Goal: Task Accomplishment & Management: Use online tool/utility

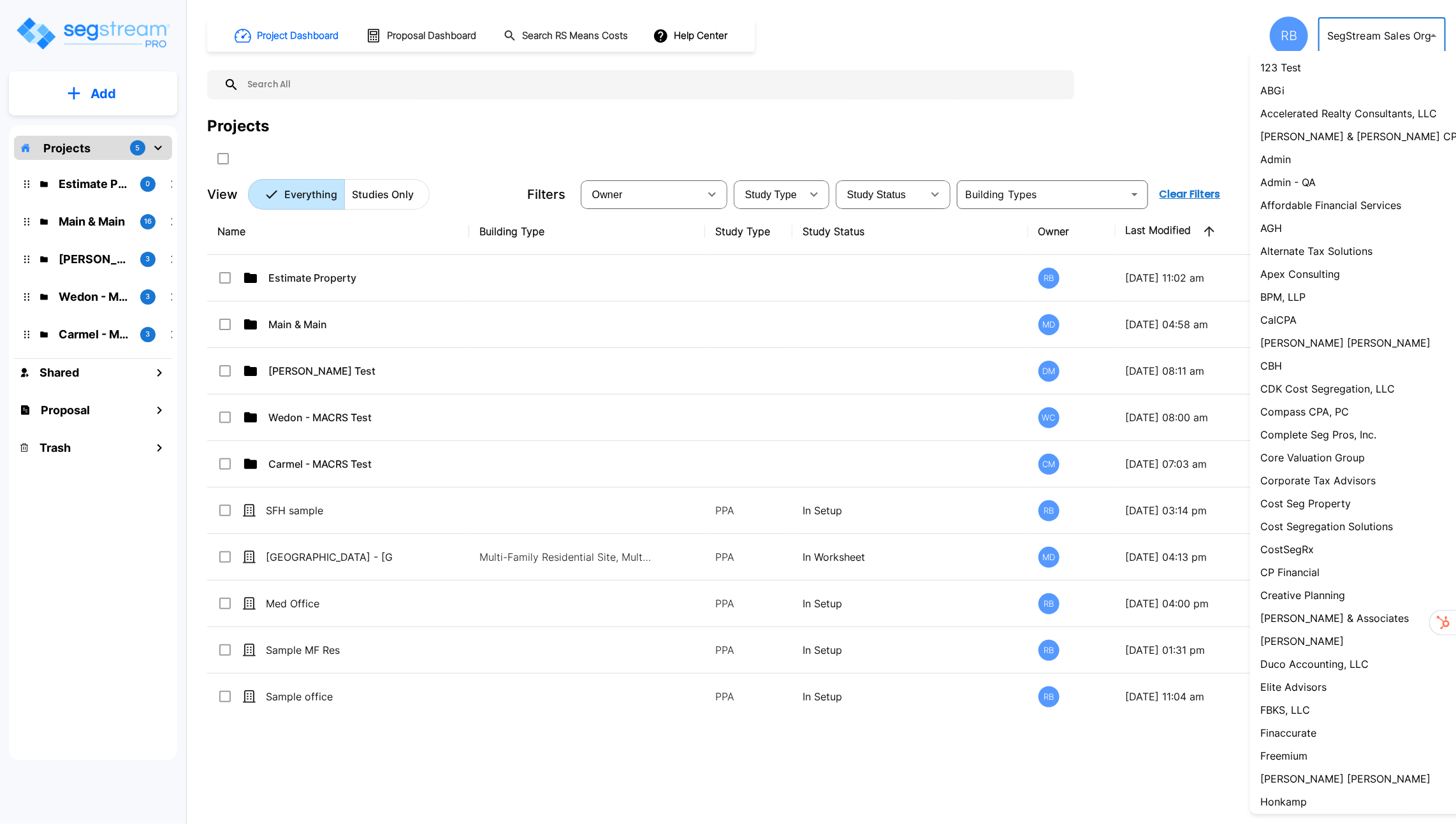
click at [1370, 28] on body "× Your report is being generated. Be patient! × We're working on your Modificat…" at bounding box center [728, 412] width 1456 height 824
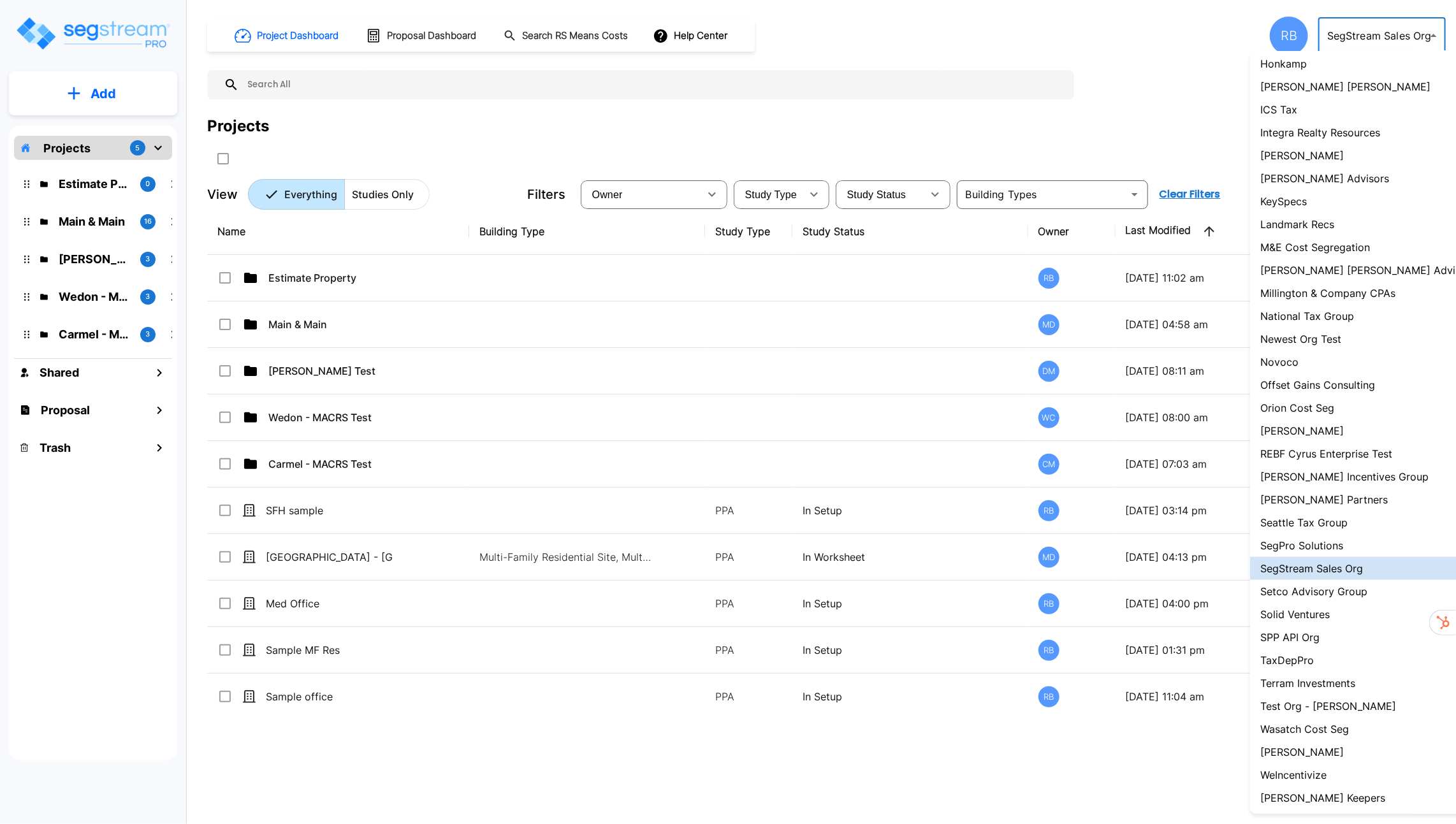
click at [1368, 34] on div at bounding box center [728, 412] width 1456 height 824
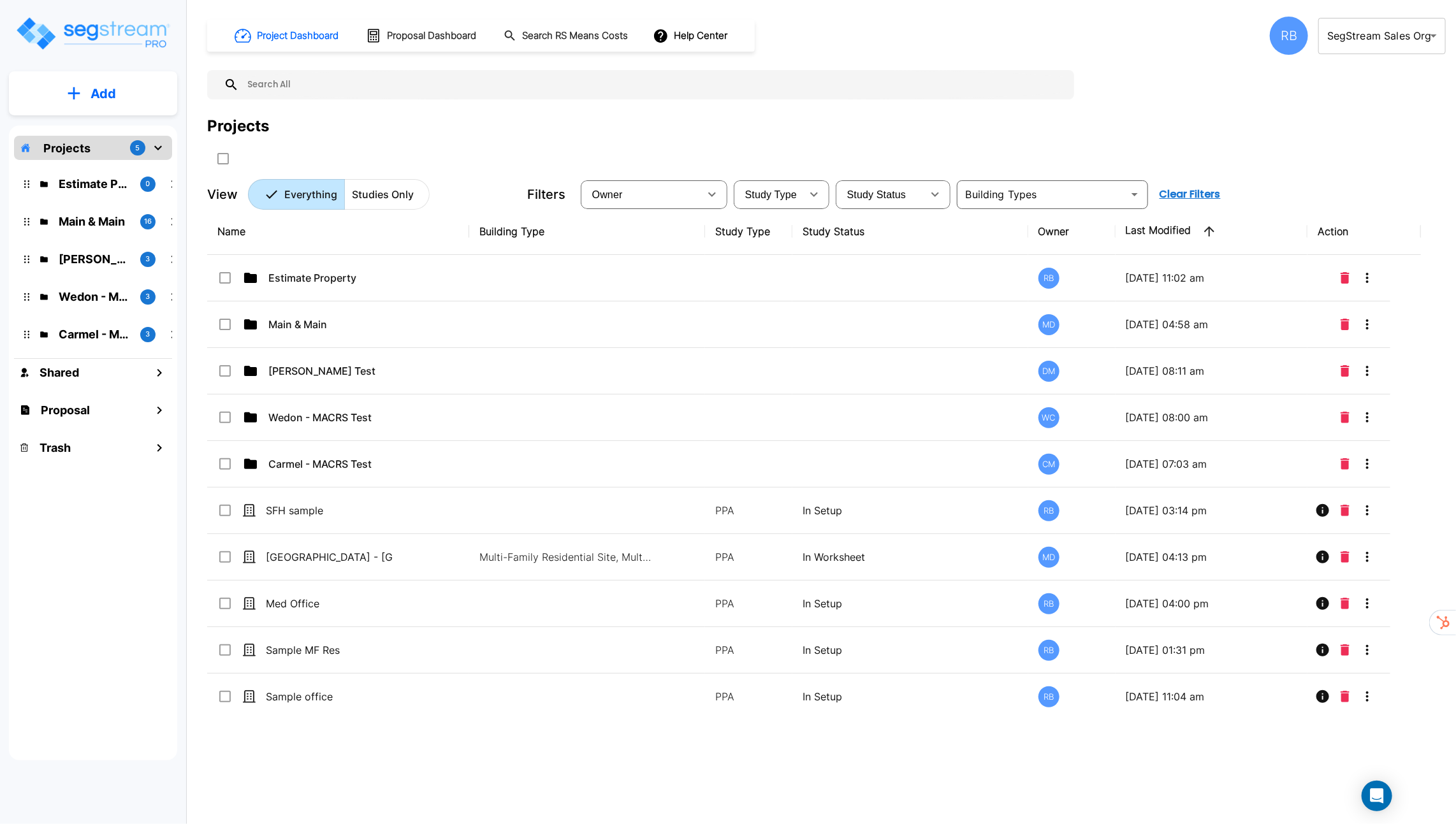
click at [290, 80] on input "text" at bounding box center [654, 85] width 829 height 29
click at [98, 97] on p "Add" at bounding box center [104, 94] width 26 height 19
click at [108, 200] on p "Add Proposal" at bounding box center [100, 201] width 66 height 15
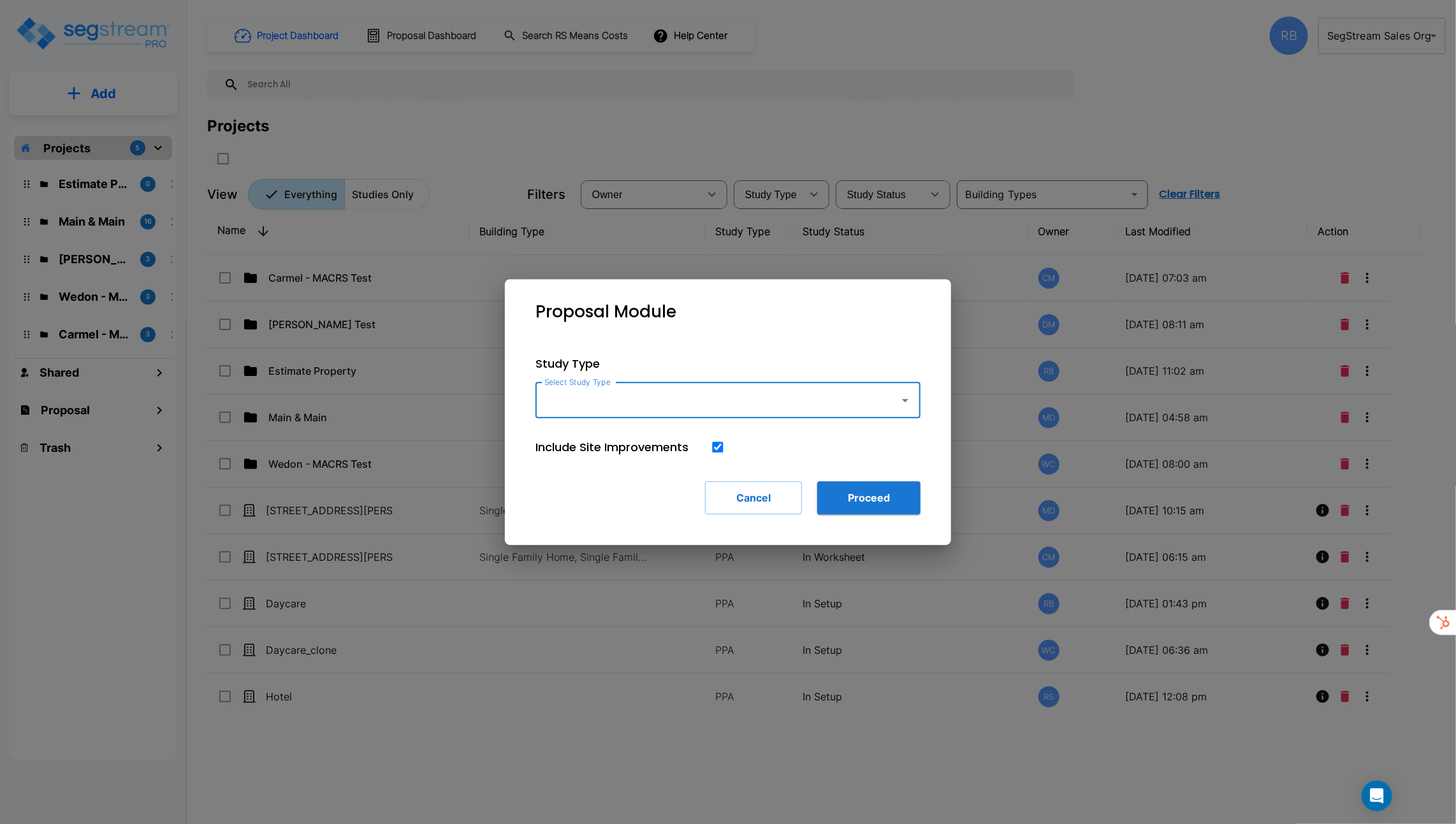
click at [632, 399] on input "Select Study Type" at bounding box center [714, 400] width 346 height 24
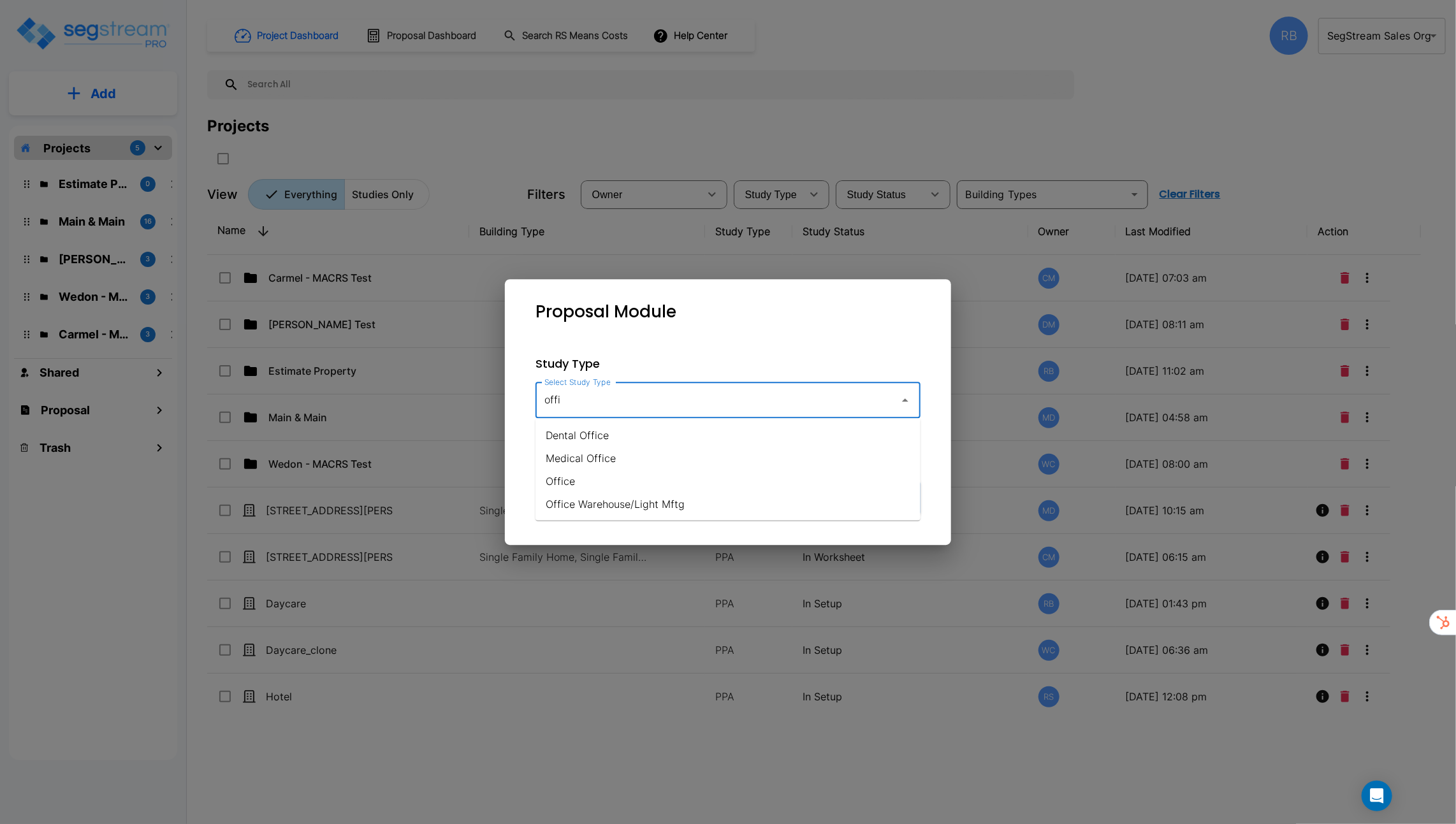
click at [637, 501] on li "Office Warehouse/Light Mftg" at bounding box center [728, 504] width 385 height 23
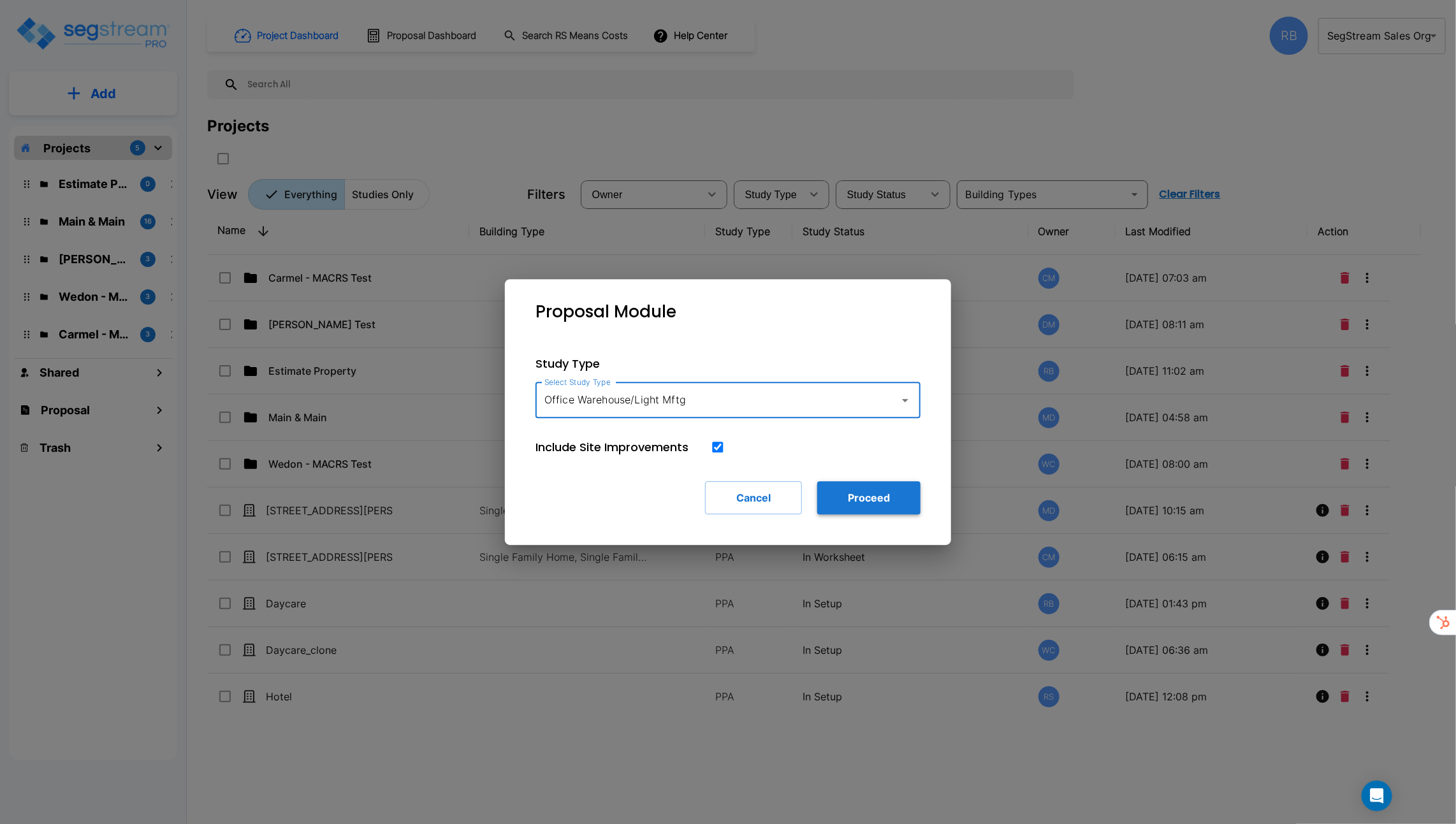
type input "Office Warehouse/Light Mftg"
click at [878, 505] on button "Proceed" at bounding box center [870, 497] width 104 height 33
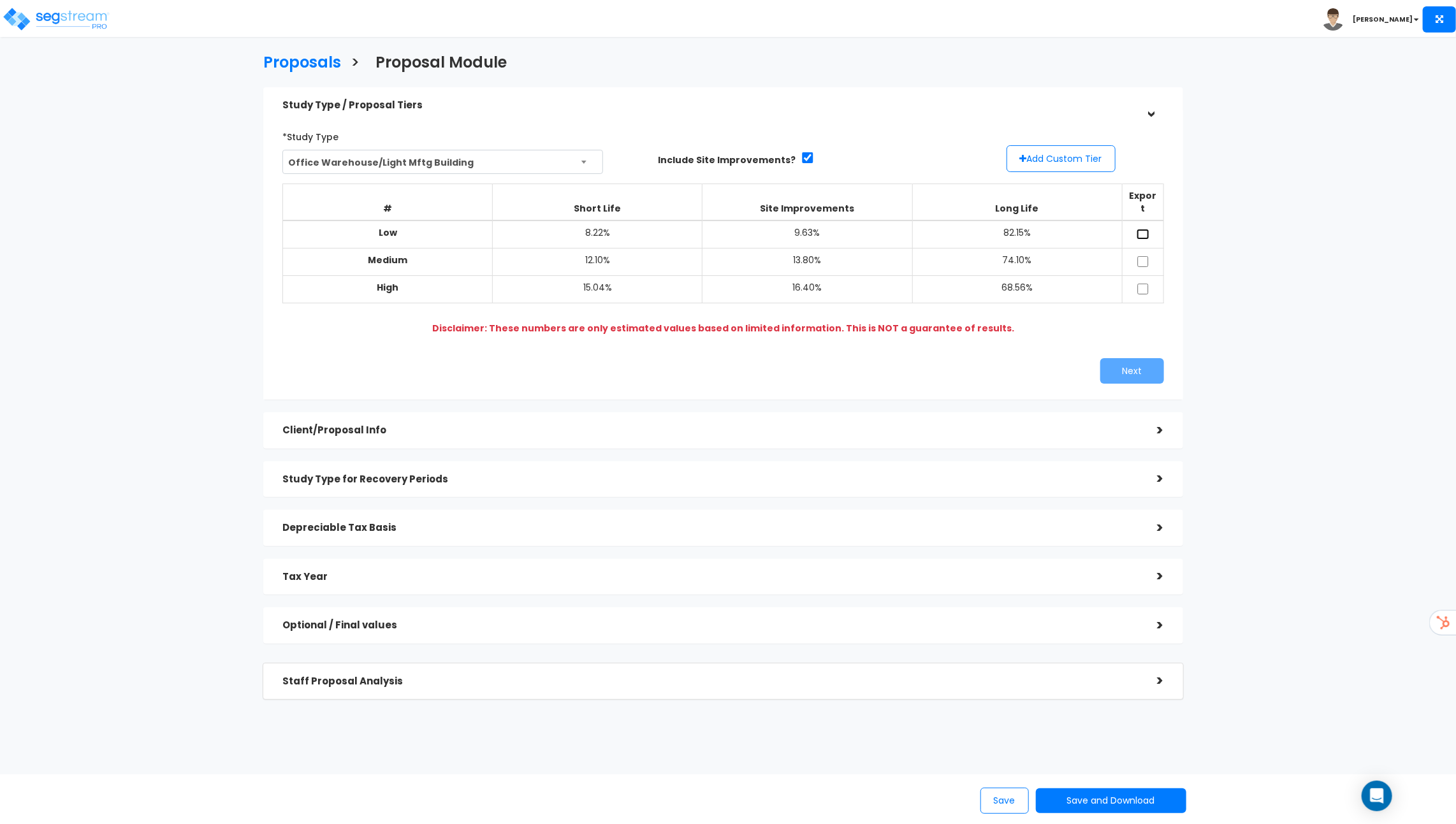
click at [1144, 229] on input "checkbox" at bounding box center [1143, 234] width 13 height 11
checkbox input "true"
click at [1144, 256] on input "checkbox" at bounding box center [1143, 261] width 13 height 11
checkbox input "true"
click at [1141, 284] on input "checkbox" at bounding box center [1143, 289] width 13 height 11
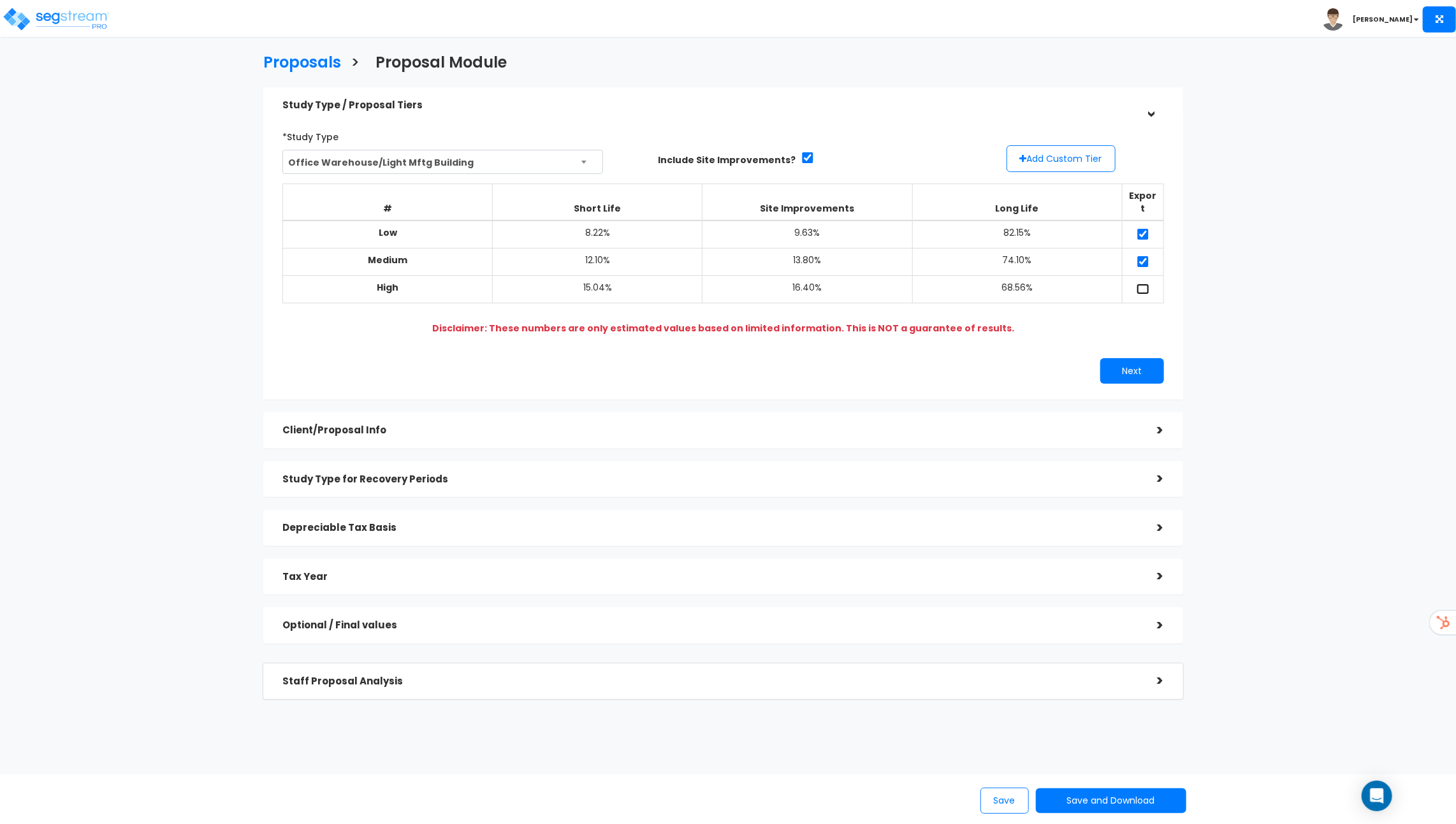
checkbox input "true"
click at [1076, 156] on button "Add Custom Tier" at bounding box center [1061, 158] width 109 height 27
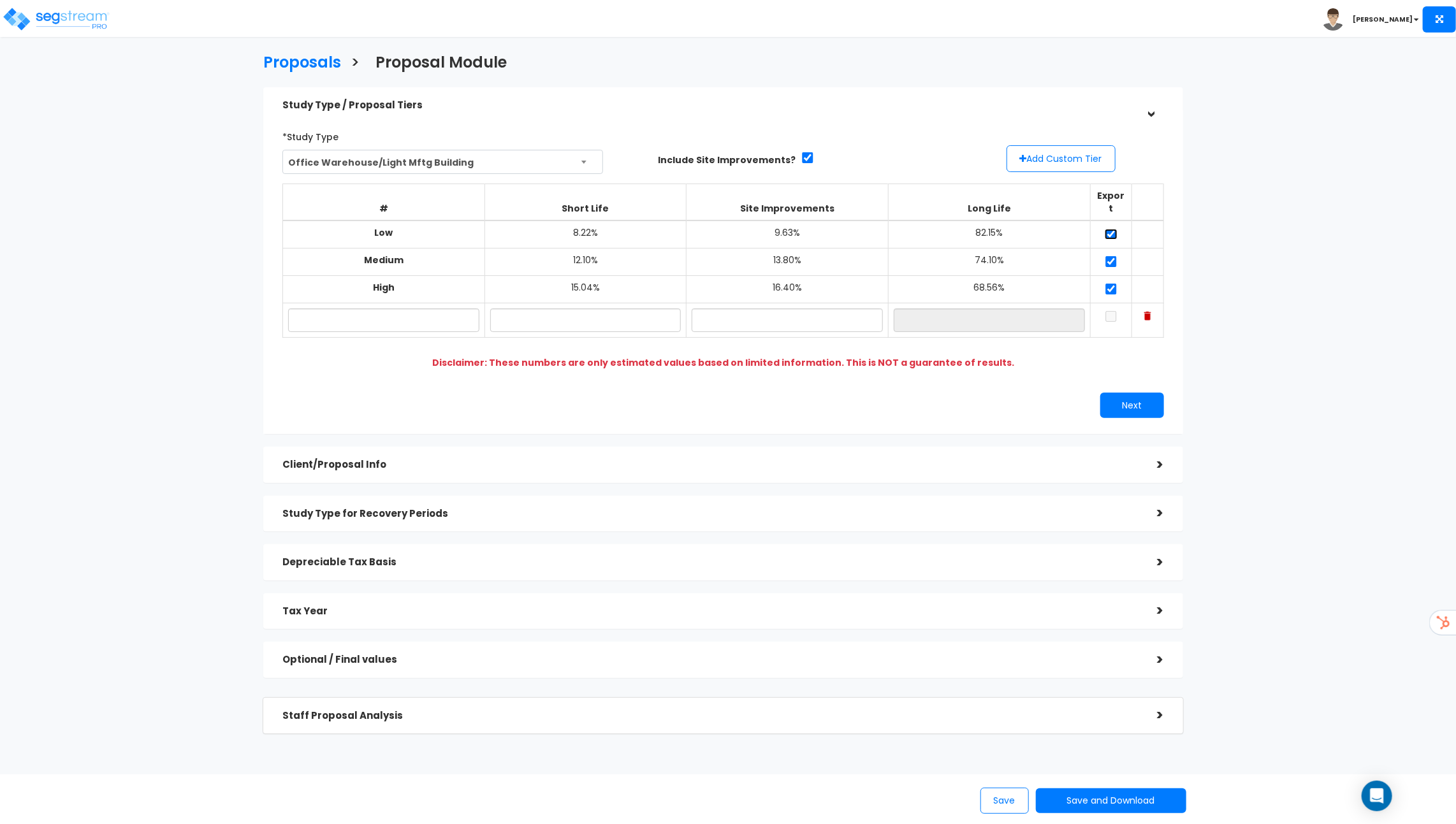
click at [1111, 229] on input "checkbox" at bounding box center [1111, 234] width 13 height 11
checkbox input "false"
click at [1111, 256] on input "checkbox" at bounding box center [1111, 261] width 13 height 11
checkbox input "false"
click at [1112, 284] on input "checkbox" at bounding box center [1111, 289] width 13 height 11
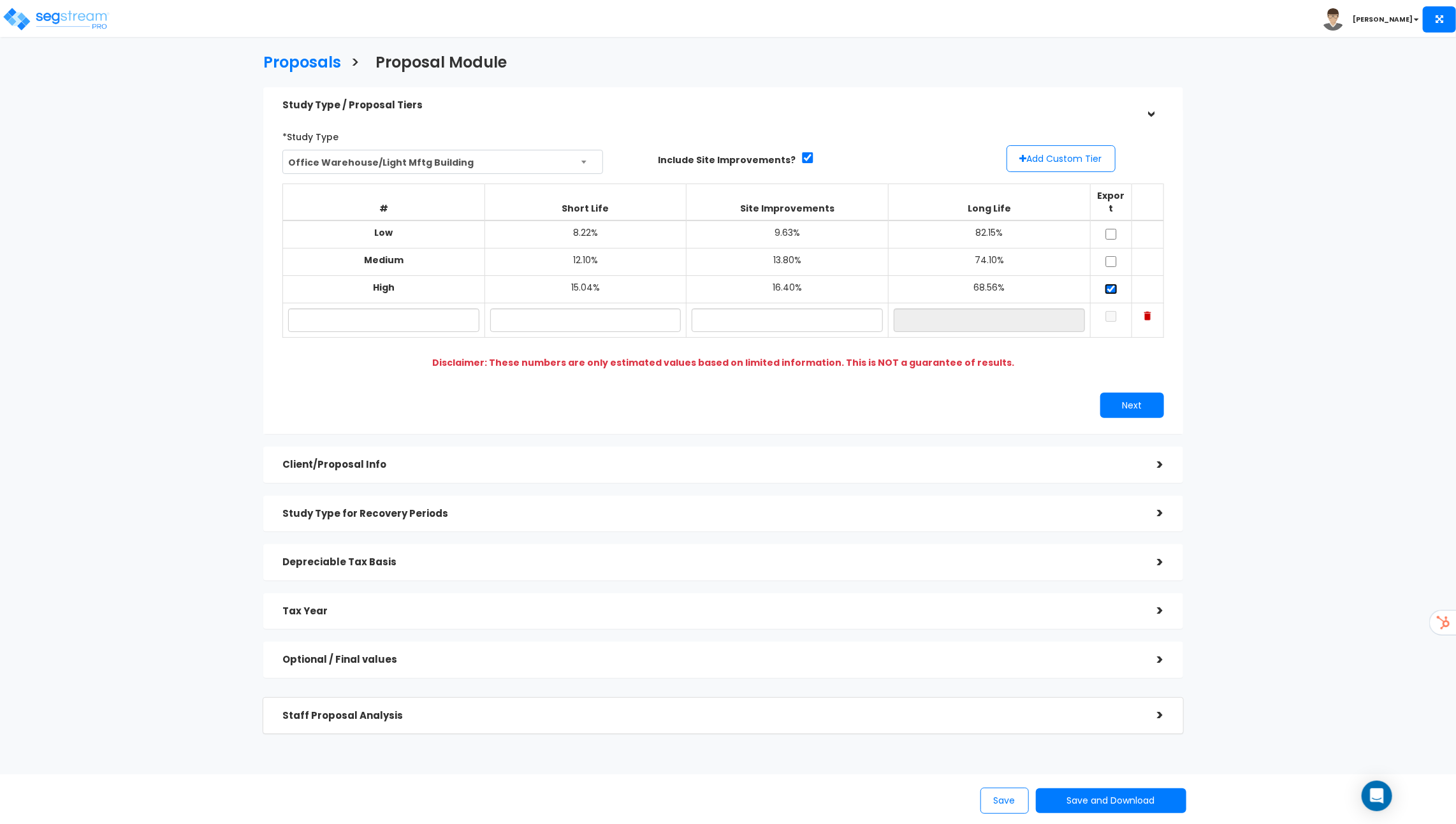
checkbox input "false"
click at [340, 309] on input "text" at bounding box center [383, 320] width 191 height 23
type input "Custom Low"
type input "12.00%"
type input "10.00%"
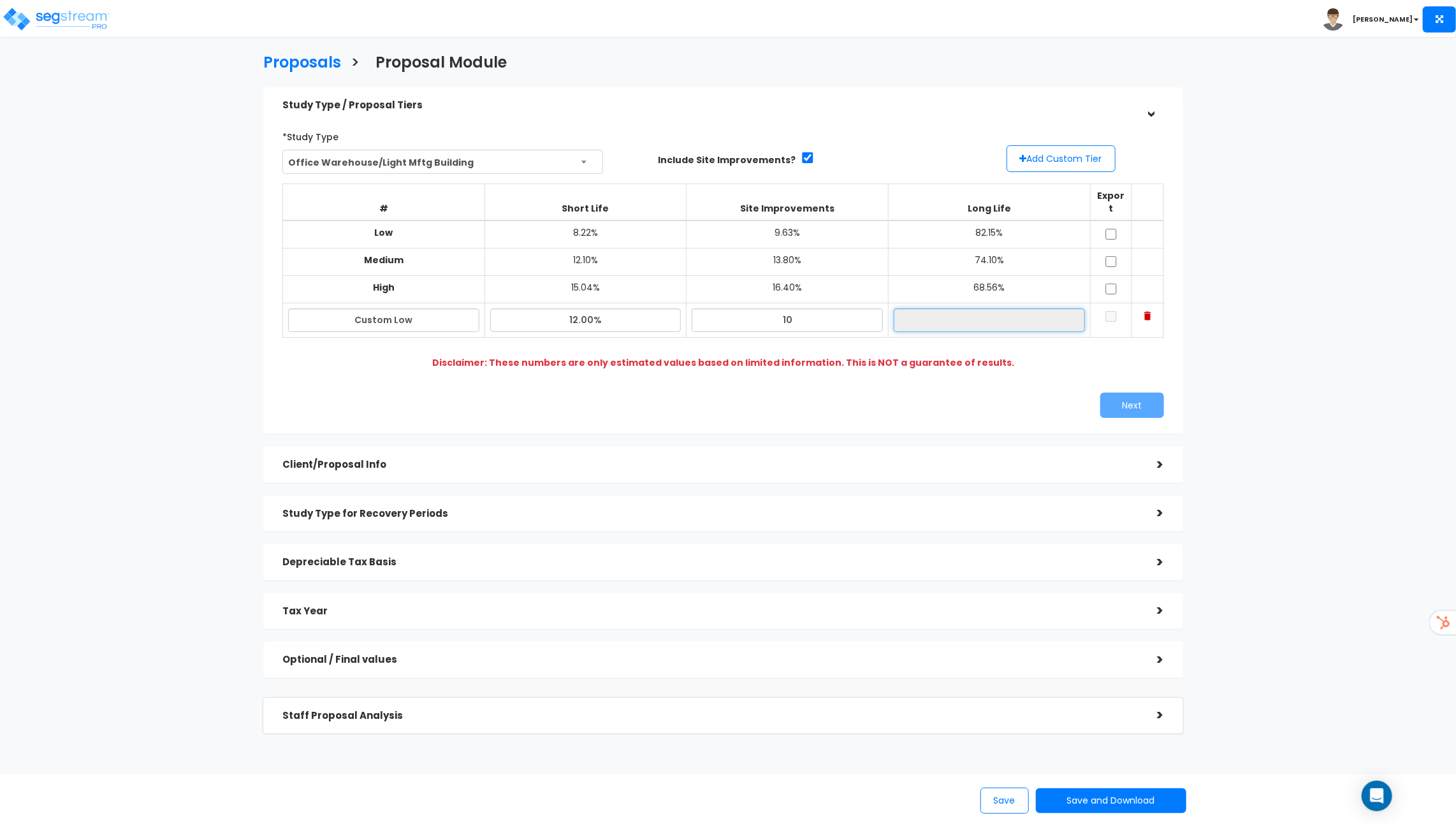
type input "78.00%"
click at [1110, 309] on td at bounding box center [1111, 320] width 41 height 35
click at [1112, 311] on input "checkbox" at bounding box center [1111, 316] width 13 height 11
checkbox input "true"
click at [1063, 157] on button "Add Custom Tier" at bounding box center [1061, 158] width 109 height 27
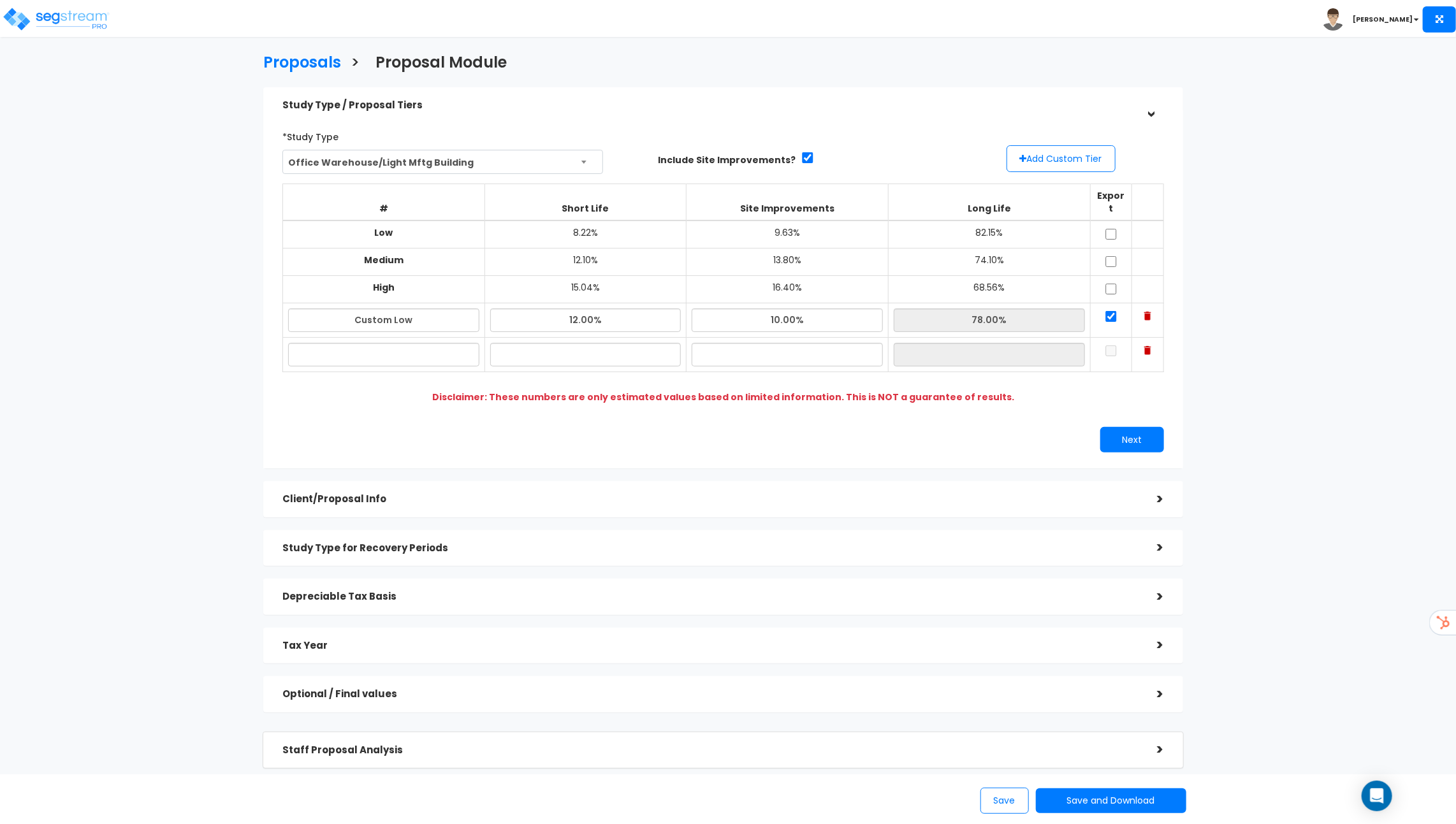
click at [401, 353] on td at bounding box center [384, 355] width 202 height 35
click at [400, 348] on input "text" at bounding box center [383, 354] width 191 height 23
type input "Custom High"
type input "18.00%"
type input "16.00%"
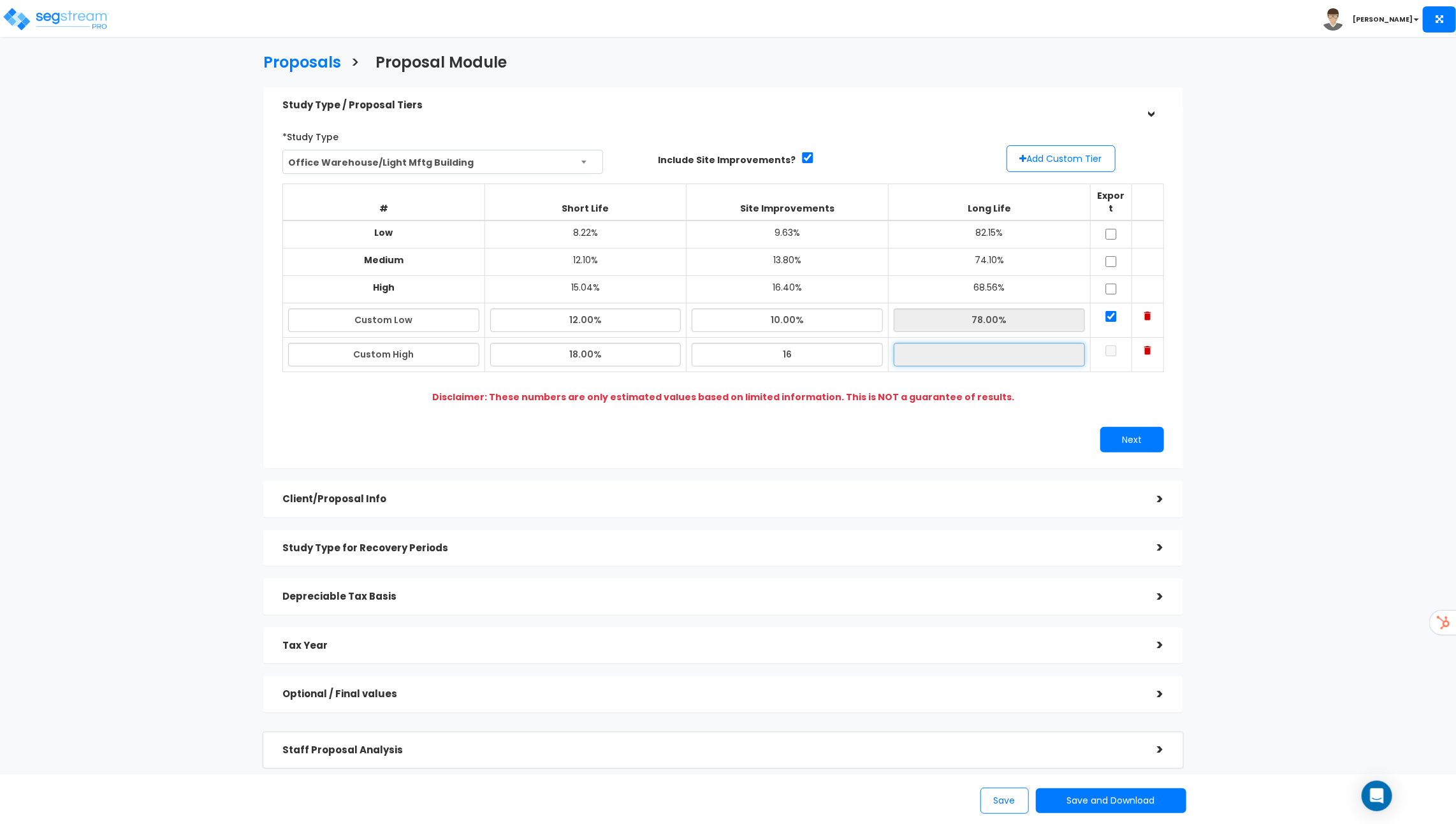
type input "66.00%"
click at [1107, 345] on input "checkbox" at bounding box center [1111, 350] width 13 height 11
checkbox input "true"
click at [1136, 437] on button "Next" at bounding box center [1132, 440] width 64 height 26
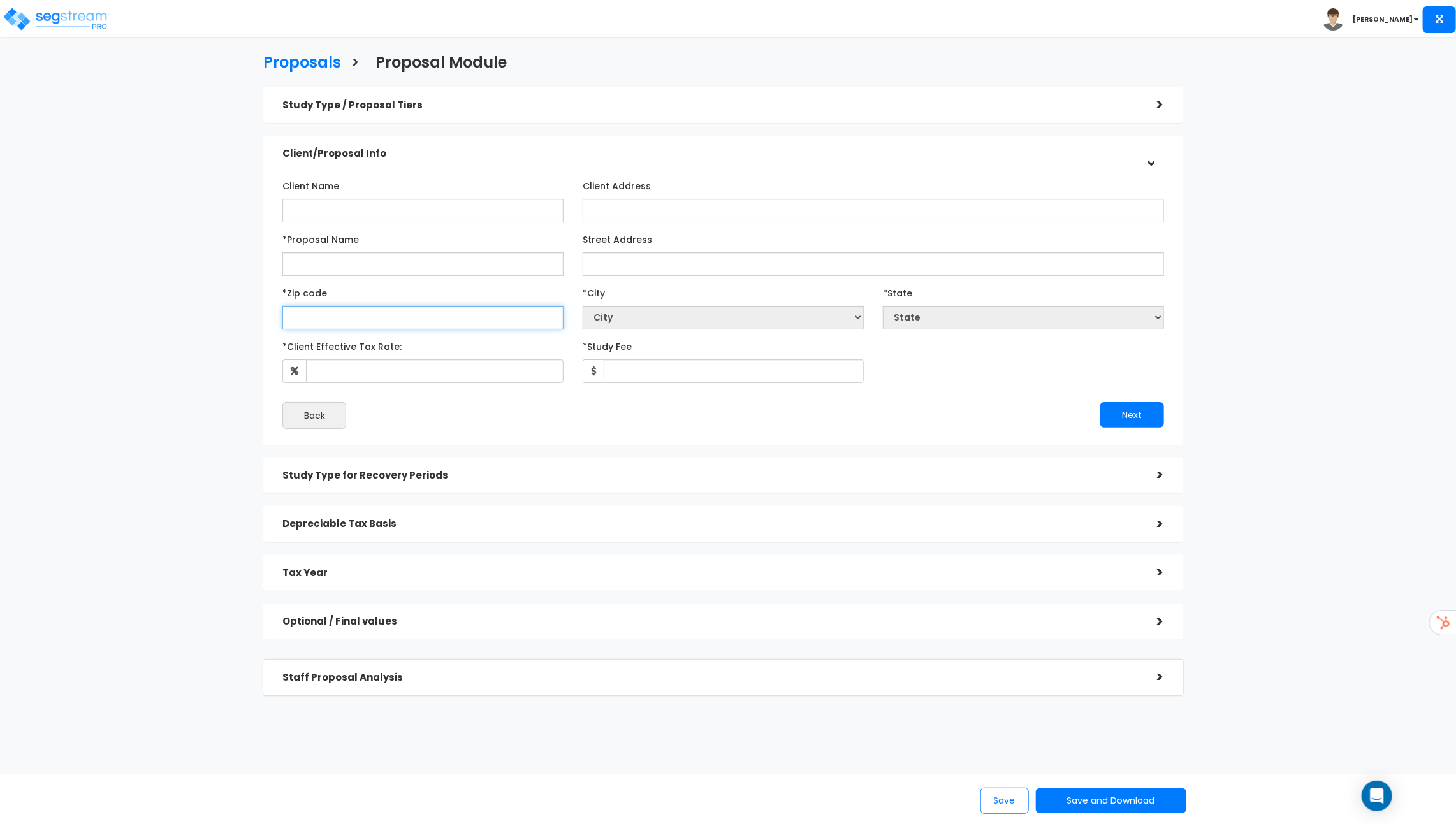
click at [353, 306] on input "text" at bounding box center [423, 317] width 281 height 23
type input "90"
select select "CA"
type input "90210"
select select "Beverly Hills"
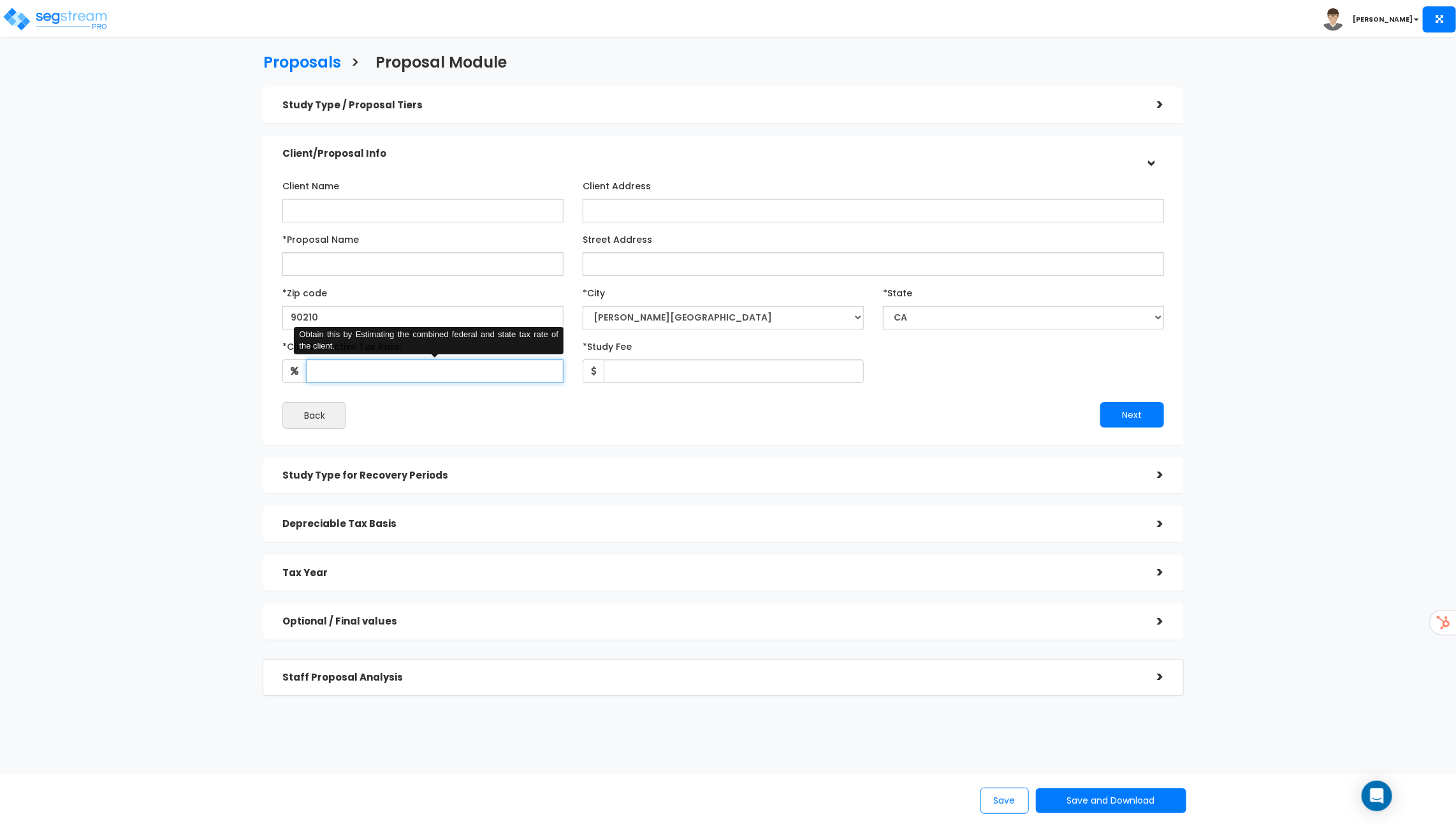
click at [345, 380] on input "*Client Effective Tax Rate:" at bounding box center [434, 371] width 257 height 23
type input "34"
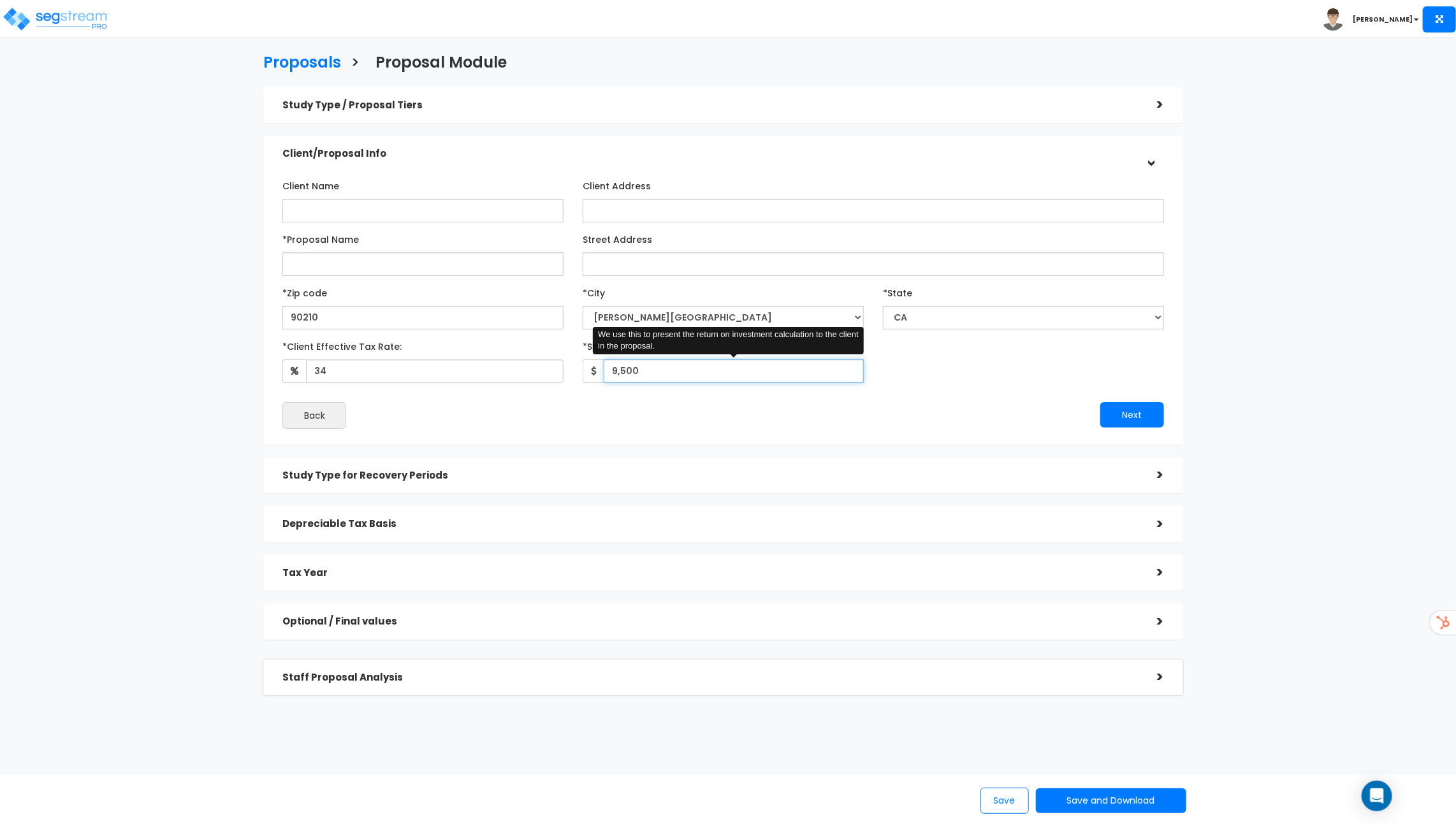
type input "9,500"
click at [332, 264] on input "*Proposal Name" at bounding box center [423, 264] width 281 height 23
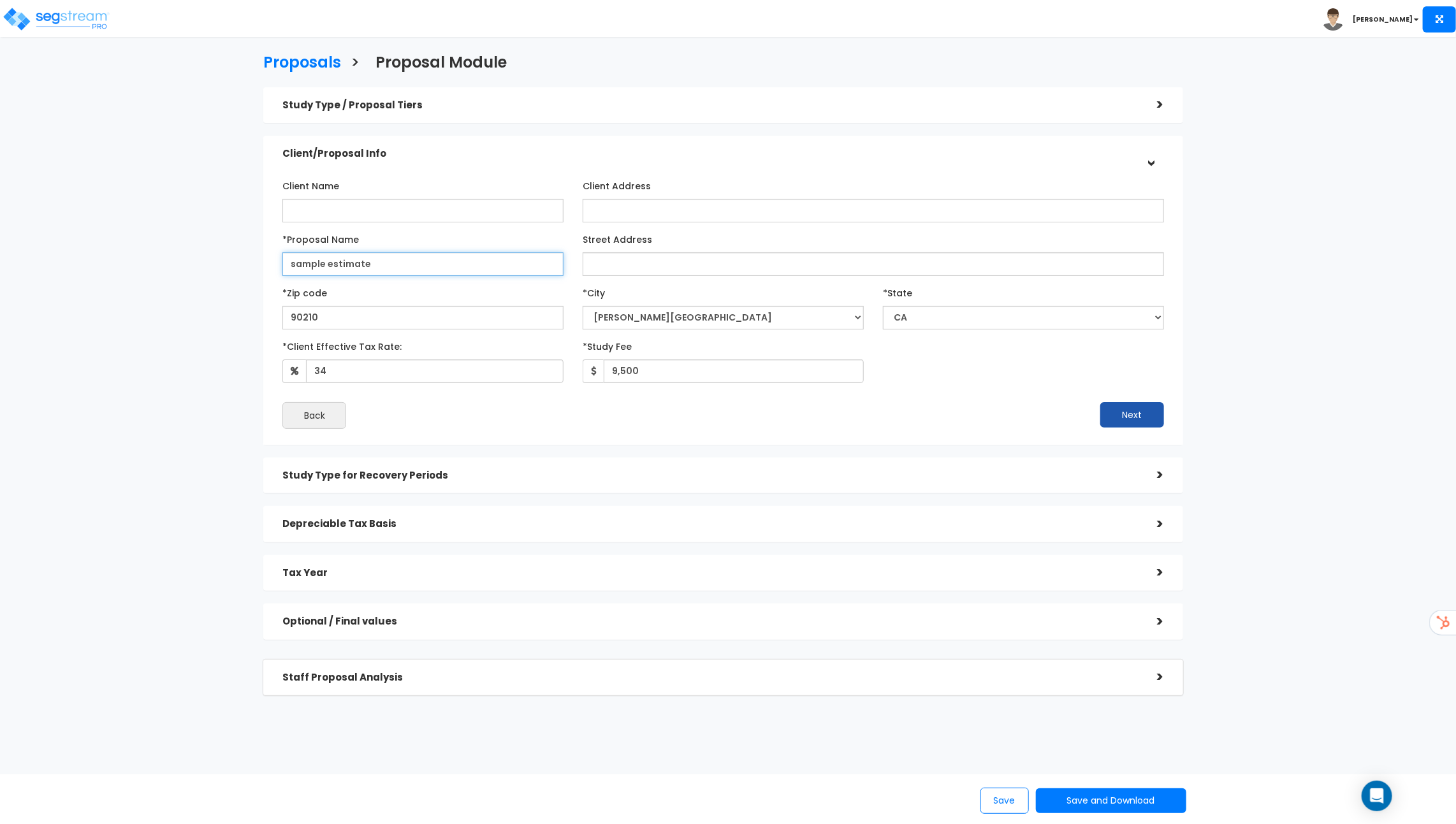
type input "sample estimate"
click at [1145, 421] on button "Next" at bounding box center [1132, 415] width 64 height 26
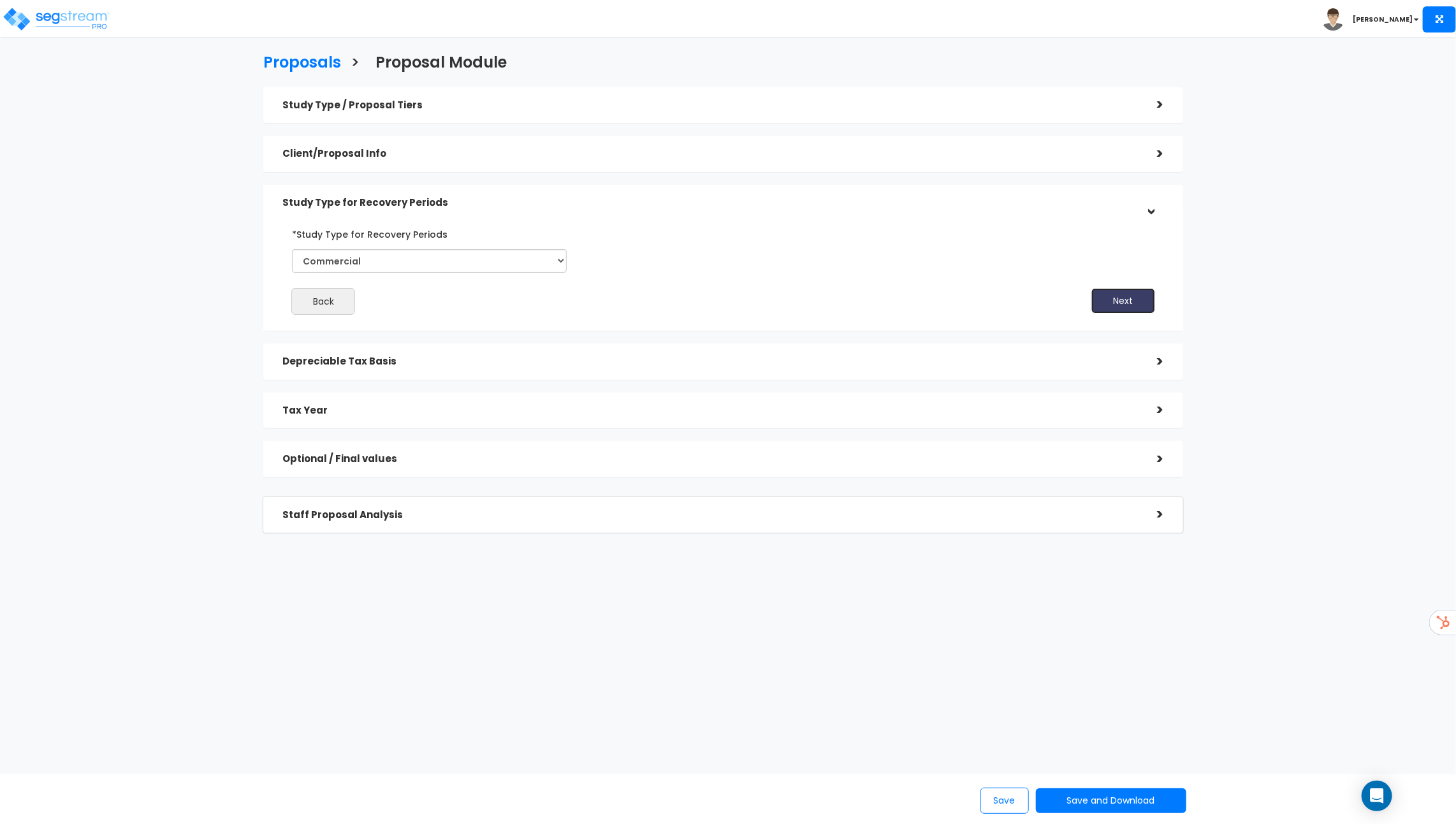
click at [1112, 300] on button "Next" at bounding box center [1123, 301] width 64 height 26
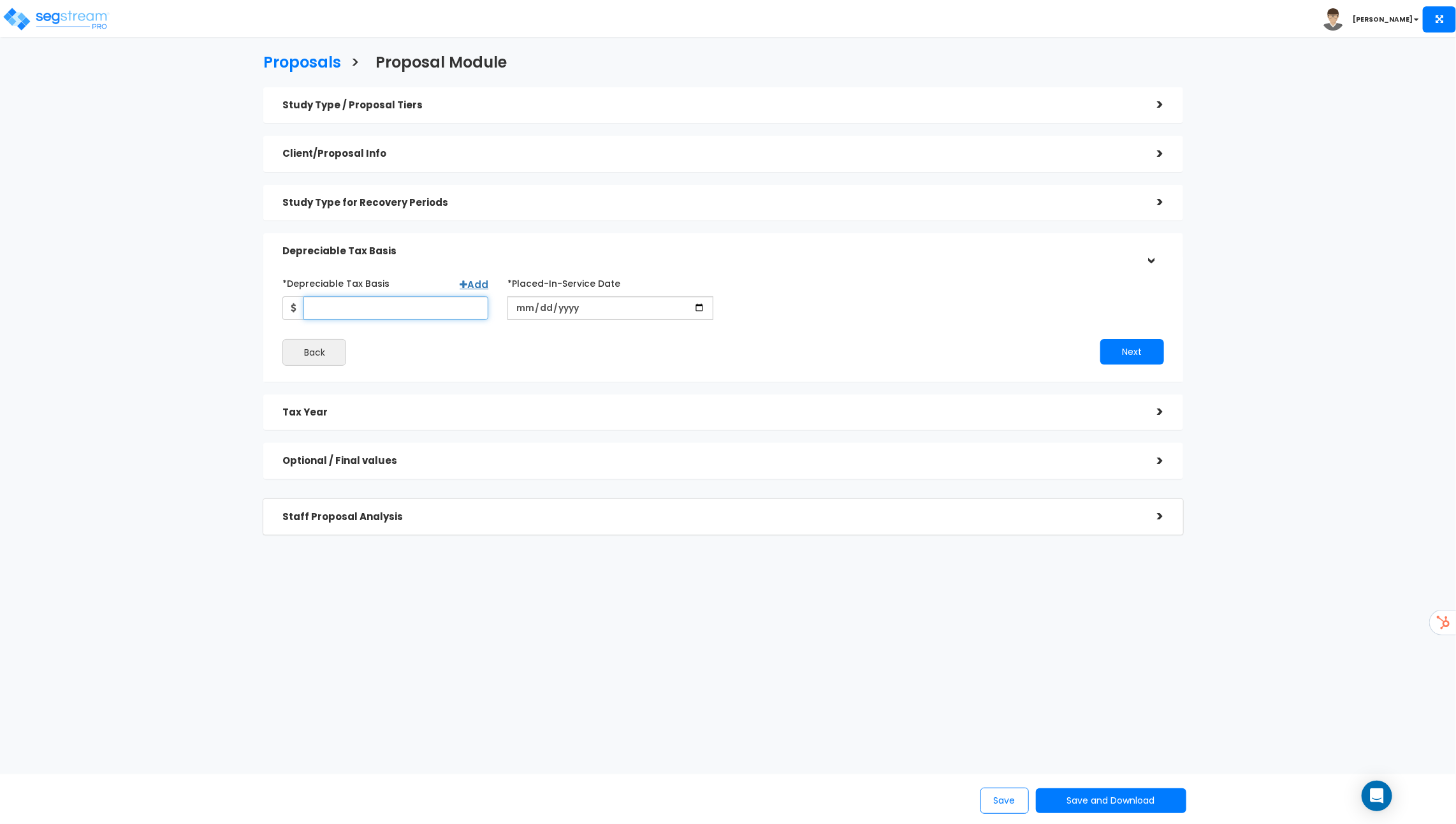
click at [438, 303] on input "*Depreciable Tax Basis" at bounding box center [396, 308] width 185 height 23
type input "2,500,000"
click at [634, 318] on input "date" at bounding box center [610, 308] width 206 height 23
click at [588, 304] on input "date" at bounding box center [610, 308] width 206 height 23
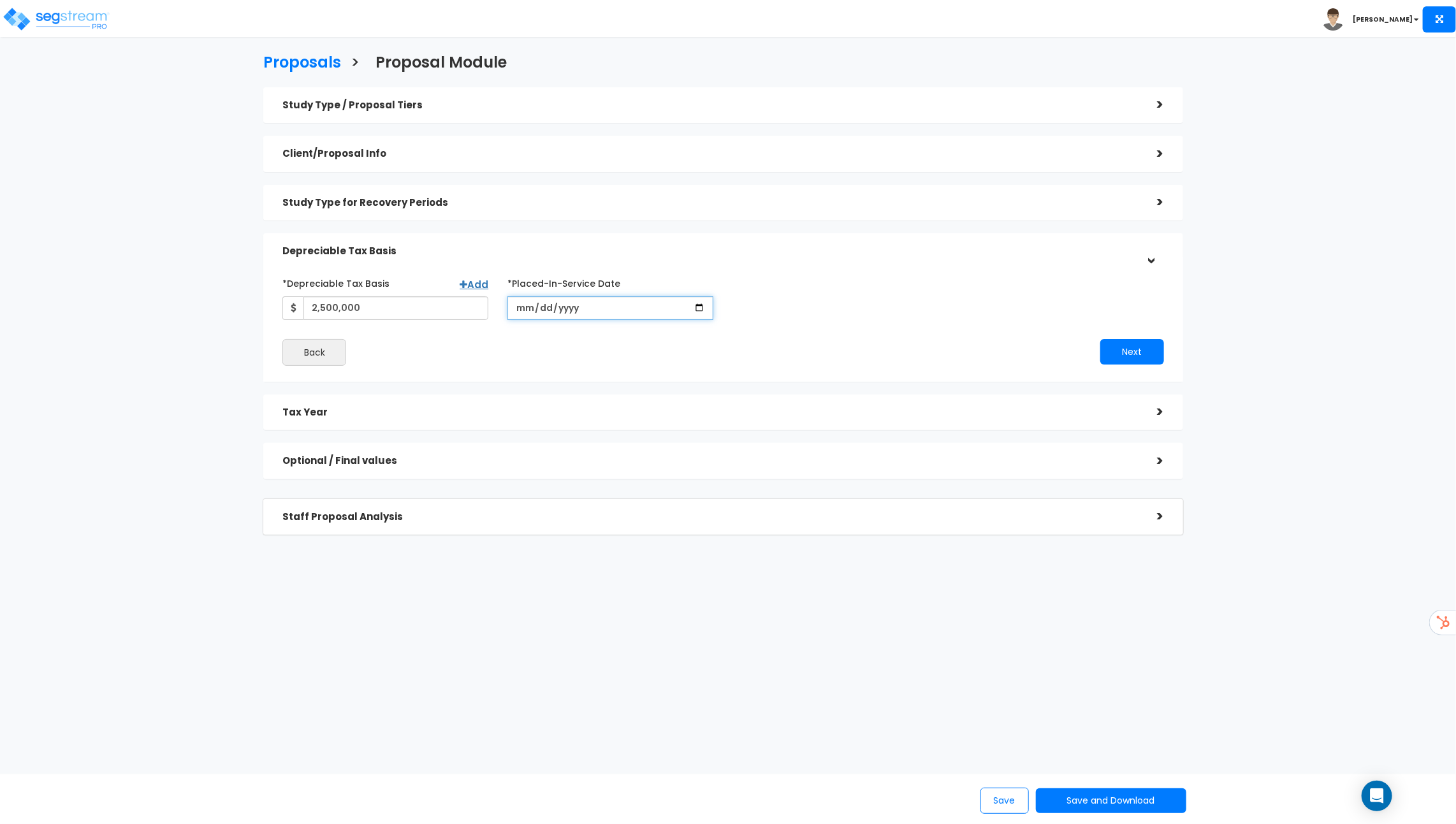
click at [696, 306] on input "date" at bounding box center [610, 308] width 206 height 23
type input "2025-10-14"
click at [839, 308] on input "*Purchase/Contract Date" at bounding box center [836, 308] width 206 height 23
click at [925, 306] on input "*Purchase/Contract Date" at bounding box center [836, 308] width 206 height 23
type input "2025-10-08"
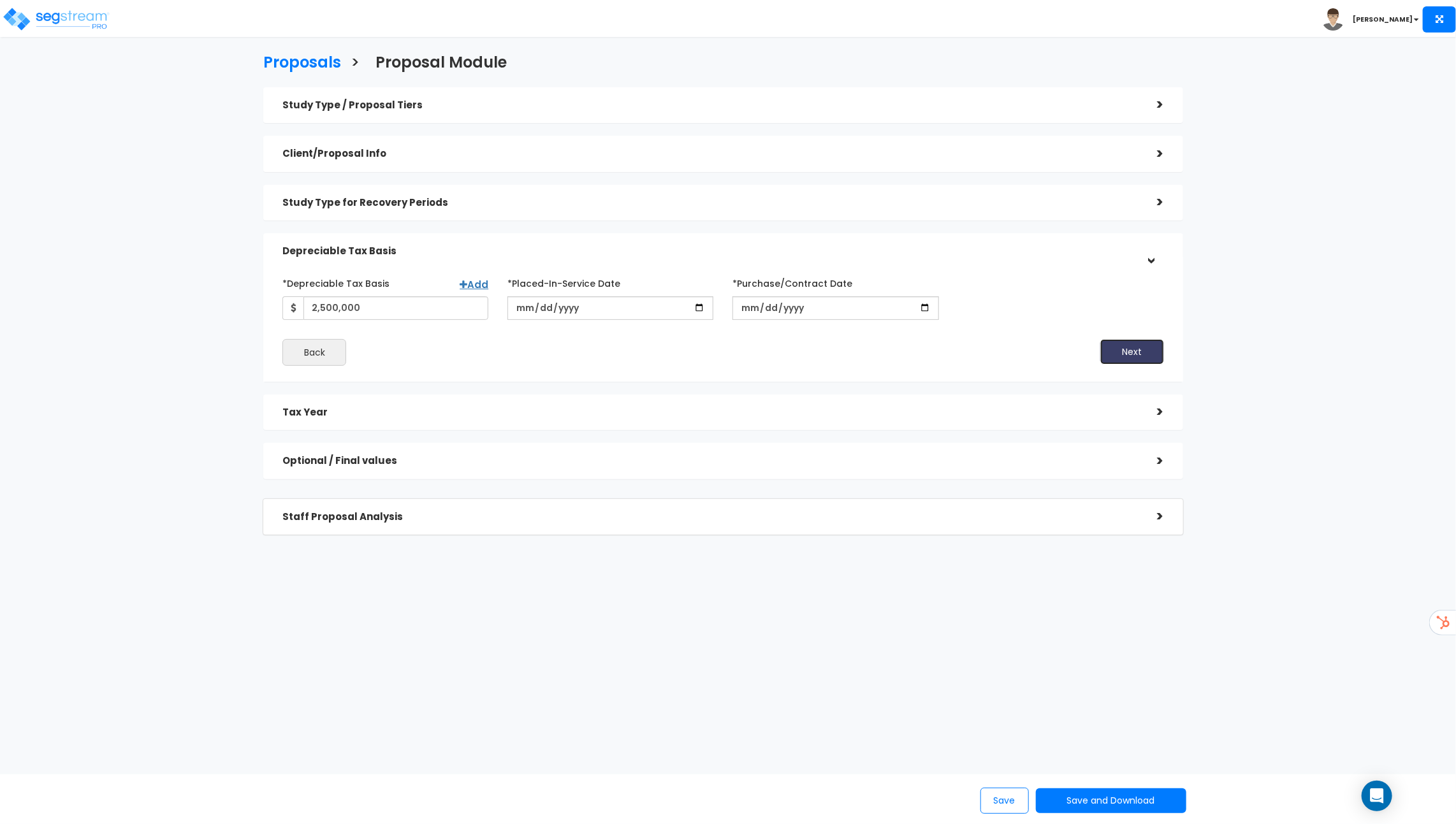
click at [1144, 357] on button "Next" at bounding box center [1132, 352] width 64 height 26
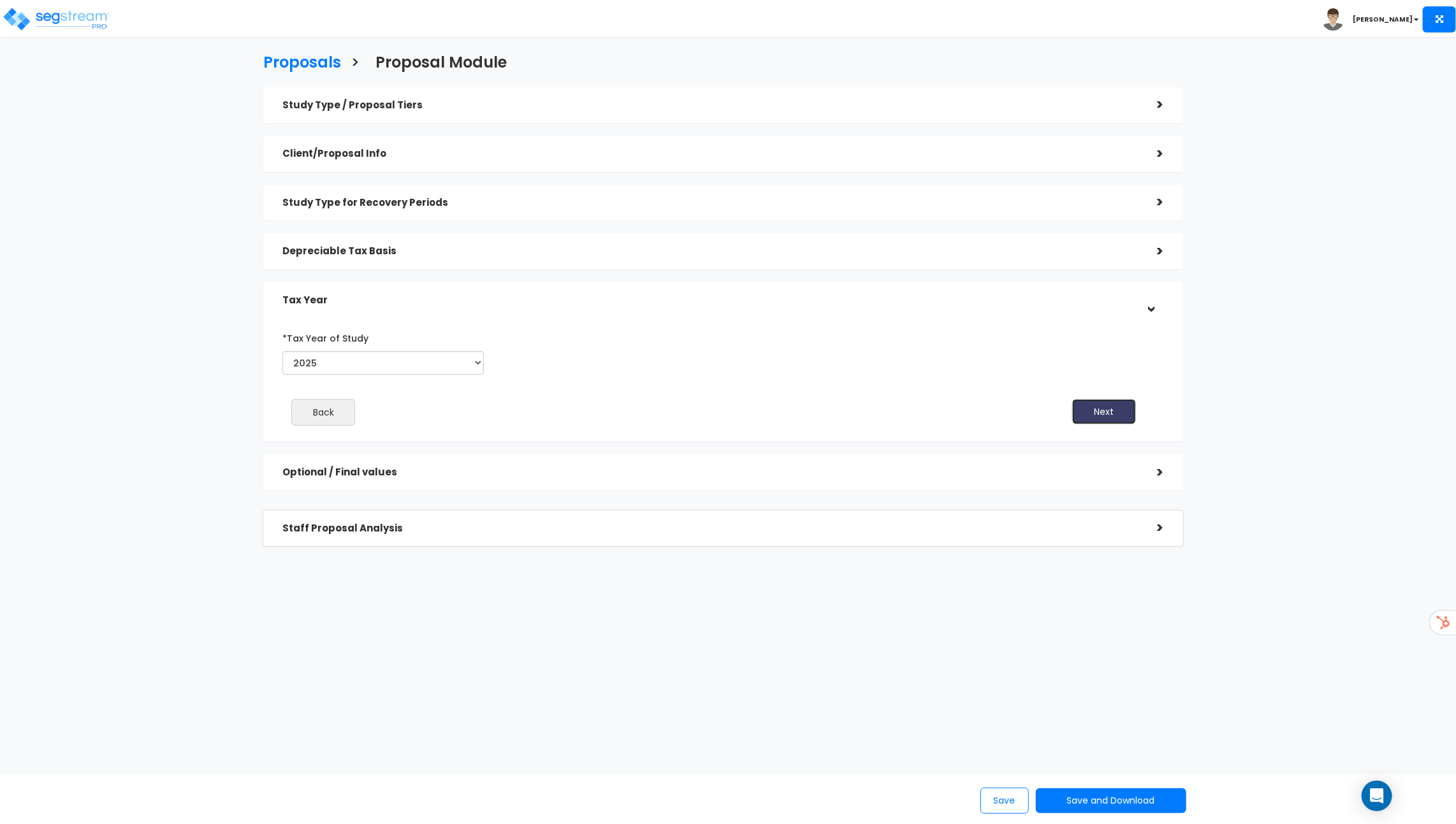
click at [1101, 411] on button "Next" at bounding box center [1104, 412] width 64 height 26
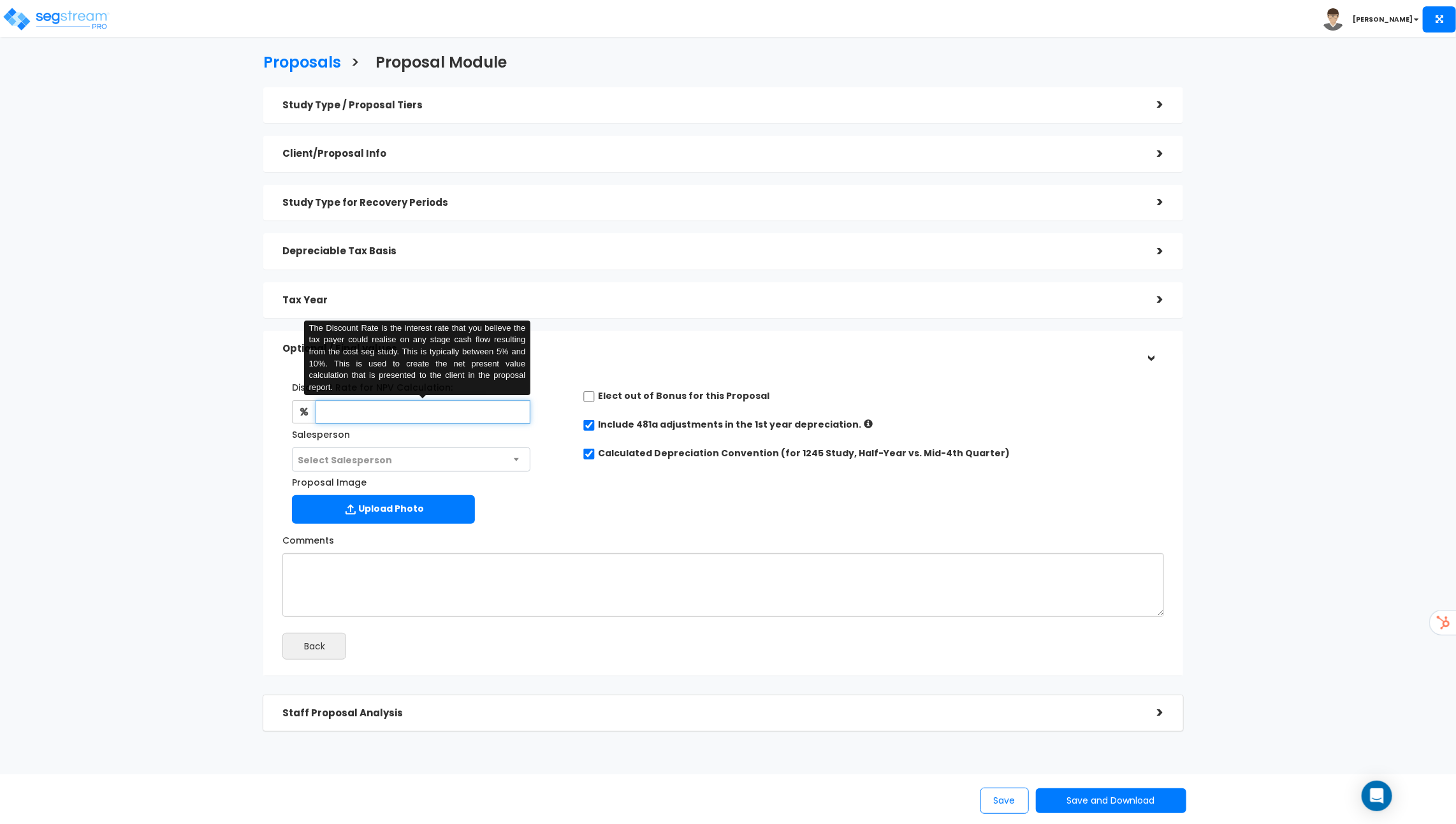
click at [384, 417] on input "text" at bounding box center [423, 412] width 215 height 23
click at [556, 490] on div "Proposal Image Upload Photo" at bounding box center [423, 501] width 281 height 58
click at [395, 415] on input "text" at bounding box center [423, 412] width 215 height 23
click at [523, 475] on div "Proposal Image Upload Photo" at bounding box center [423, 501] width 281 height 58
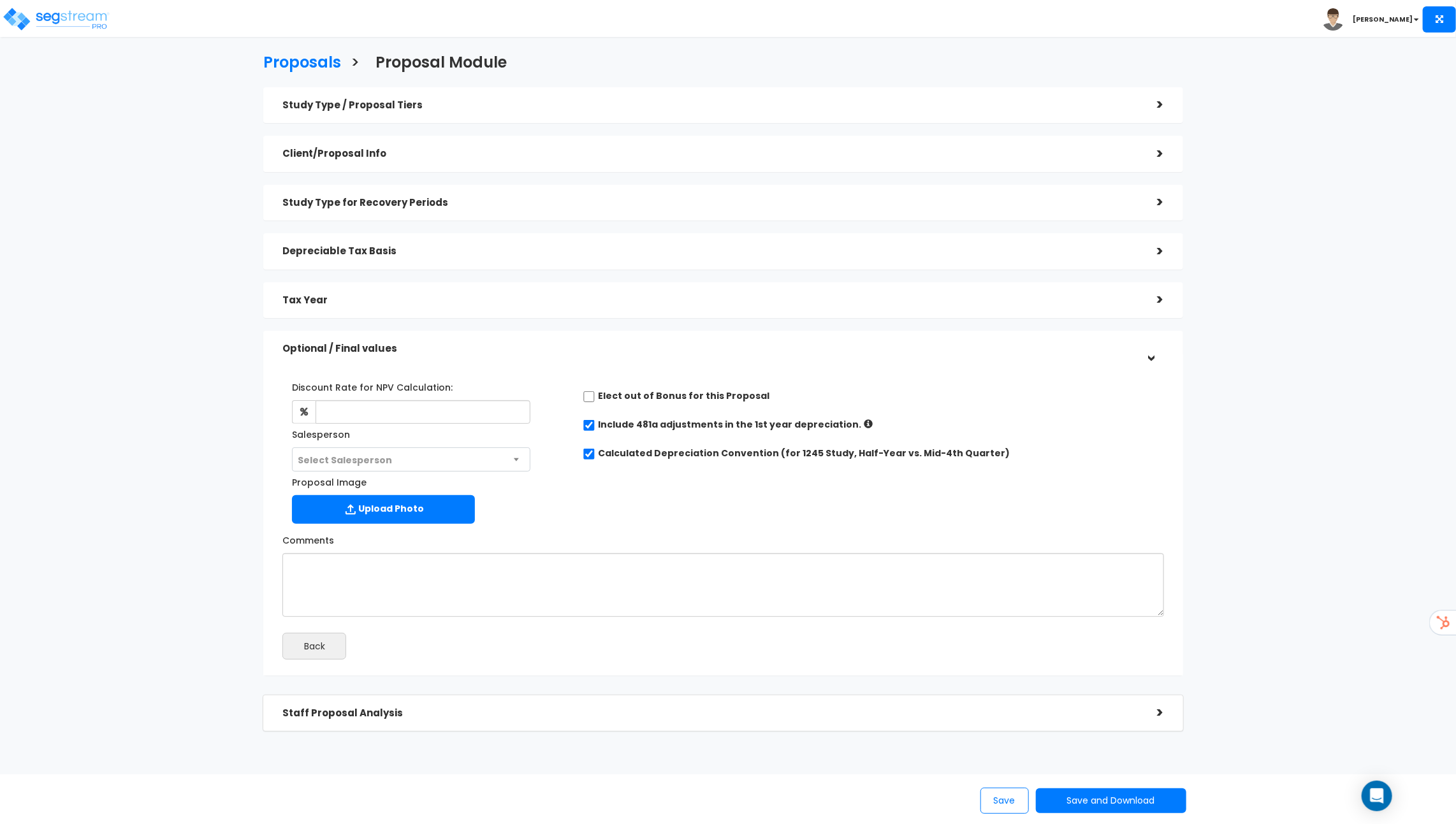
click at [1010, 250] on h5 "Depreciable Tax Basis" at bounding box center [710, 251] width 857 height 11
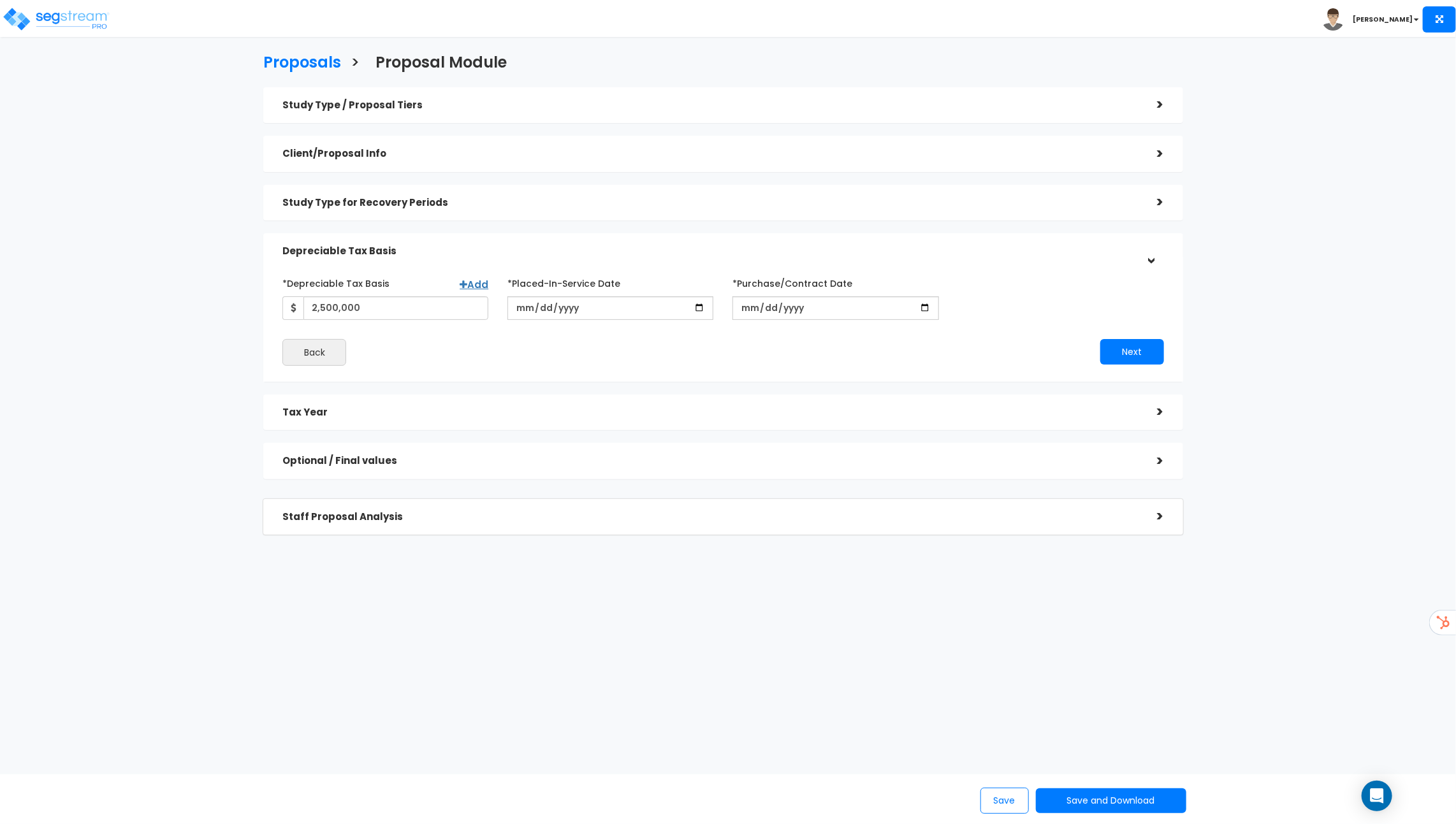
click at [1010, 215] on div "Study Type for Recovery Periods >" at bounding box center [723, 203] width 920 height 36
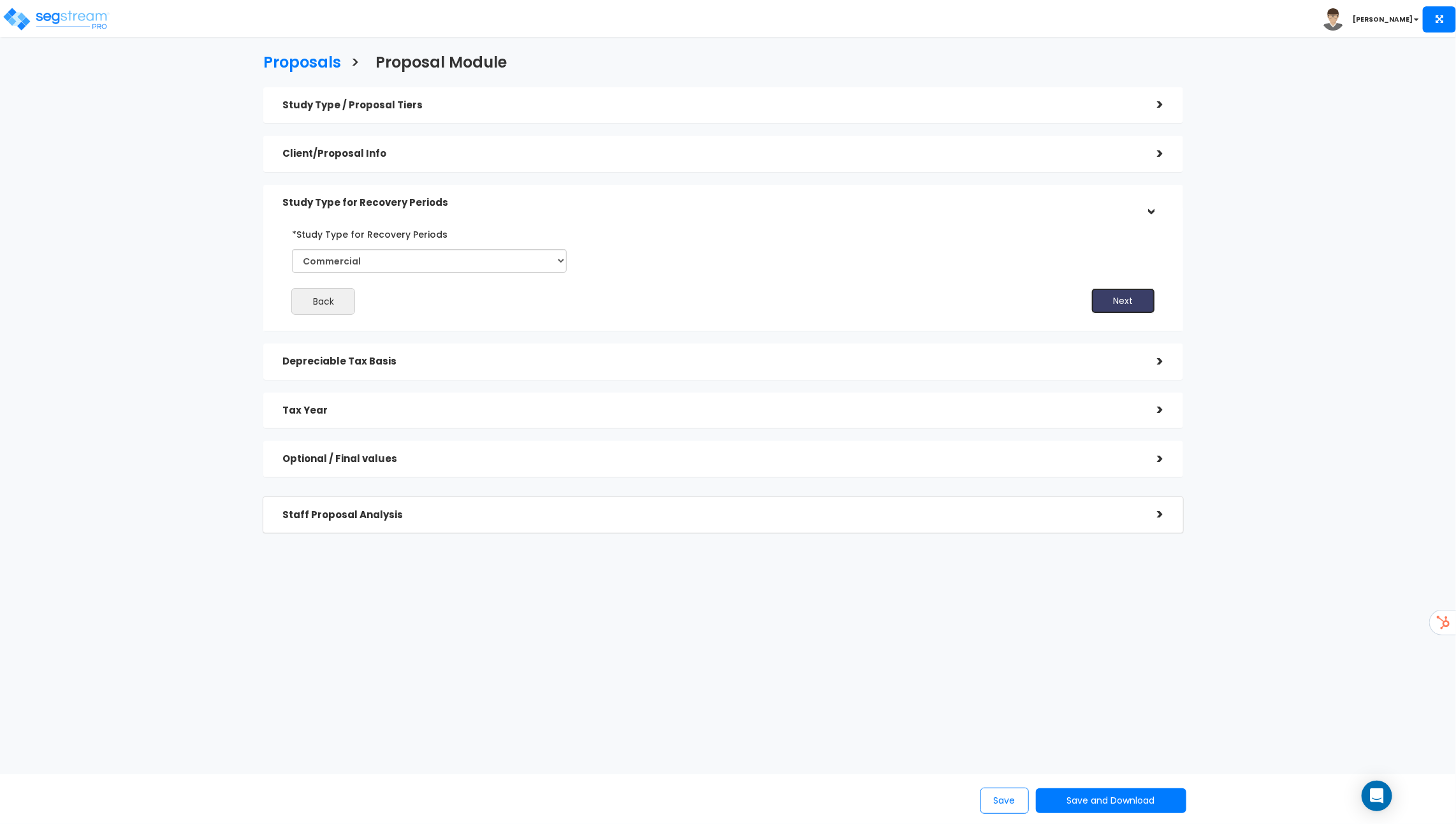
click at [1119, 305] on button "Next" at bounding box center [1123, 301] width 64 height 26
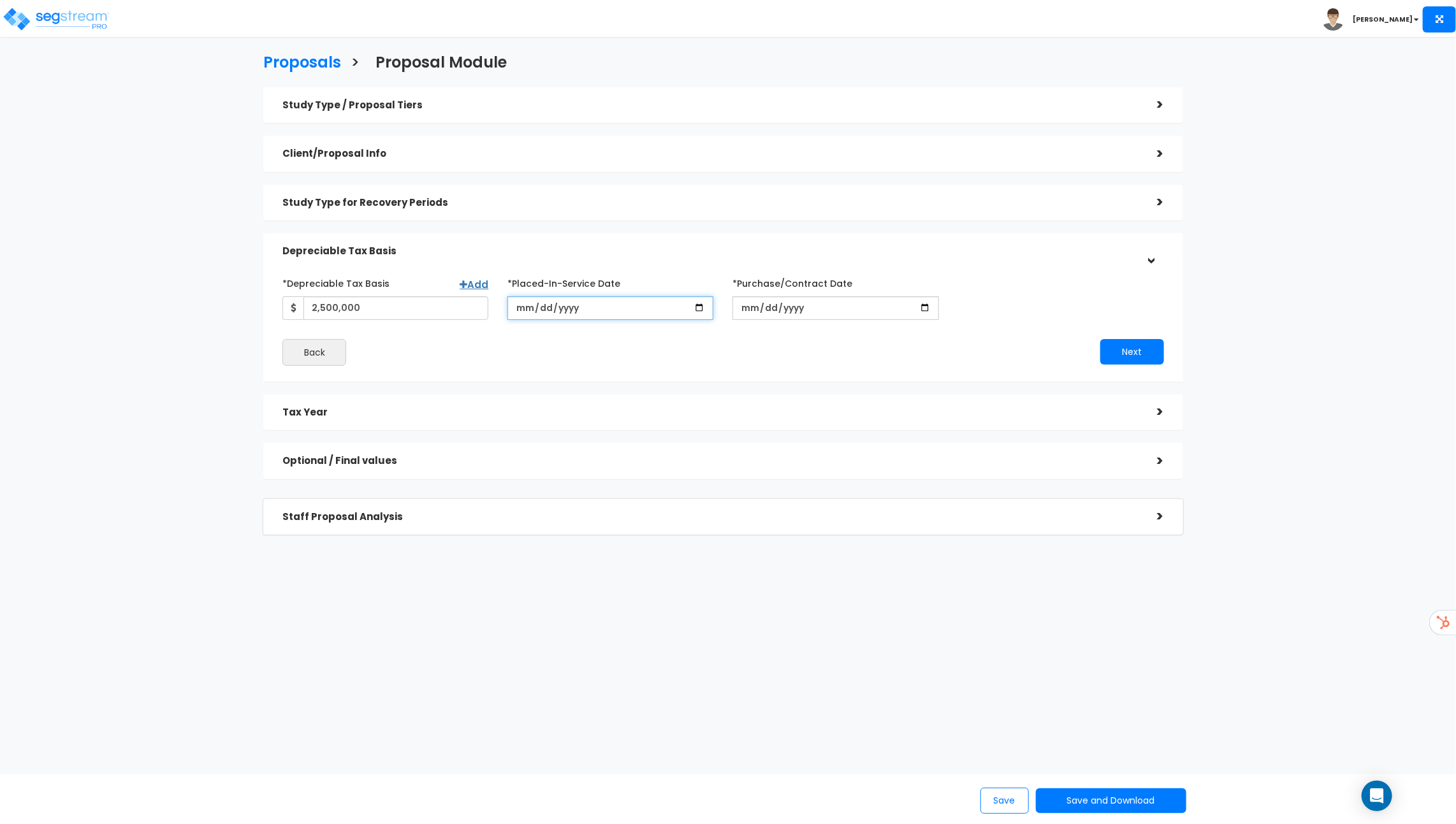
click at [572, 308] on input "2025-10-14" at bounding box center [610, 308] width 206 height 23
click at [703, 302] on input "2025-10-14" at bounding box center [610, 308] width 206 height 23
type input "2022-02-03"
click at [1145, 352] on button "Next" at bounding box center [1132, 352] width 64 height 26
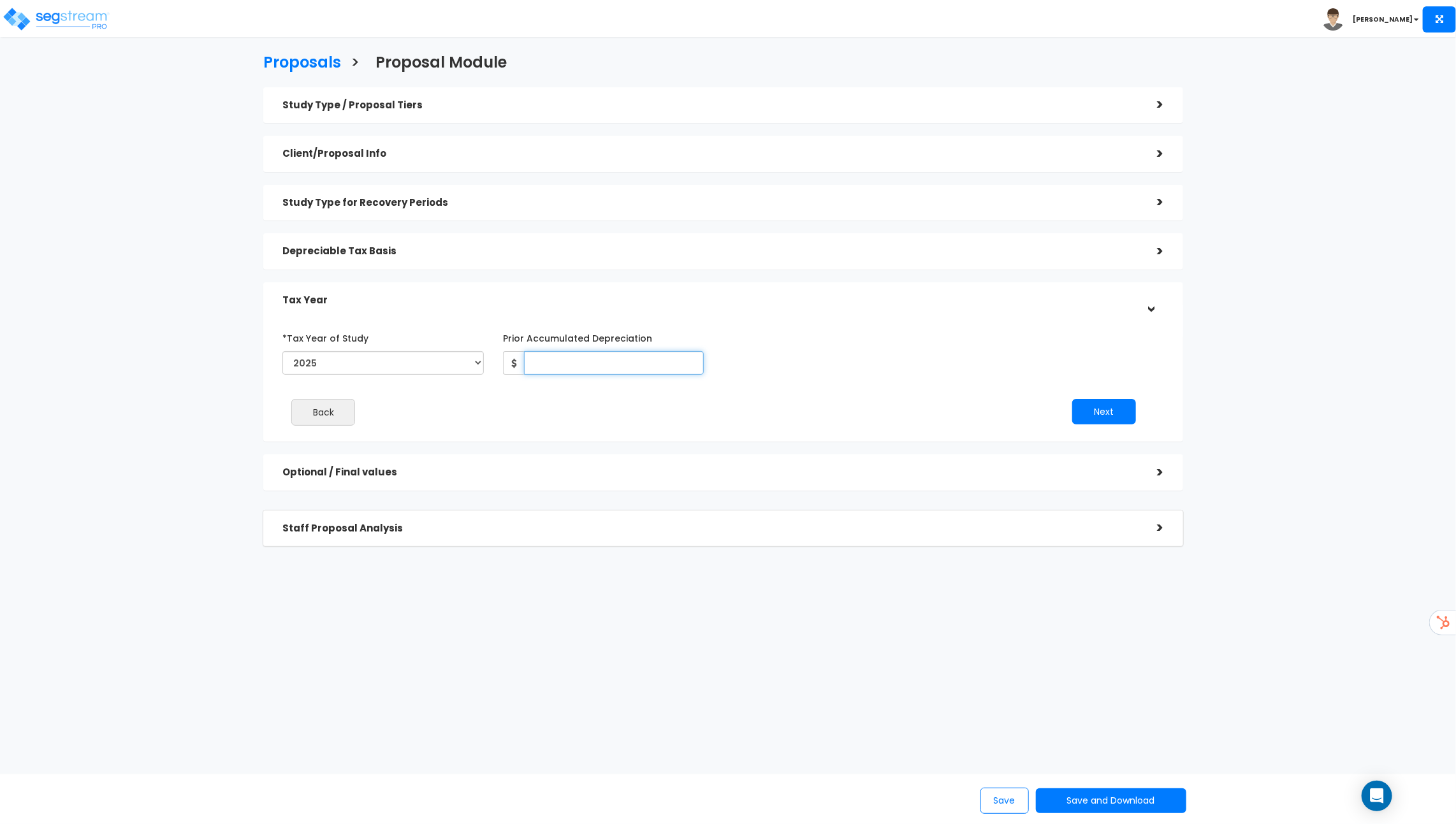
click at [565, 361] on input "Prior Accumulated Depreciation" at bounding box center [614, 362] width 180 height 23
type input "345,000"
click at [1107, 405] on button "Next" at bounding box center [1104, 412] width 64 height 26
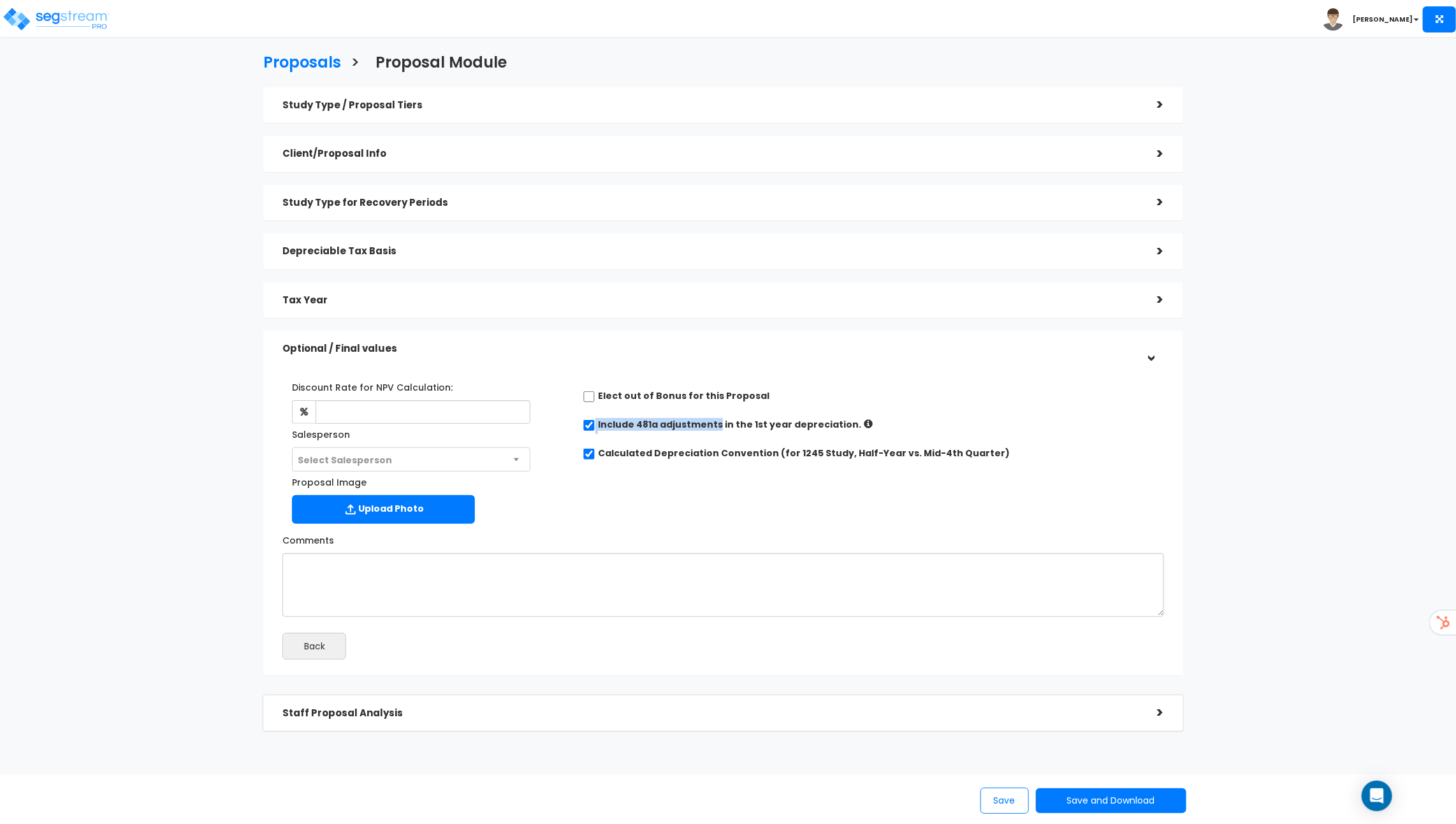
drag, startPoint x: 595, startPoint y: 423, endPoint x: 714, endPoint y: 430, distance: 119.2
click at [714, 430] on div "Include 481a adjustments in the 1st year depreciation." at bounding box center [873, 426] width 582 height 16
click at [772, 438] on div "Elect out of Bonus for this Proposal Include 481a adjustments in the 1st year d…" at bounding box center [874, 421] width 601 height 90
drag, startPoint x: 715, startPoint y: 425, endPoint x: 592, endPoint y: 425, distance: 123.0
click at [592, 425] on div "Include 481a adjustments in the 1st year depreciation." at bounding box center [873, 426] width 582 height 16
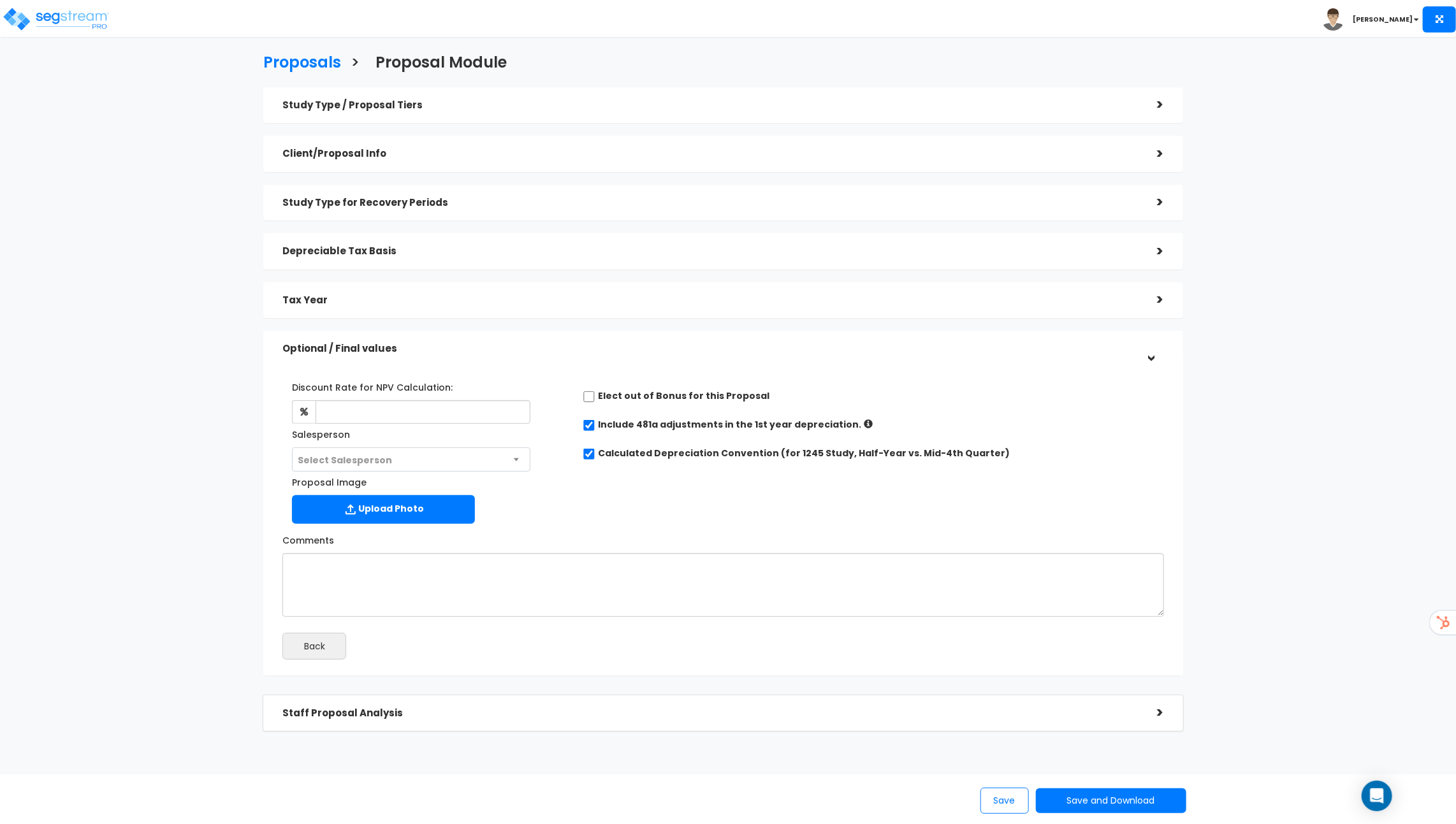
click at [799, 431] on div "Include 481a adjustments in the 1st year depreciation." at bounding box center [873, 426] width 582 height 16
click at [1107, 802] on button "Save and Download" at bounding box center [1111, 801] width 150 height 25
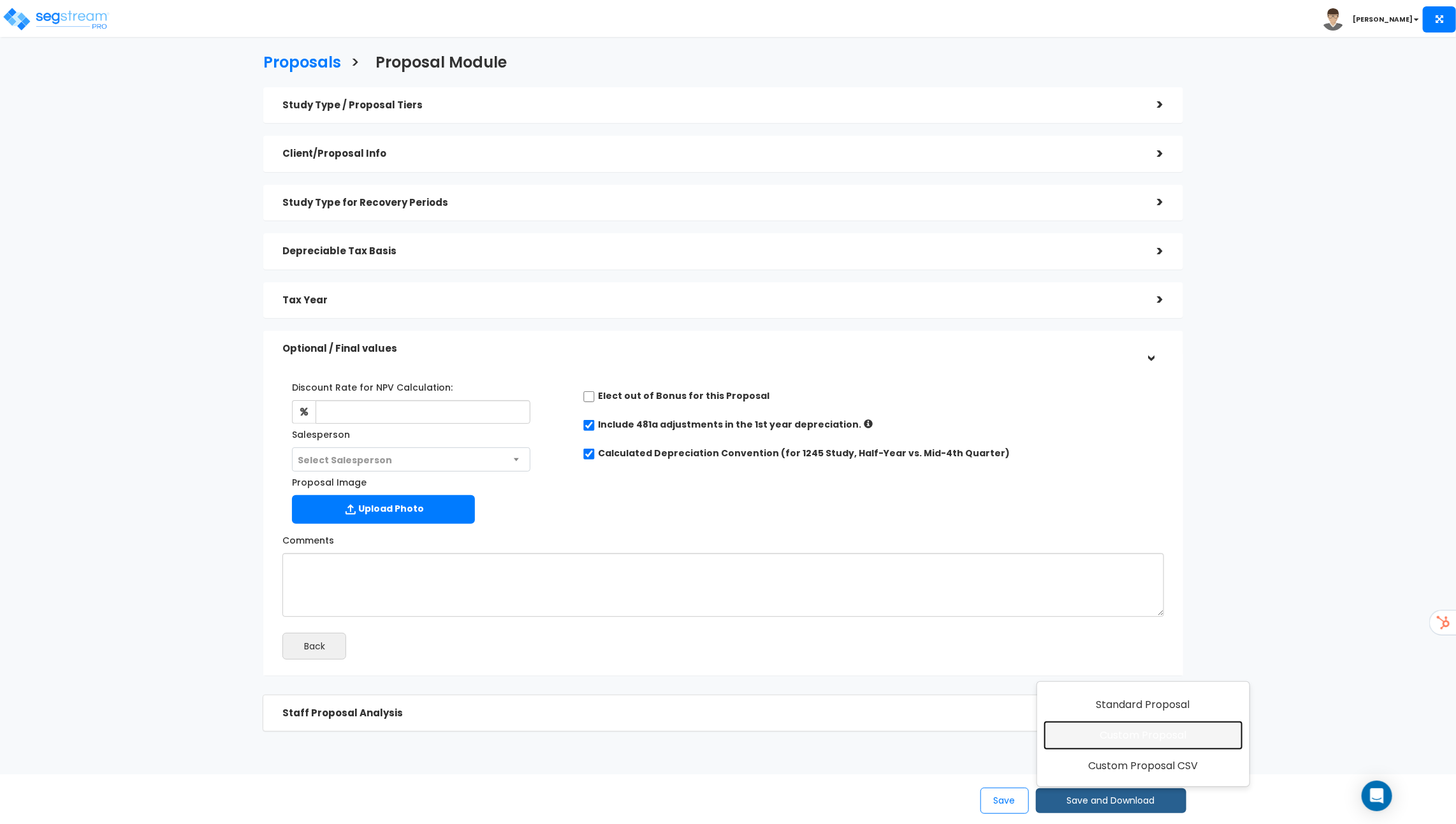
click at [1132, 748] on link "Custom Proposal" at bounding box center [1143, 736] width 200 height 29
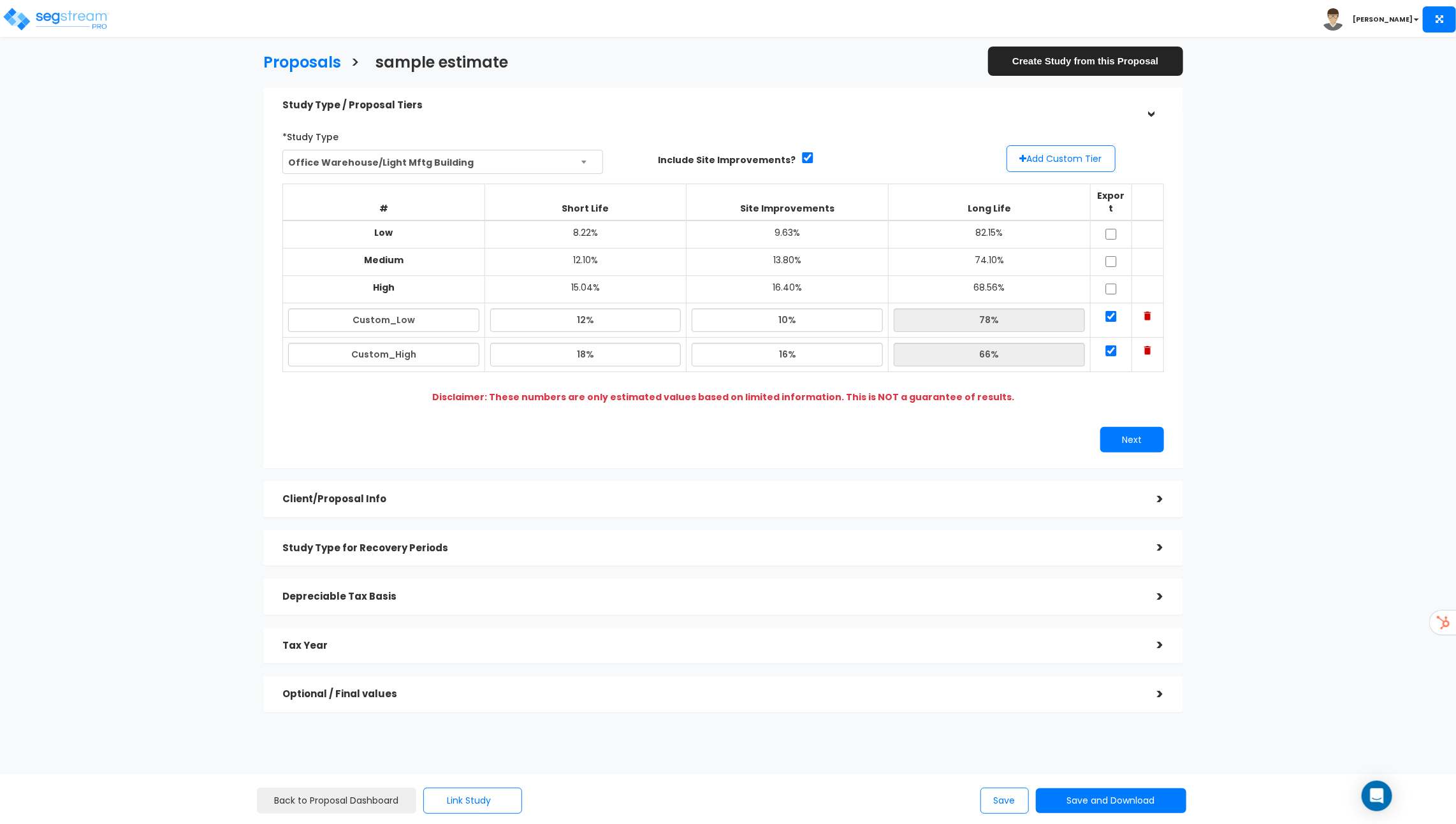
click at [430, 543] on h5 "Study Type for Recovery Periods" at bounding box center [710, 548] width 857 height 11
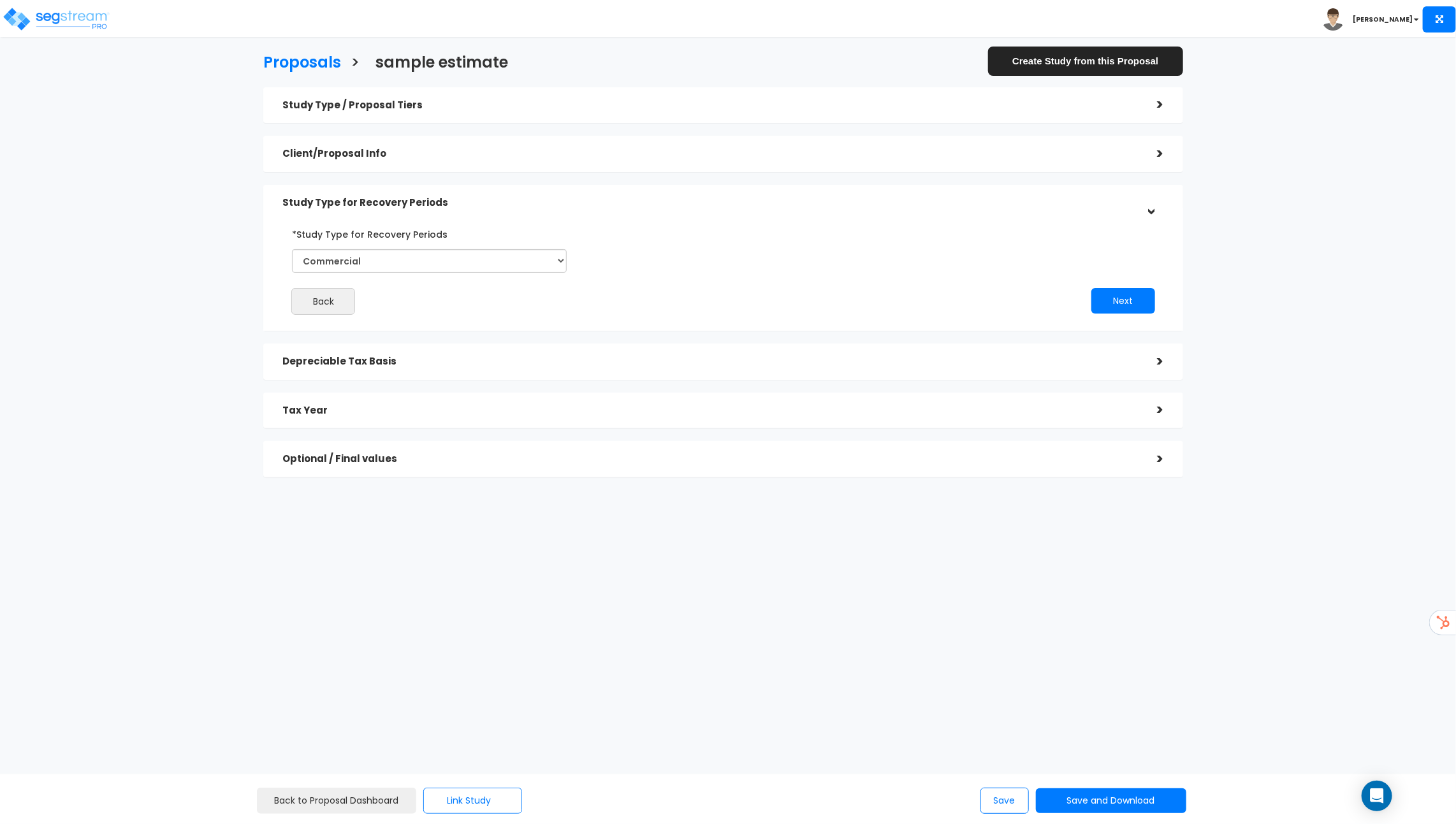
click at [354, 352] on div "Depreciable Tax Basis" at bounding box center [710, 361] width 857 height 23
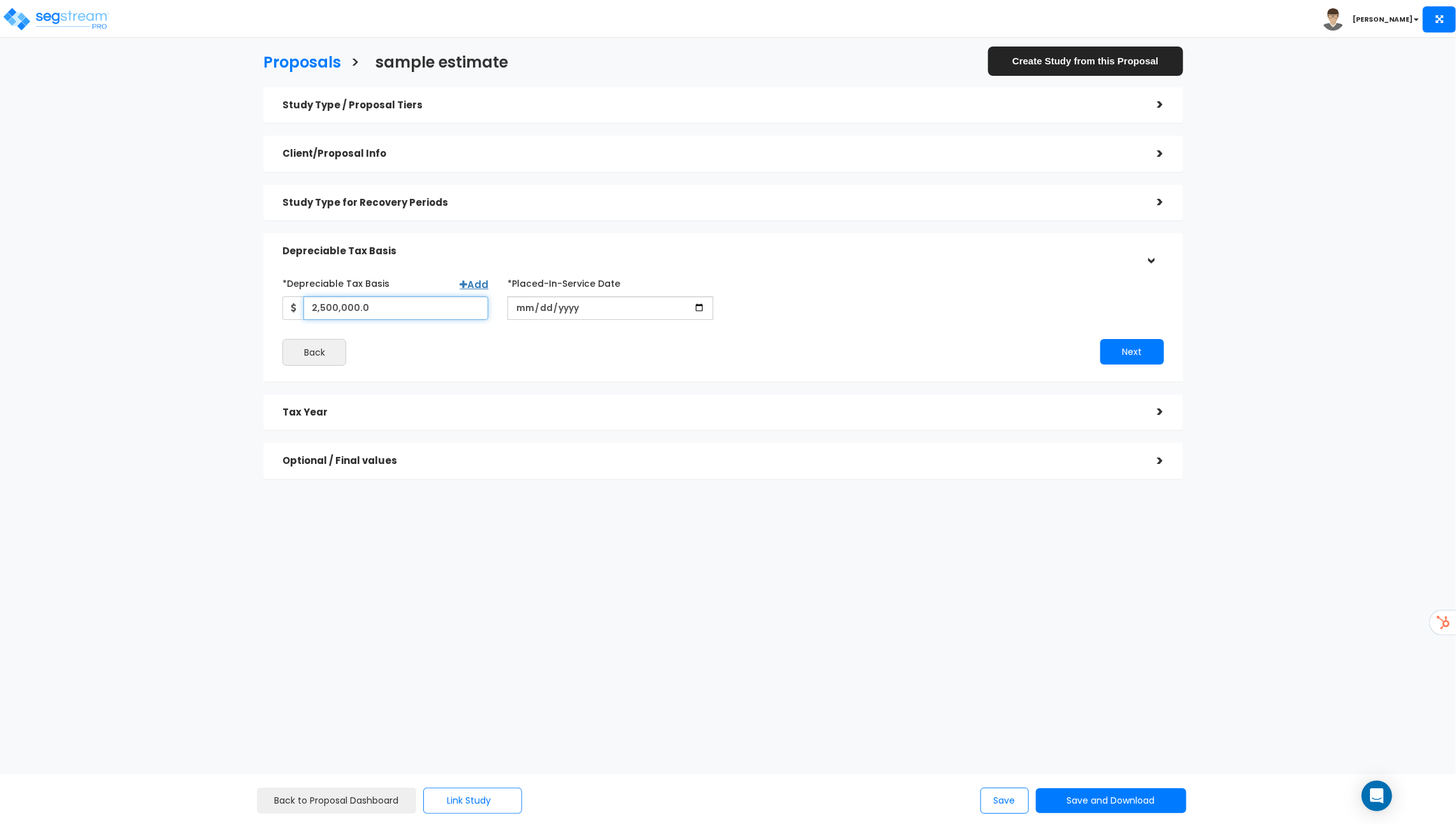
click at [476, 297] on input "2,500,000.0" at bounding box center [396, 308] width 185 height 23
type input "2,500,000"
click at [476, 290] on u "Add" at bounding box center [473, 285] width 28 height 14
click at [480, 283] on link "Add" at bounding box center [473, 285] width 28 height 14
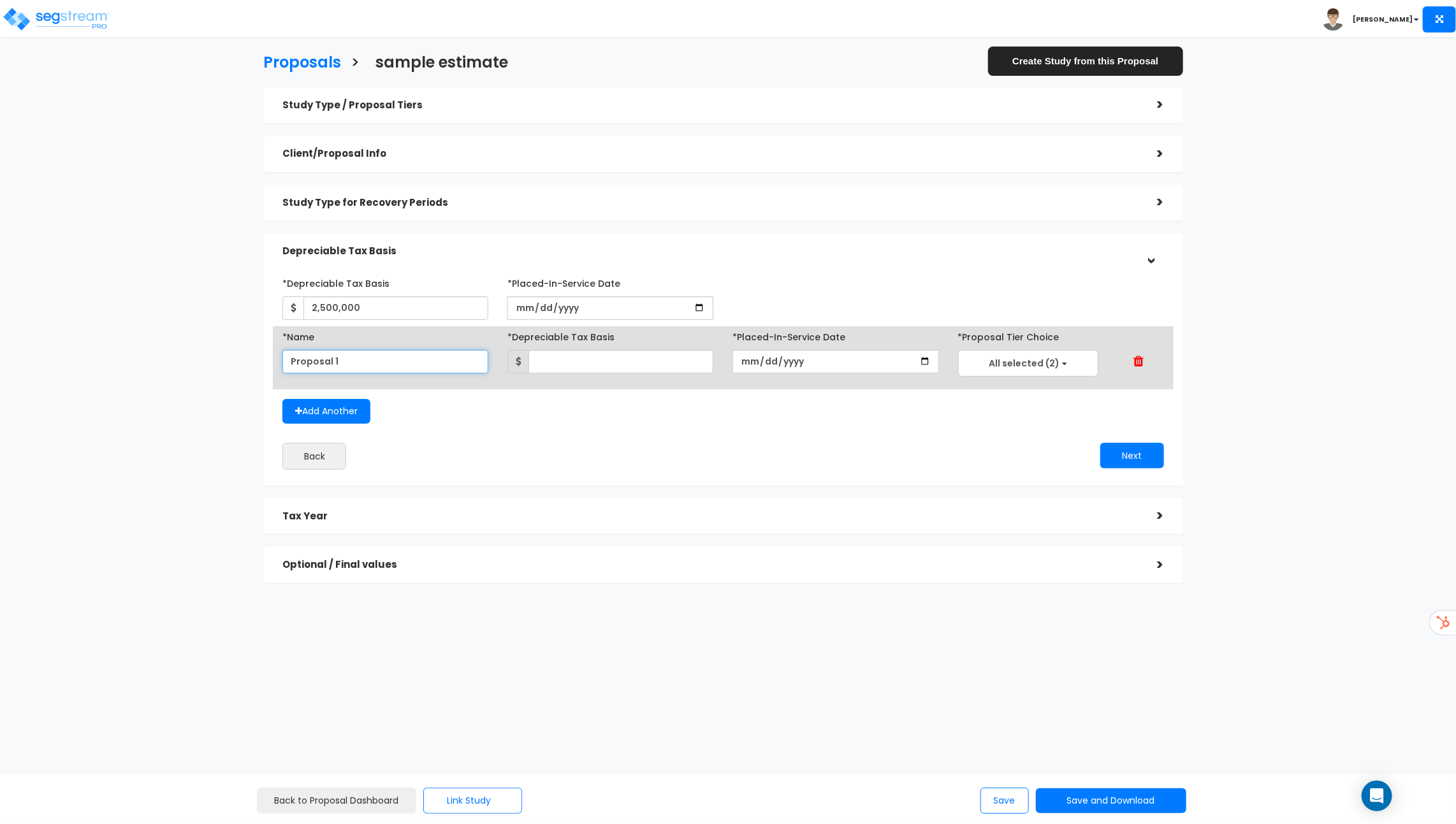
drag, startPoint x: 354, startPoint y: 372, endPoint x: 279, endPoint y: 372, distance: 75.0
click at [283, 372] on input "Proposal 1" at bounding box center [385, 361] width 206 height 23
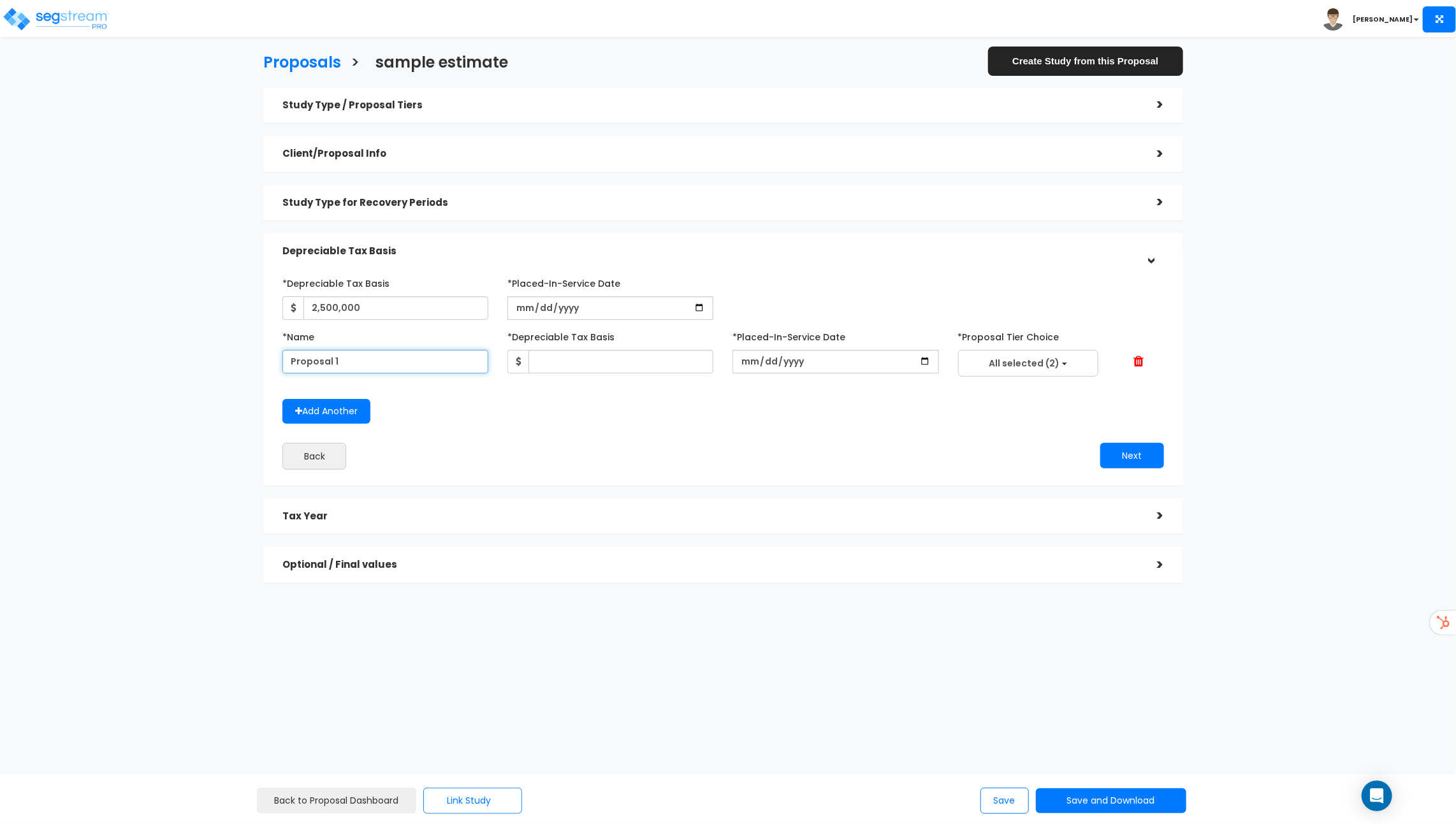
drag, startPoint x: 357, startPoint y: 360, endPoint x: 245, endPoint y: 353, distance: 112.2
click at [245, 353] on div "Proposals > sample estimate Create Study from this Proposal Study Type / Propos…" at bounding box center [723, 322] width 1197 height 819
type input "r"
type input "Renovation"
type input "450,000"
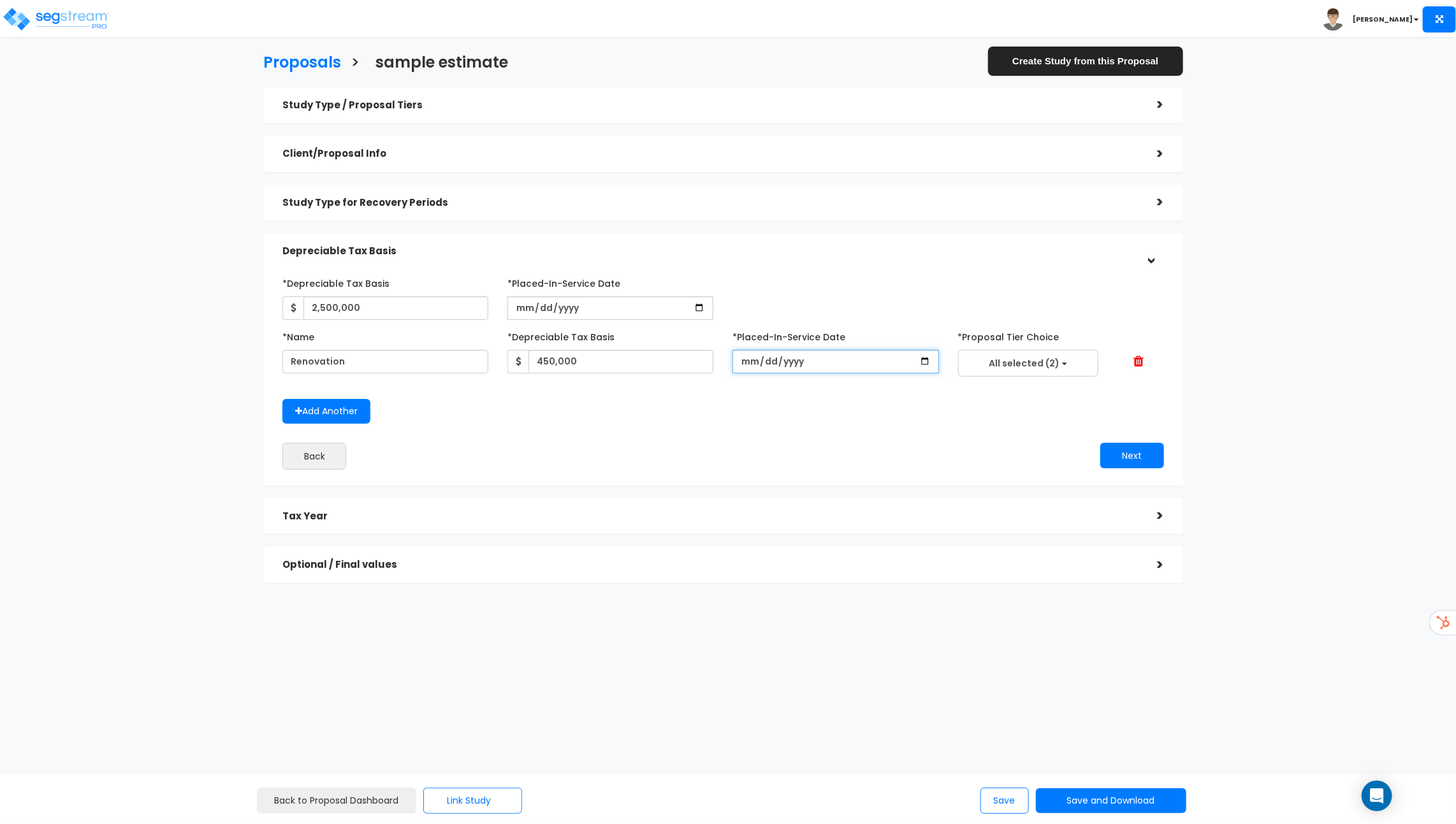
click at [929, 361] on input "date" at bounding box center [836, 361] width 206 height 23
type input "2025-10-14"
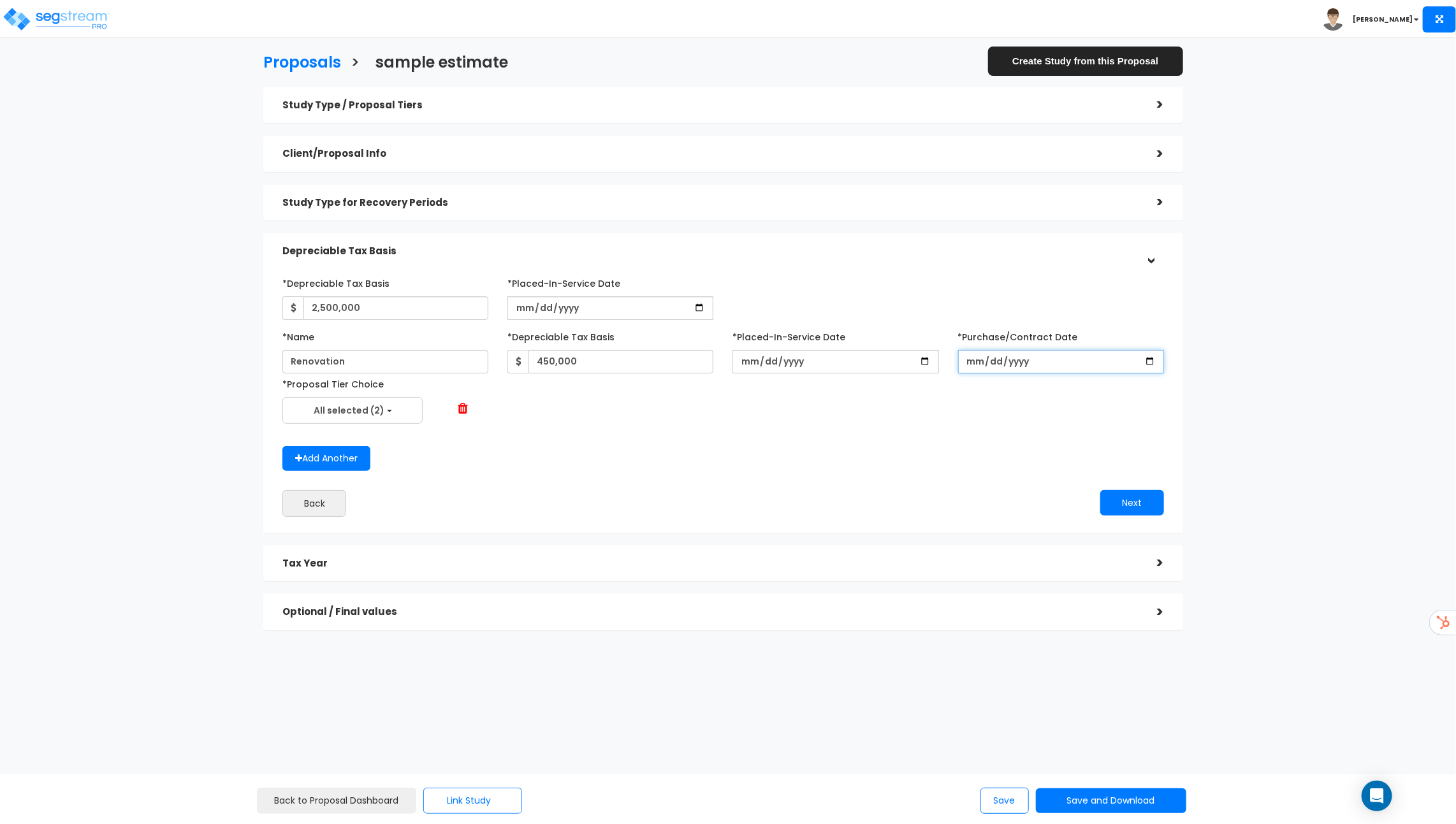
click at [1007, 357] on input "date" at bounding box center [1061, 361] width 206 height 23
click at [1148, 367] on input "date" at bounding box center [1061, 361] width 206 height 23
type input "2025-10-28"
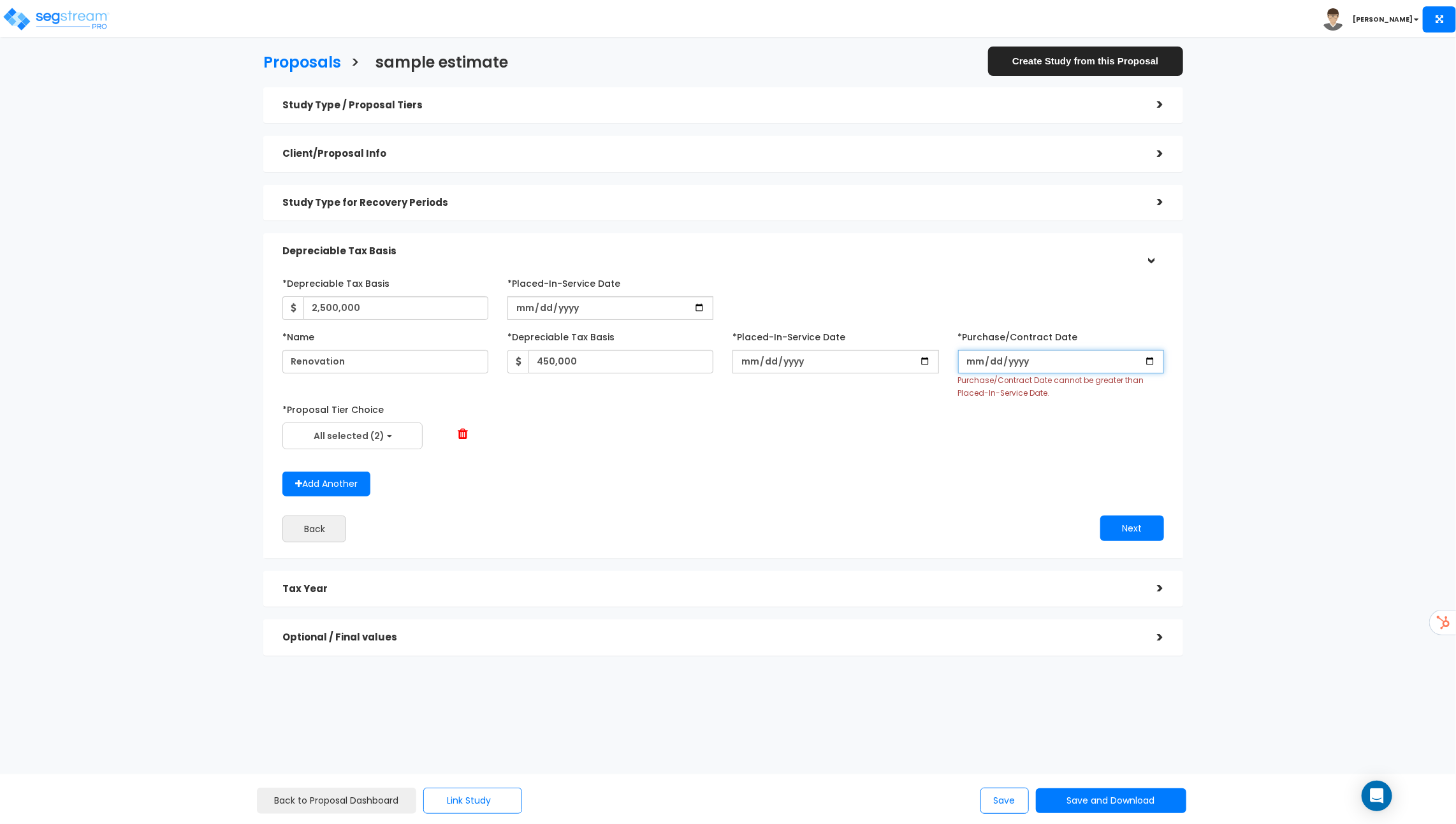
click at [1138, 365] on input "date" at bounding box center [1061, 361] width 206 height 23
click at [1156, 361] on input "date" at bounding box center [1061, 361] width 206 height 23
click at [1145, 363] on input "date" at bounding box center [1061, 361] width 206 height 23
type input "2025-10-01"
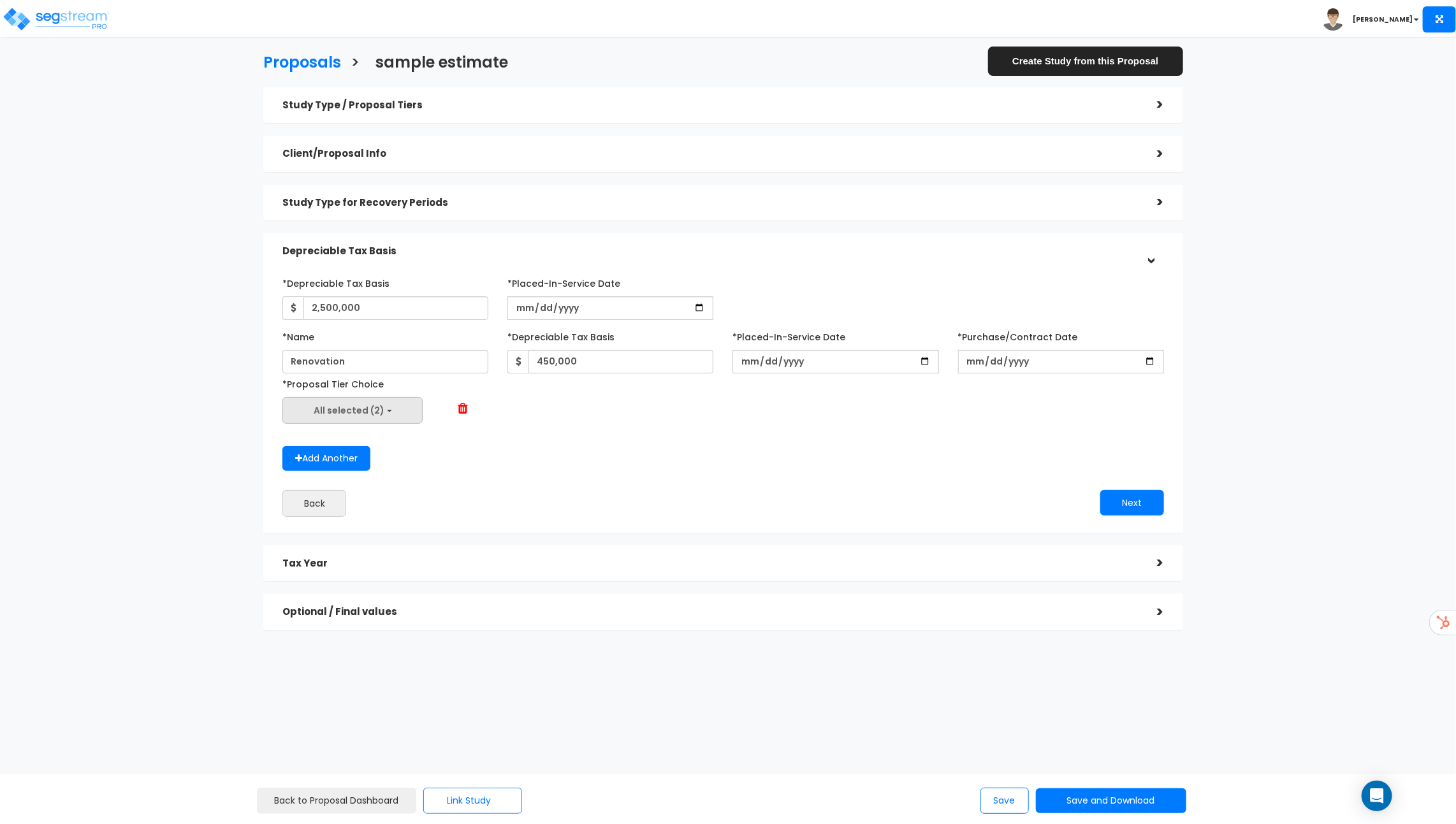
click at [403, 414] on button "All selected (2)" at bounding box center [352, 410] width 140 height 27
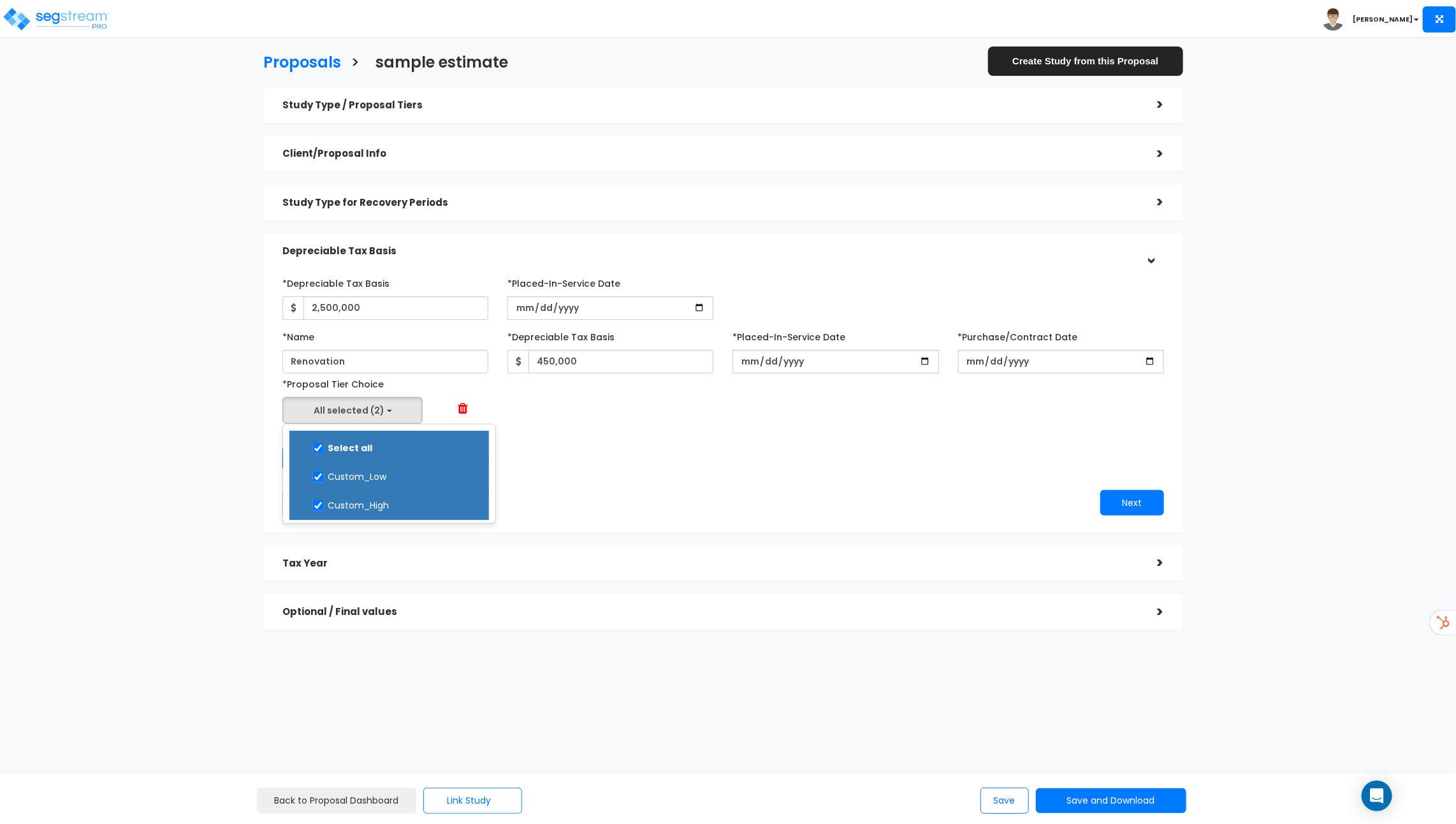
click at [370, 446] on label "Select all" at bounding box center [389, 446] width 174 height 29
click at [324, 446] on input "Select all" at bounding box center [318, 448] width 13 height 11
checkbox input "false"
select select
checkbox input "false"
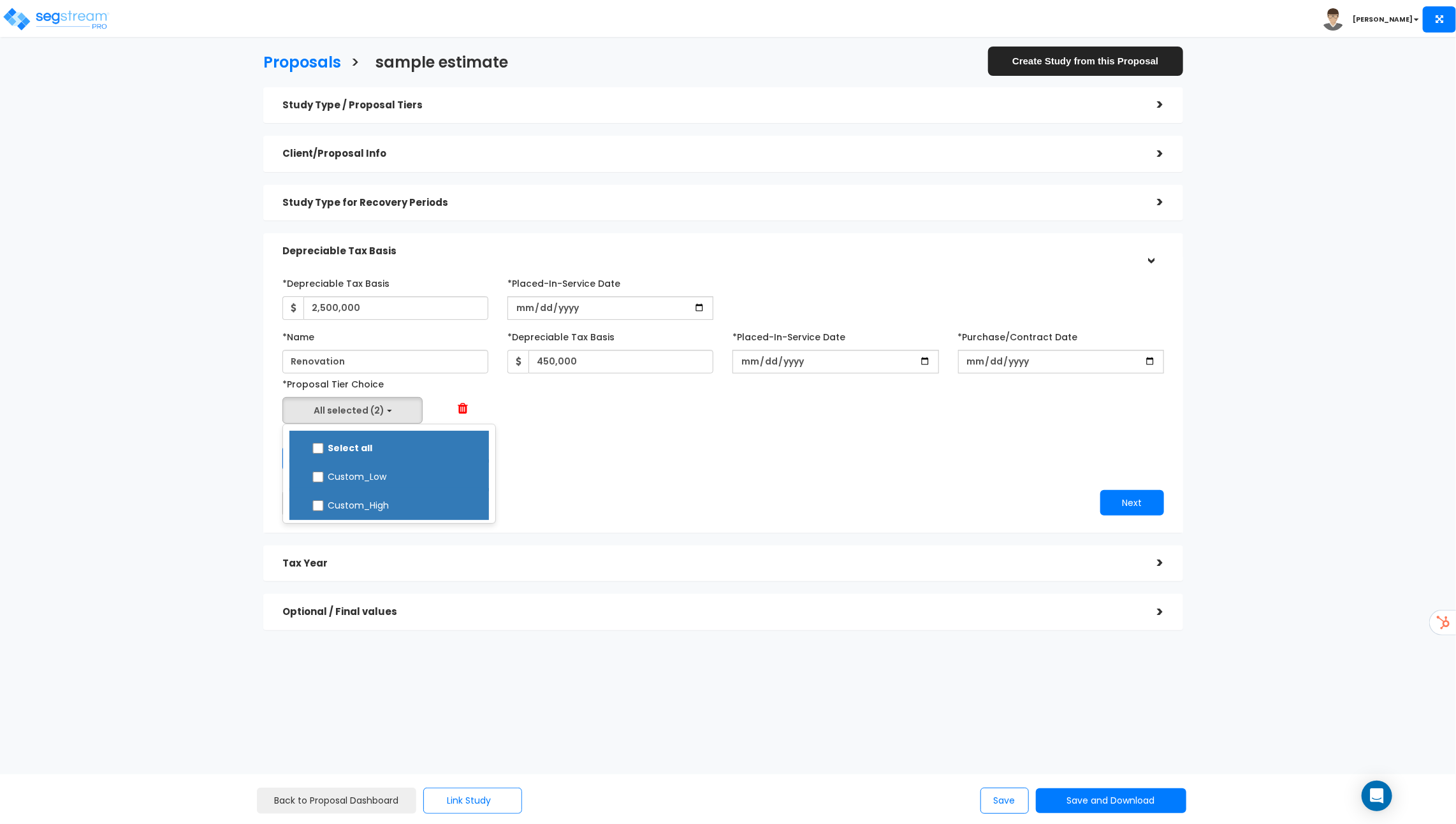
checkbox input "false"
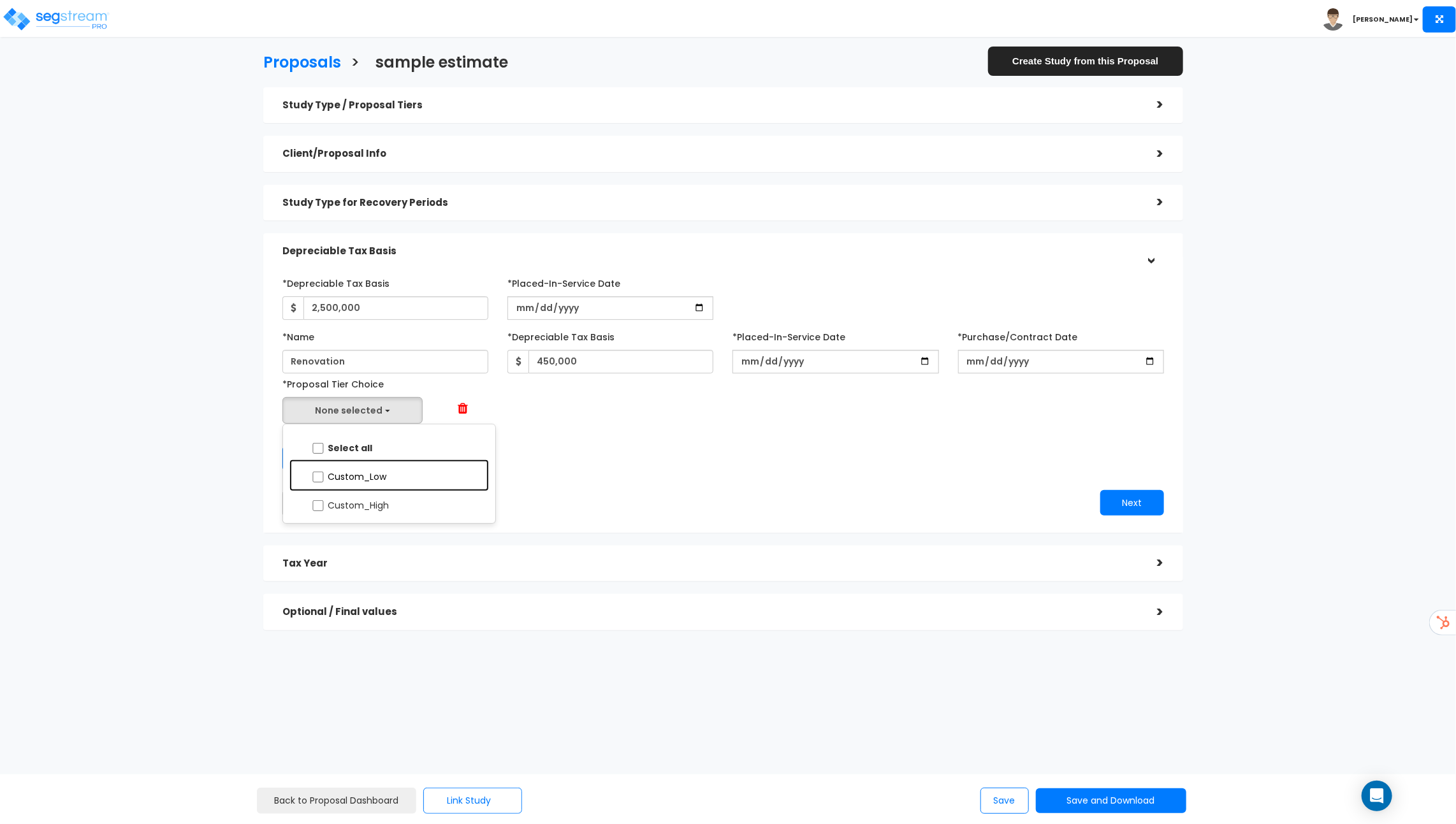
click at [373, 475] on label "Custom_Low" at bounding box center [389, 475] width 174 height 29
click at [324, 475] on input "Custom_Low" at bounding box center [318, 476] width 13 height 11
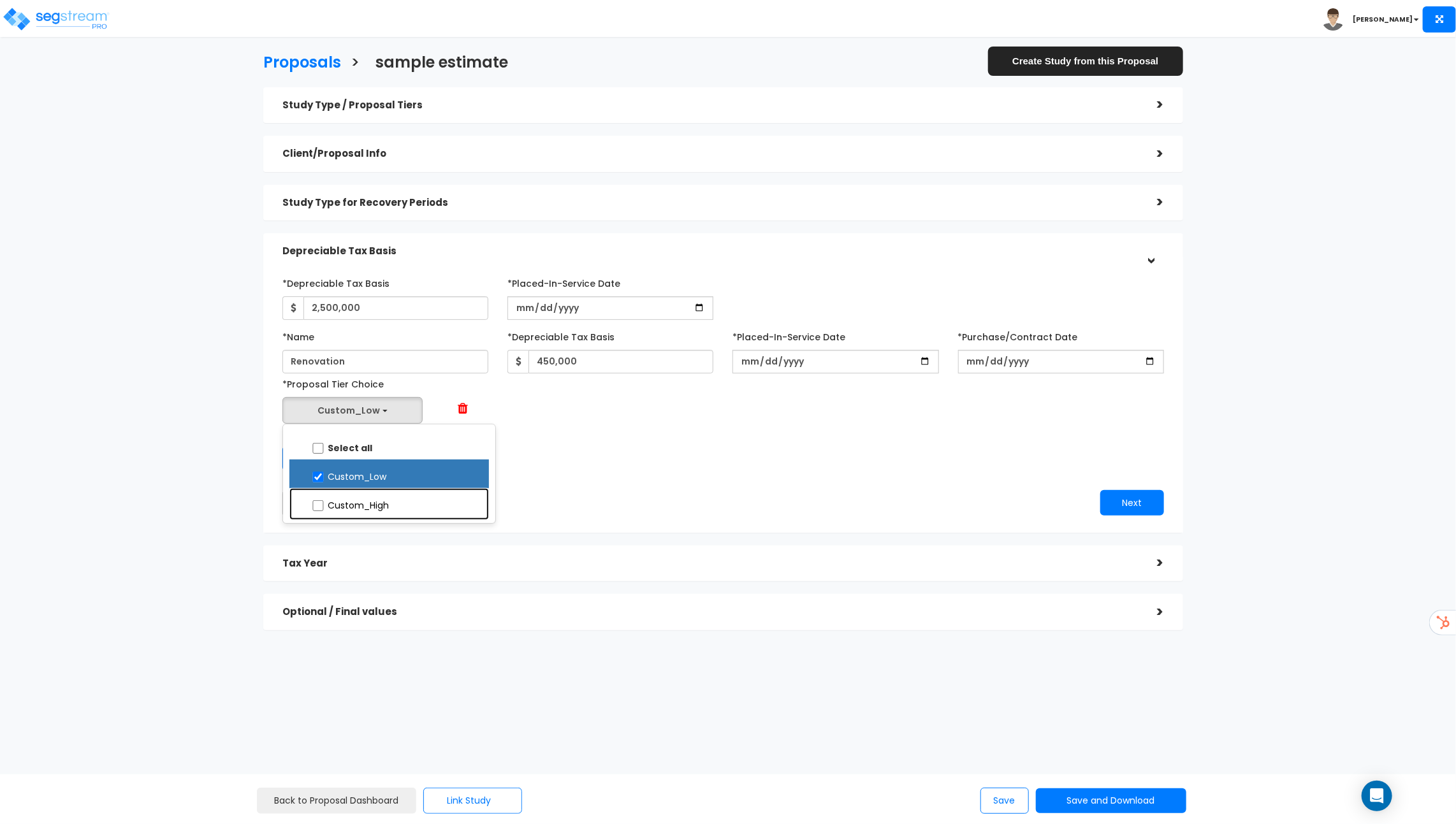
click at [372, 505] on label "Custom_High" at bounding box center [389, 504] width 174 height 29
click at [324, 505] on input "Custom_High" at bounding box center [318, 505] width 13 height 11
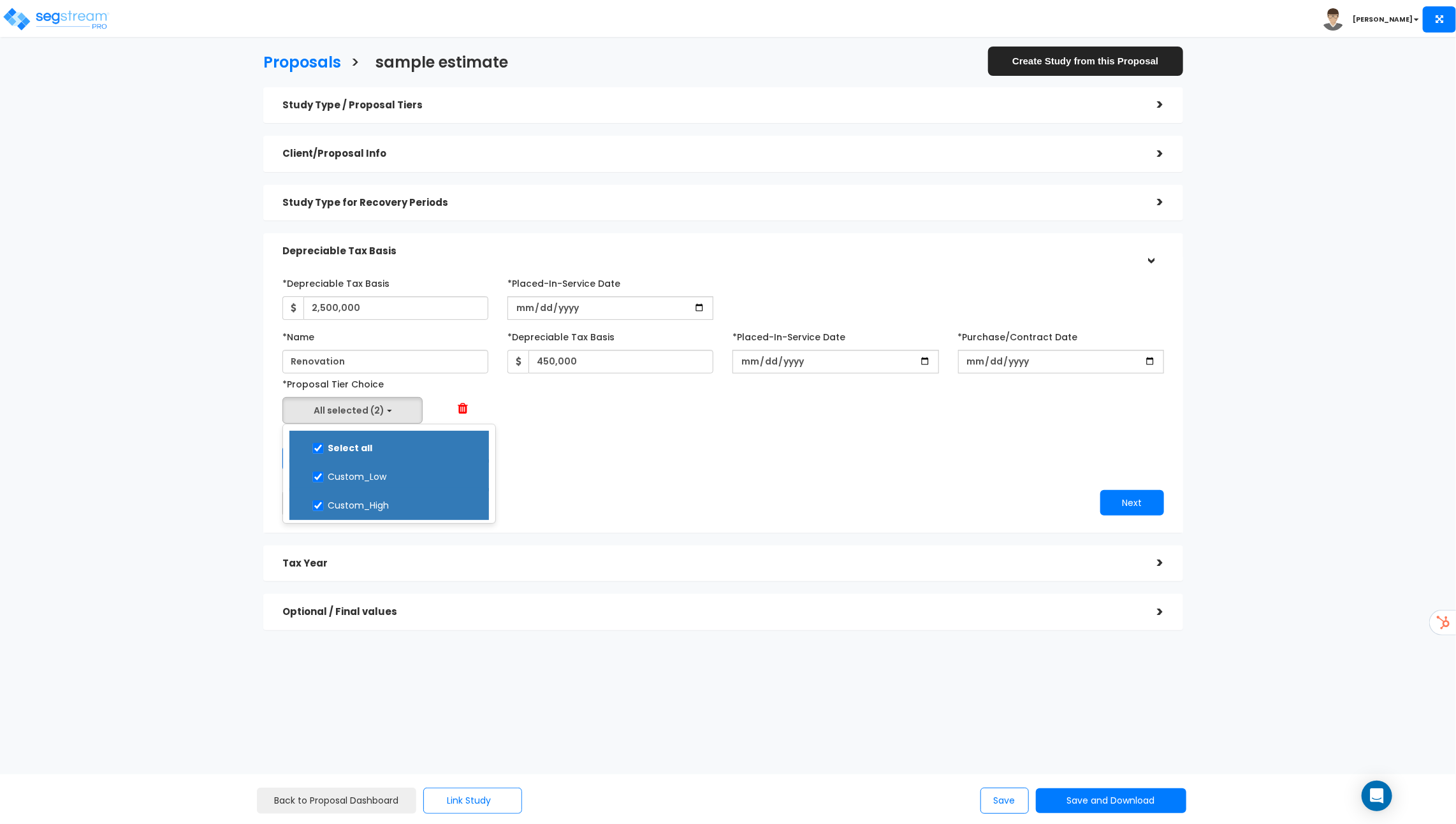
click at [761, 447] on div "Add Another" at bounding box center [723, 458] width 901 height 25
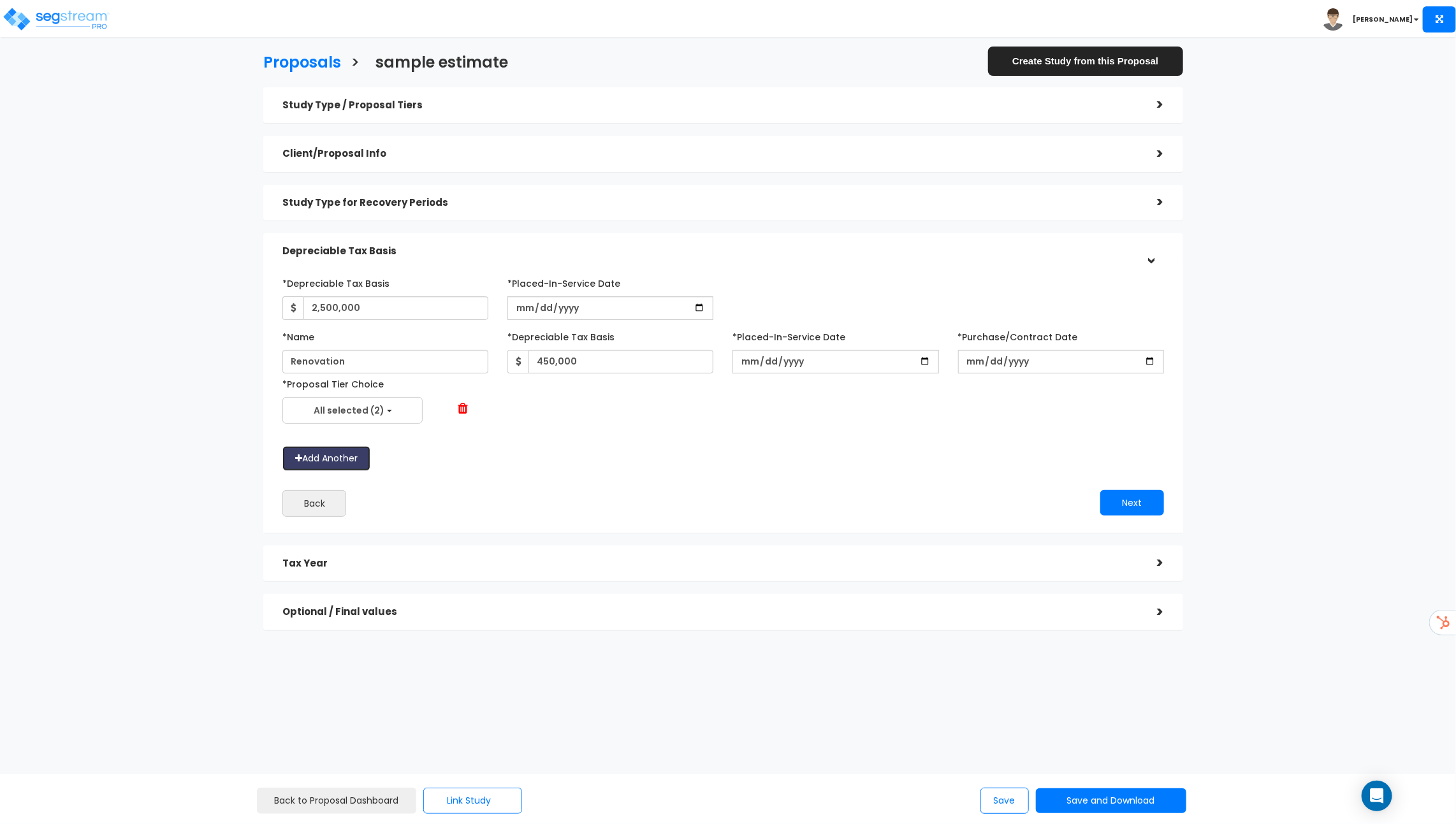
click at [324, 463] on button "Add Another" at bounding box center [326, 458] width 88 height 25
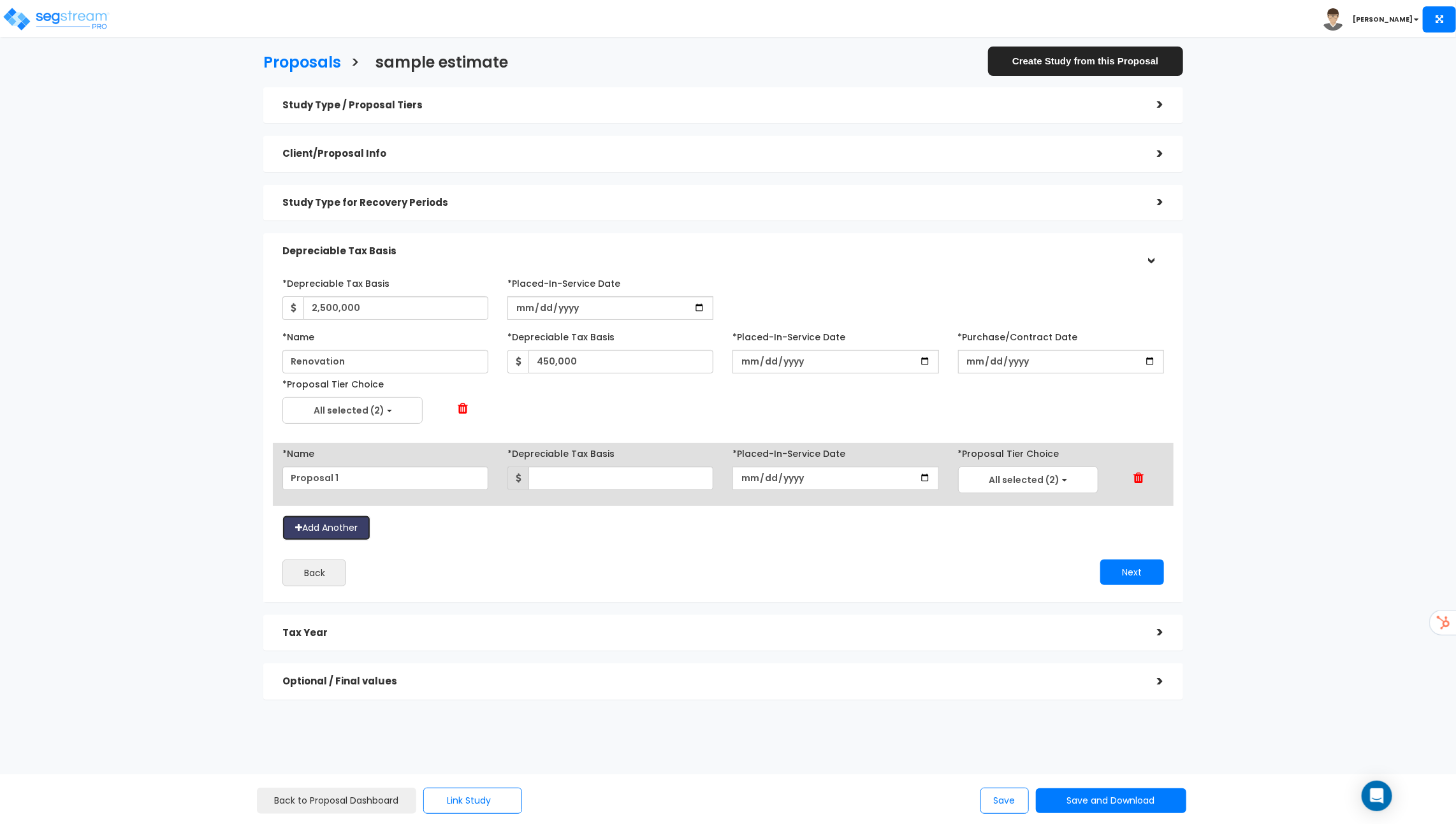
click at [328, 522] on button "Add Another" at bounding box center [326, 528] width 88 height 25
select select "Custom_Low"
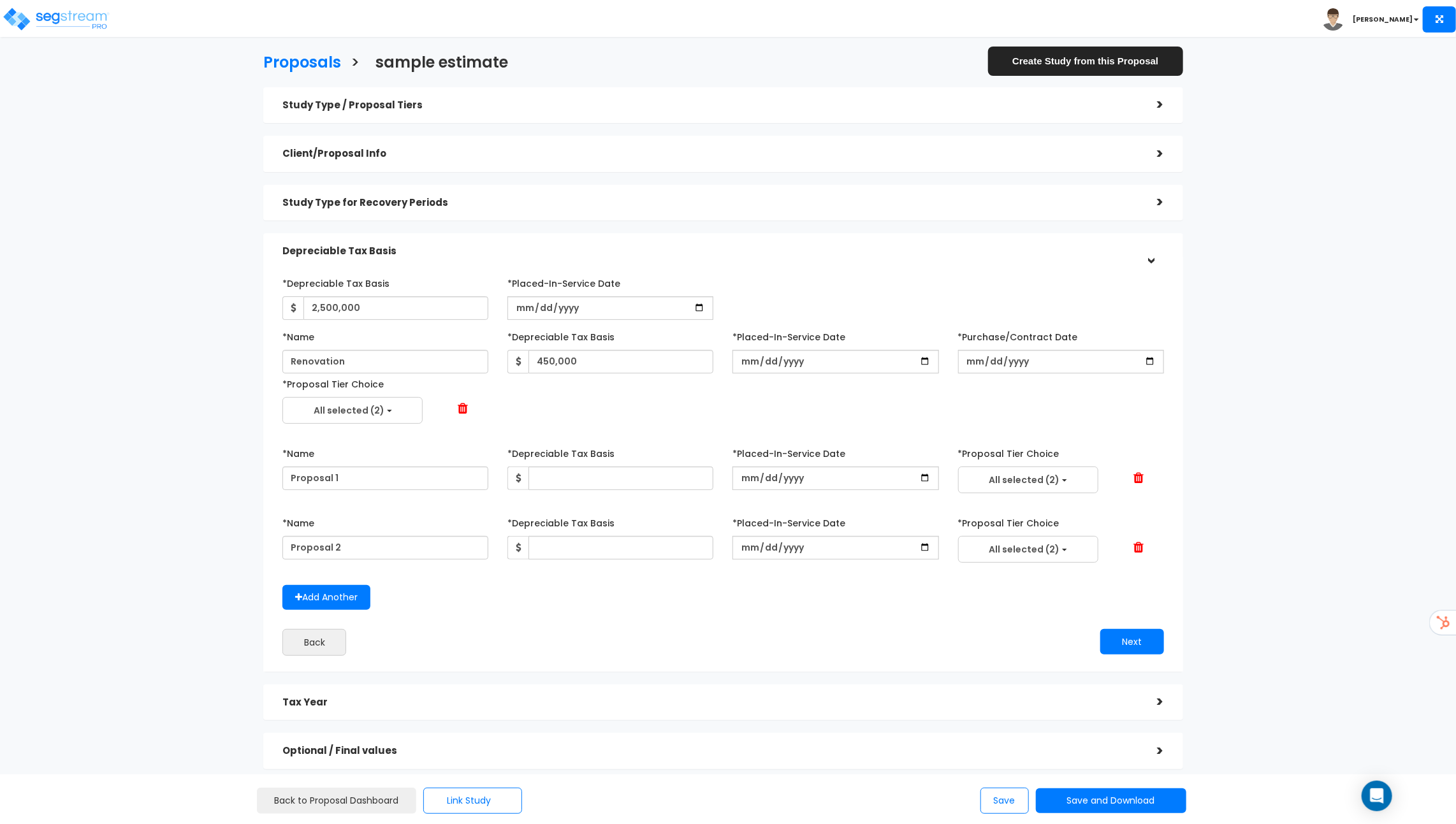
click at [1143, 480] on span at bounding box center [1138, 478] width 11 height 13
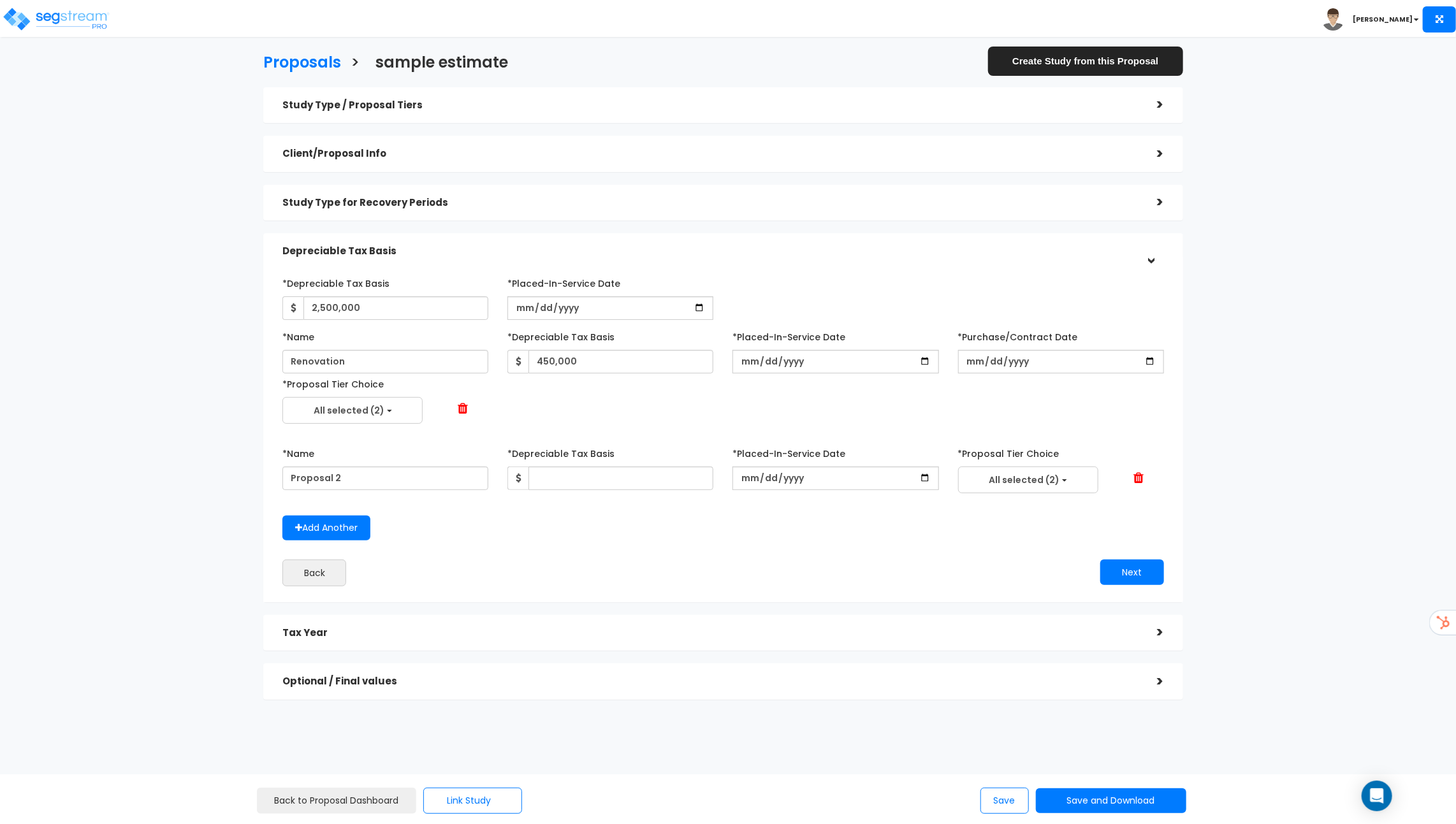
click at [1143, 480] on span at bounding box center [1138, 478] width 11 height 13
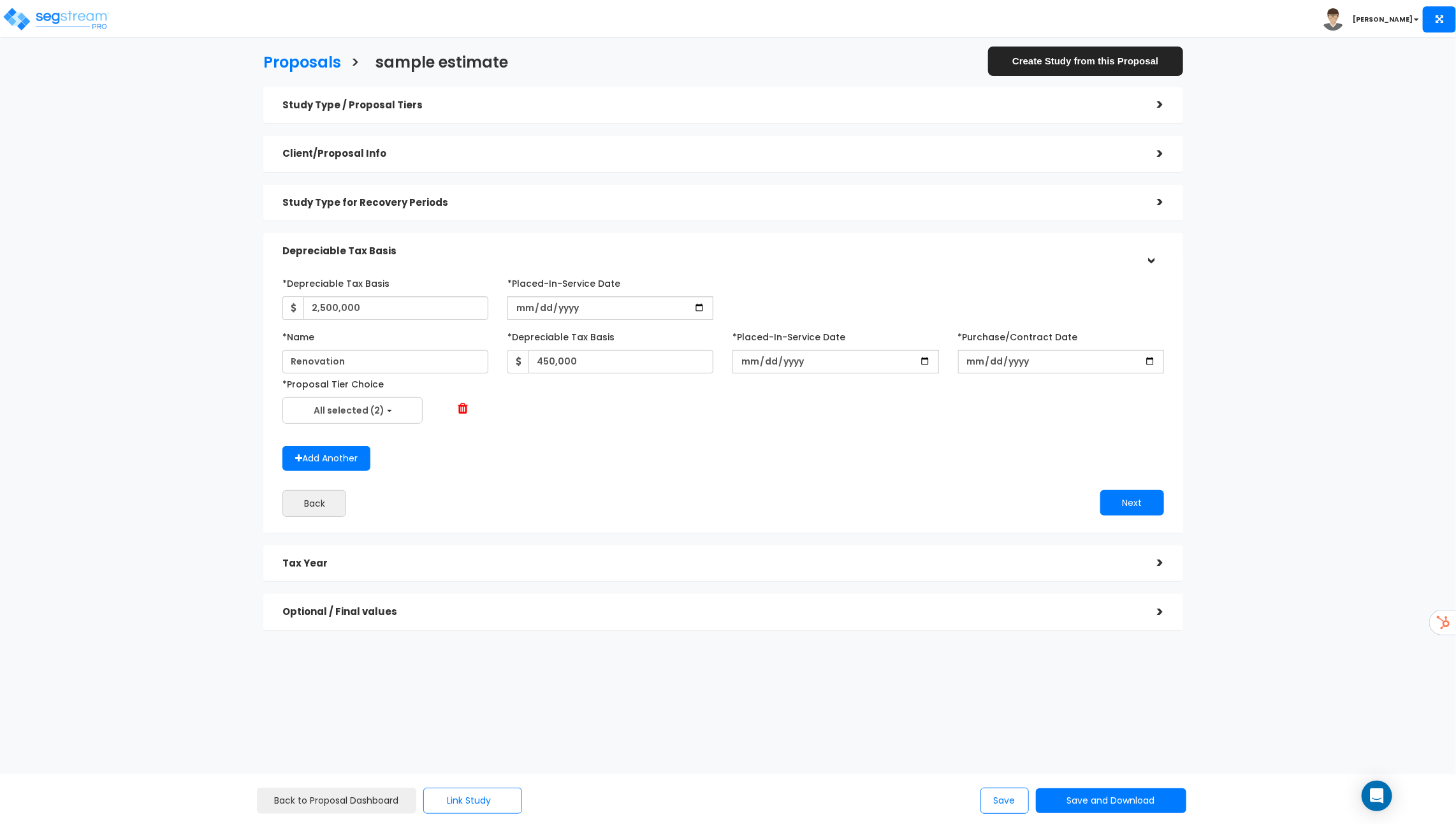
click at [464, 408] on span at bounding box center [463, 408] width 11 height 13
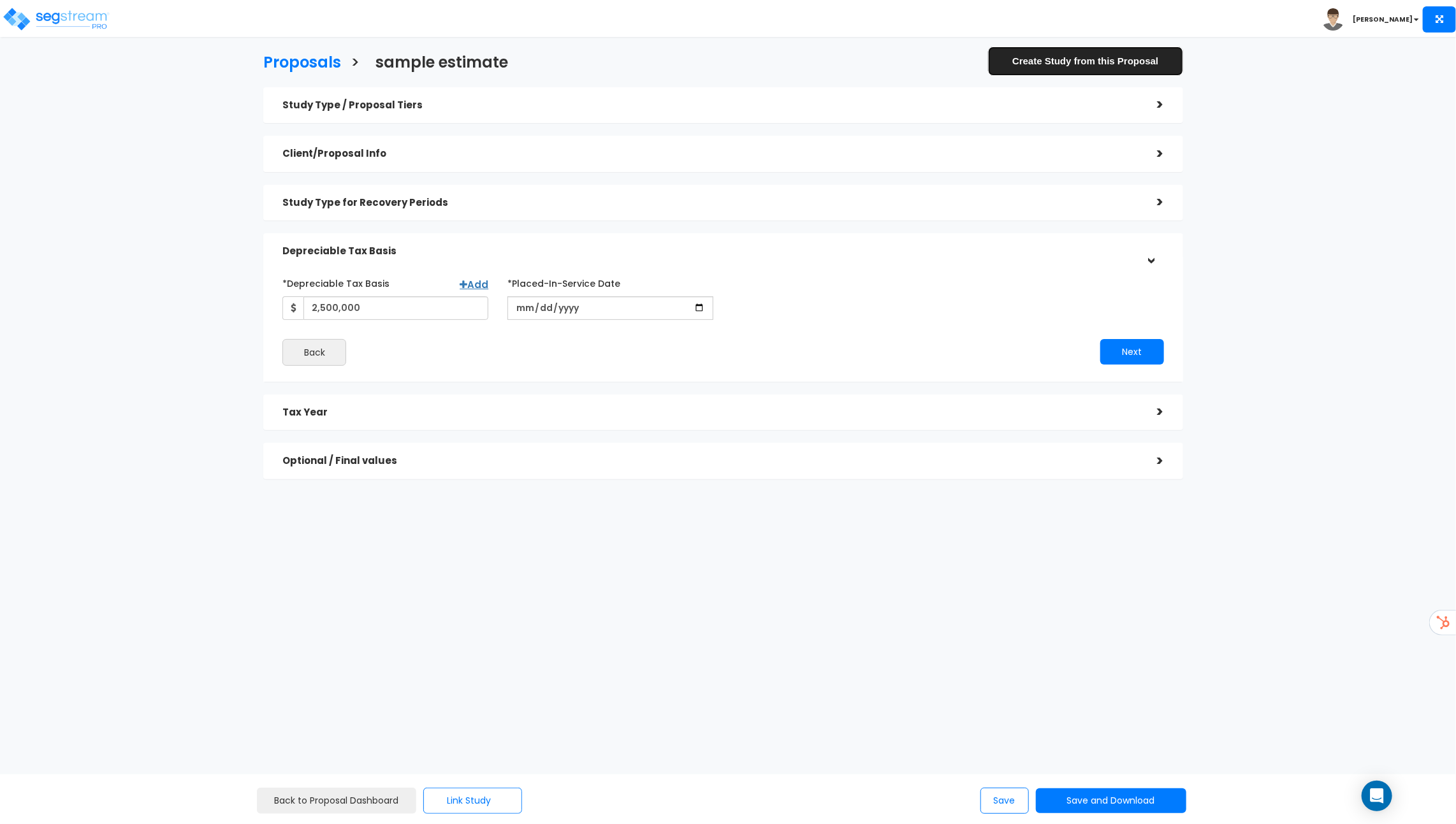
click at [1094, 63] on link "Create Study from this Proposal" at bounding box center [1086, 61] width 195 height 28
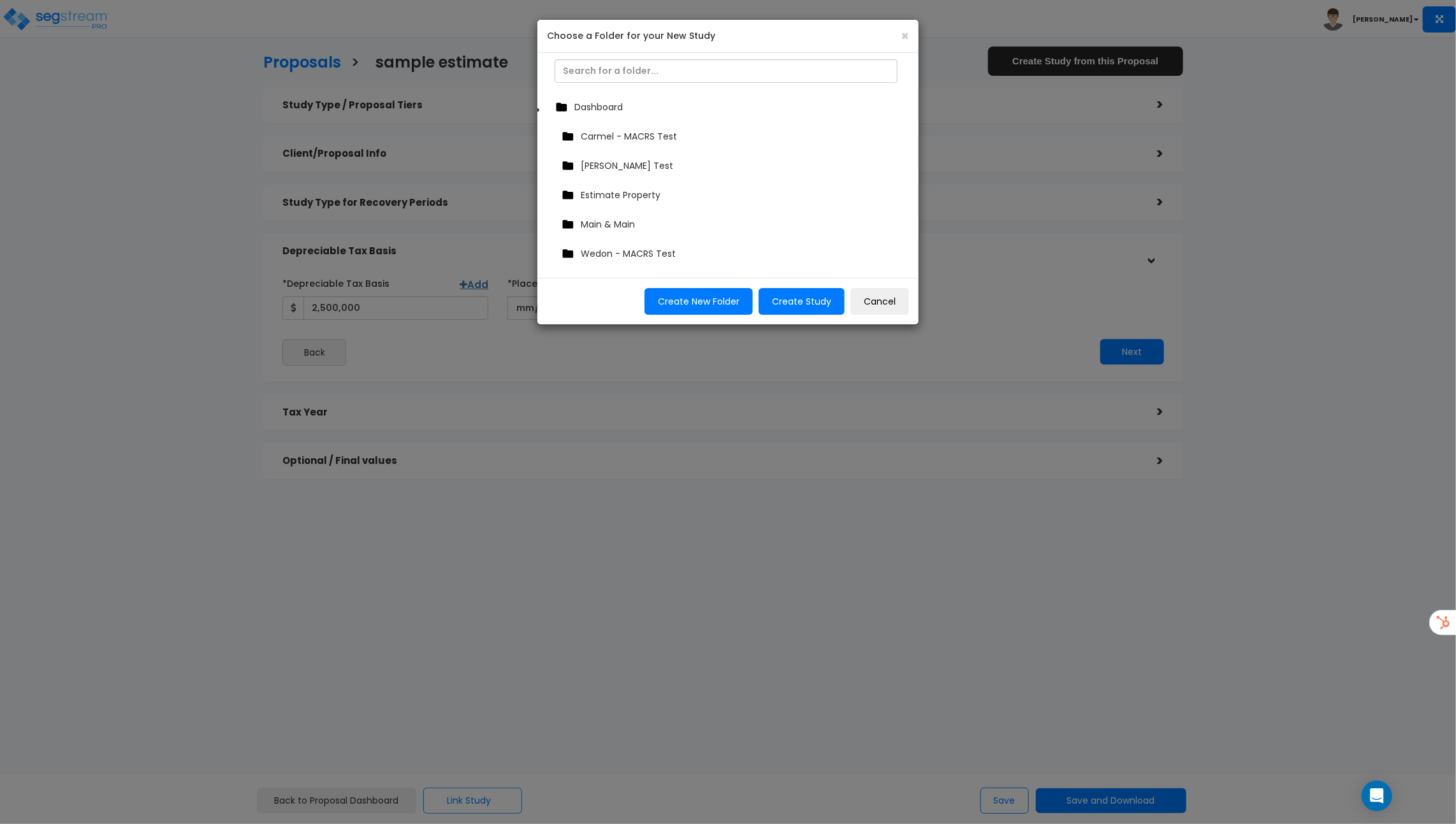
click at [612, 104] on span "Dashboard" at bounding box center [599, 108] width 49 height 13
click at [822, 289] on button "Create Study" at bounding box center [802, 301] width 86 height 27
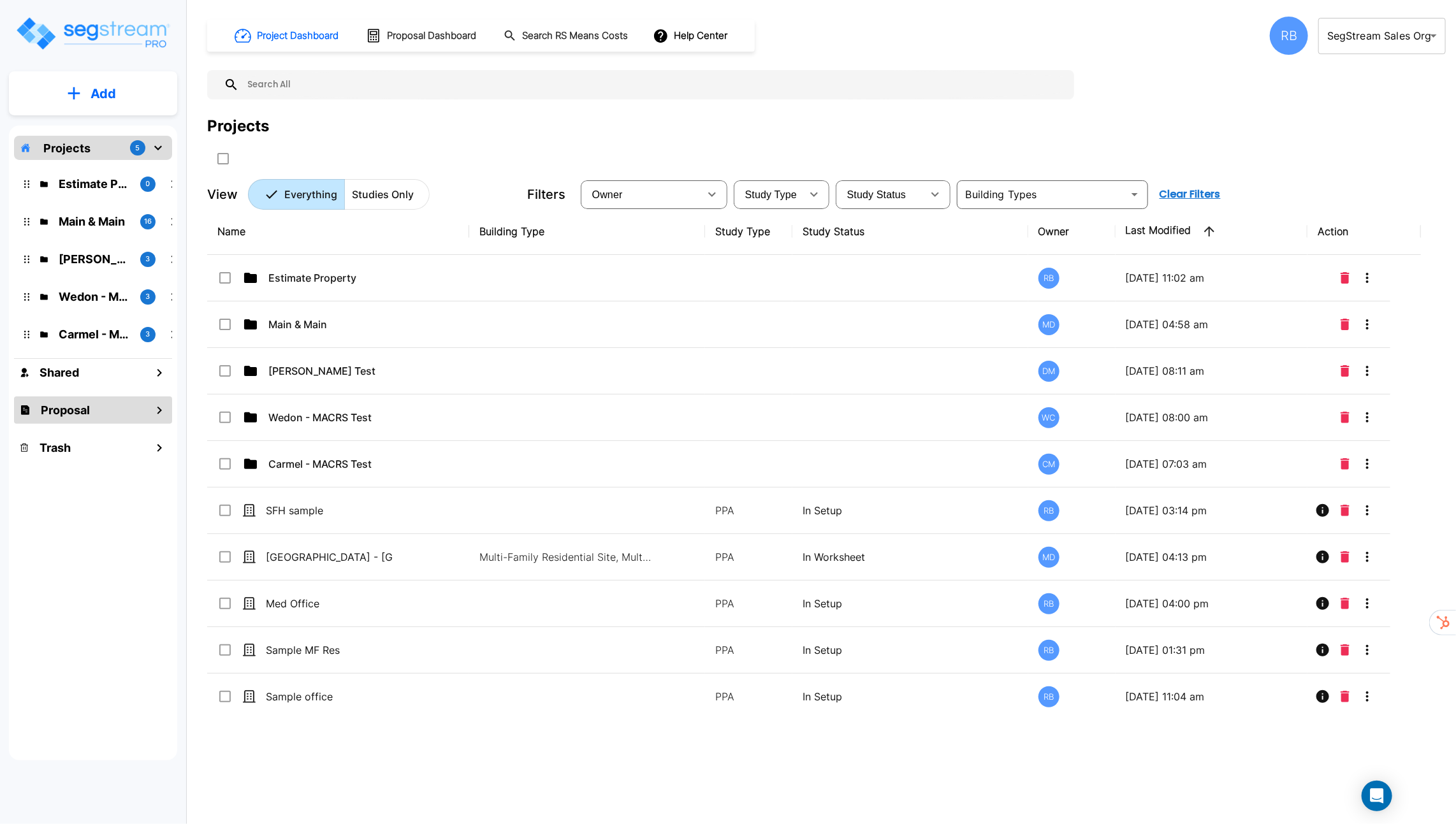
click at [64, 407] on h1 "Proposal" at bounding box center [65, 410] width 49 height 17
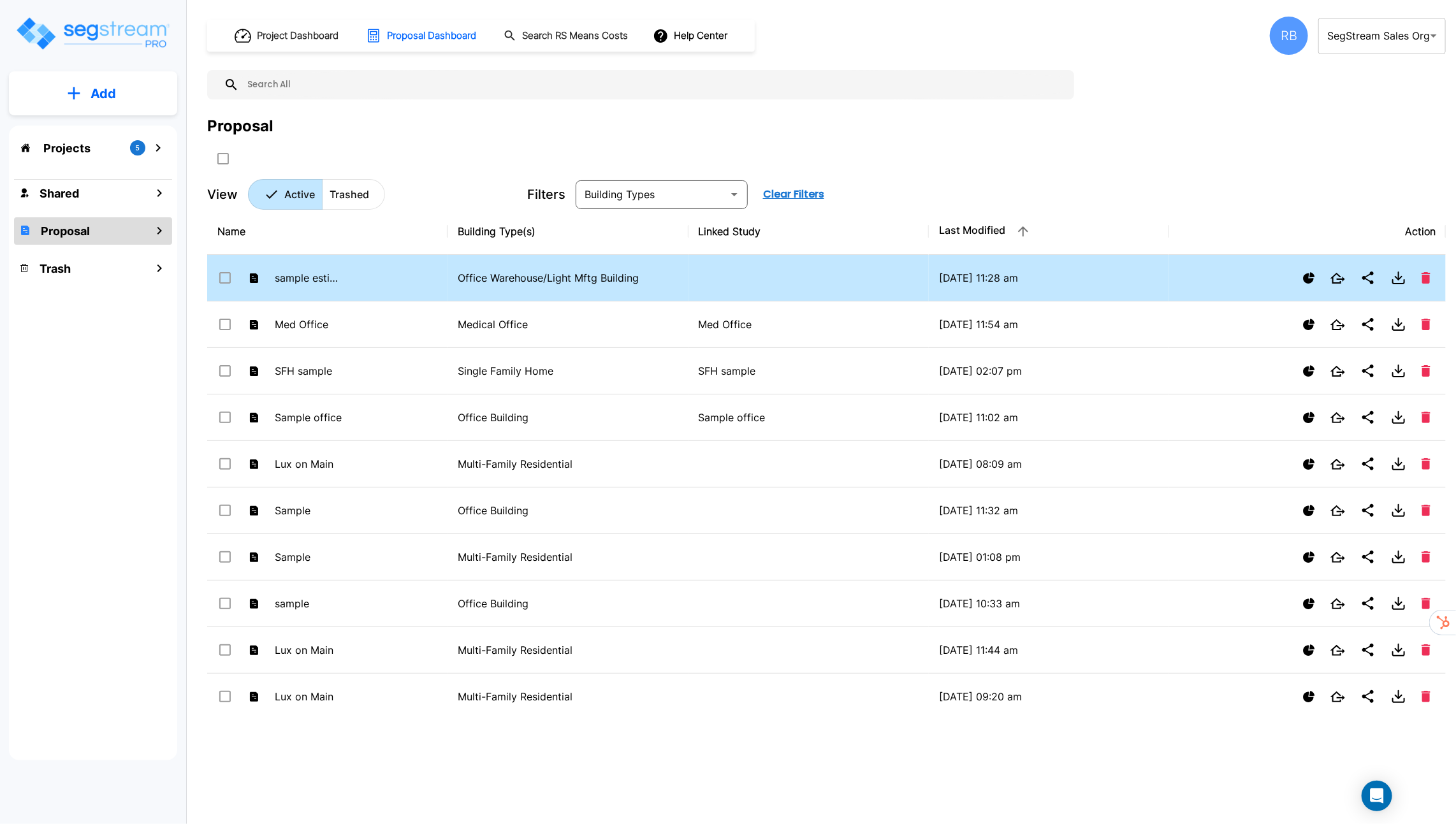
click at [226, 279] on input "select row sample estimate" at bounding box center [224, 275] width 13 height 11
checkbox input "true"
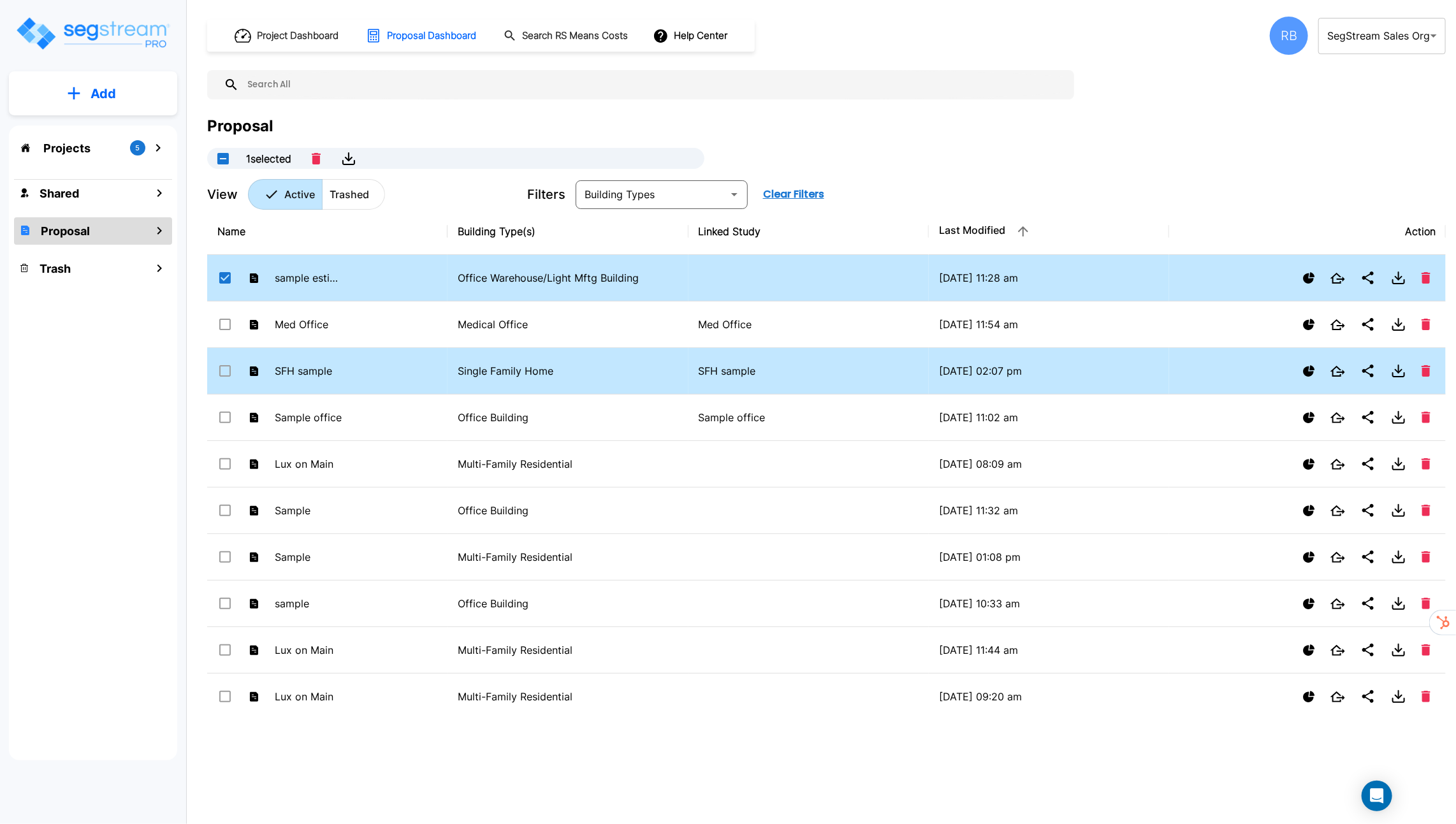
click at [226, 353] on td "SFH sample" at bounding box center [327, 371] width 240 height 47
checkbox input "true"
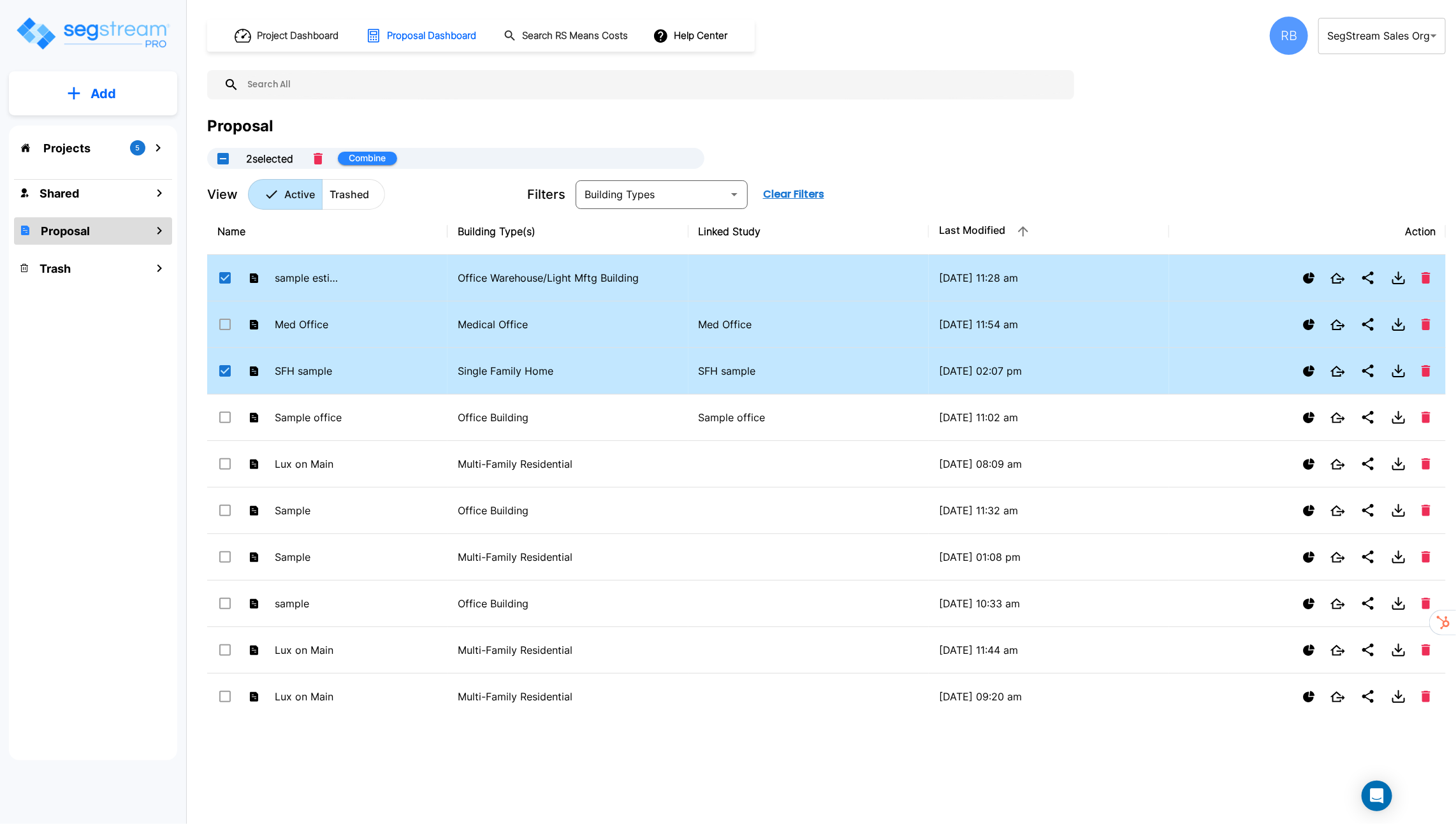
click at [224, 324] on input "select row Med Office" at bounding box center [224, 322] width 13 height 11
checkbox input "true"
click at [367, 157] on button "Combine" at bounding box center [367, 158] width 59 height 14
checkbox input "false"
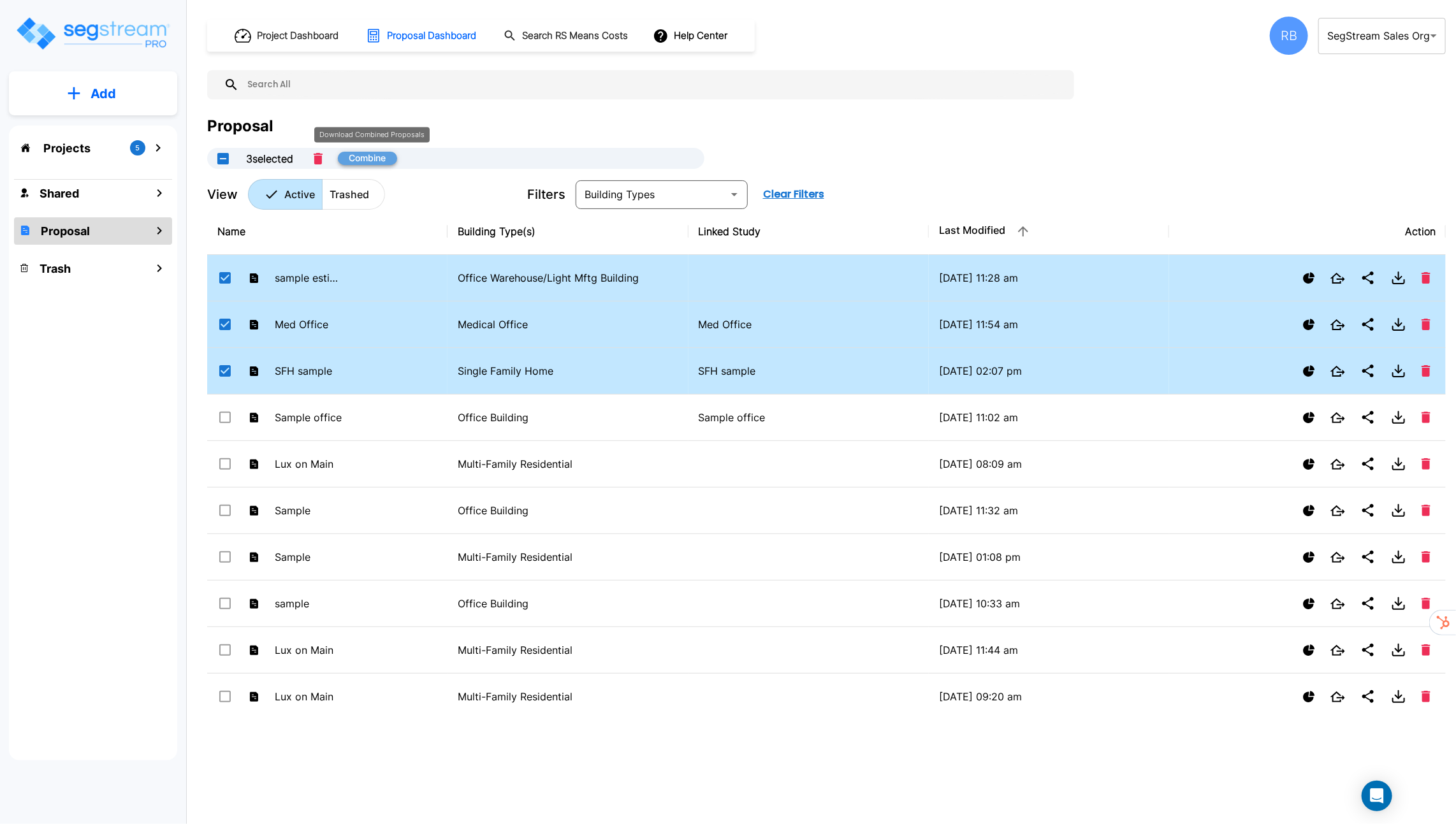
checkbox input "false"
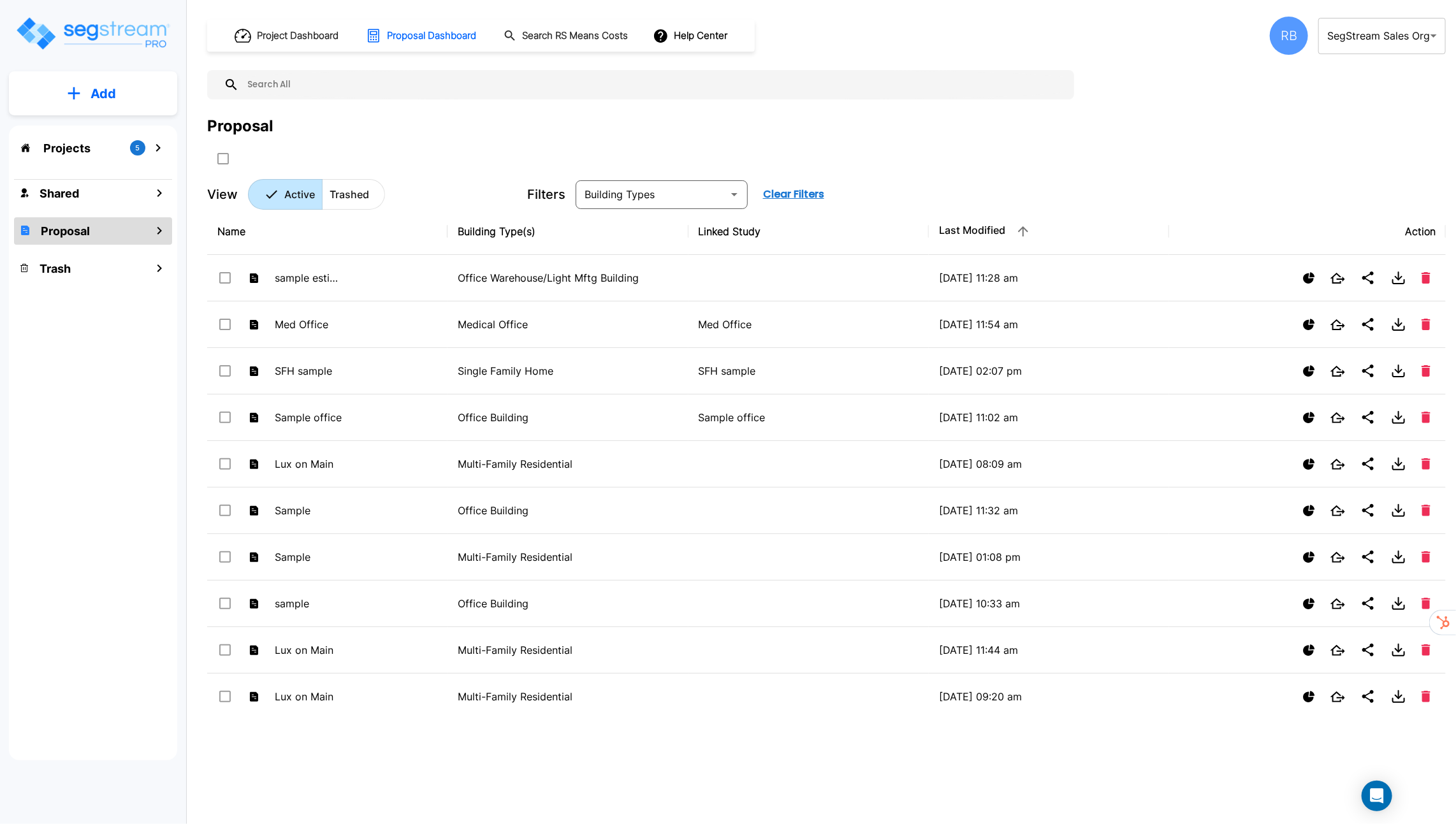
click at [1357, 83] on div "Project Dashboard Proposal Dashboard Search RS Means Costs Help Center RB SegSt…" at bounding box center [827, 112] width 1239 height 193
click at [1306, 58] on div "Project Dashboard Proposal Dashboard Search RS Means Costs Help Center RB SegSt…" at bounding box center [827, 112] width 1239 height 193
click at [1297, 40] on div "RB" at bounding box center [1289, 35] width 38 height 38
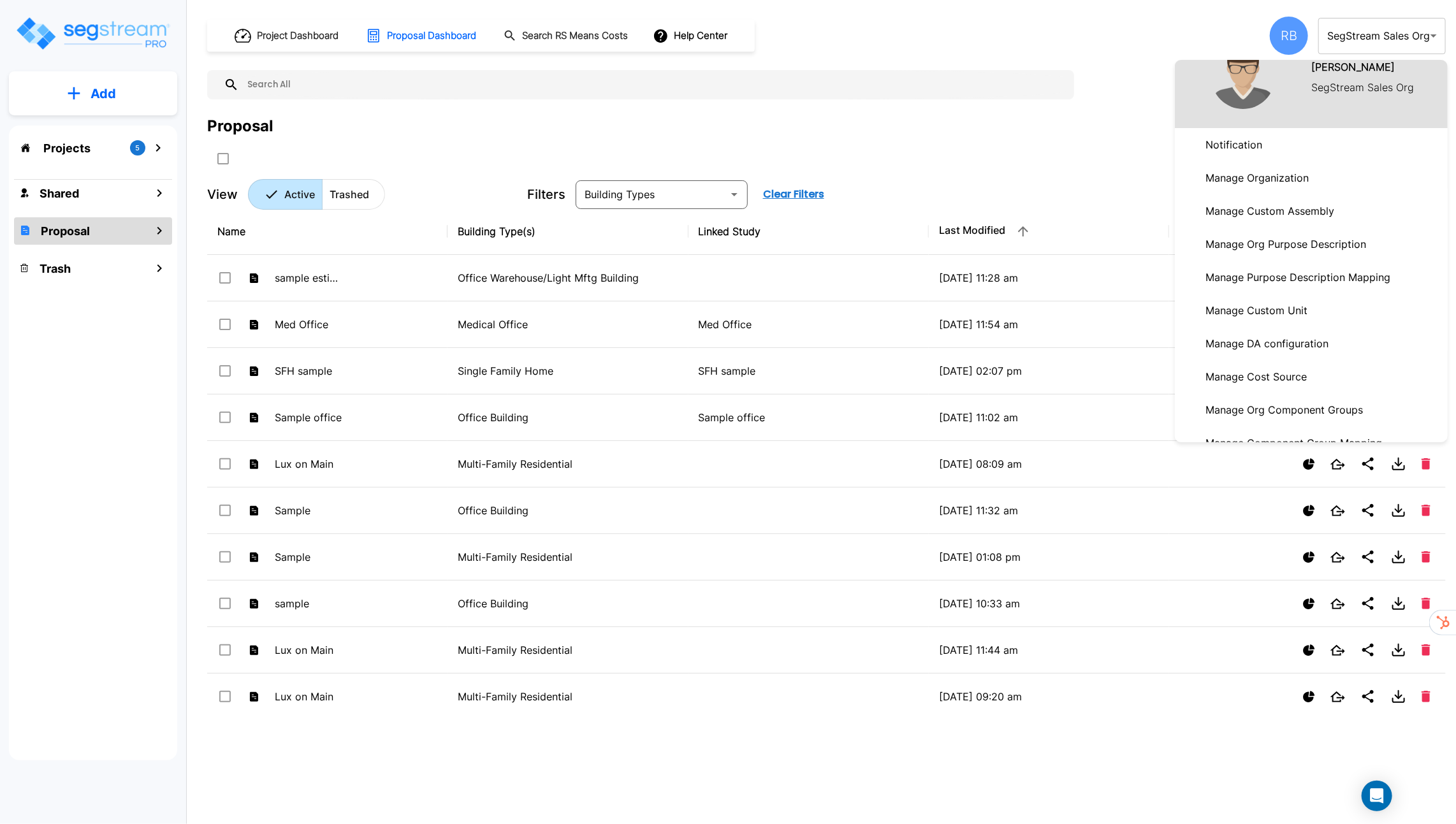
scroll to position [35, 0]
click at [1269, 185] on p "Manage Organization" at bounding box center [1257, 177] width 113 height 26
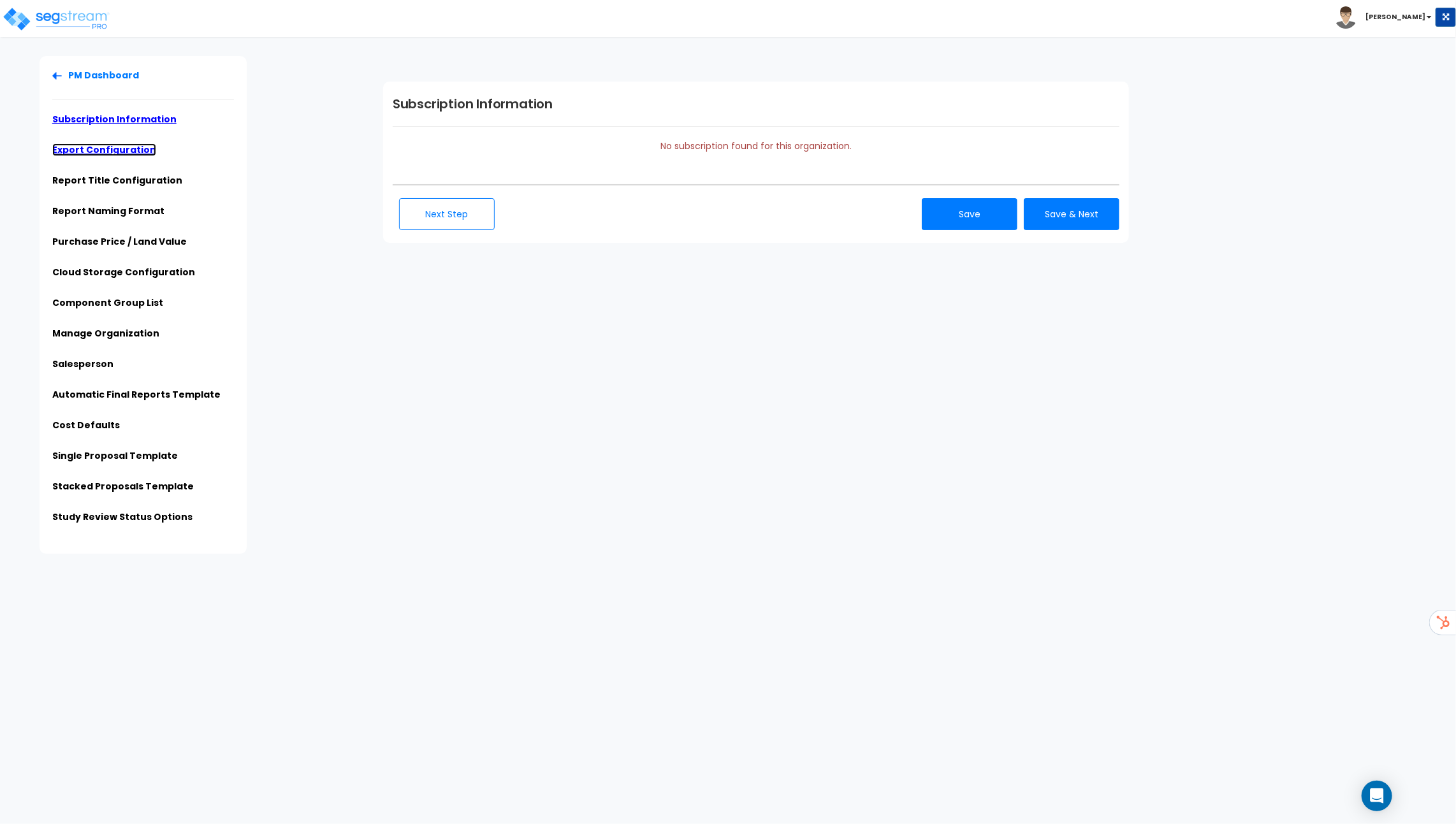
click at [107, 150] on link "Export Configuration" at bounding box center [104, 150] width 104 height 13
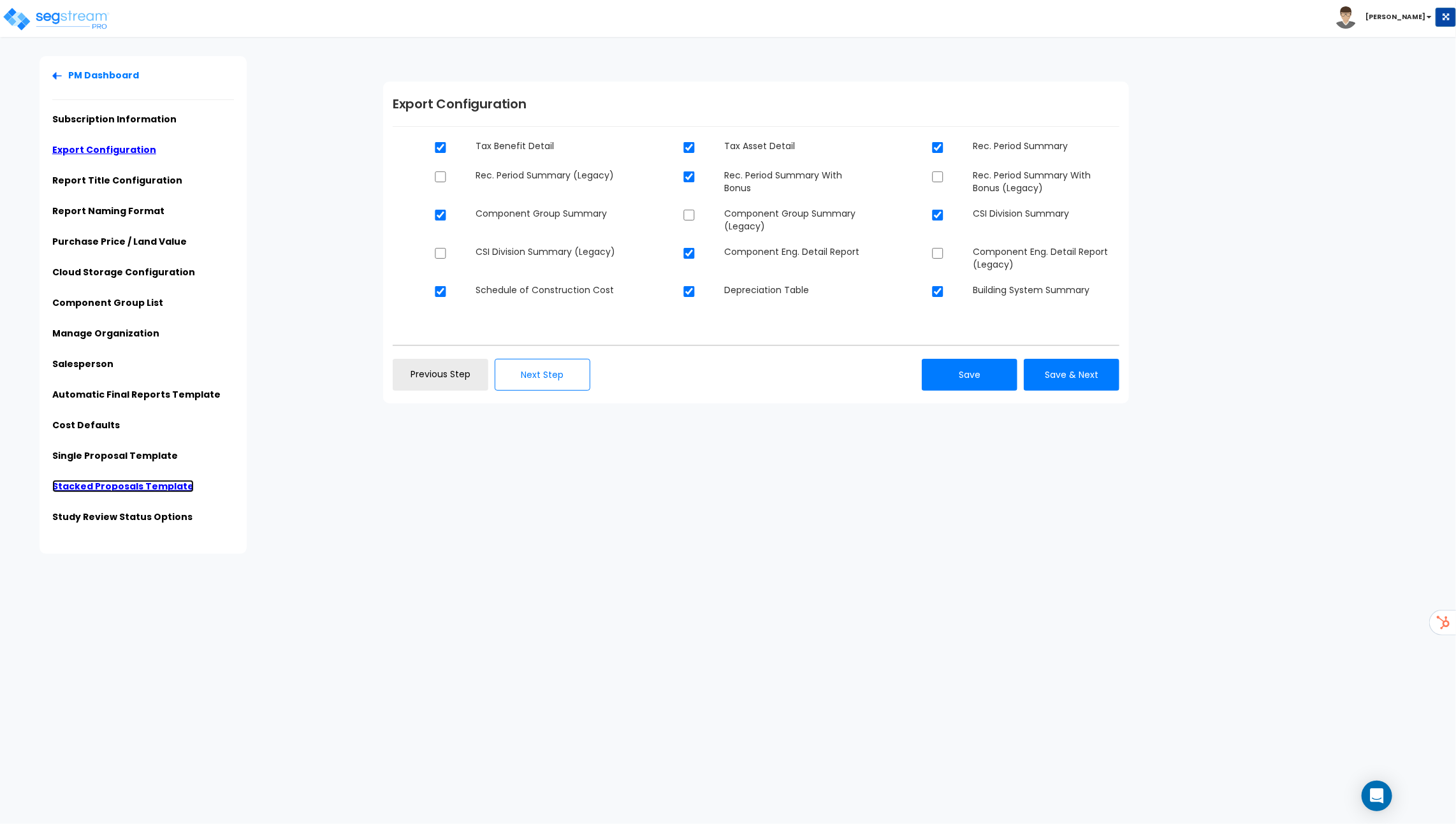
click at [97, 488] on link "Stacked Proposals Template" at bounding box center [123, 487] width 142 height 13
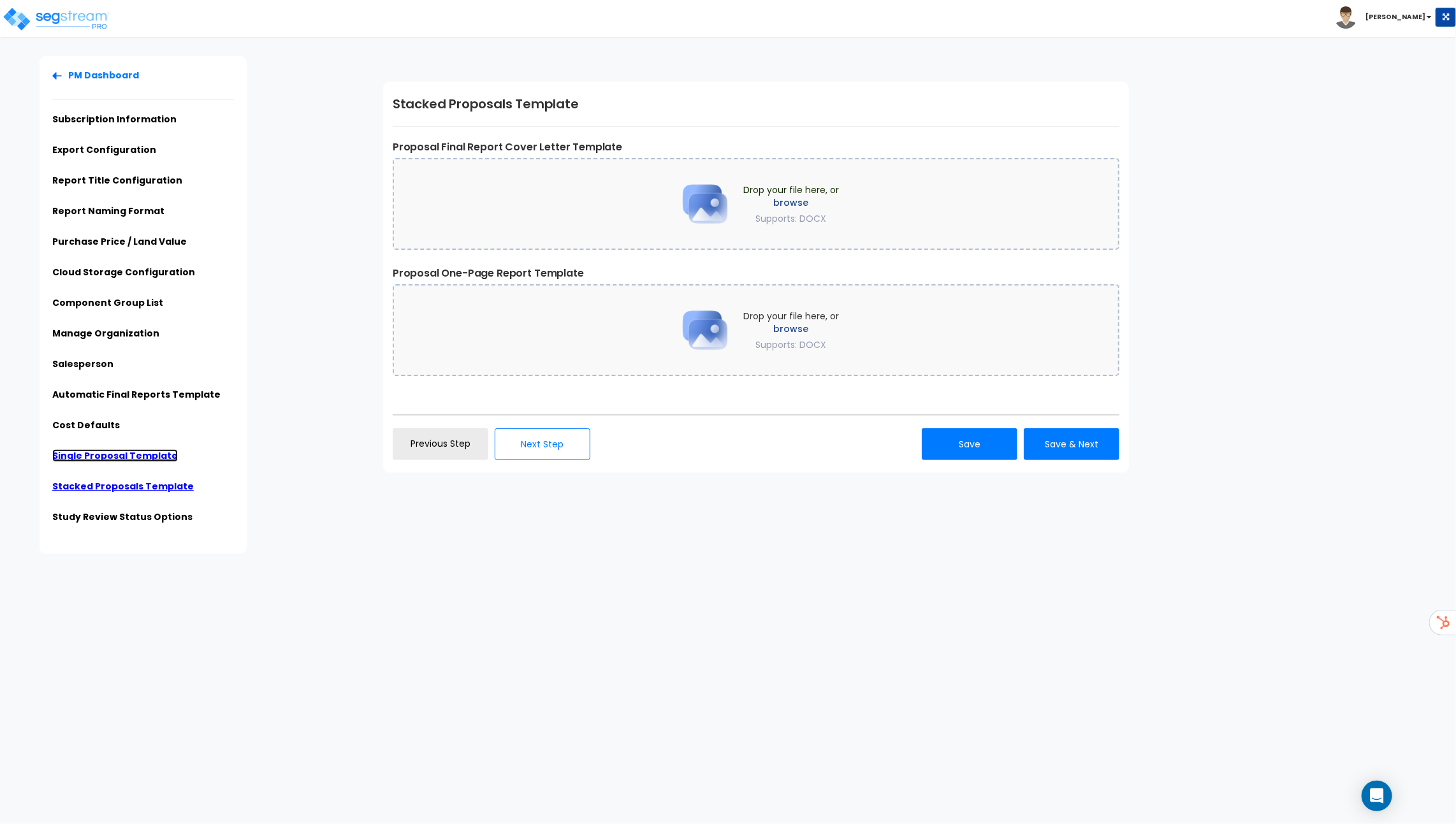
click at [115, 457] on link "Single Proposal Template" at bounding box center [115, 456] width 125 height 13
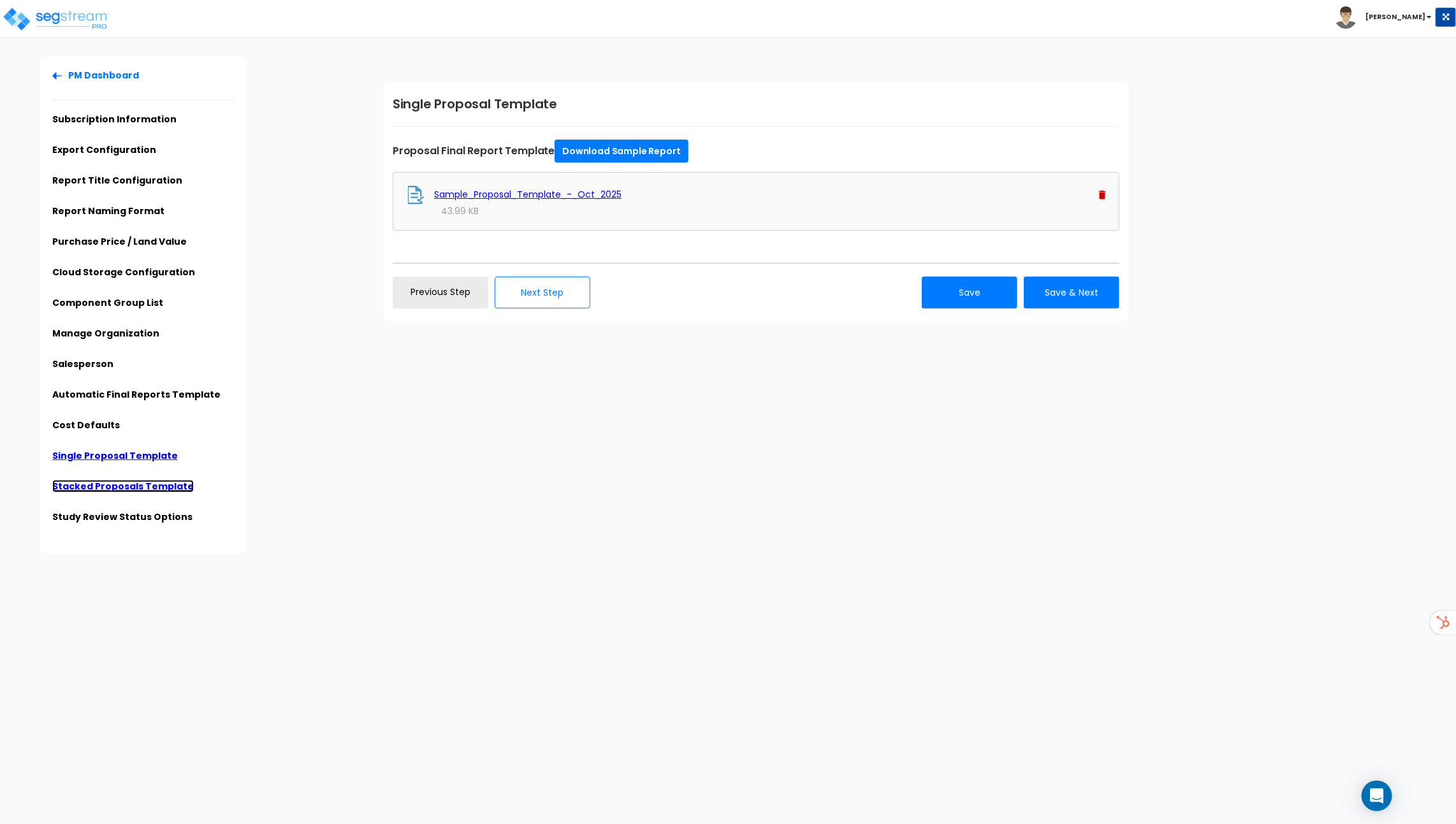
click at [164, 484] on link "Stacked Proposals Template" at bounding box center [123, 487] width 142 height 13
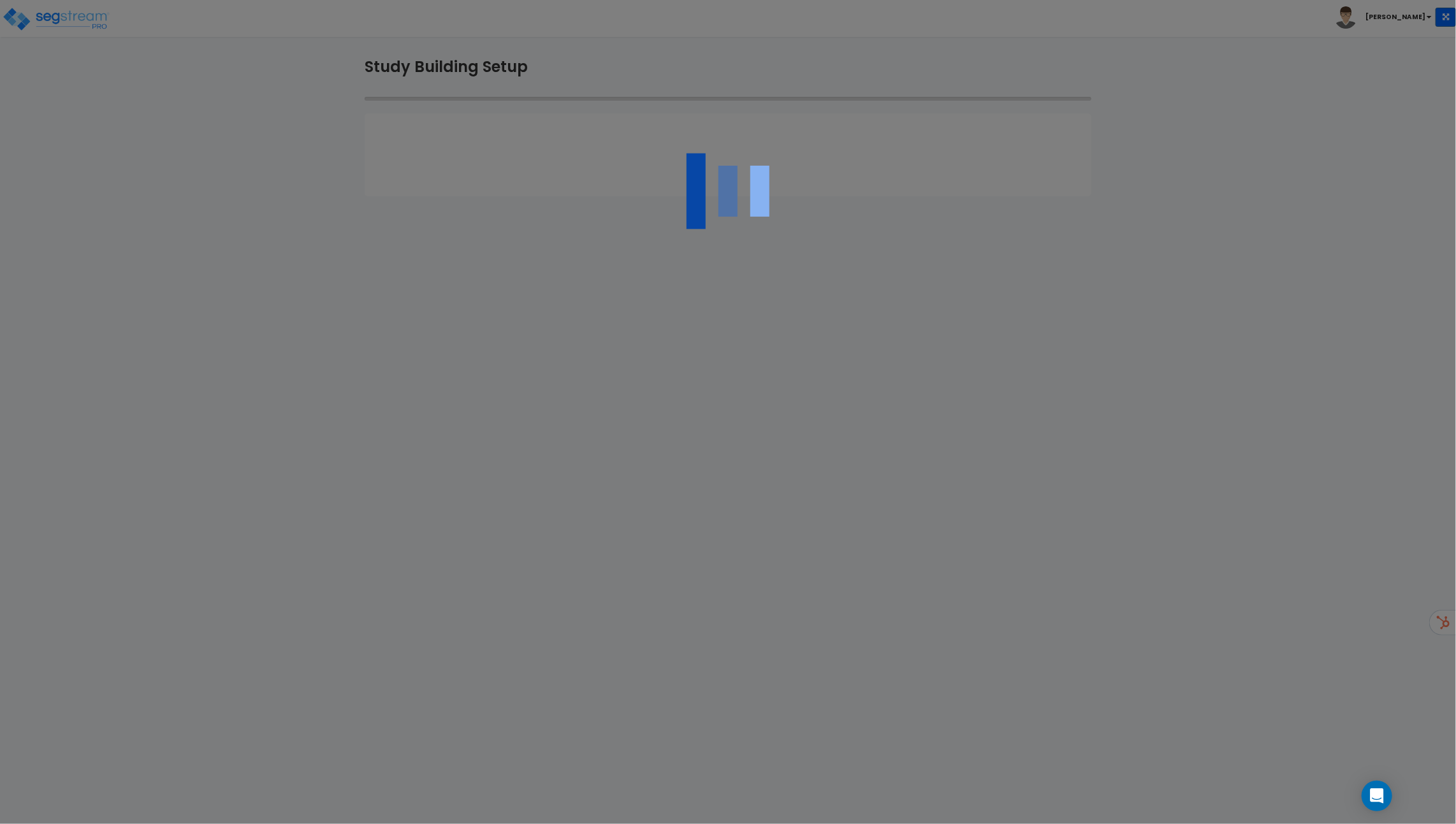
type input "sample estimate"
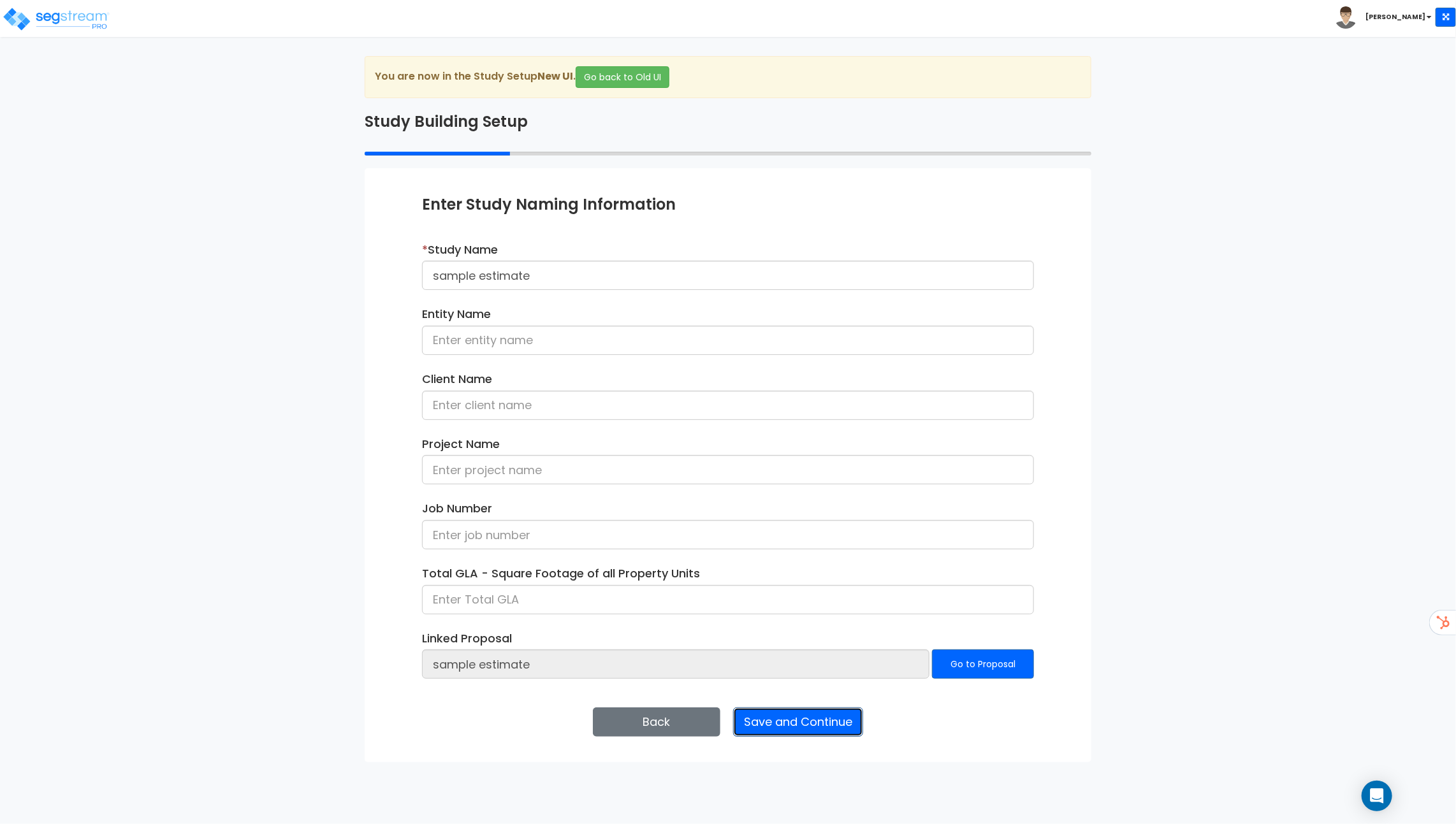
click at [836, 732] on button "Save and Continue" at bounding box center [798, 722] width 130 height 29
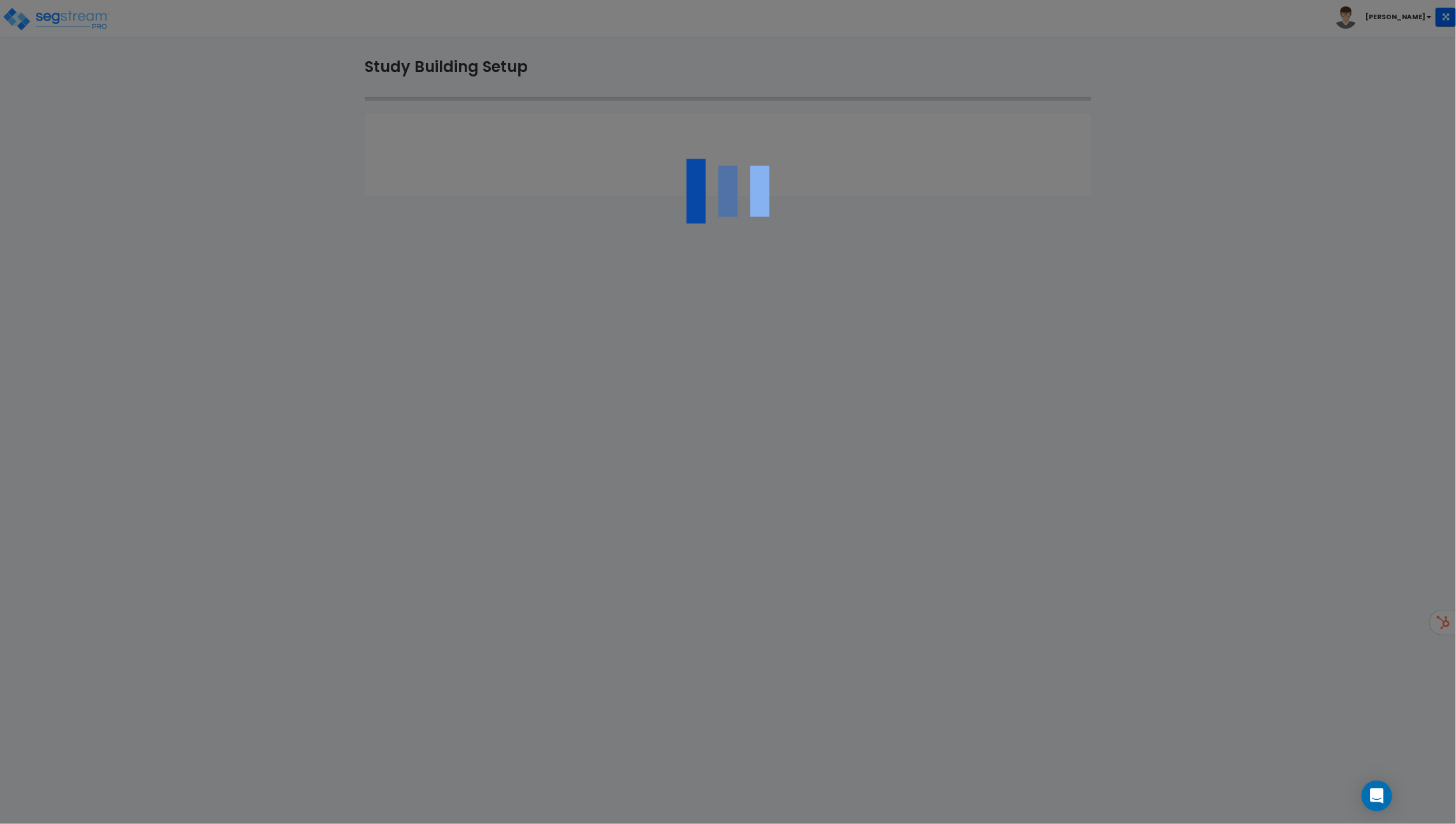
type input "90210"
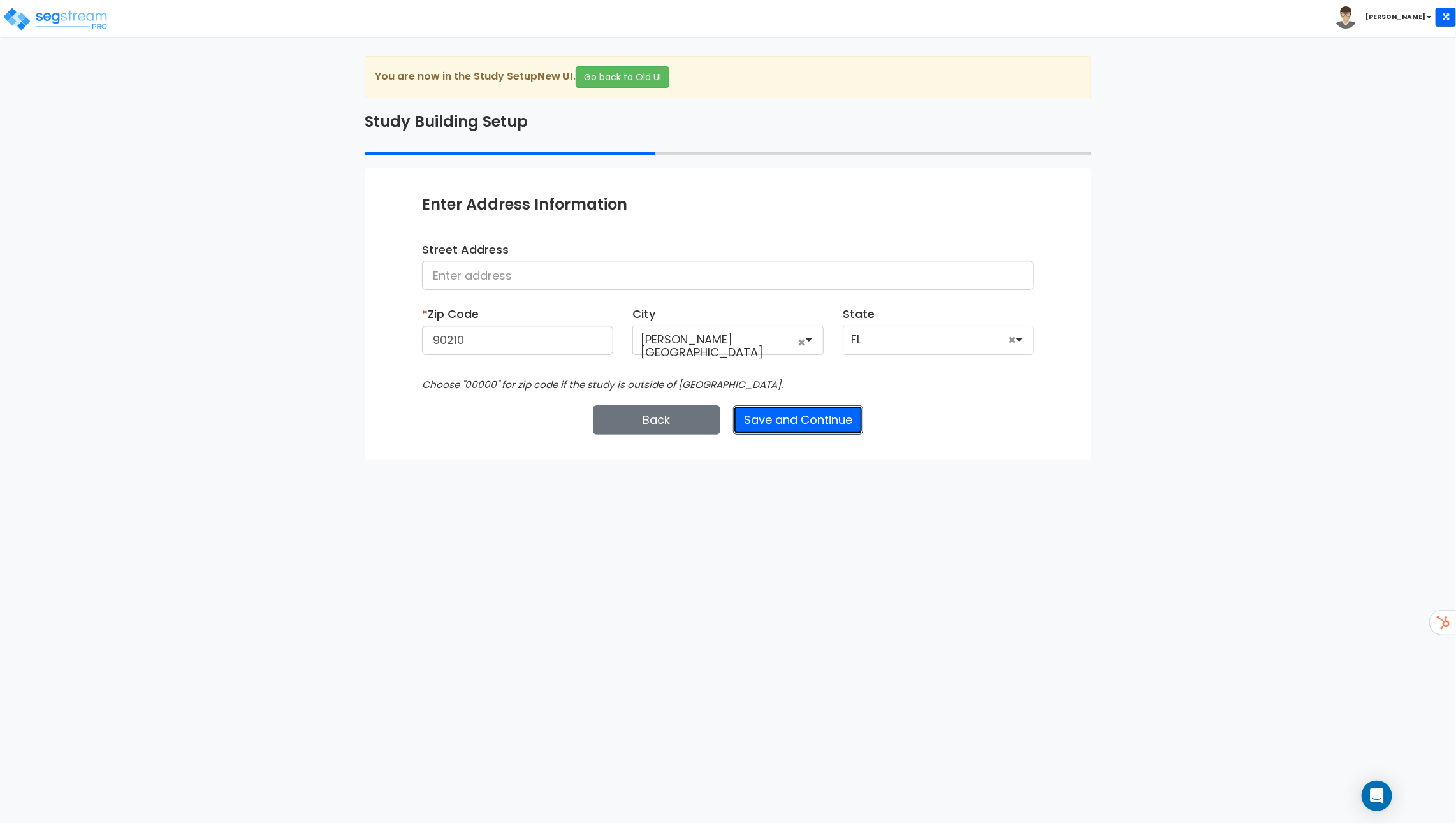
click at [797, 413] on button "Save and Continue" at bounding box center [798, 420] width 130 height 29
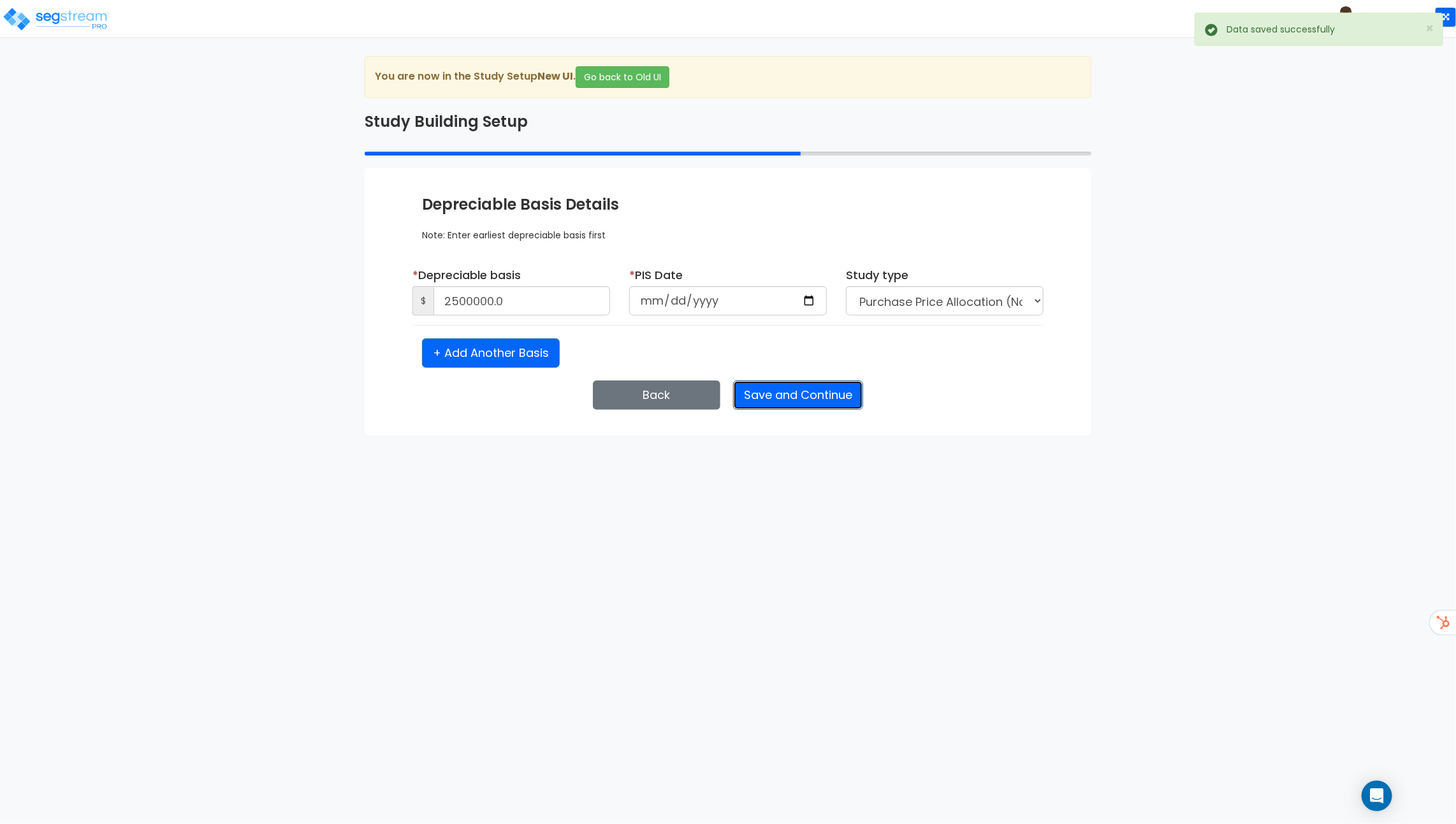
click at [801, 395] on button "Save and Continue" at bounding box center [798, 395] width 130 height 29
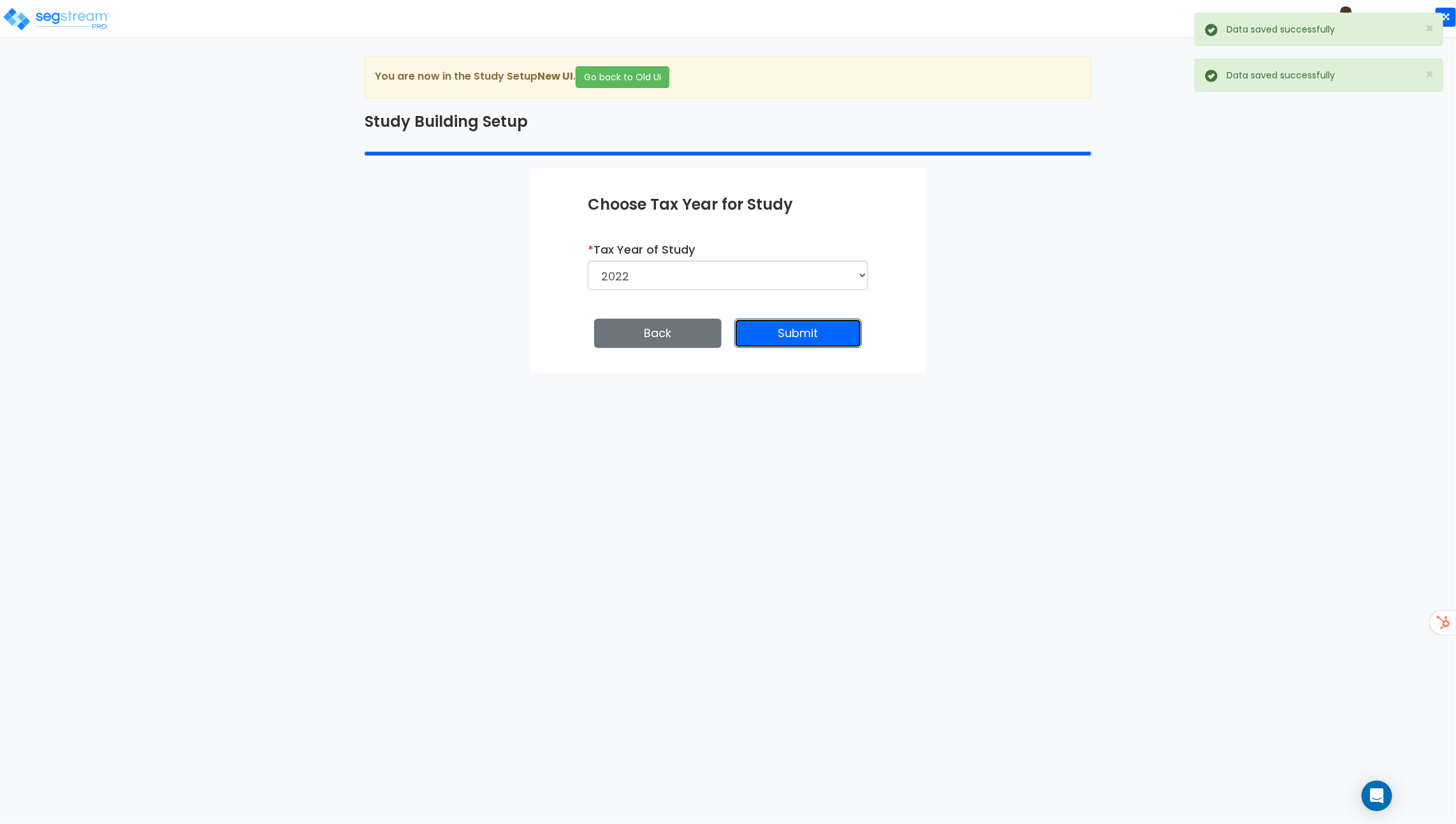
click at [809, 339] on button "Submit" at bounding box center [798, 333] width 128 height 29
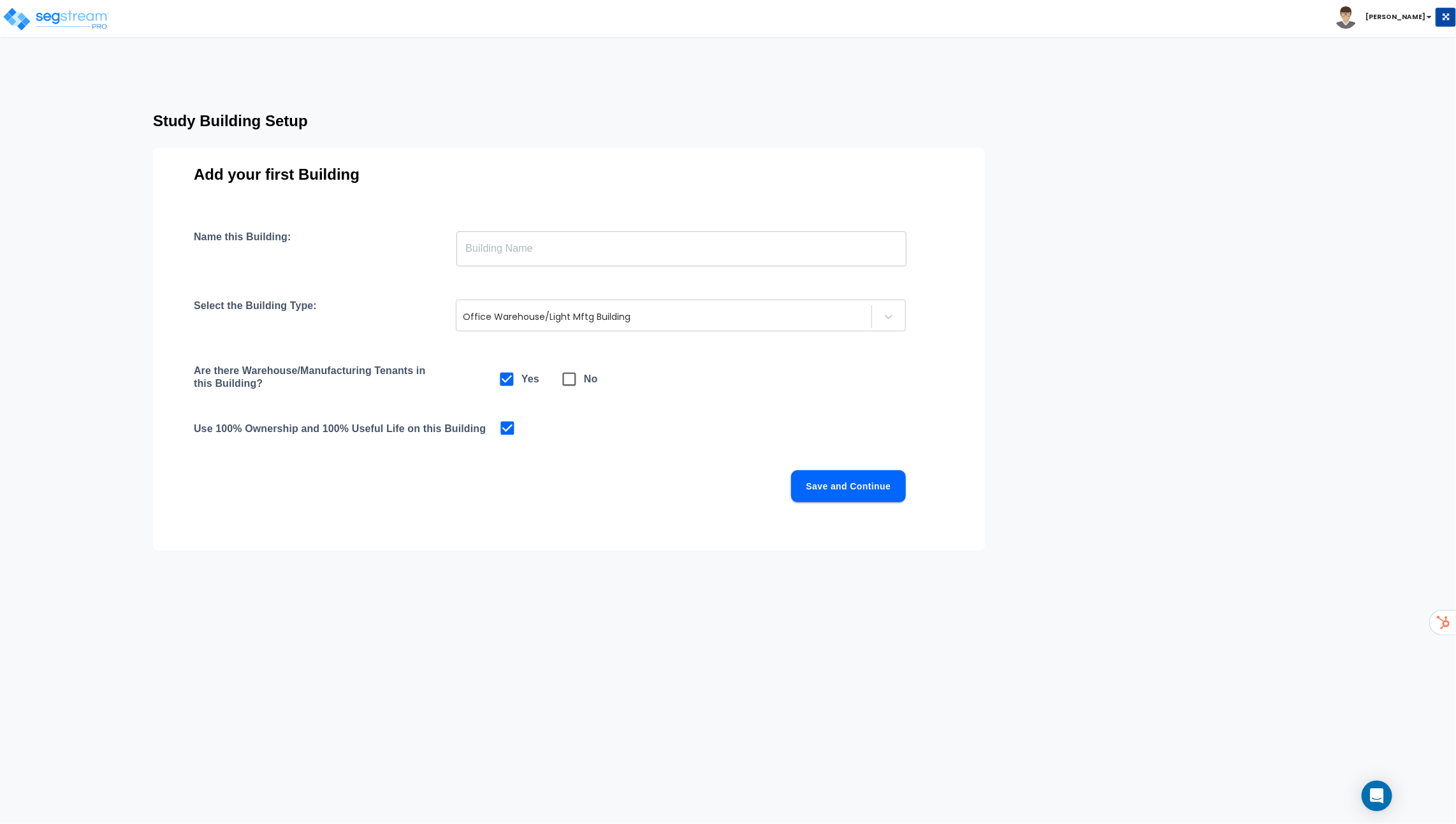
click at [546, 251] on input "text" at bounding box center [681, 248] width 451 height 36
type input "Office Warehouse"
click at [537, 320] on div at bounding box center [663, 316] width 402 height 15
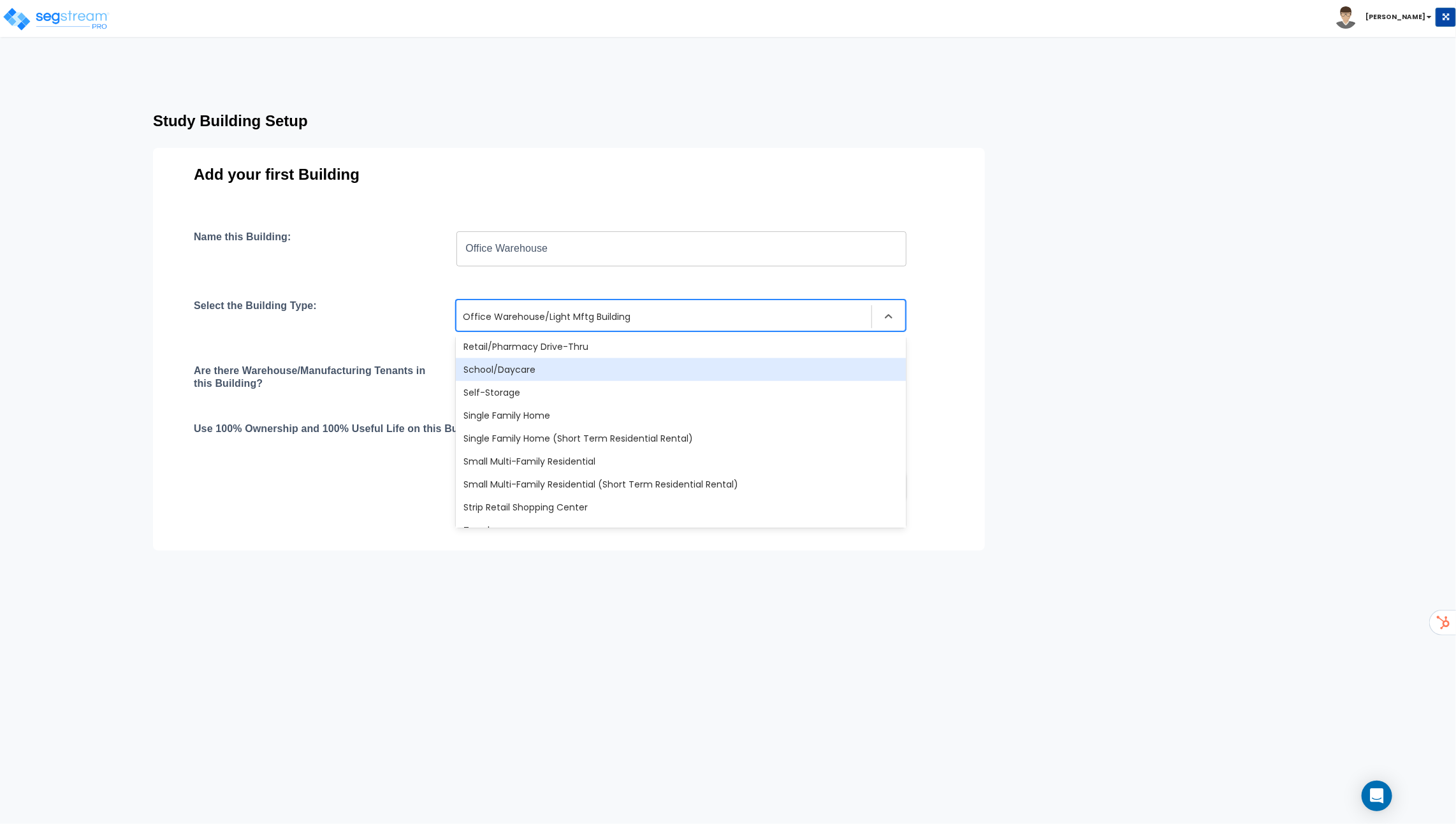
scroll to position [1037, 0]
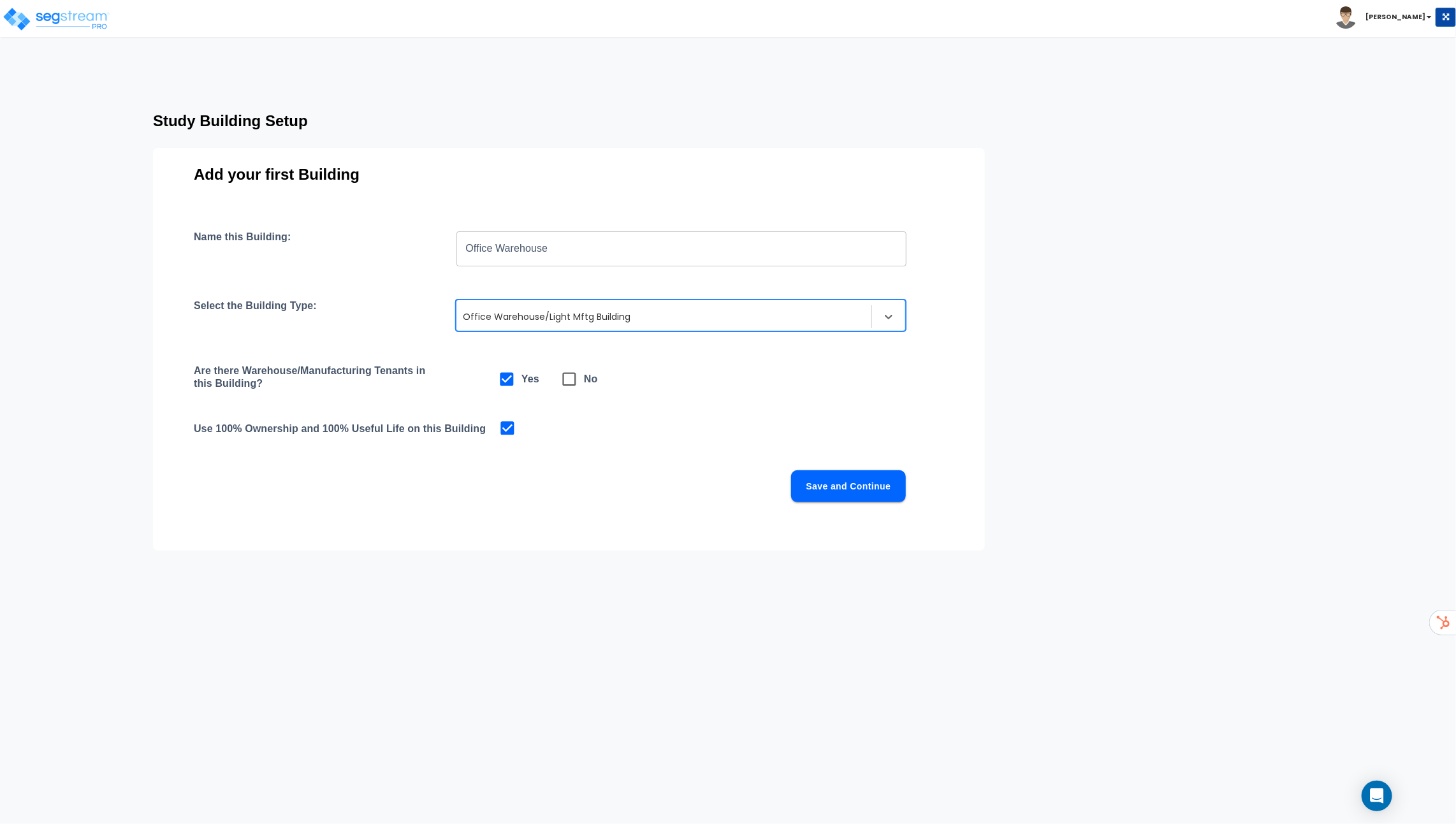
click at [976, 291] on div "Add your first Building Name this Building: Office Warehouse ​ Select the Build…" at bounding box center [569, 349] width 832 height 403
click at [846, 488] on button "Save and Continue" at bounding box center [849, 486] width 115 height 32
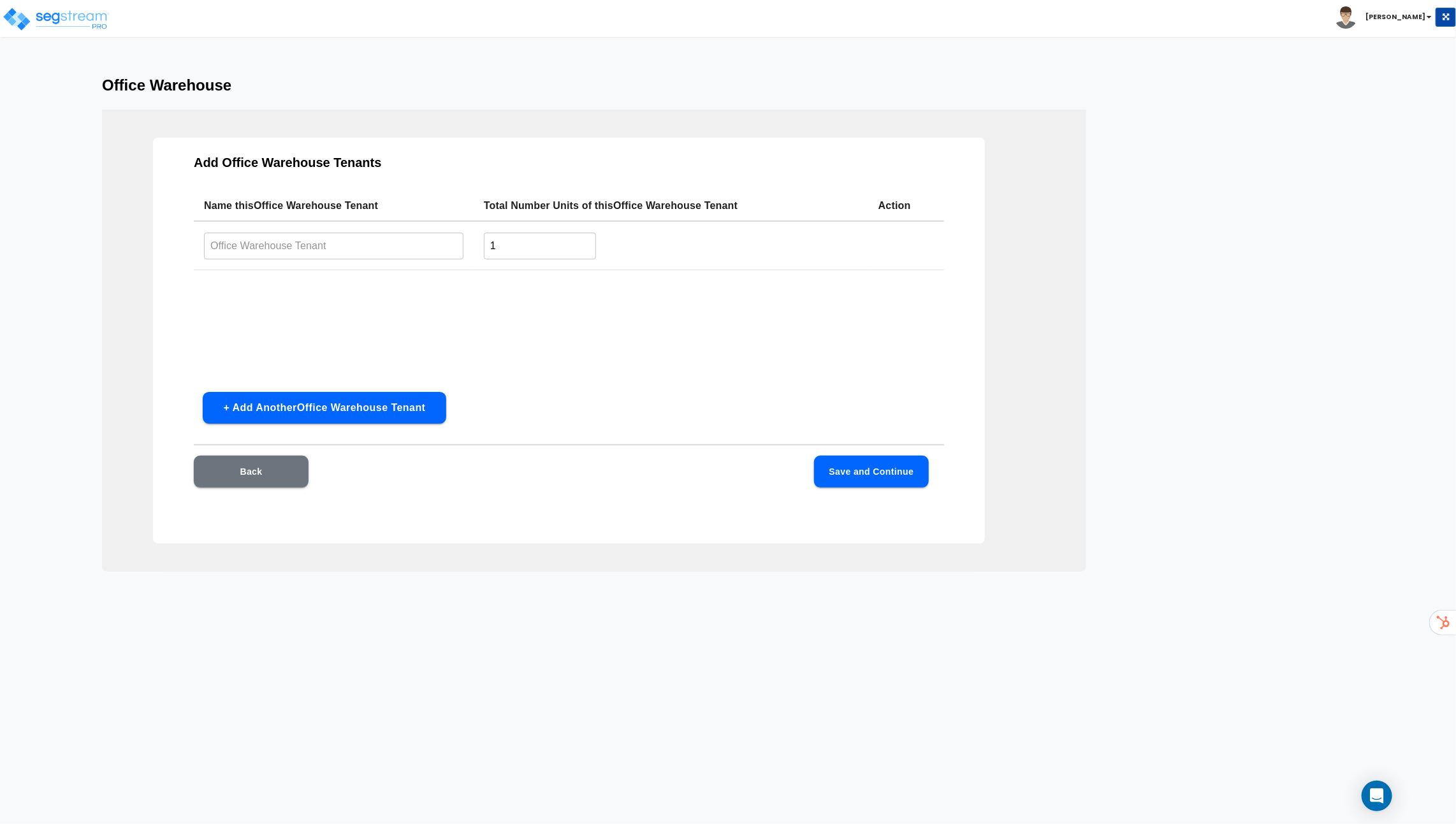
click at [316, 247] on input "text" at bounding box center [333, 246] width 260 height 27
type input "Building Interior"
click at [426, 404] on button "+ Add Another Office Warehouse Tenant" at bounding box center [324, 408] width 243 height 32
click at [406, 378] on div "Name this Office Warehouse Tenant Total Number Units of this Office Warehouse T…" at bounding box center [569, 286] width 751 height 191
click at [406, 402] on button "+ Add Another Office Warehouse Tenant" at bounding box center [324, 408] width 243 height 32
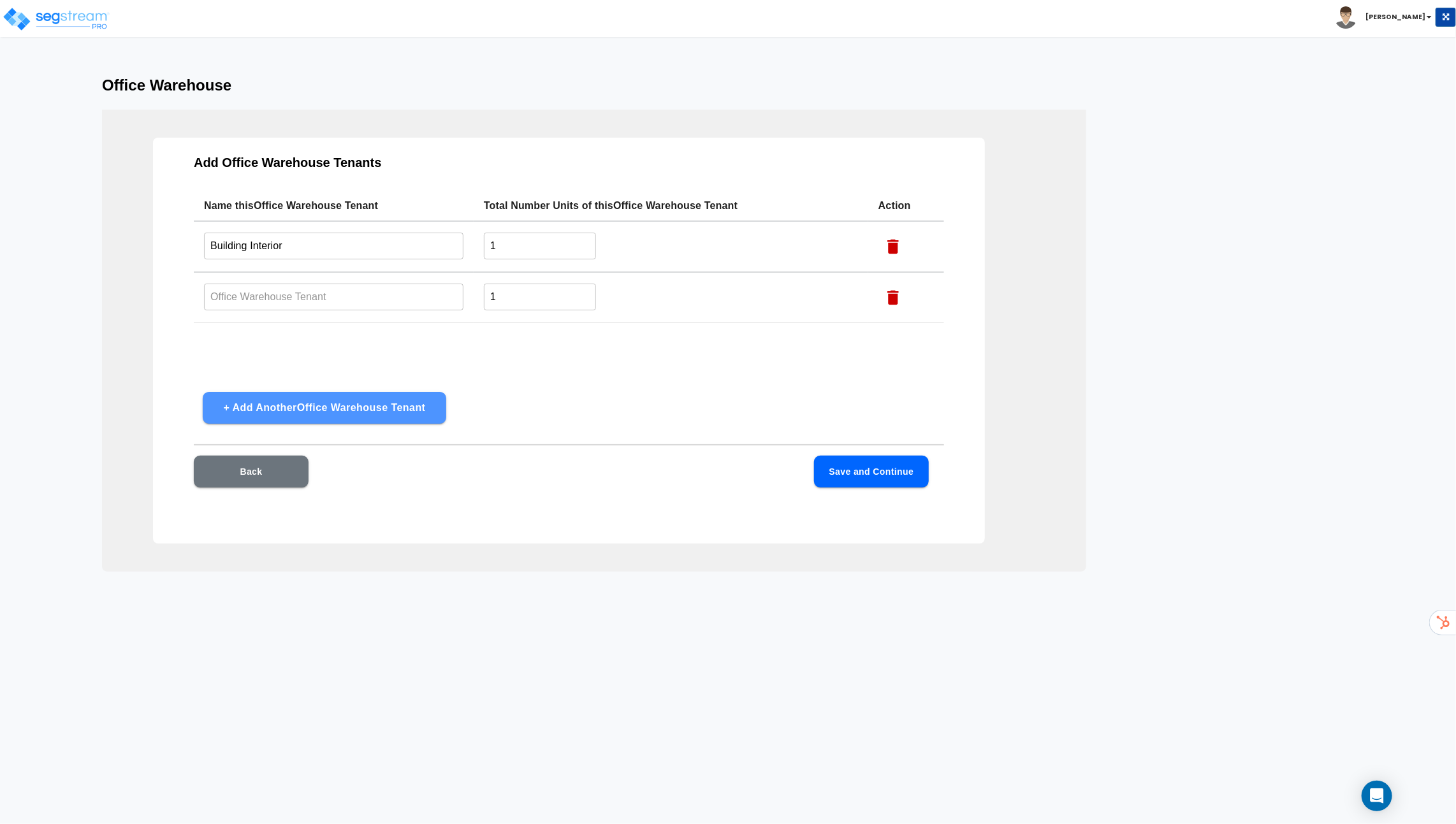
click at [406, 402] on button "+ Add Another Office Warehouse Tenant" at bounding box center [324, 408] width 243 height 32
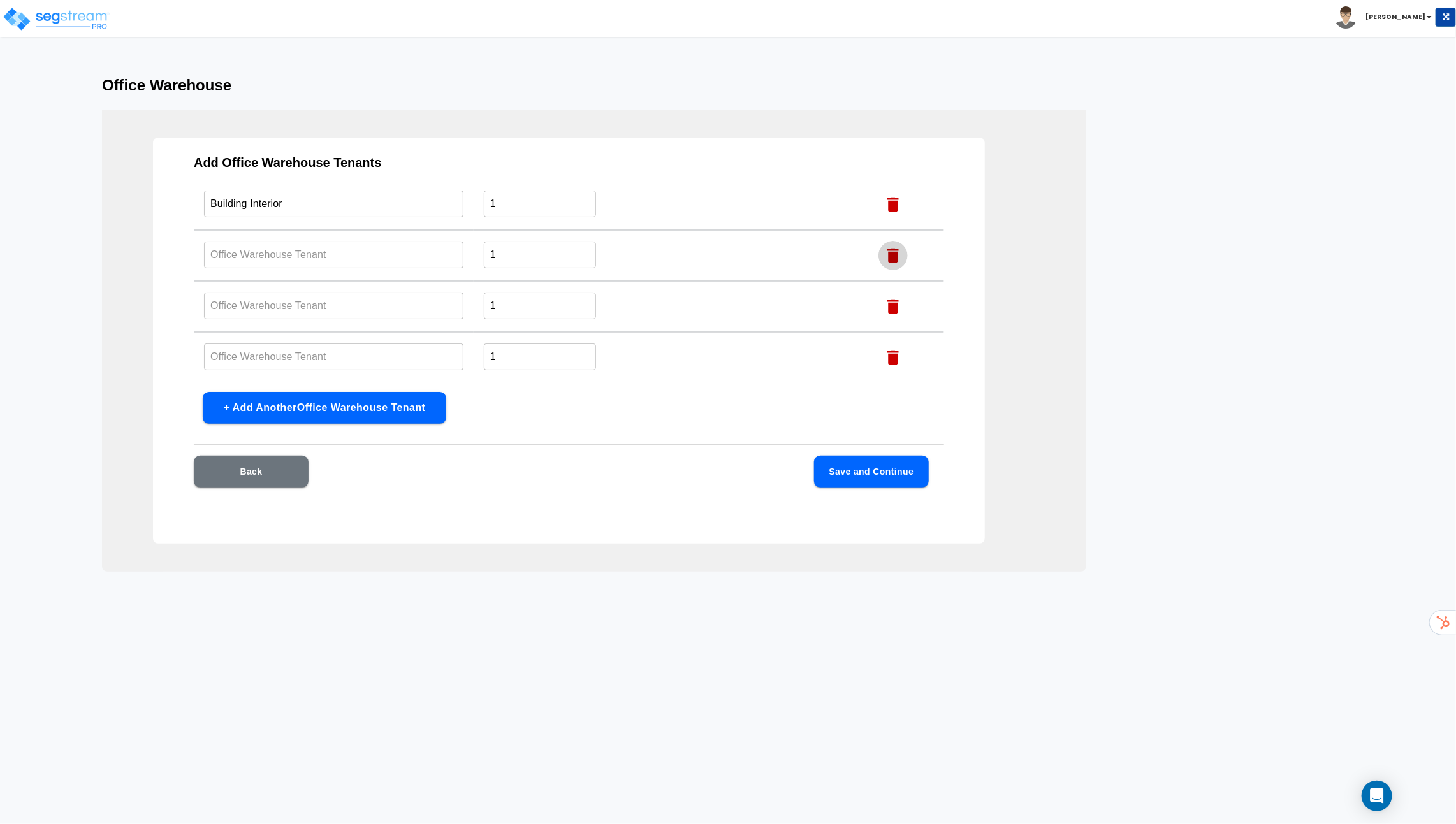
click at [897, 248] on icon "button" at bounding box center [894, 256] width 19 height 19
click at [899, 294] on icon "button" at bounding box center [893, 298] width 11 height 15
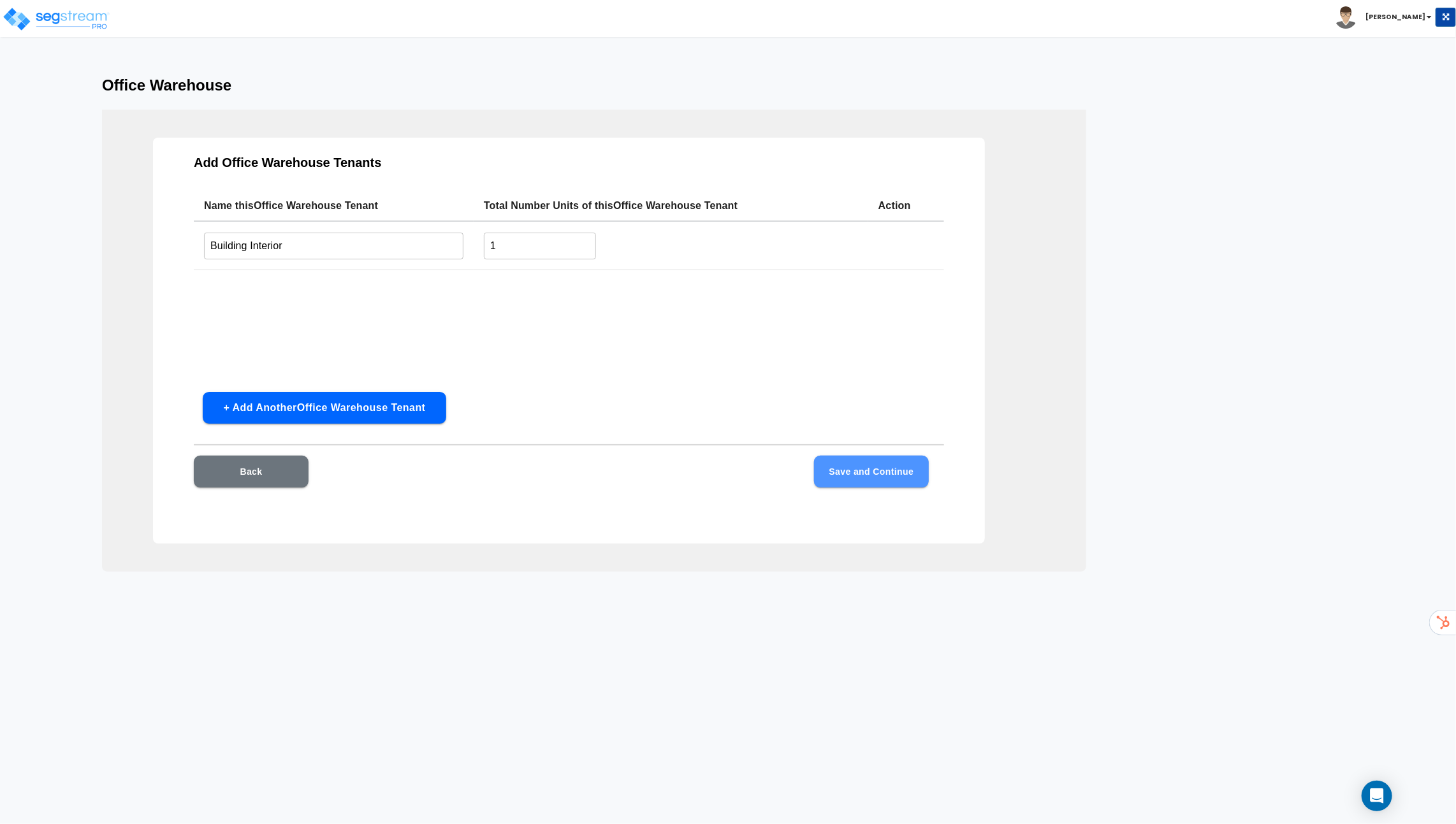
click at [890, 462] on button "Save and Continue" at bounding box center [872, 471] width 115 height 32
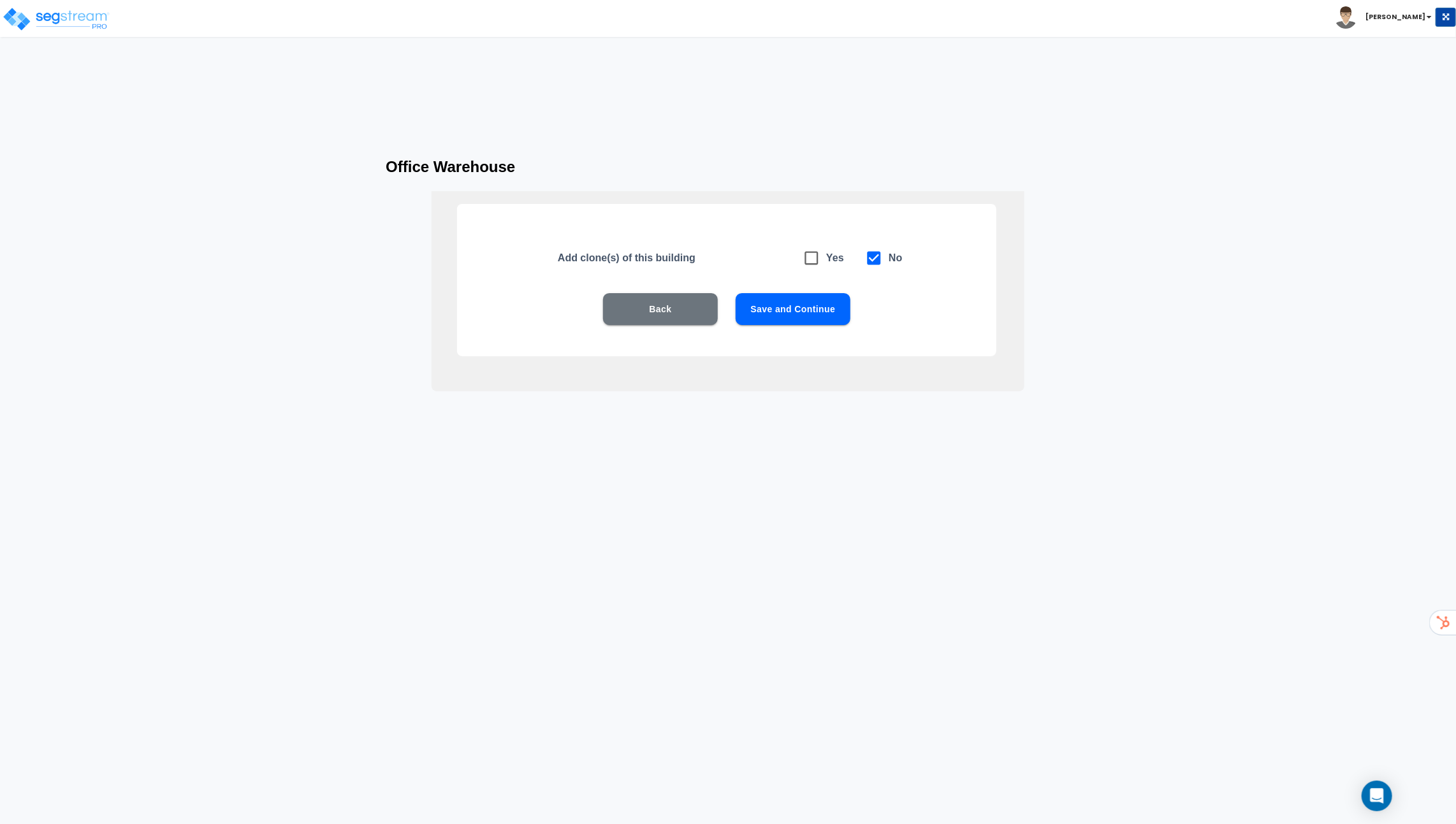
click at [836, 301] on button "Save and Continue" at bounding box center [794, 309] width 115 height 32
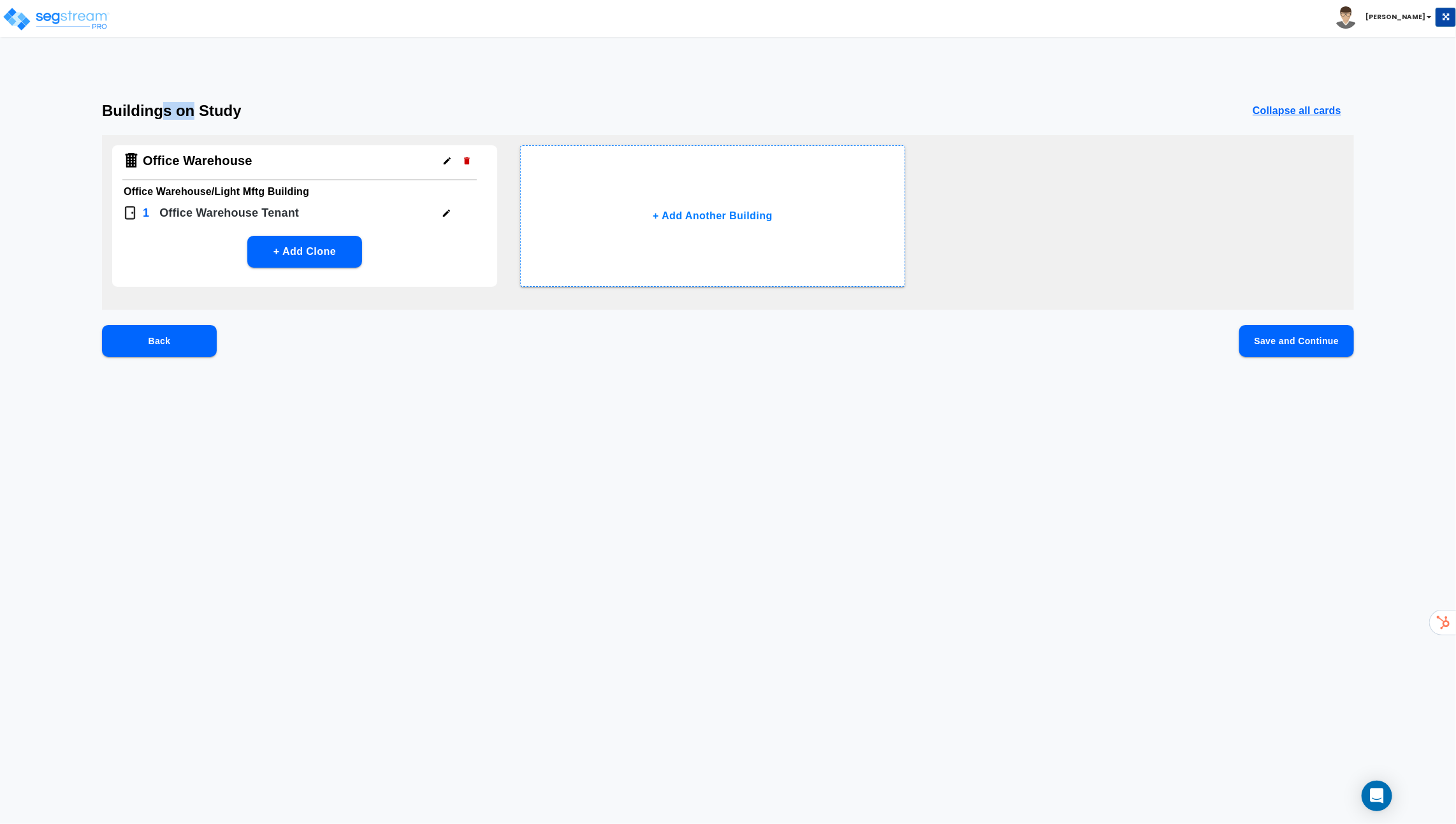
drag, startPoint x: 192, startPoint y: 112, endPoint x: 165, endPoint y: 111, distance: 27.0
click at [165, 111] on h3 "Buildings on Study" at bounding box center [171, 111] width 140 height 18
click at [290, 130] on div "Buildings on Study Collapse all cards Office Warehouse Office Warehouse/Light M…" at bounding box center [728, 250] width 1456 height 296
click at [1299, 343] on button "Save and Continue" at bounding box center [1297, 340] width 115 height 32
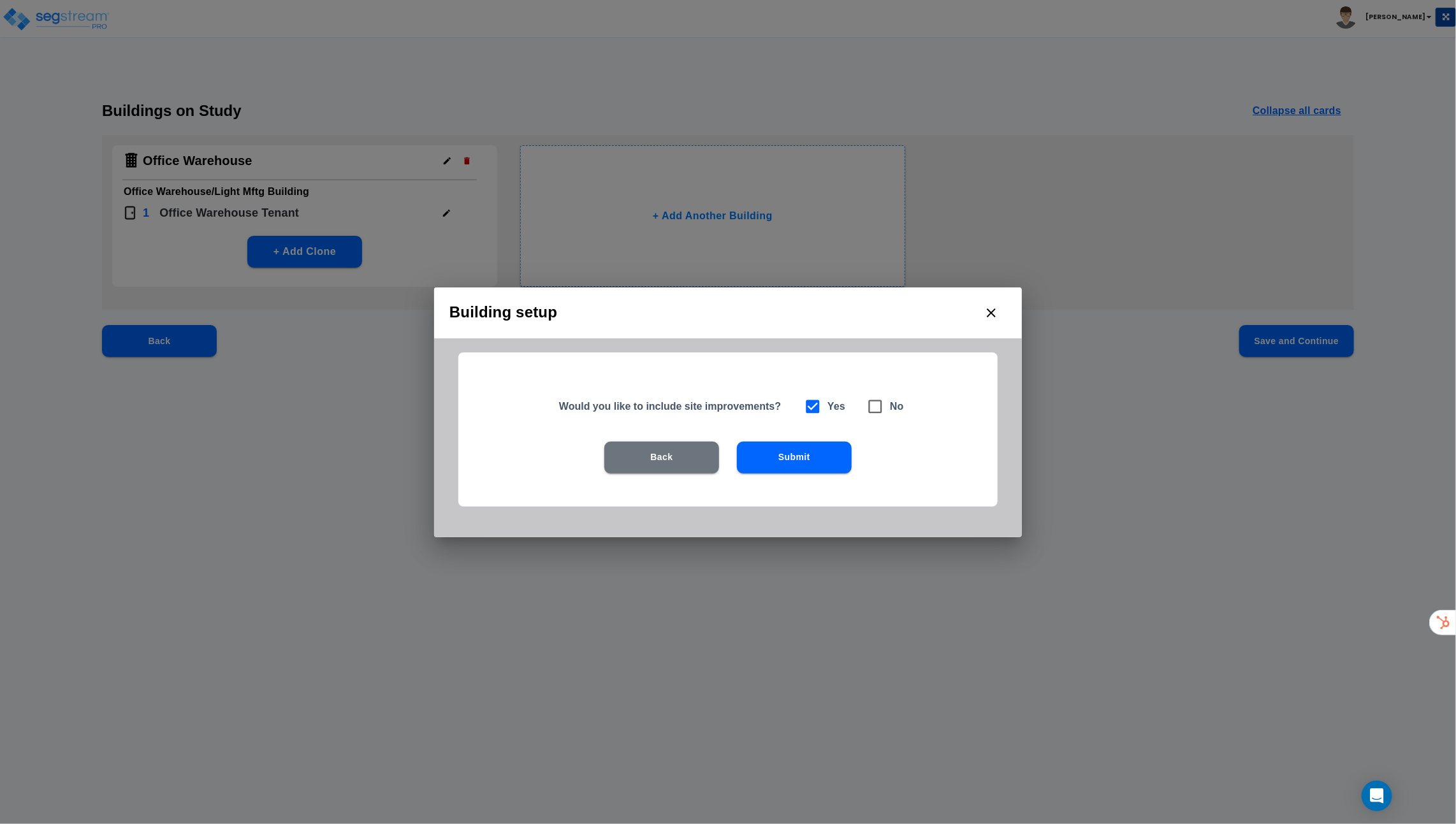
click at [799, 467] on button "Submit" at bounding box center [794, 457] width 115 height 32
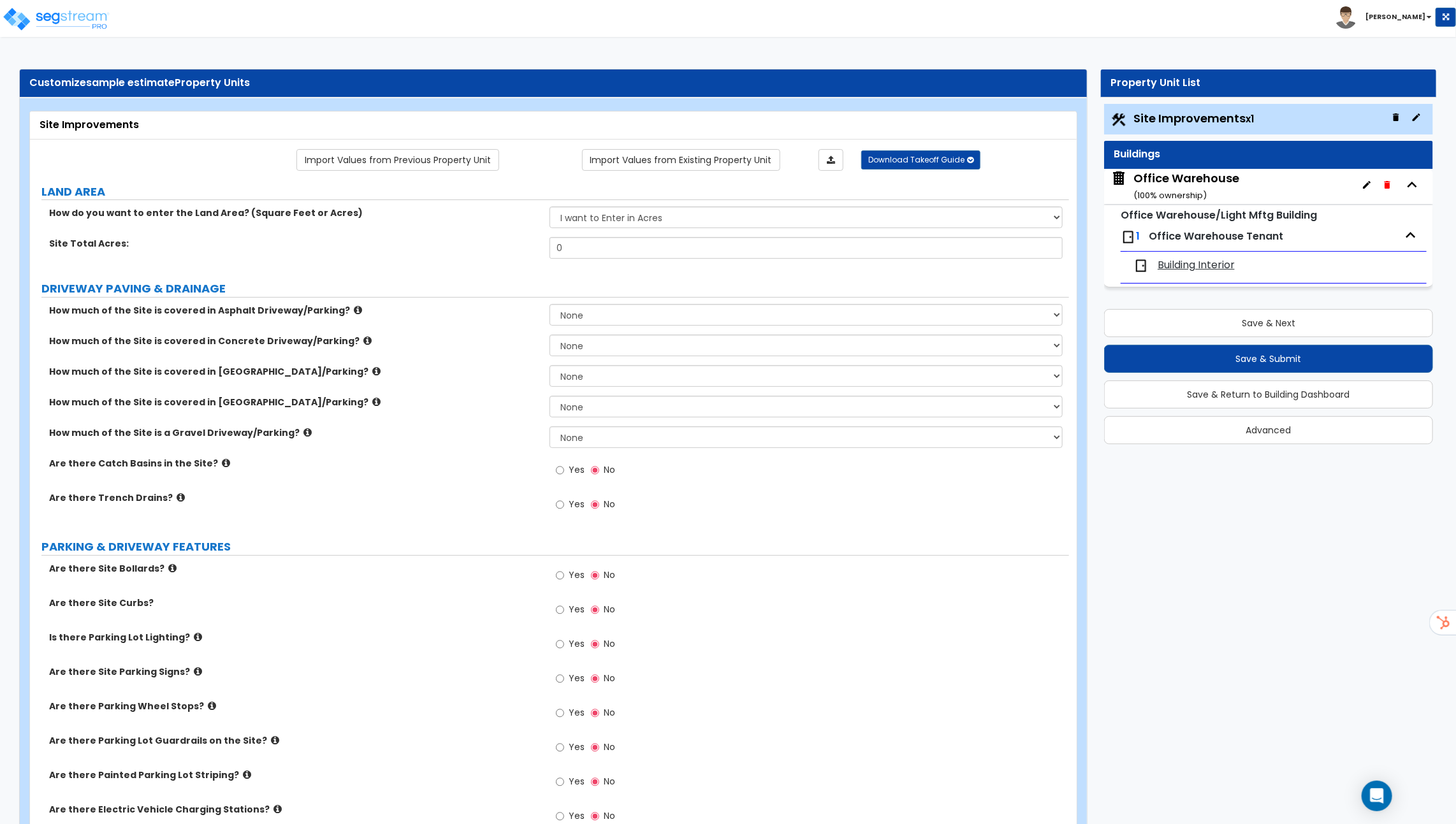
click at [353, 306] on icon at bounding box center [358, 311] width 8 height 10
click at [363, 339] on icon at bounding box center [367, 340] width 8 height 10
click at [372, 369] on icon at bounding box center [376, 371] width 8 height 10
click at [1214, 324] on button "Save & Next" at bounding box center [1268, 323] width 329 height 28
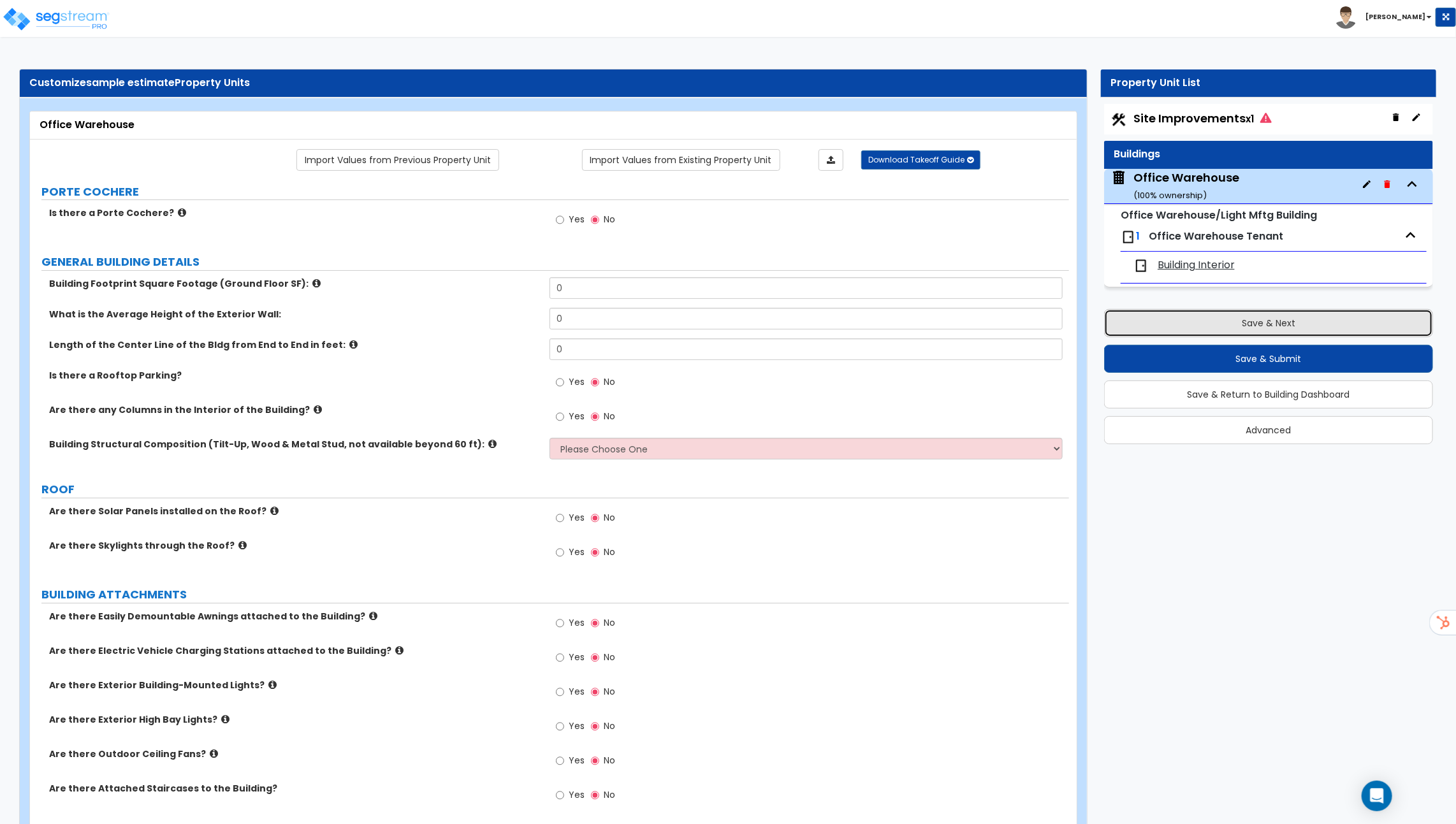
click at [1206, 314] on button "Save & Next" at bounding box center [1268, 323] width 329 height 28
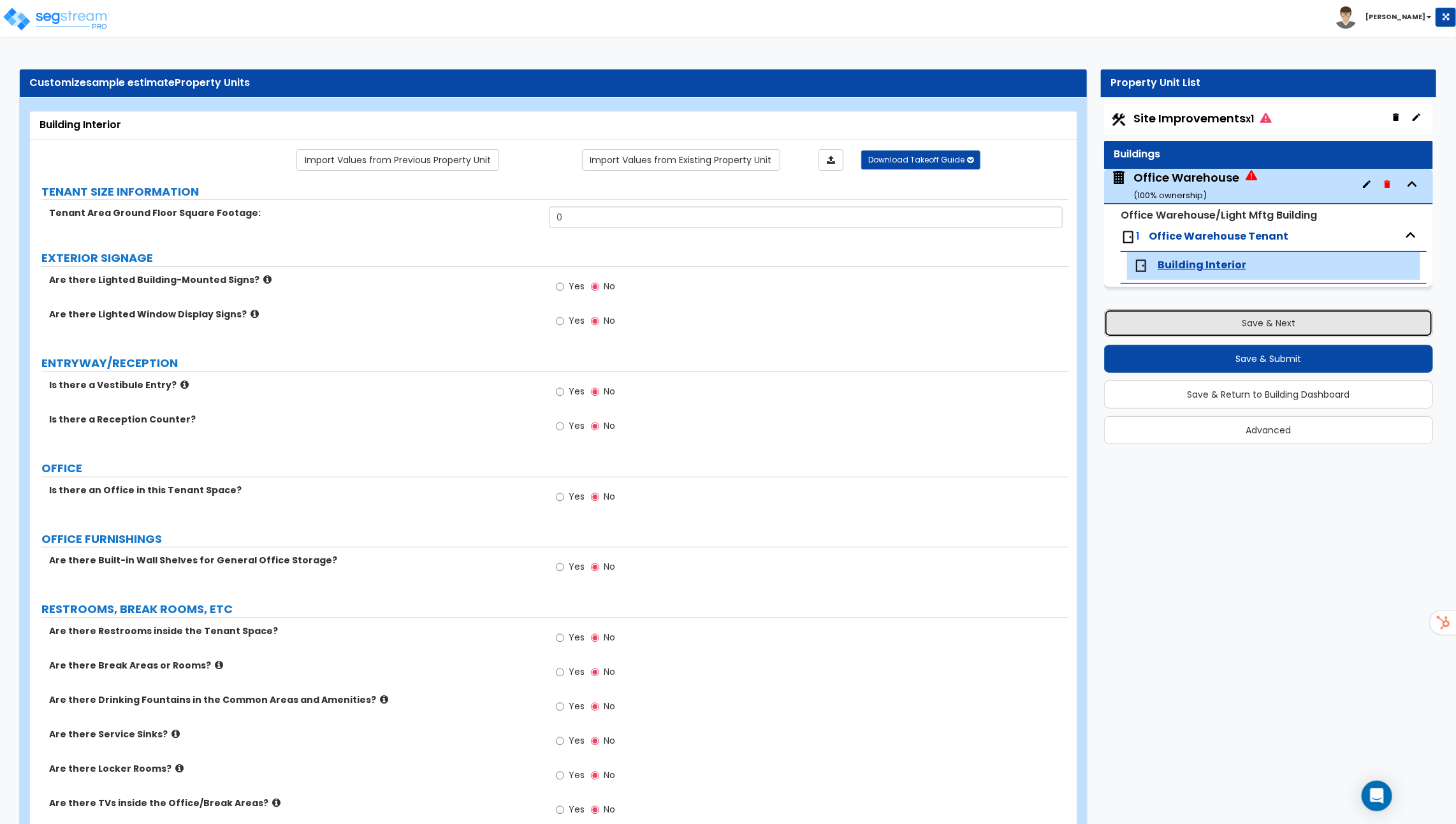
click at [1254, 324] on button "Save & Next" at bounding box center [1268, 323] width 329 height 28
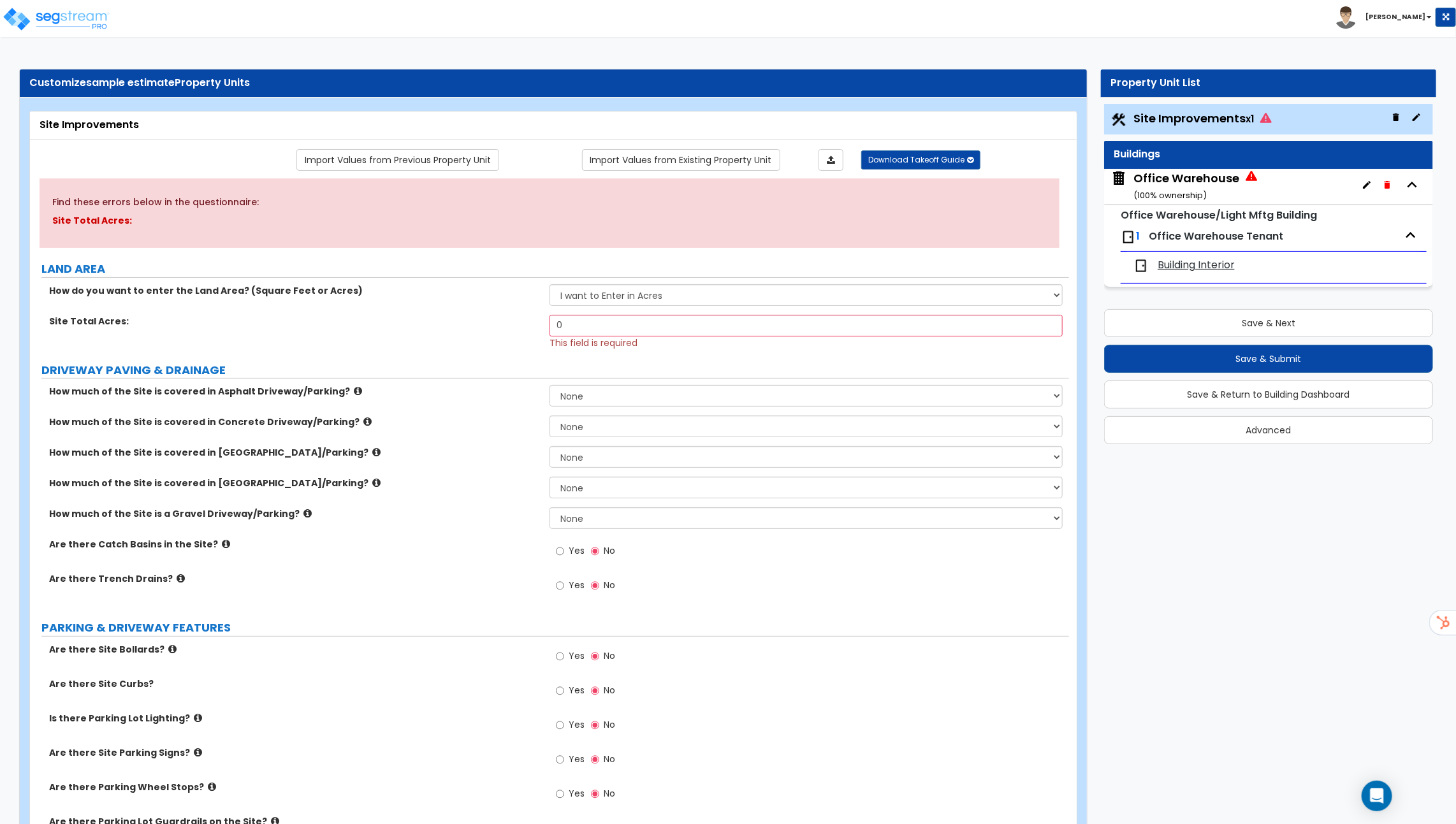
click at [1248, 258] on div "Building Interior" at bounding box center [1210, 265] width 154 height 15
click at [1215, 263] on span "Building Interior" at bounding box center [1196, 265] width 77 height 15
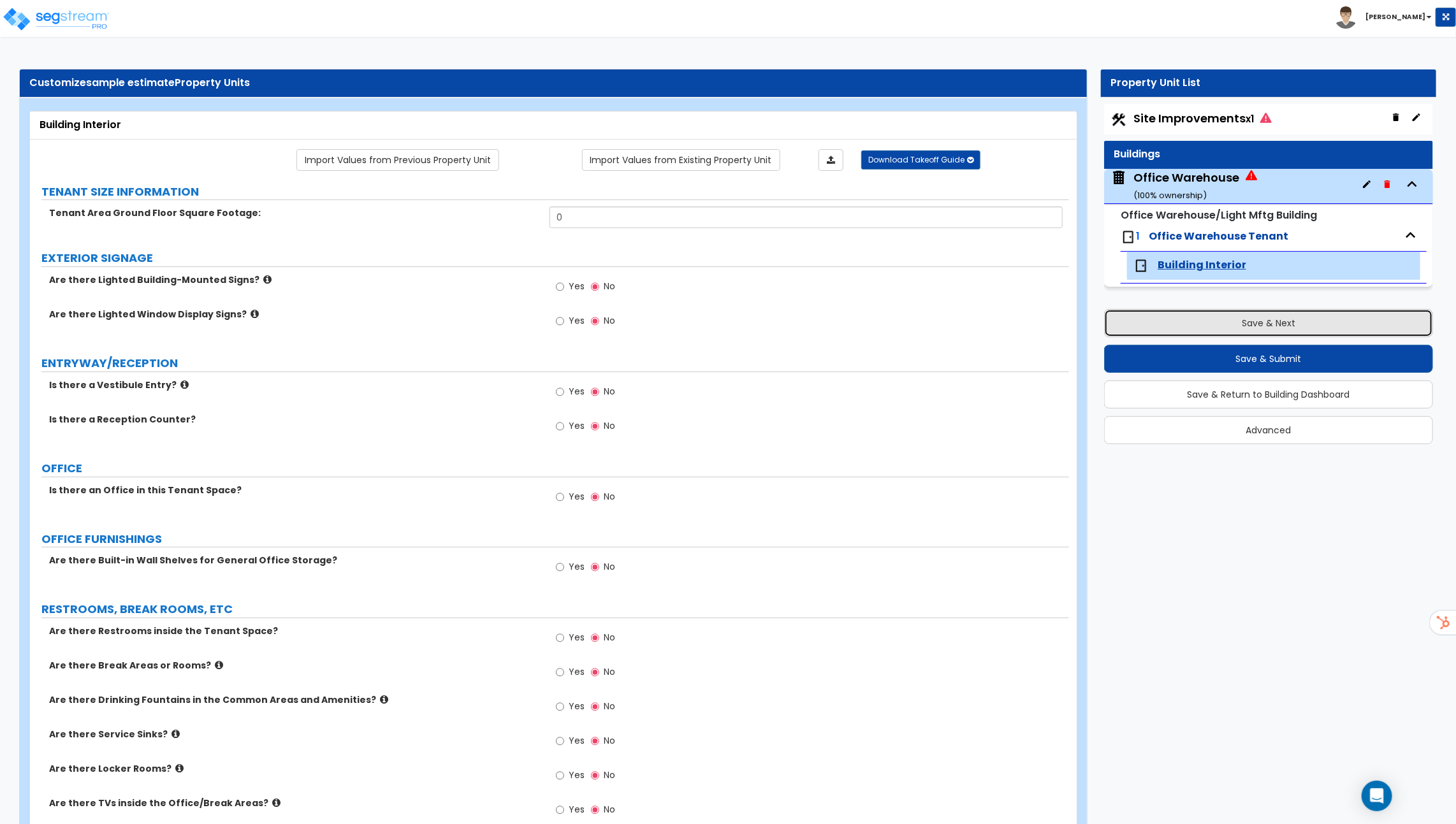
click at [1239, 311] on button "Save & Next" at bounding box center [1268, 323] width 329 height 28
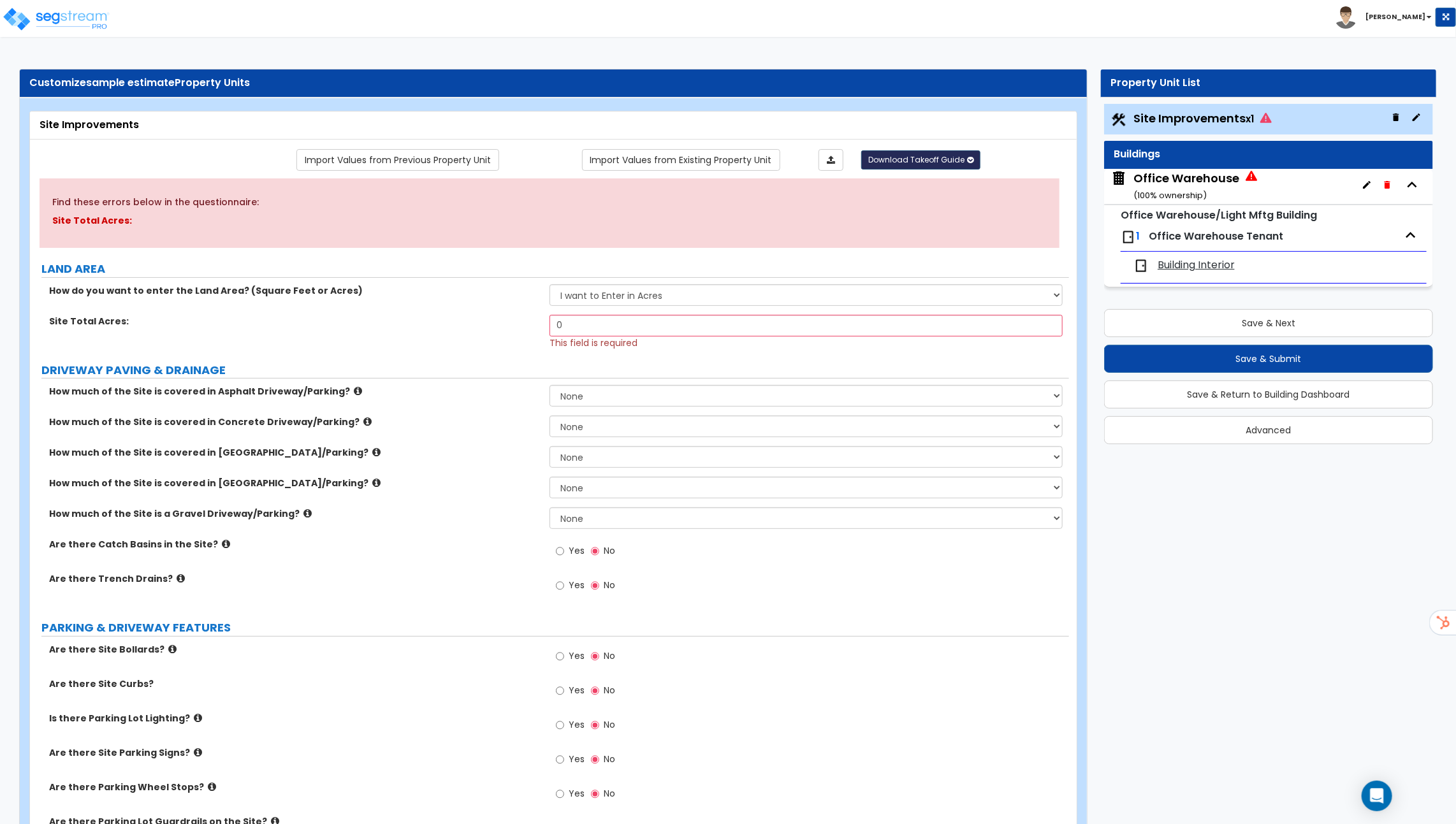
click at [920, 163] on span "Download Takeoff Guide" at bounding box center [916, 159] width 96 height 11
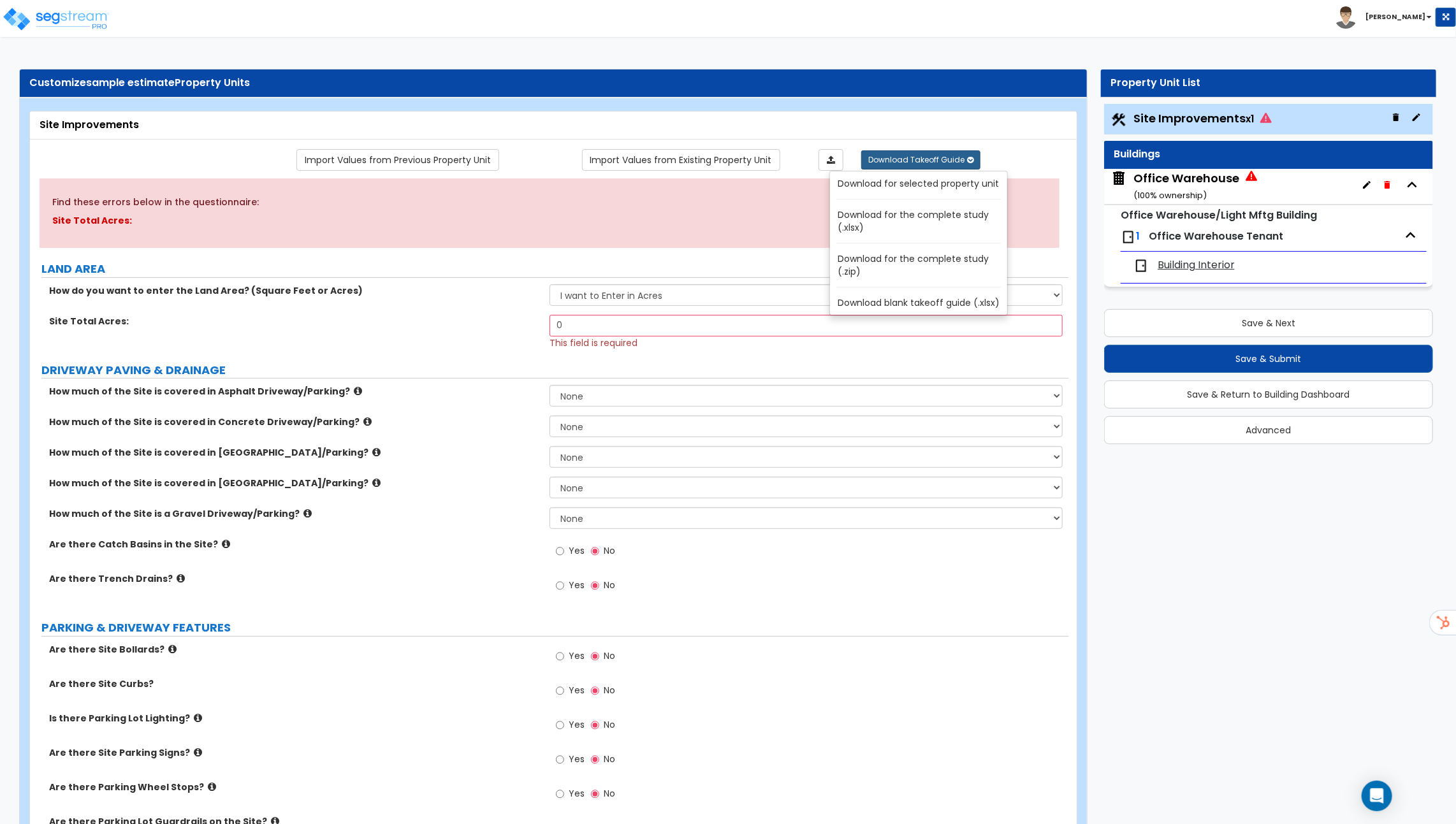
click at [908, 208] on link "Download for the complete study (.xlsx)" at bounding box center [921, 222] width 172 height 31
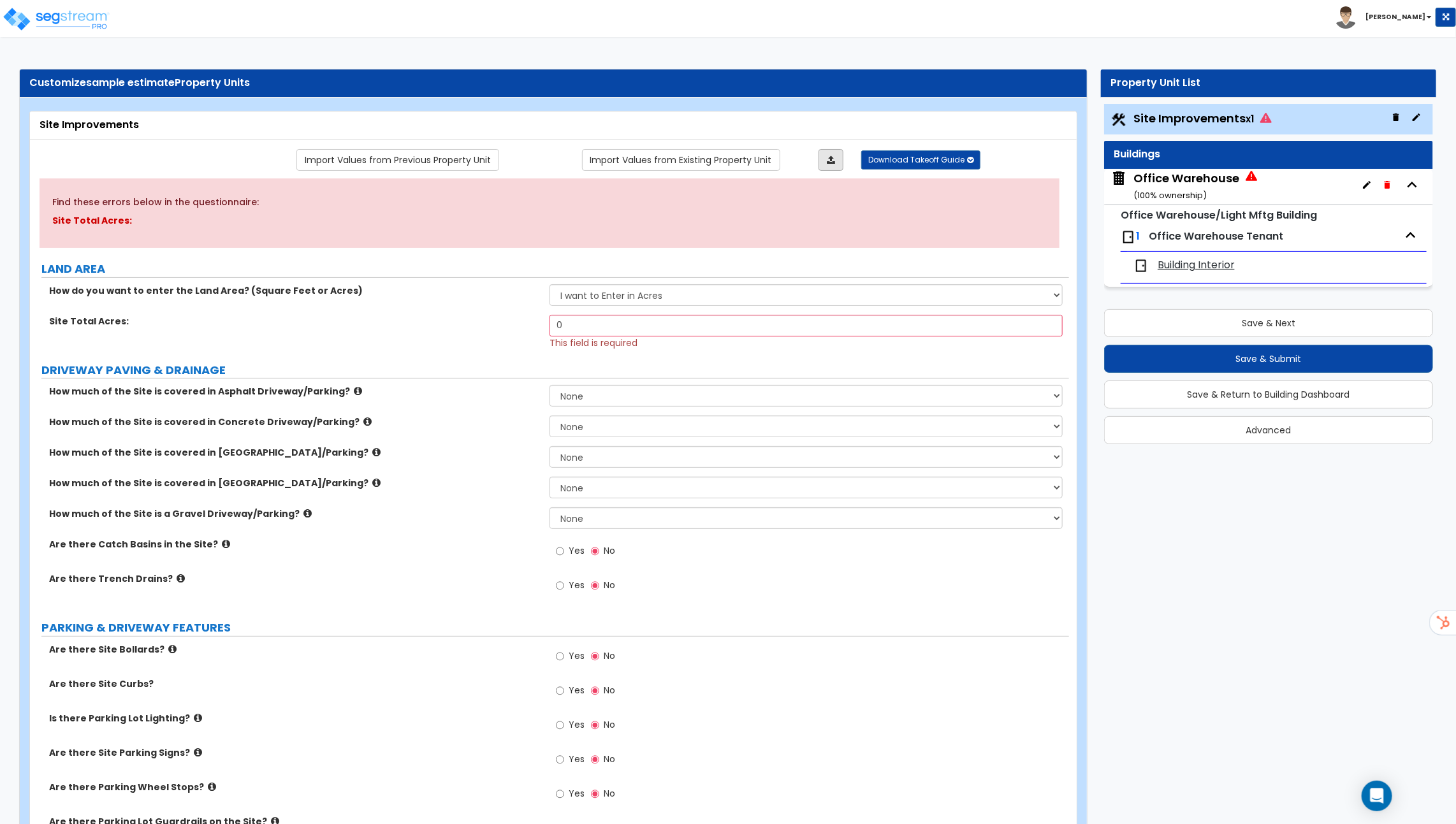
click at [833, 157] on icon at bounding box center [831, 159] width 8 height 9
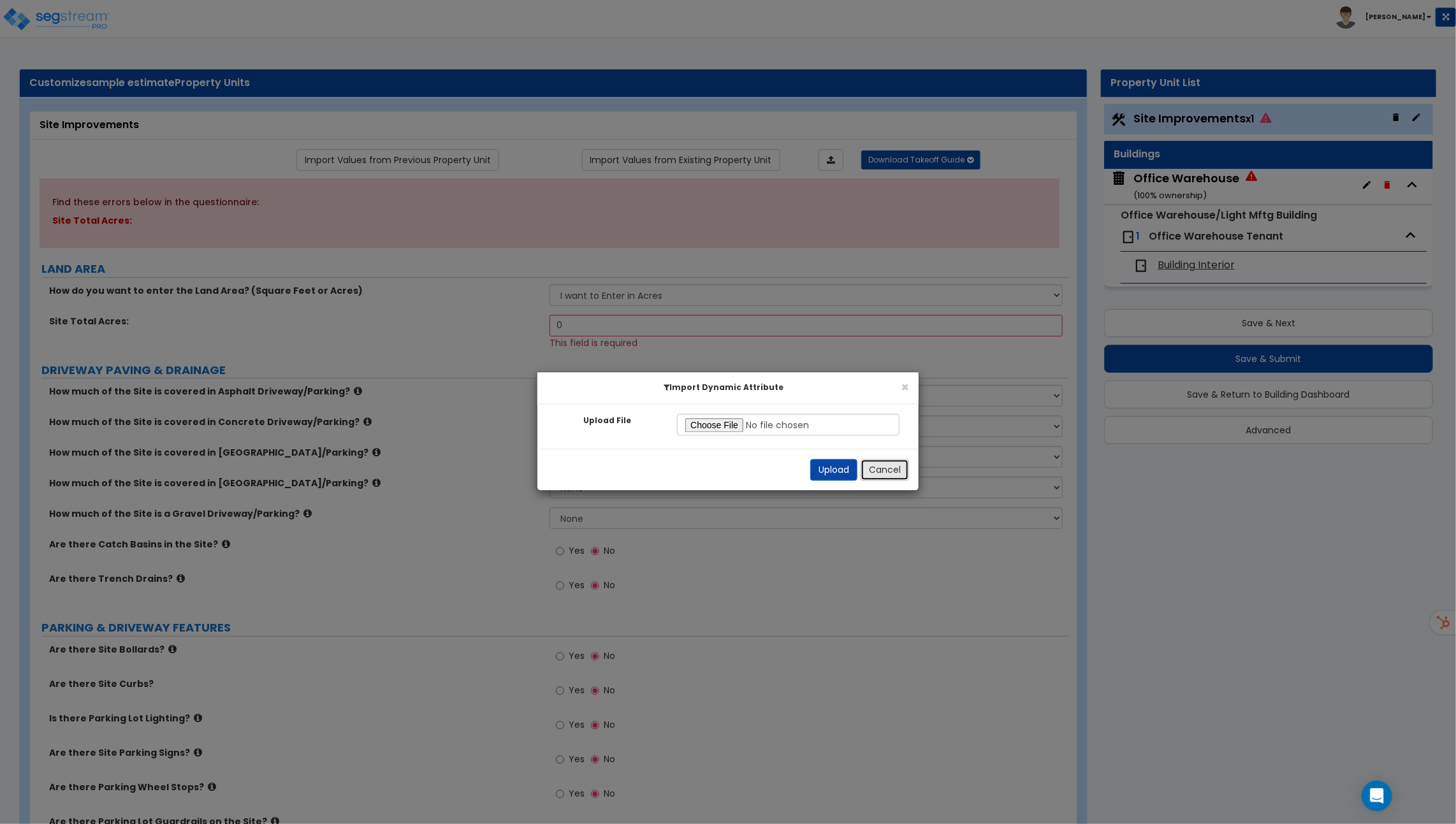
click at [902, 471] on button "Cancel" at bounding box center [885, 470] width 49 height 22
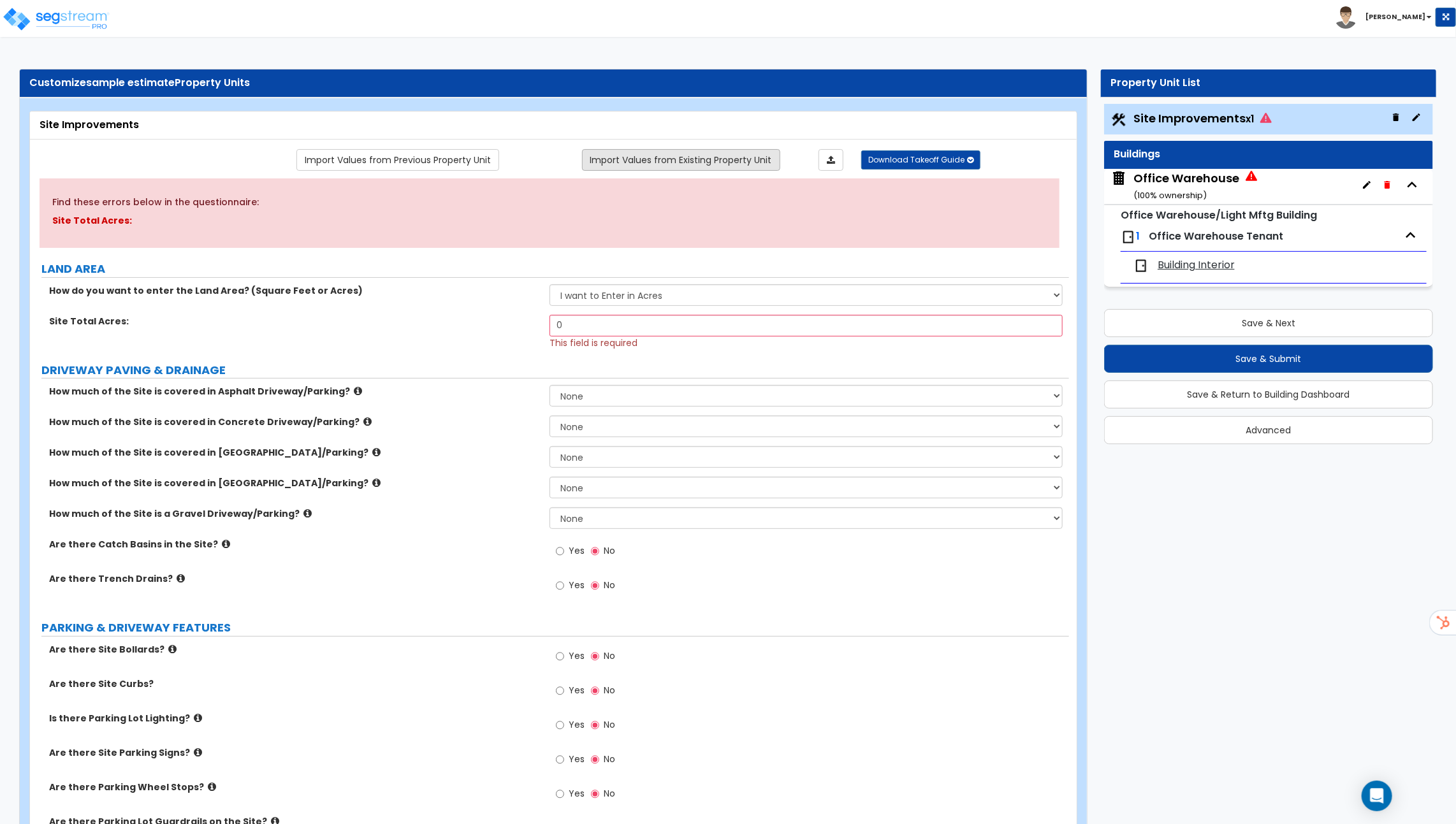
click at [666, 159] on link "Import Values from Existing Property Unit" at bounding box center [681, 159] width 198 height 22
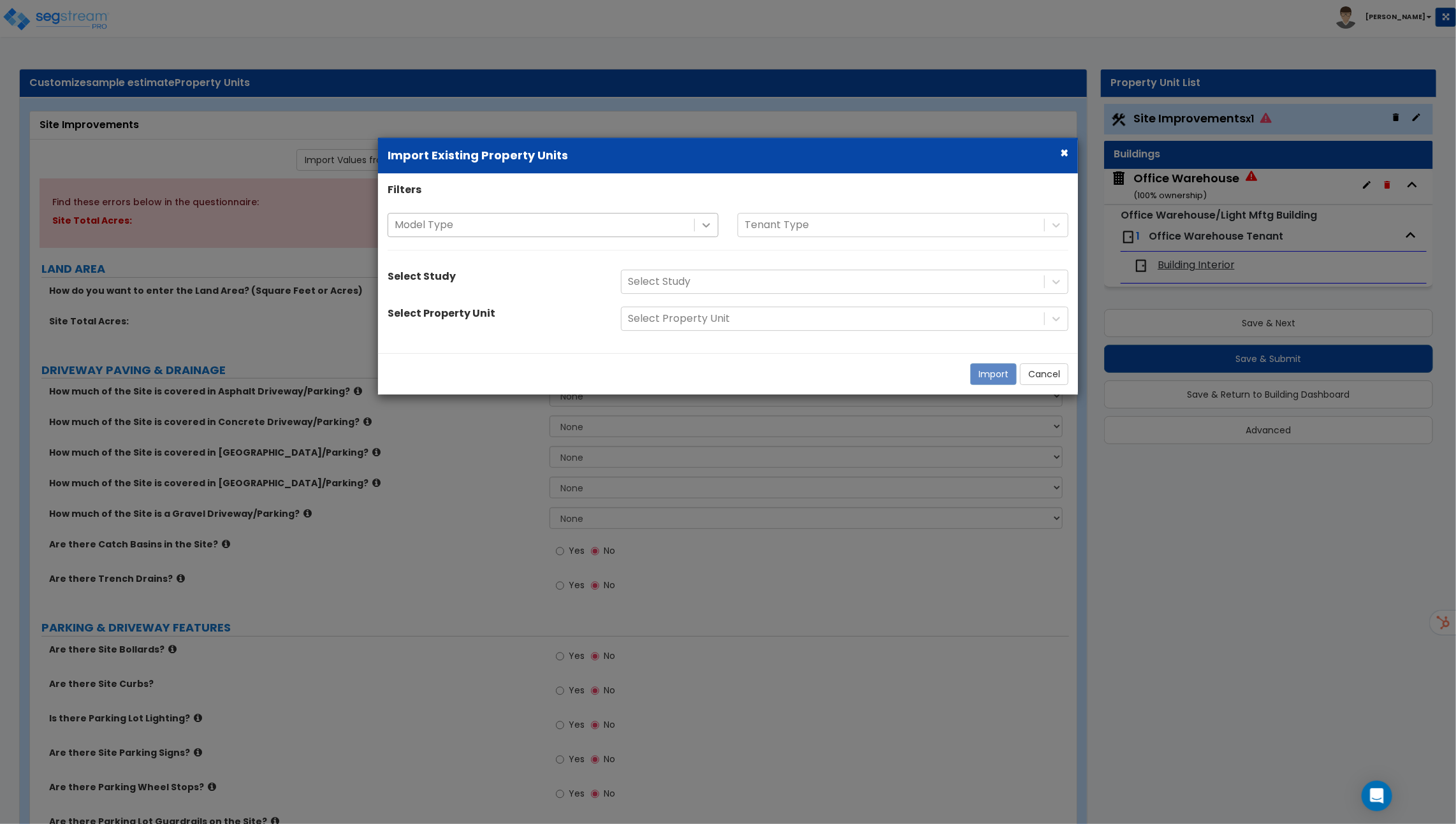
click at [705, 223] on icon at bounding box center [706, 226] width 13 height 13
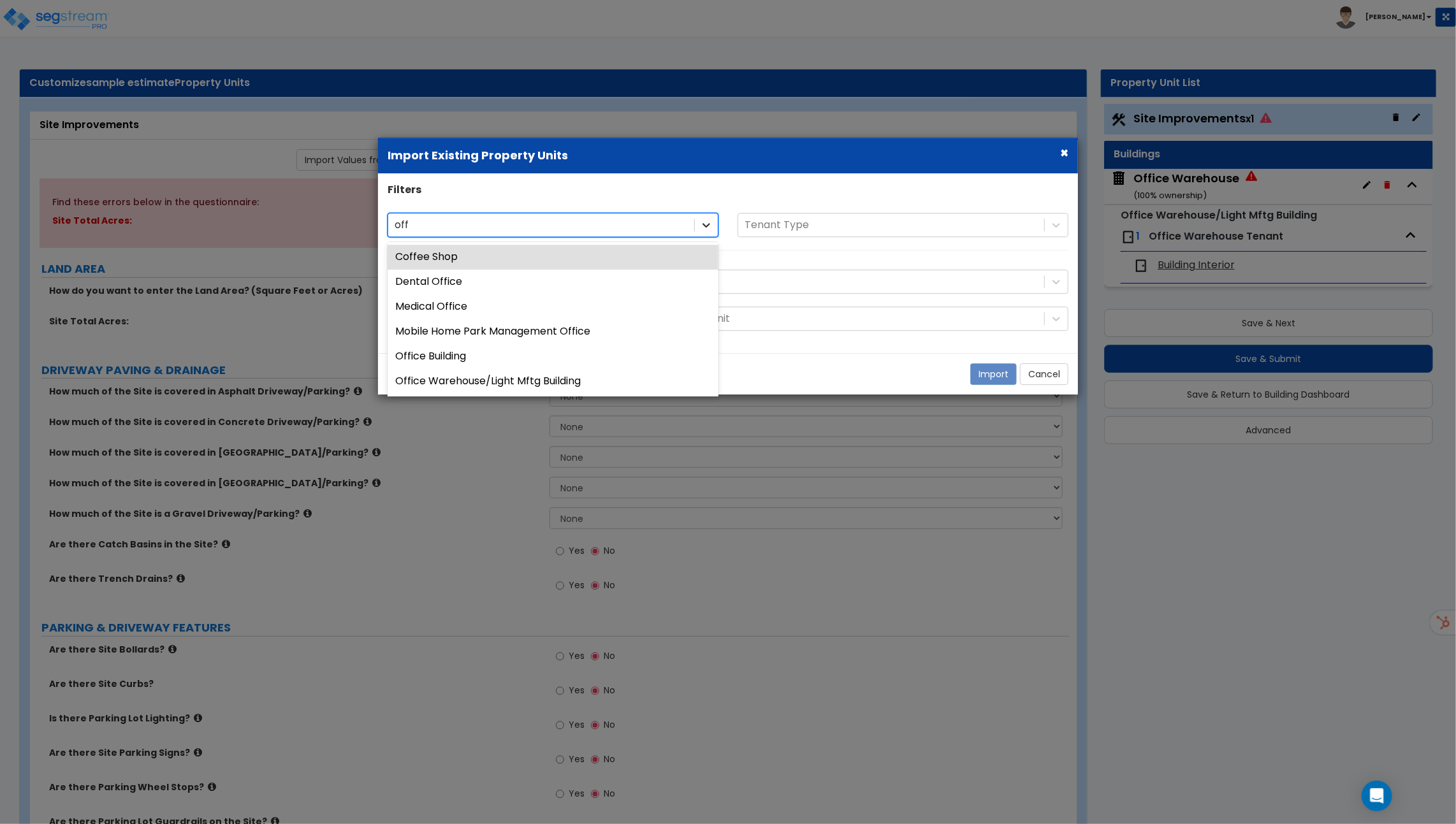
type input "offi"
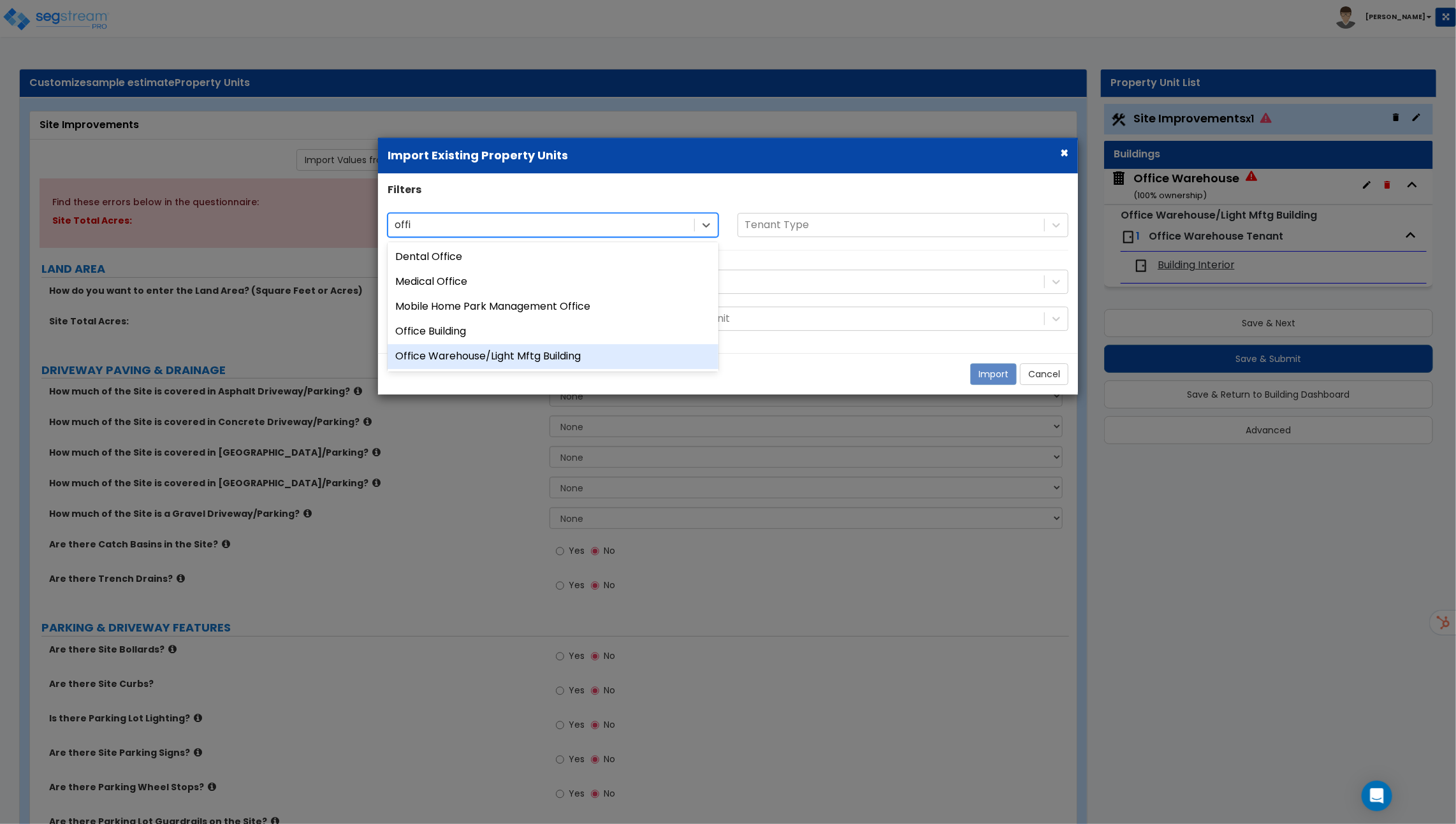
click at [532, 356] on div "Office Warehouse/Light Mftg Building" at bounding box center [552, 357] width 331 height 25
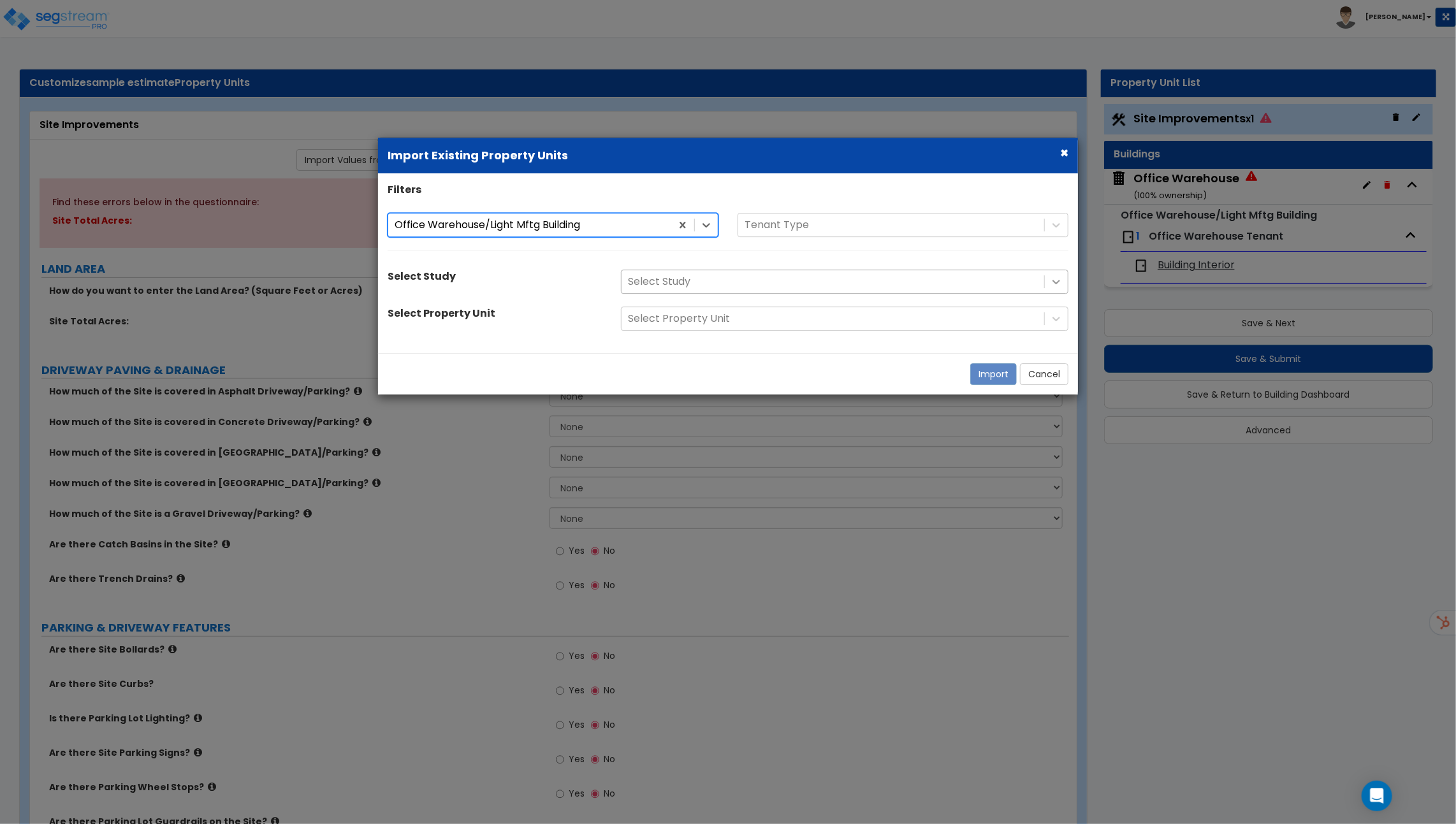
click at [1052, 287] on div at bounding box center [1056, 282] width 23 height 23
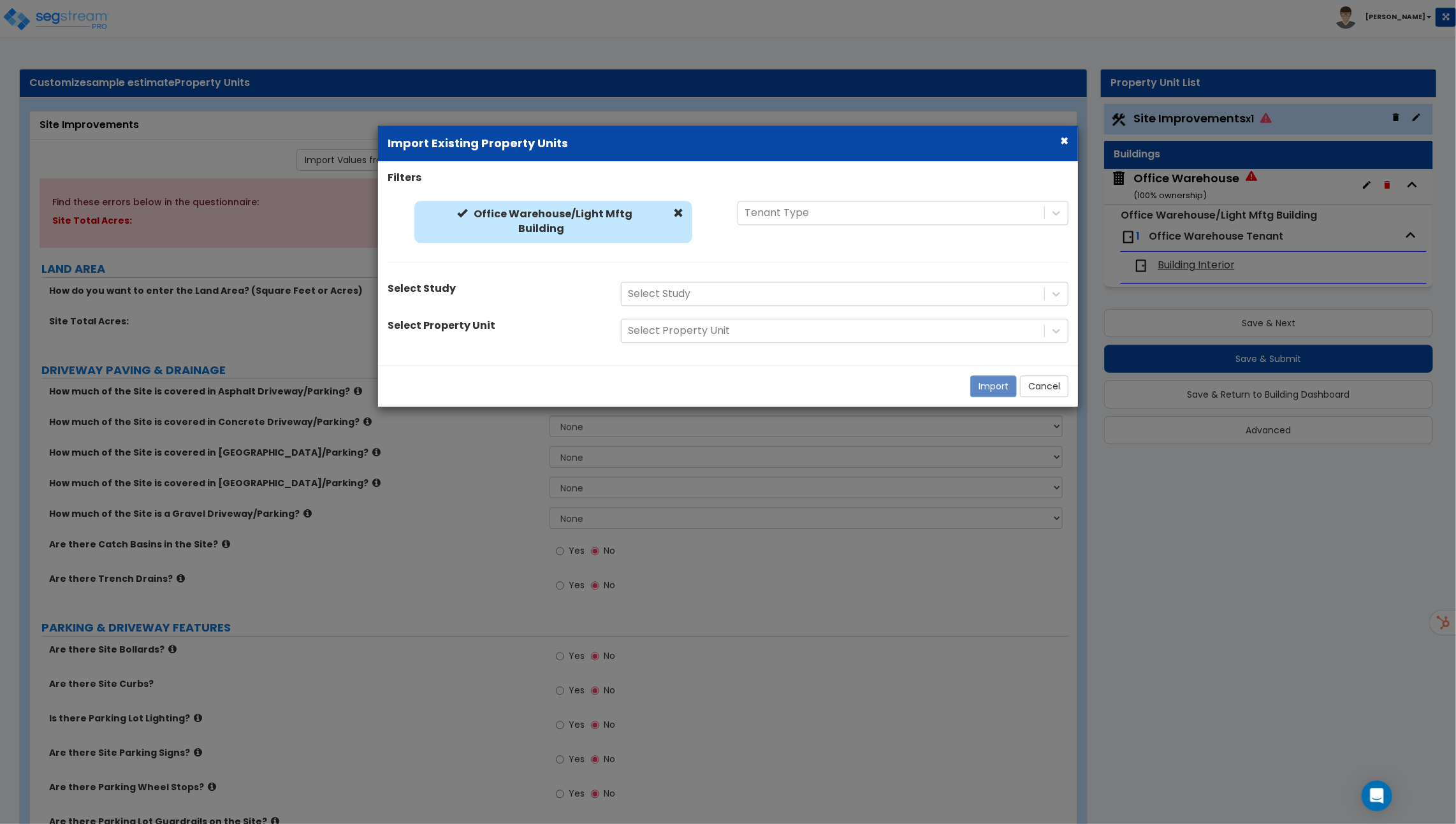
click at [988, 248] on div "Office Warehouse/Light Mftg Building Office Warehouse/Light Mftg Building Tenan…" at bounding box center [727, 226] width 700 height 49
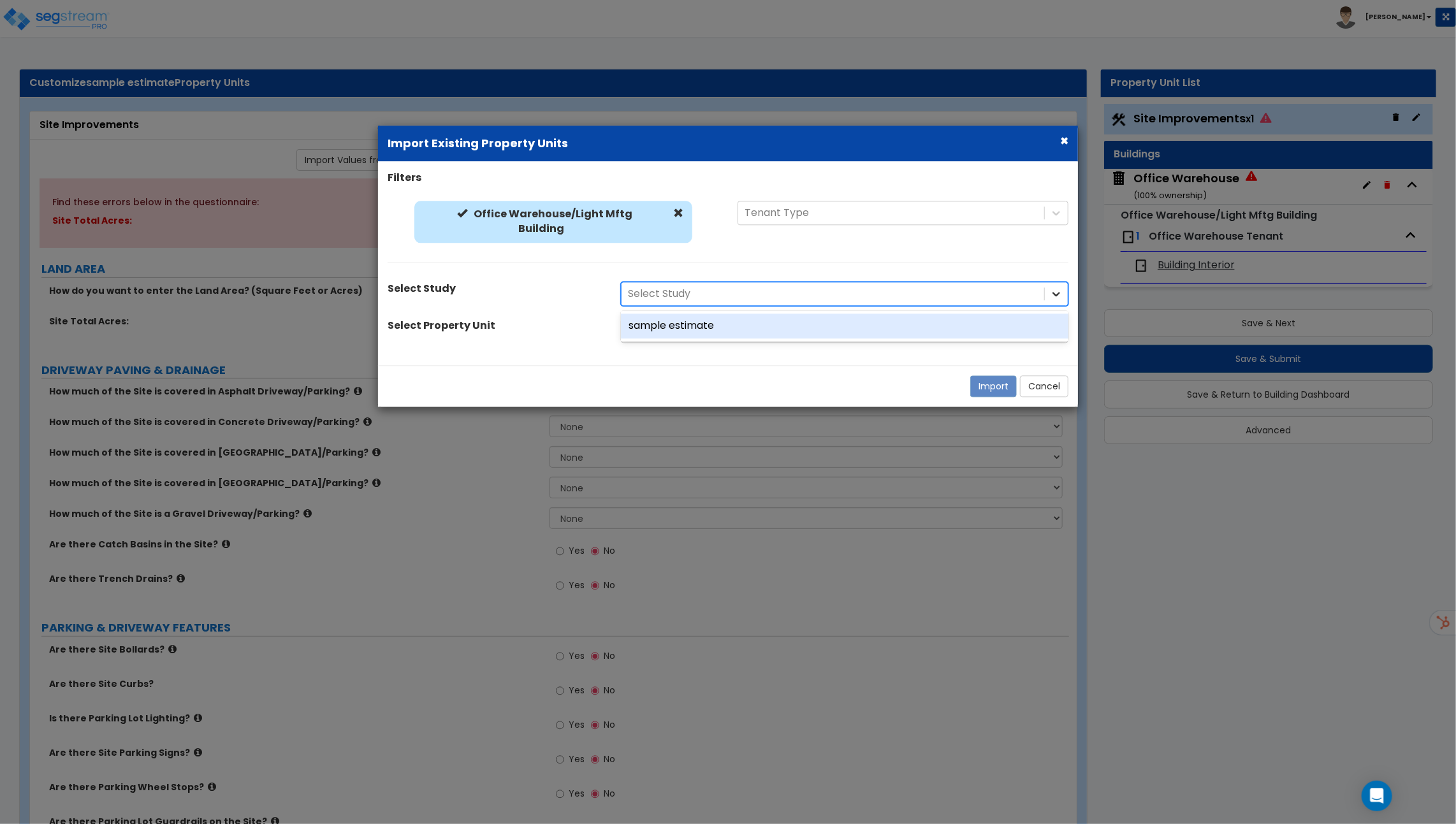
click at [1052, 297] on icon at bounding box center [1056, 294] width 13 height 13
click at [743, 327] on div "sample estimate" at bounding box center [844, 327] width 447 height 25
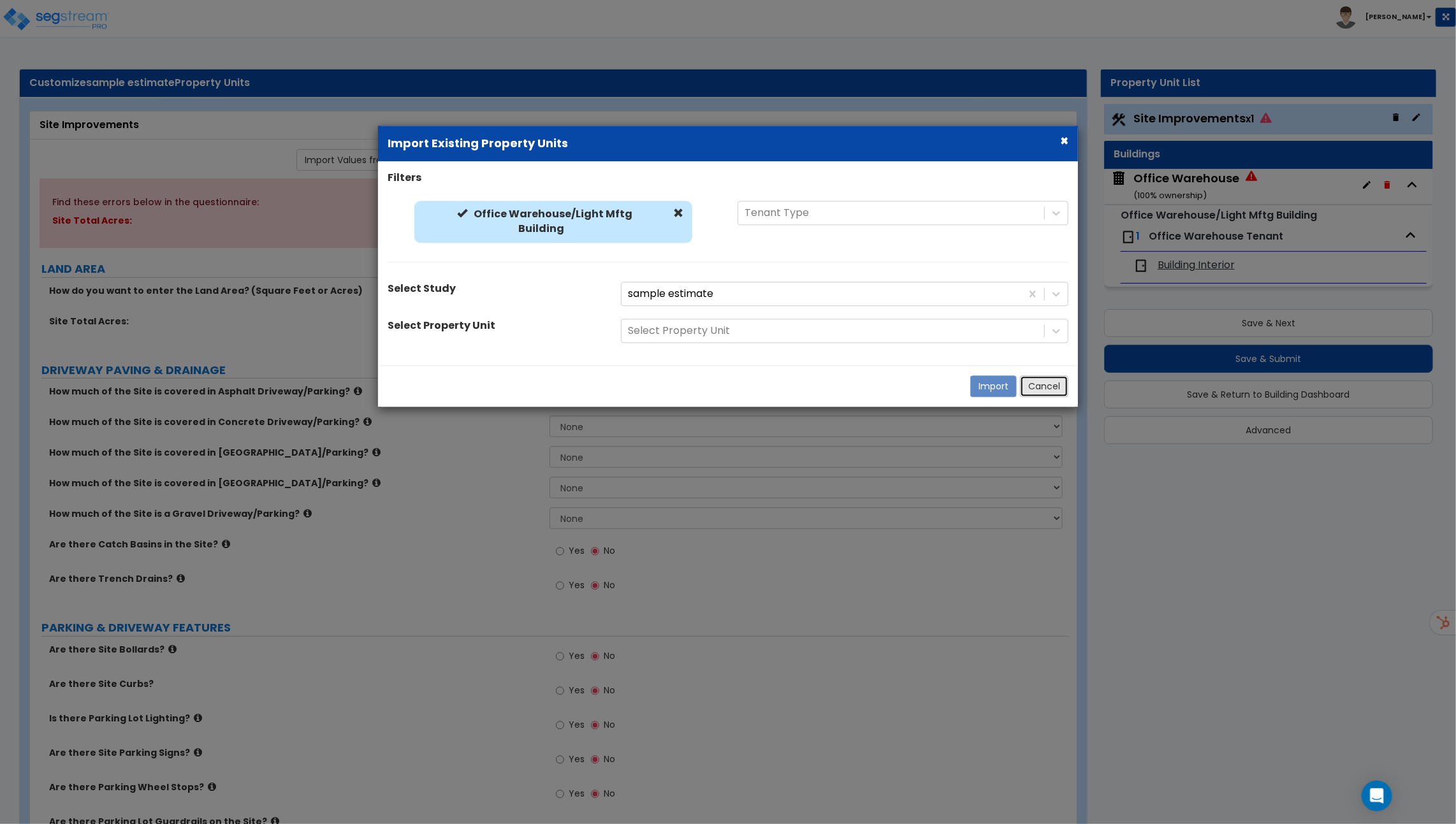
click at [1038, 384] on button "Cancel" at bounding box center [1044, 387] width 49 height 22
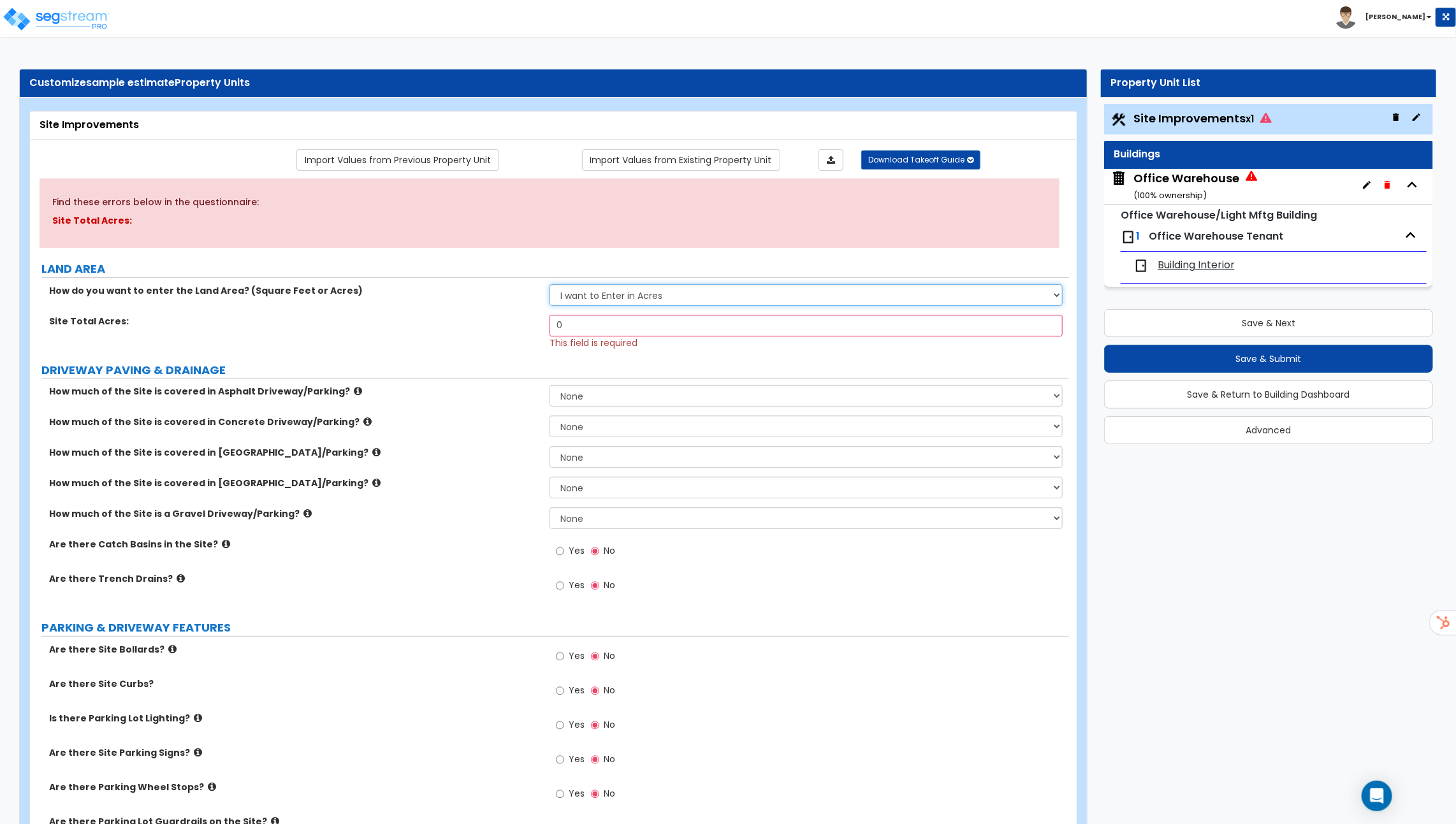
click at [726, 290] on select "I want to Enter in Acres I want to Enter in Square Feet" at bounding box center [806, 295] width 514 height 22
click at [549, 285] on select "I want to Enter in Acres I want to Enter in Square Feet" at bounding box center [806, 295] width 514 height 22
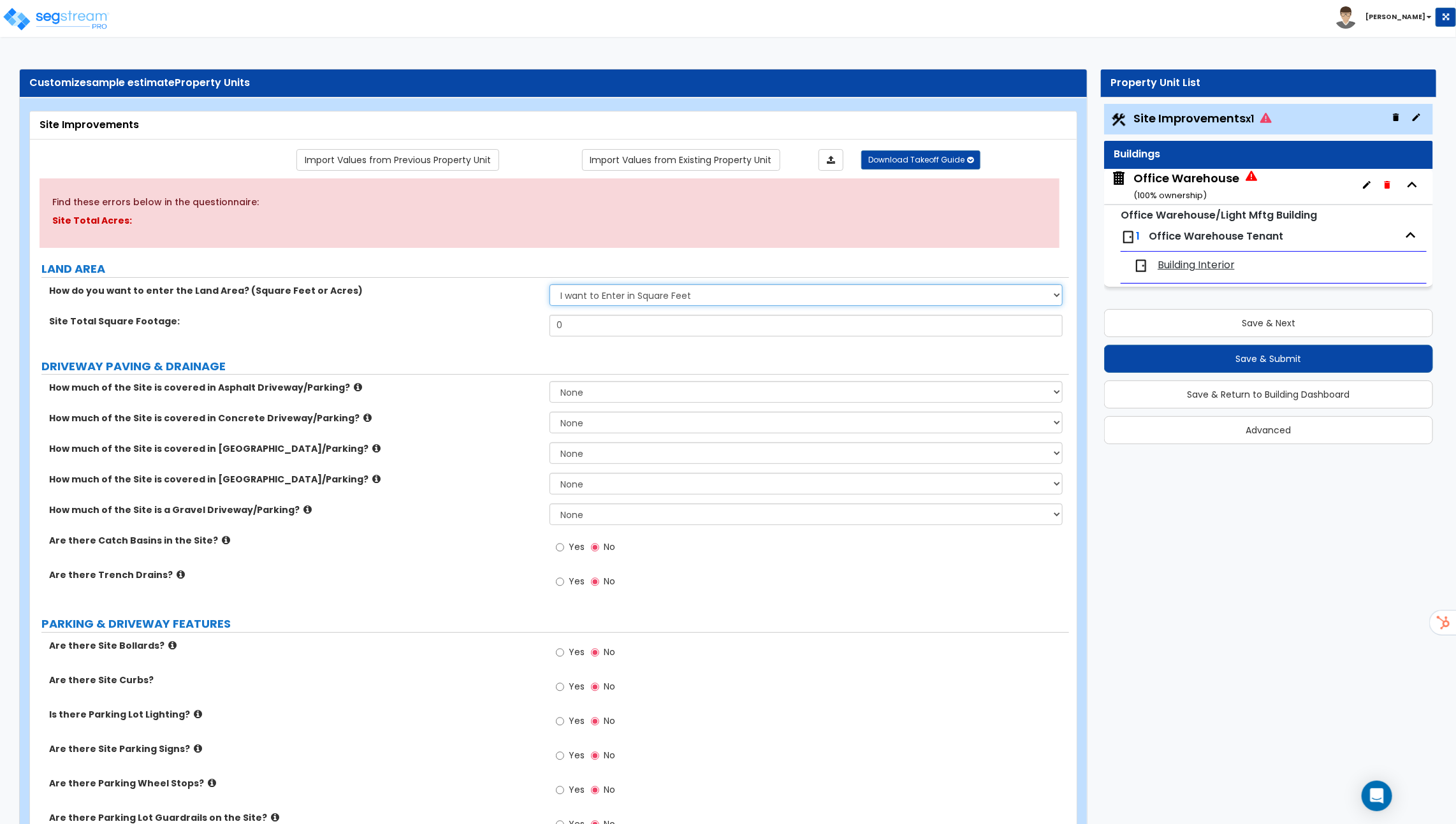
click at [664, 299] on select "I want to Enter in Acres I want to Enter in Square Feet" at bounding box center [806, 295] width 514 height 22
select select "1"
click at [549, 285] on select "I want to Enter in Acres I want to Enter in Square Feet" at bounding box center [806, 295] width 514 height 22
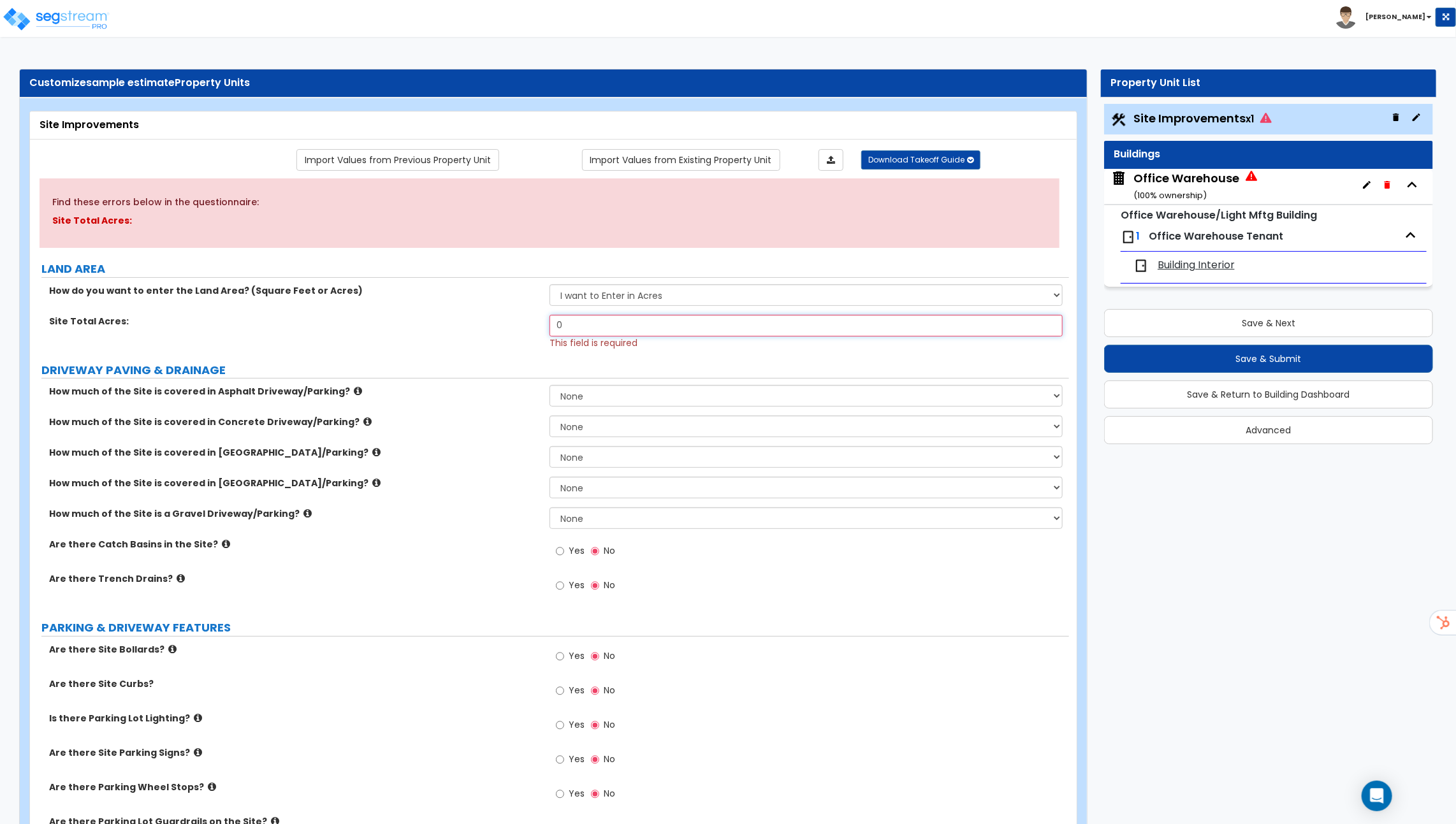
drag, startPoint x: 585, startPoint y: 319, endPoint x: 465, endPoint y: 319, distance: 120.0
click at [465, 319] on div "Site Total Acres: 0 This field is required" at bounding box center [549, 332] width 1039 height 35
type input "1.4"
click at [489, 390] on label "How much of the Site is covered in Asphalt Driveway/Parking?" at bounding box center [294, 391] width 491 height 13
click at [353, 387] on icon at bounding box center [358, 391] width 8 height 10
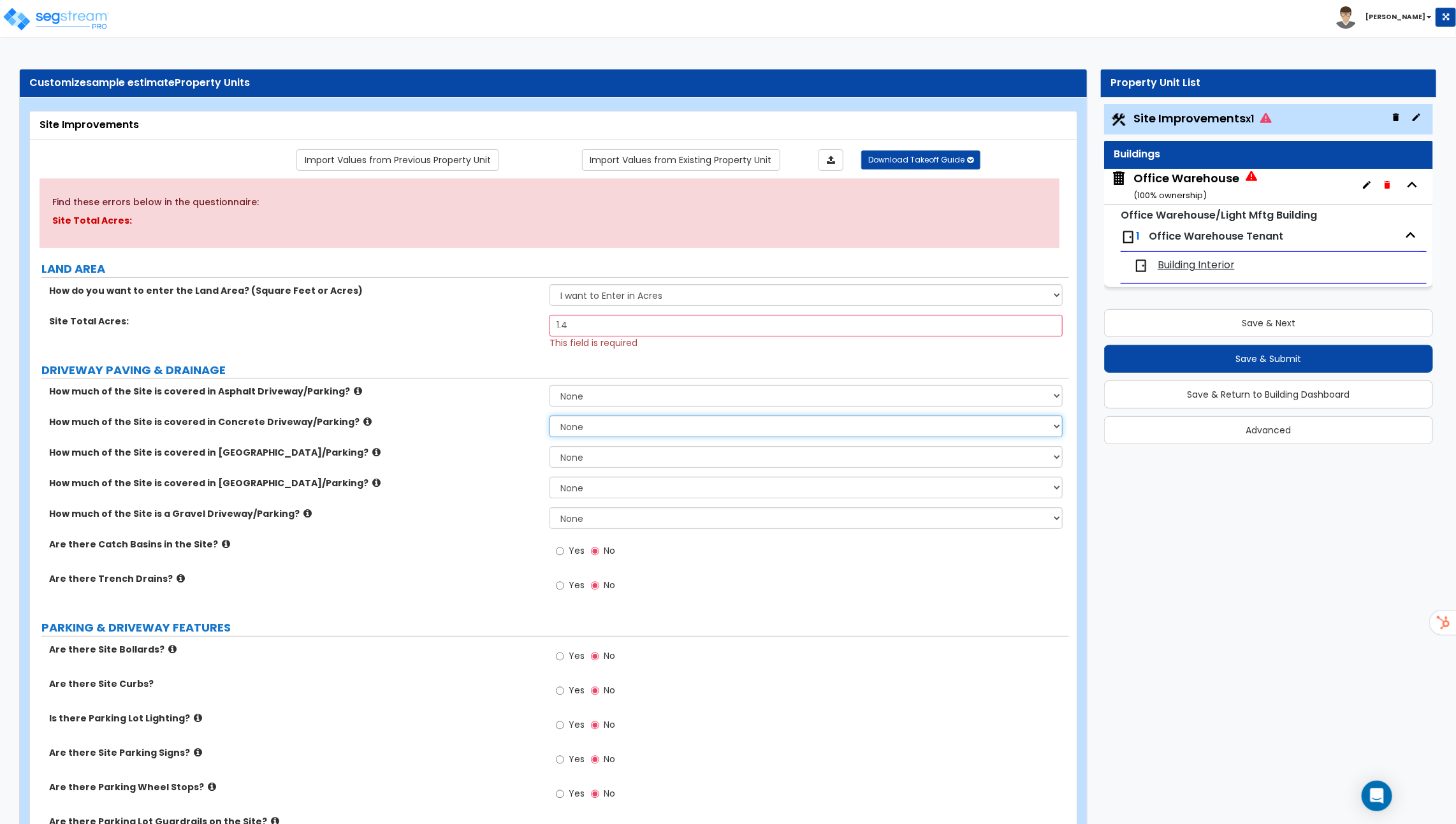
click at [650, 427] on select "None I want to Enter an Approximate Percentage I want to Enter the Square Foota…" at bounding box center [806, 426] width 514 height 22
select select "2"
click at [549, 416] on select "None I want to Enter an Approximate Percentage I want to Enter the Square Foota…" at bounding box center [806, 426] width 514 height 22
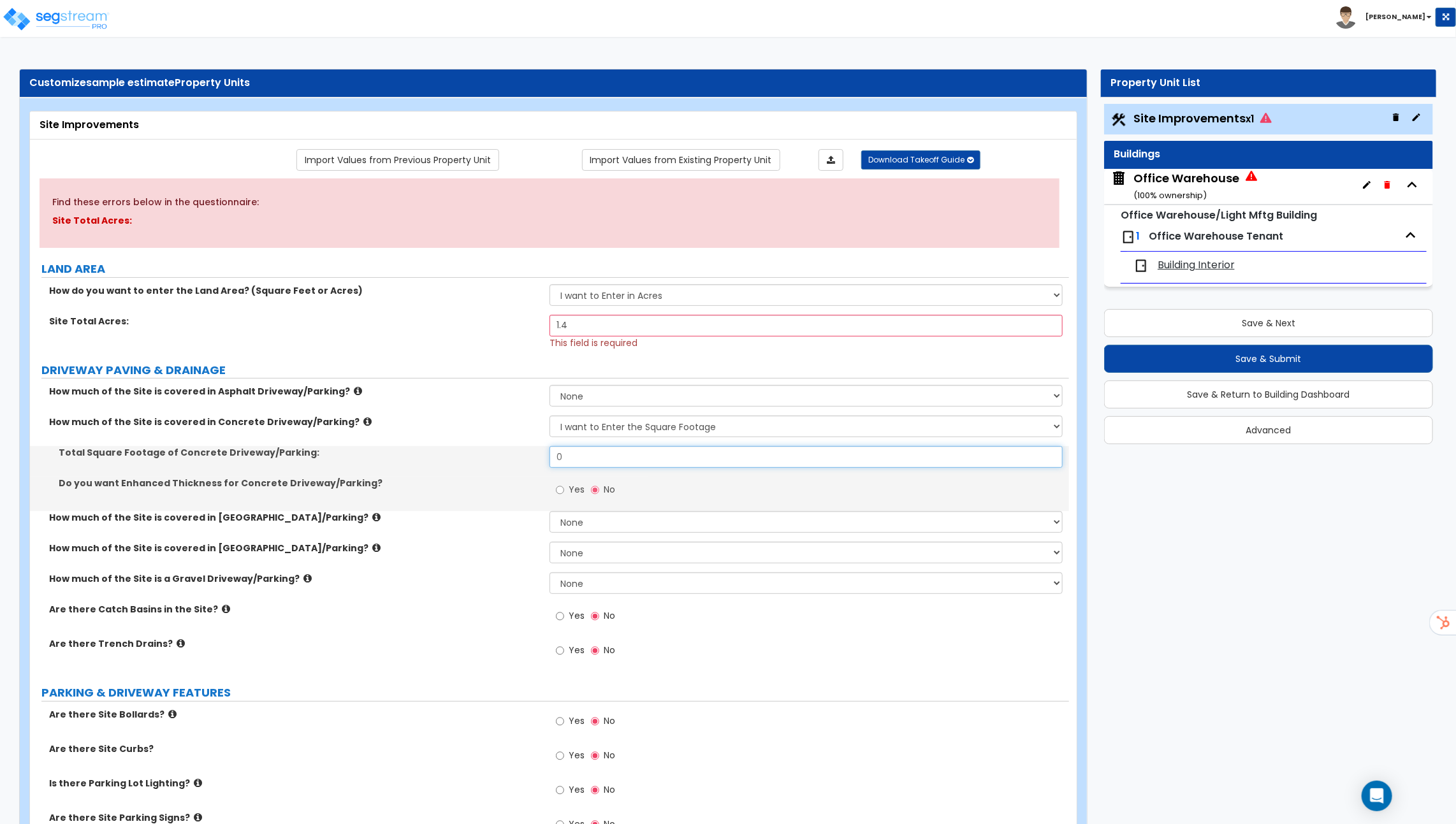
drag, startPoint x: 603, startPoint y: 452, endPoint x: 489, endPoint y: 452, distance: 114.0
click at [492, 452] on div "Total Square Footage of Concrete Driveway/Parking: 0" at bounding box center [549, 462] width 1039 height 31
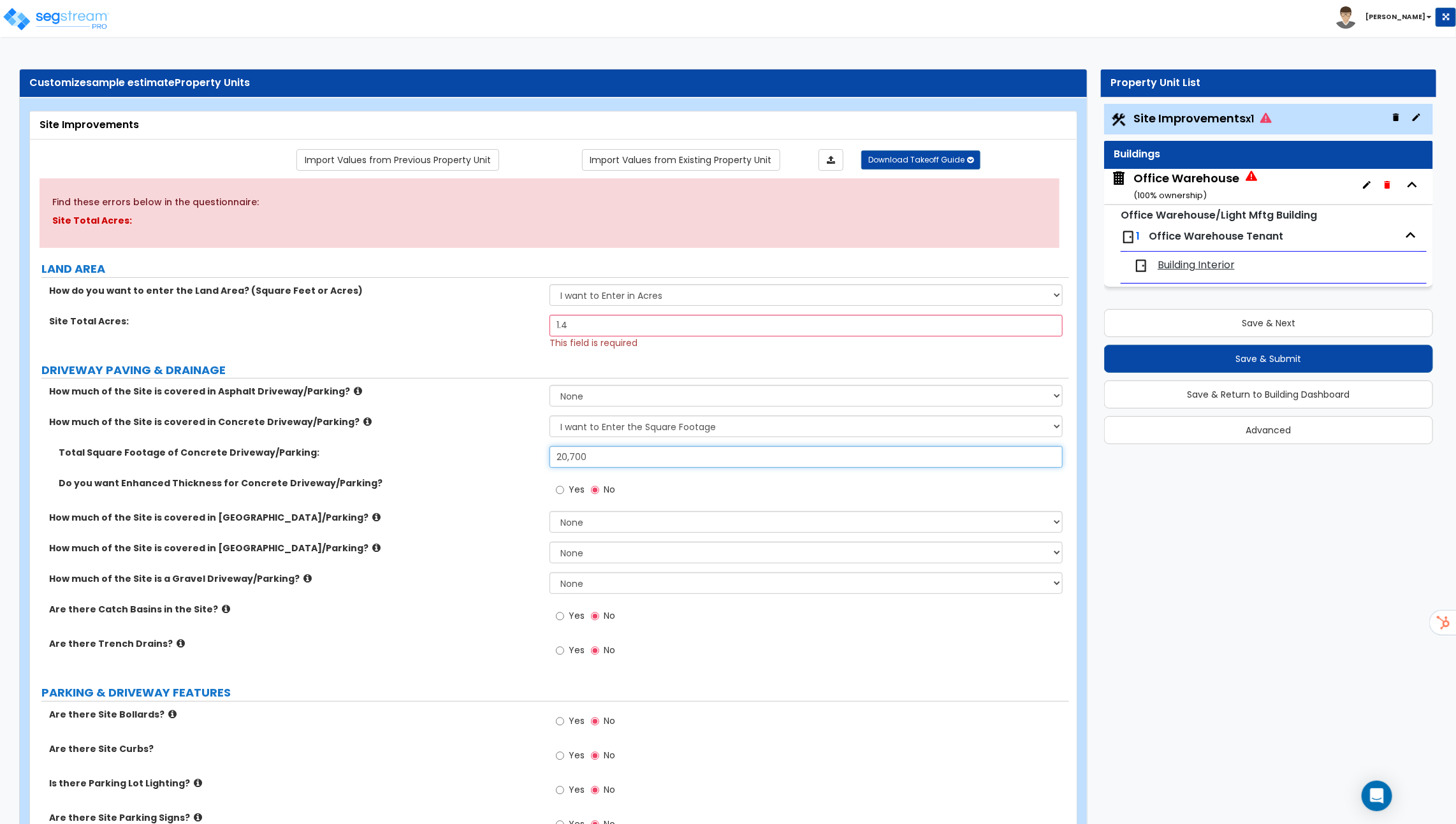
type input "20,700"
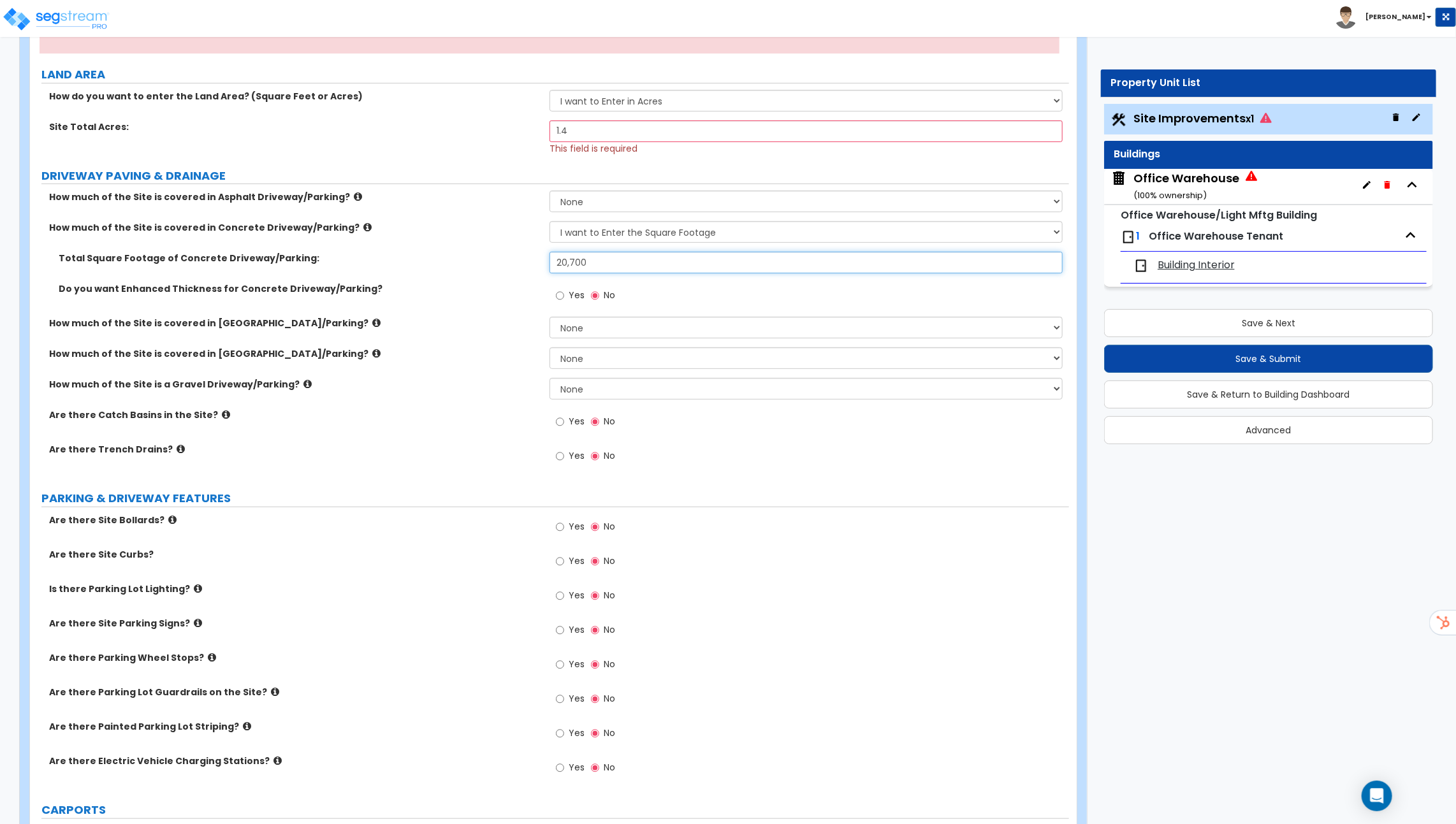
scroll to position [197, 0]
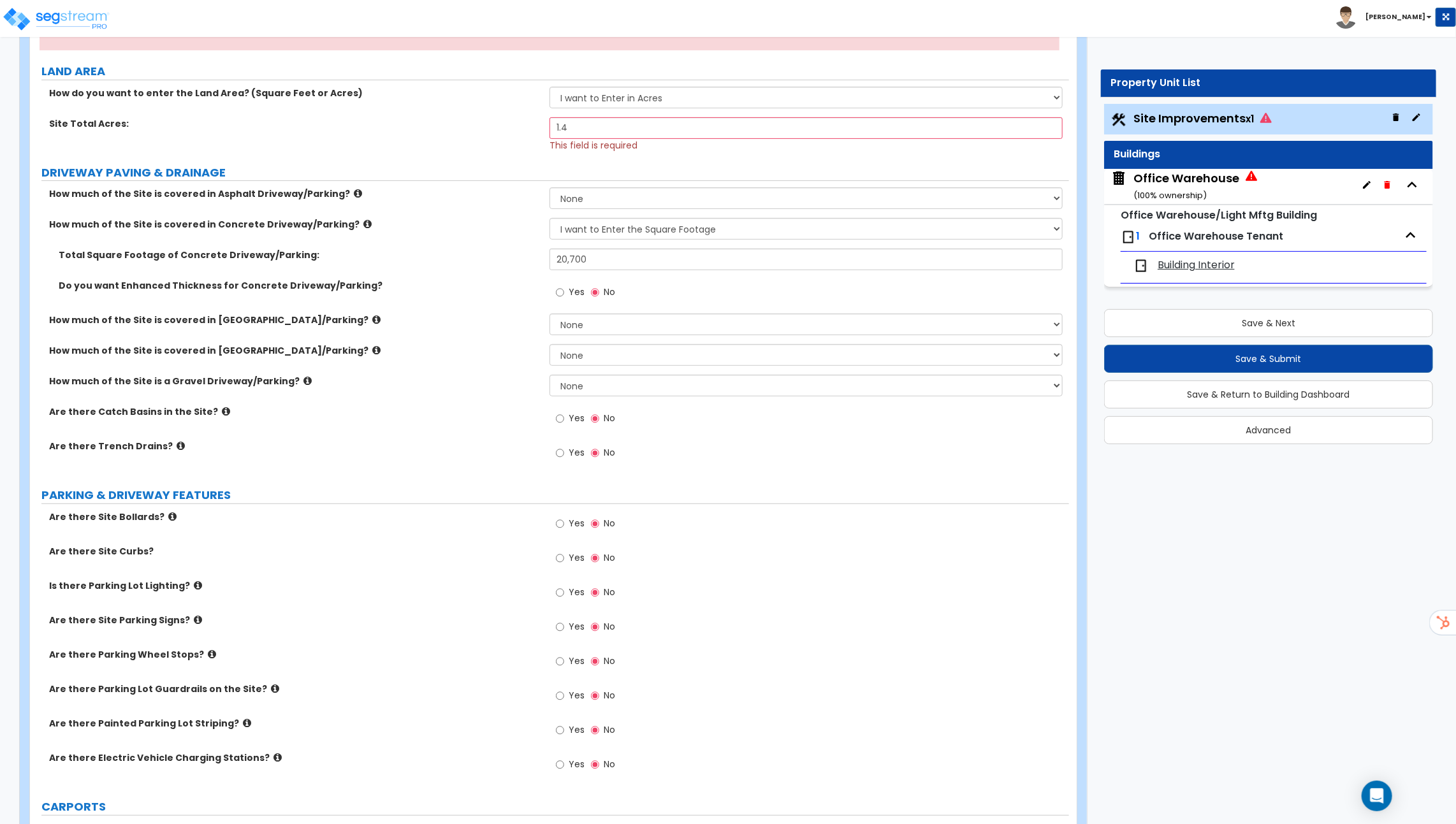
click at [372, 318] on icon at bounding box center [376, 319] width 8 height 10
click at [658, 314] on select "None I want to Enter an Approximate Percentage I want to Enter the Square Foota…" at bounding box center [806, 324] width 514 height 22
select select "2"
click at [549, 314] on select "None I want to Enter an Approximate Percentage I want to Enter the Square Foota…" at bounding box center [806, 324] width 514 height 22
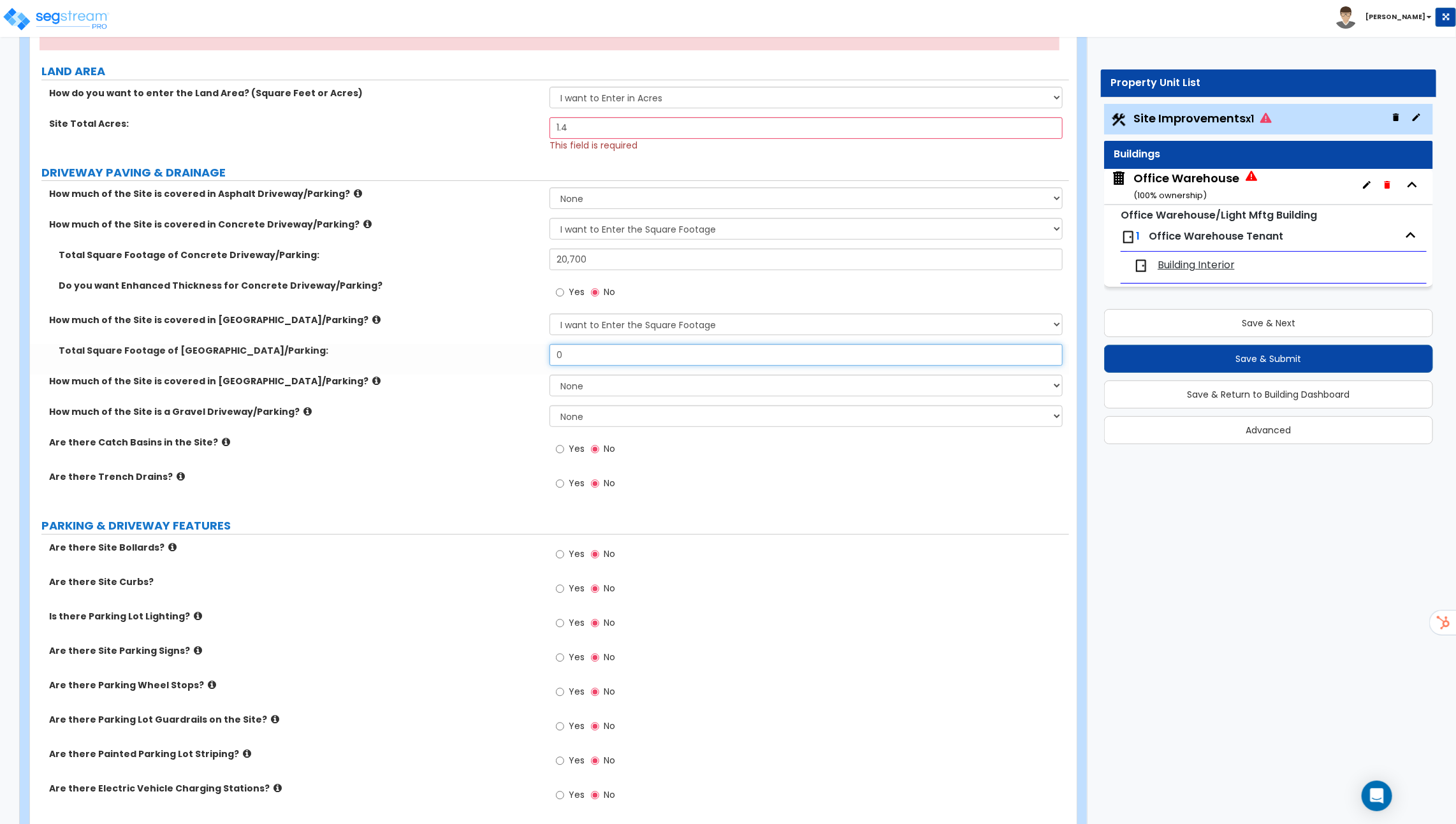
drag, startPoint x: 637, startPoint y: 348, endPoint x: 502, endPoint y: 348, distance: 135.0
click at [502, 348] on div "Total Square Footage of Brick Driveway/Parking: 0" at bounding box center [549, 360] width 1039 height 31
type input "150"
click at [372, 316] on icon at bounding box center [376, 319] width 8 height 10
click at [372, 379] on icon at bounding box center [376, 381] width 8 height 10
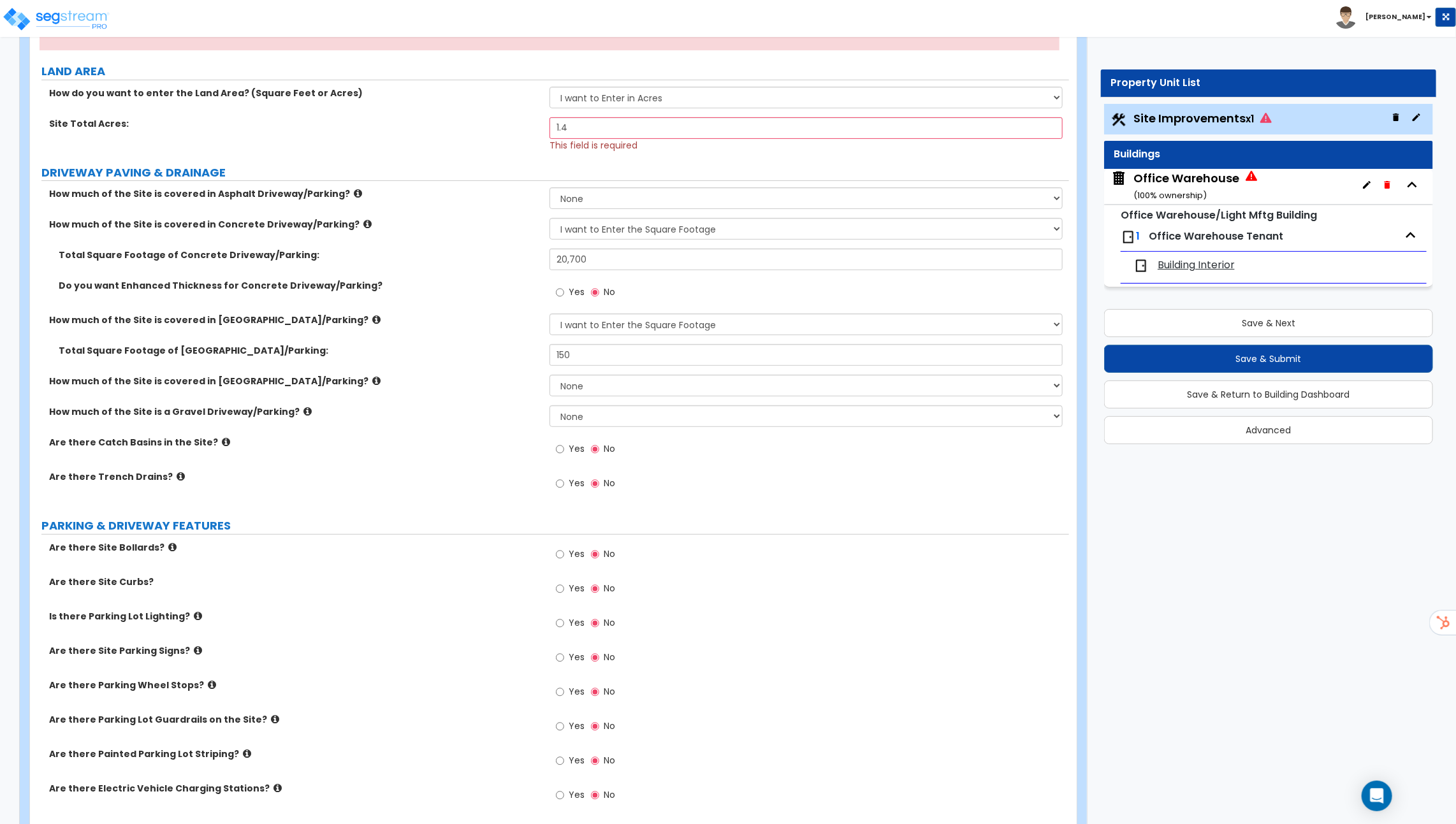
click at [303, 408] on icon at bounding box center [307, 412] width 8 height 10
click at [222, 438] on icon at bounding box center [226, 442] width 8 height 10
click at [164, 473] on label "Are there Trench Drains?" at bounding box center [294, 477] width 491 height 13
click at [176, 473] on icon at bounding box center [180, 476] width 8 height 10
click at [565, 477] on label "Yes" at bounding box center [569, 484] width 28 height 22
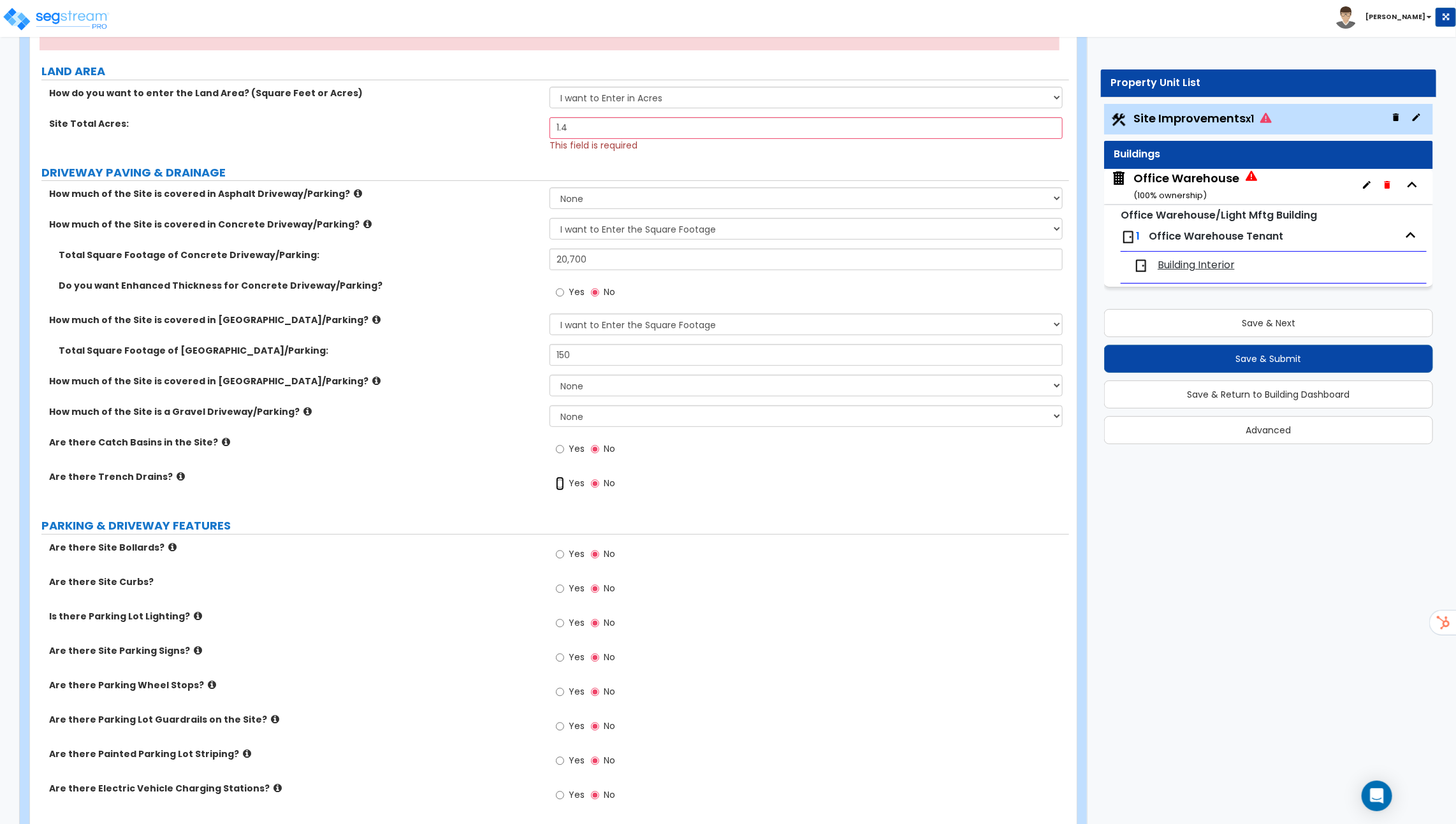
click at [565, 477] on input "Yes" at bounding box center [560, 484] width 8 height 14
radio input "true"
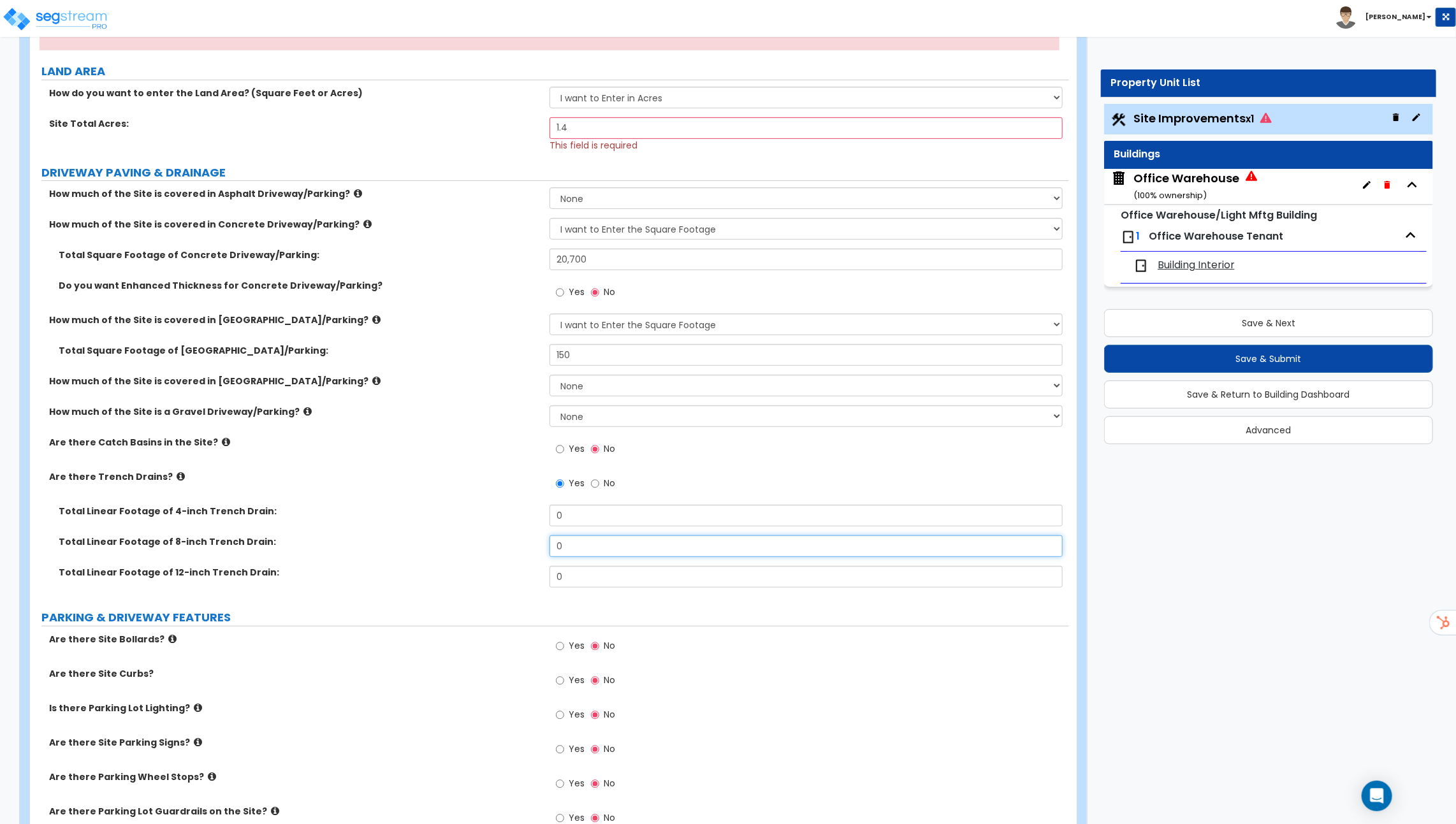
drag, startPoint x: 580, startPoint y: 539, endPoint x: 475, endPoint y: 539, distance: 105.0
click at [475, 539] on div "Total Linear Footage of 8-inch Trench Drain: 0" at bounding box center [549, 551] width 1039 height 31
type input "42"
click at [176, 473] on icon at bounding box center [180, 476] width 8 height 10
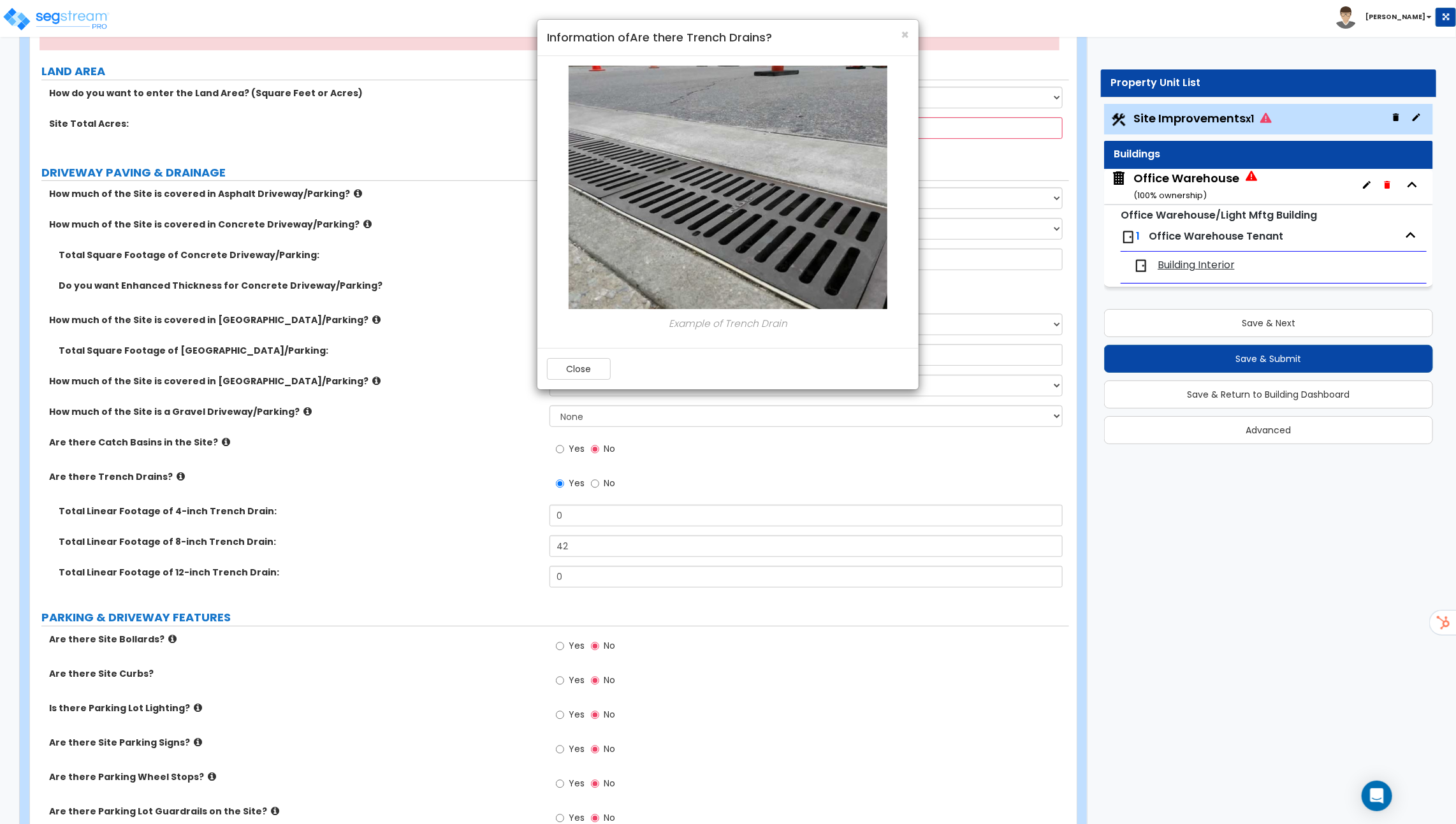
click at [170, 473] on div "× Information of Are there Trench Drains? Example of Trench Drain Close" at bounding box center [728, 412] width 1456 height 824
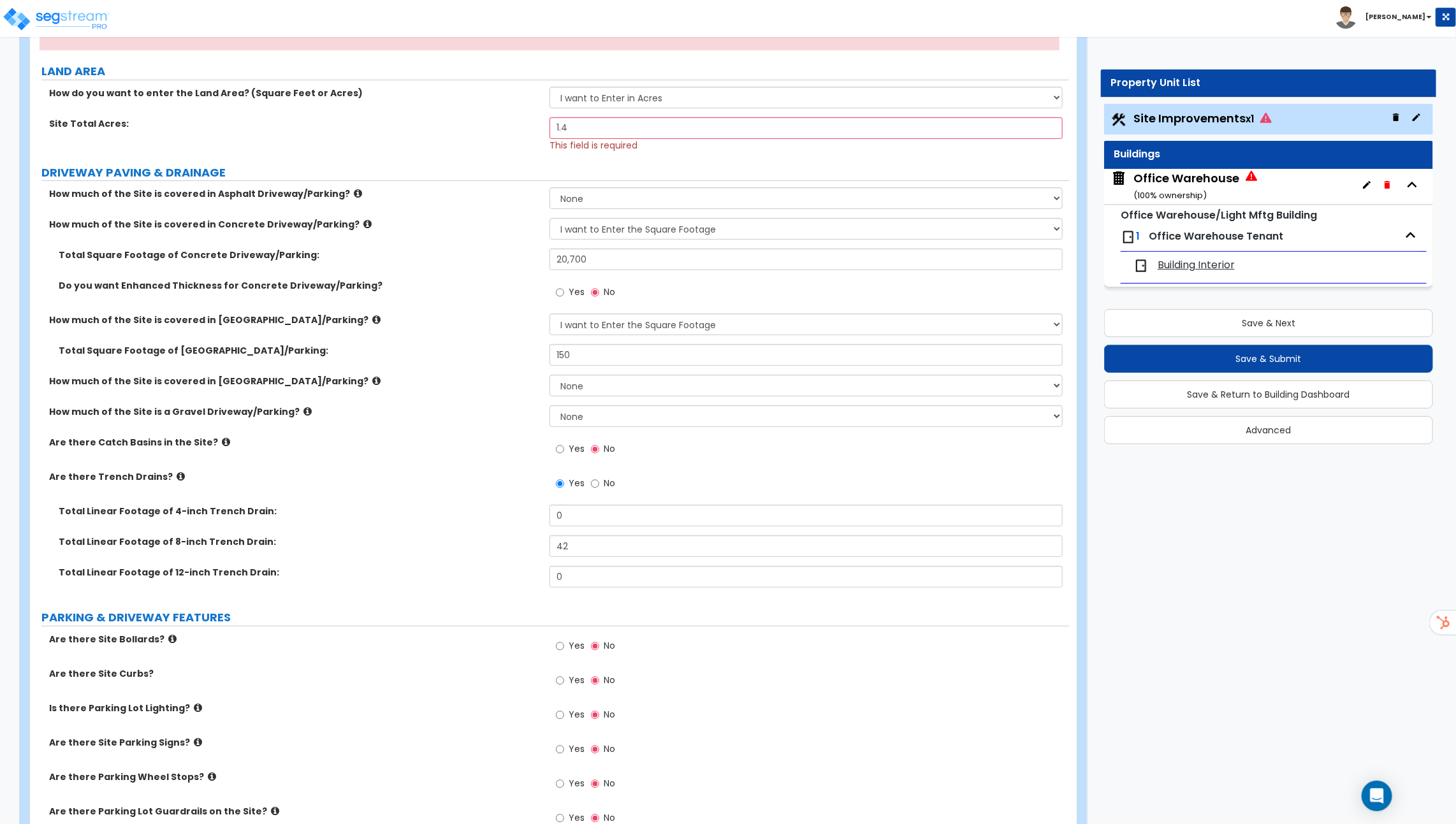
click at [303, 409] on icon at bounding box center [307, 412] width 8 height 10
click at [1386, 799] on div "Open Intercom Messenger" at bounding box center [1378, 797] width 34 height 34
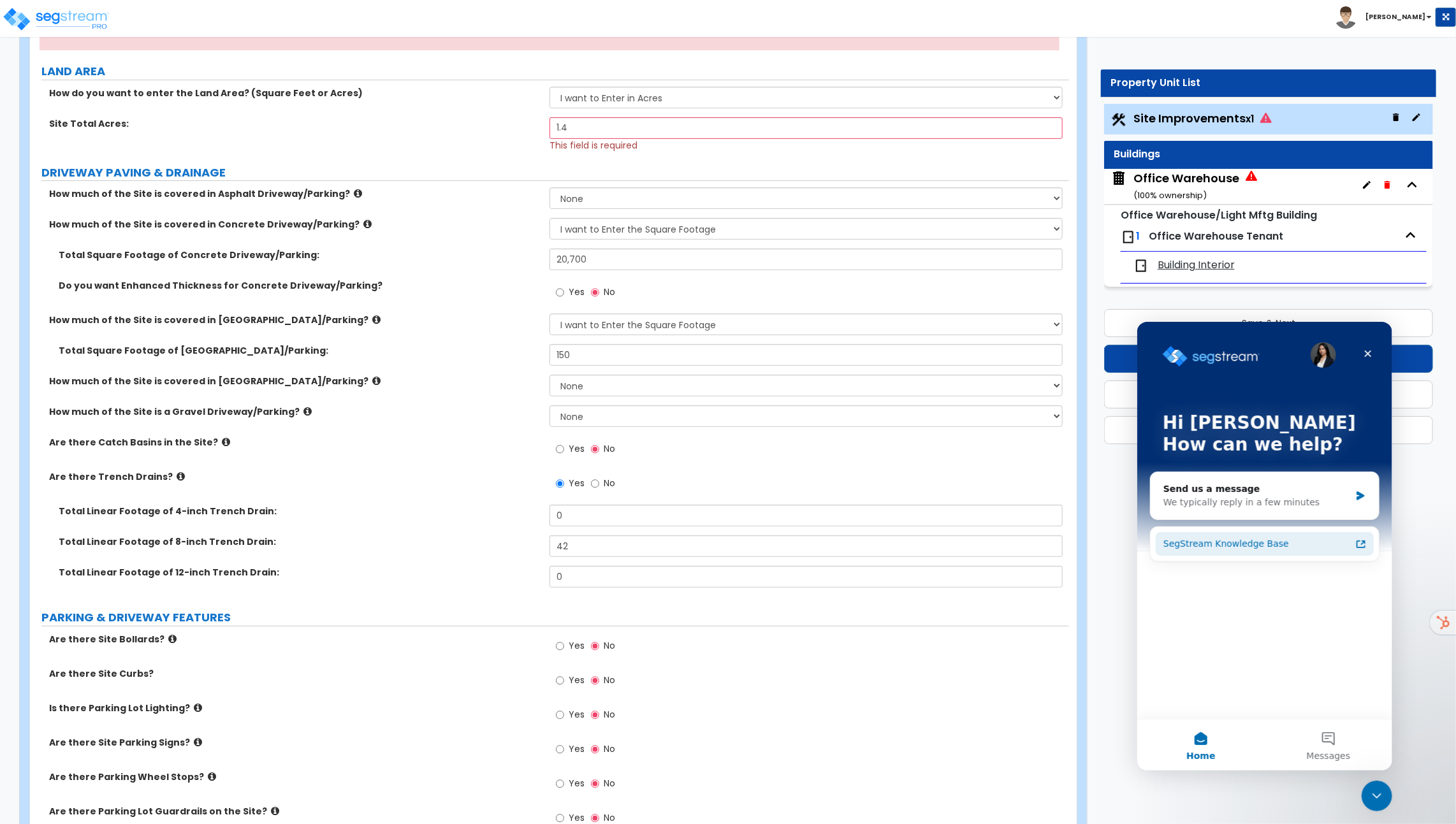
scroll to position [0, 0]
click at [1255, 497] on div "We typically reply in a few minutes" at bounding box center [1256, 501] width 187 height 14
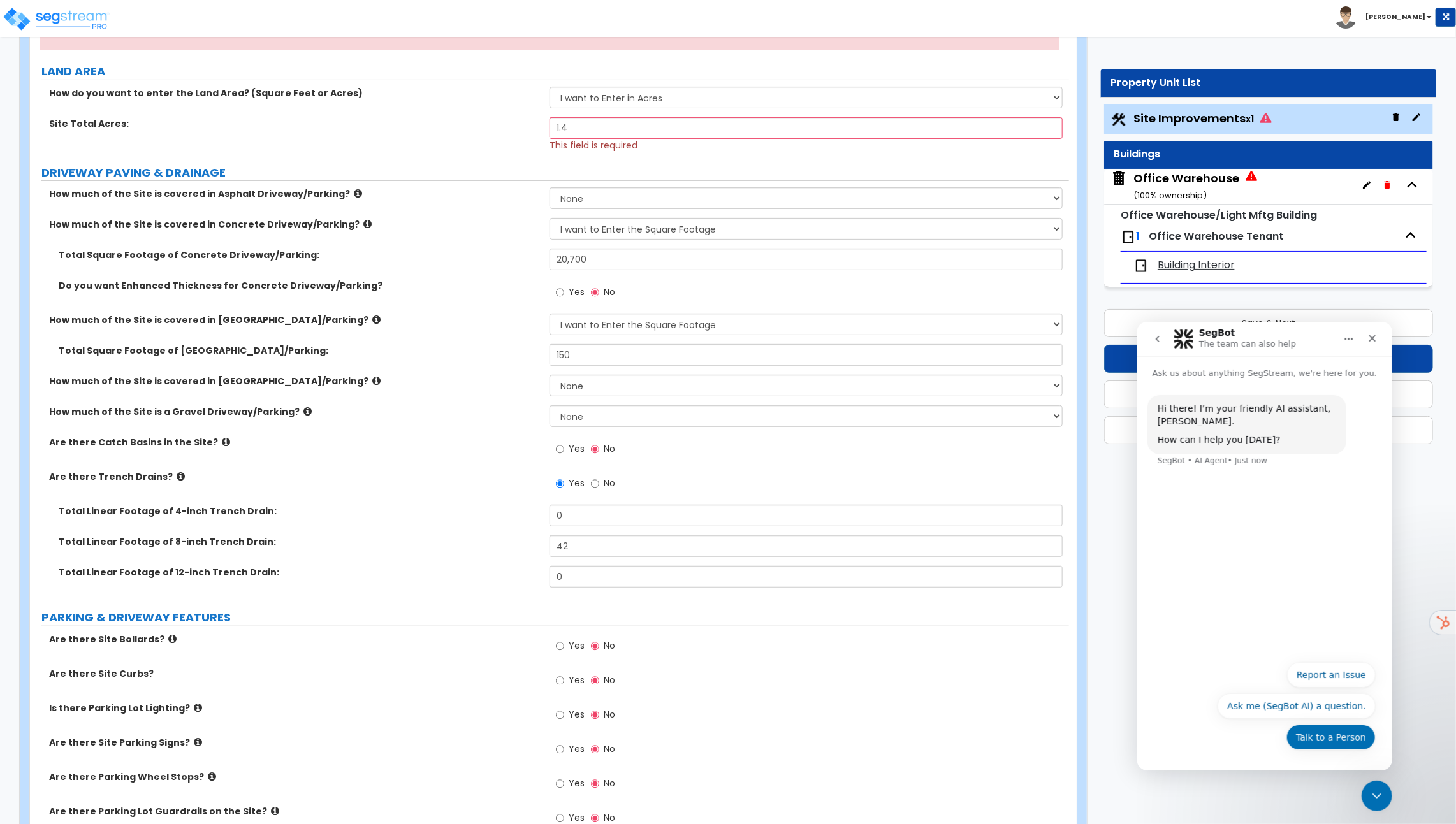
click at [1335, 740] on button "Talk to a Person" at bounding box center [1331, 737] width 89 height 26
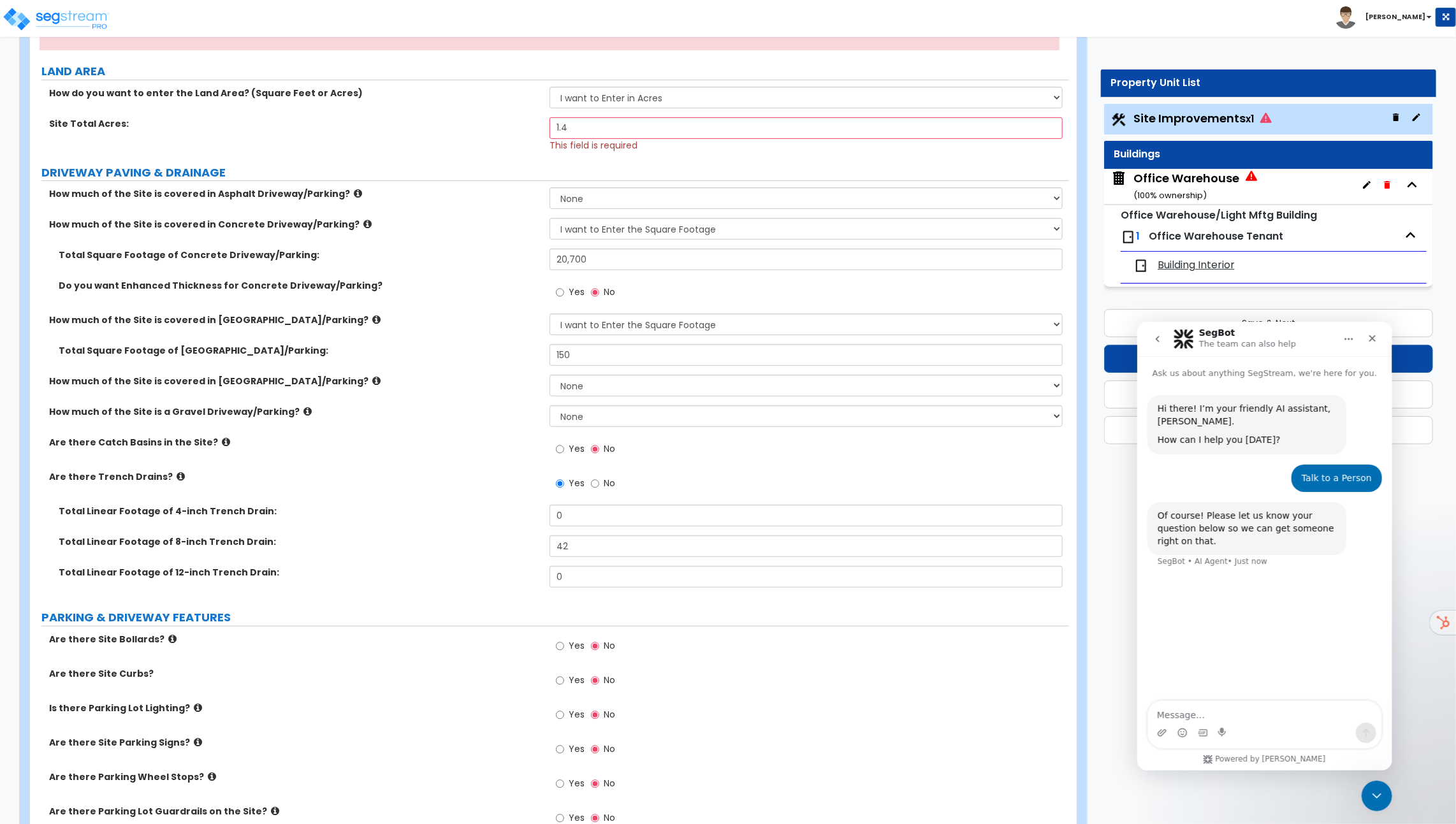
click at [1215, 715] on textarea "Message…" at bounding box center [1264, 711] width 233 height 22
type textarea "testing"
click at [1066, 736] on div "Yes No" at bounding box center [809, 753] width 519 height 35
click at [1371, 796] on icon "Close Intercom Messenger" at bounding box center [1375, 794] width 15 height 15
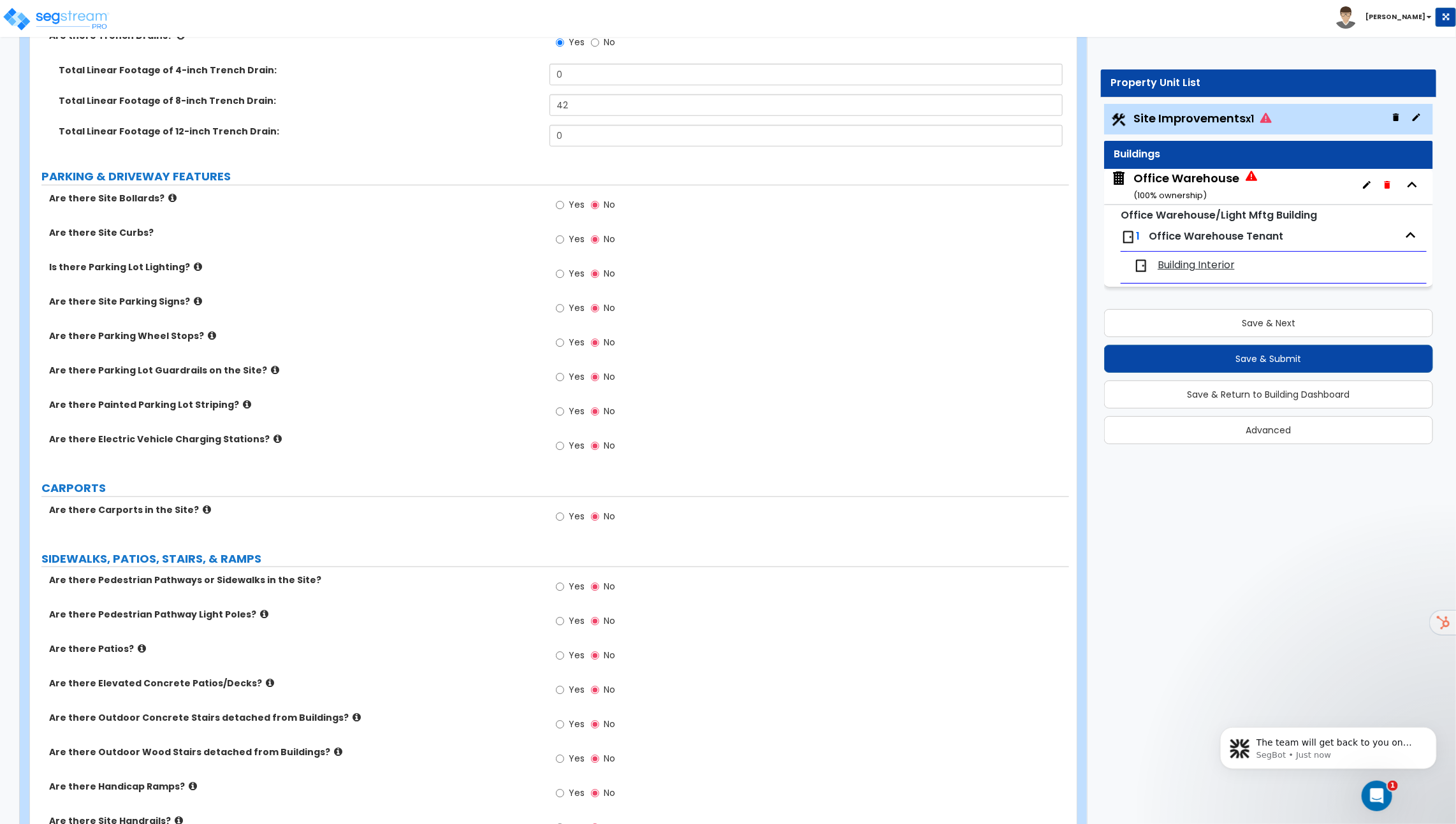
scroll to position [29, 0]
click at [168, 196] on icon at bounding box center [172, 198] width 8 height 10
click at [194, 262] on icon at bounding box center [198, 267] width 8 height 10
click at [573, 239] on span "Yes" at bounding box center [577, 239] width 16 height 13
click at [565, 239] on input "Yes" at bounding box center [560, 239] width 8 height 14
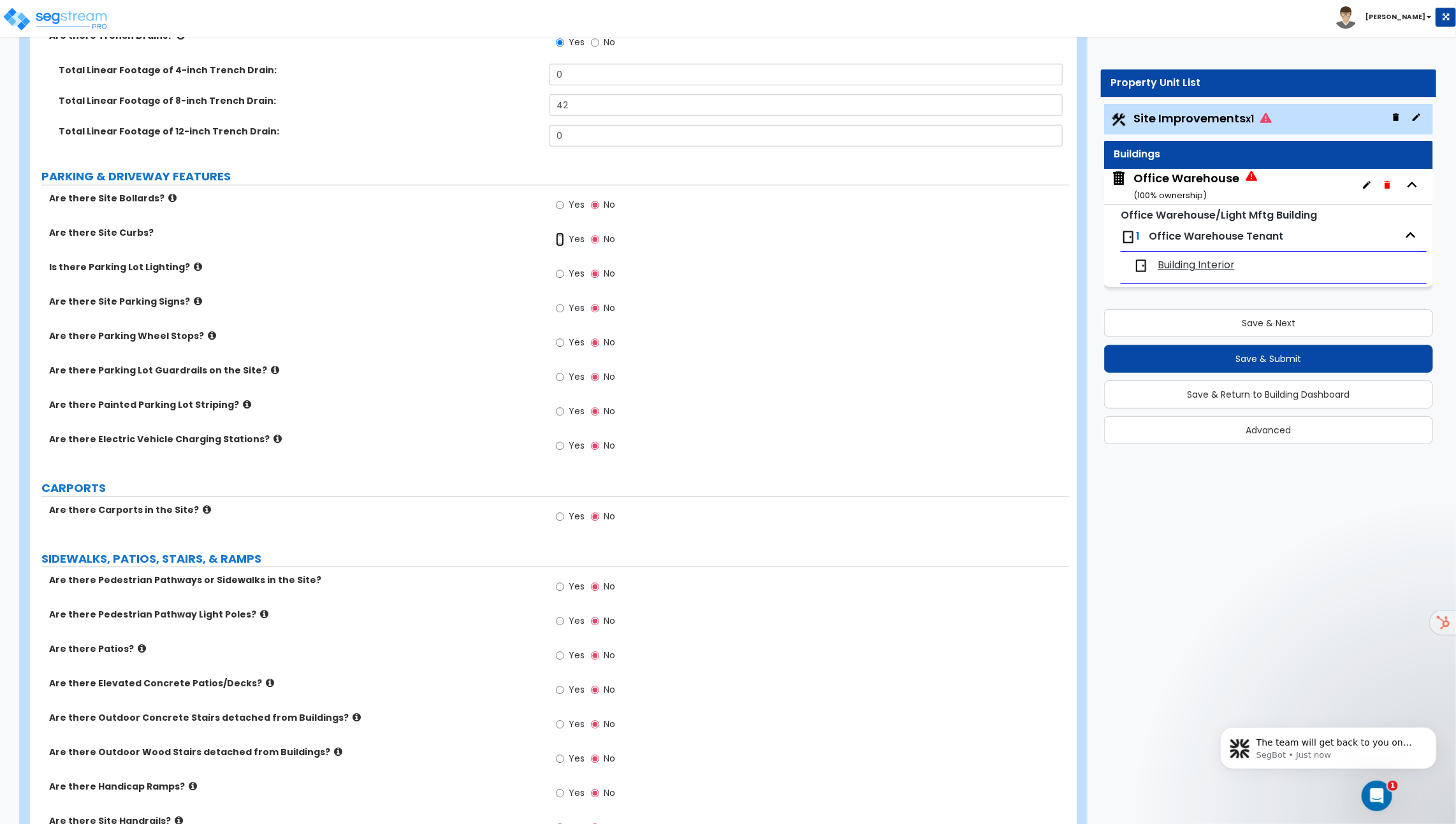
radio input "true"
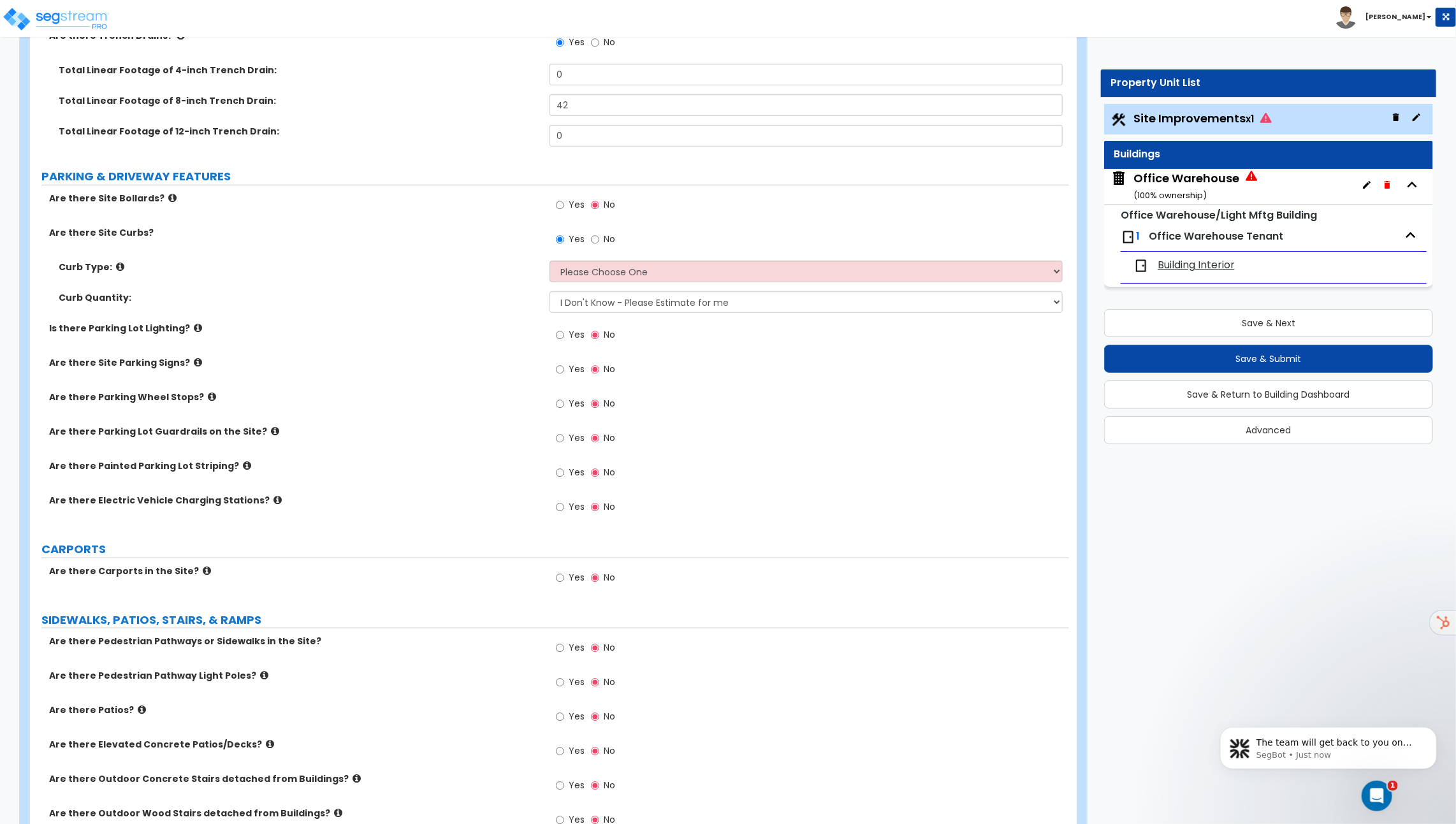
click at [116, 262] on icon at bounding box center [120, 267] width 8 height 10
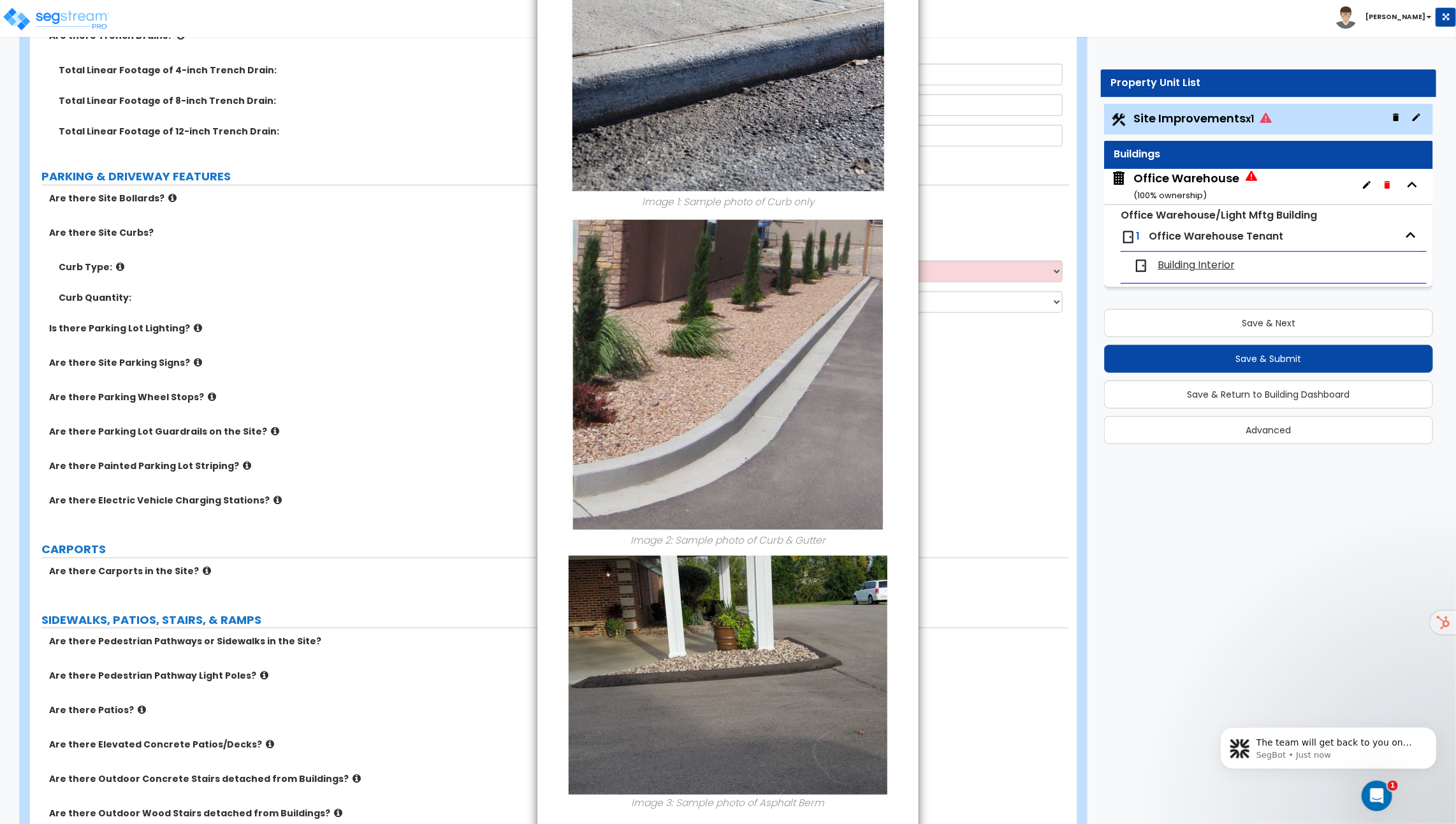
scroll to position [251, 0]
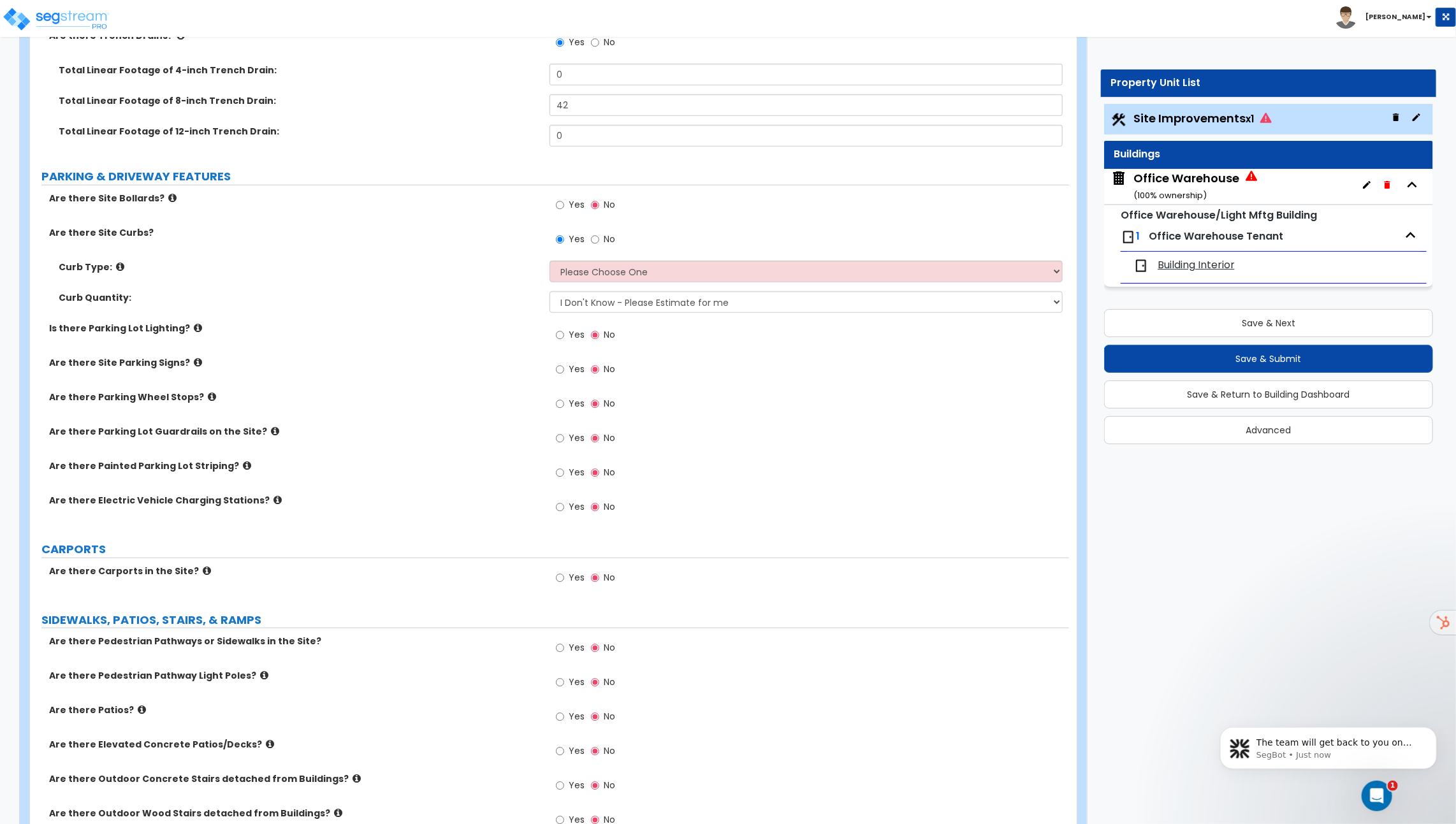
click at [194, 325] on icon at bounding box center [198, 328] width 8 height 10
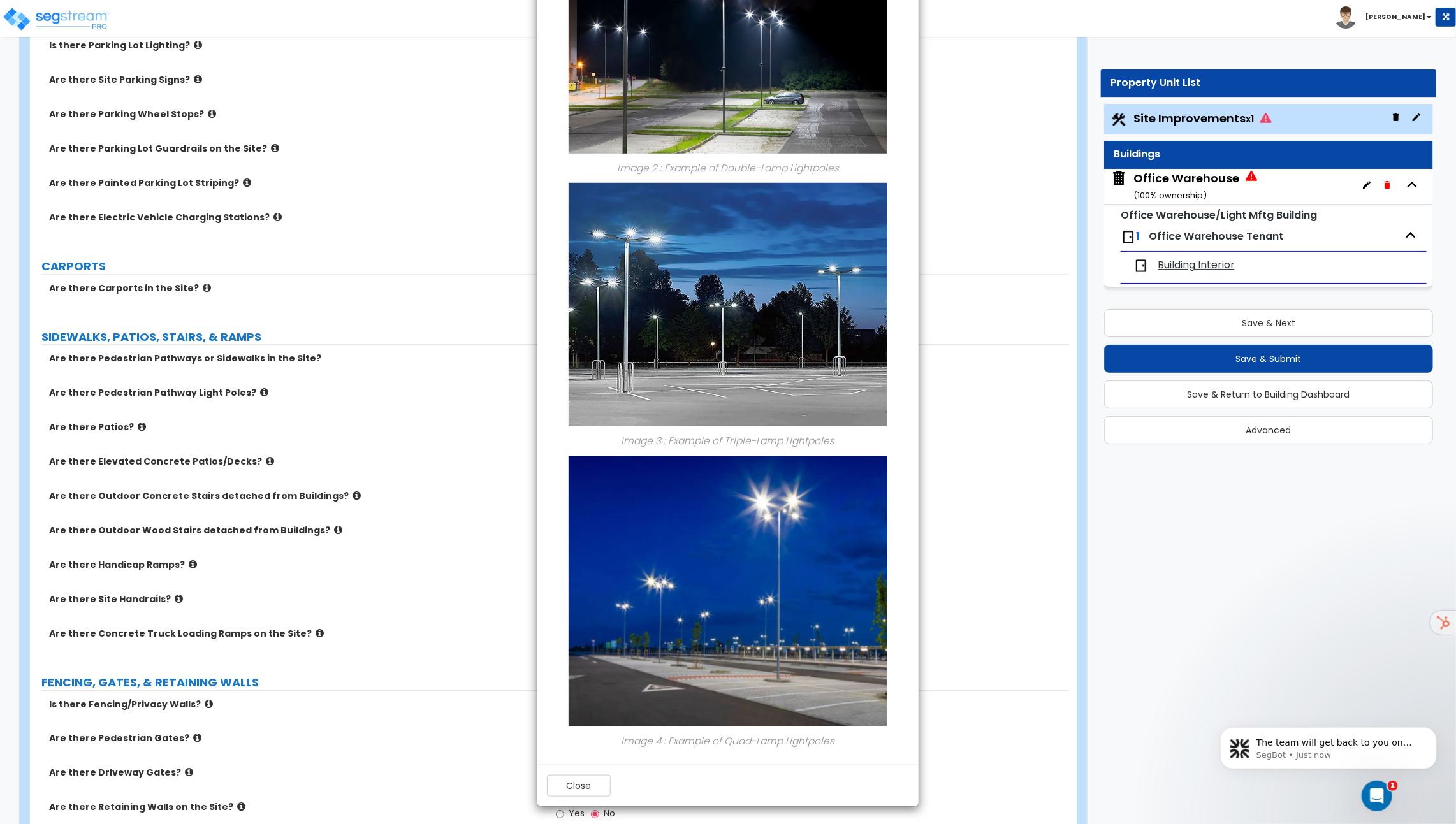
scroll to position [940, 0]
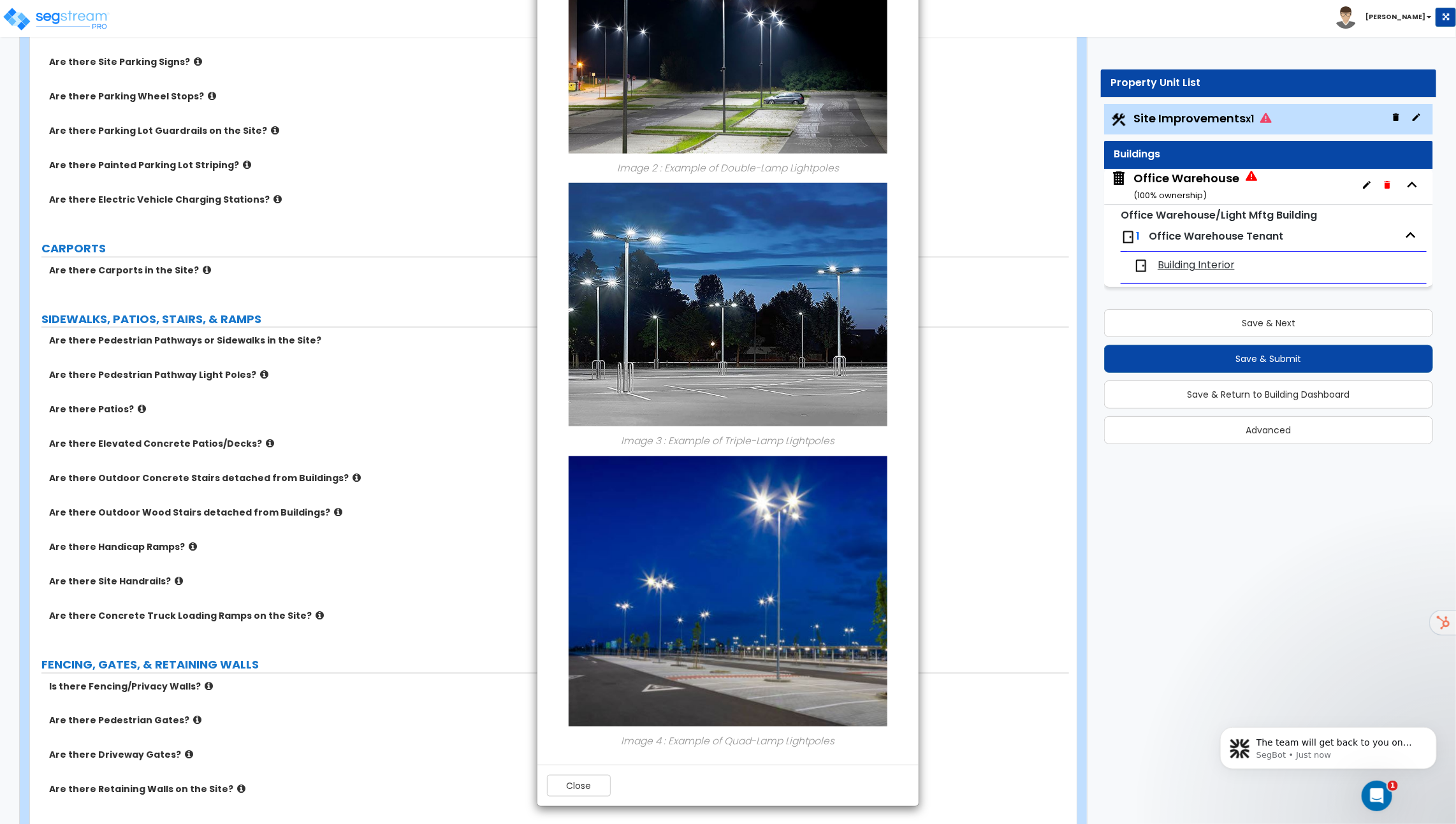
click at [397, 329] on div "× Information of Is there Parking Lot Lighting? Image 1 : Example of Single-Lam…" at bounding box center [728, 412] width 1456 height 824
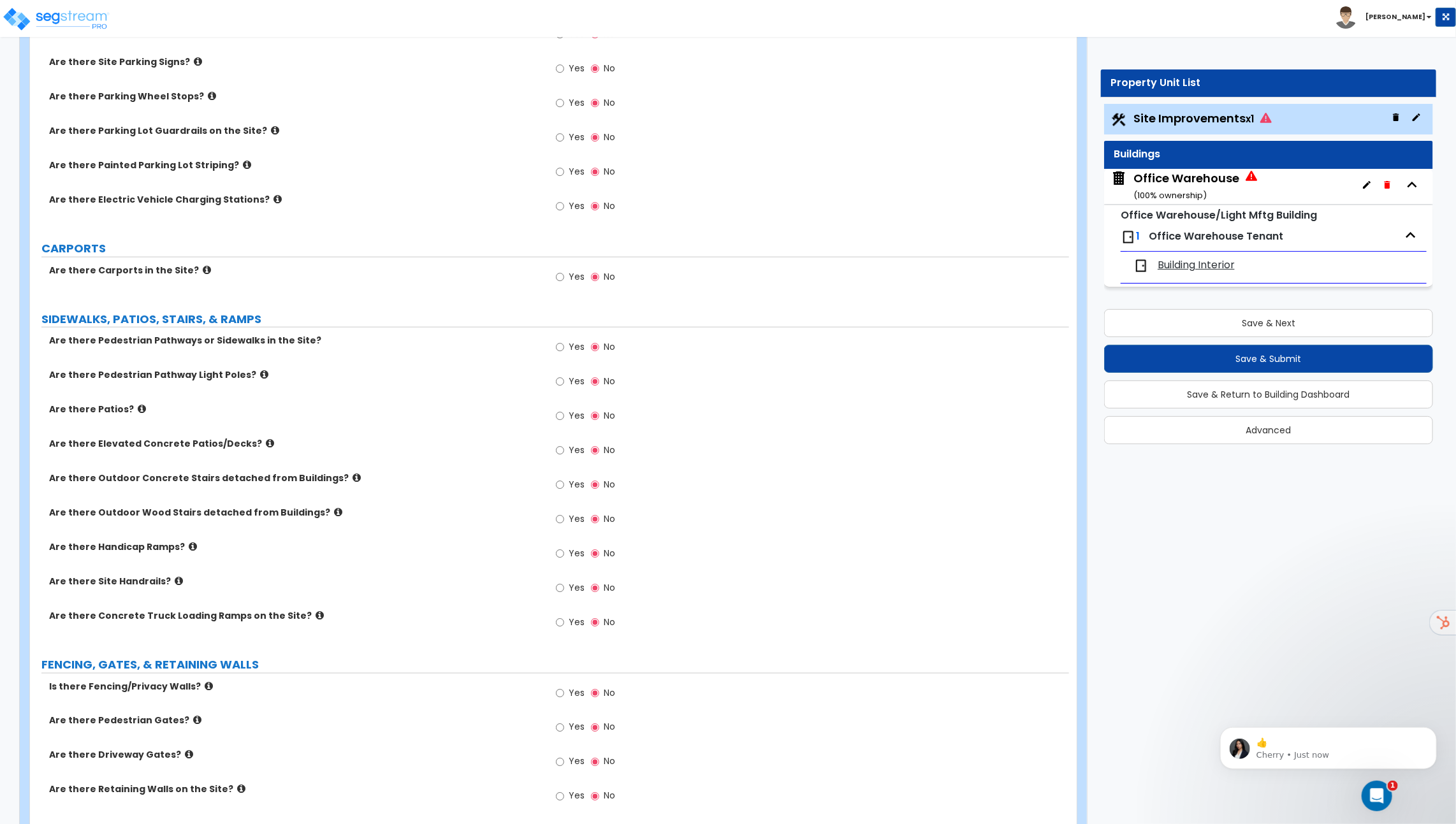
scroll to position [65, 0]
click at [243, 160] on icon at bounding box center [247, 165] width 8 height 10
click at [203, 265] on icon at bounding box center [207, 270] width 8 height 10
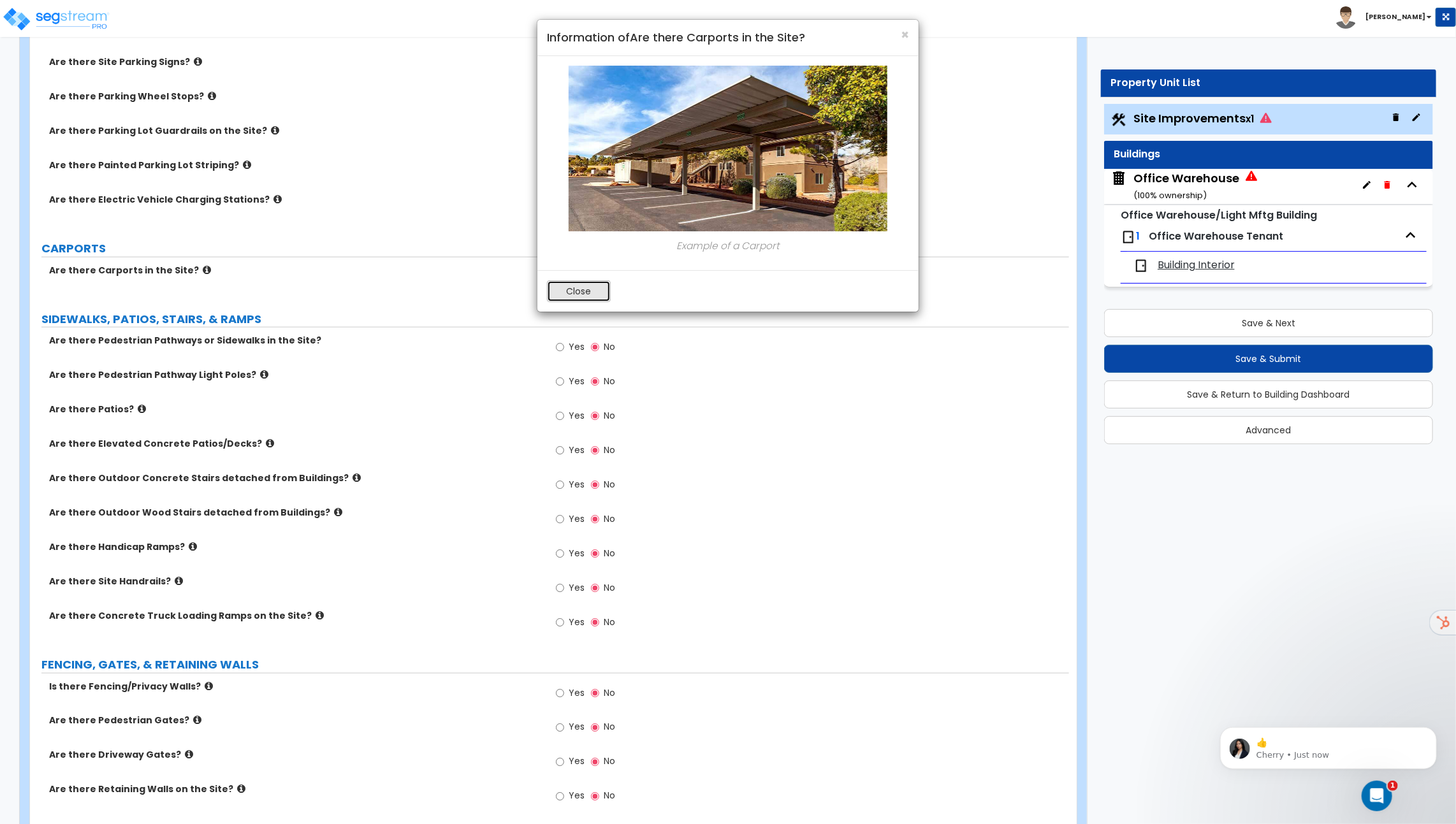
click at [580, 289] on button "Close" at bounding box center [578, 291] width 64 height 22
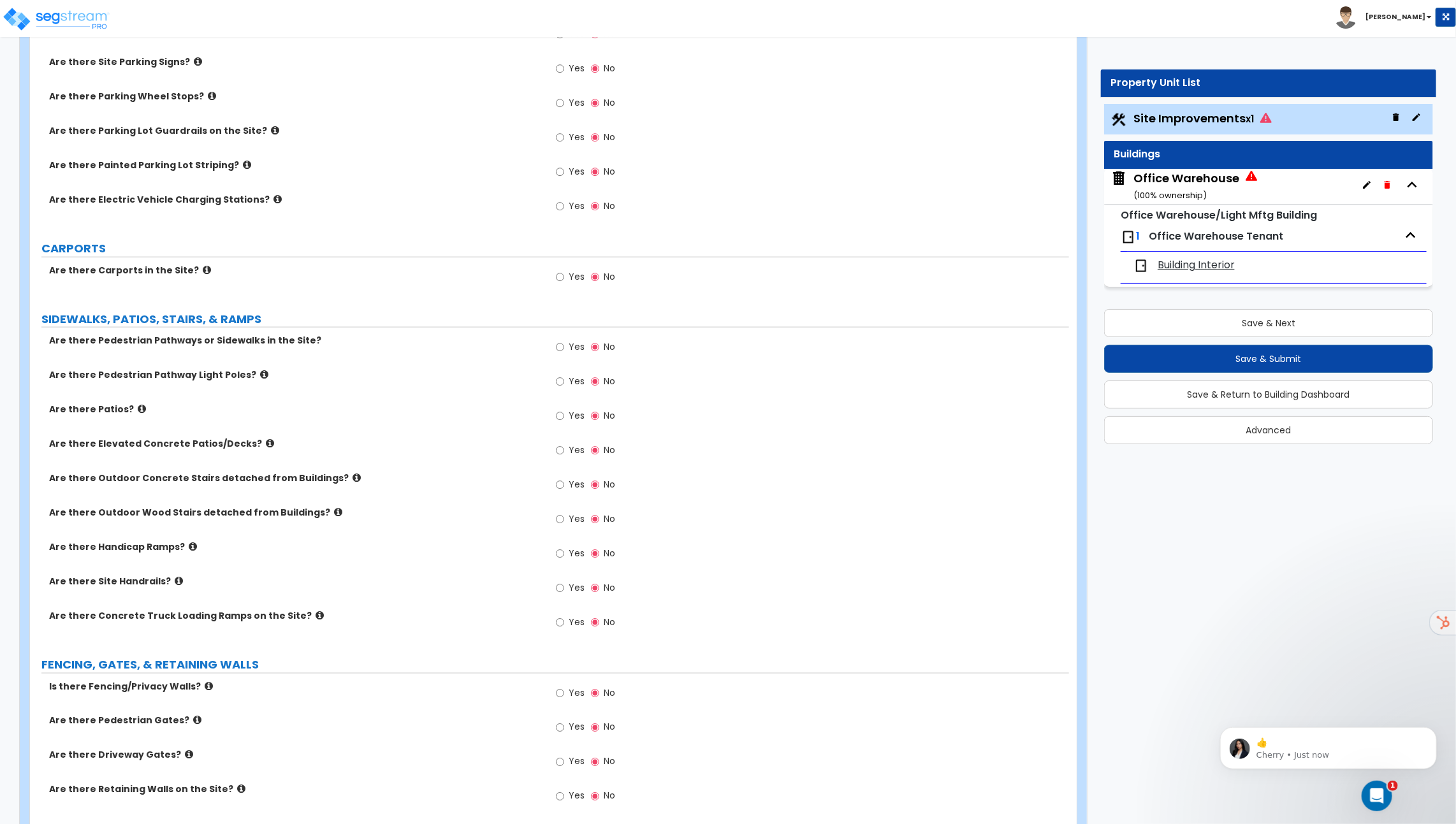
click at [138, 404] on icon at bounding box center [142, 409] width 8 height 10
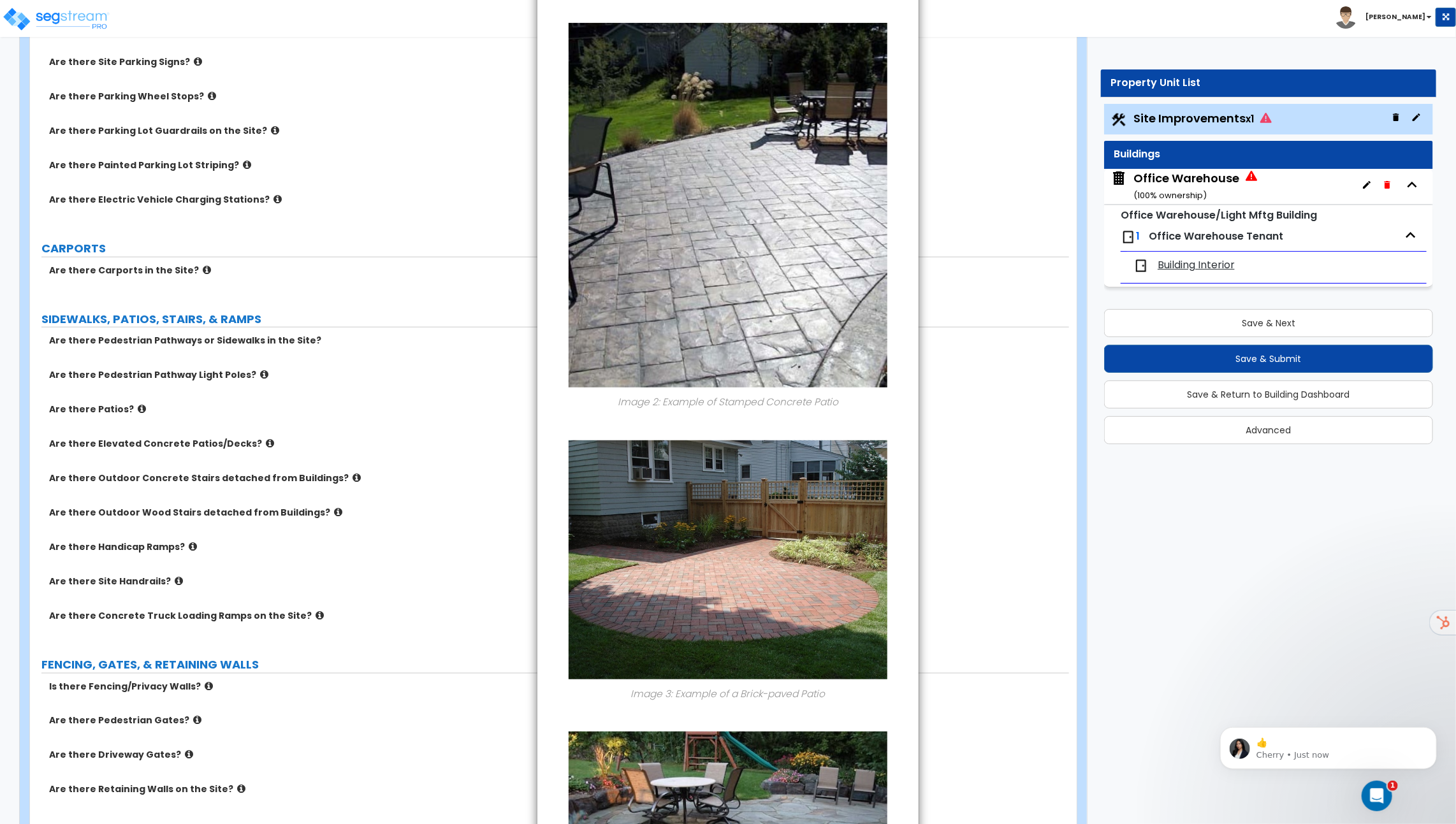
scroll to position [312, 0]
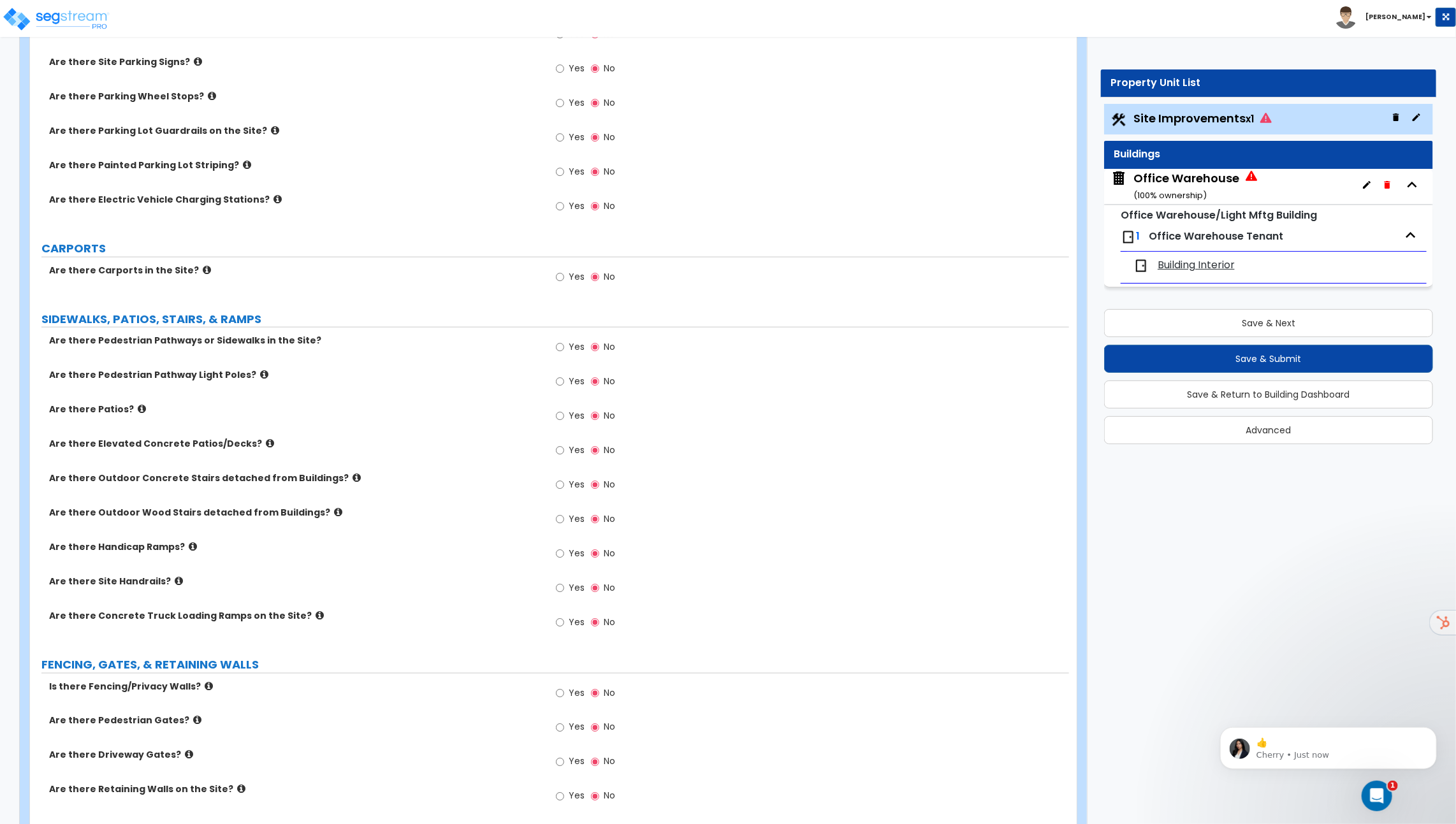
click at [266, 438] on icon at bounding box center [270, 443] width 8 height 10
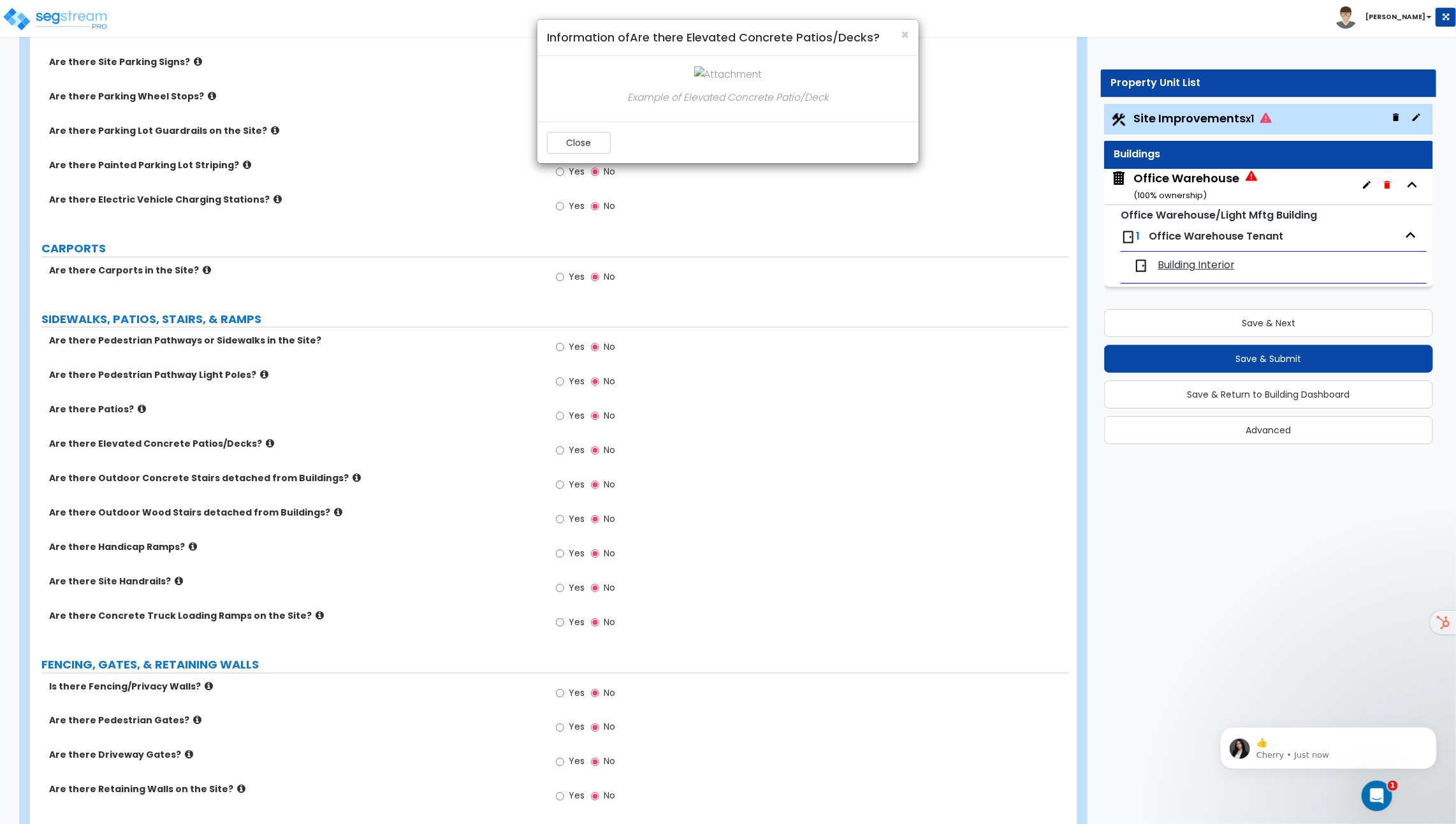
click at [251, 440] on div "× Information of Are there Elevated Concrete Patios/Decks? Example of Elevated …" at bounding box center [728, 412] width 1456 height 824
click at [573, 137] on button "Close" at bounding box center [578, 142] width 64 height 22
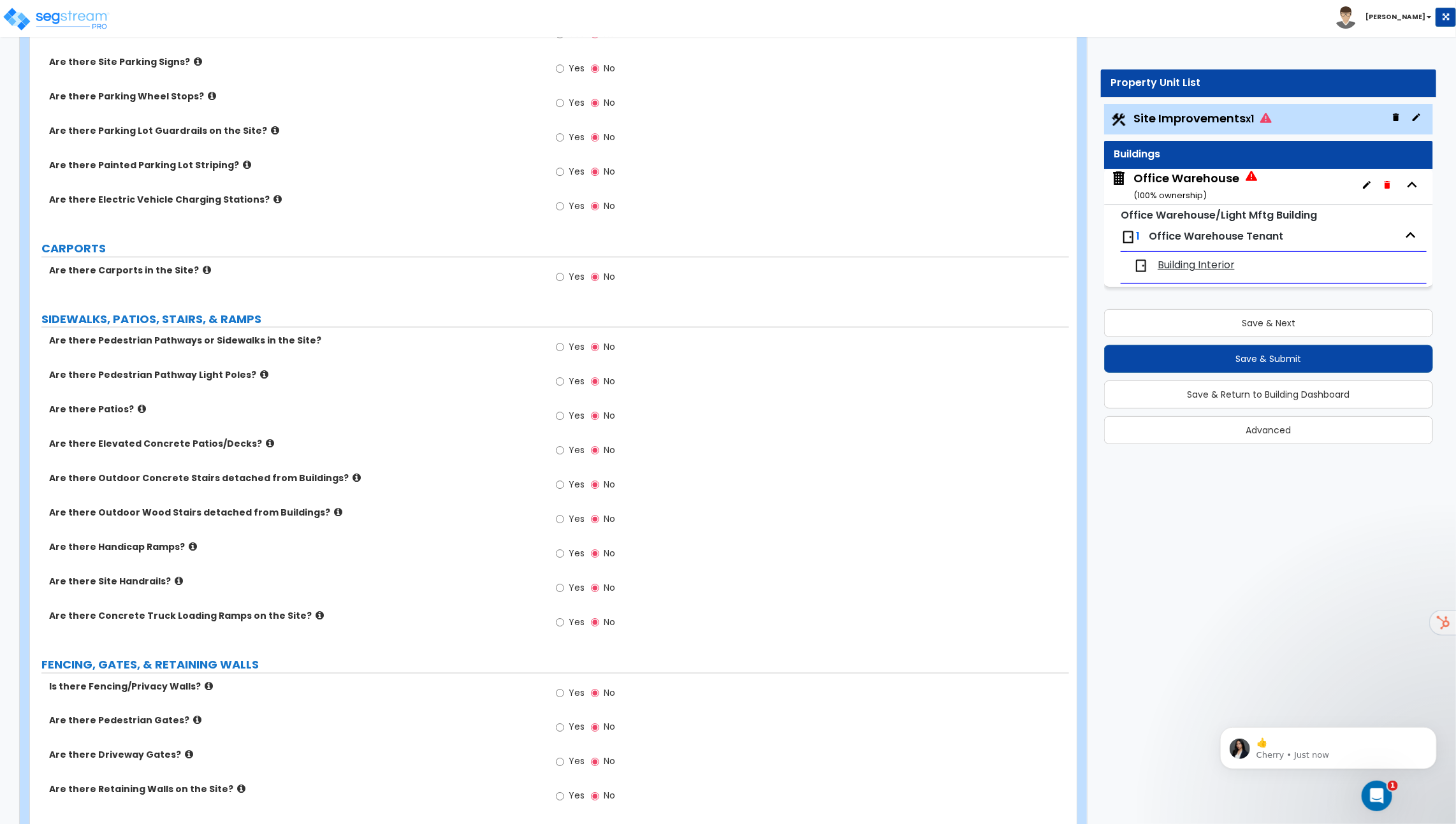
click at [353, 474] on icon at bounding box center [357, 478] width 8 height 10
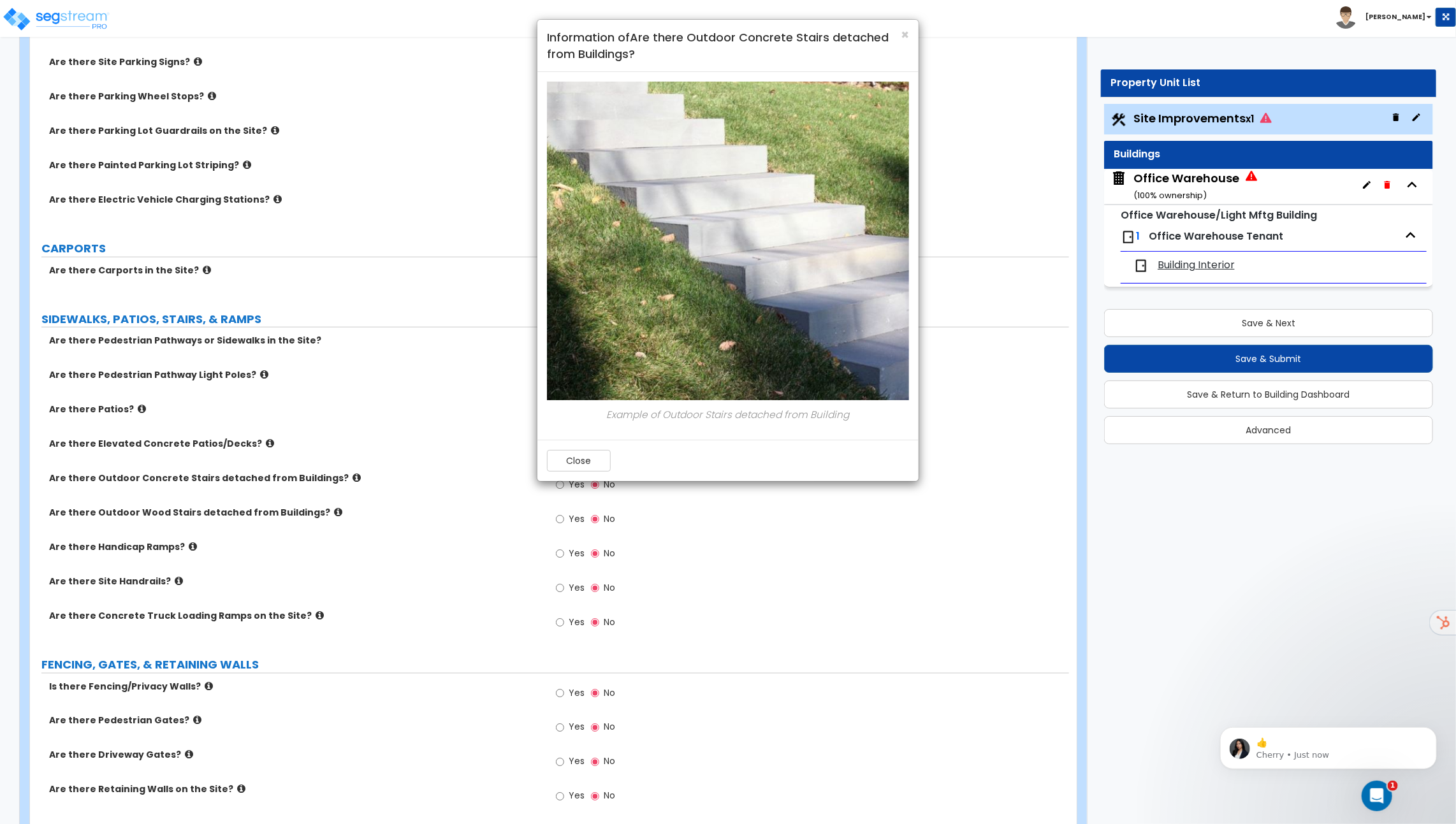
click at [316, 507] on div "× Information of Are there Outdoor Concrete Stairs detached from Buildings? Exa…" at bounding box center [728, 412] width 1456 height 824
click at [316, 510] on div "× Information of Are there Outdoor Concrete Stairs detached from Buildings? Exa…" at bounding box center [728, 412] width 1456 height 824
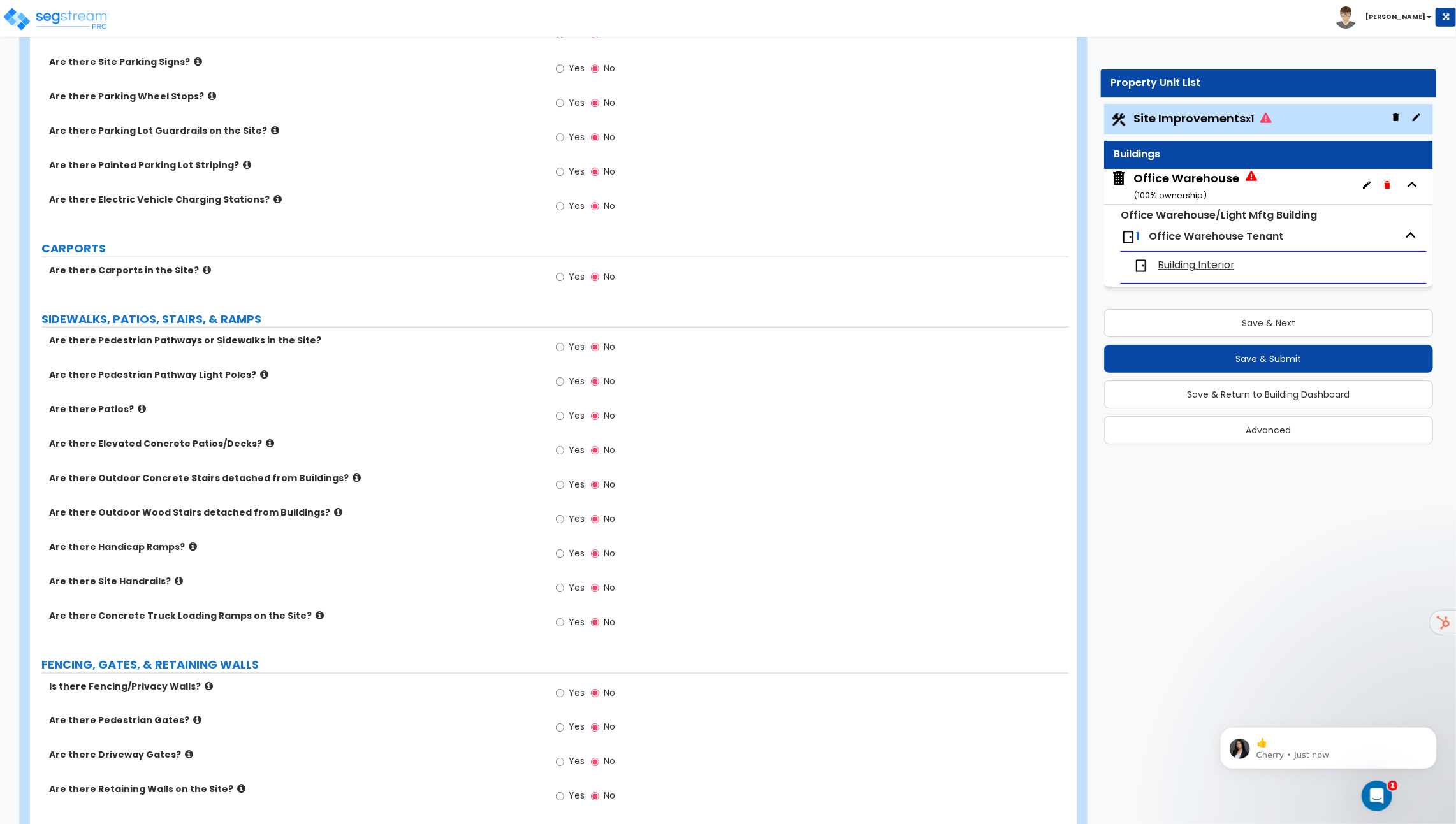
click at [334, 510] on icon at bounding box center [338, 512] width 8 height 10
click at [180, 540] on label "Are there Handicap Ramps?" at bounding box center [294, 547] width 491 height 13
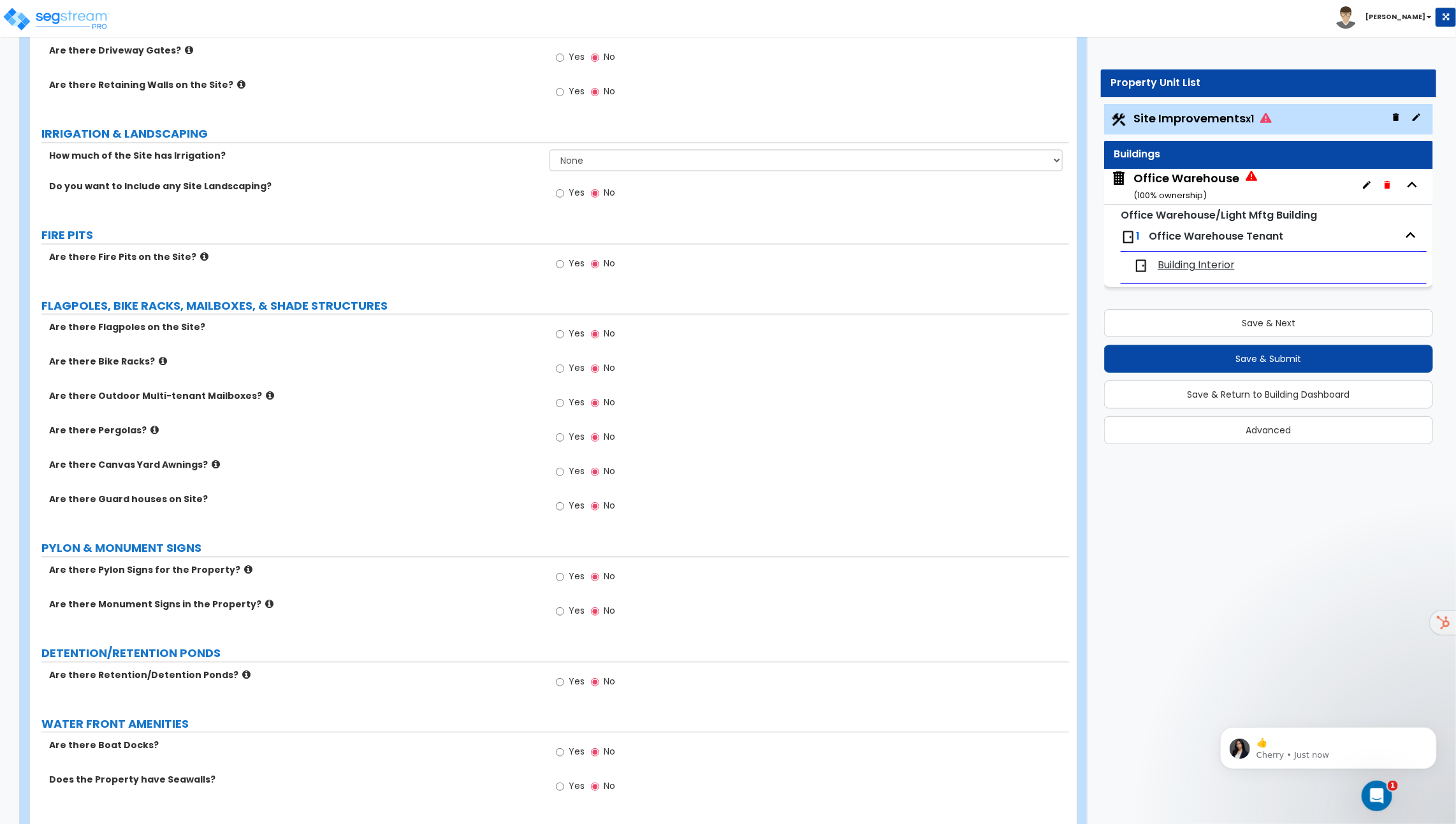
scroll to position [1645, 0]
click at [1286, 746] on p "👍" at bounding box center [1338, 742] width 164 height 13
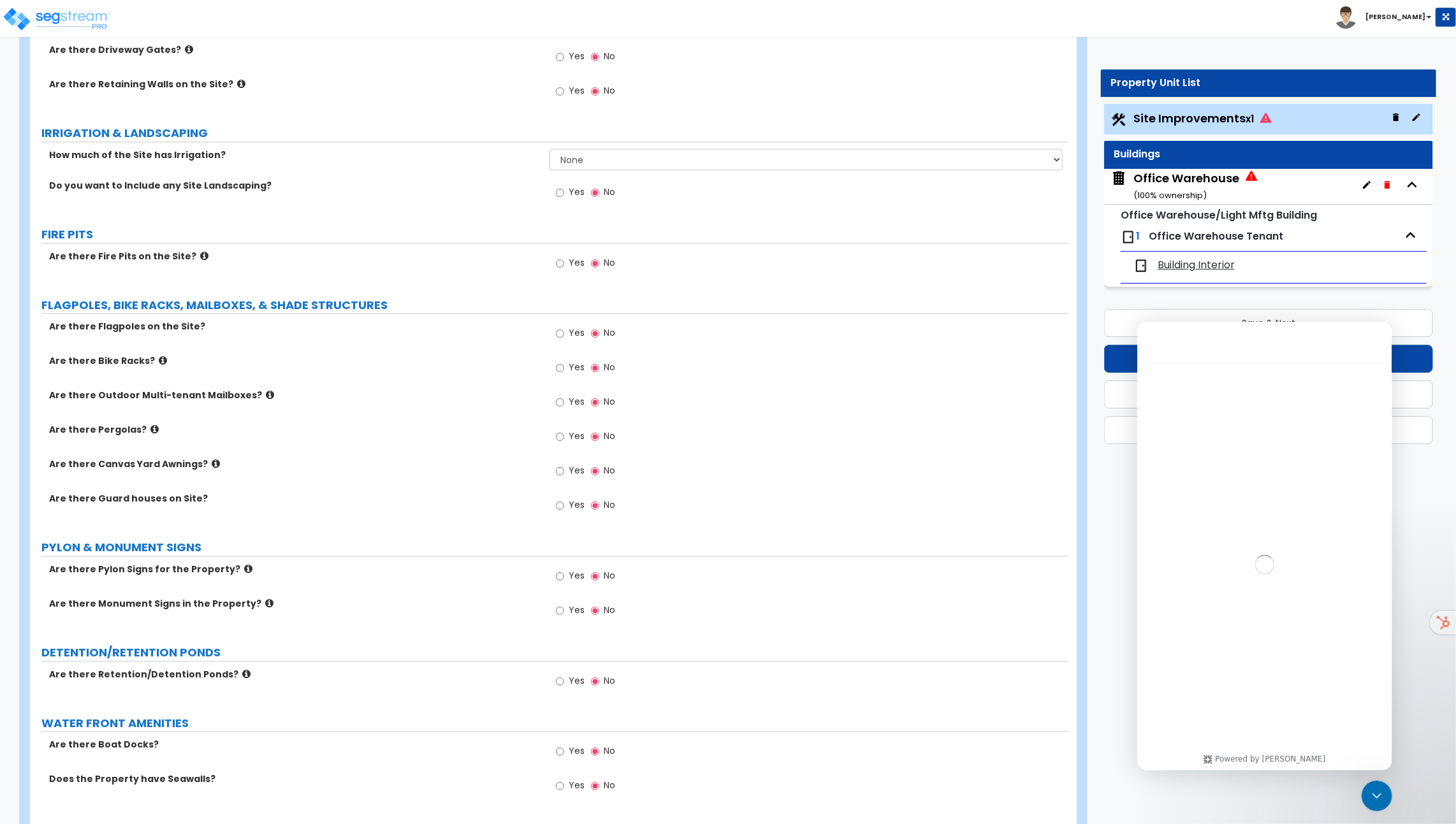
scroll to position [2, 0]
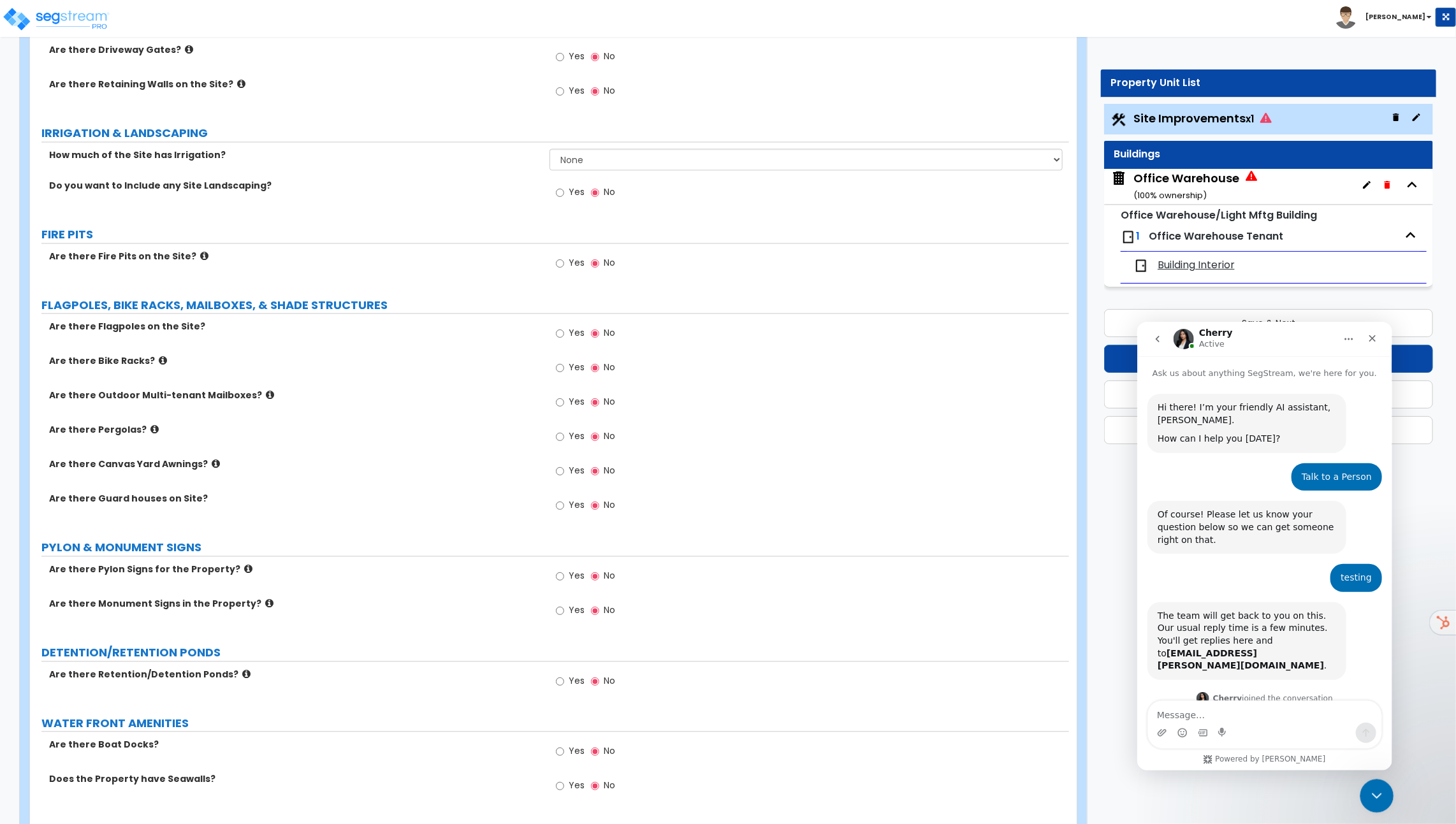
click at [1383, 803] on div "Close Intercom Messenger" at bounding box center [1375, 794] width 31 height 31
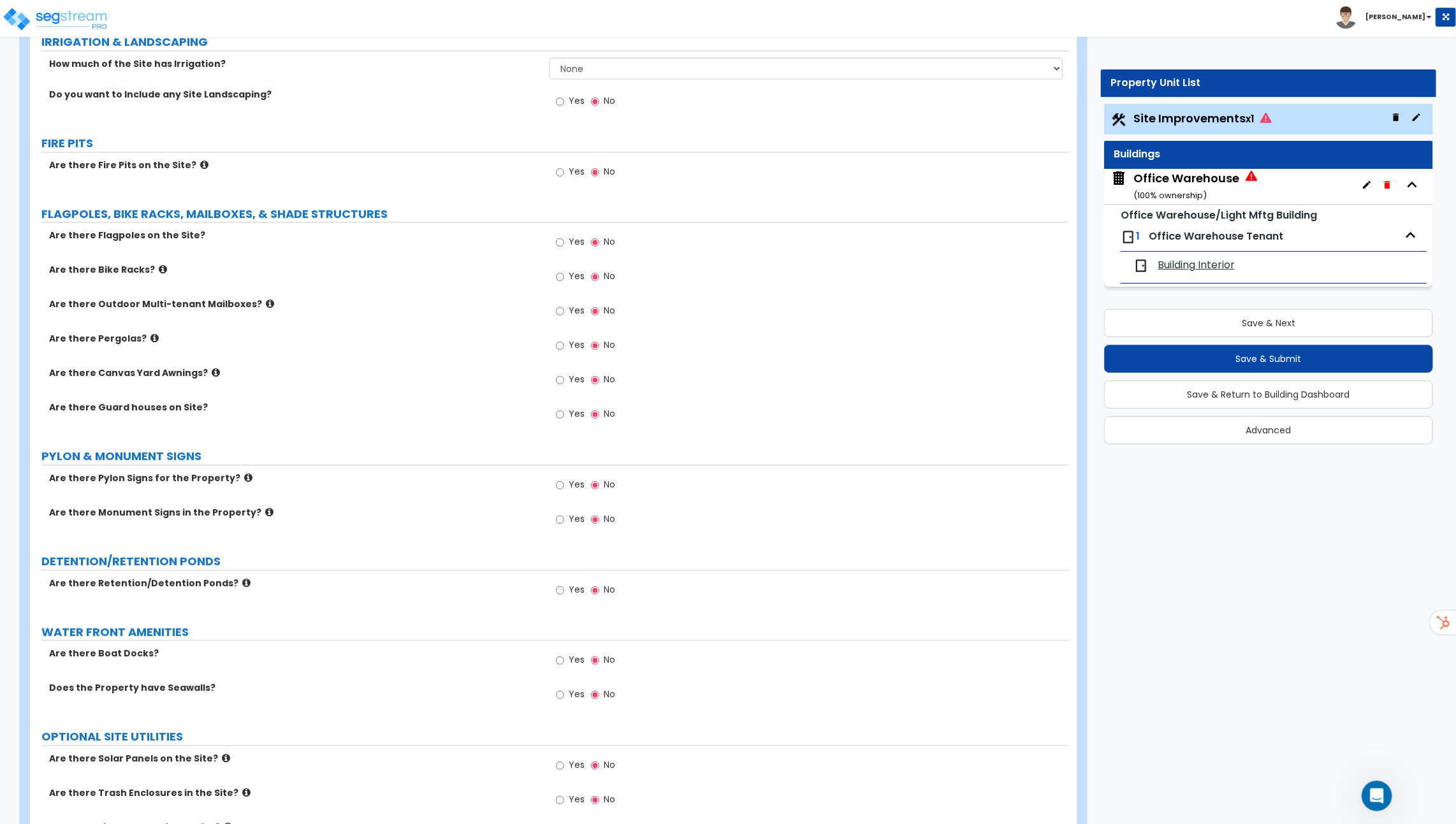
scroll to position [1853, 0]
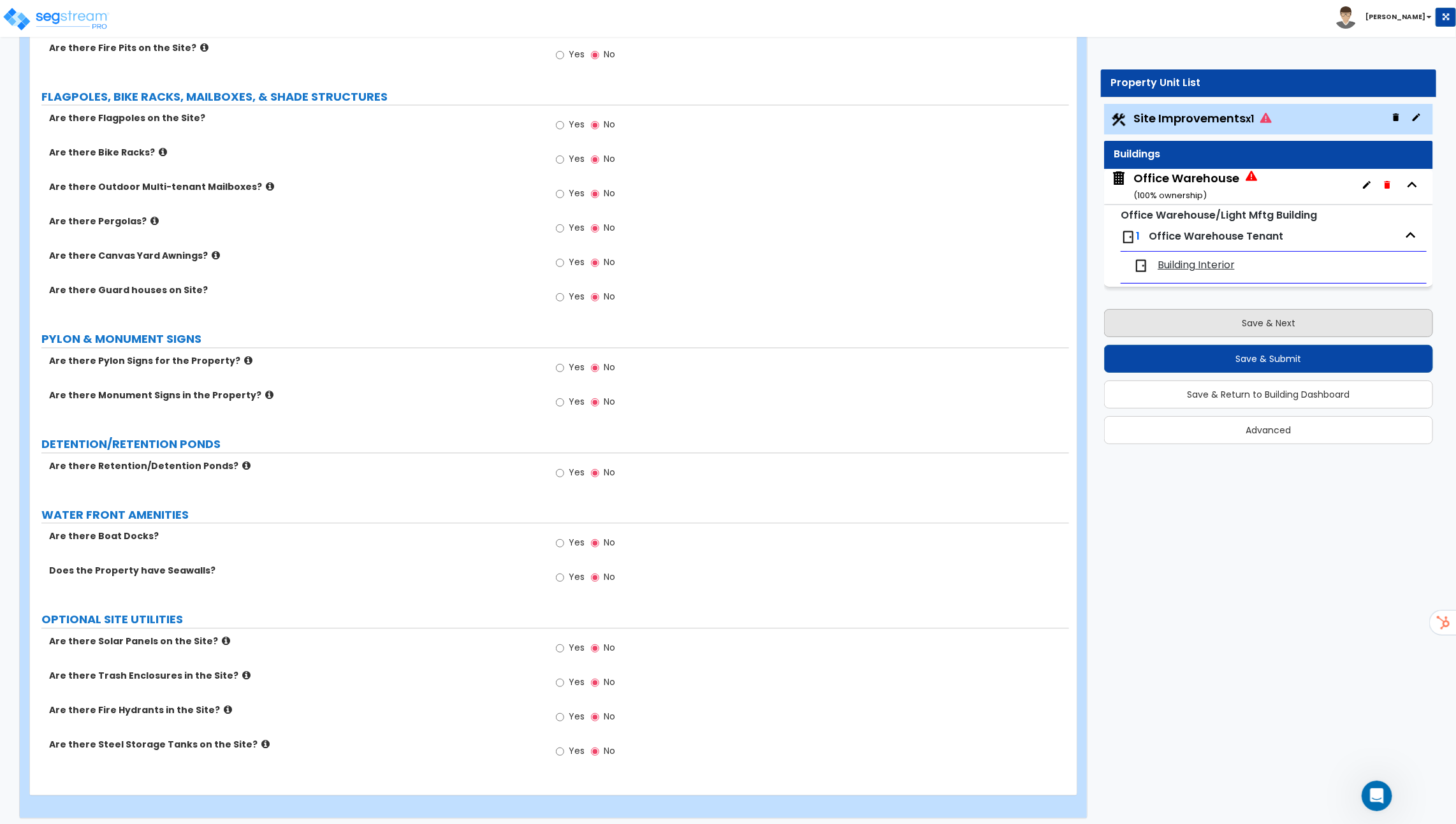
click at [1255, 330] on button "Save & Next" at bounding box center [1268, 323] width 329 height 28
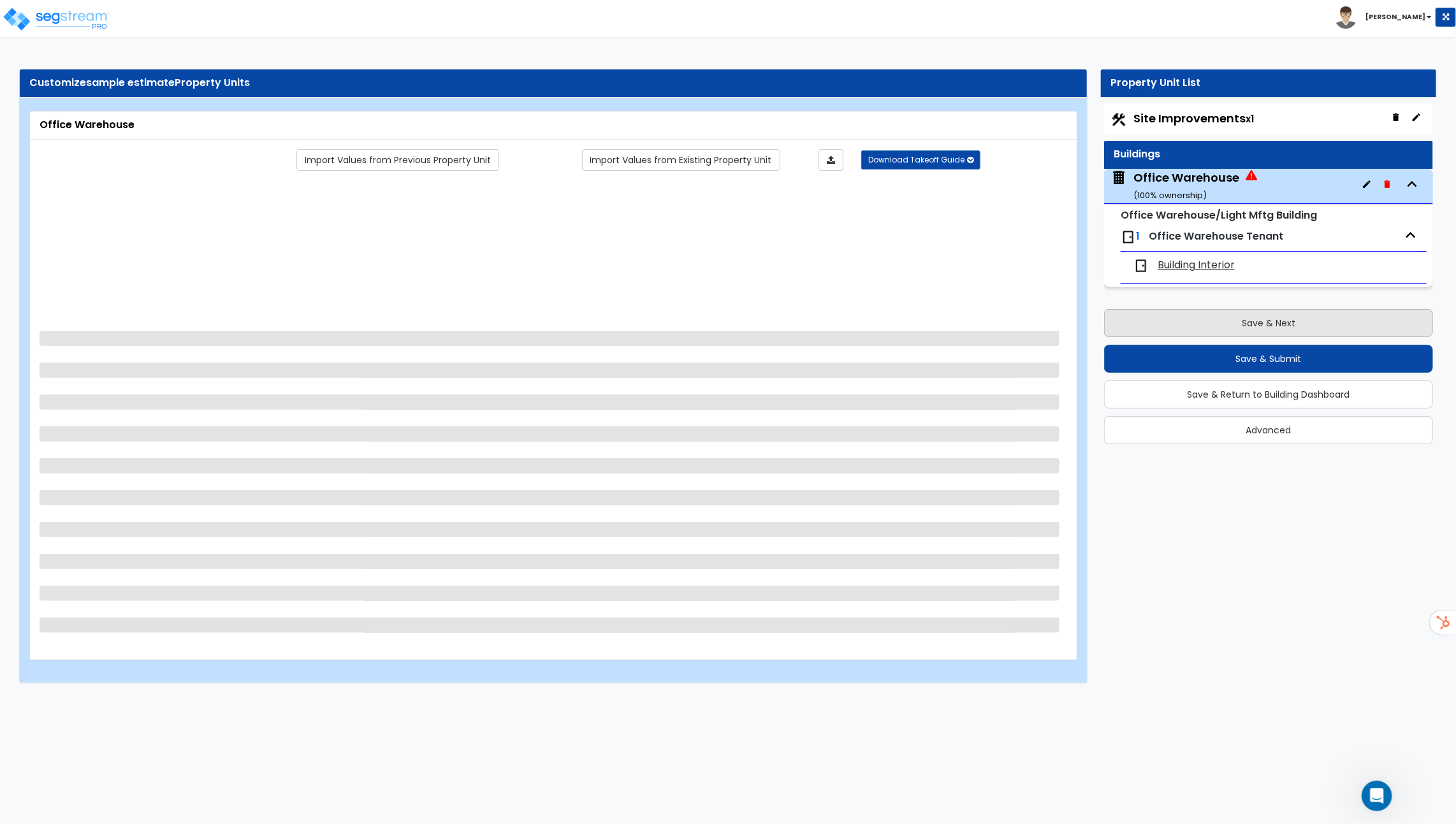
scroll to position [0, 0]
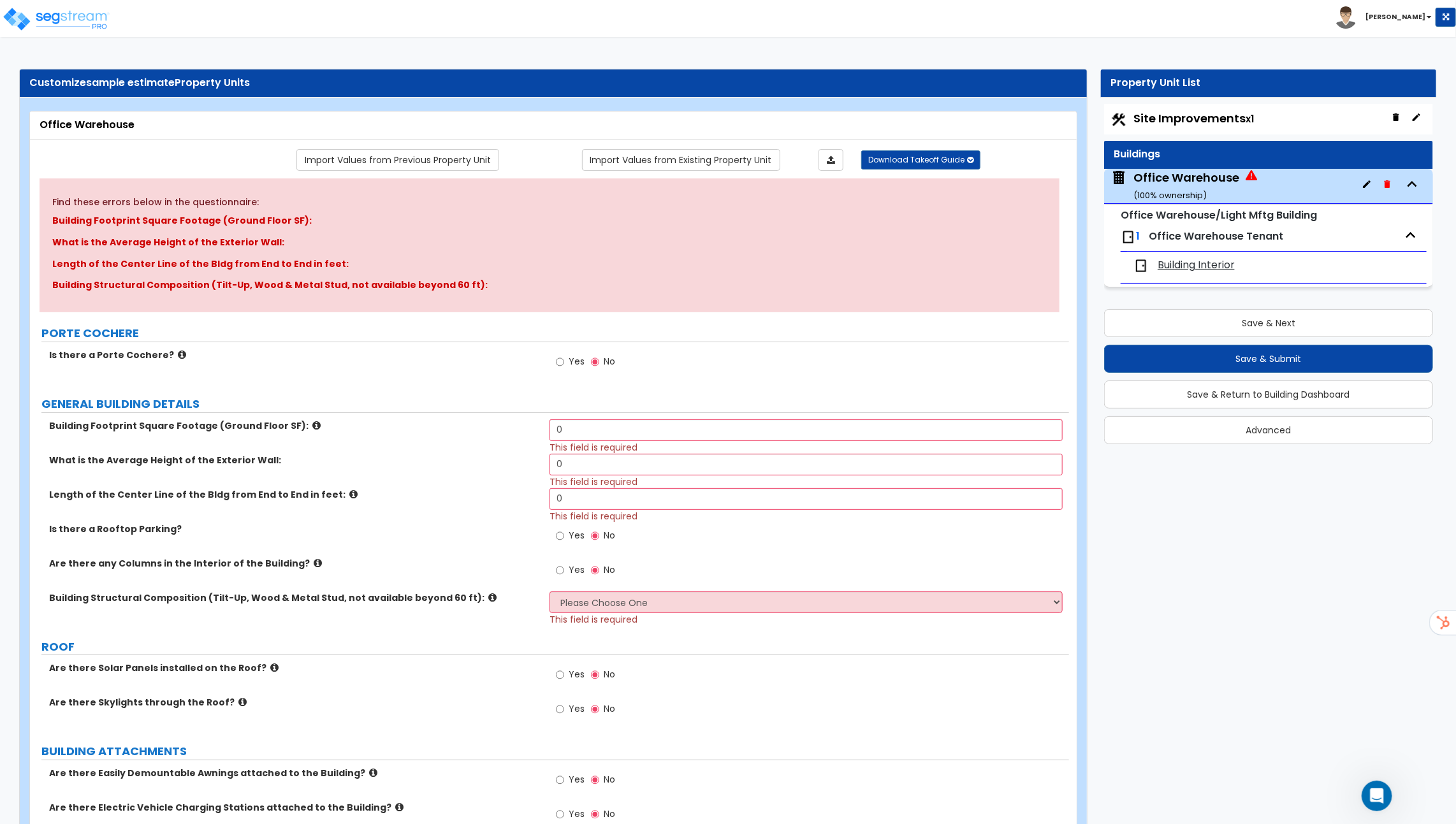
click at [312, 422] on icon at bounding box center [316, 425] width 8 height 10
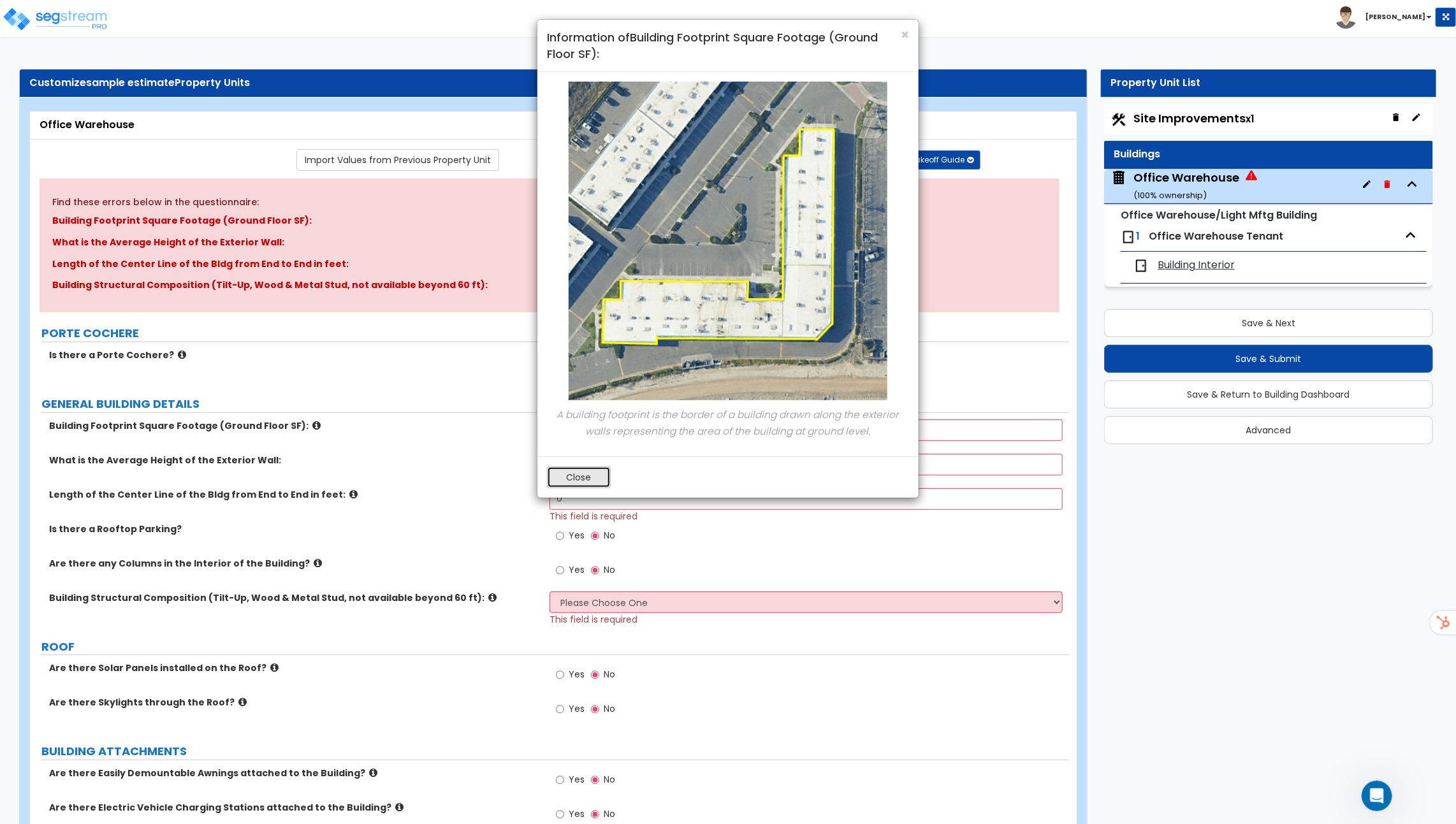
click at [562, 467] on button "Close" at bounding box center [578, 477] width 64 height 22
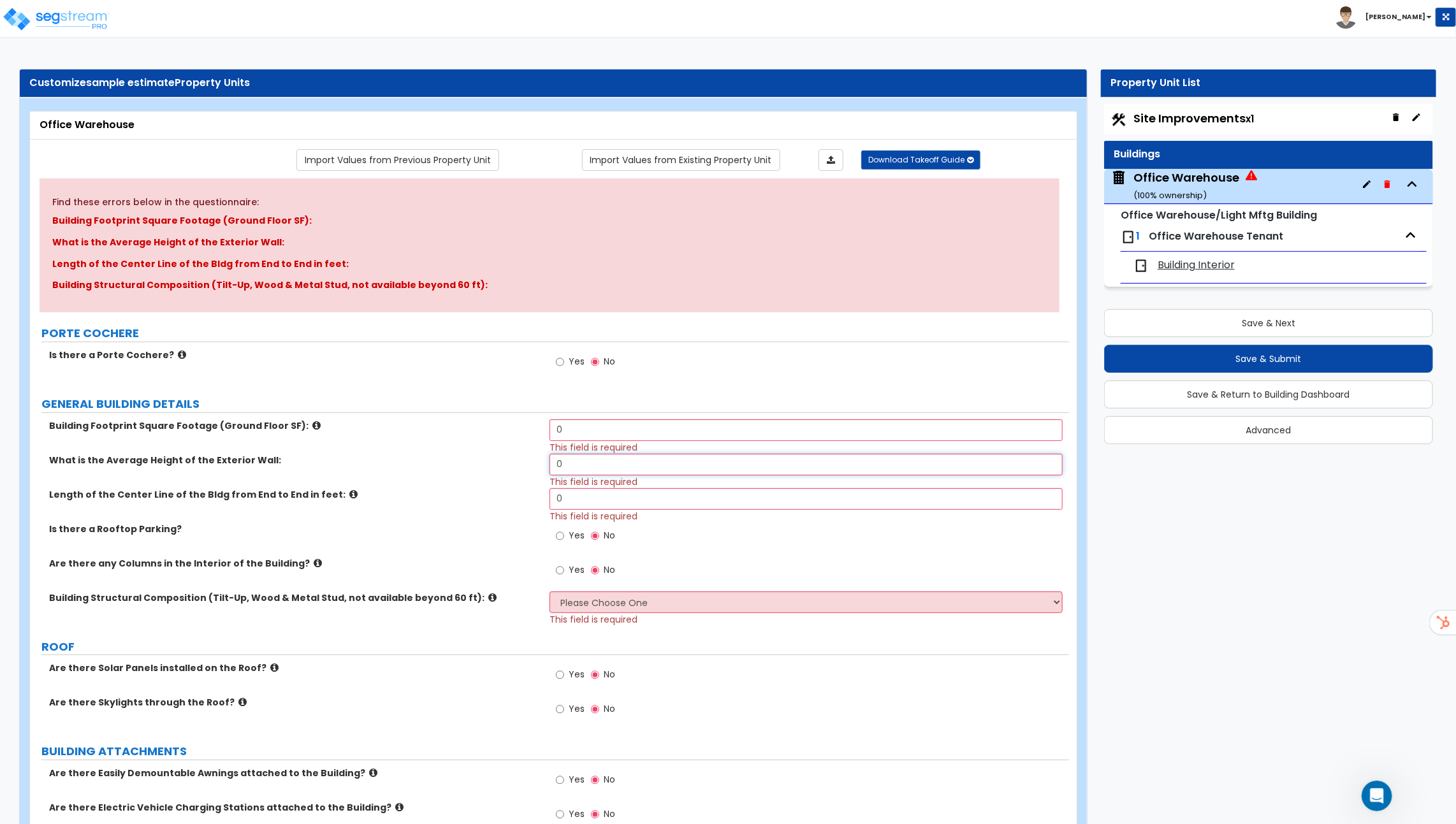
drag, startPoint x: 611, startPoint y: 463, endPoint x: 424, endPoint y: 450, distance: 187.5
click at [424, 450] on div "Building Footprint Square Footage (Ground Floor SF): 0 This field is required W…" at bounding box center [549, 522] width 1020 height 206
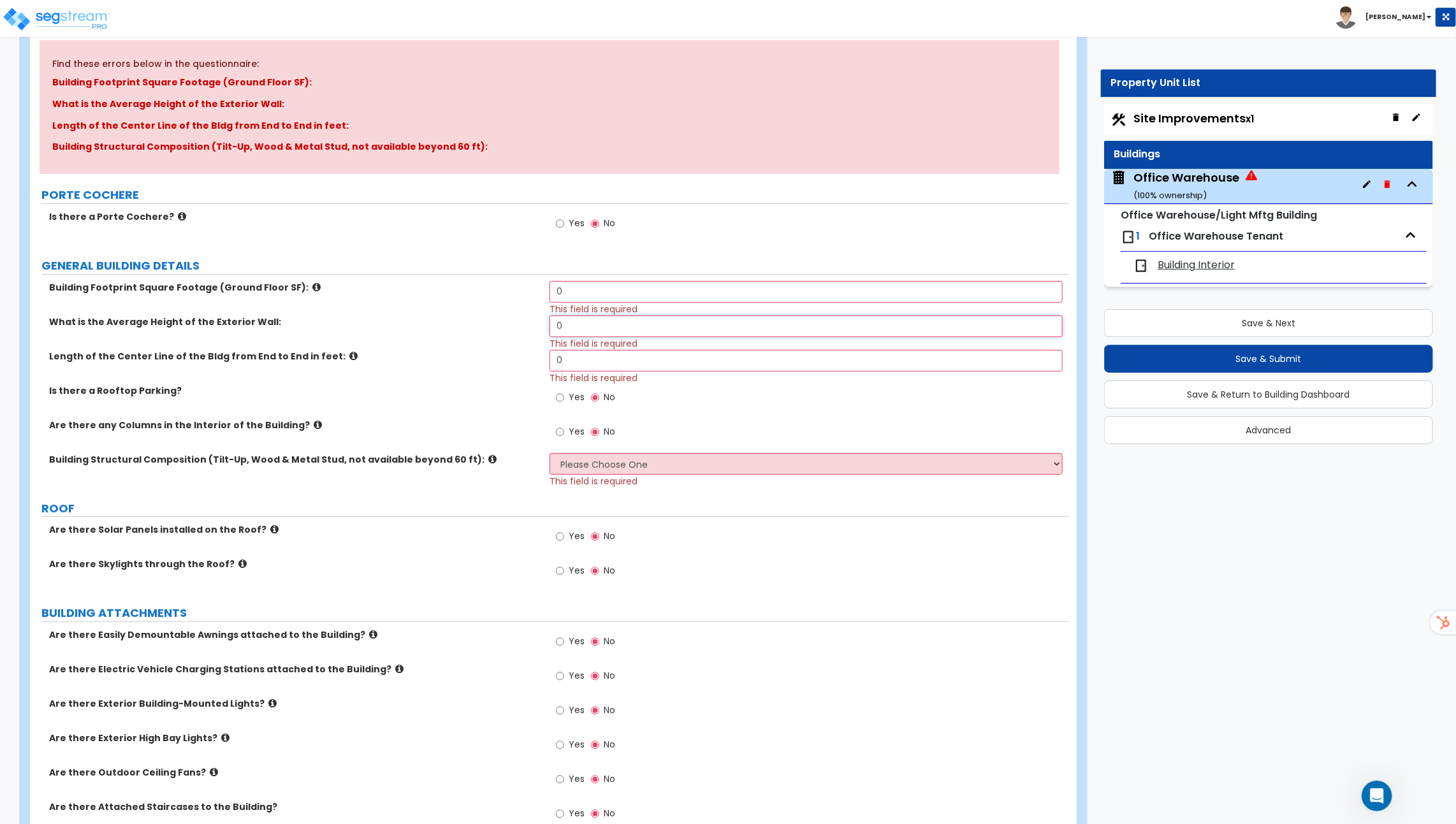
scroll to position [146, 0]
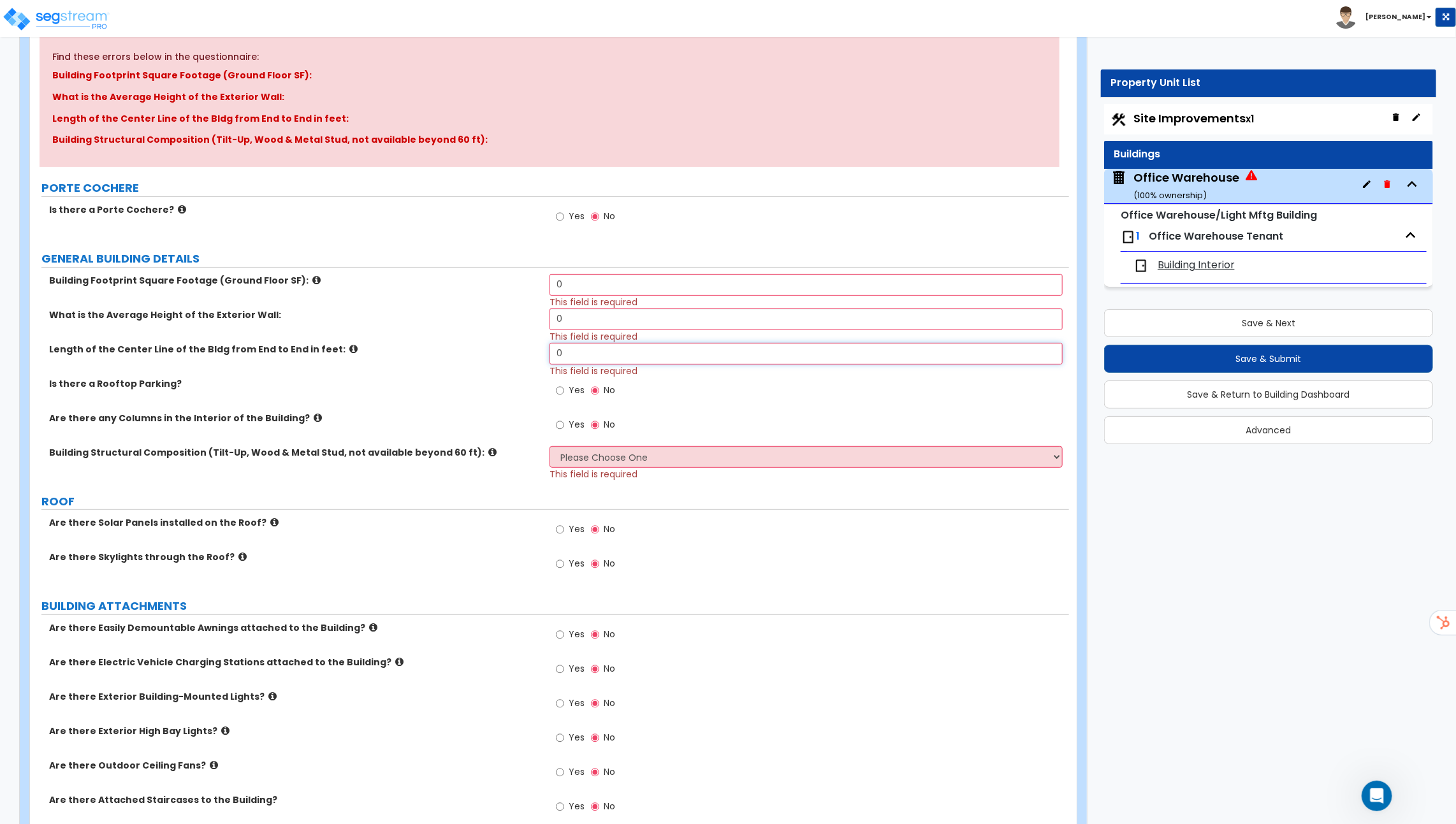
drag, startPoint x: 577, startPoint y: 345, endPoint x: 512, endPoint y: 345, distance: 65.0
click at [512, 345] on div "Length of the Center Line of the Bldg from End to End in feet: 0 This field is …" at bounding box center [549, 360] width 1039 height 35
click at [349, 344] on icon at bounding box center [353, 349] width 8 height 10
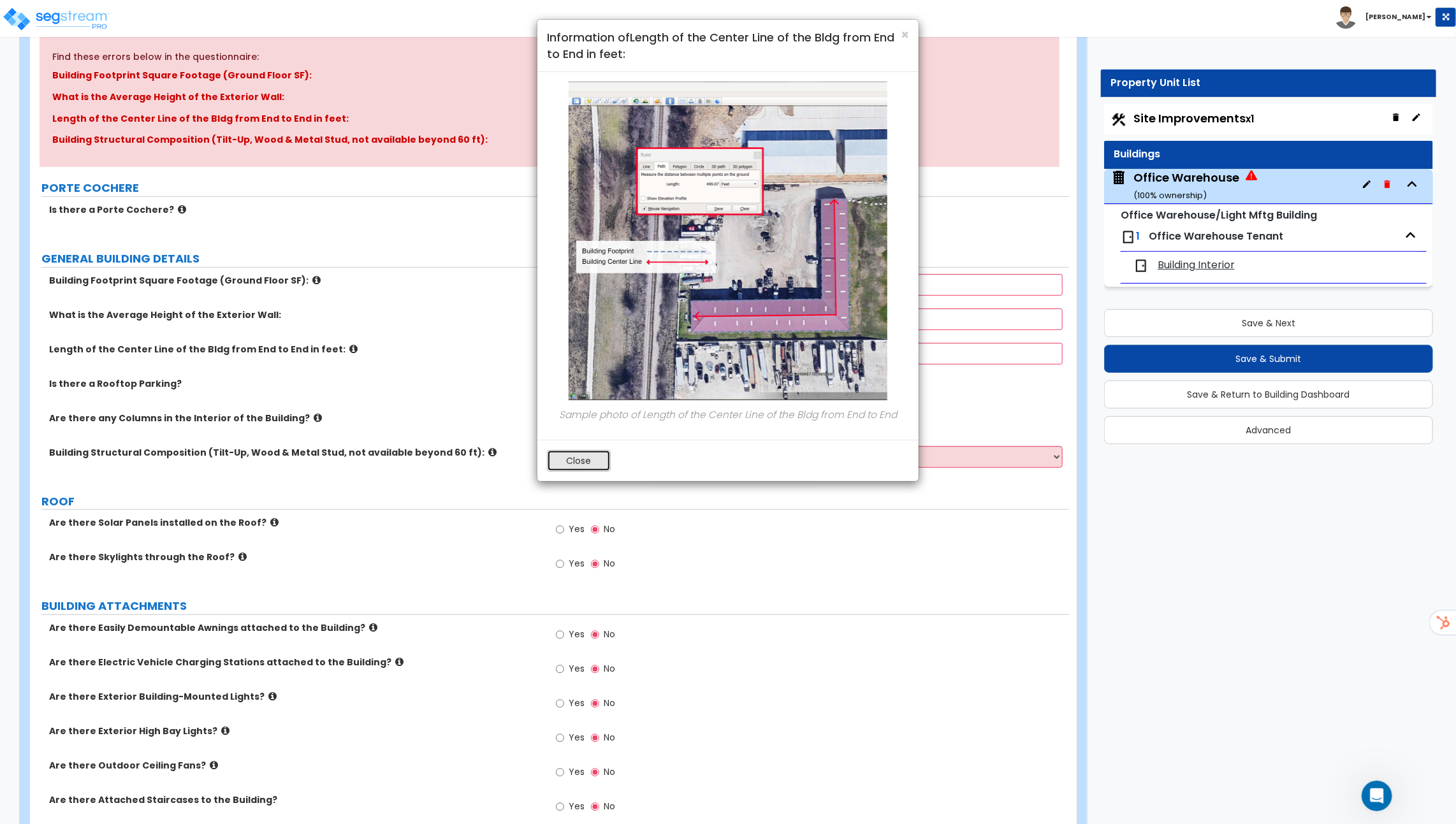
click at [584, 457] on button "Close" at bounding box center [578, 461] width 64 height 22
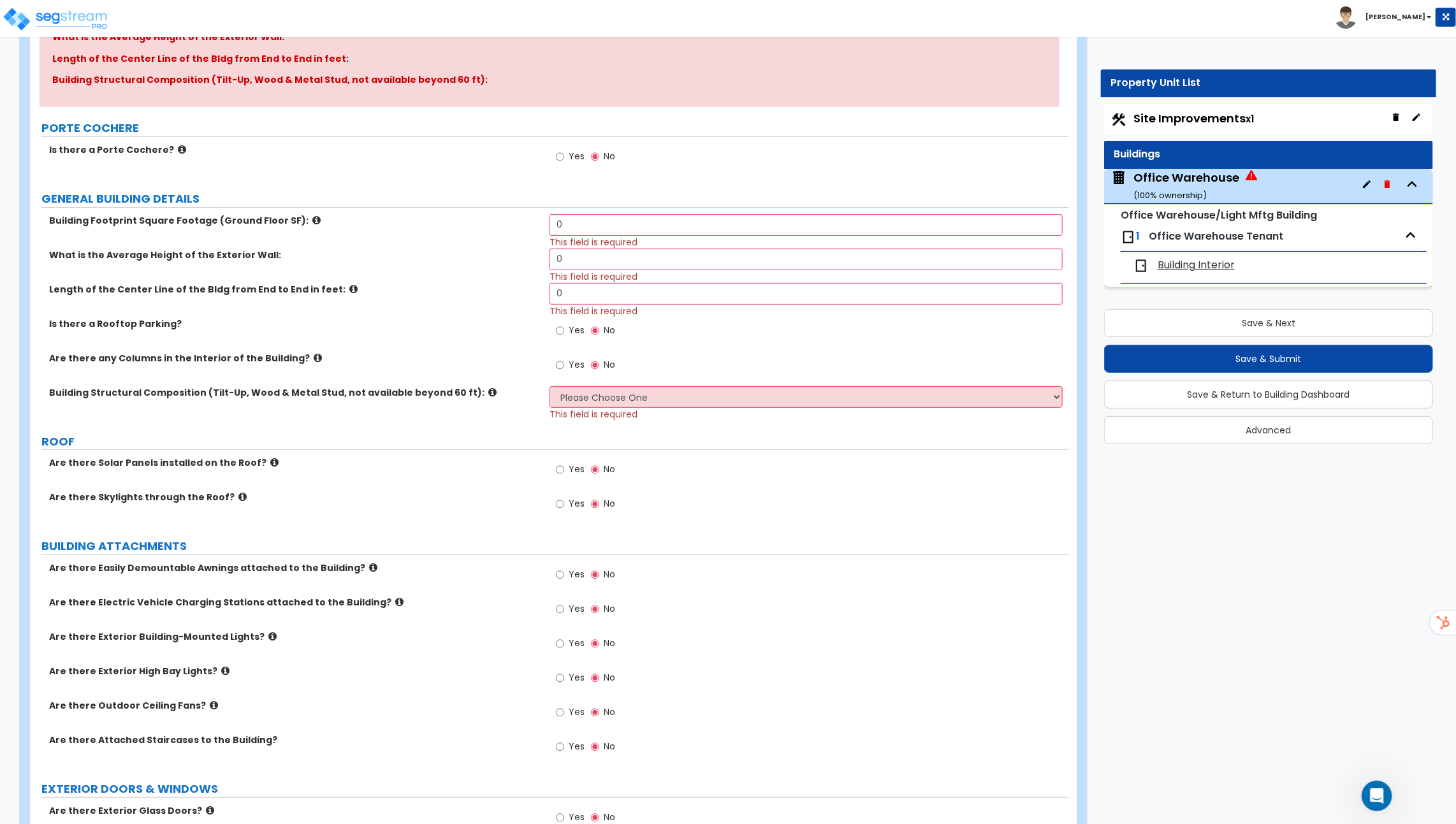
scroll to position [212, 0]
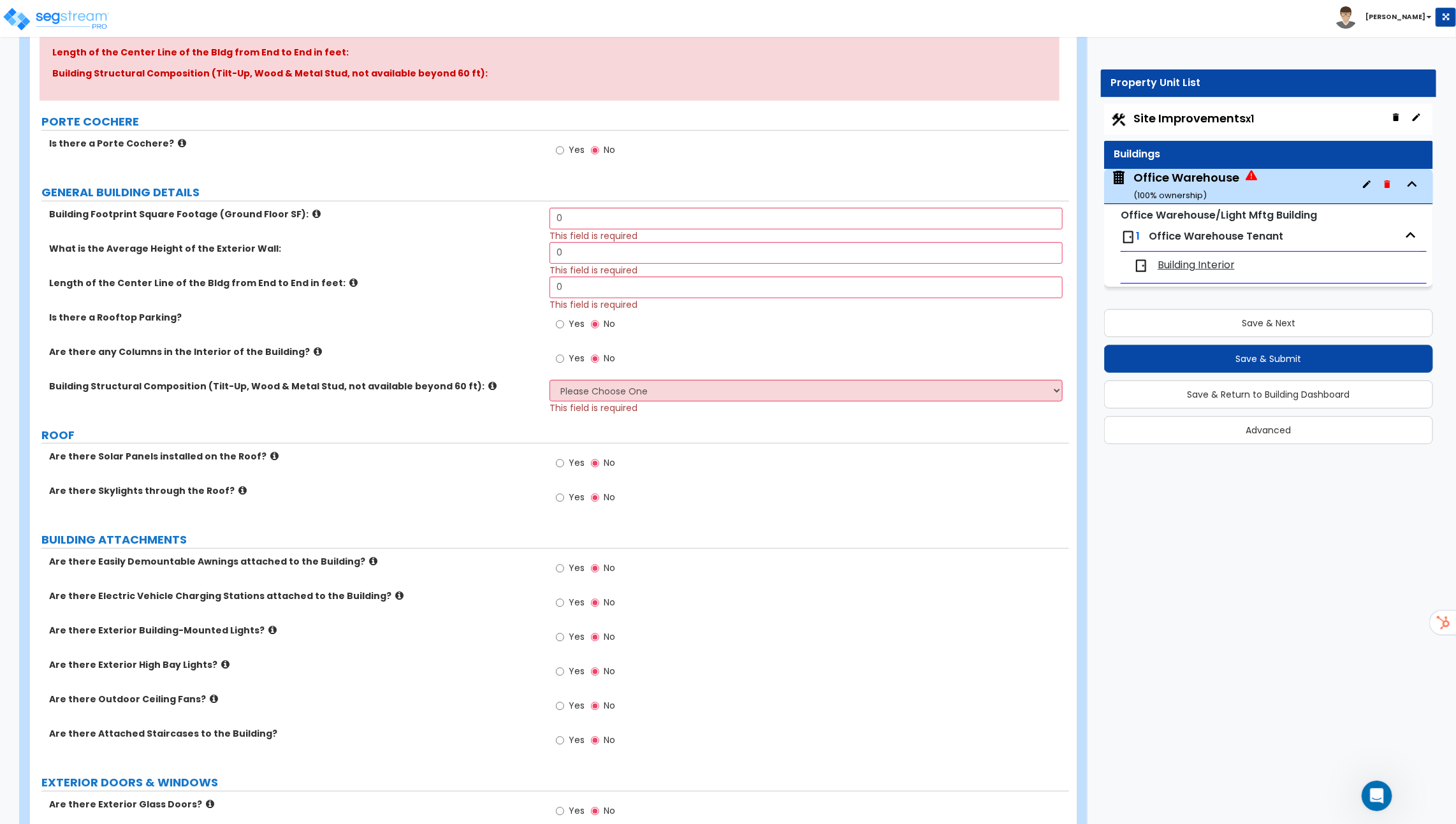
click at [314, 348] on icon at bounding box center [318, 352] width 8 height 10
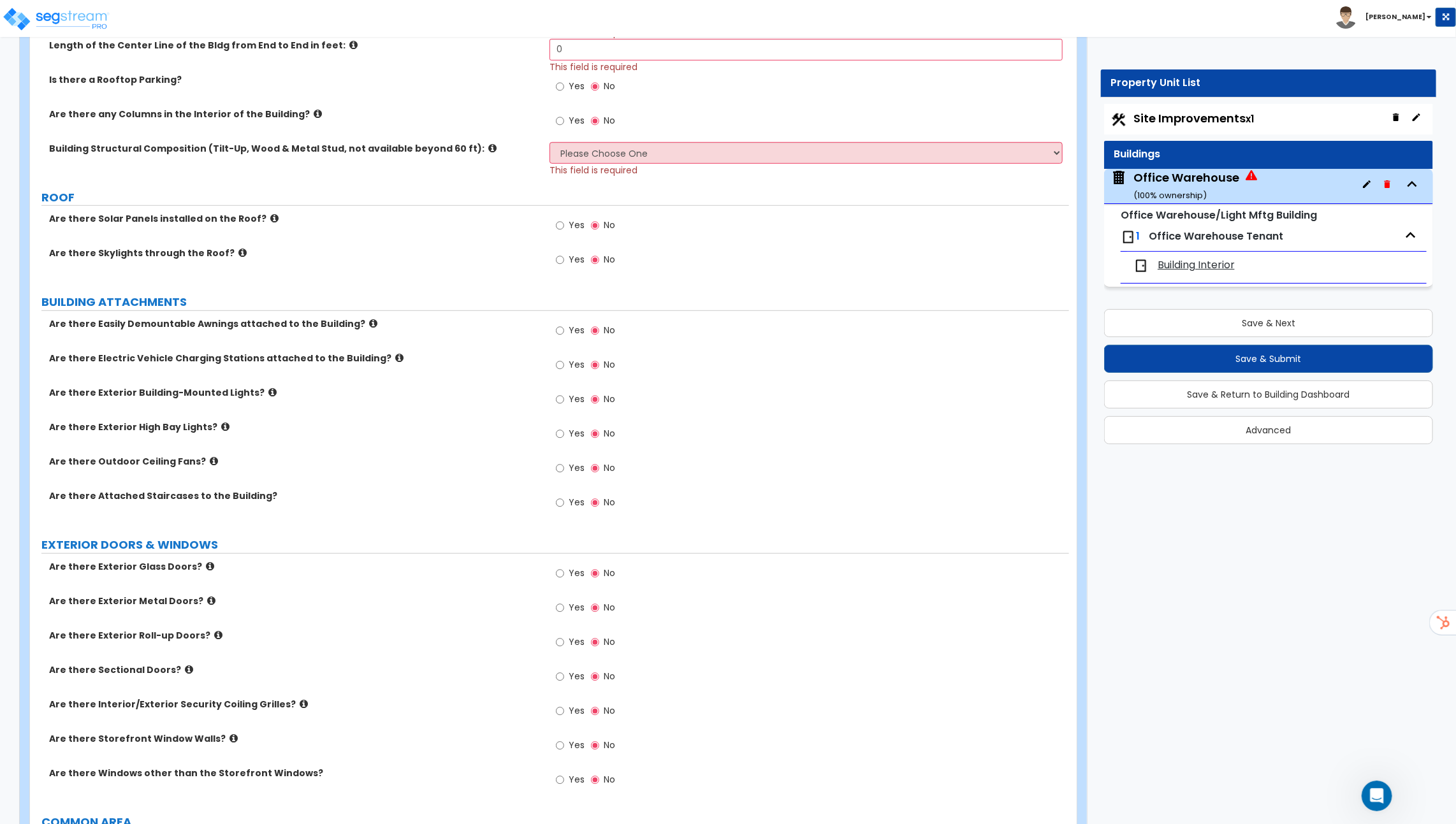
scroll to position [492, 0]
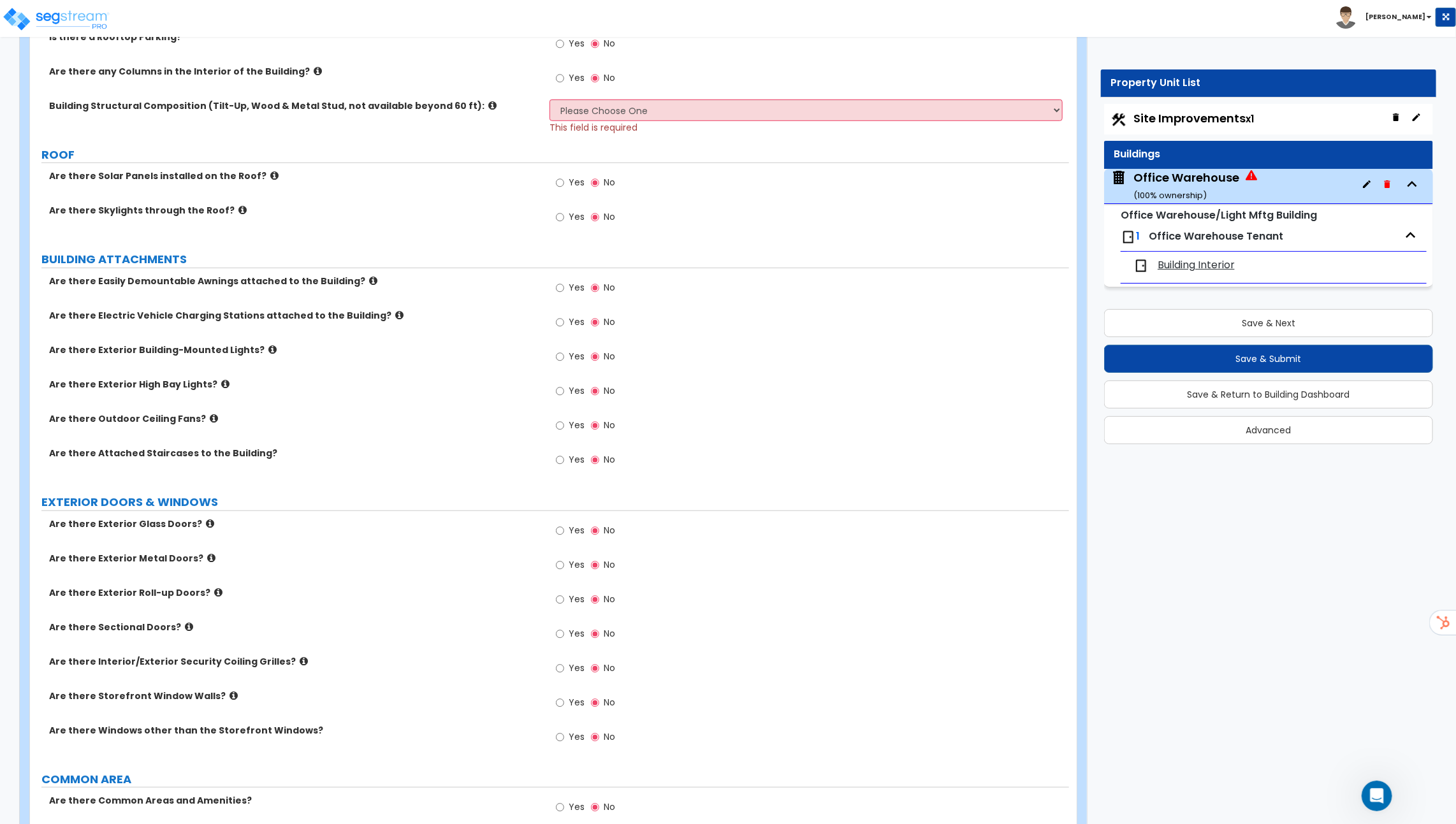
click at [270, 171] on icon at bounding box center [274, 175] width 8 height 10
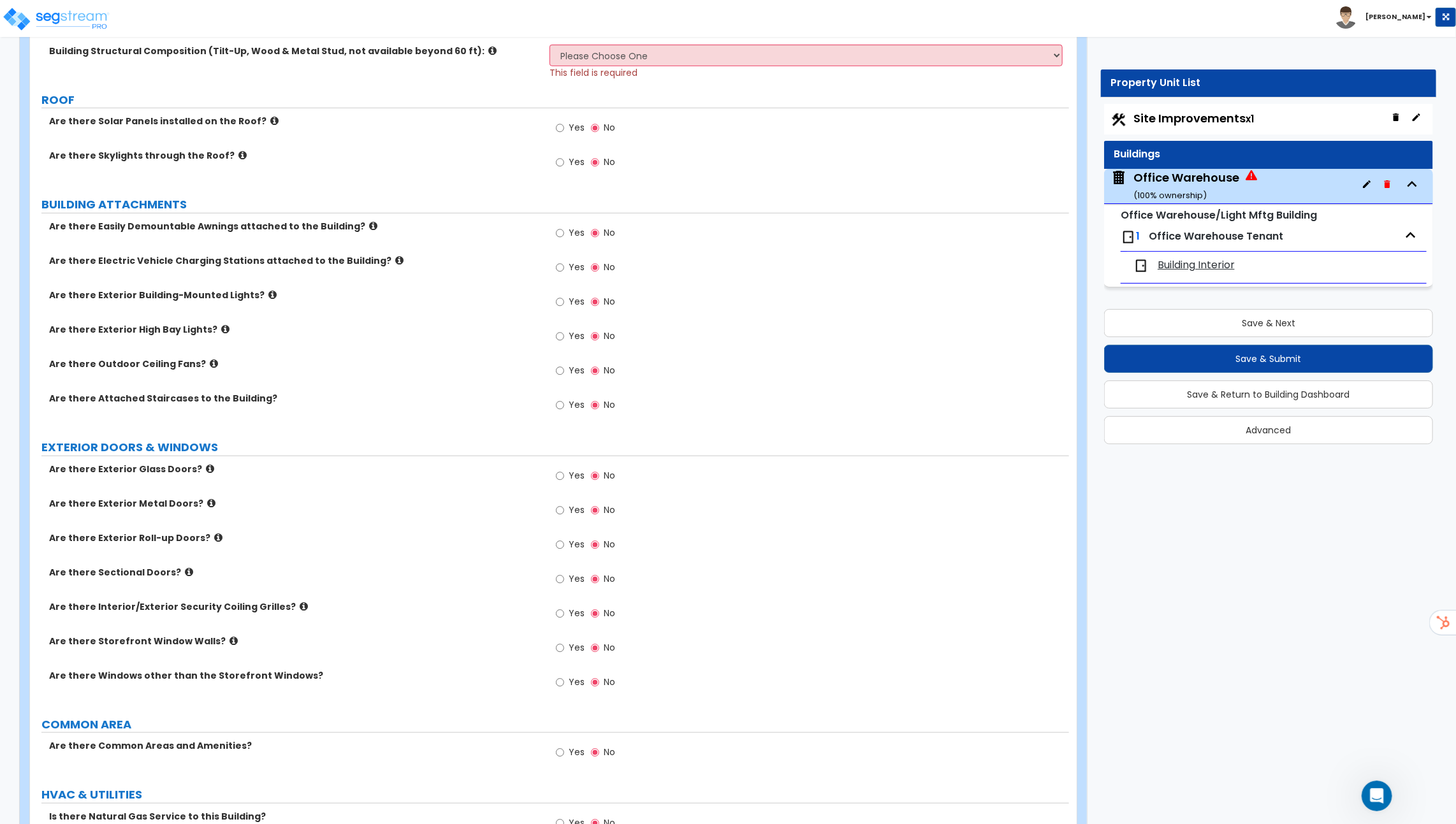
scroll to position [690, 0]
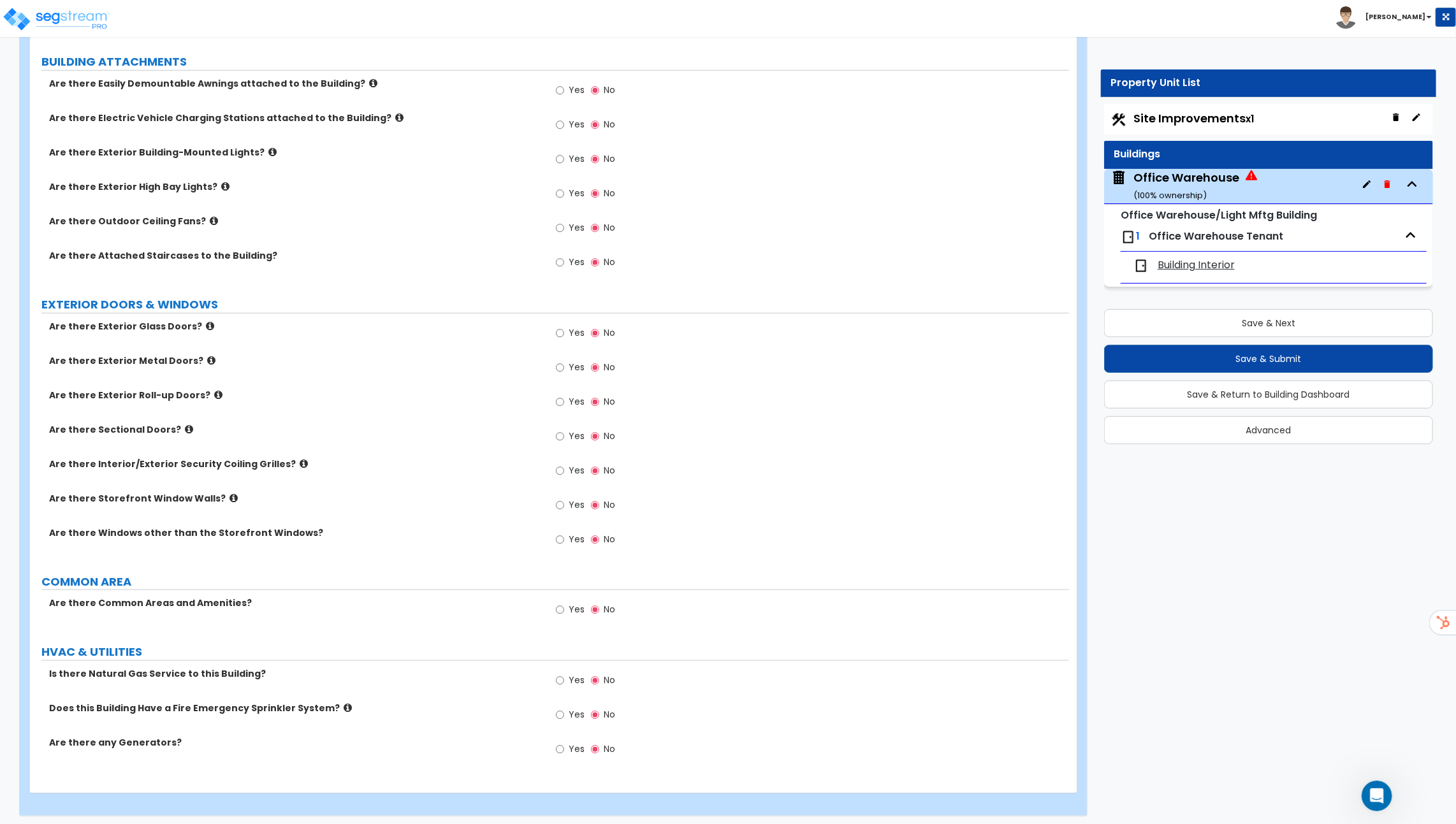
click at [214, 392] on icon at bounding box center [218, 395] width 8 height 10
click at [185, 426] on icon at bounding box center [189, 429] width 8 height 10
click at [230, 495] on icon at bounding box center [234, 498] width 8 height 10
drag, startPoint x: 172, startPoint y: 671, endPoint x: 258, endPoint y: 679, distance: 86.4
click at [258, 679] on div "Is there Natural Gas Service to this Building? Yes No" at bounding box center [549, 684] width 1039 height 35
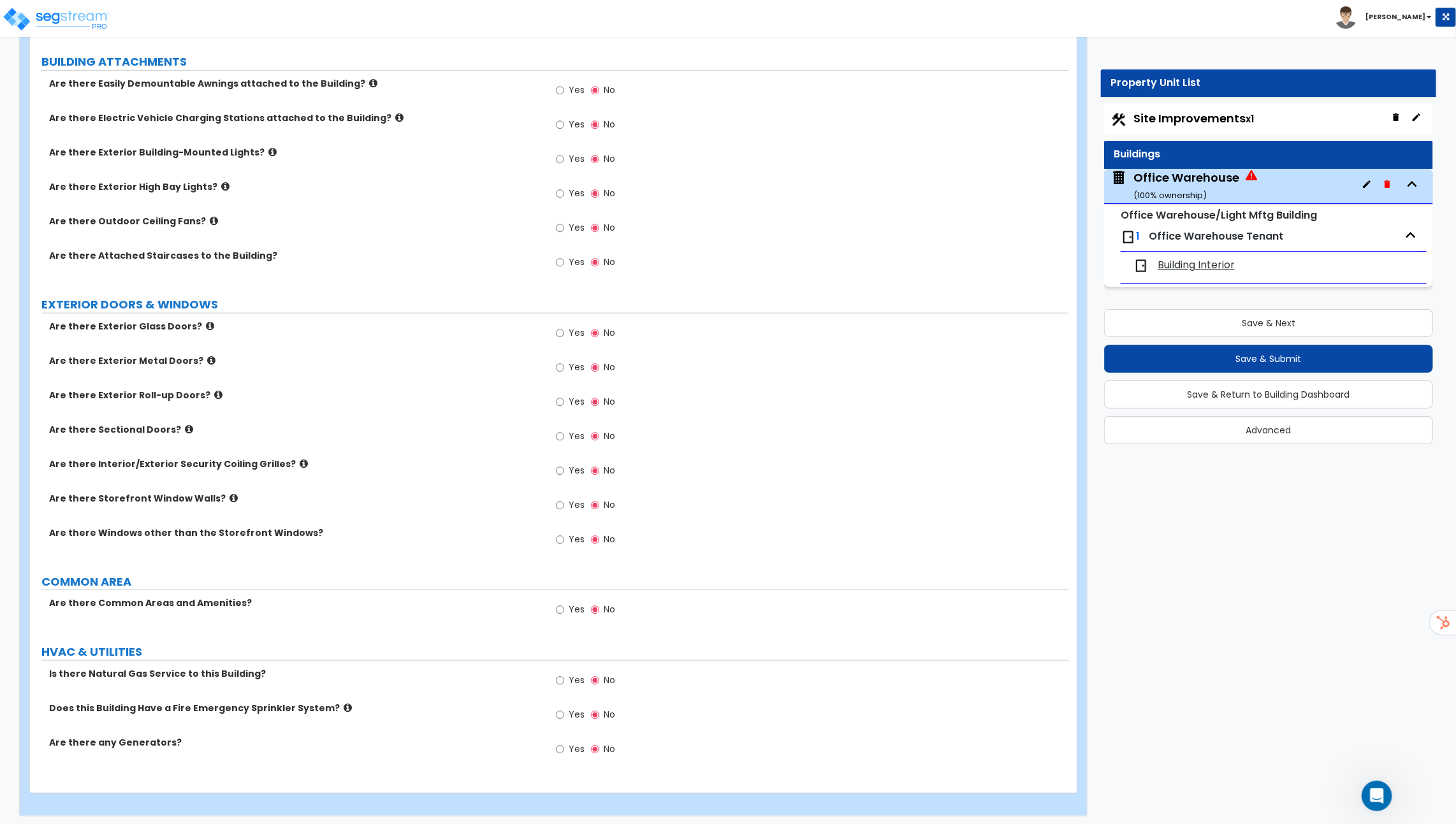
click at [274, 710] on label "Does this Building Have a Fire Emergency Sprinkler System?" at bounding box center [294, 708] width 491 height 13
drag, startPoint x: 178, startPoint y: 706, endPoint x: 341, endPoint y: 705, distance: 163.0
click at [341, 705] on label "Does this Building Have a Fire Emergency Sprinkler System?" at bounding box center [294, 708] width 491 height 13
click at [184, 704] on label "Does this Building Have a Fire Emergency Sprinkler System?" at bounding box center [294, 708] width 491 height 13
click at [344, 704] on icon at bounding box center [348, 708] width 8 height 10
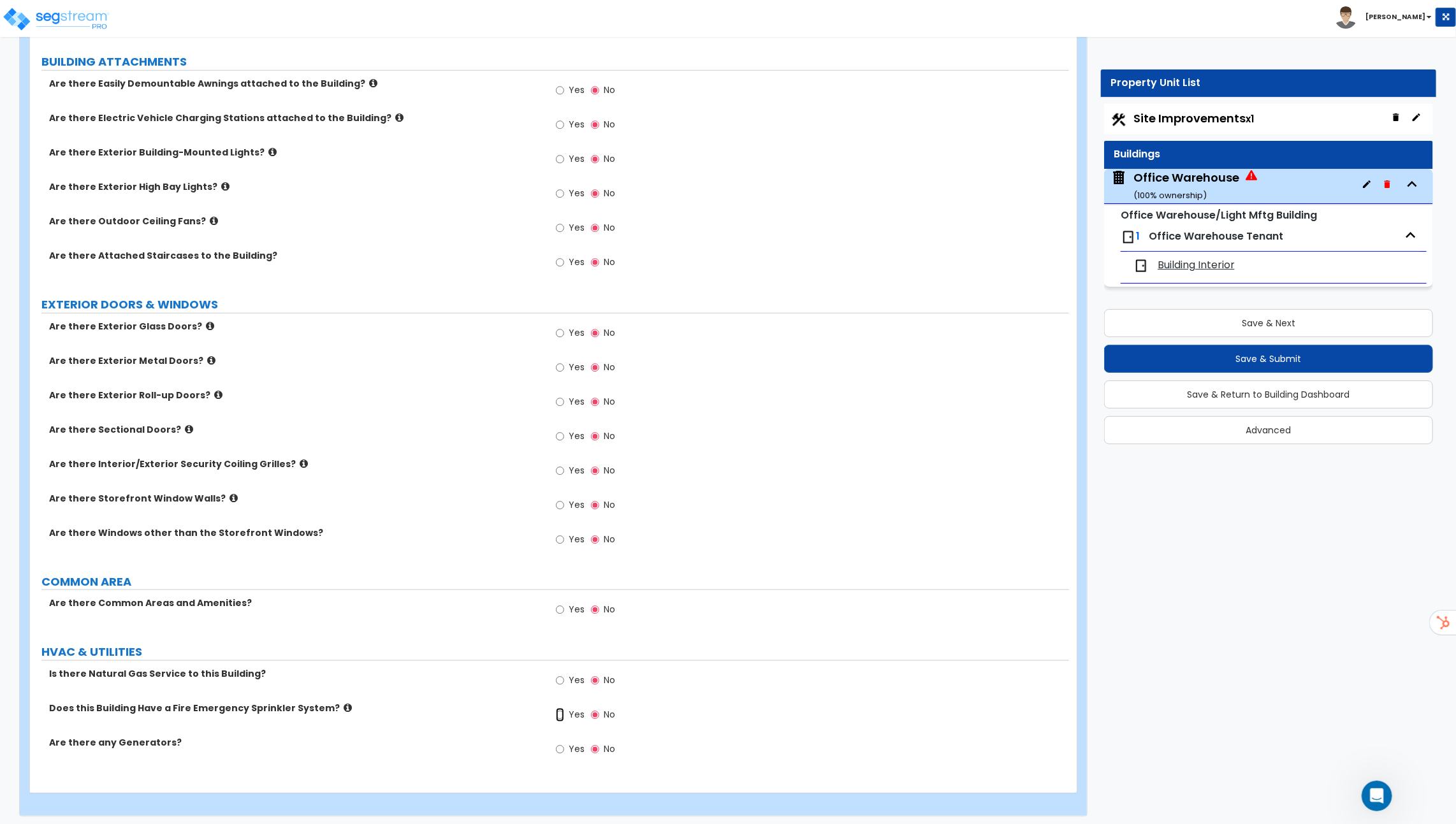
click at [564, 709] on input "Yes" at bounding box center [560, 715] width 8 height 14
radio input "true"
click at [561, 744] on input "Yes" at bounding box center [560, 749] width 8 height 14
radio input "true"
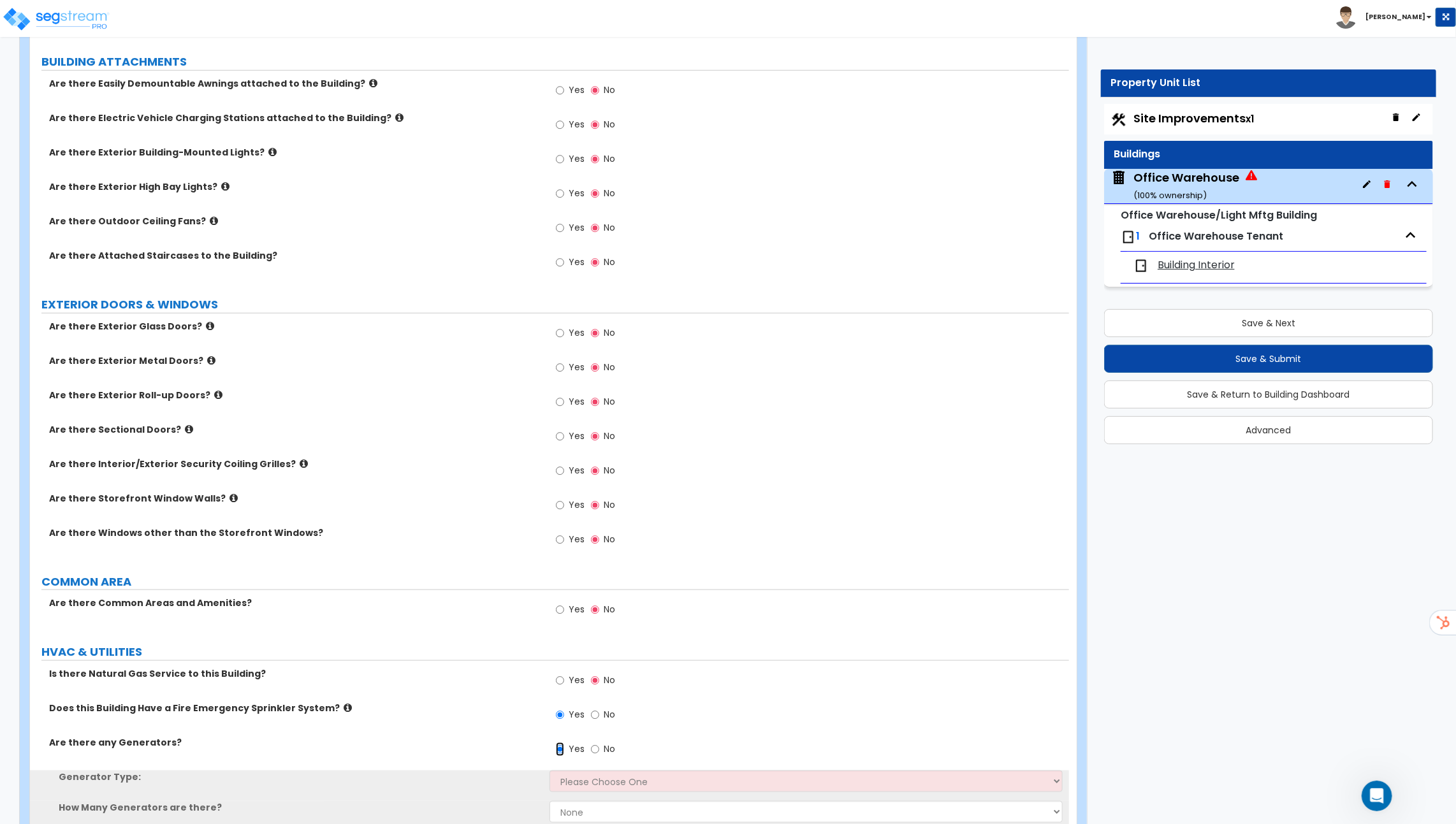
scroll to position [751, 0]
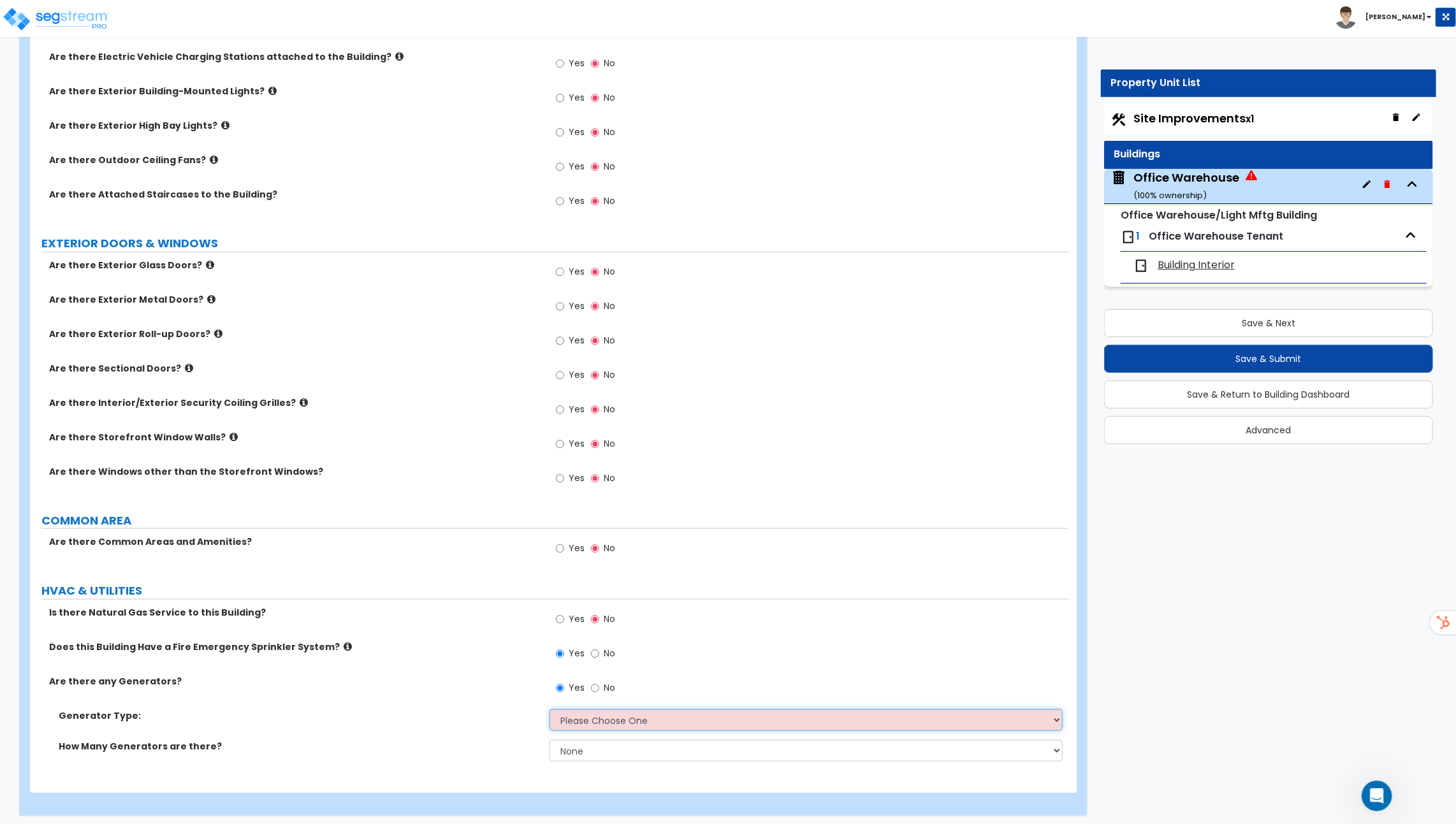
click at [612, 717] on select "Please Choose One Gas Diesel" at bounding box center [806, 720] width 514 height 22
click at [645, 725] on select "Please Choose One Gas Diesel" at bounding box center [806, 720] width 514 height 22
click at [571, 750] on select "None 1 2 3" at bounding box center [806, 750] width 514 height 22
select select "2"
click at [549, 740] on select "None 1 2 3" at bounding box center [806, 750] width 514 height 22
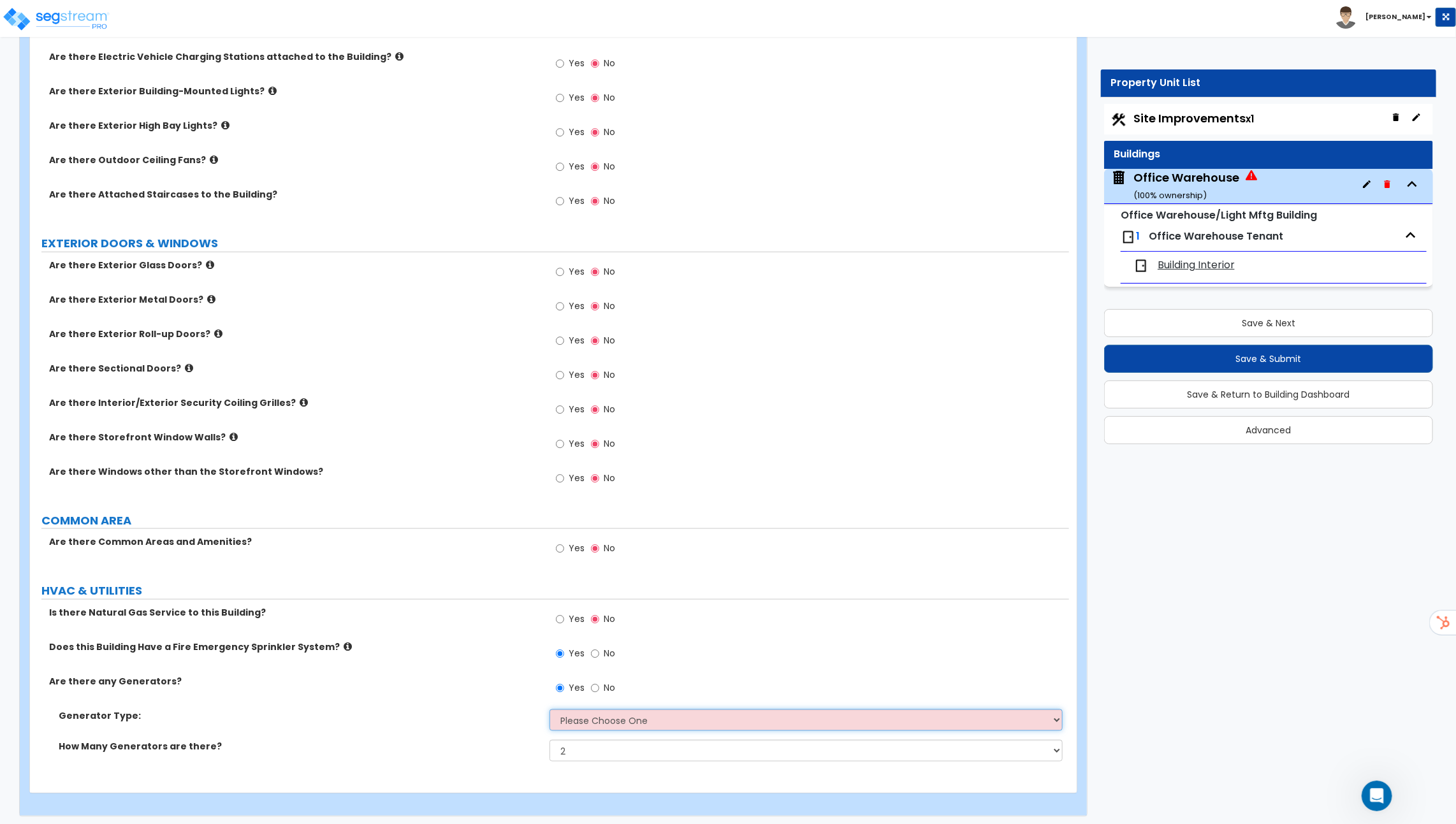
click at [607, 719] on select "Please Choose One Gas Diesel" at bounding box center [806, 720] width 514 height 22
select select "1"
click at [549, 709] on select "Please Choose One Gas Diesel" at bounding box center [806, 720] width 514 height 22
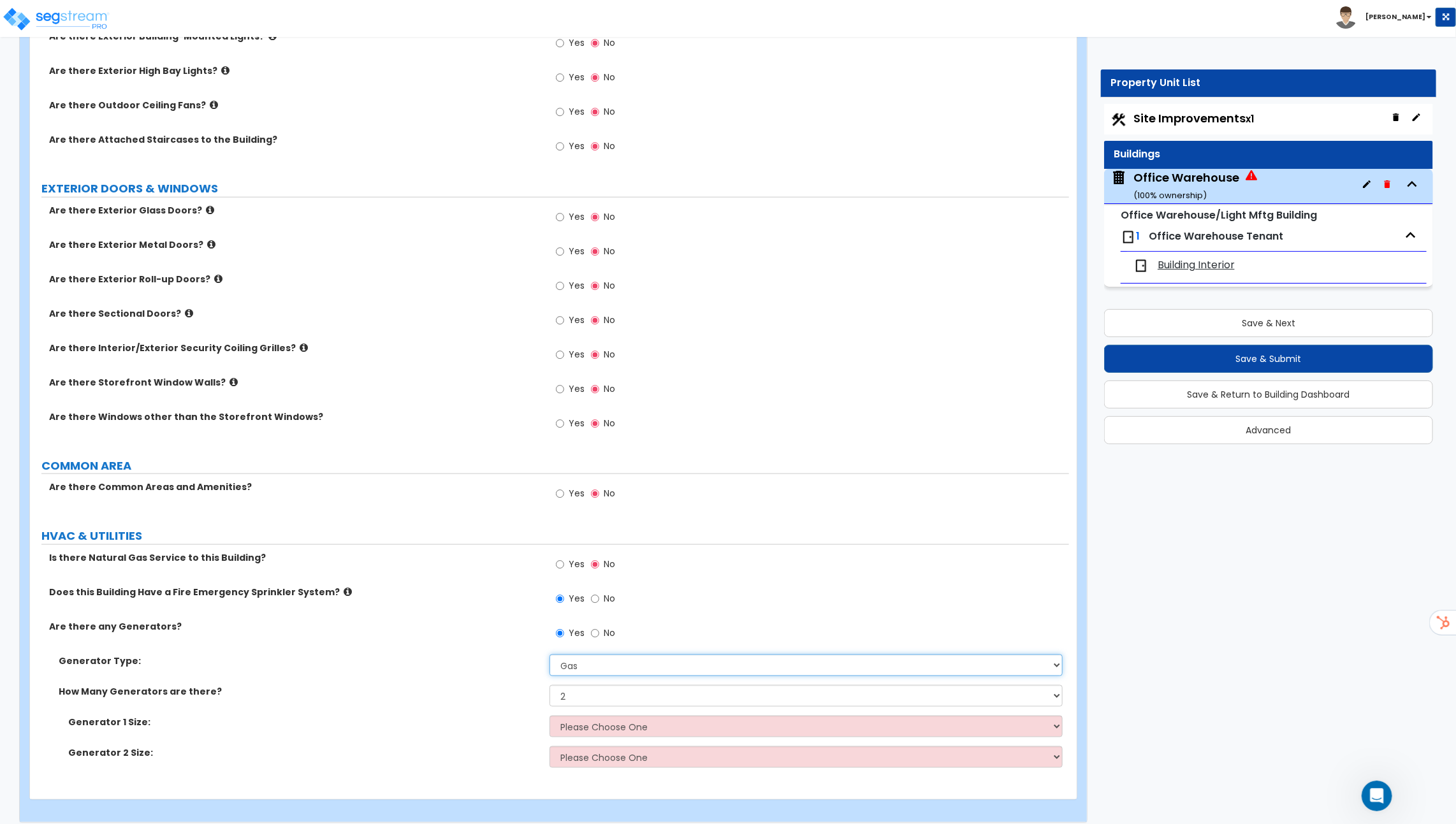
scroll to position [813, 0]
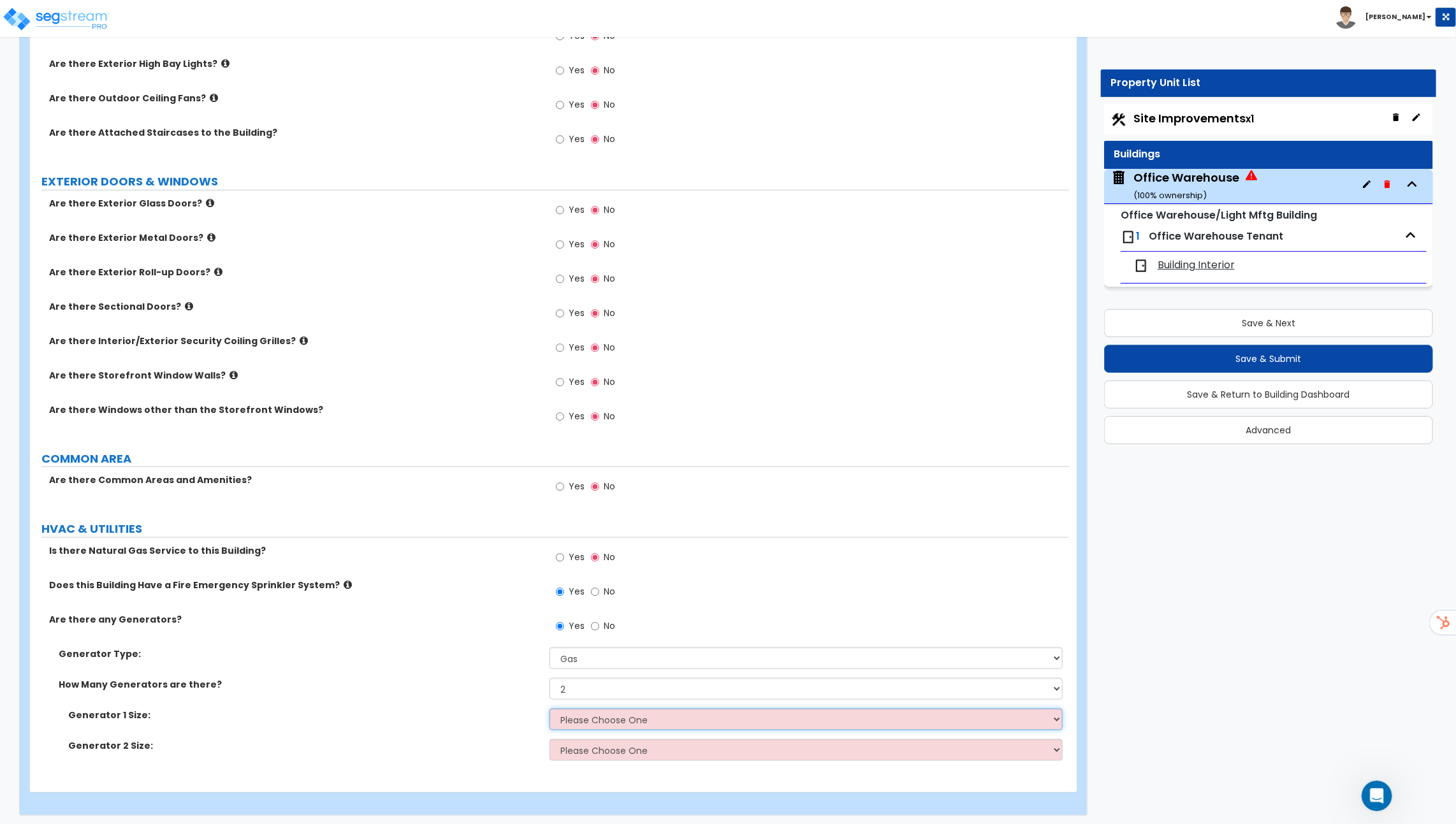
click at [596, 721] on select "Please Choose One 20kW 35 kW 80 kW 100 kW 125 kW 185 kW" at bounding box center [806, 720] width 514 height 22
click at [549, 709] on select "Please Choose One 20kW 35 kW 80 kW 100 kW 125 kW 185 kW" at bounding box center [806, 720] width 514 height 22
click at [582, 711] on select "Please Choose One 20kW 35 kW 80 kW 100 kW 125 kW 185 kW" at bounding box center [806, 720] width 514 height 22
click at [549, 709] on select "Please Choose One 20kW 35 kW 80 kW 100 kW 125 kW 185 kW" at bounding box center [806, 720] width 514 height 22
click at [586, 710] on select "Please Choose One 20kW 35 kW 80 kW 100 kW 125 kW 185 kW" at bounding box center [806, 720] width 514 height 22
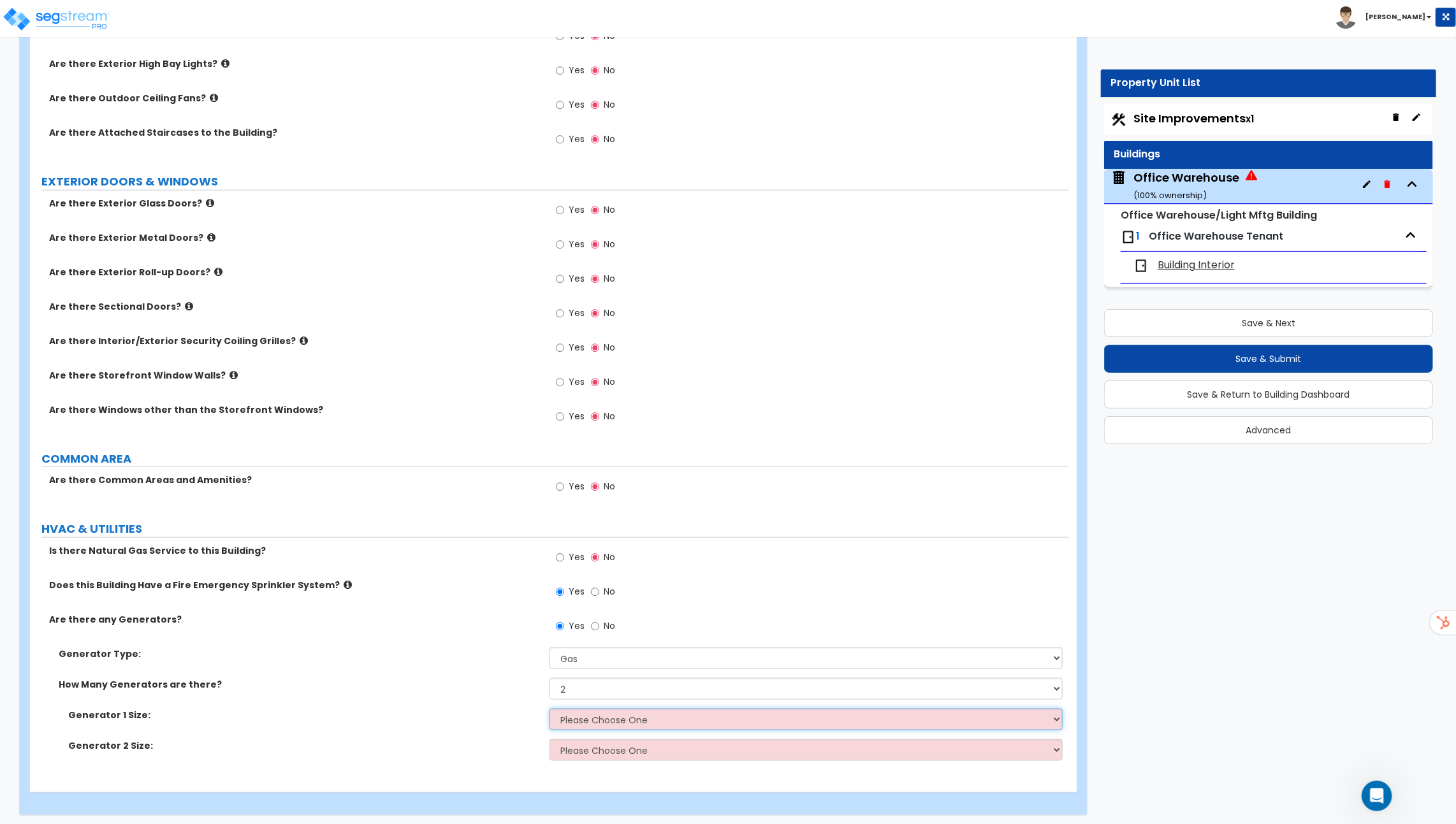
select select "3"
click at [549, 709] on select "Please Choose One 20kW 35 kW 80 kW 100 kW 125 kW 185 kW" at bounding box center [806, 720] width 514 height 22
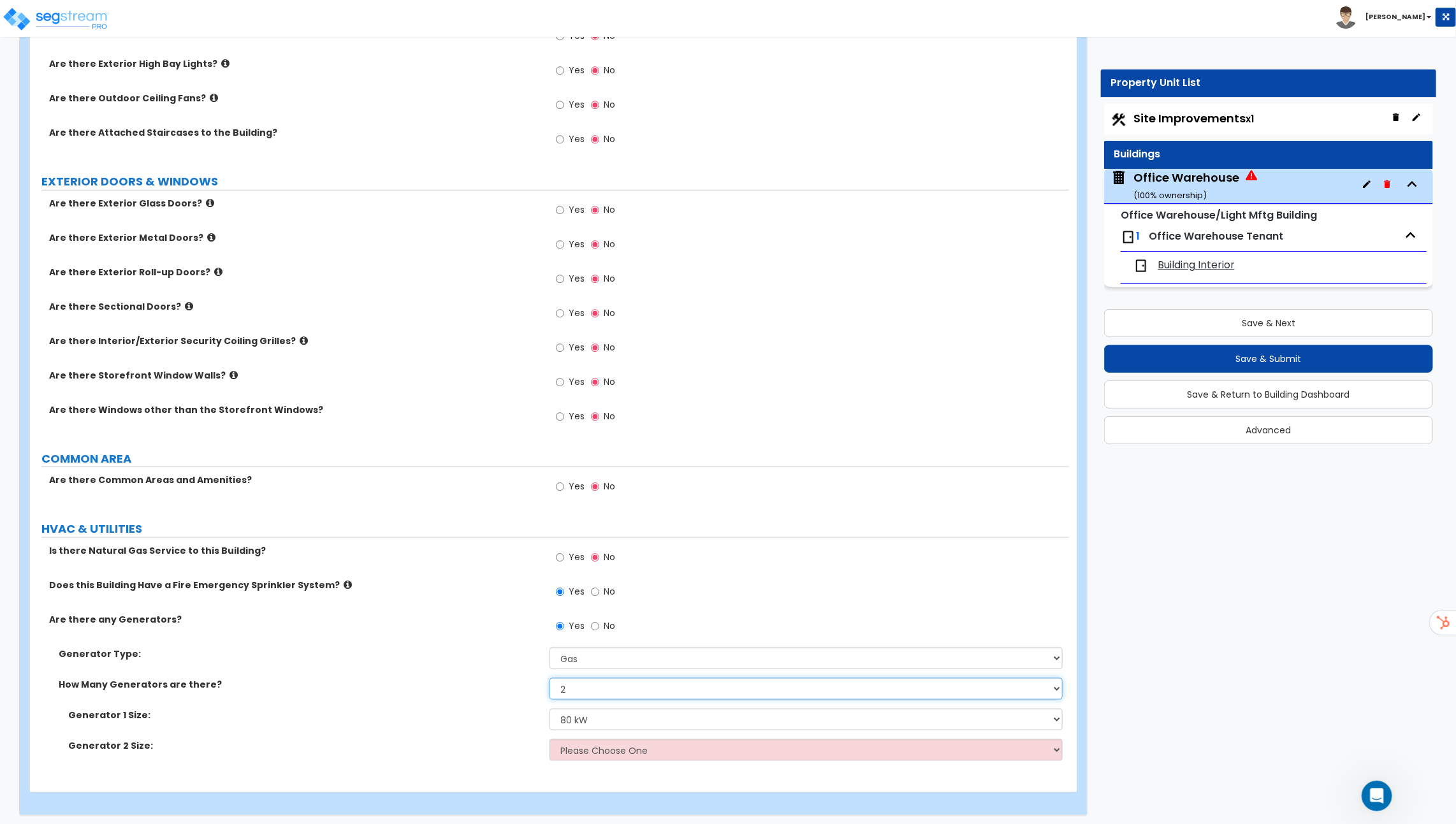
click at [617, 691] on select "None 1 2 3" at bounding box center [806, 689] width 514 height 22
click at [549, 678] on select "None 1 2 3" at bounding box center [806, 689] width 514 height 22
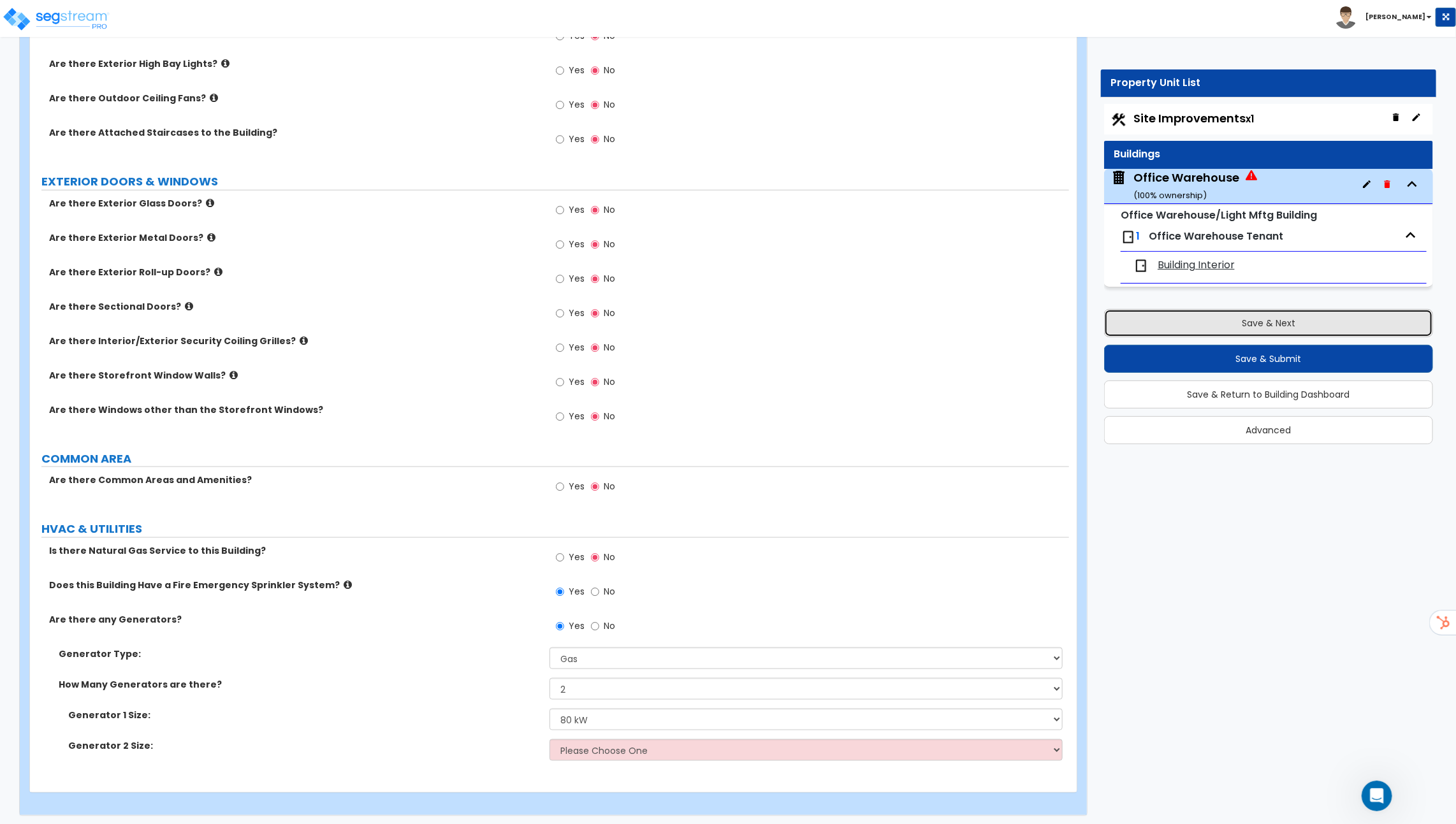
click at [1223, 319] on button "Save & Next" at bounding box center [1268, 323] width 329 height 28
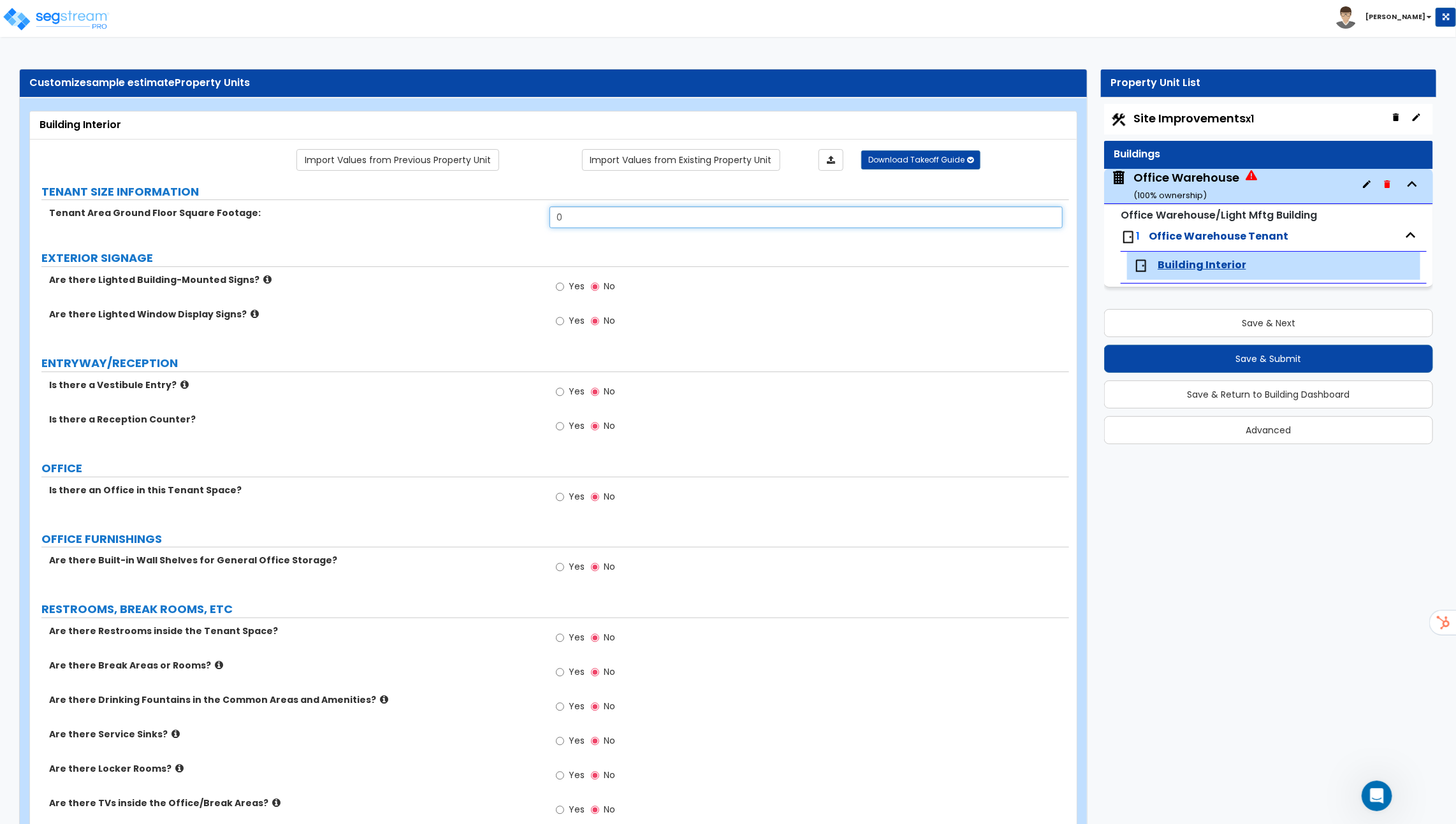
drag, startPoint x: 622, startPoint y: 213, endPoint x: 296, endPoint y: 213, distance: 326.0
click at [296, 213] on div "Tenant Area Ground Floor Square Footage: 0" at bounding box center [549, 222] width 1039 height 31
type input "25,000"
click at [264, 276] on icon at bounding box center [268, 280] width 8 height 10
click at [251, 311] on icon at bounding box center [255, 314] width 8 height 10
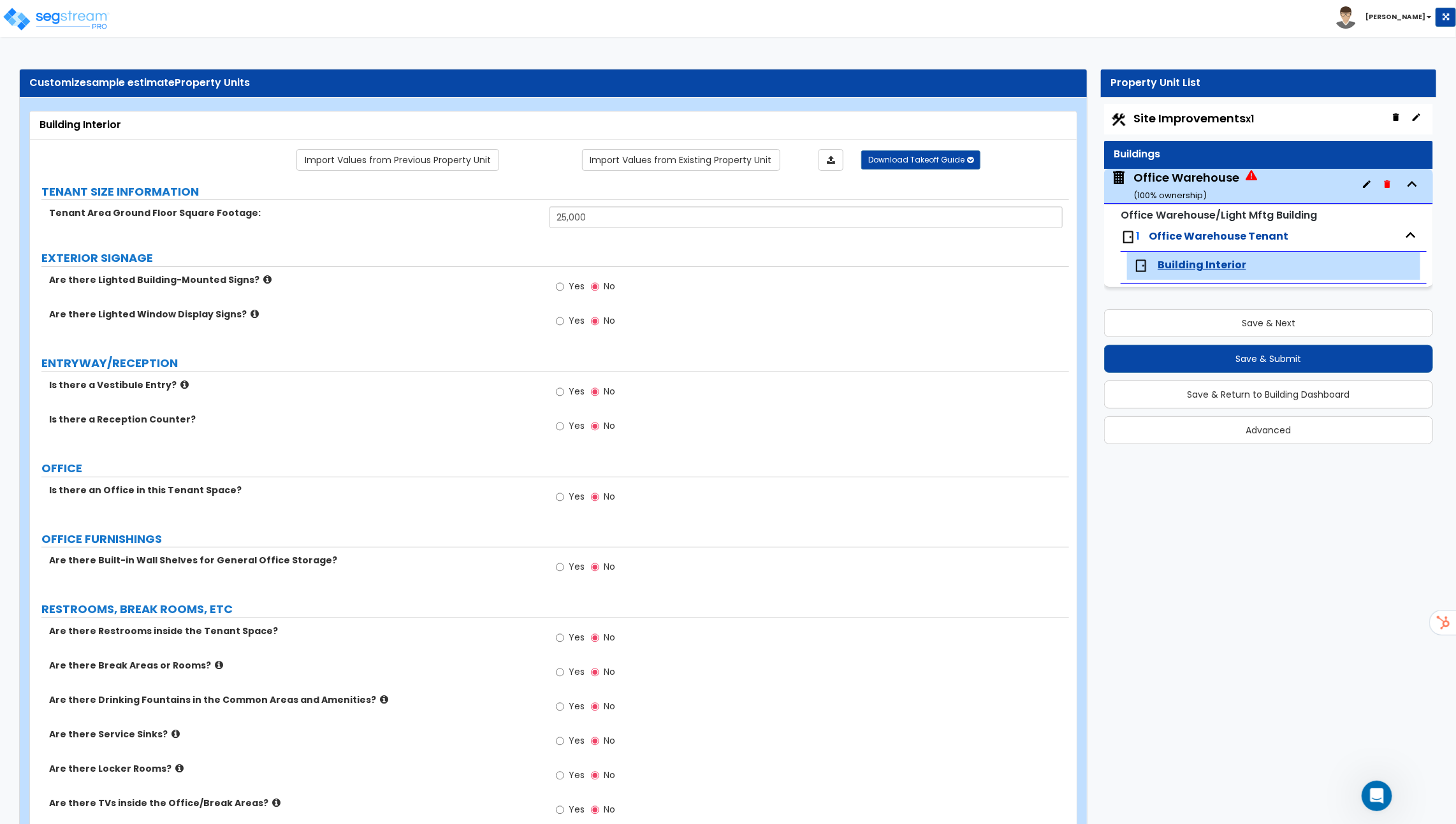
click at [180, 381] on icon at bounding box center [184, 385] width 8 height 10
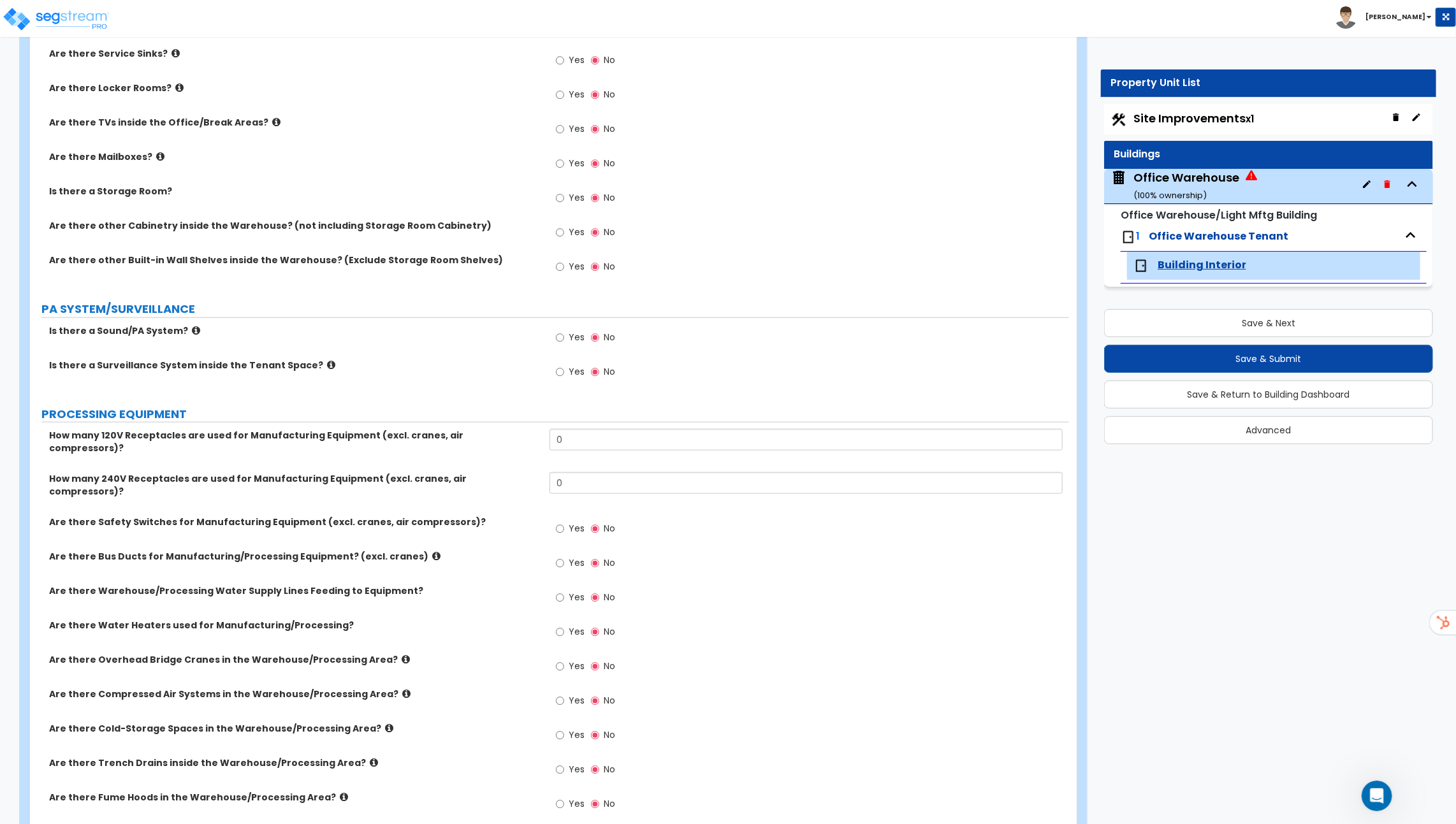
scroll to position [689, 0]
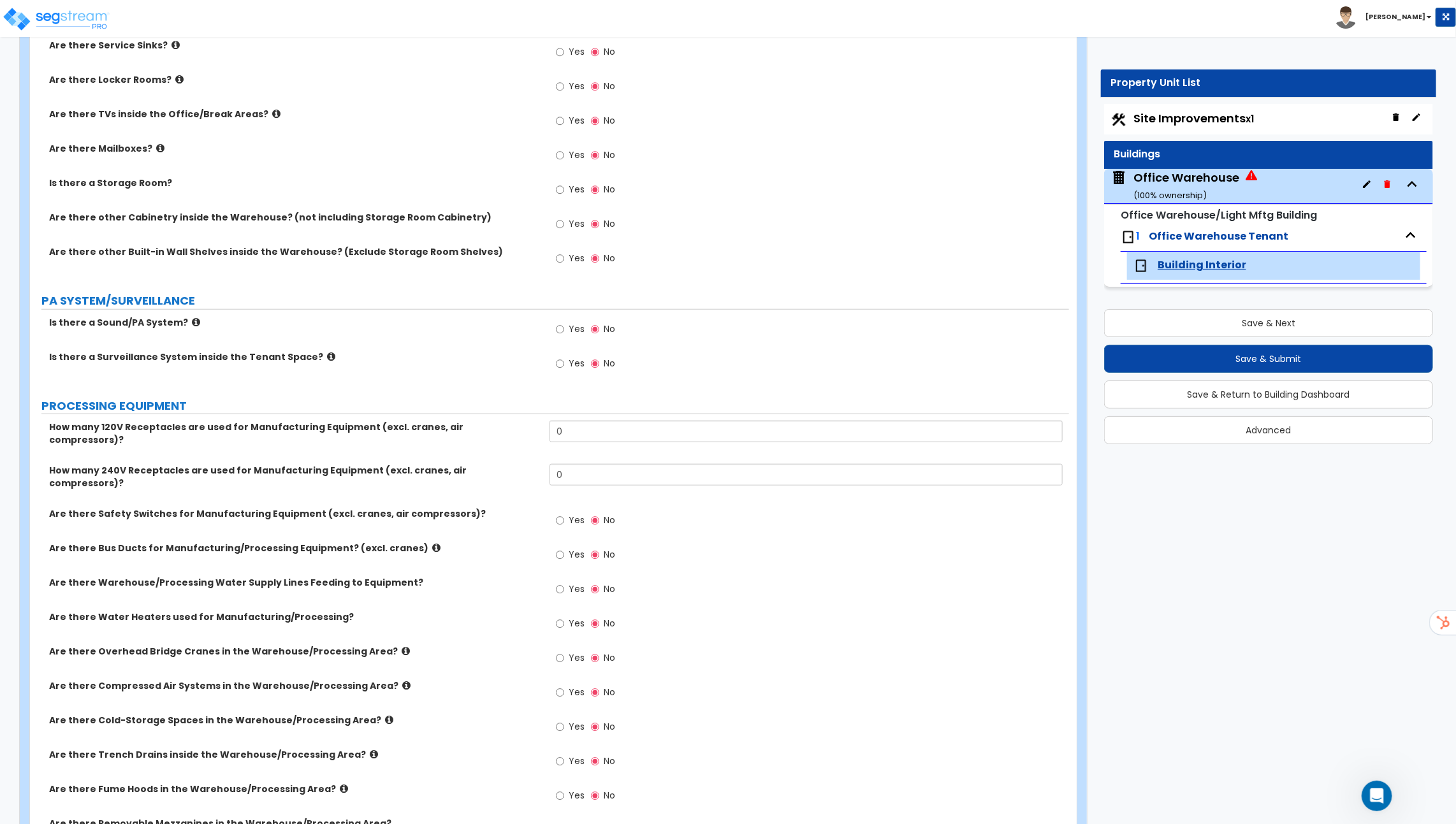
click at [156, 146] on icon at bounding box center [160, 148] width 8 height 10
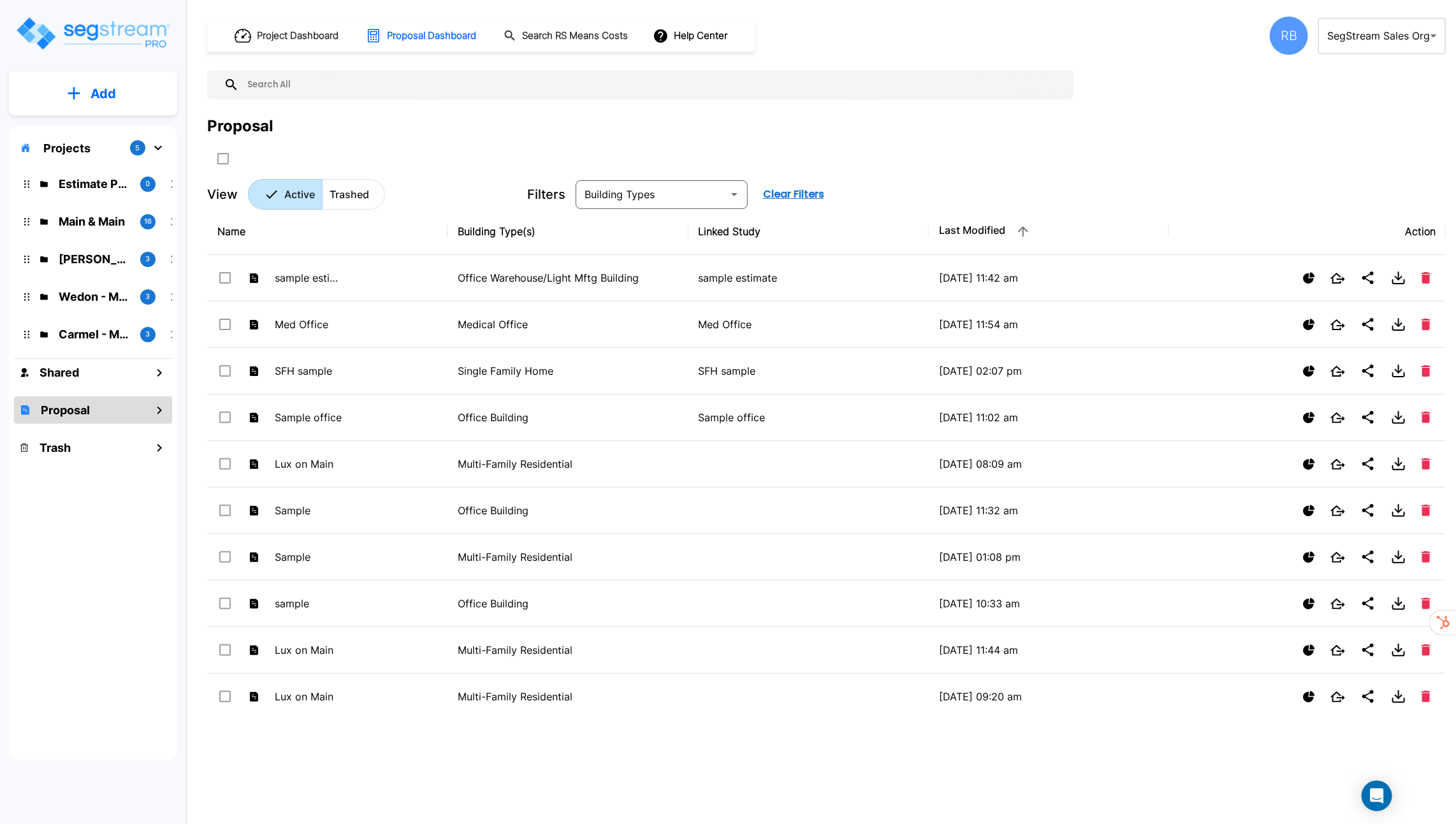
click at [86, 144] on p "Projects" at bounding box center [67, 148] width 47 height 17
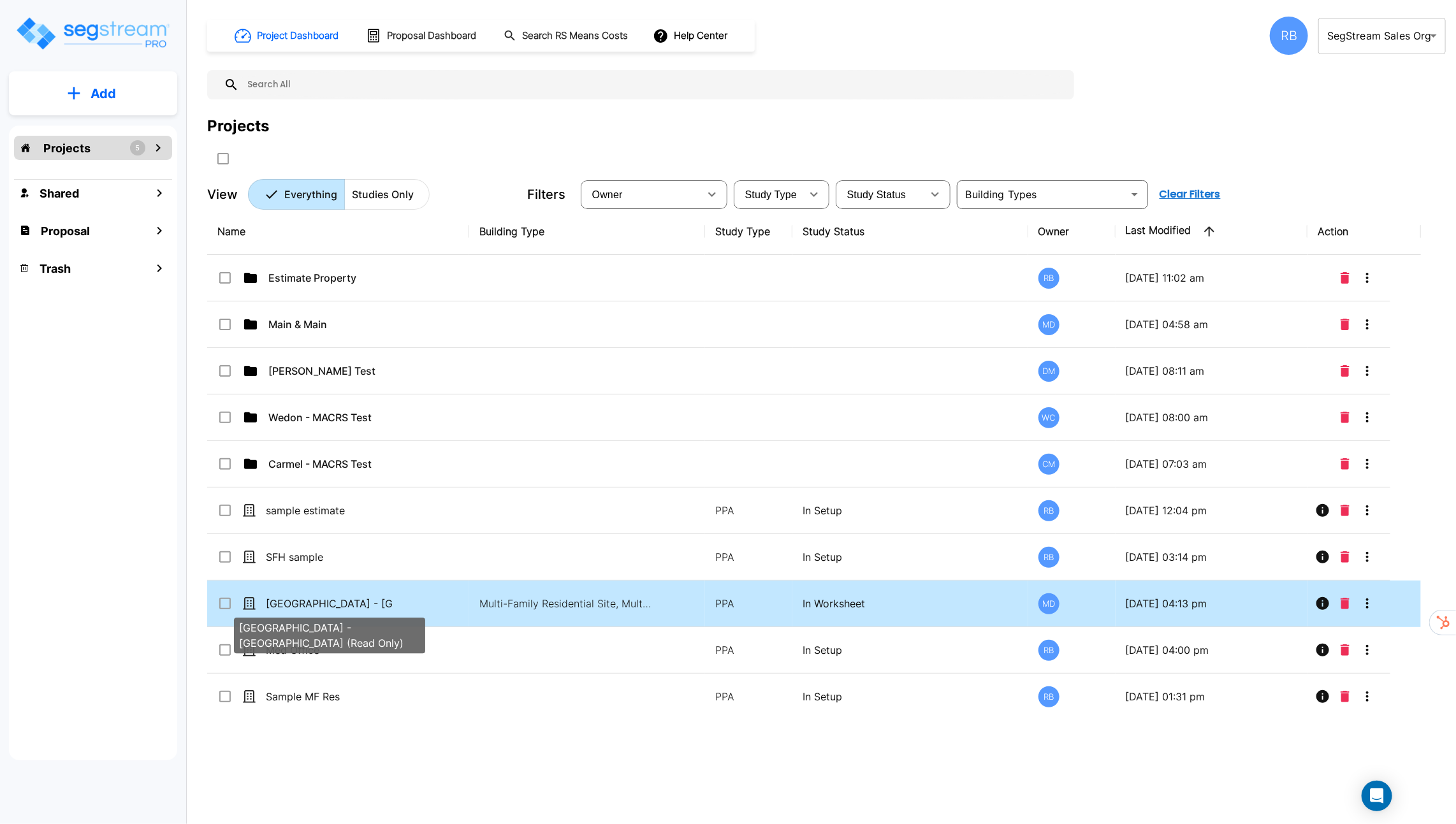
click at [387, 598] on p "[GEOGRAPHIC_DATA] - [GEOGRAPHIC_DATA] (Read Only)" at bounding box center [330, 603] width 128 height 15
checkbox input "true"
click at [387, 598] on p "[GEOGRAPHIC_DATA] - [GEOGRAPHIC_DATA] (Read Only)" at bounding box center [330, 603] width 128 height 15
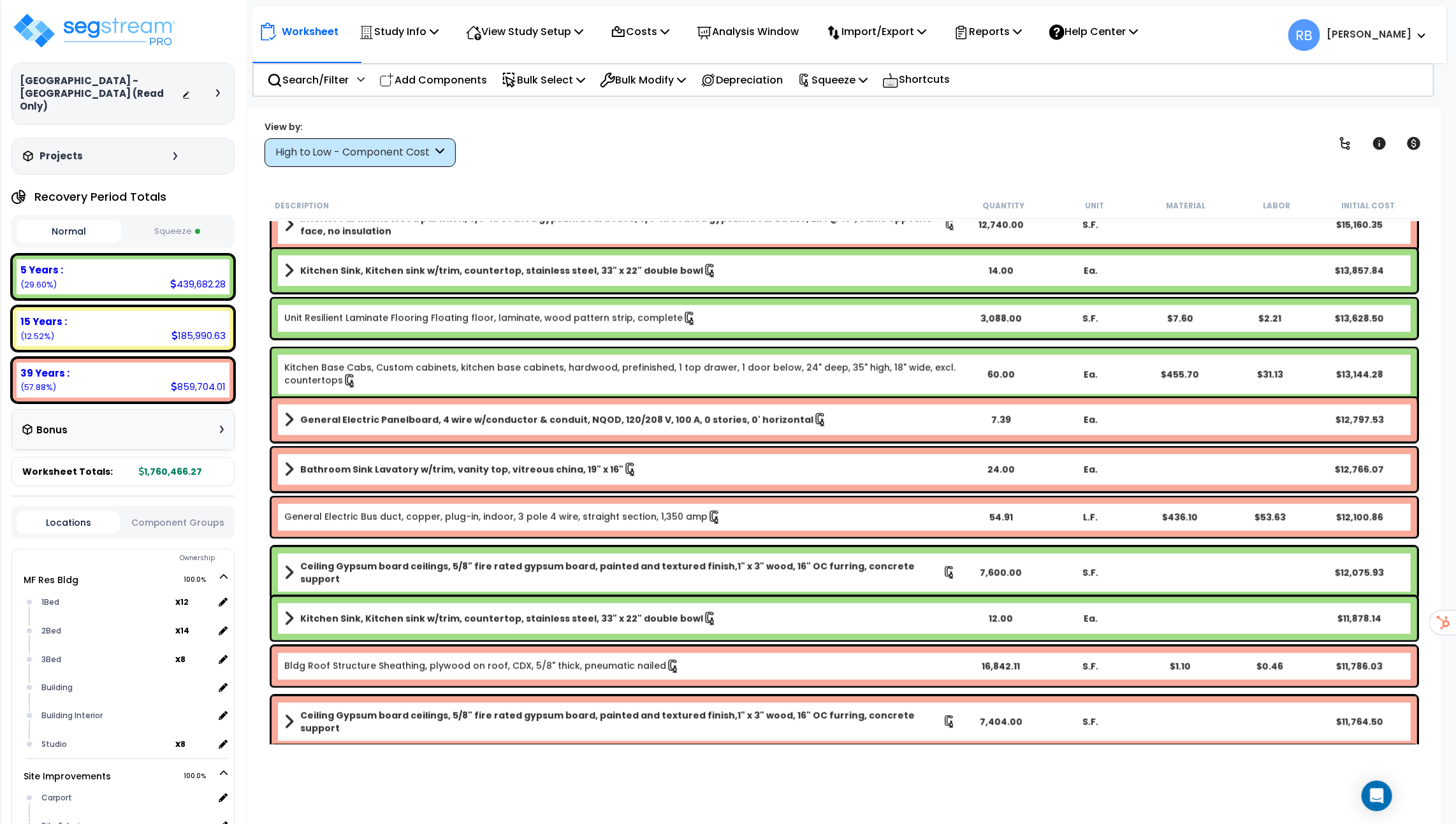
scroll to position [1324, 0]
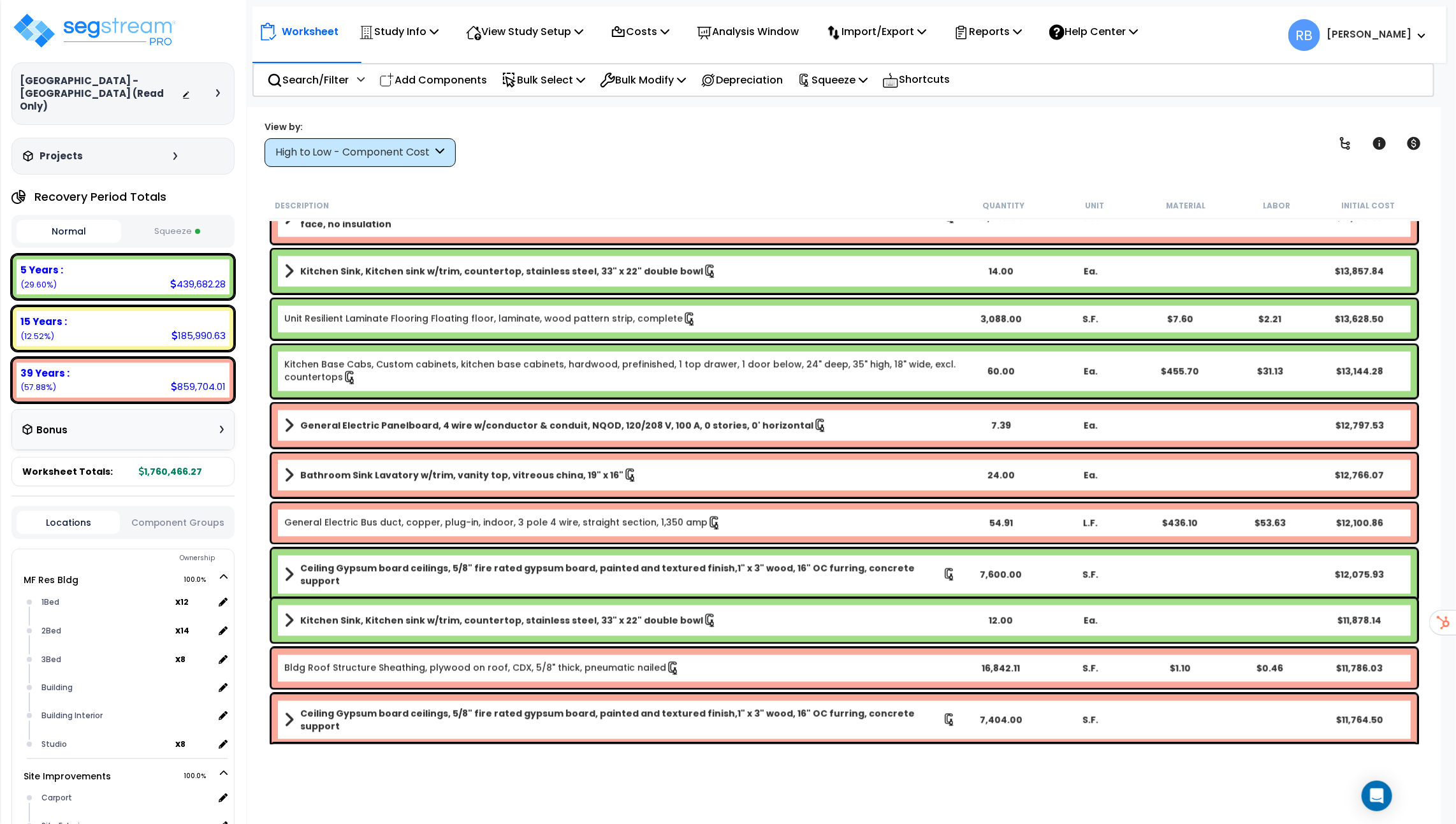
click at [287, 273] on span at bounding box center [290, 272] width 10 height 18
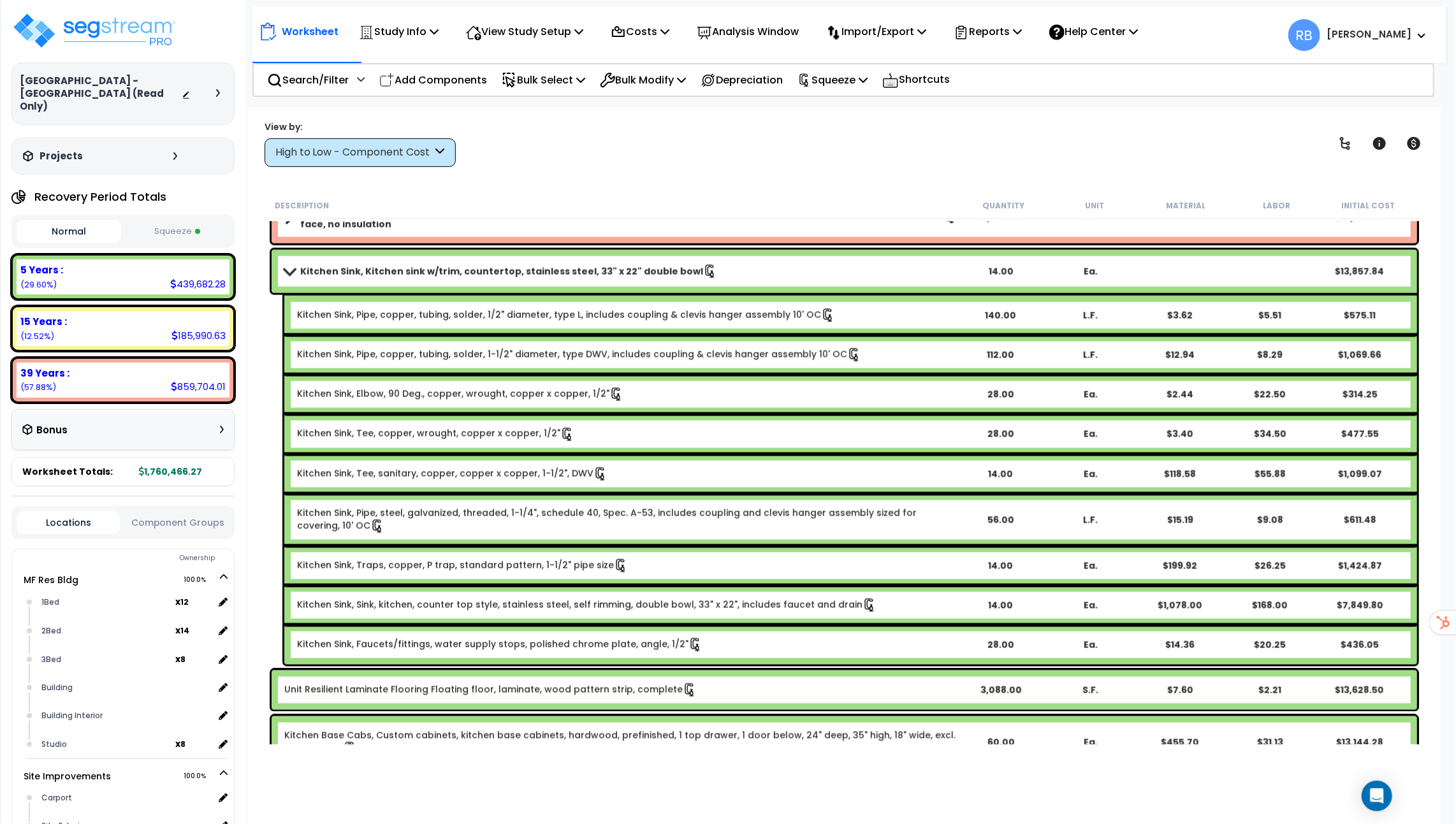
click at [287, 273] on span at bounding box center [289, 271] width 18 height 10
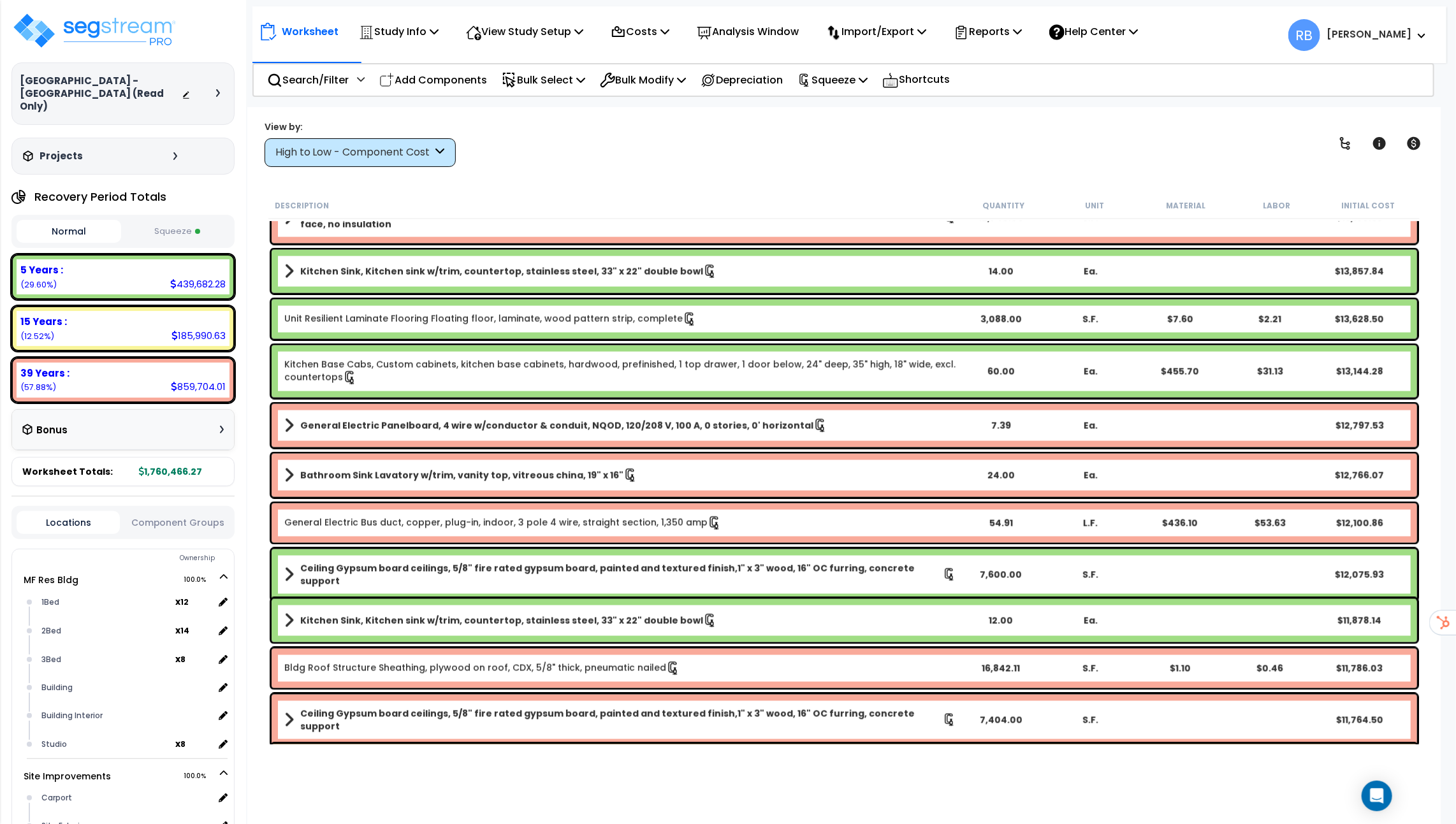
click at [290, 428] on span at bounding box center [290, 426] width 10 height 18
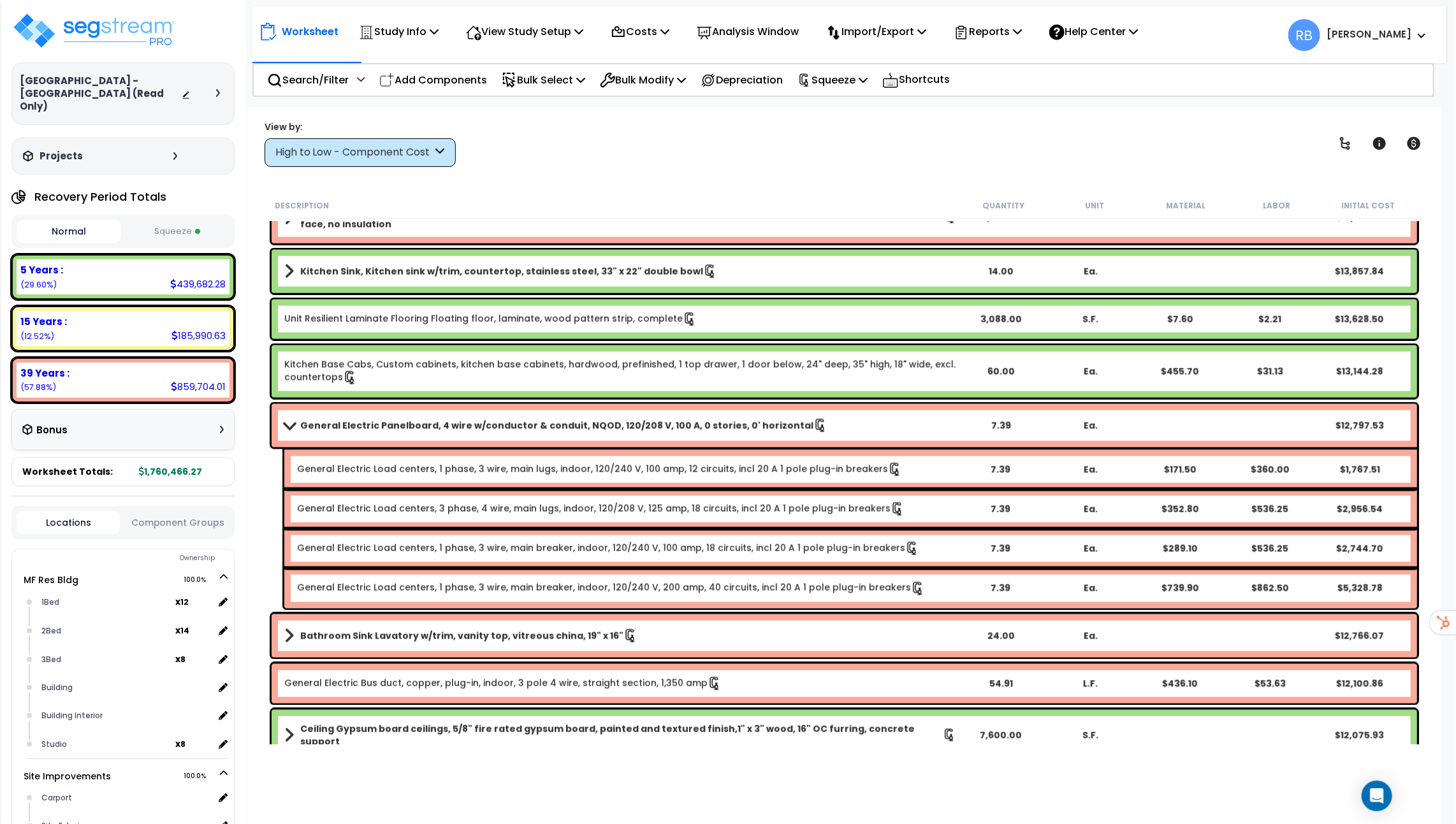
click at [290, 428] on span at bounding box center [289, 425] width 18 height 10
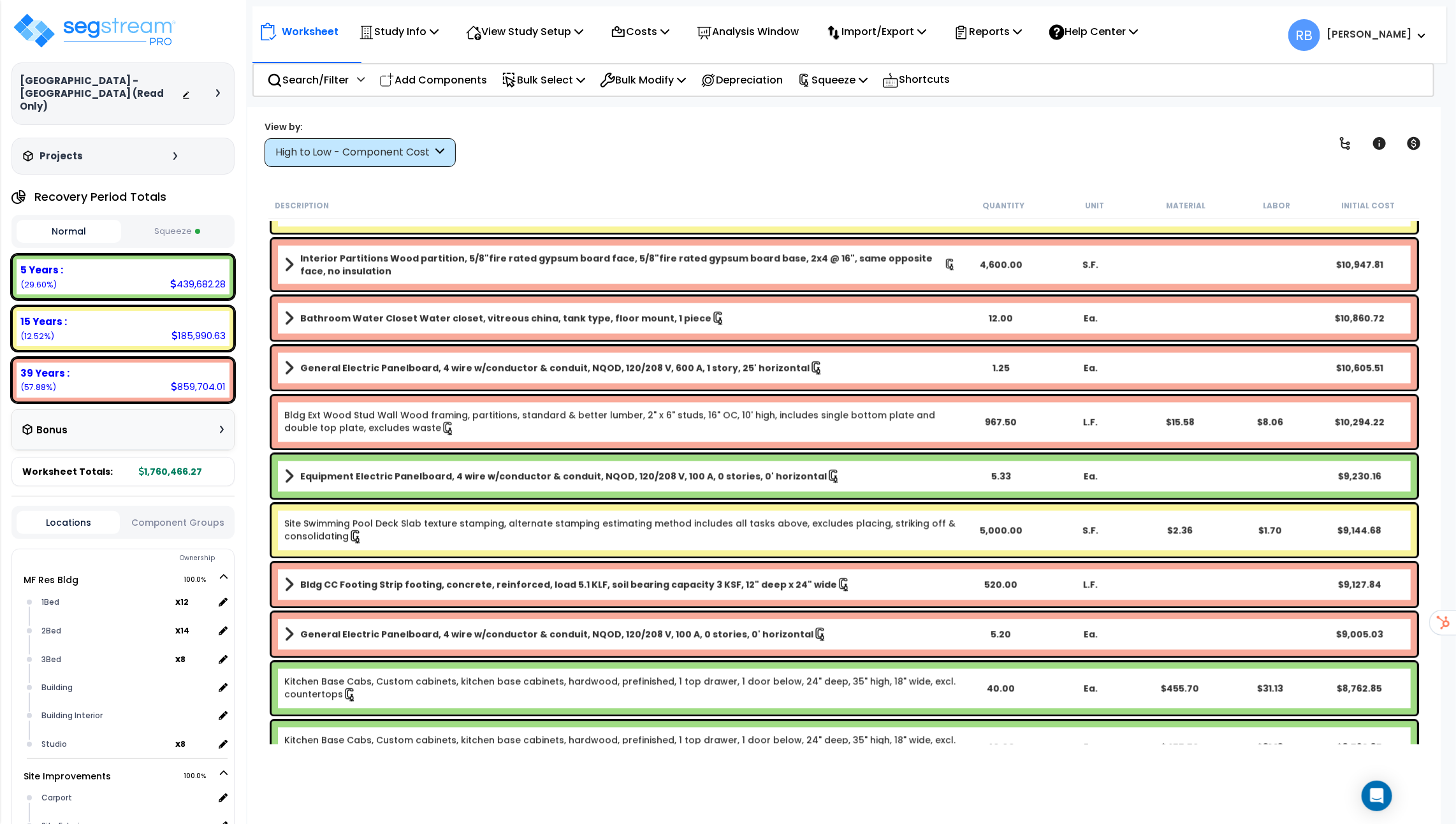
scroll to position [1880, 0]
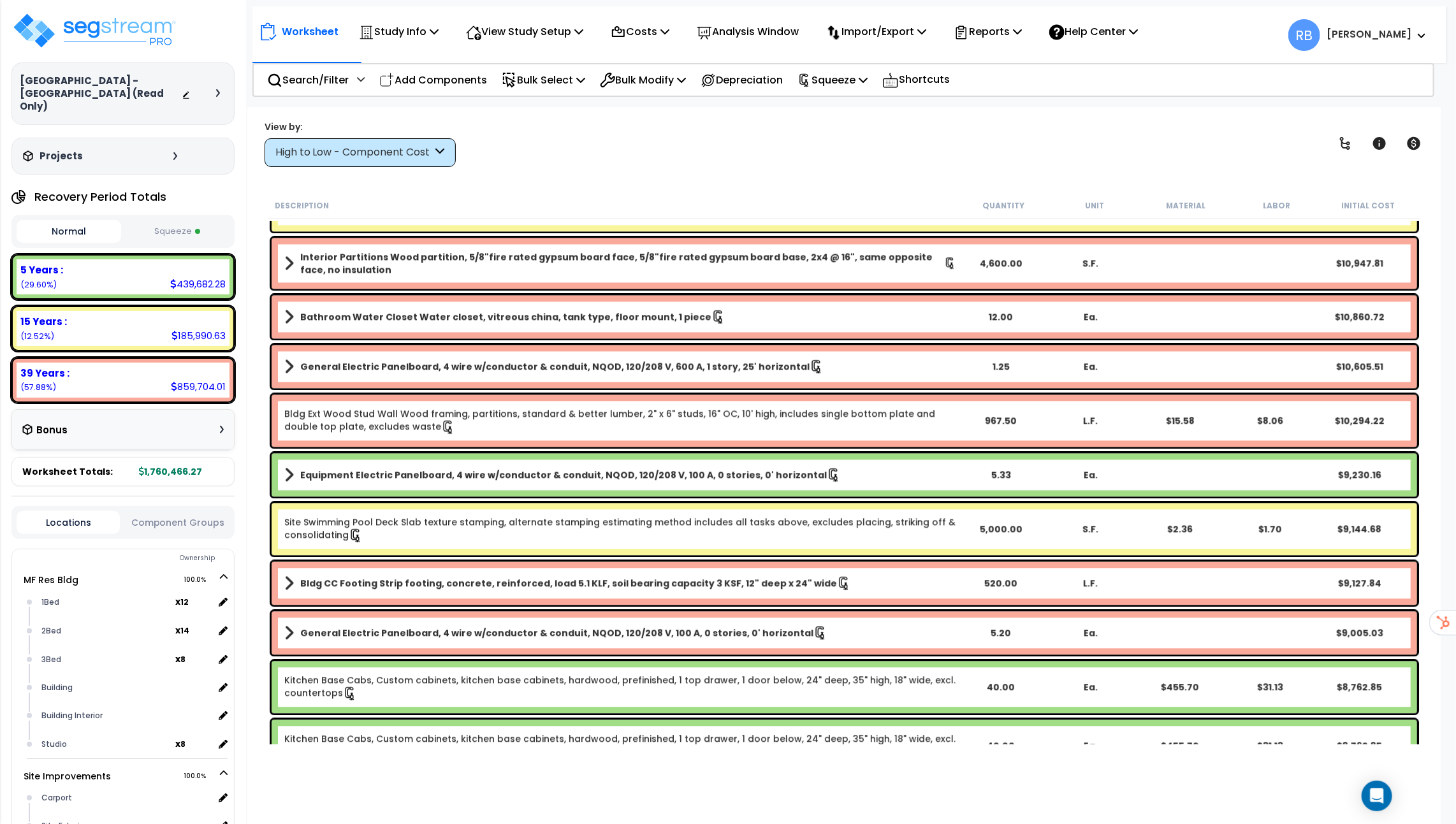
click at [489, 258] on b "Interior Partitions Wood partition, 5/8"fire rated gypsum board face, 5/8"fire …" at bounding box center [622, 264] width 644 height 26
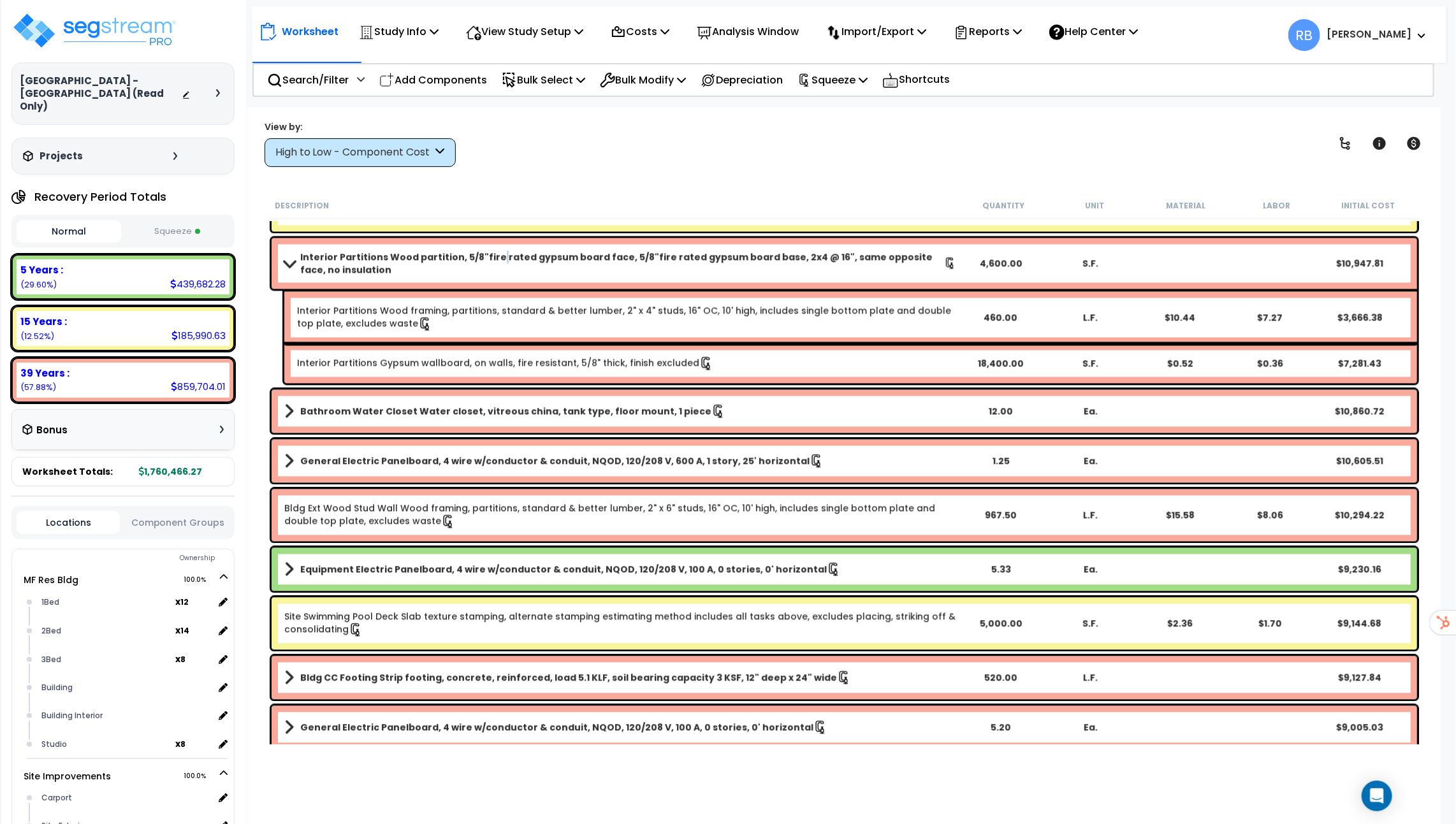
click at [489, 258] on b "Interior Partitions Wood partition, 5/8"fire rated gypsum board face, 5/8"fire …" at bounding box center [622, 264] width 644 height 26
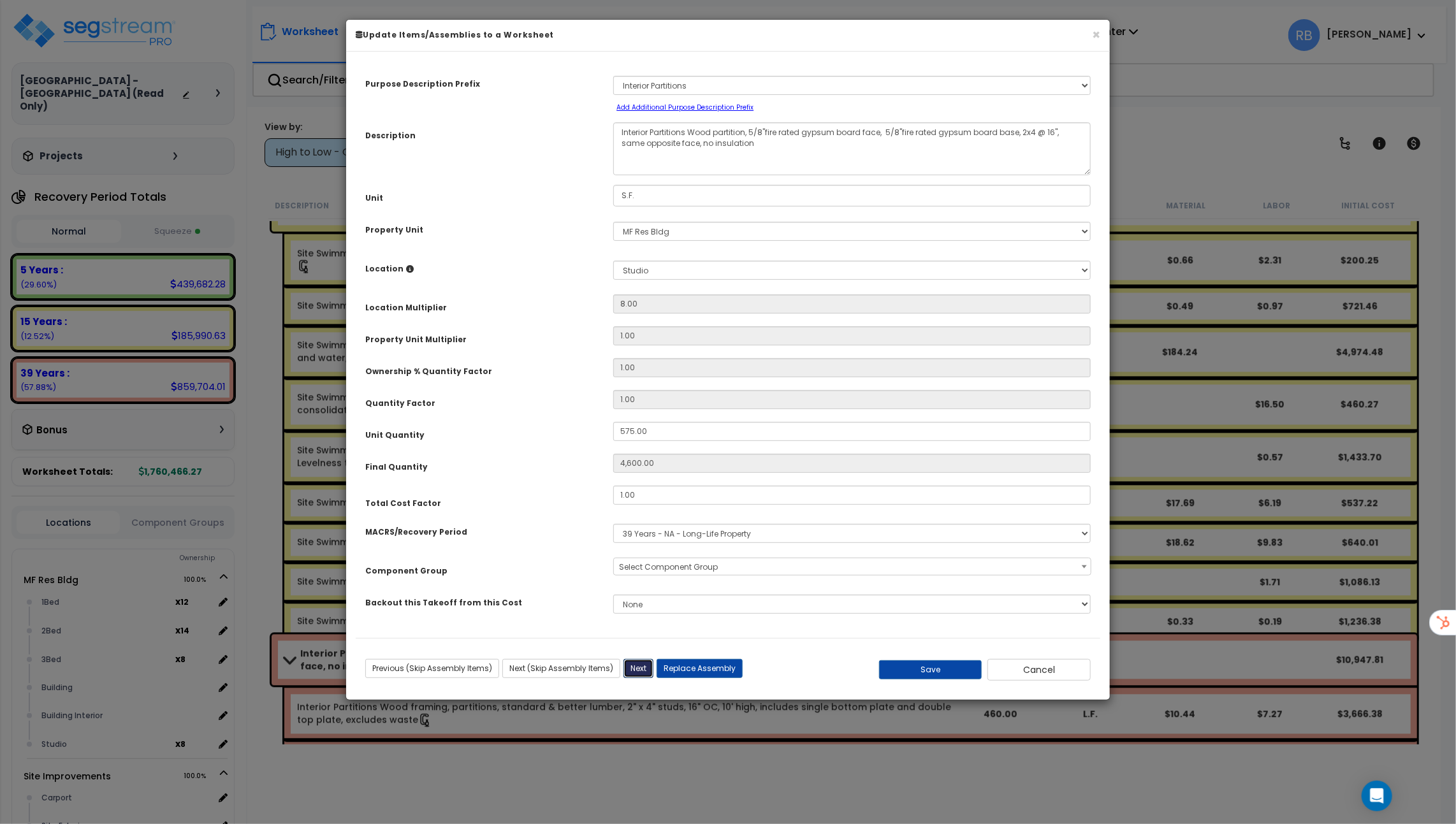
click at [627, 661] on button "Next" at bounding box center [638, 669] width 30 height 19
type input "4600.00"
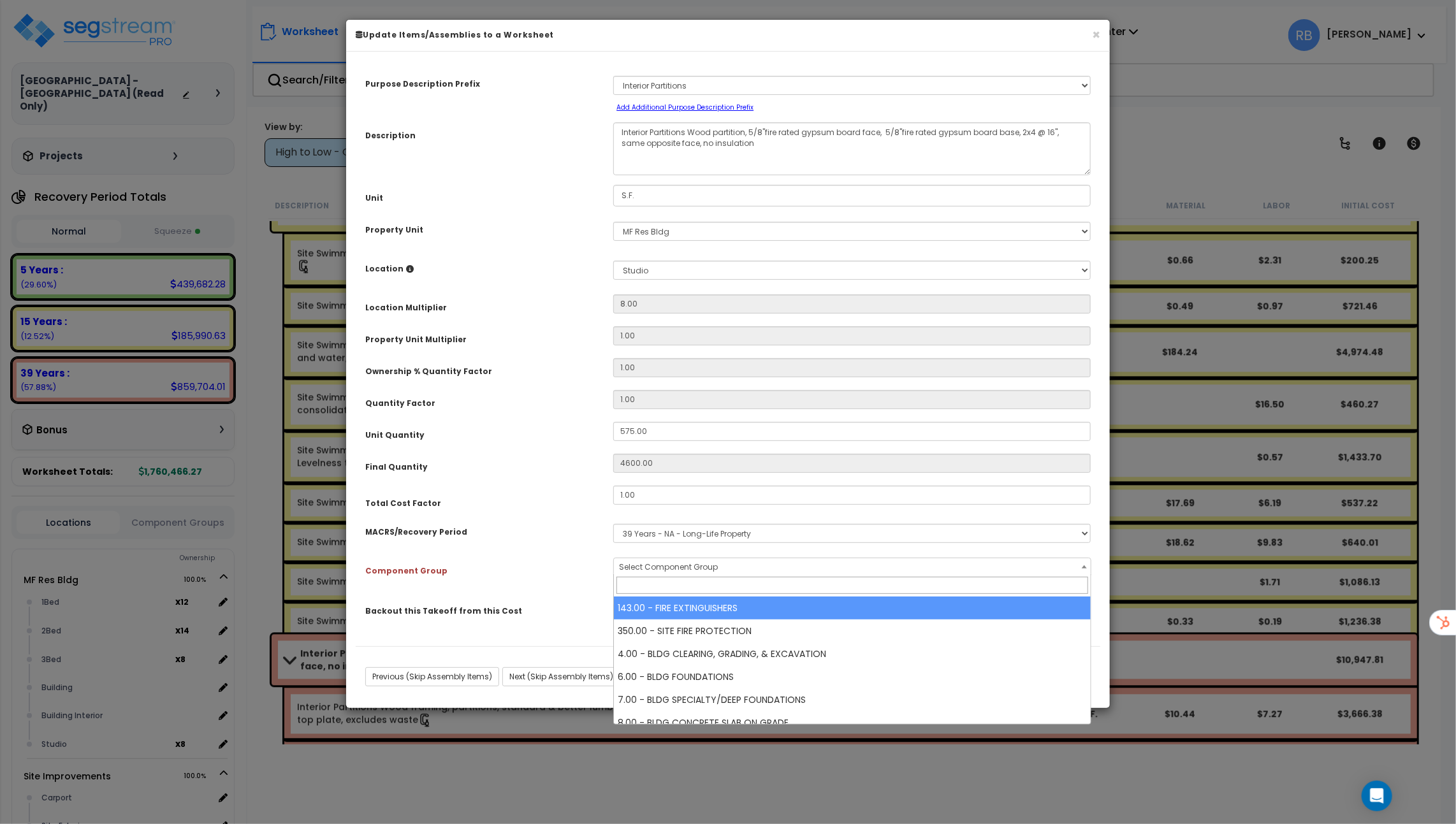
click at [666, 573] on span "Select Component Group" at bounding box center [852, 568] width 476 height 18
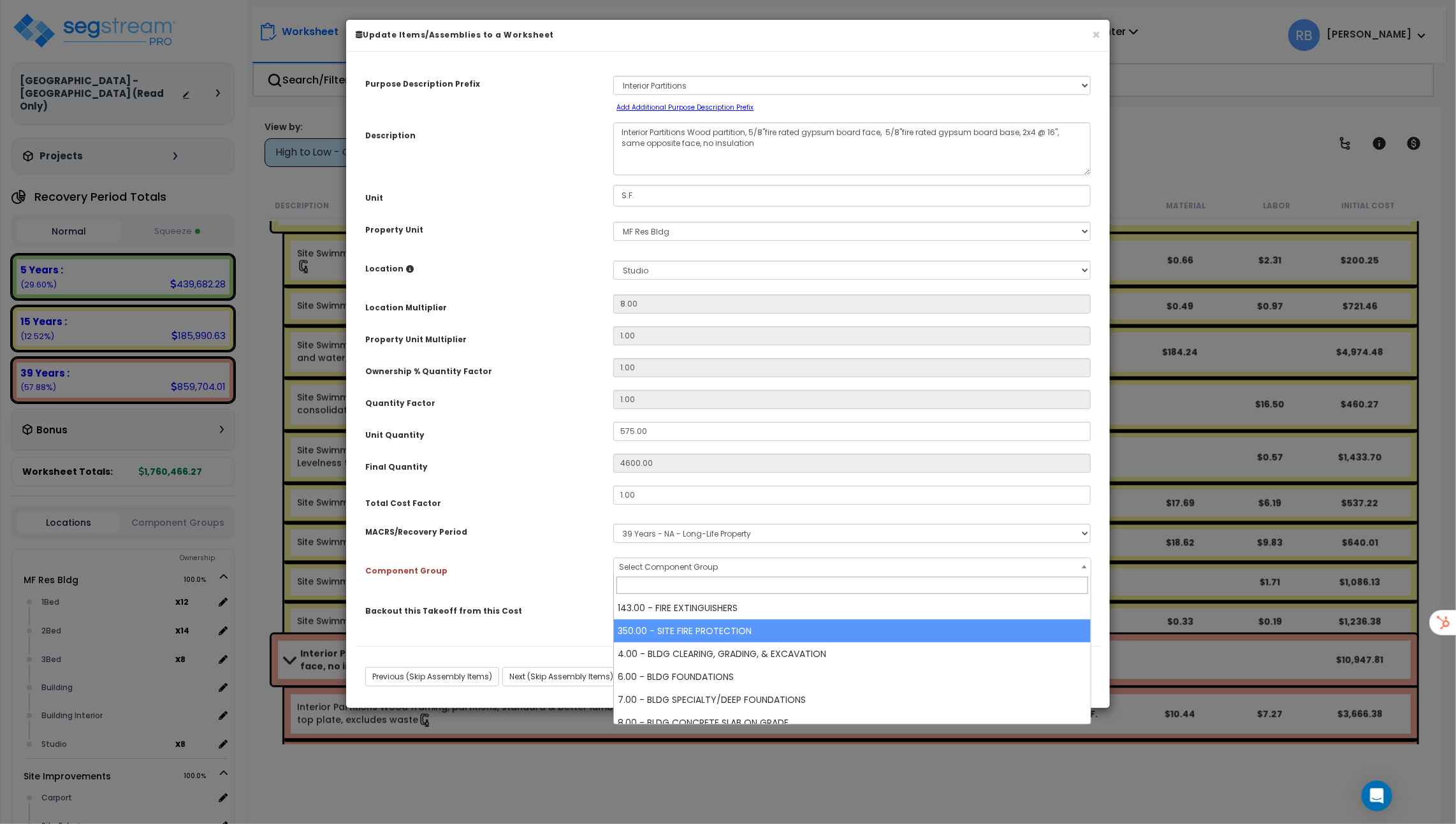
select select "51268"
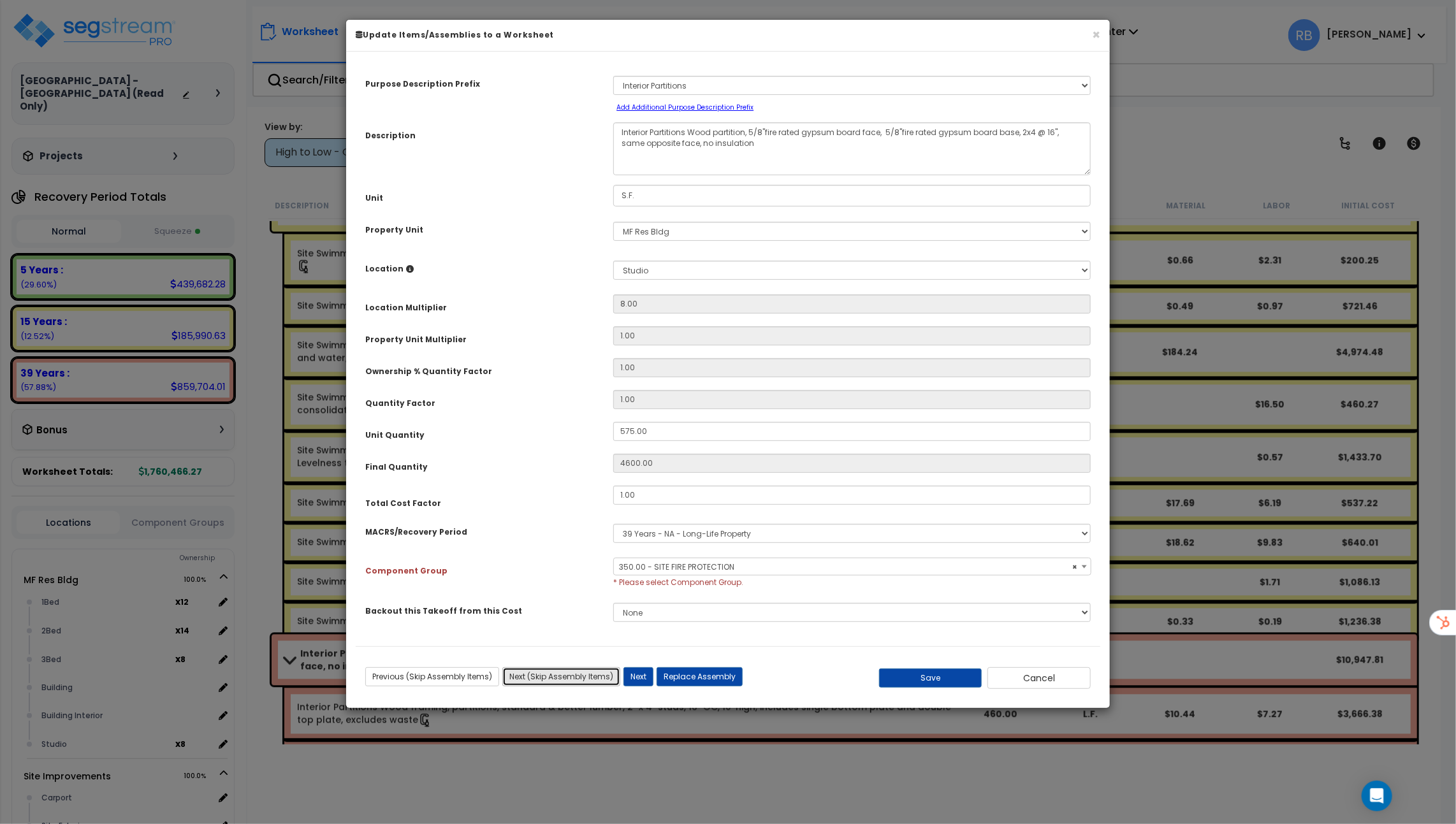
click at [568, 674] on button "Next (Skip Assembly Items)" at bounding box center [561, 677] width 118 height 19
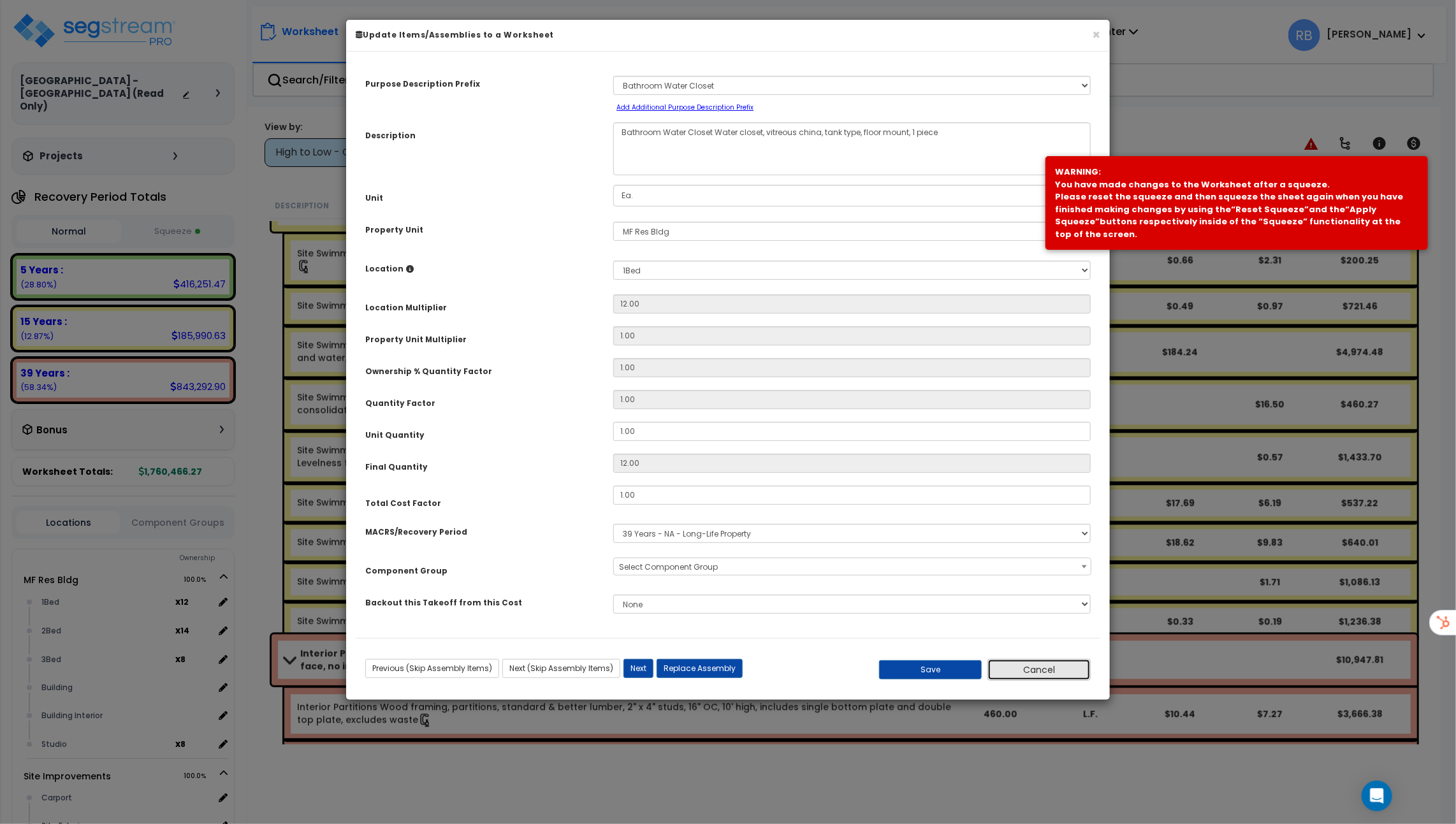
click at [1014, 673] on button "Cancel" at bounding box center [1039, 670] width 104 height 22
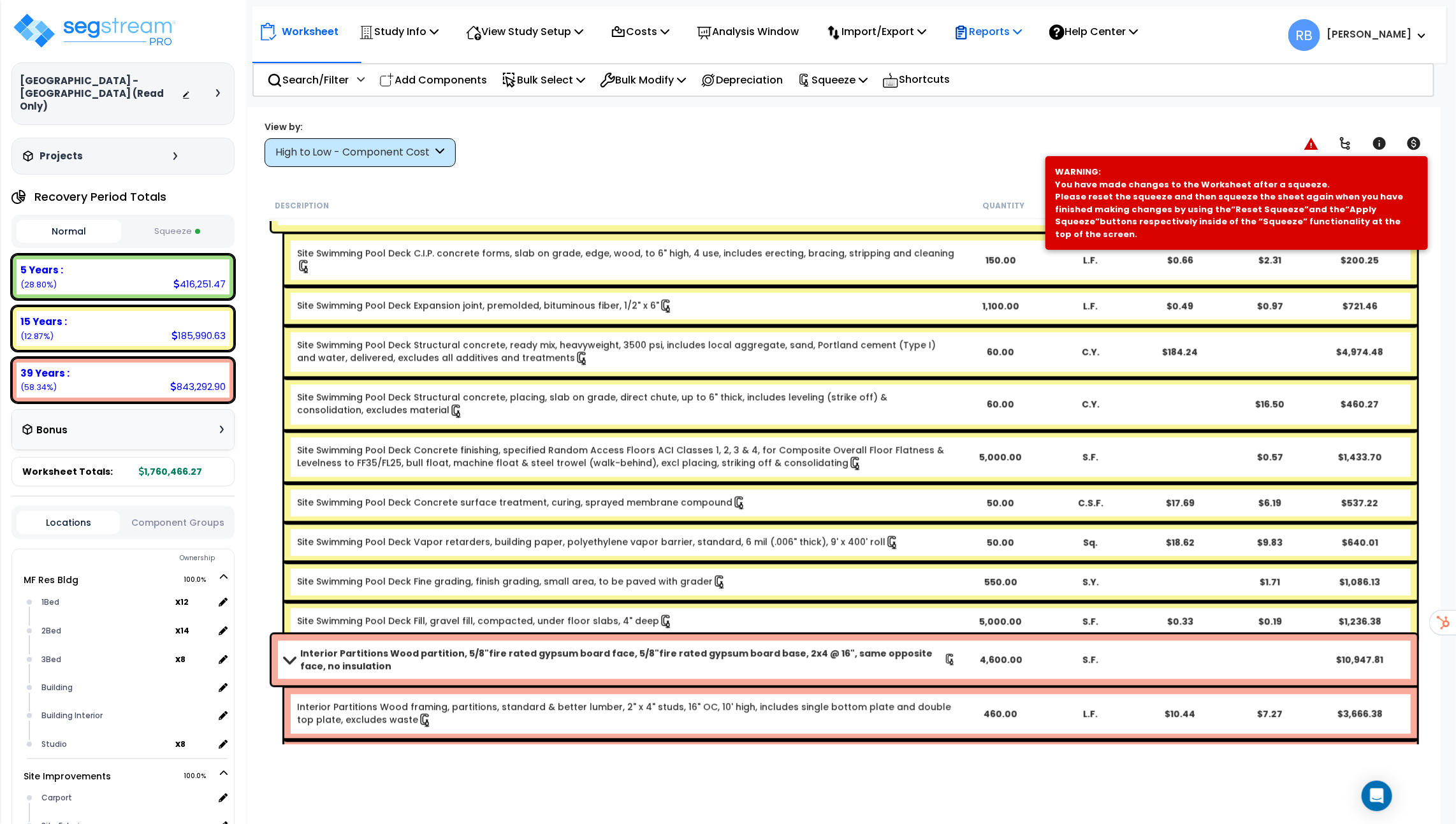
click at [993, 38] on p "Reports" at bounding box center [988, 31] width 68 height 17
click at [844, 80] on p "Squeeze" at bounding box center [832, 79] width 70 height 17
click at [836, 136] on link "Reset Squeeze" at bounding box center [854, 139] width 126 height 26
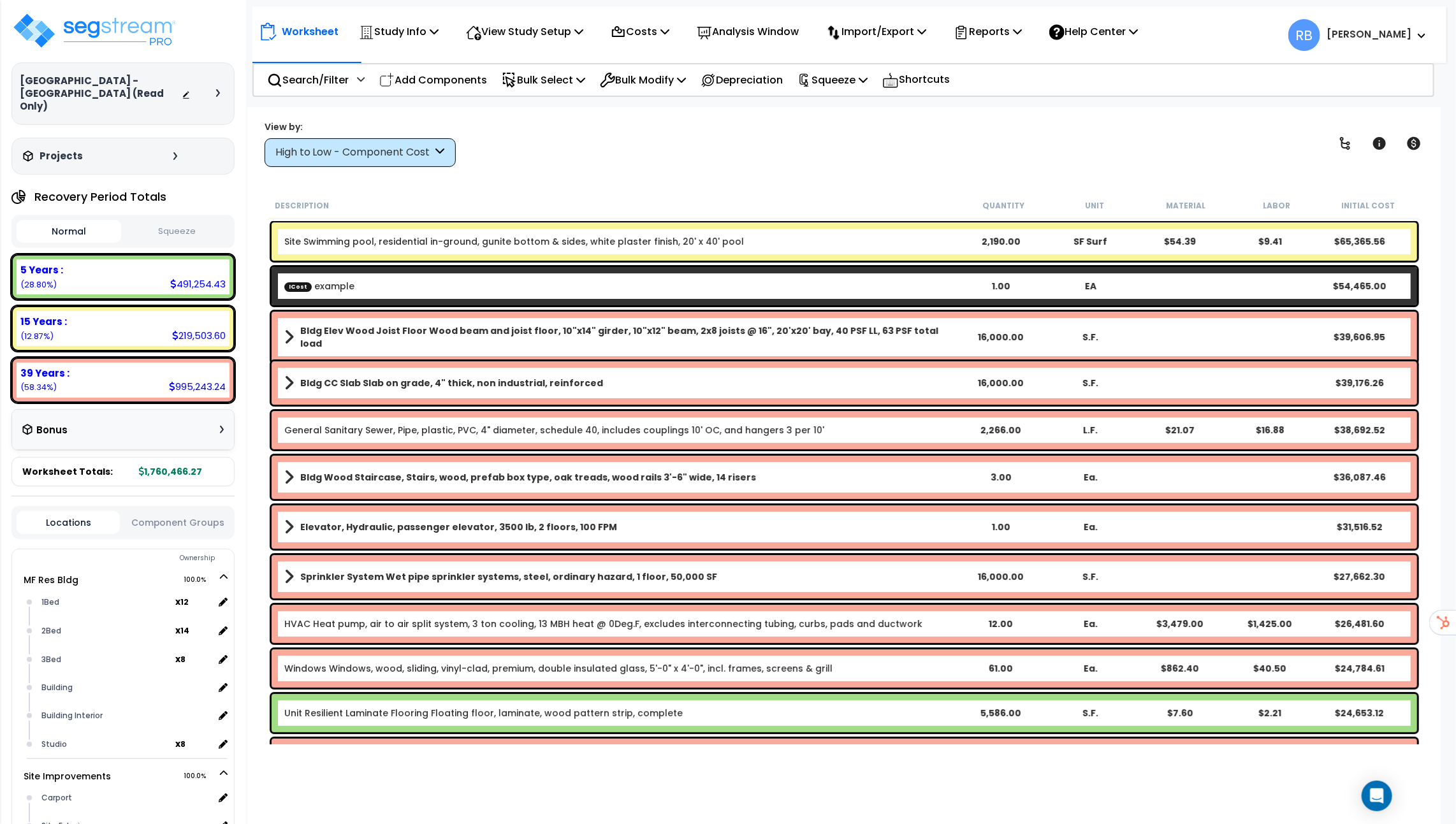
click at [273, 338] on div "Bldg Elev Wood Joist Floor Wood beam and joist floor, 10"x14" girder, 10"x12" b…" at bounding box center [844, 336] width 1145 height 51
click at [281, 333] on div "Bldg Elev Wood Joist Floor Wood beam and joist floor, 10"x14" girder, 10"x12" b…" at bounding box center [844, 336] width 1145 height 51
click at [290, 330] on span at bounding box center [290, 337] width 10 height 18
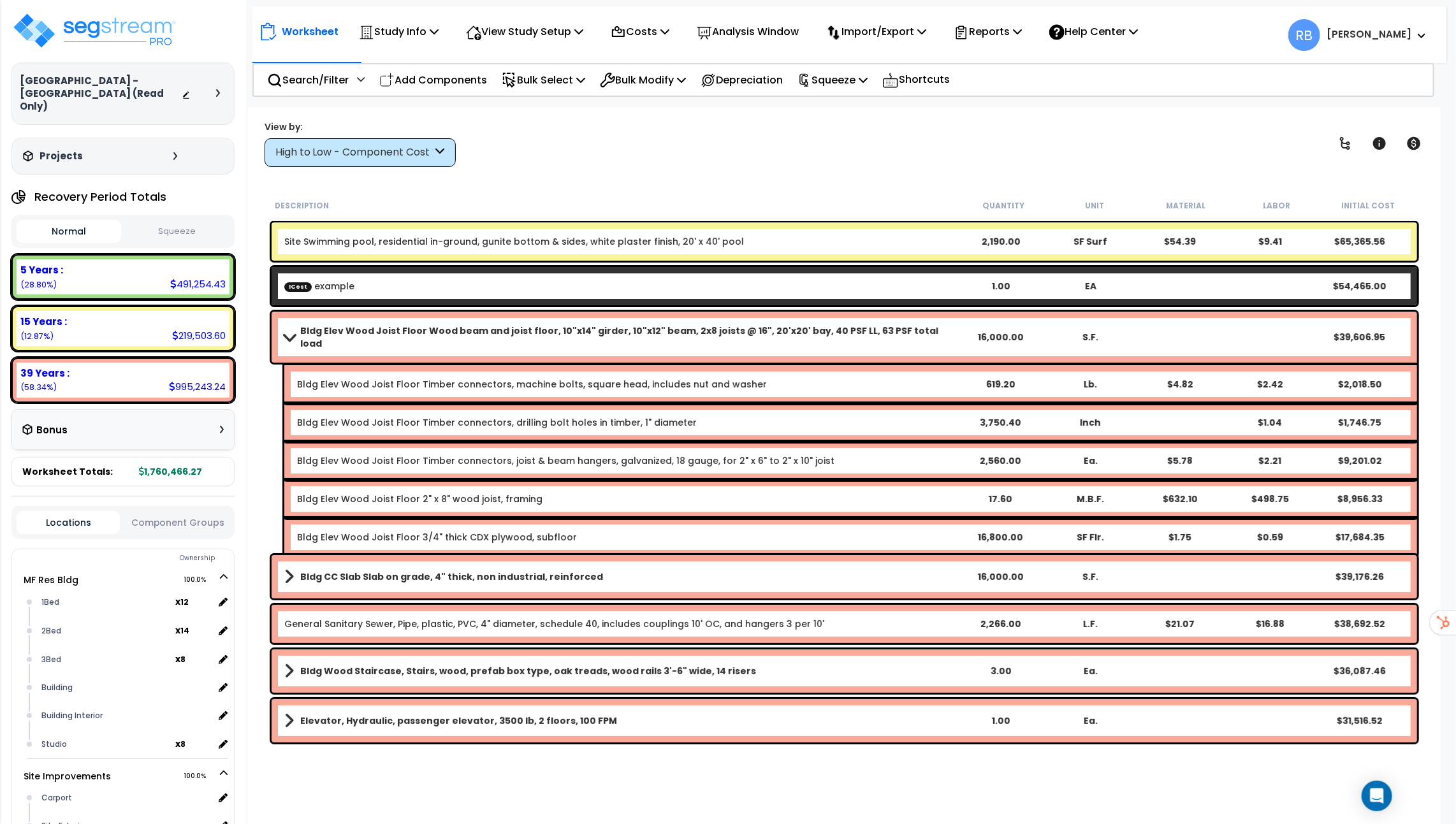
click at [402, 382] on div "Bldg Elev Wood Joist Floor Timber connectors, machine bolts, square head, inclu…" at bounding box center [851, 384] width 1133 height 38
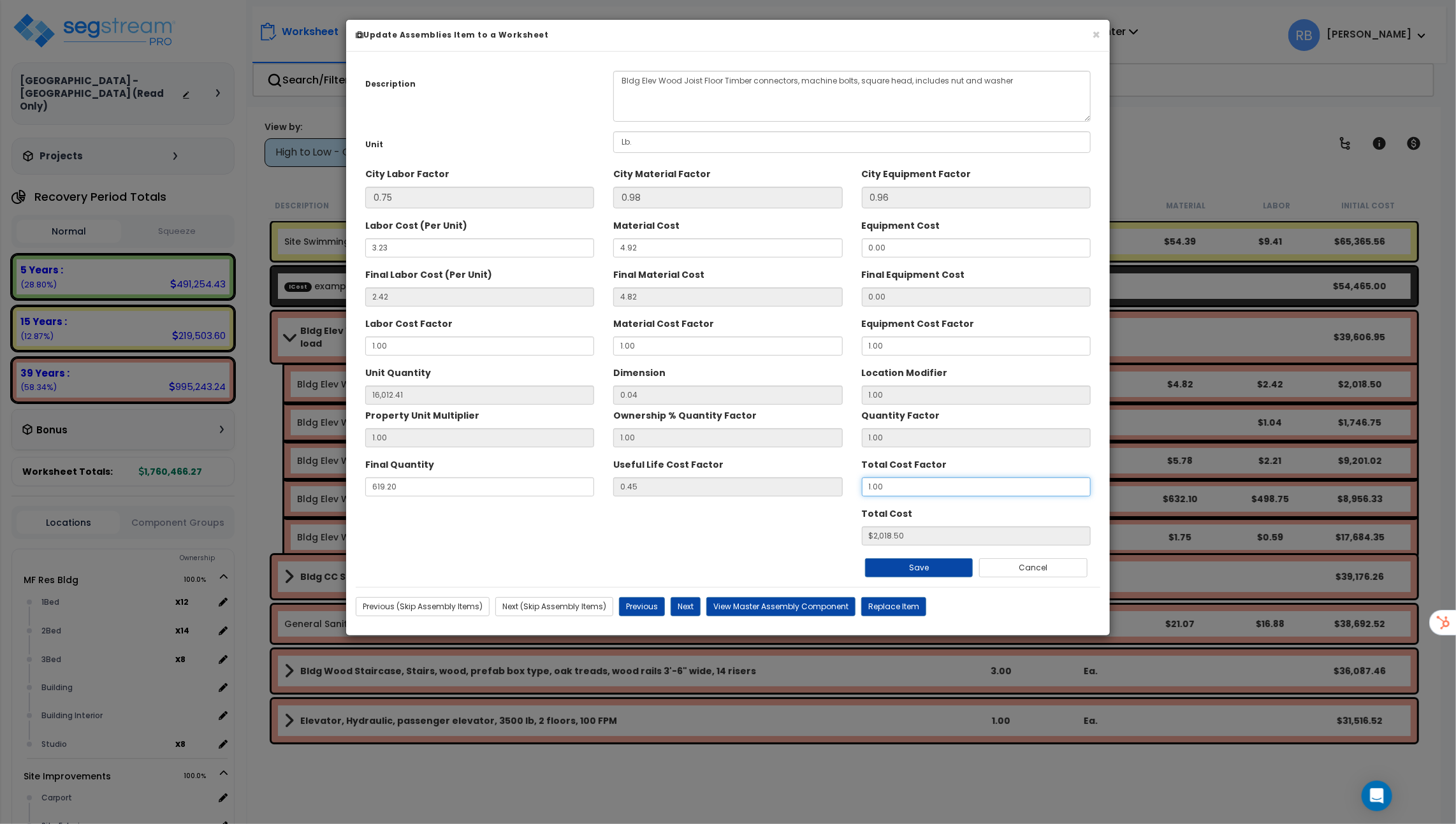
click at [764, 489] on div "Final Quantity 619.20 Useful Life Cost Factor 0.45 Total Cost Factor 1.00" at bounding box center [728, 475] width 745 height 43
type input ".5"
type input "15480"
type input "$1008.68"
type input "15480"
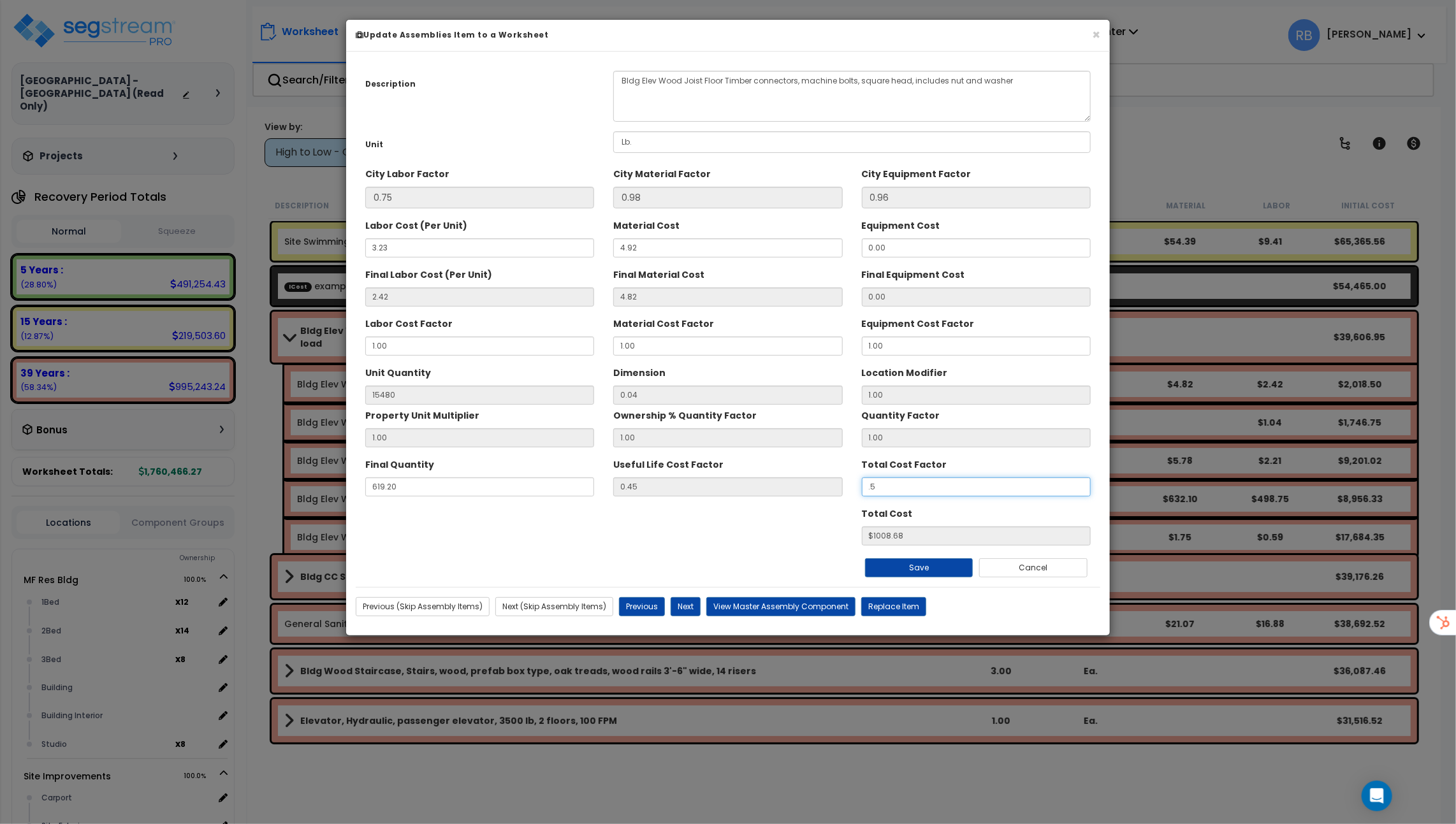
type input "$1008.68"
type input "."
type input "15480"
type input "$NaN"
type input "15480"
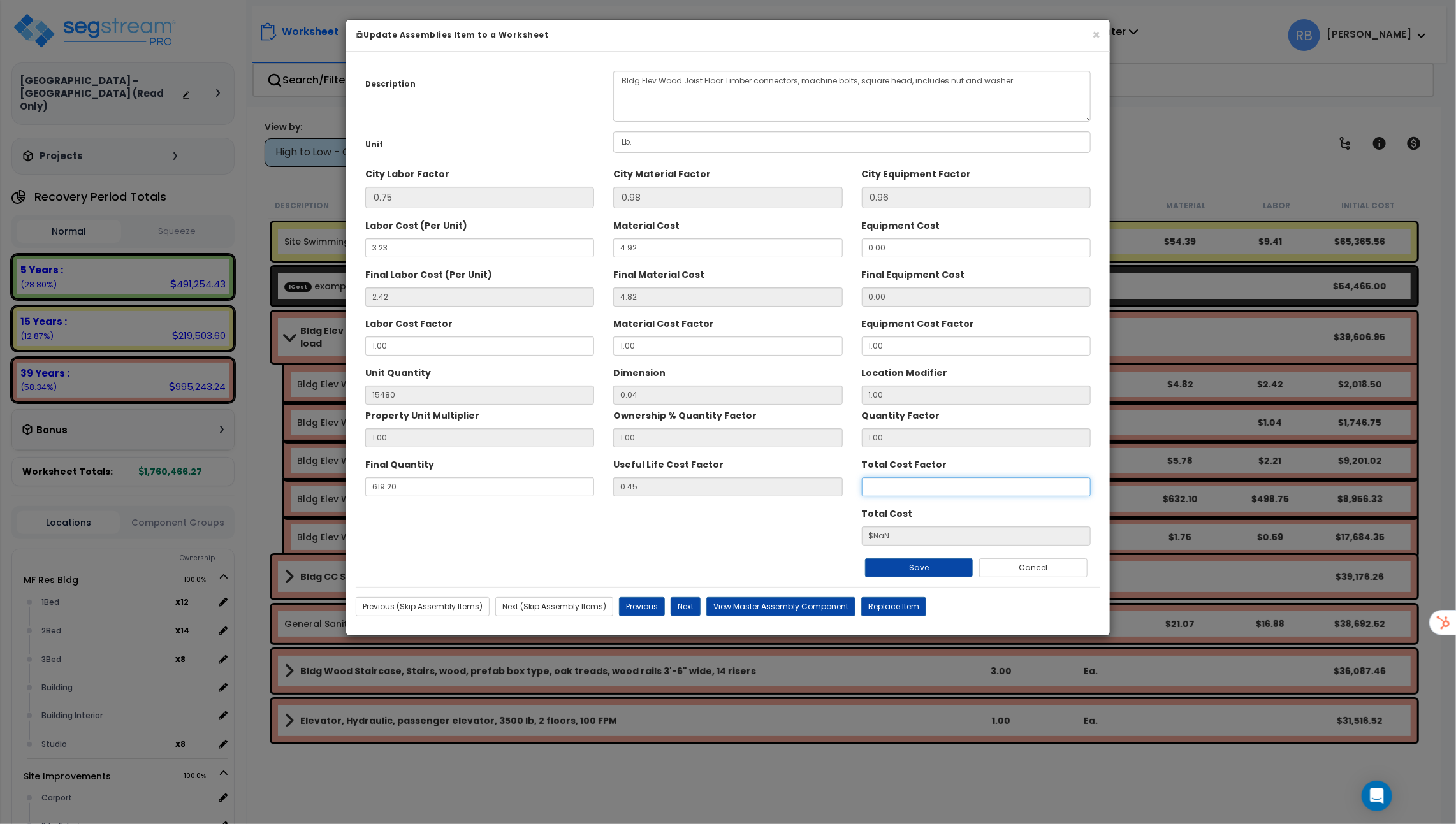
type input "$NaN"
type input "."
type input "15480"
type input "$NaN"
type input ".2"
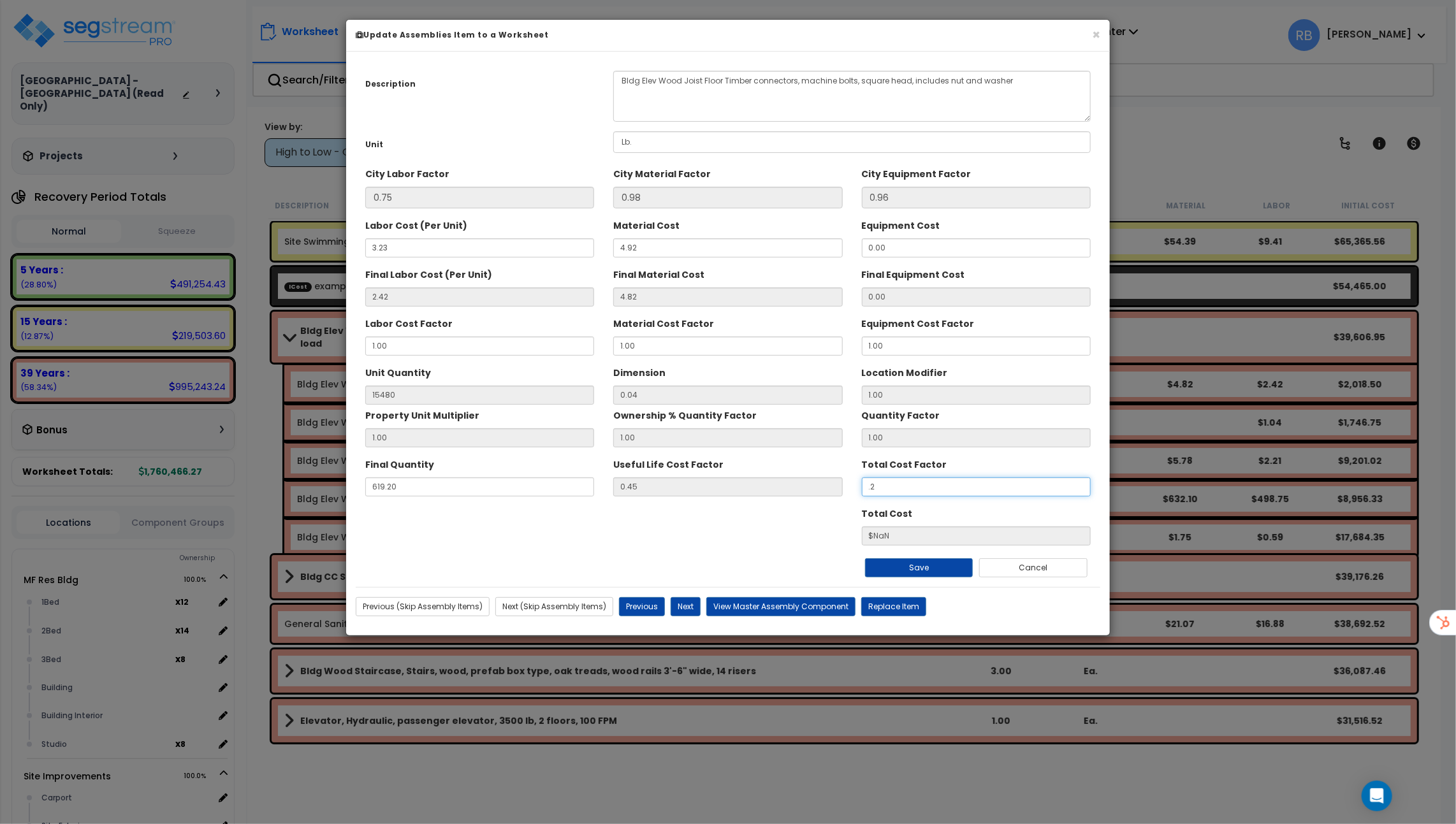
type input "15480"
type input "$403.47"
type input ".25"
type input "15480"
type input "$504.34"
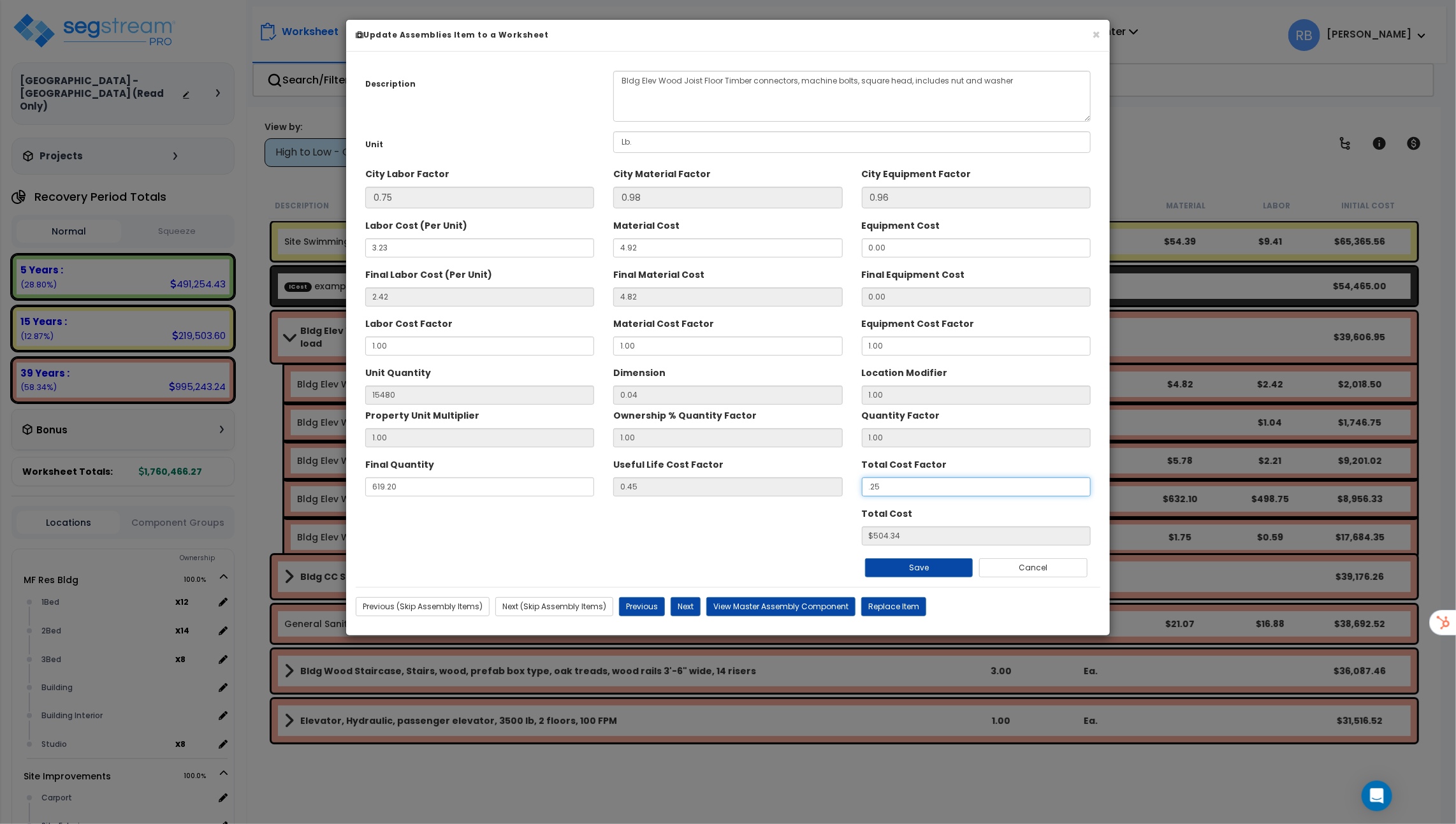
type input ".2"
type input "15480"
type input "$403.47"
type input "."
type input "15480"
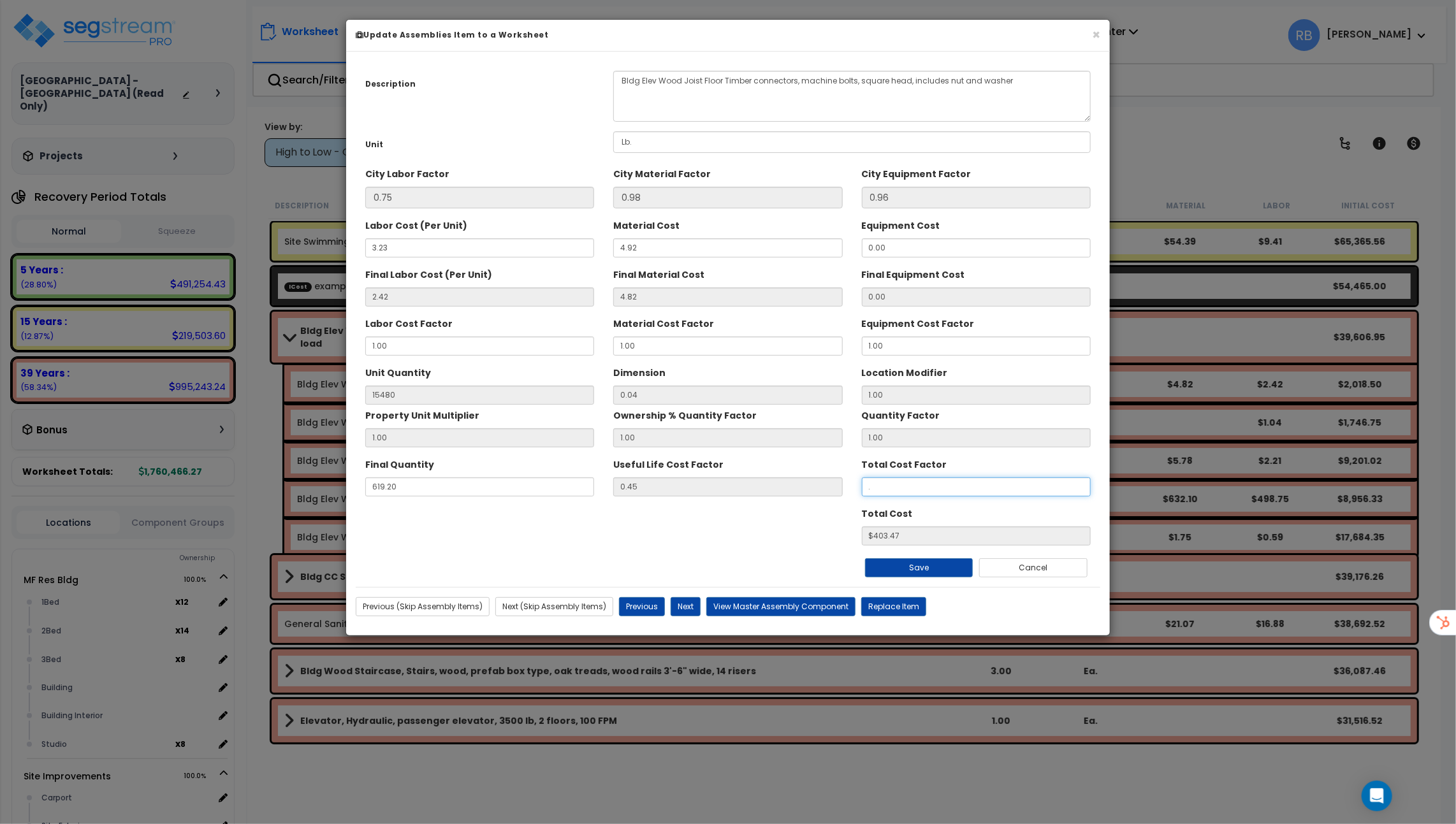
type input "$NaN"
type input "15480"
type input "$NaN"
type input ".1"
type input "15480"
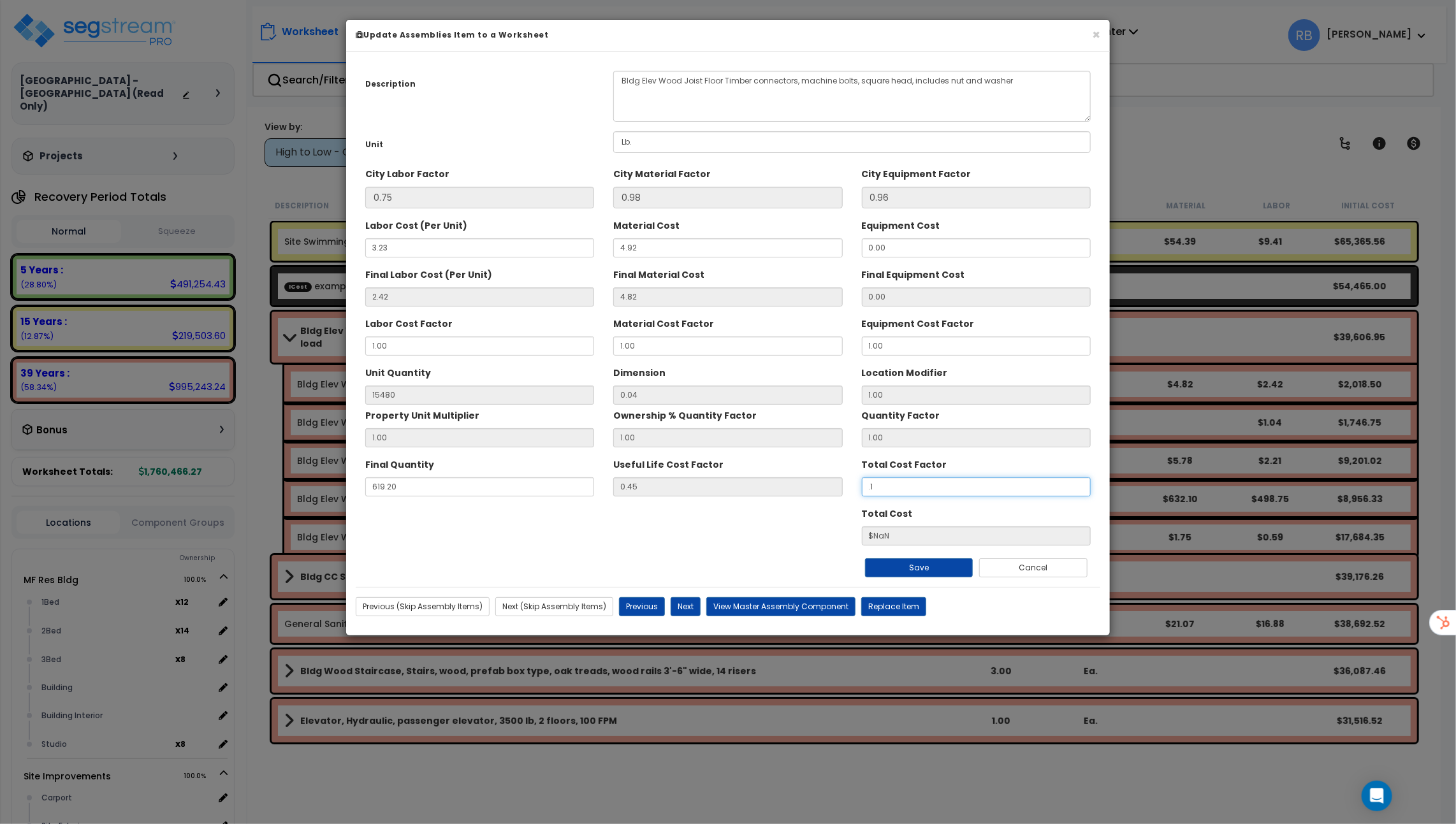
type input "$201.74"
type input "15480"
type input "."
type input "15480"
type input "$NaN"
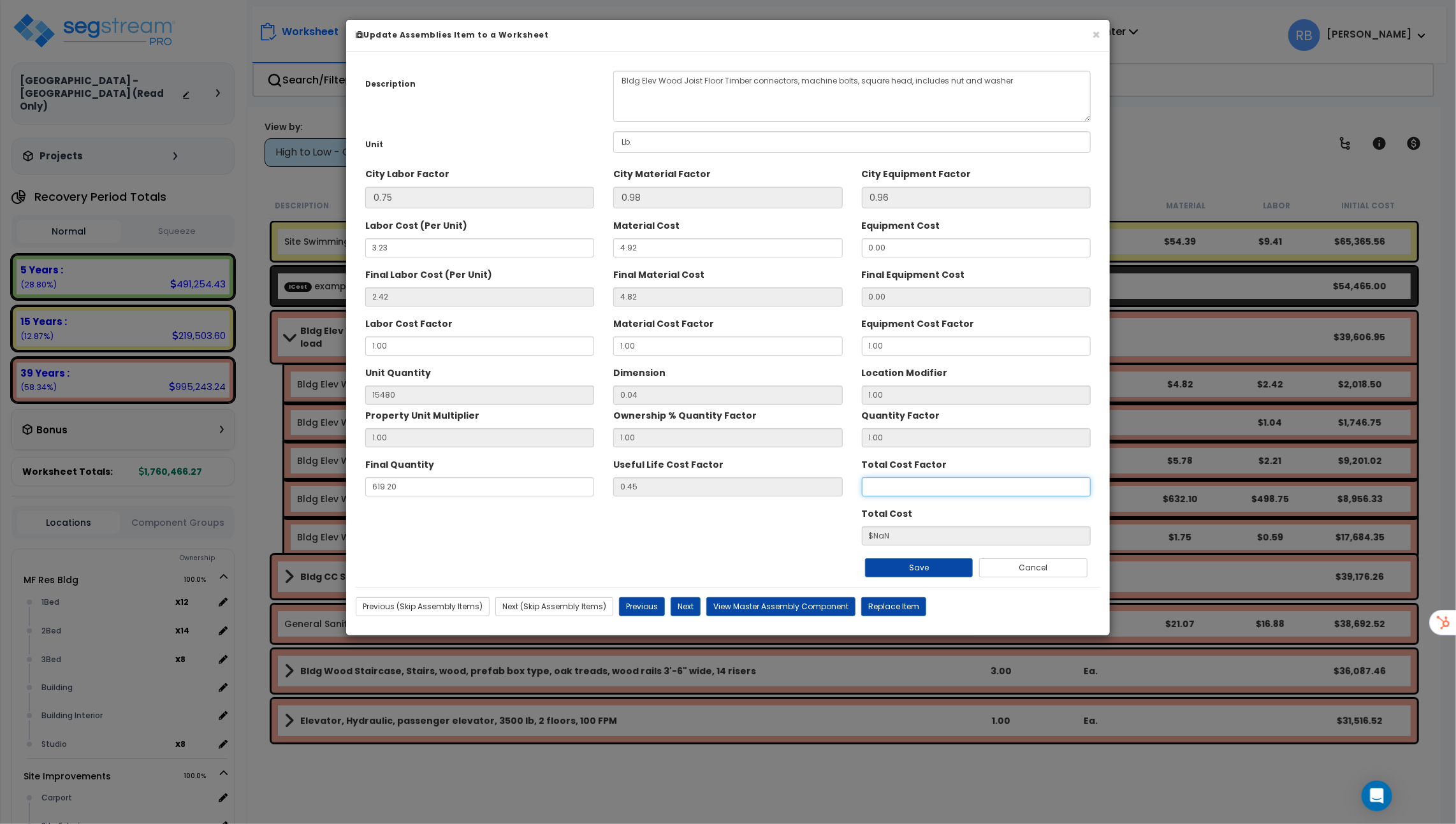
type input "15480"
type input "$NaN"
click at [1013, 563] on button "Cancel" at bounding box center [1034, 568] width 108 height 19
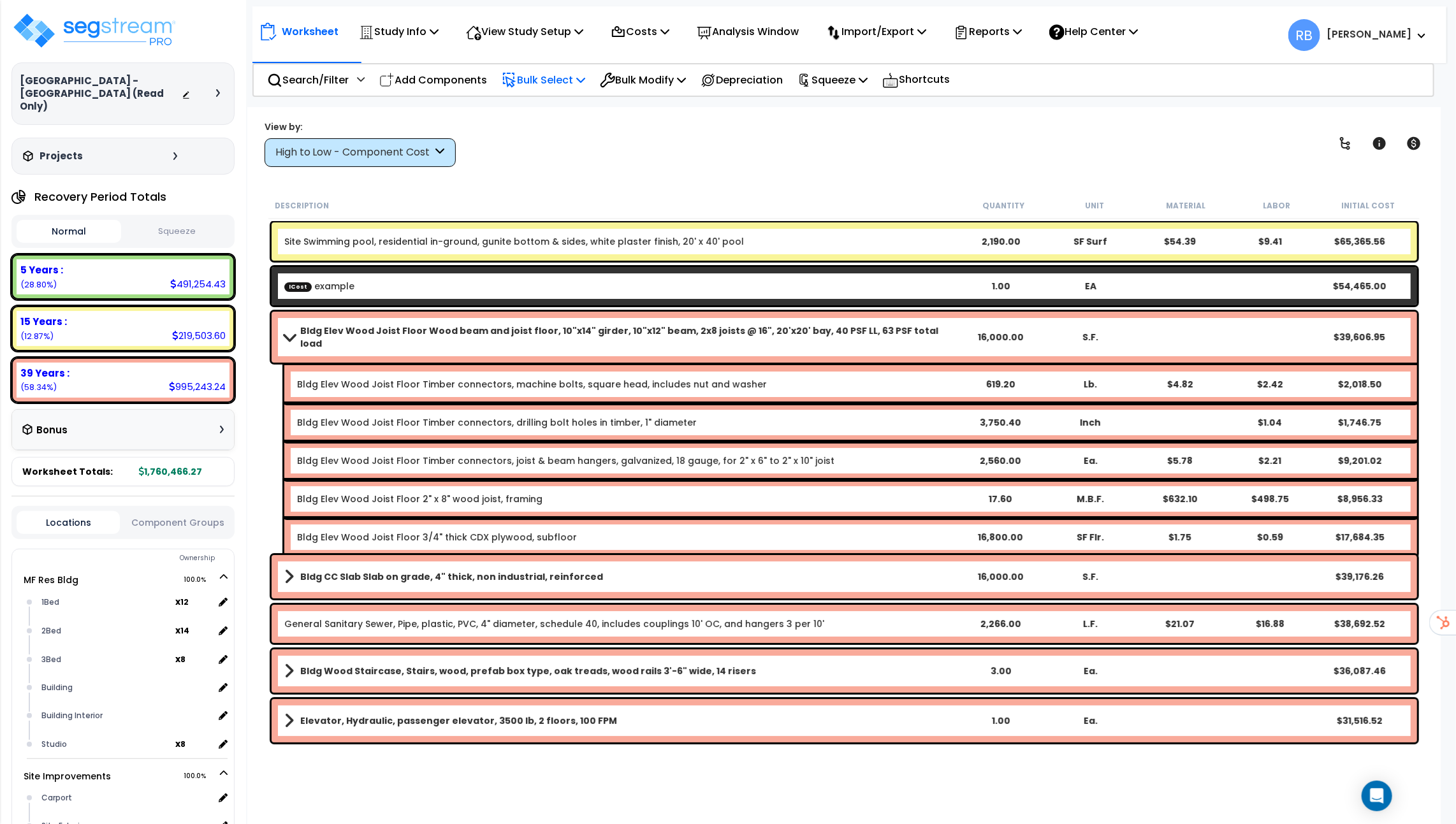
click at [551, 84] on p "Bulk Select" at bounding box center [543, 79] width 83 height 17
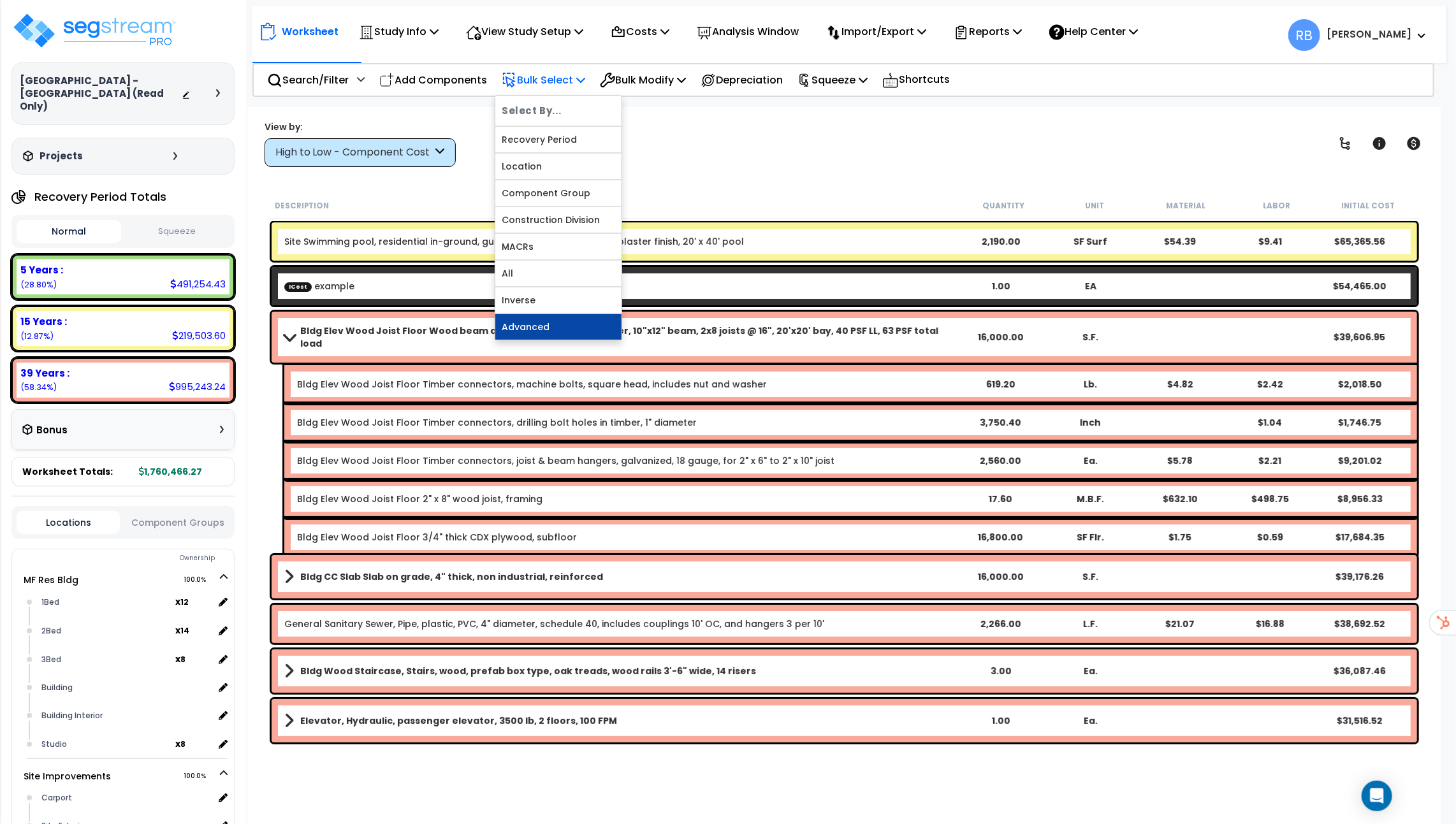
click at [552, 315] on link "Advanced" at bounding box center [558, 327] width 126 height 26
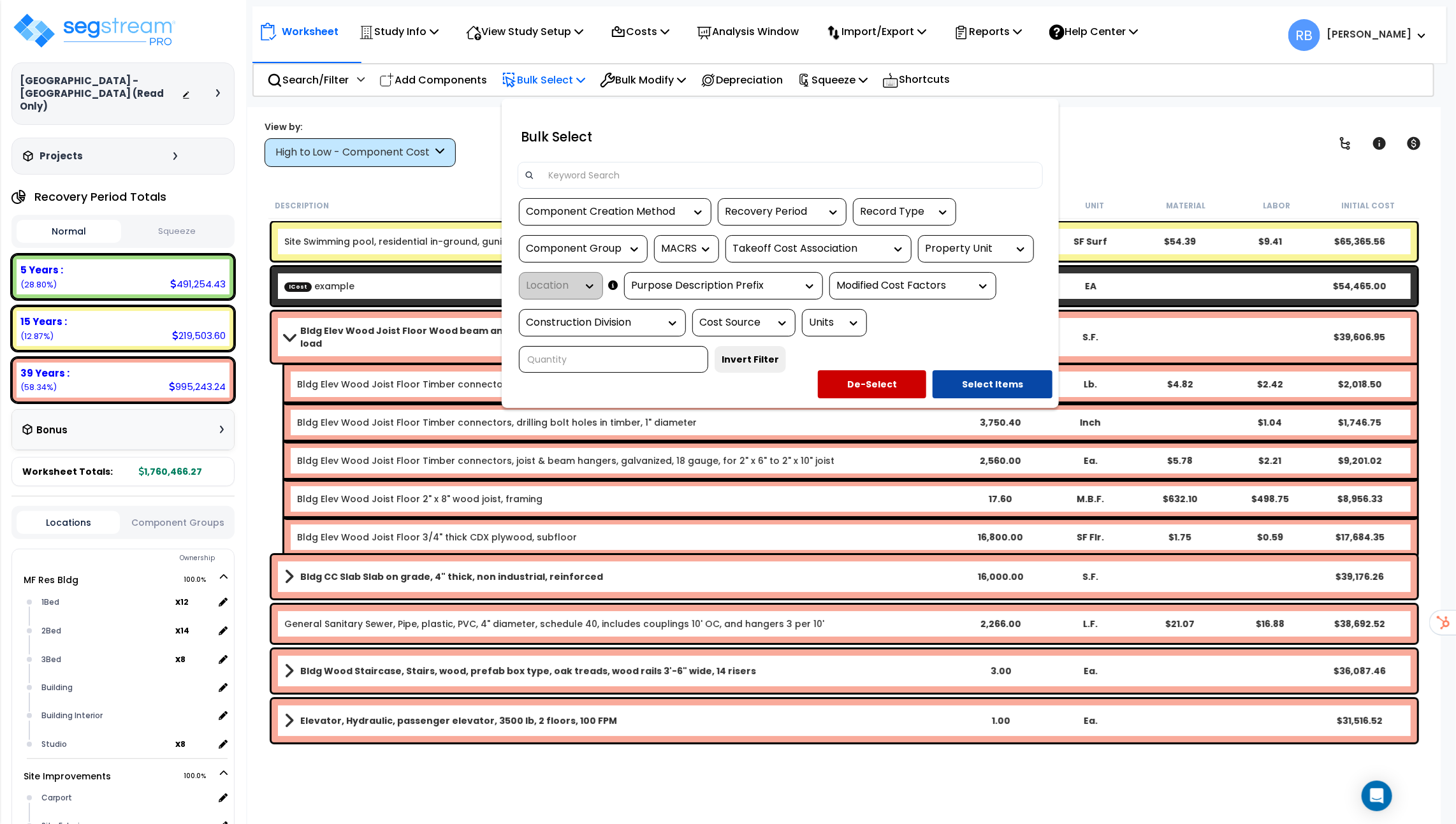
click at [582, 175] on input at bounding box center [789, 175] width 495 height 19
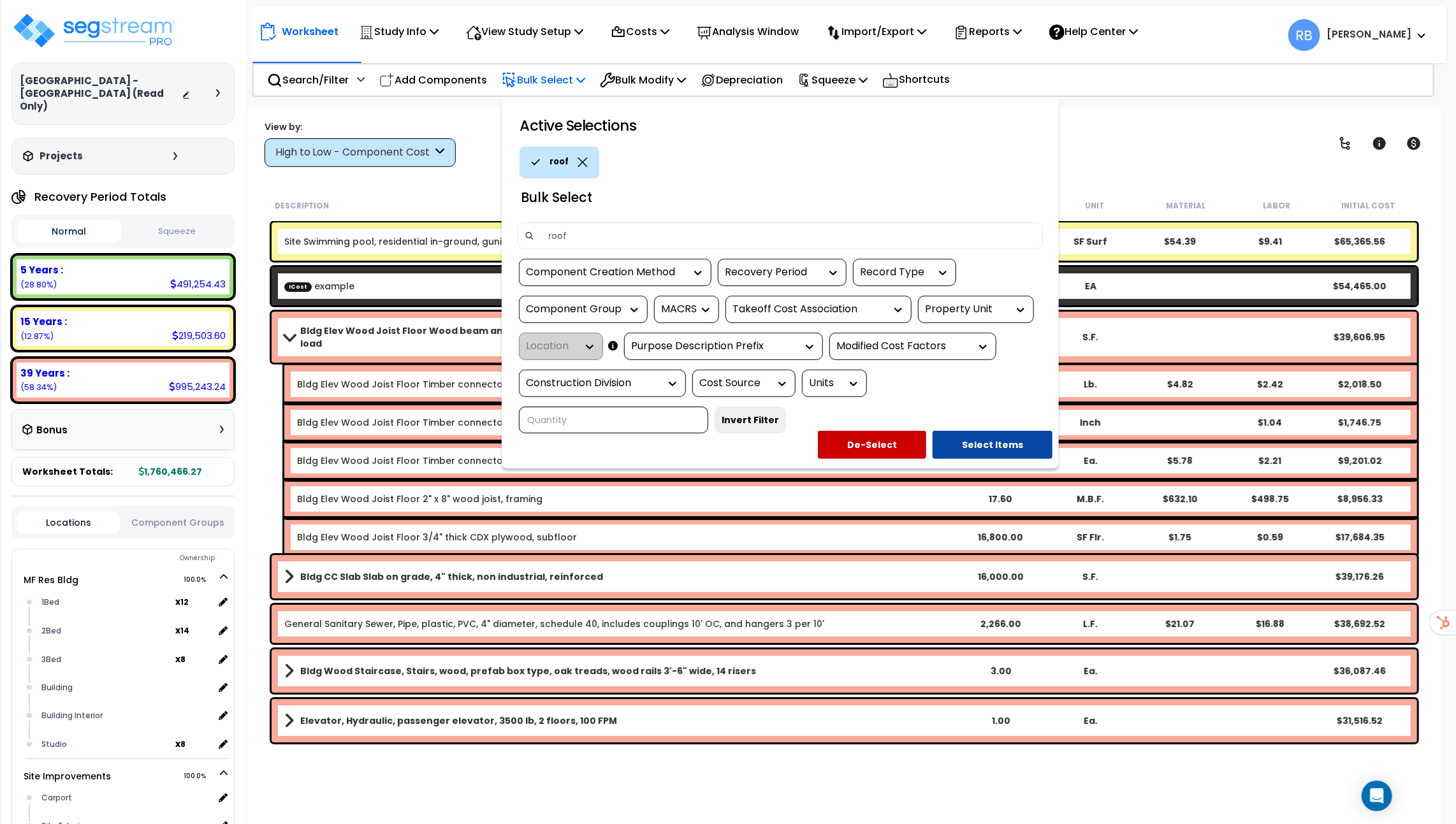
type input "roof"
click at [776, 169] on div "roof" at bounding box center [785, 162] width 533 height 32
click at [816, 273] on div "Recovery Period" at bounding box center [772, 273] width 95 height 15
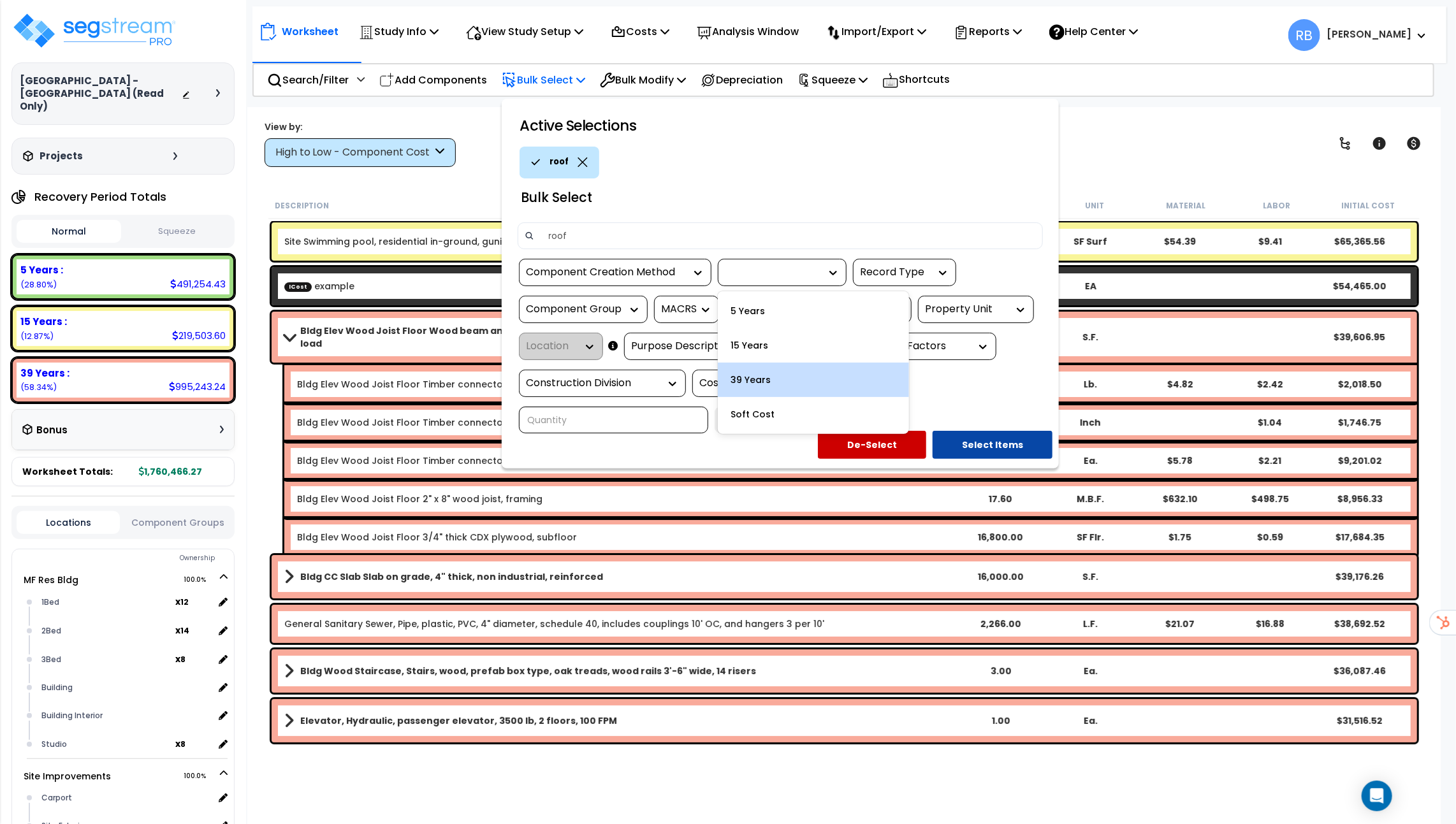
click at [811, 378] on div "39 Years" at bounding box center [814, 380] width 191 height 35
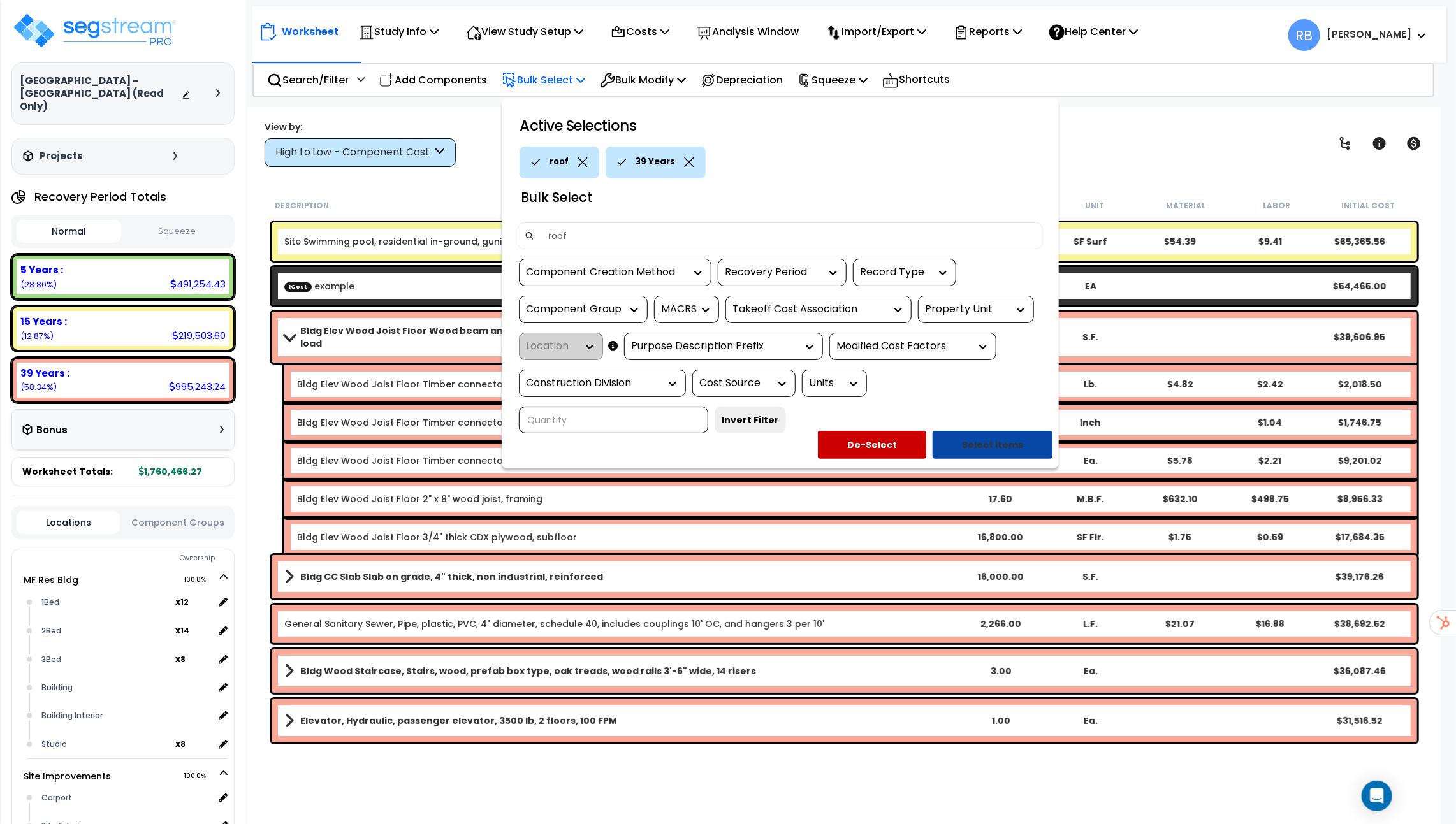
click at [1007, 431] on button "Select Items" at bounding box center [993, 445] width 120 height 28
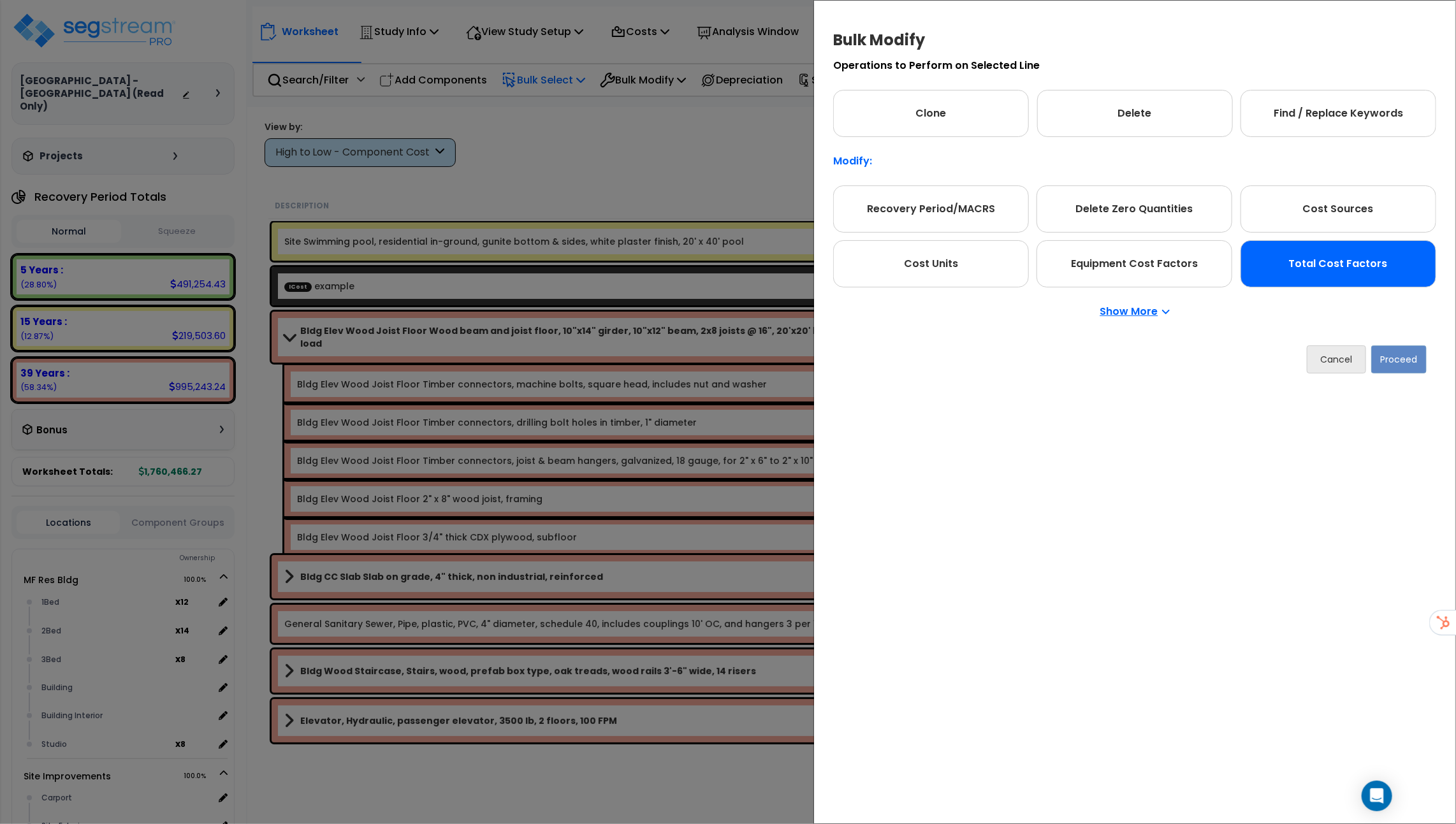
click at [1293, 271] on div "Total Cost Factors" at bounding box center [1339, 264] width 196 height 47
click at [1386, 357] on button "Proceed" at bounding box center [1399, 359] width 56 height 28
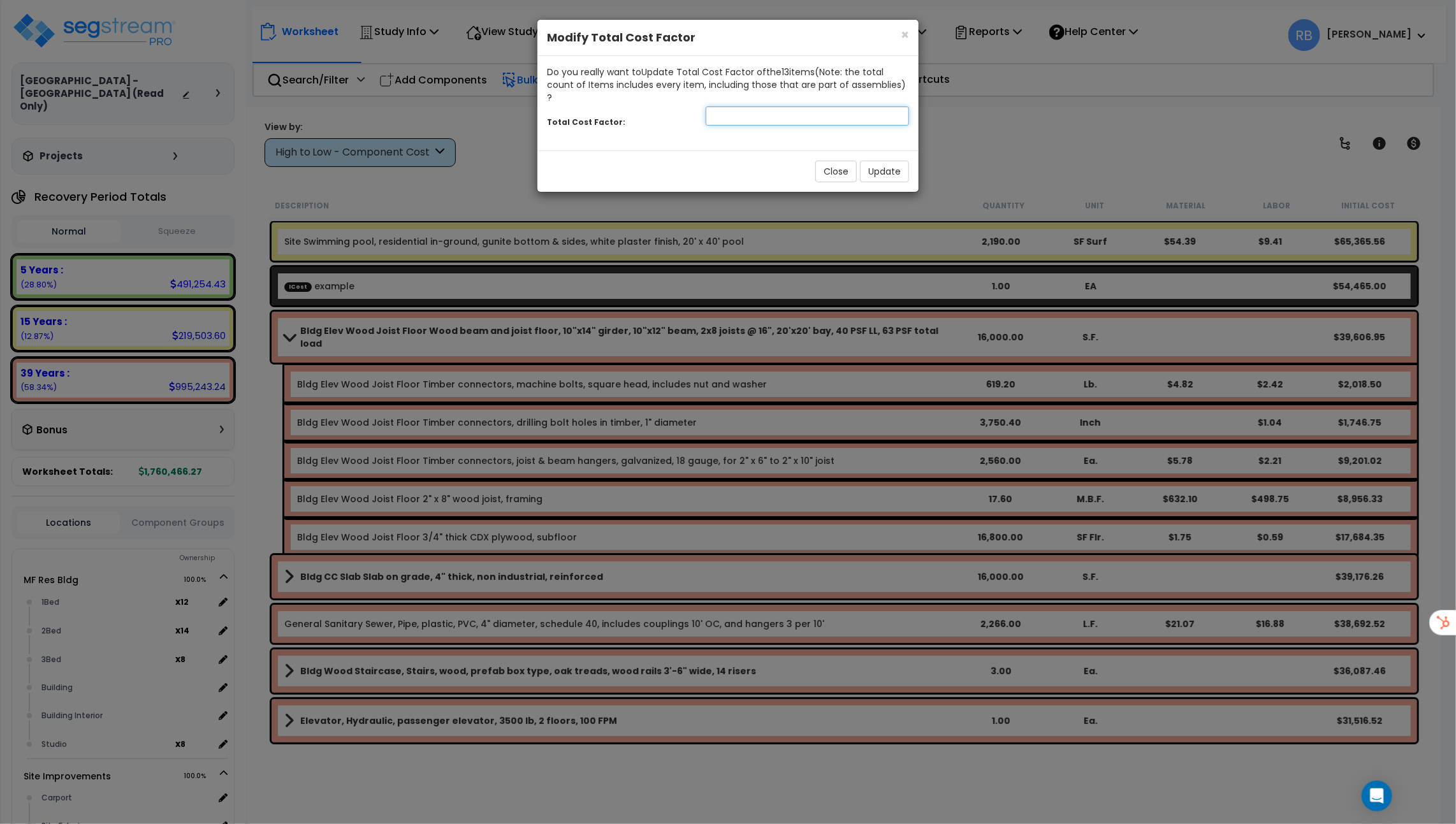
click at [740, 107] on input "number" at bounding box center [807, 116] width 203 height 19
type input ".05"
click at [900, 161] on button "Update" at bounding box center [884, 171] width 49 height 22
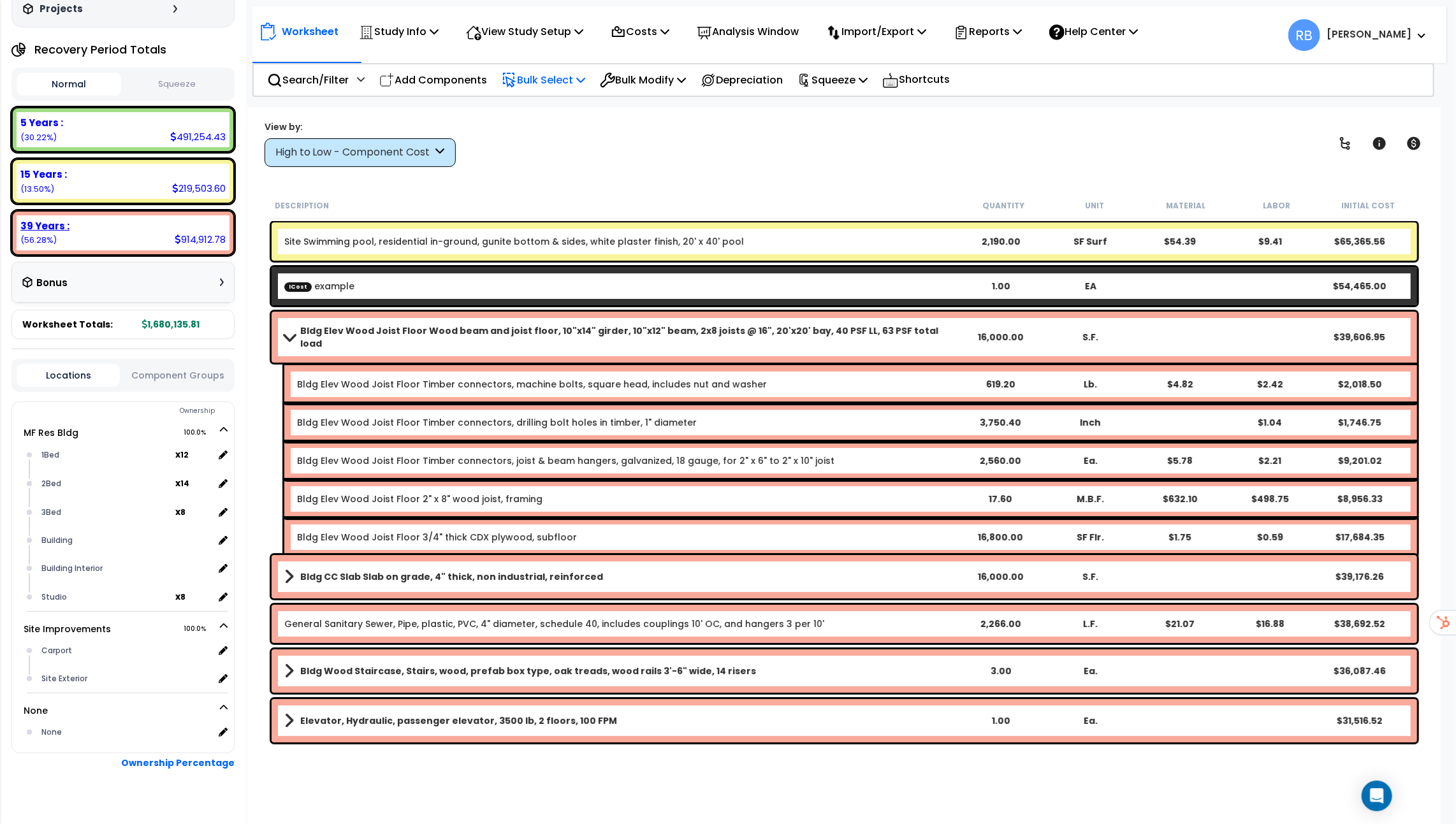
scroll to position [149, 0]
click at [53, 475] on div "2Bed" at bounding box center [107, 482] width 138 height 15
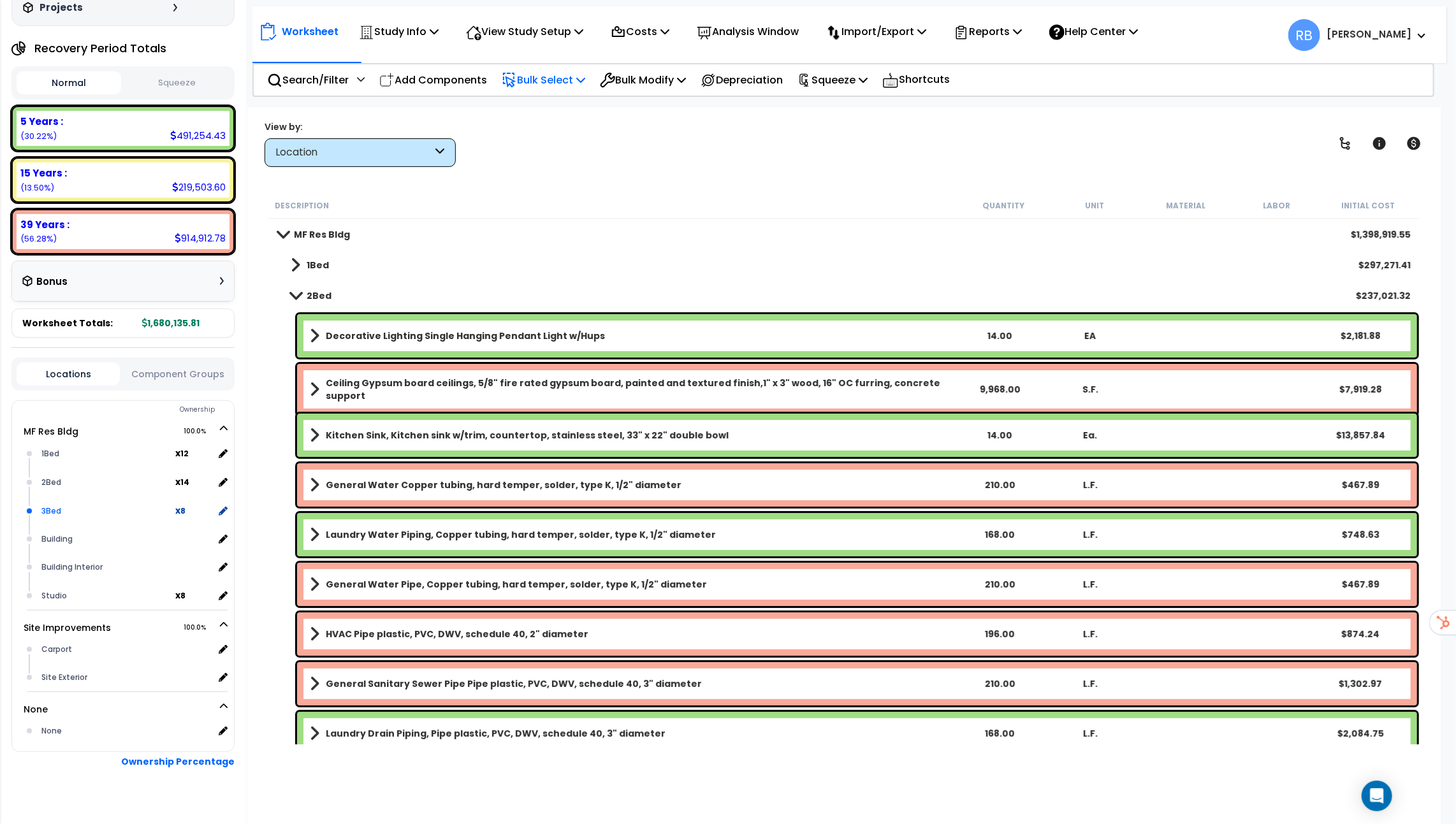
click at [53, 504] on div "3Bed" at bounding box center [107, 511] width 138 height 15
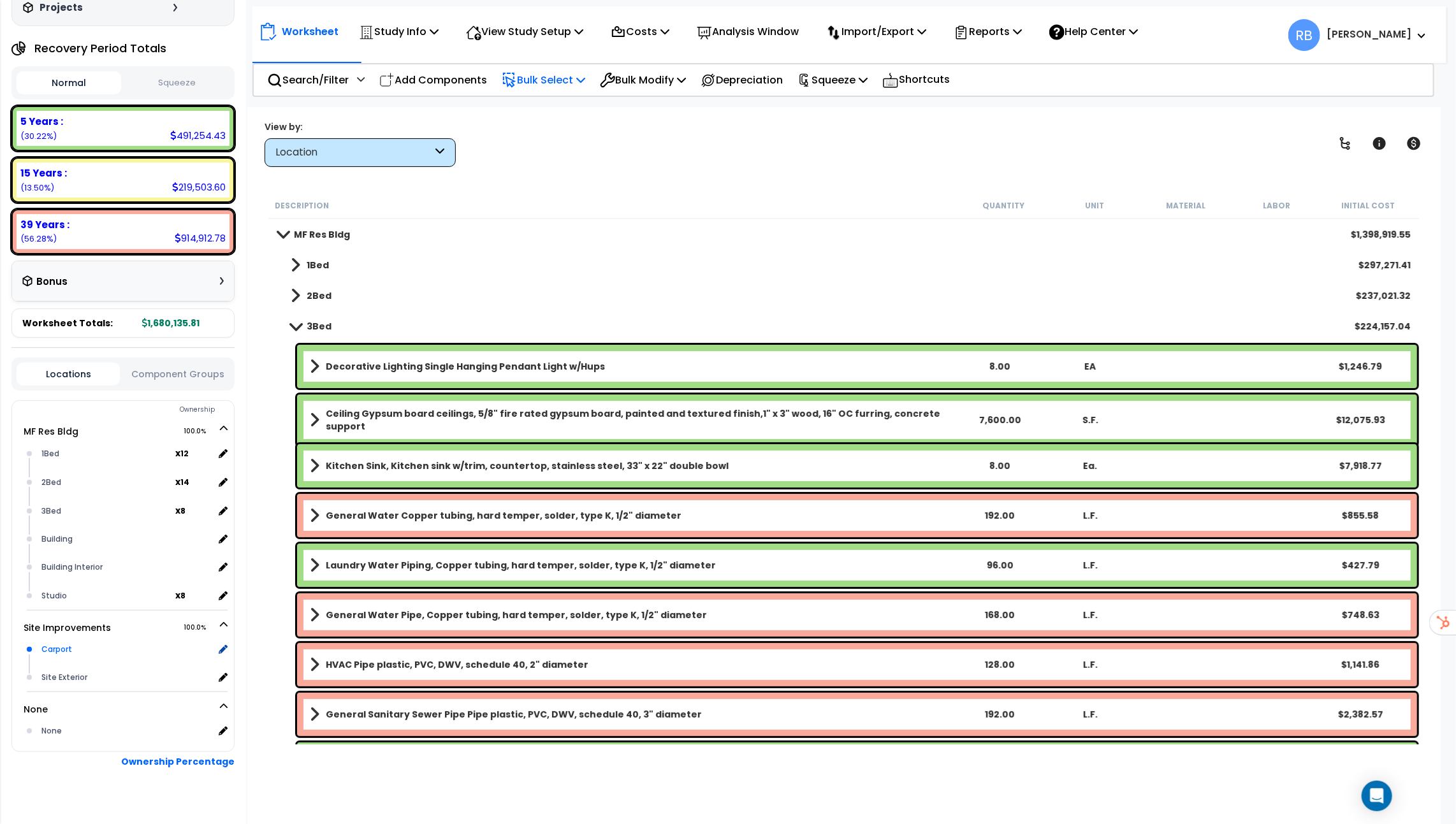
click at [67, 642] on div "Carport" at bounding box center [125, 649] width 176 height 15
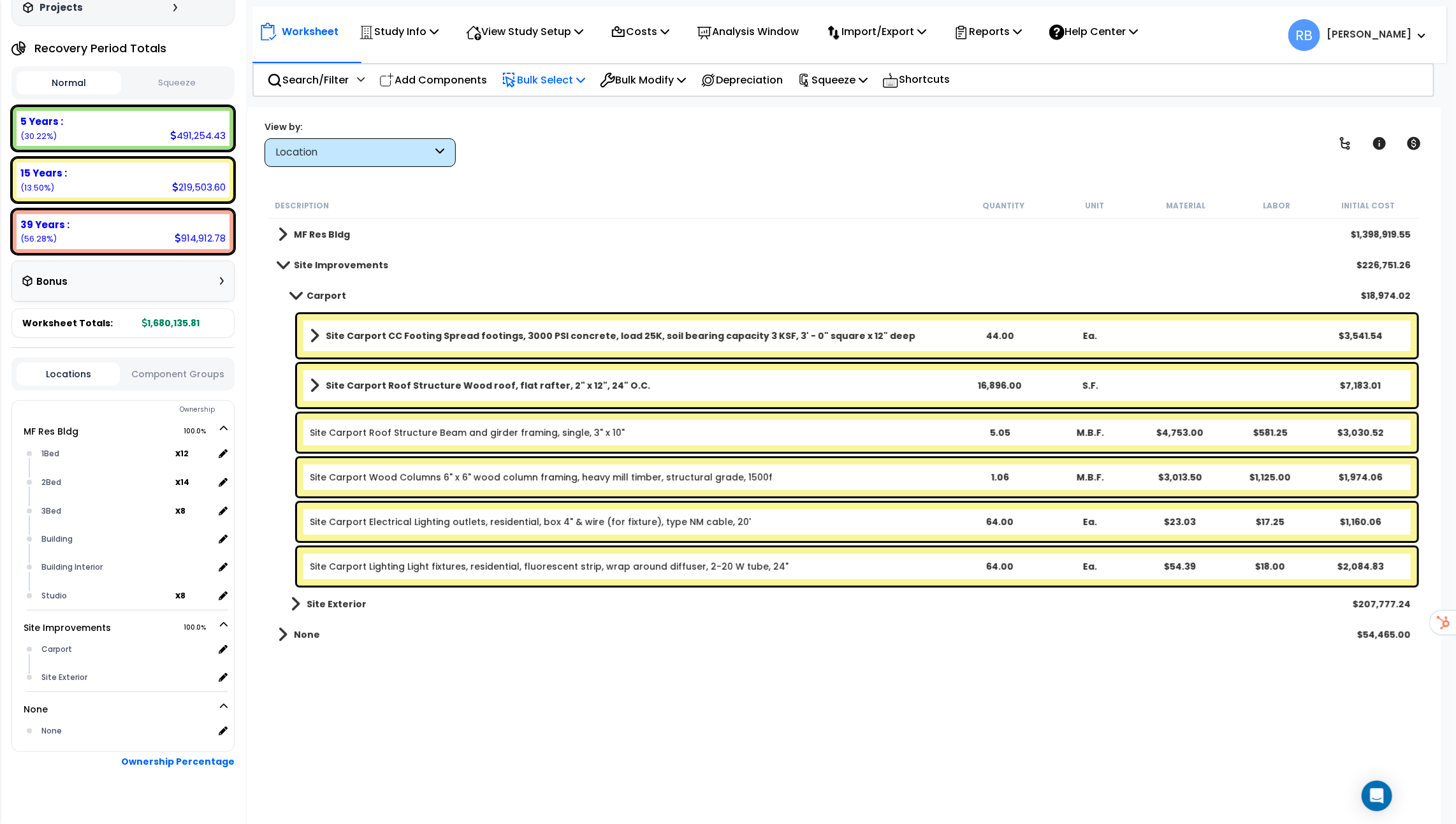
click at [443, 156] on icon at bounding box center [440, 153] width 9 height 15
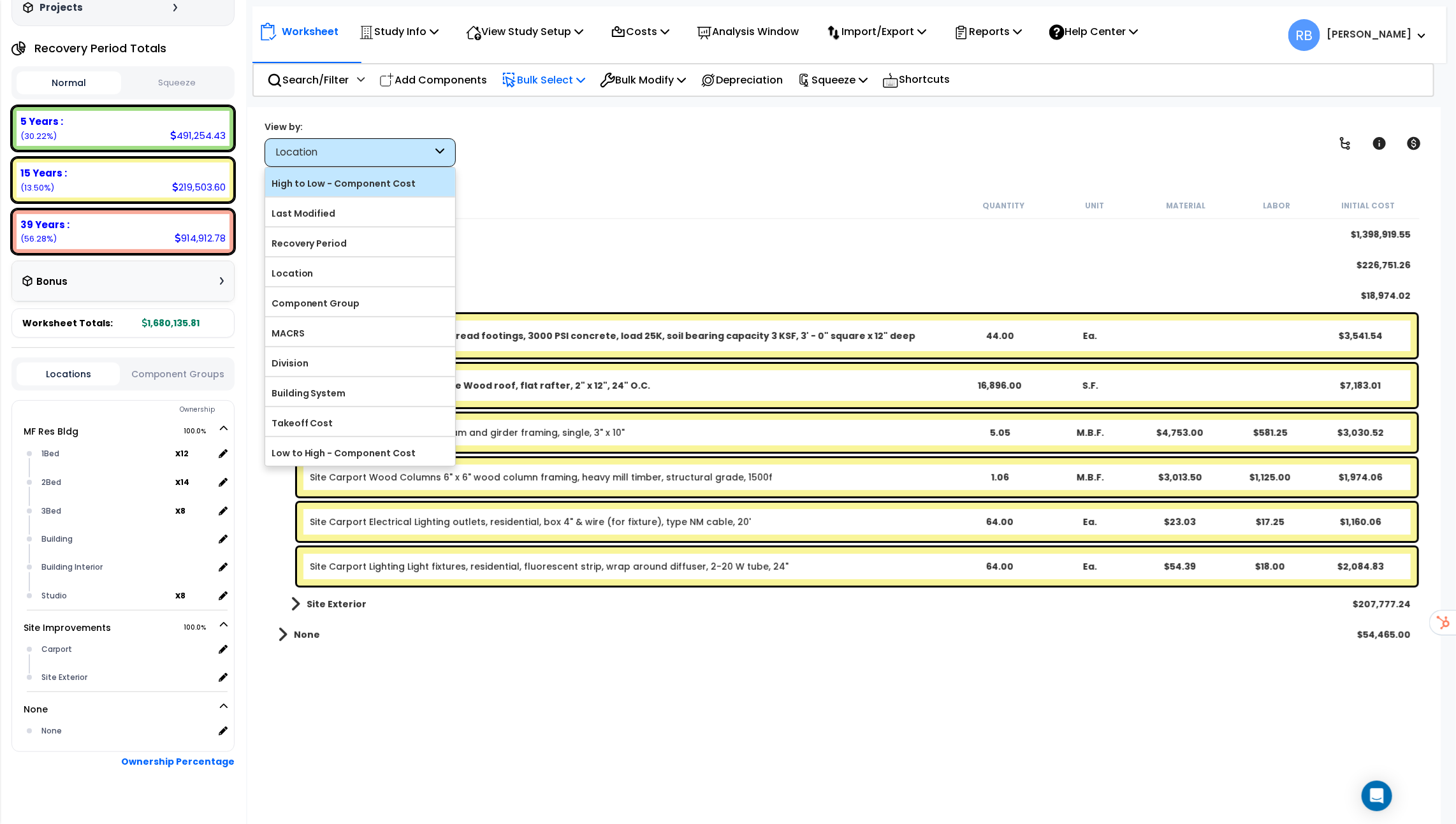
click at [375, 181] on label "High to Low - Component Cost" at bounding box center [360, 184] width 190 height 19
click at [0, 0] on input "High to Low - Component Cost" at bounding box center [0, 0] width 0 height 0
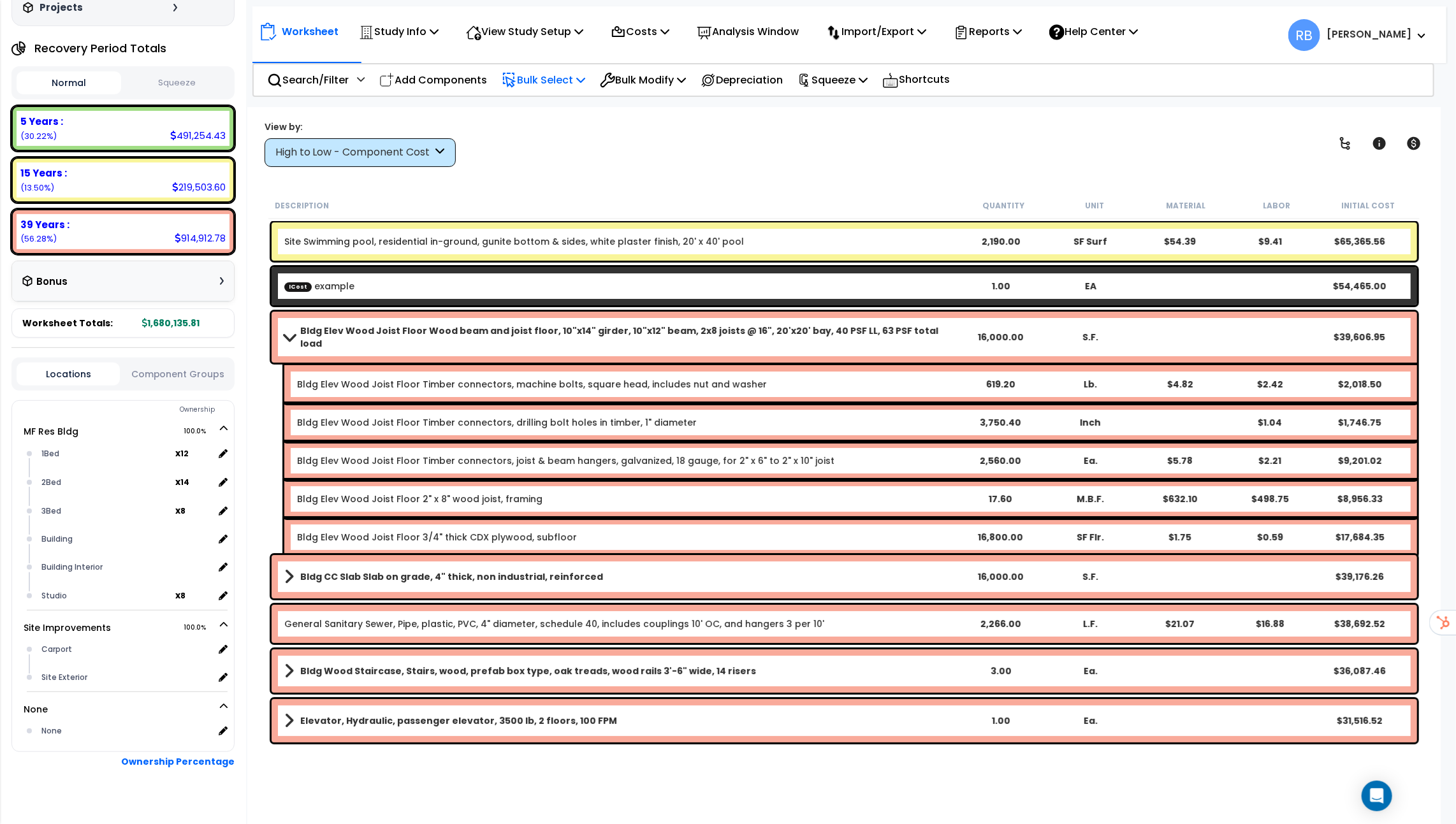
click at [290, 324] on link "Bldg Elev Wood Joist Floor Wood beam and joist floor, 10"x14" girder, 10"x12" b…" at bounding box center [620, 337] width 672 height 26
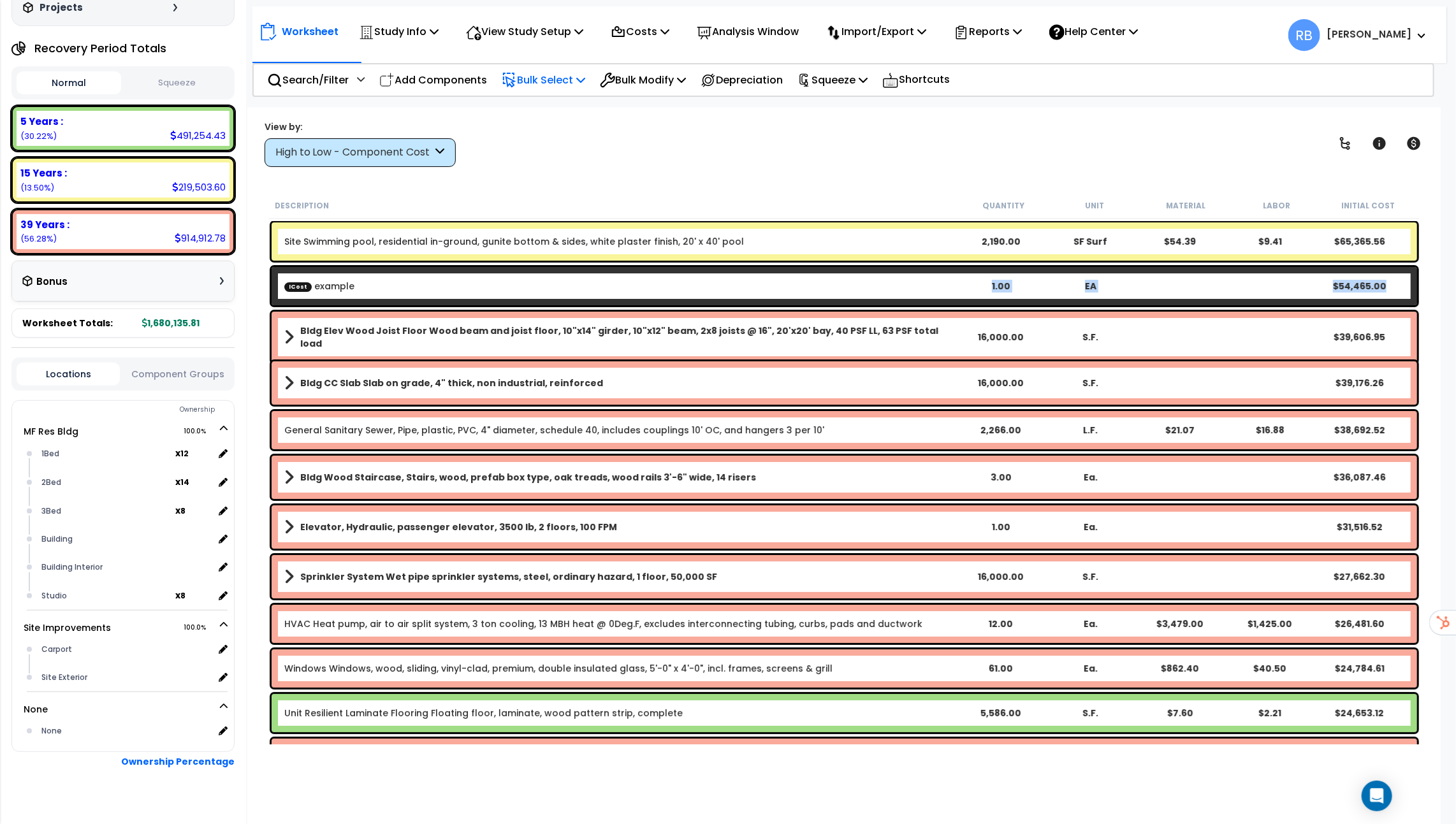
click at [493, 289] on b "ICost example" at bounding box center [620, 286] width 672 height 13
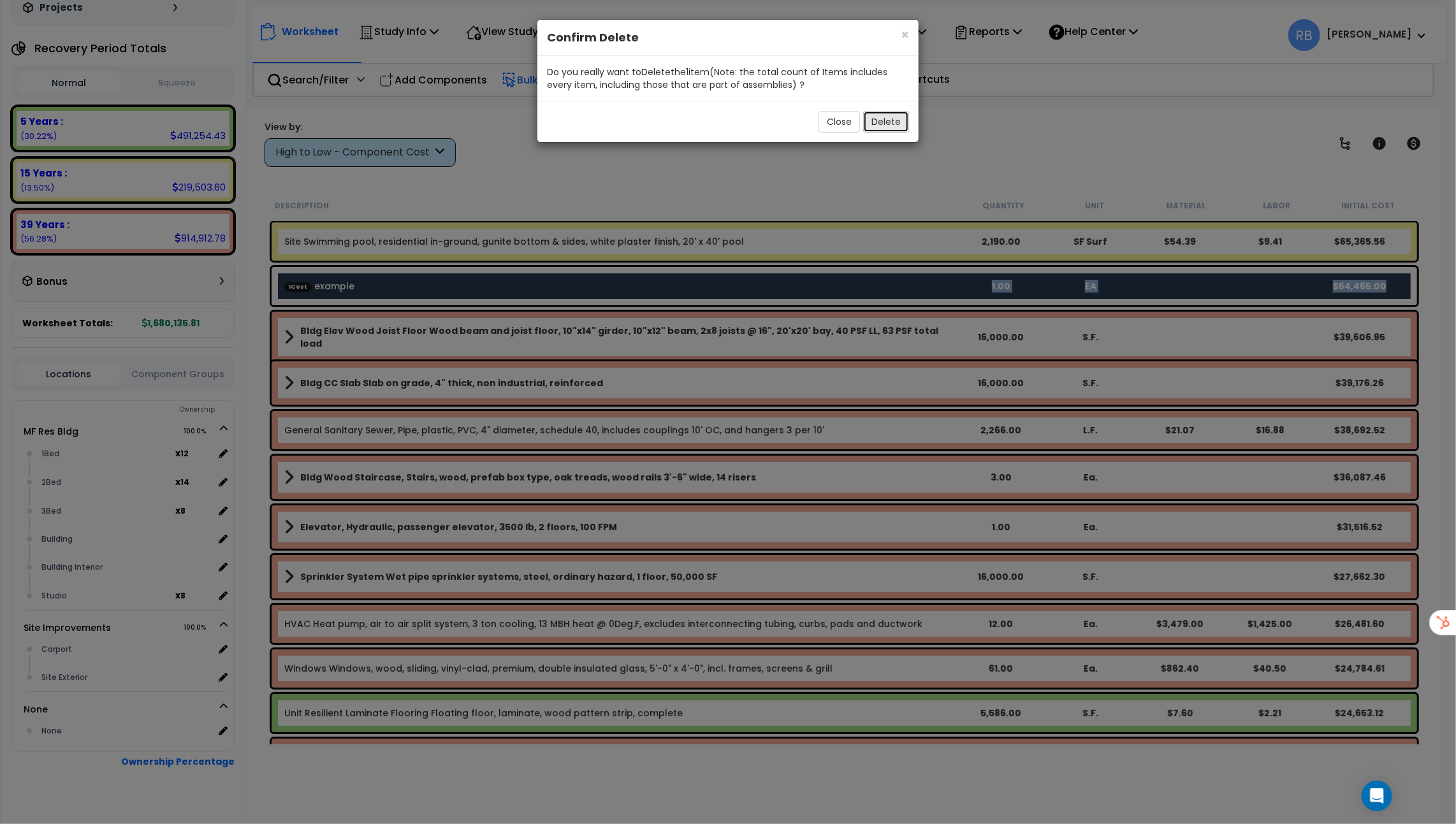
click at [891, 126] on button "Delete" at bounding box center [886, 121] width 46 height 22
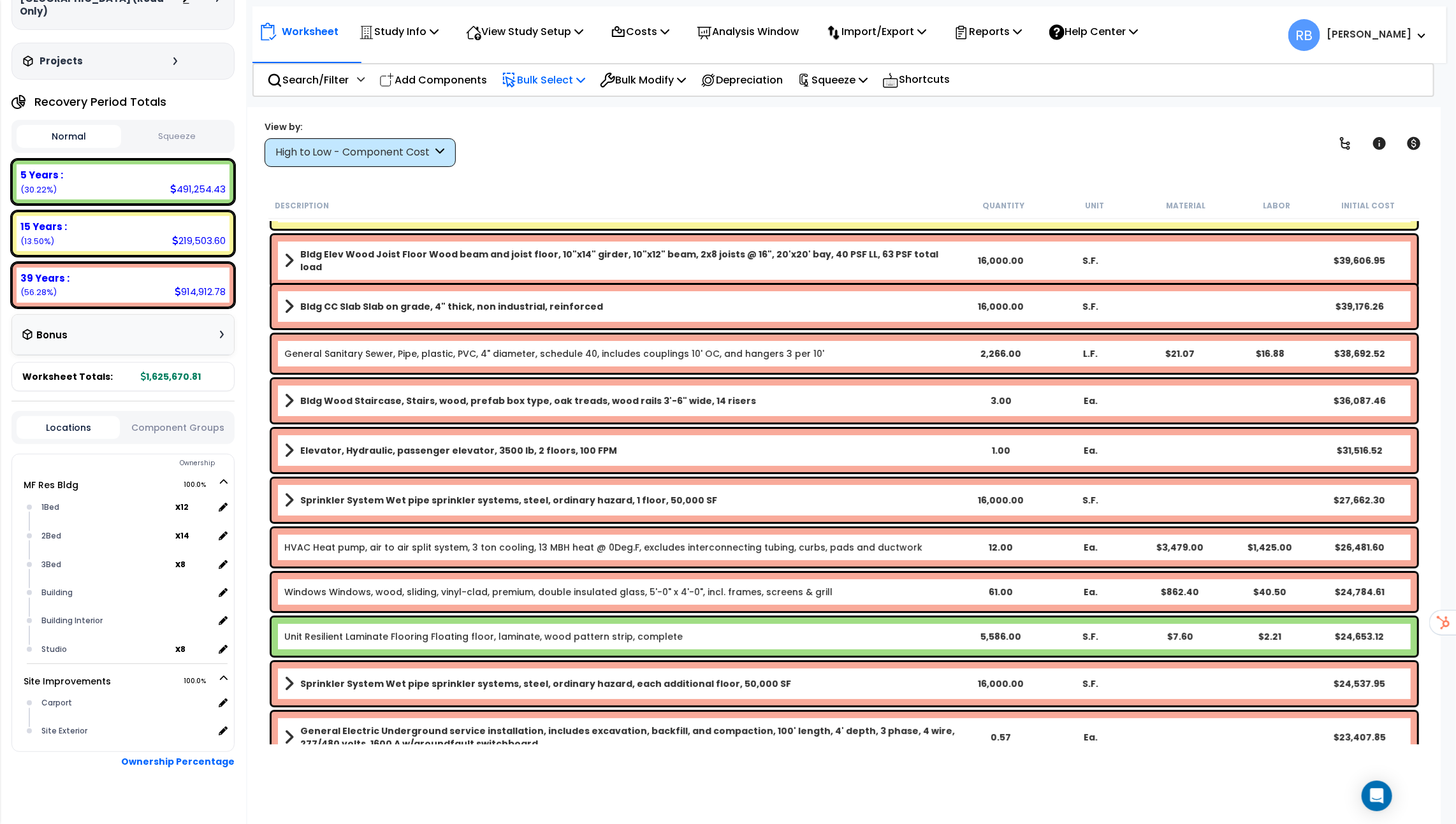
scroll to position [0, 0]
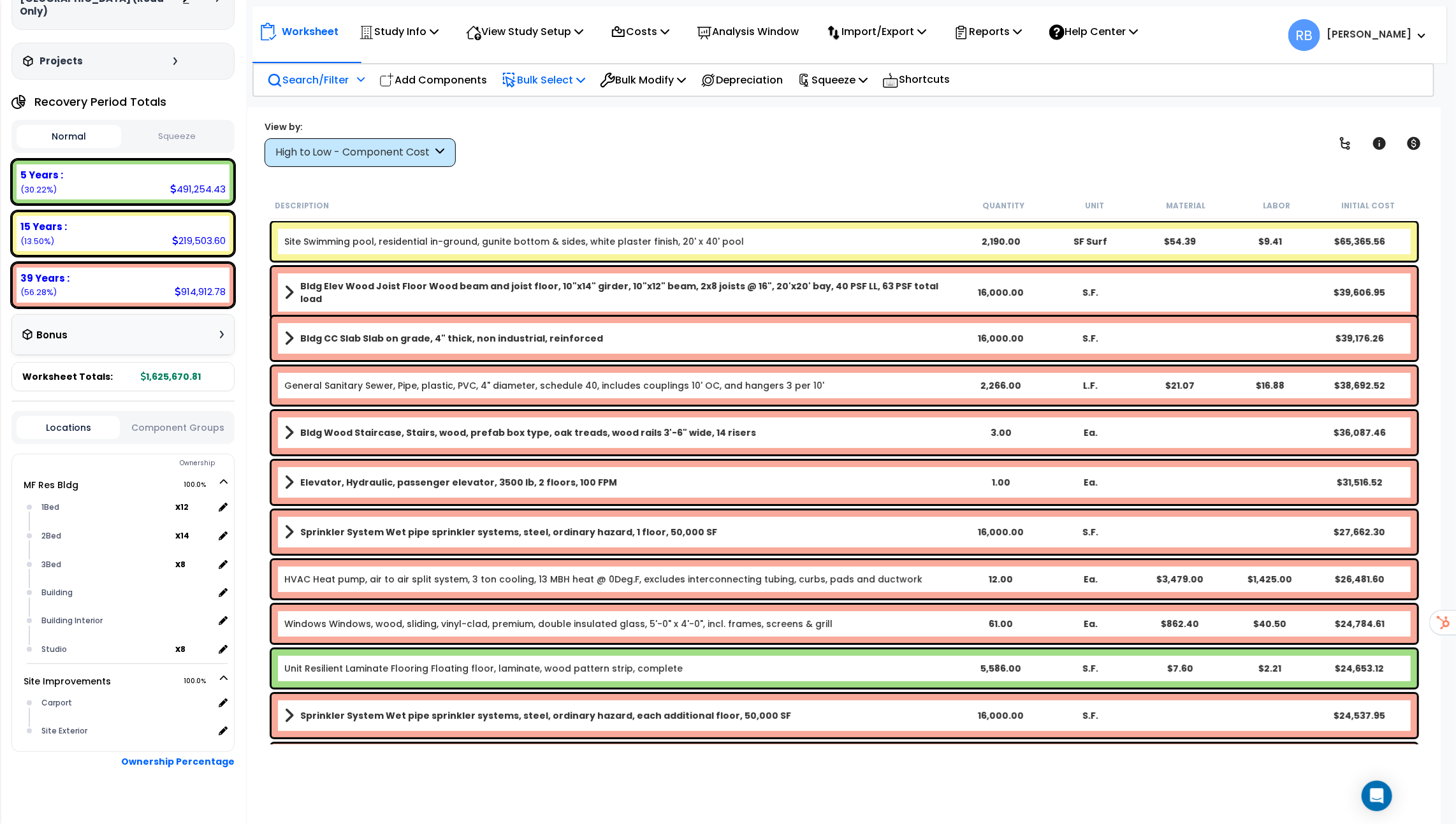
click at [336, 74] on p "Search/Filter" at bounding box center [307, 79] width 82 height 17
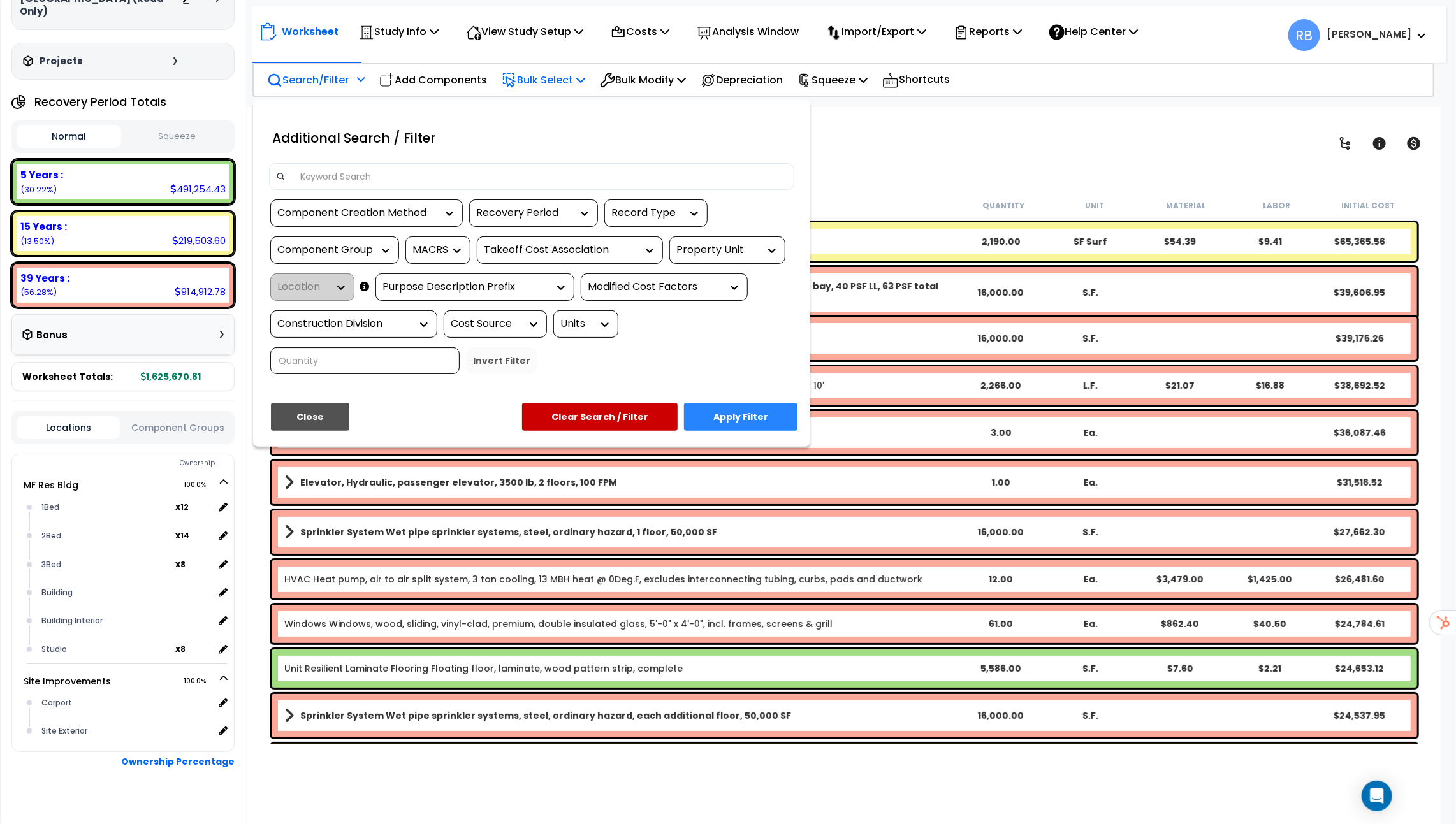
click at [515, 203] on div "Recovery Period" at bounding box center [533, 213] width 129 height 27
click at [519, 218] on div "Recovery Period" at bounding box center [524, 213] width 95 height 15
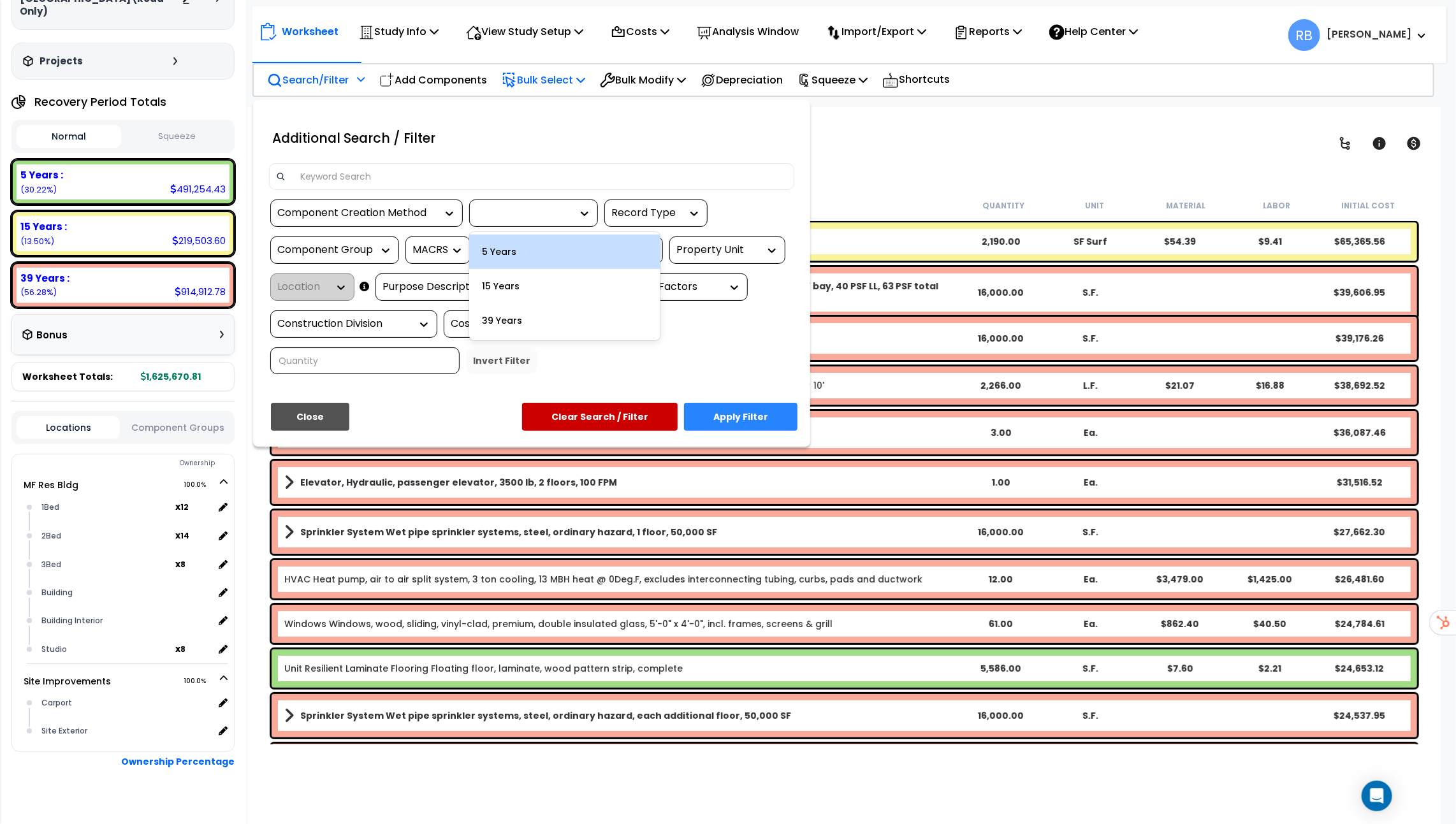
click at [507, 260] on div "5 Years" at bounding box center [565, 251] width 191 height 35
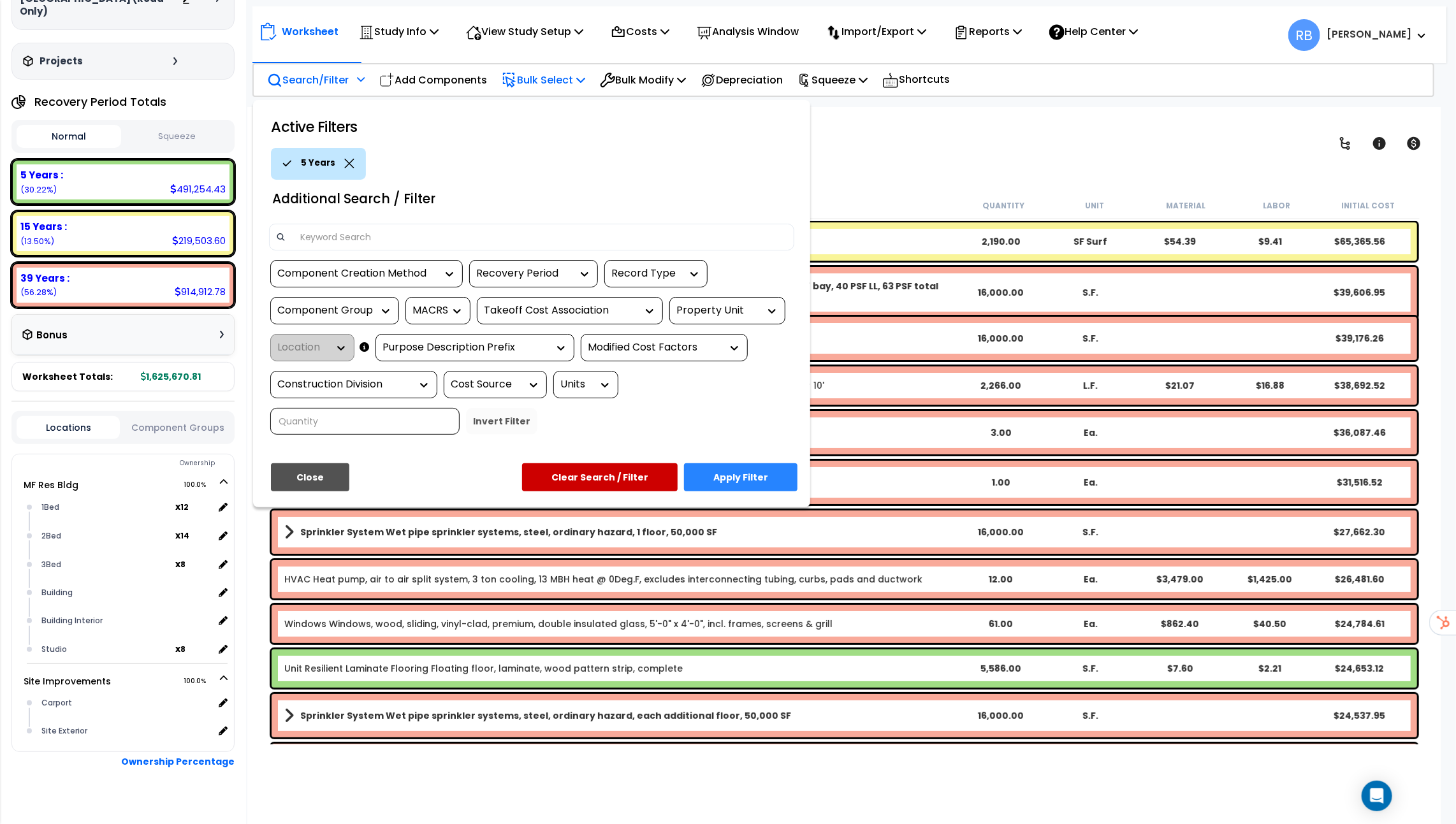
click at [529, 281] on div "Recovery Period" at bounding box center [533, 274] width 129 height 27
click at [518, 316] on div "15 Years" at bounding box center [565, 312] width 191 height 35
click at [734, 463] on button "Apply Filter" at bounding box center [741, 477] width 113 height 28
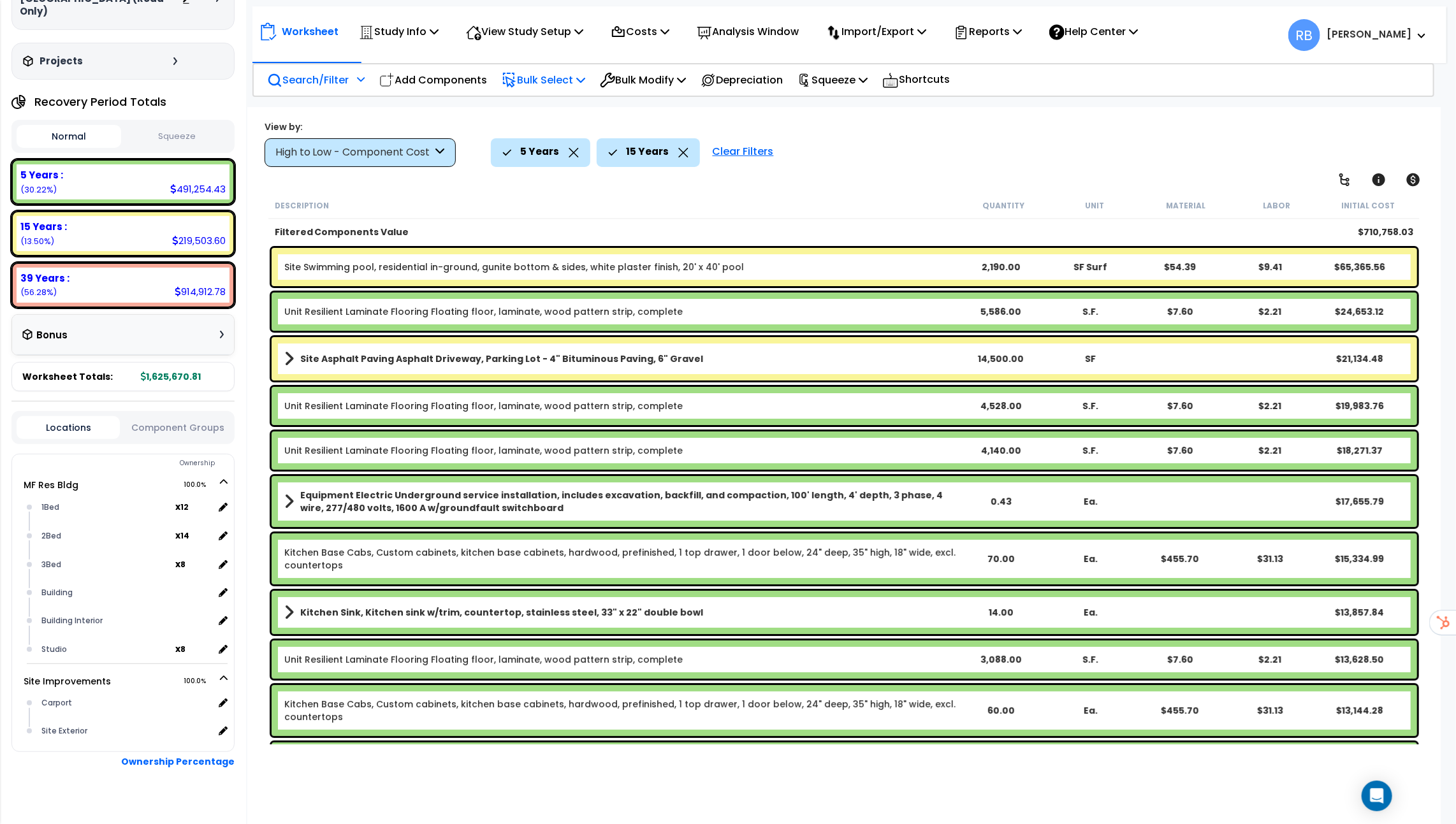
click at [420, 157] on div "High to Low - Component Cost" at bounding box center [354, 153] width 158 height 15
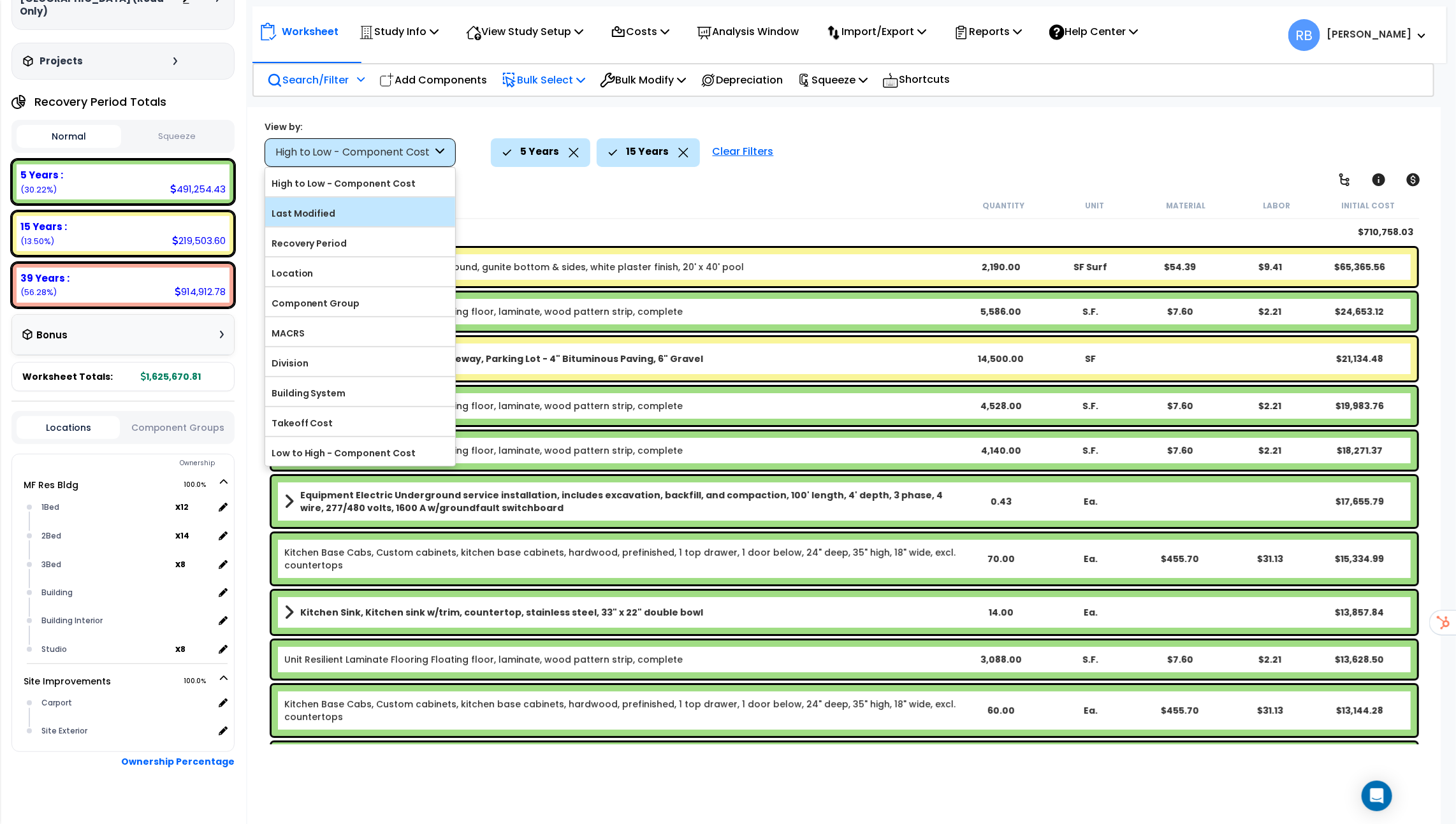
click at [341, 213] on label "Last Modified" at bounding box center [360, 213] width 190 height 19
click at [0, 0] on input "Last Modified" at bounding box center [0, 0] width 0 height 0
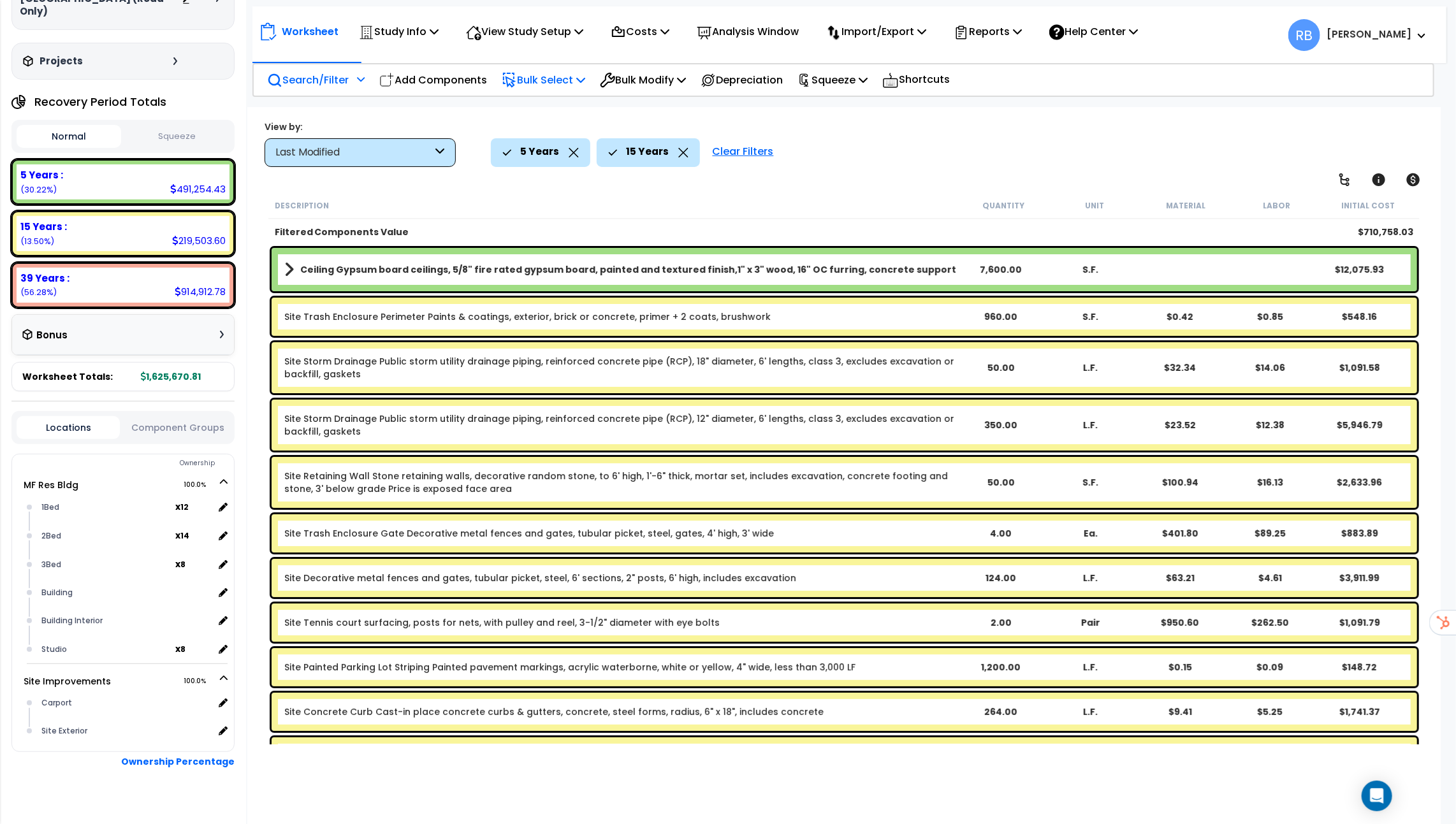
click at [472, 265] on b "Ceiling Gypsum board ceilings, 5/8" fire rated gypsum board, painted and textur…" at bounding box center [628, 270] width 656 height 13
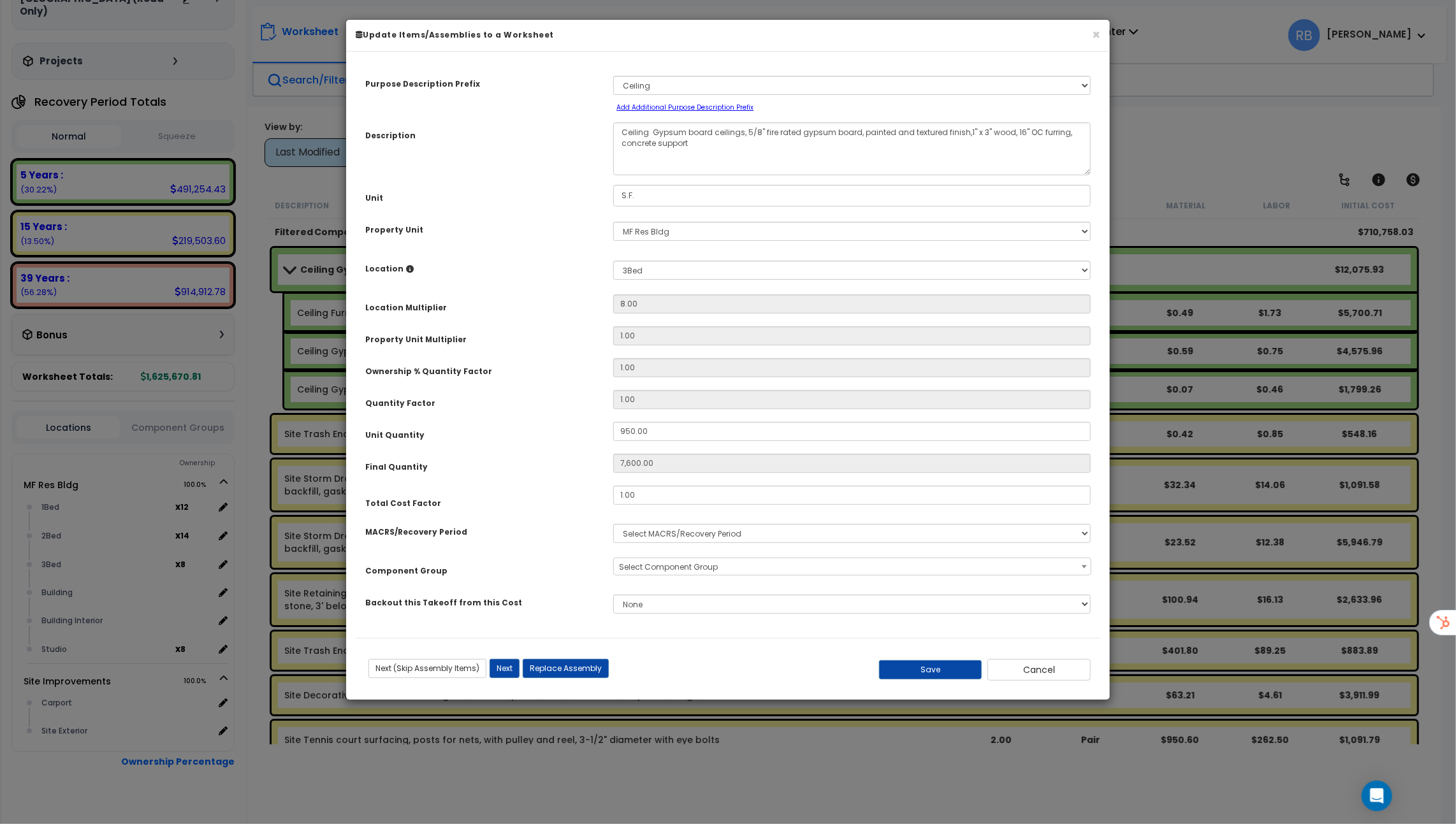
select select "3667"
click at [1001, 661] on button "Cancel" at bounding box center [1039, 670] width 104 height 22
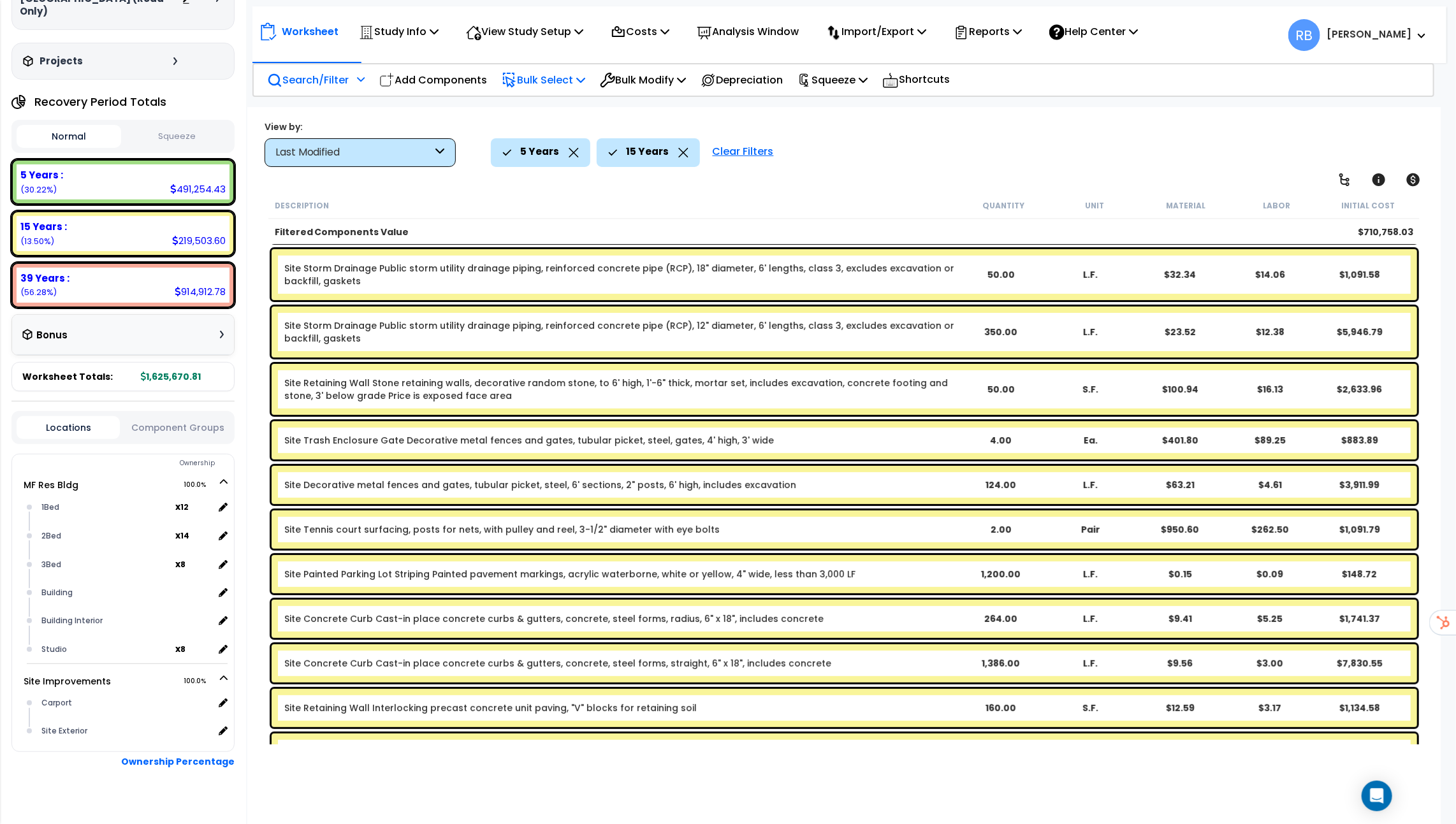
scroll to position [212, 0]
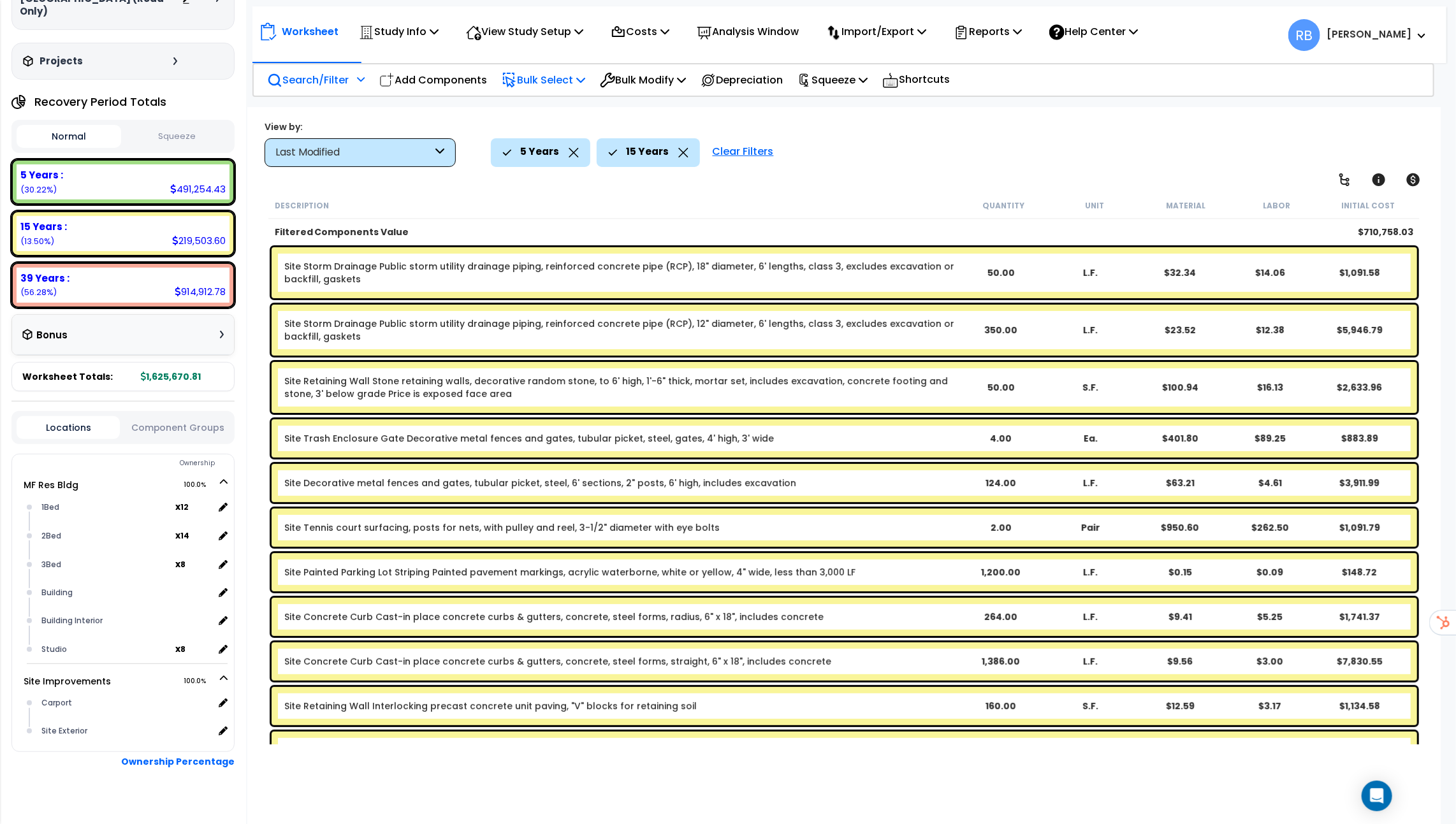
click at [416, 149] on div "Last Modified" at bounding box center [354, 153] width 158 height 15
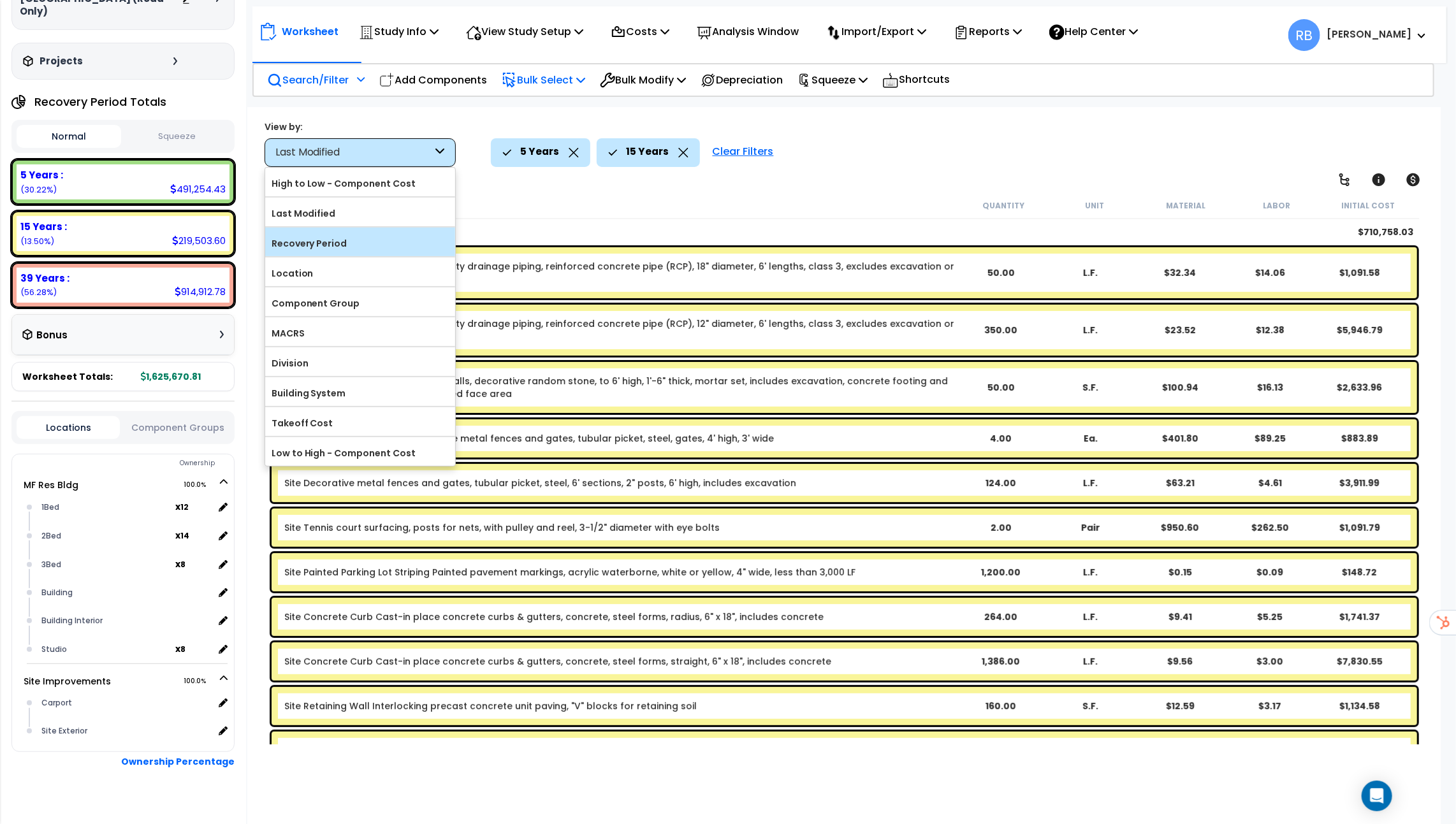
click at [341, 248] on label "Recovery Period" at bounding box center [360, 243] width 190 height 19
click at [0, 0] on input "Recovery Period" at bounding box center [0, 0] width 0 height 0
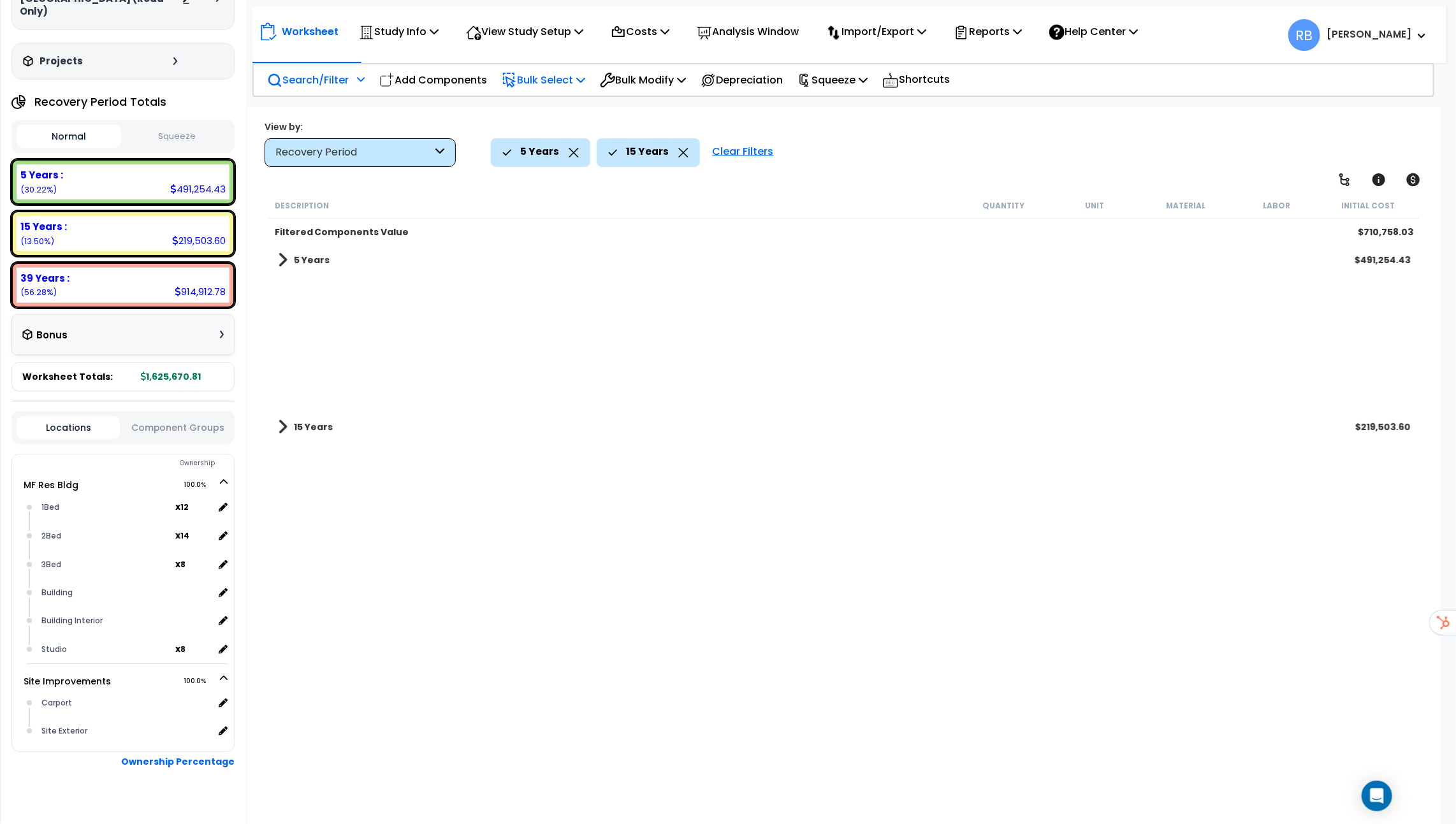
scroll to position [0, 0]
click at [298, 264] on b "5 Years" at bounding box center [311, 260] width 36 height 13
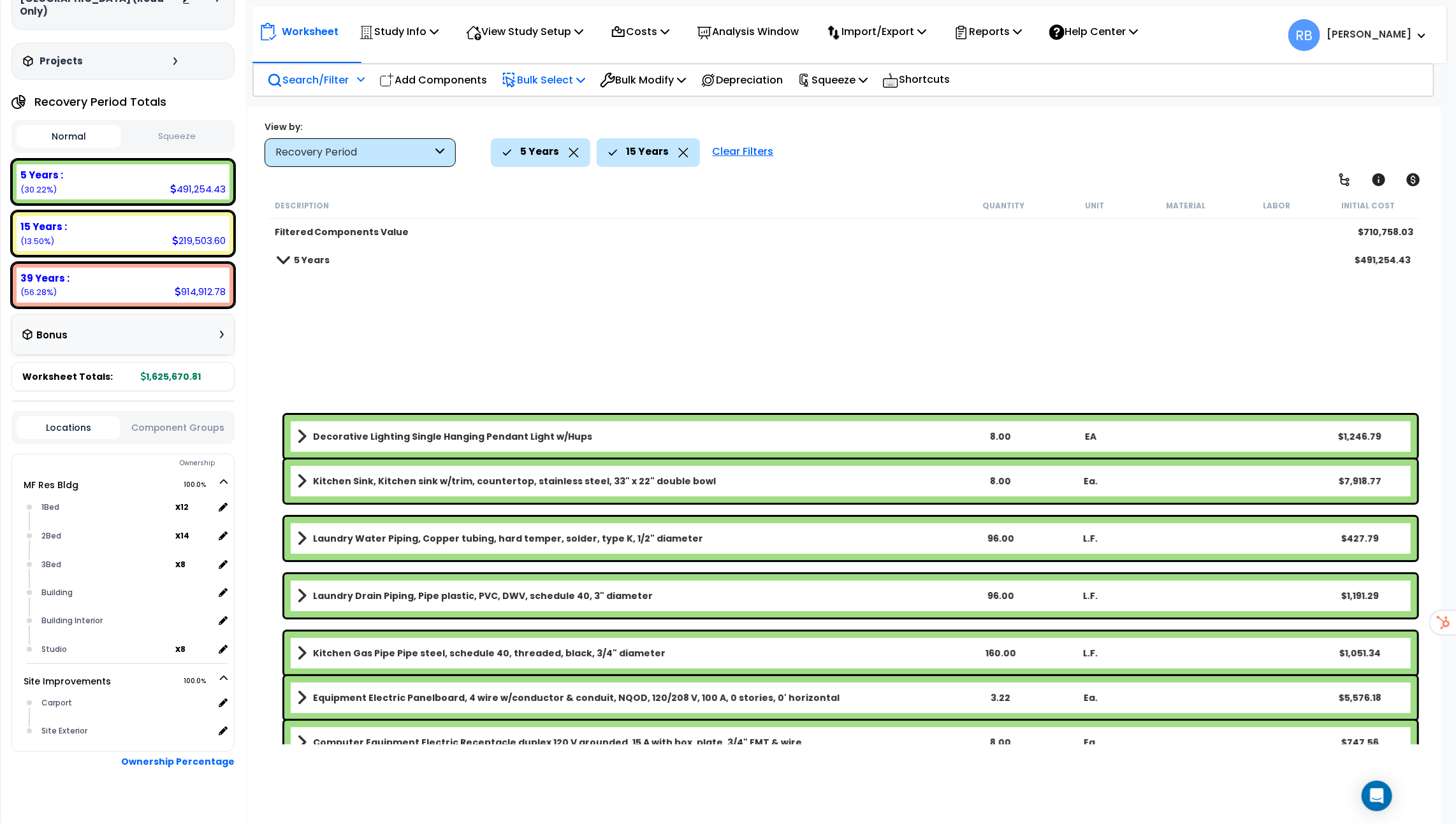
click at [286, 260] on span at bounding box center [282, 260] width 18 height 10
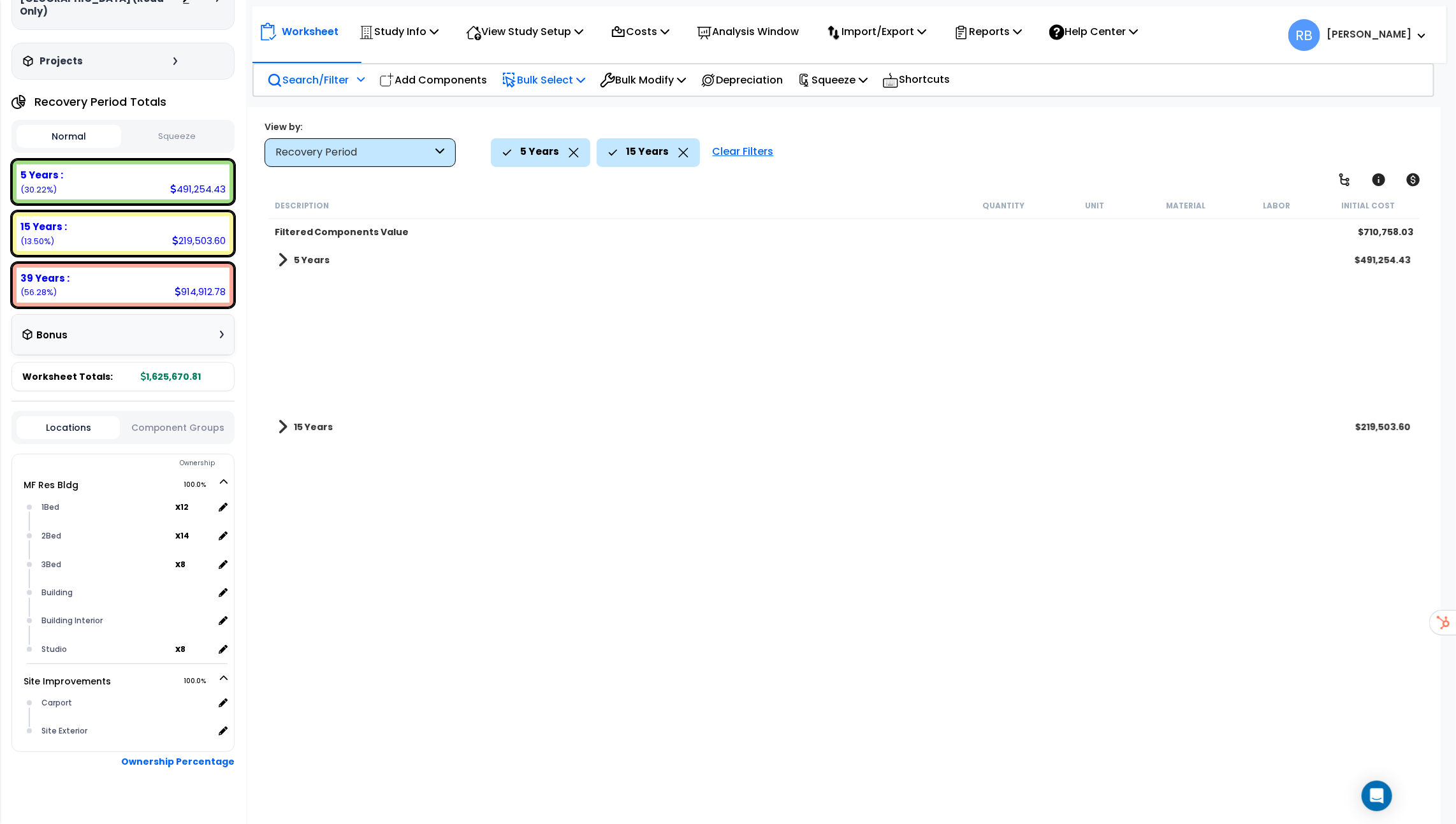
click at [281, 412] on div "15 Years $219,503.60" at bounding box center [844, 427] width 1145 height 31
click at [281, 418] on span at bounding box center [283, 427] width 10 height 18
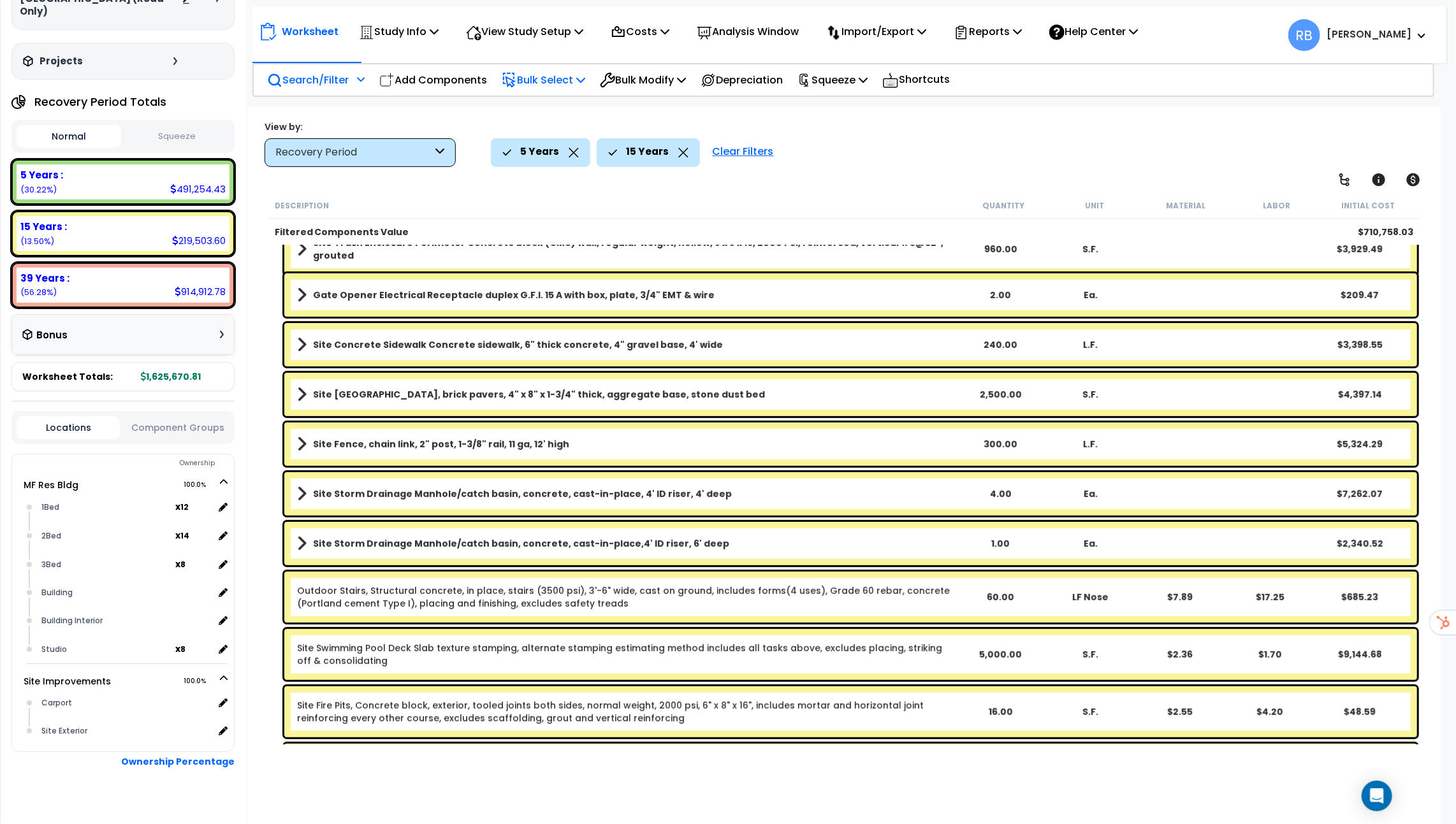
scroll to position [441, 0]
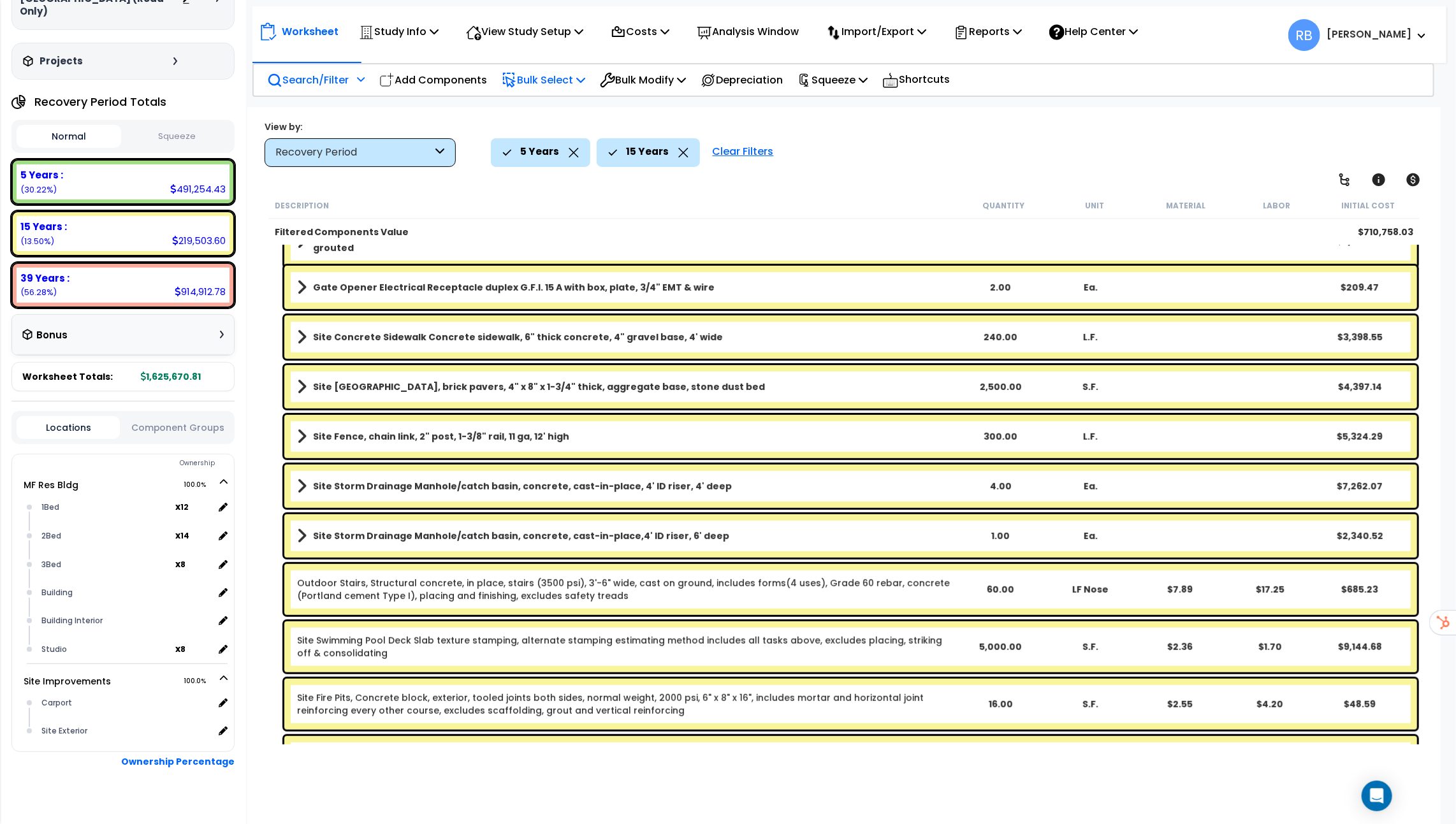
click at [358, 148] on div "Recovery Period" at bounding box center [354, 153] width 158 height 15
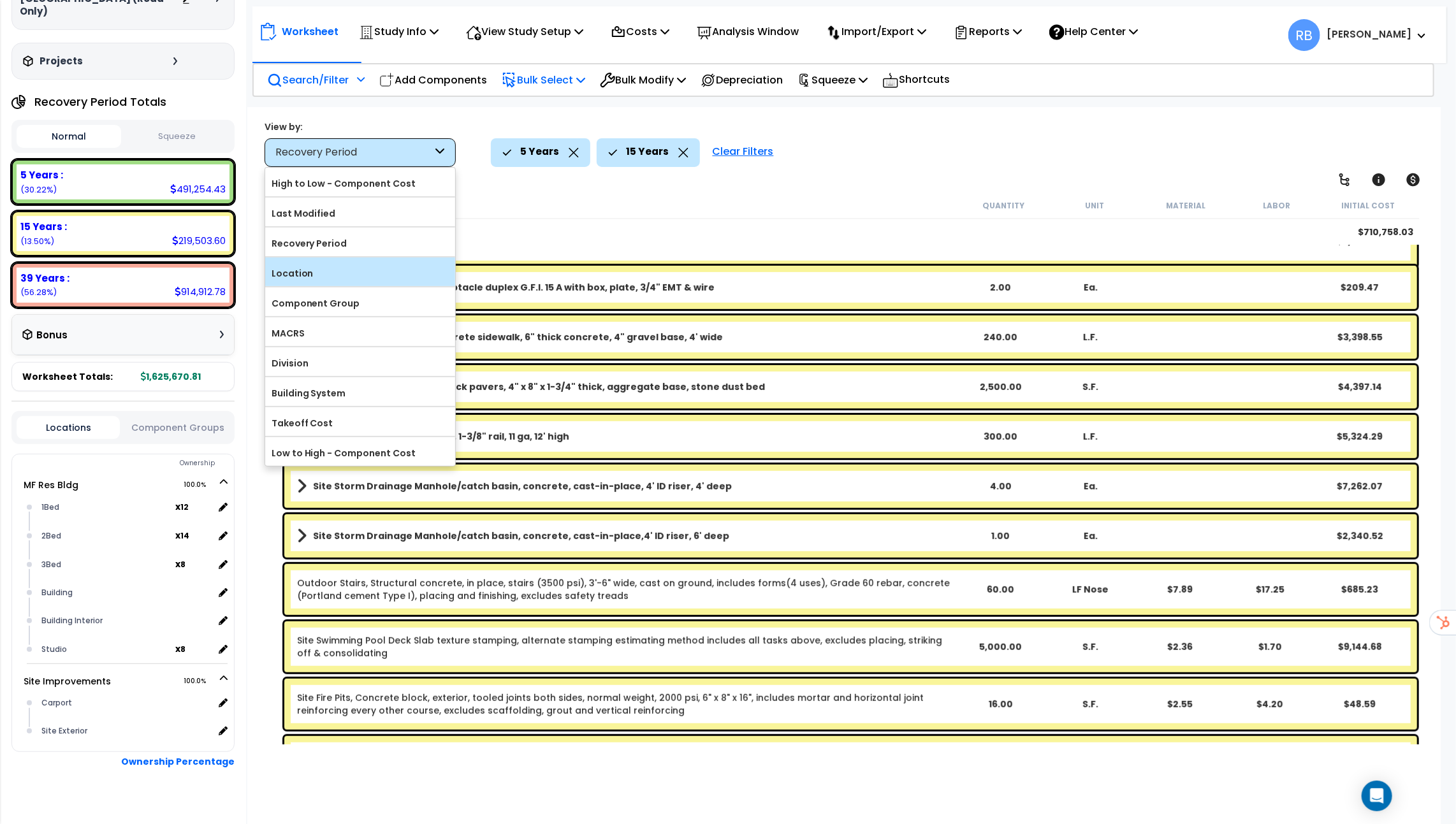
click at [311, 278] on label "Location" at bounding box center [360, 273] width 190 height 19
click at [0, 0] on input "Location" at bounding box center [0, 0] width 0 height 0
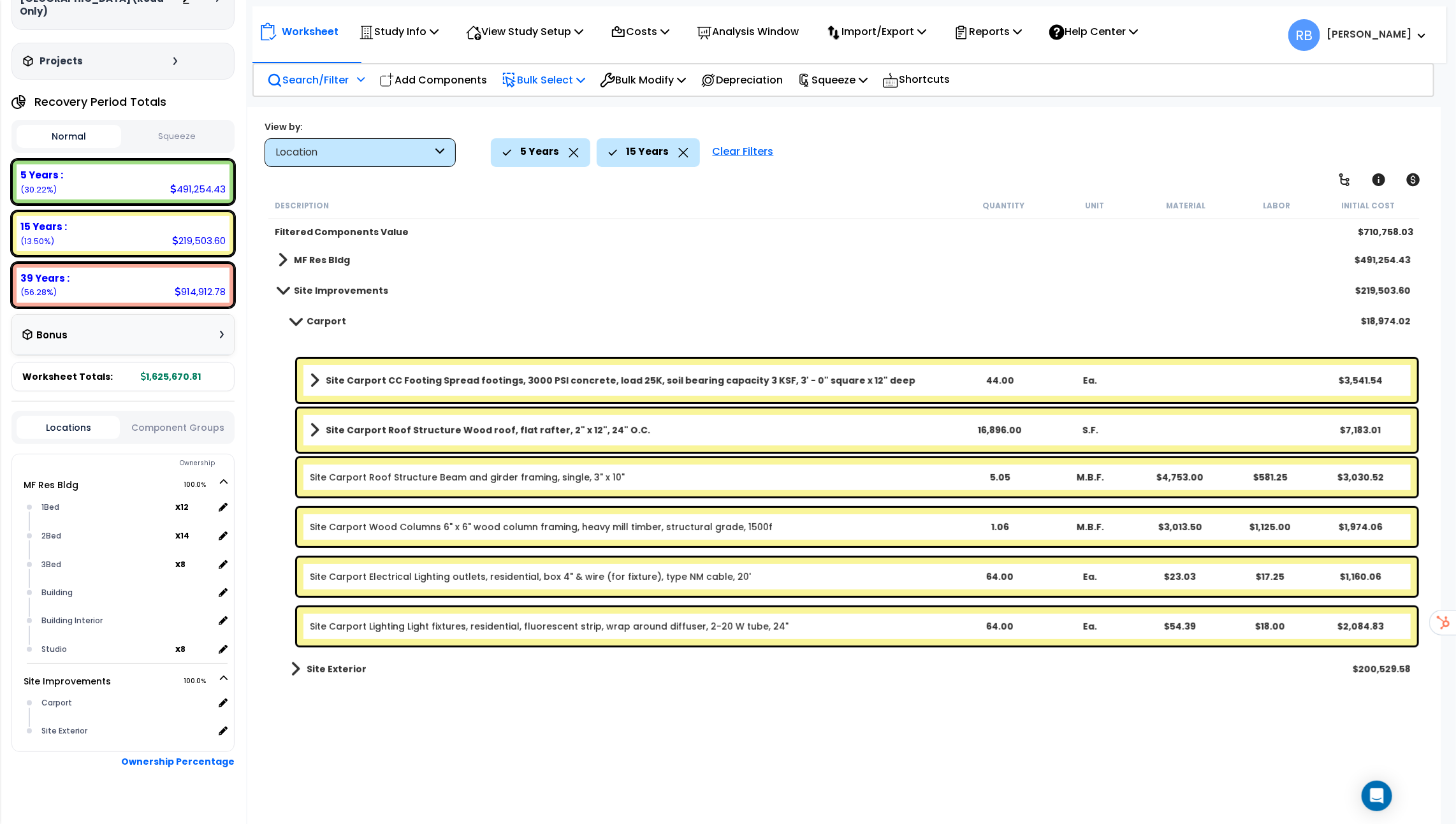
scroll to position [0, 0]
click at [294, 322] on span at bounding box center [295, 321] width 18 height 10
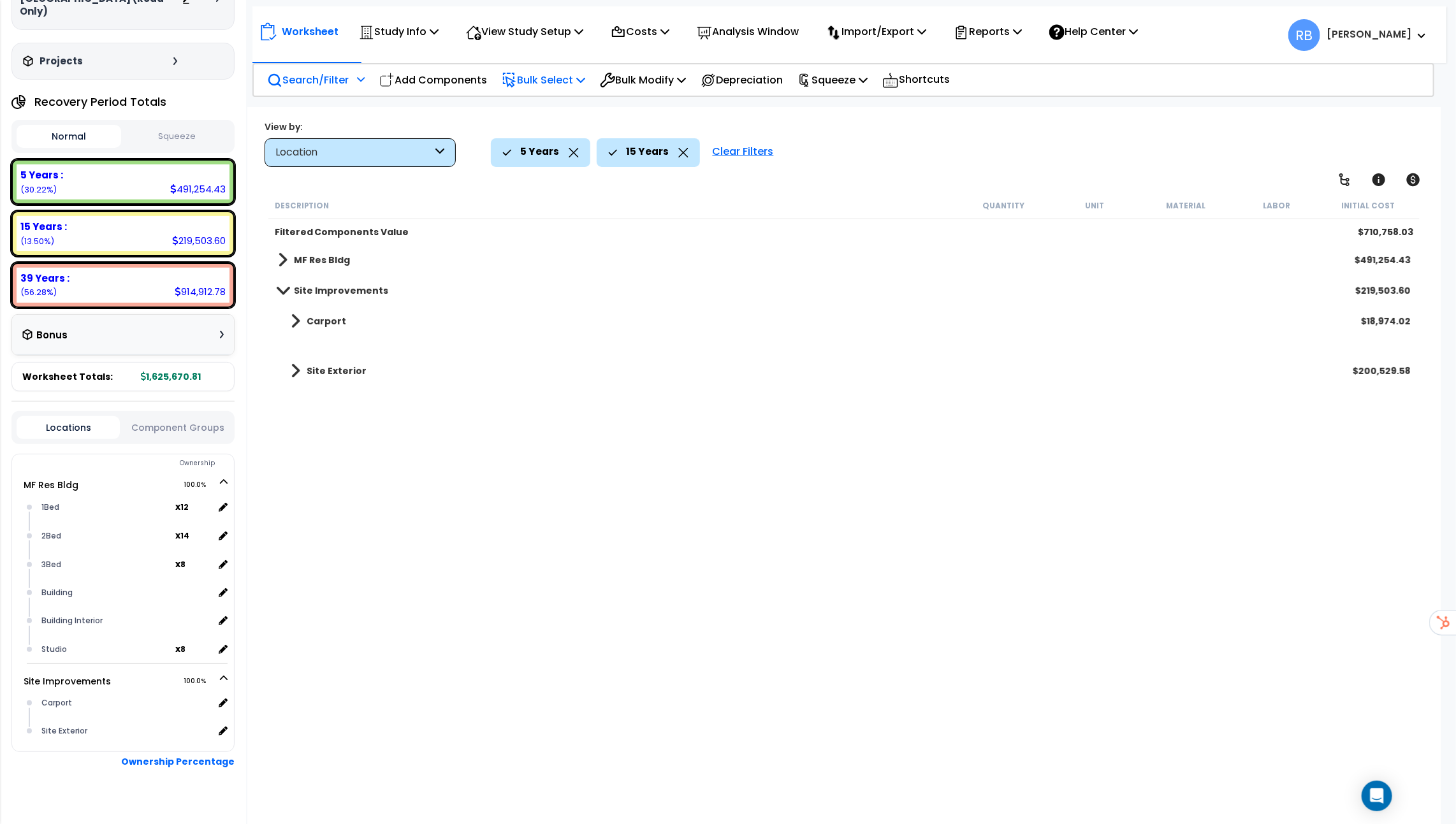
click at [398, 146] on div "Location" at bounding box center [354, 153] width 158 height 15
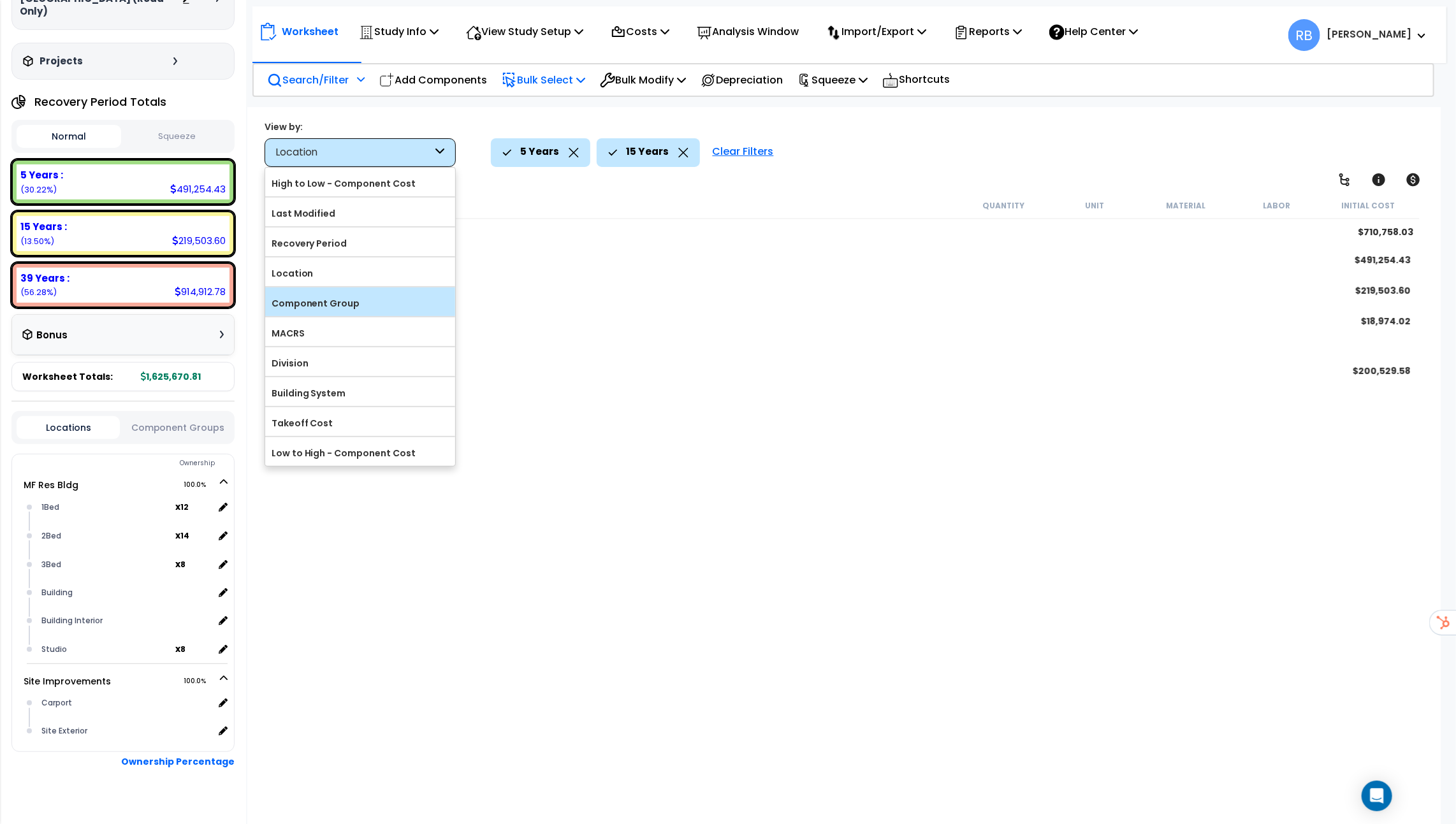
click at [350, 296] on label "Component Group" at bounding box center [360, 303] width 190 height 19
click at [0, 0] on input "Component Group" at bounding box center [0, 0] width 0 height 0
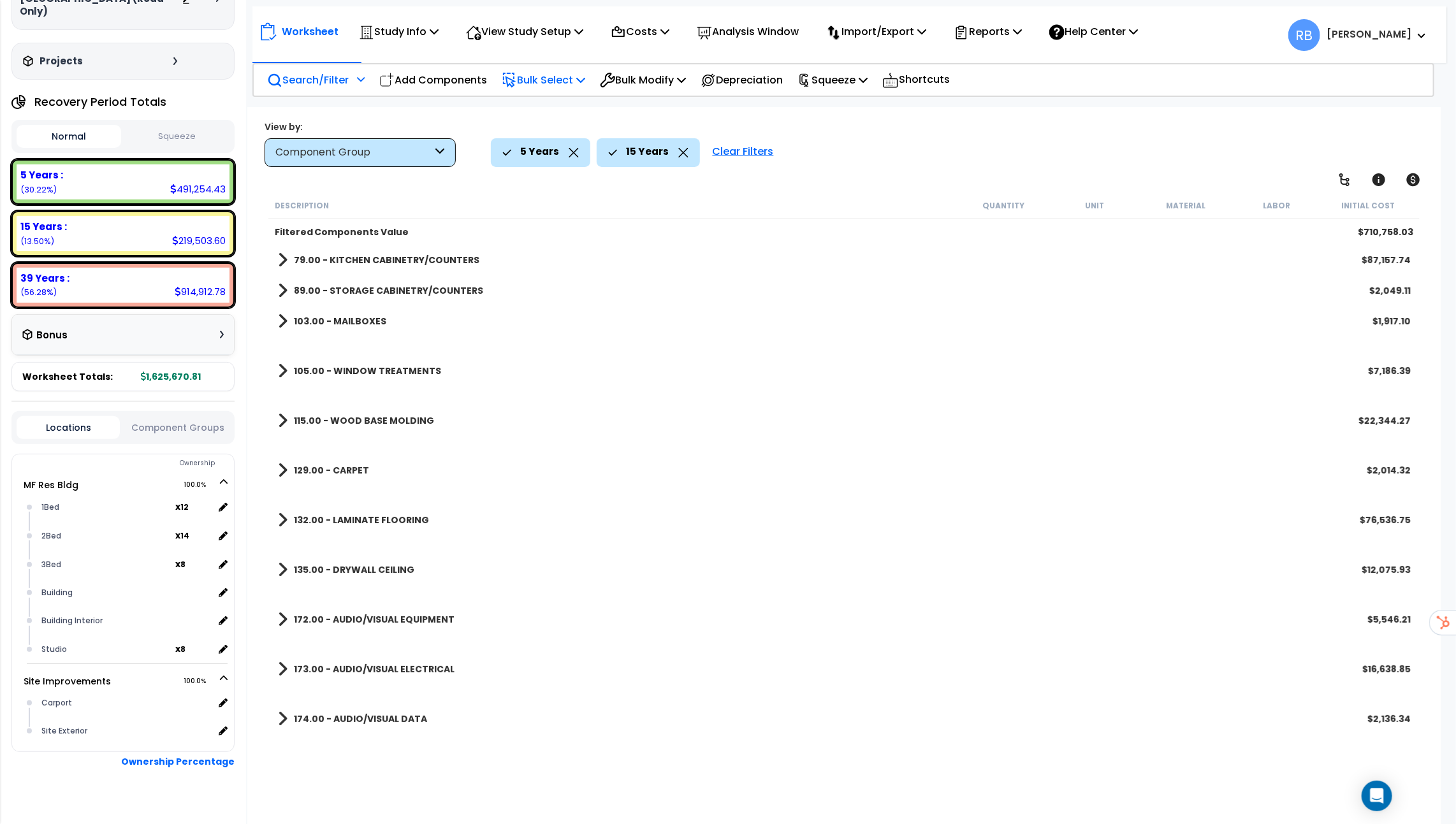
click at [341, 298] on link "89.00 - STORAGE CABINETRY/COUNTERS" at bounding box center [381, 290] width 205 height 18
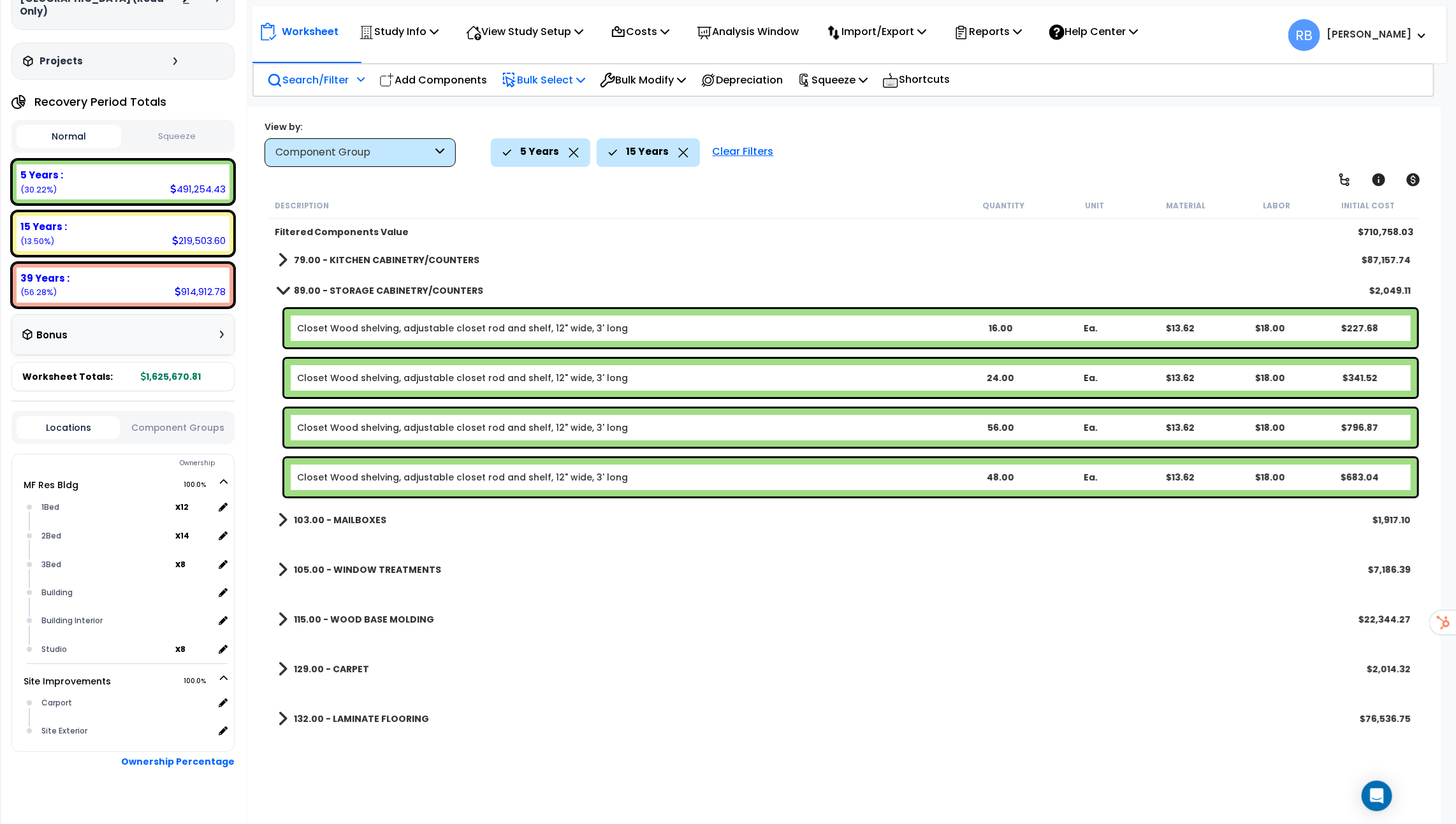
click at [278, 261] on span at bounding box center [283, 260] width 10 height 18
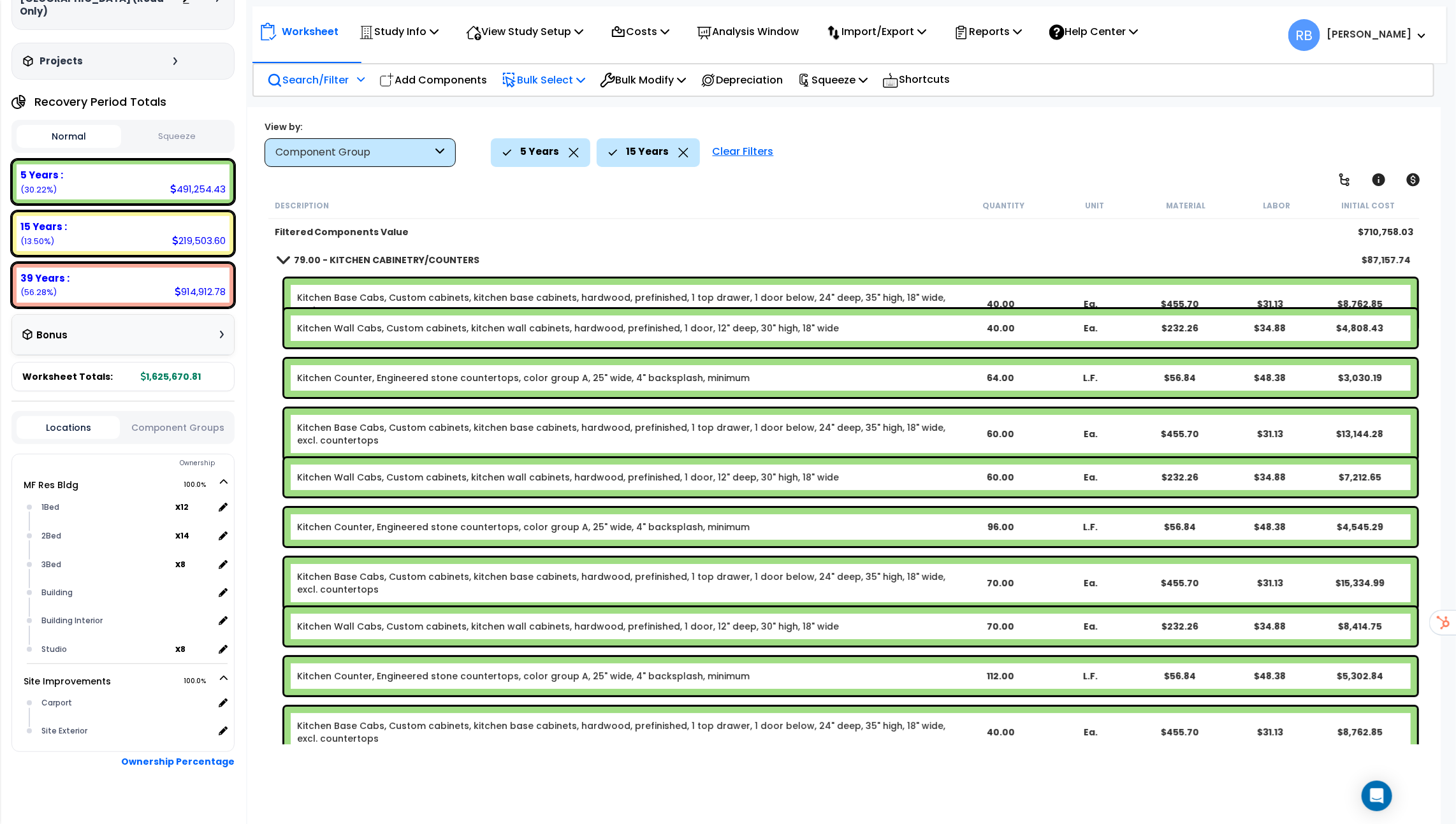
click at [278, 261] on span at bounding box center [282, 260] width 18 height 10
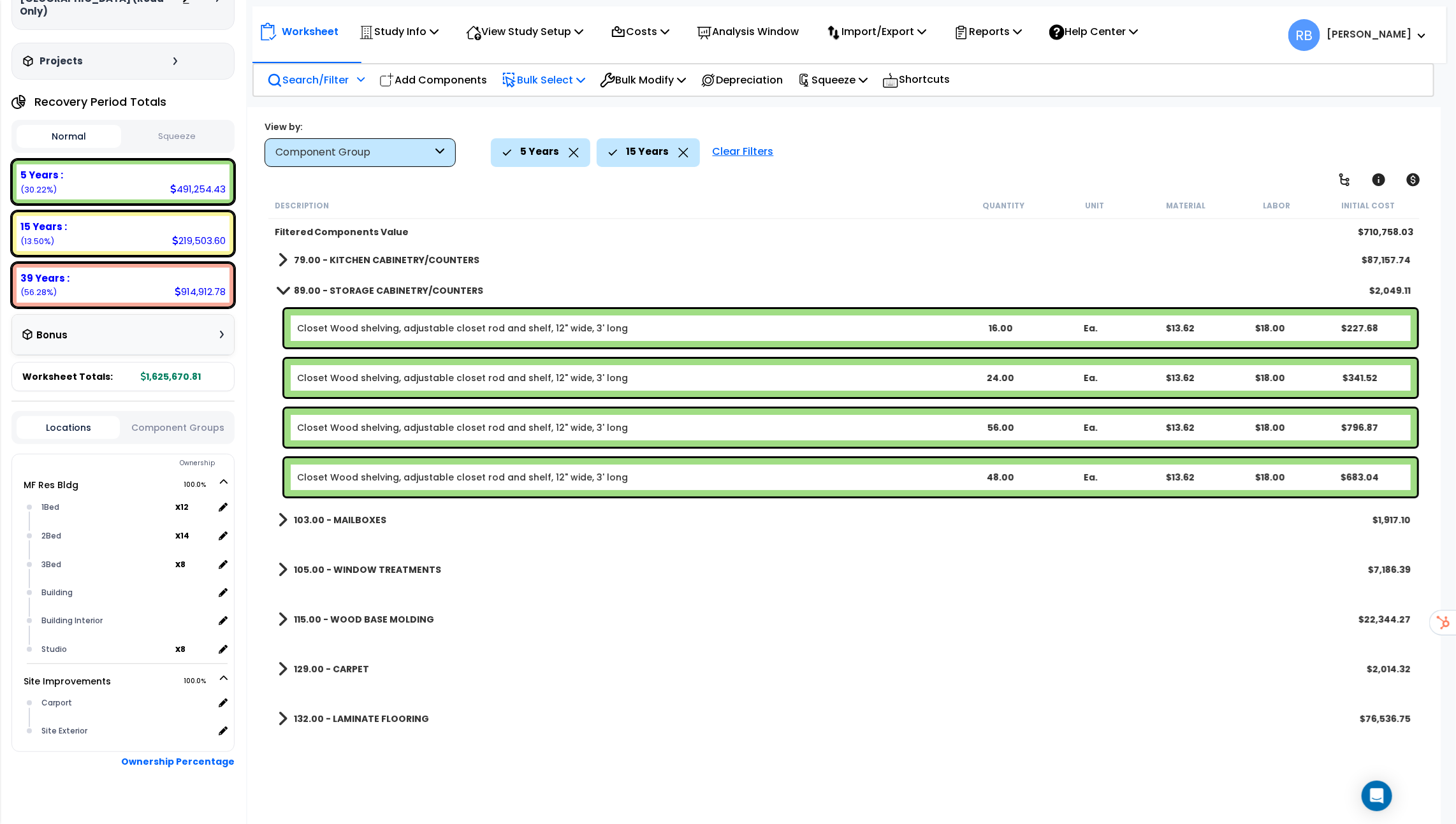
click at [278, 261] on span at bounding box center [283, 260] width 10 height 18
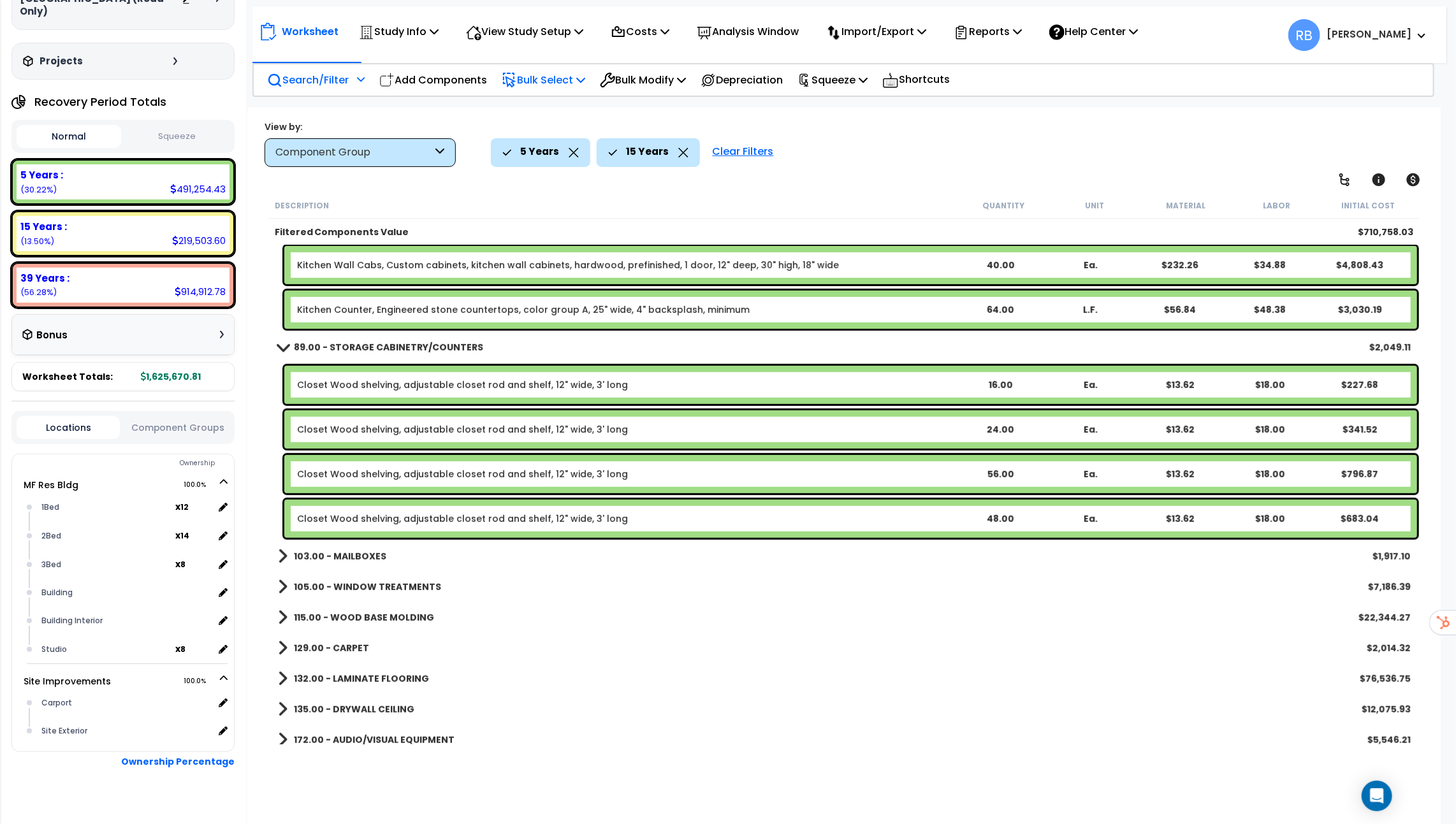
scroll to position [556, 0]
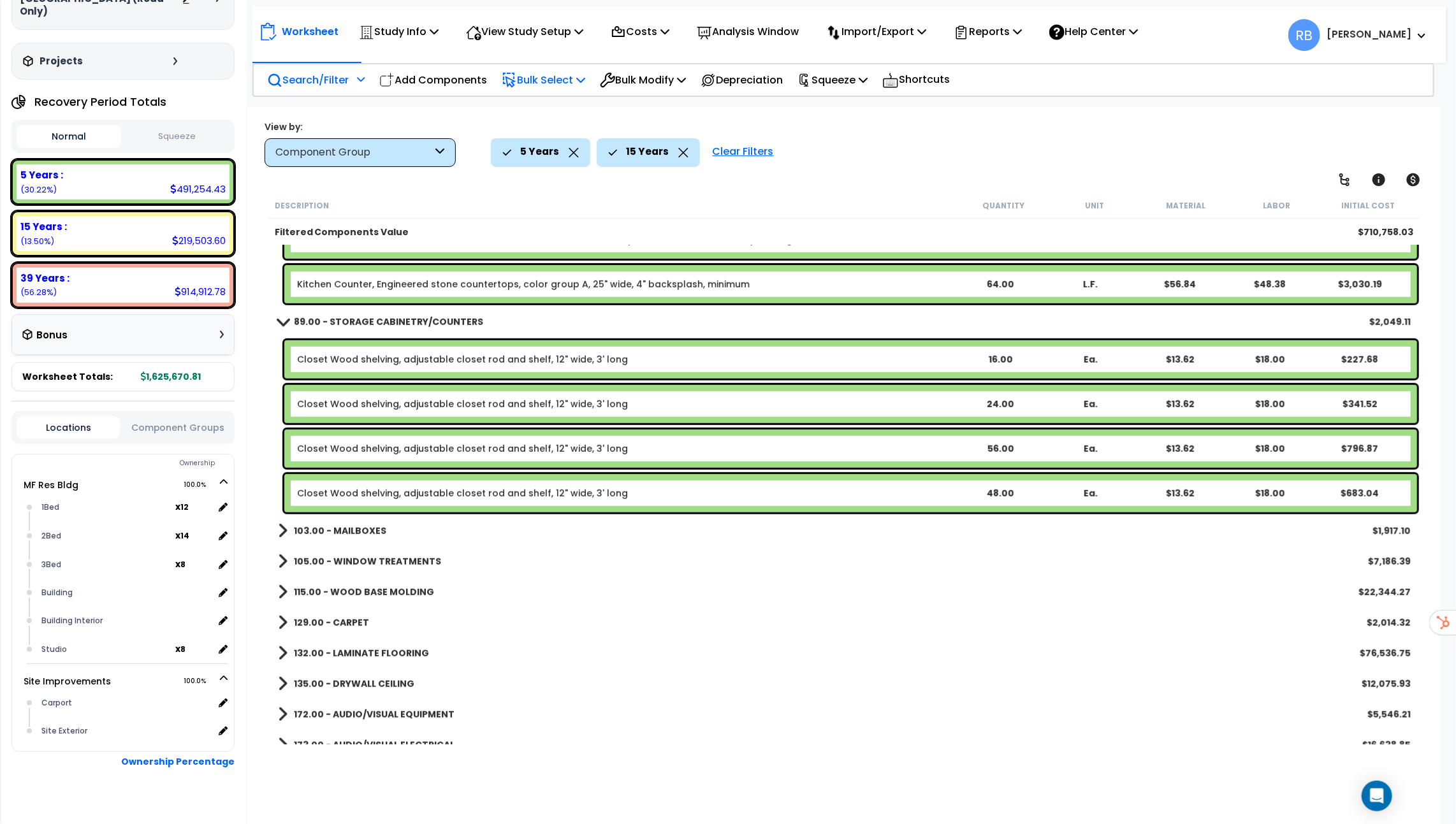
click at [289, 531] on link "103.00 - MAILBOXES" at bounding box center [332, 531] width 108 height 18
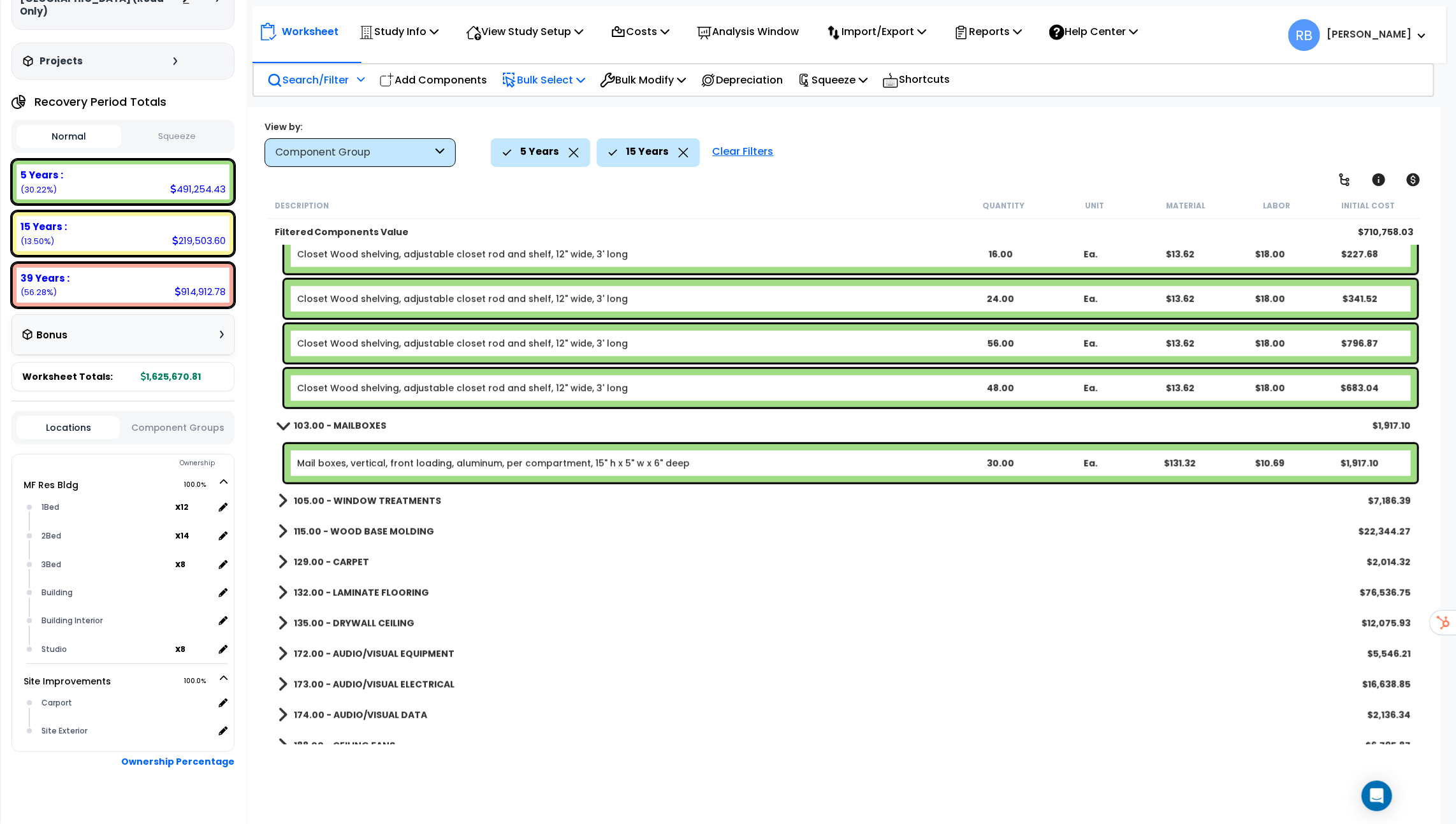
scroll to position [766, 0]
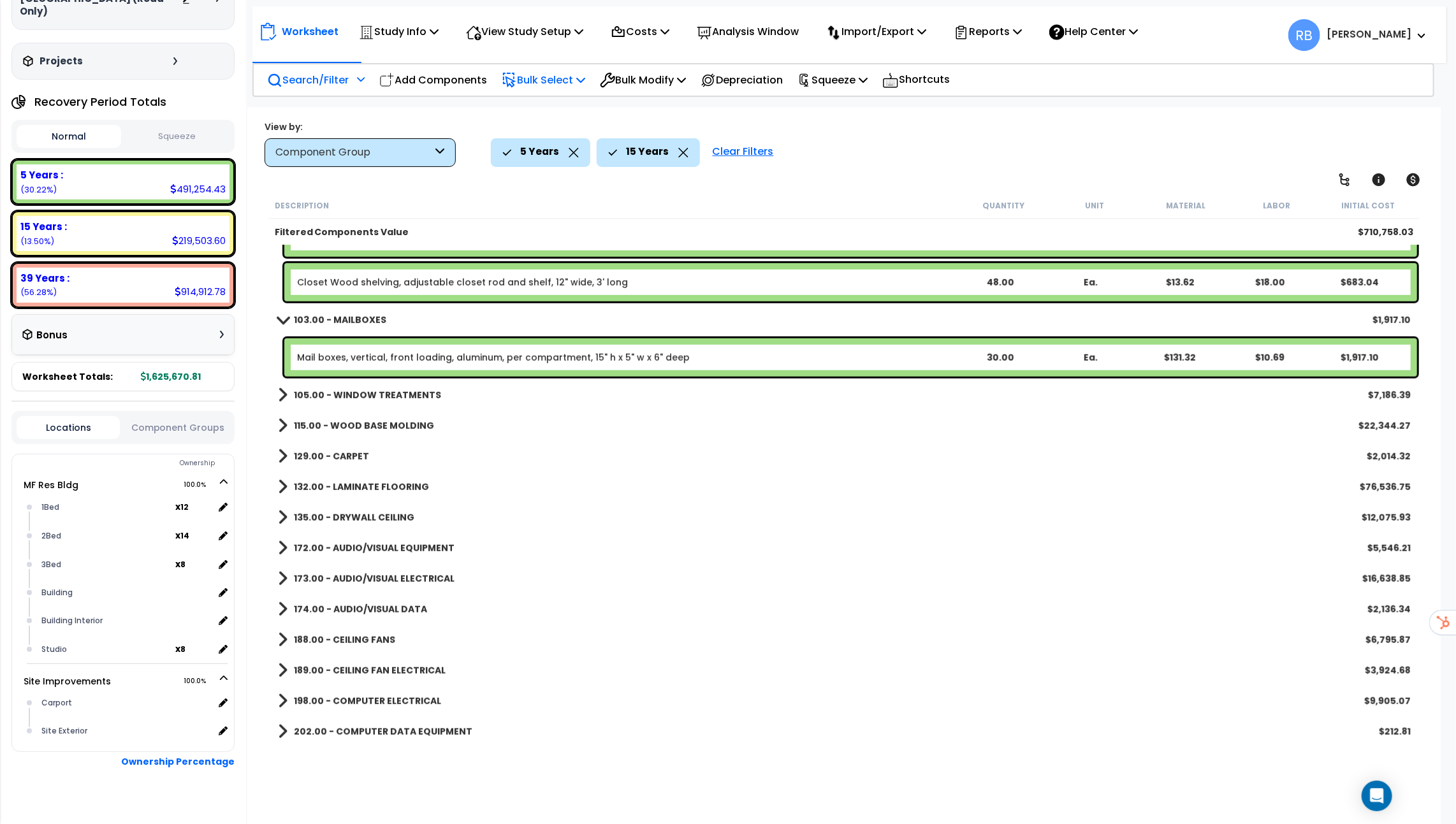
click at [288, 392] on link "105.00 - WINDOW TREATMENTS" at bounding box center [360, 395] width 163 height 18
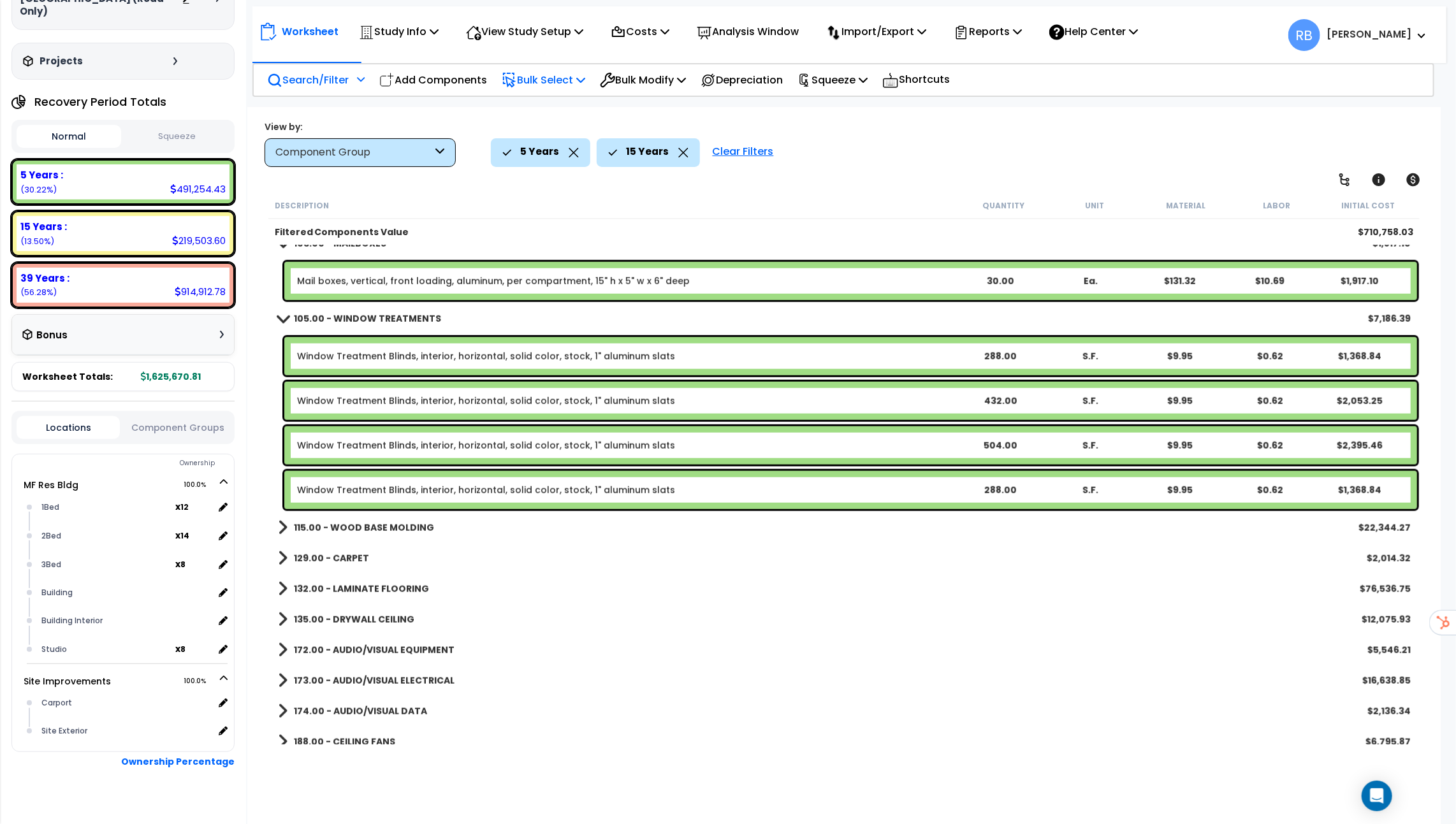
scroll to position [881, 0]
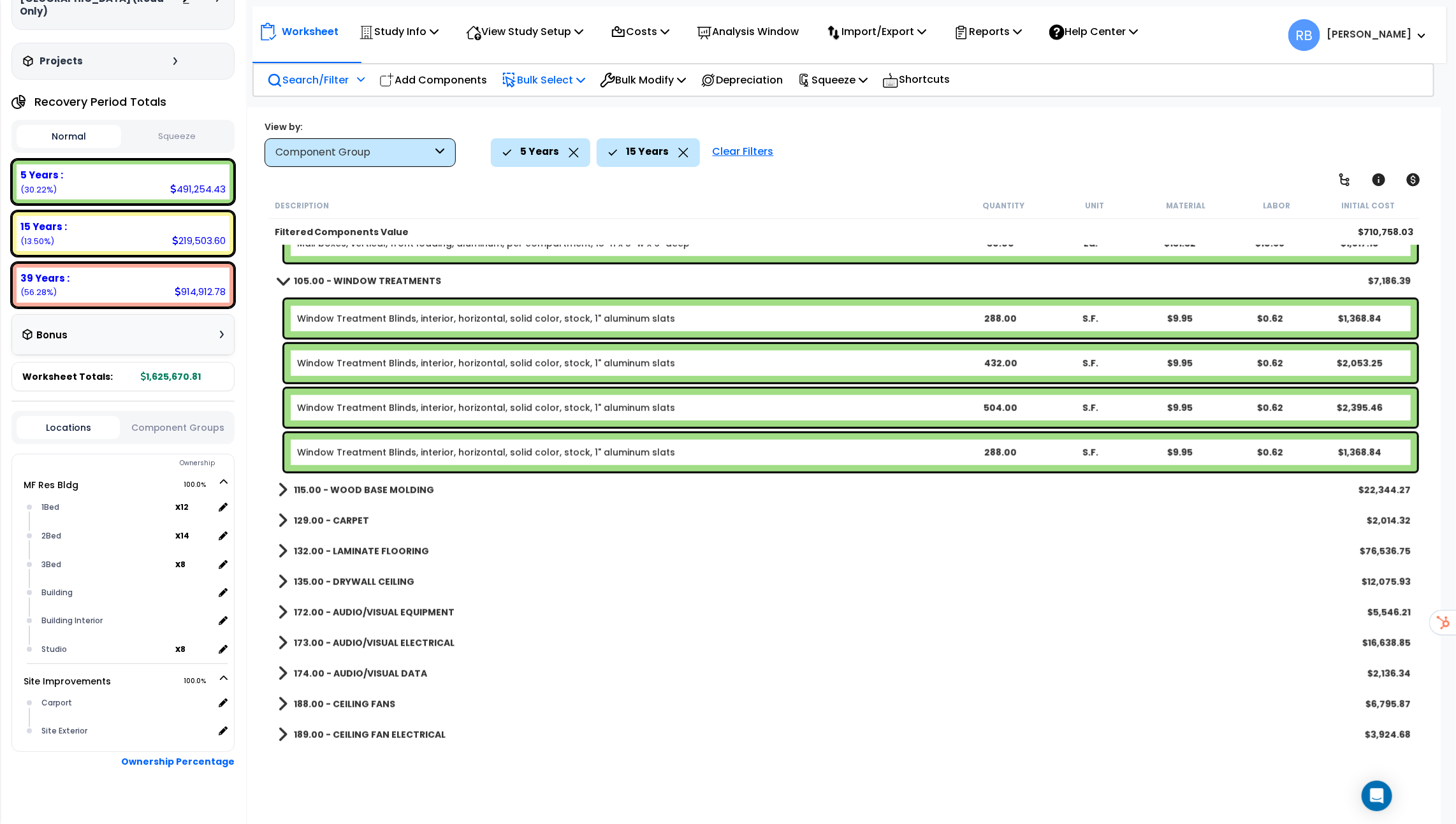
click at [291, 487] on link "115.00 - WOOD BASE MOLDING" at bounding box center [356, 490] width 156 height 18
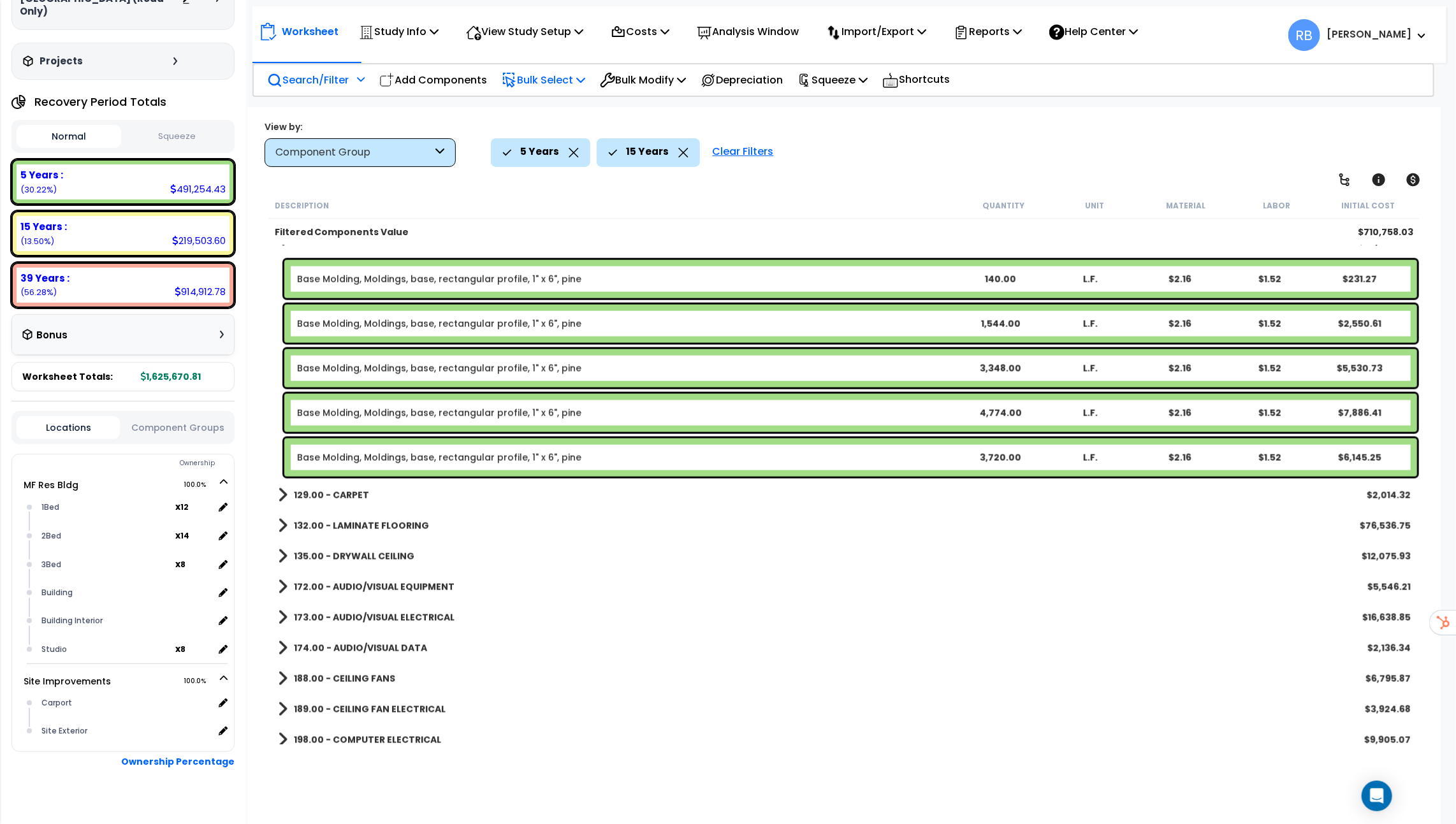
scroll to position [1155, 0]
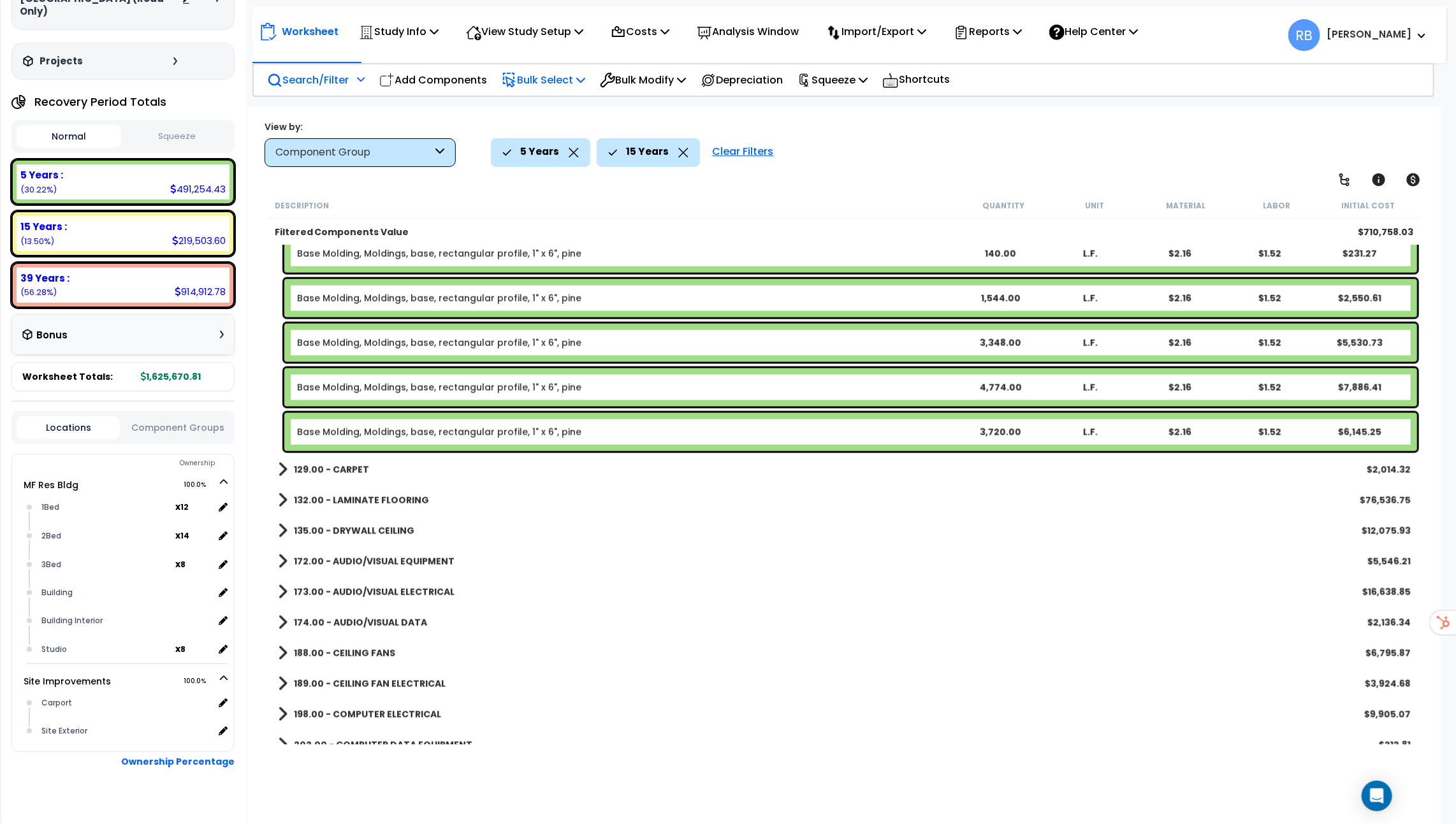
click at [282, 471] on span at bounding box center [283, 470] width 10 height 18
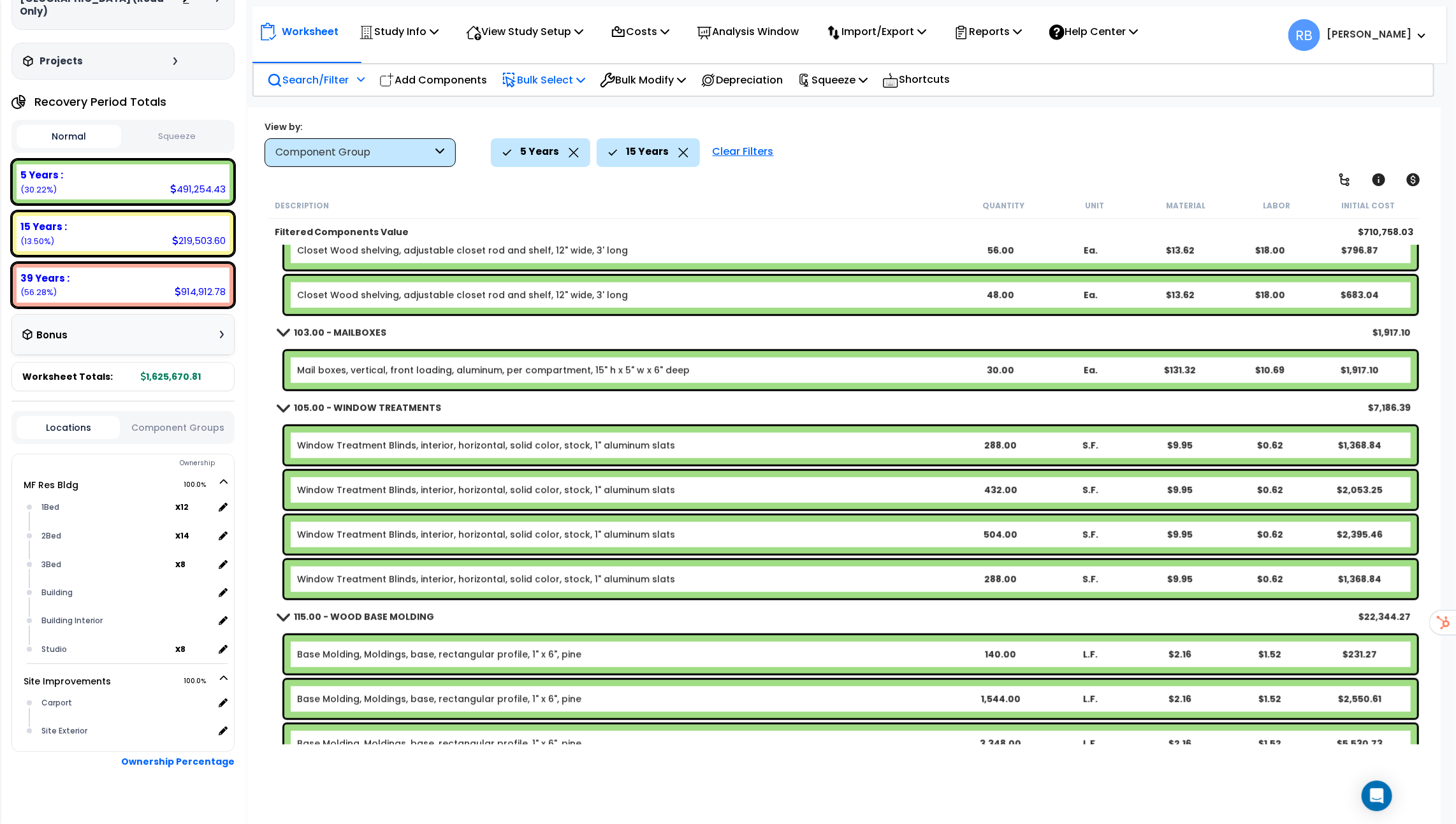
scroll to position [649, 0]
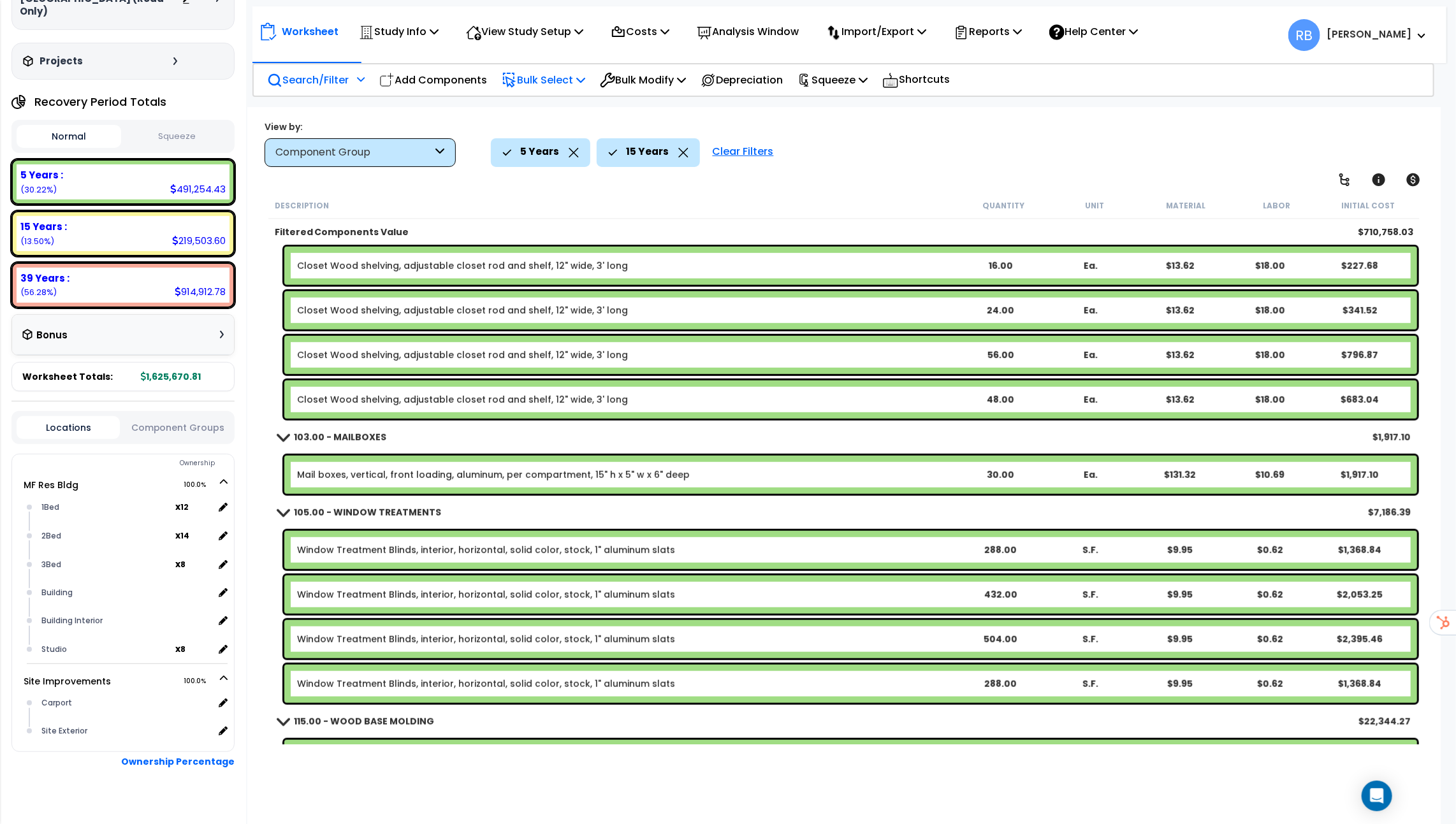
click at [360, 143] on div "Component Group" at bounding box center [360, 152] width 191 height 28
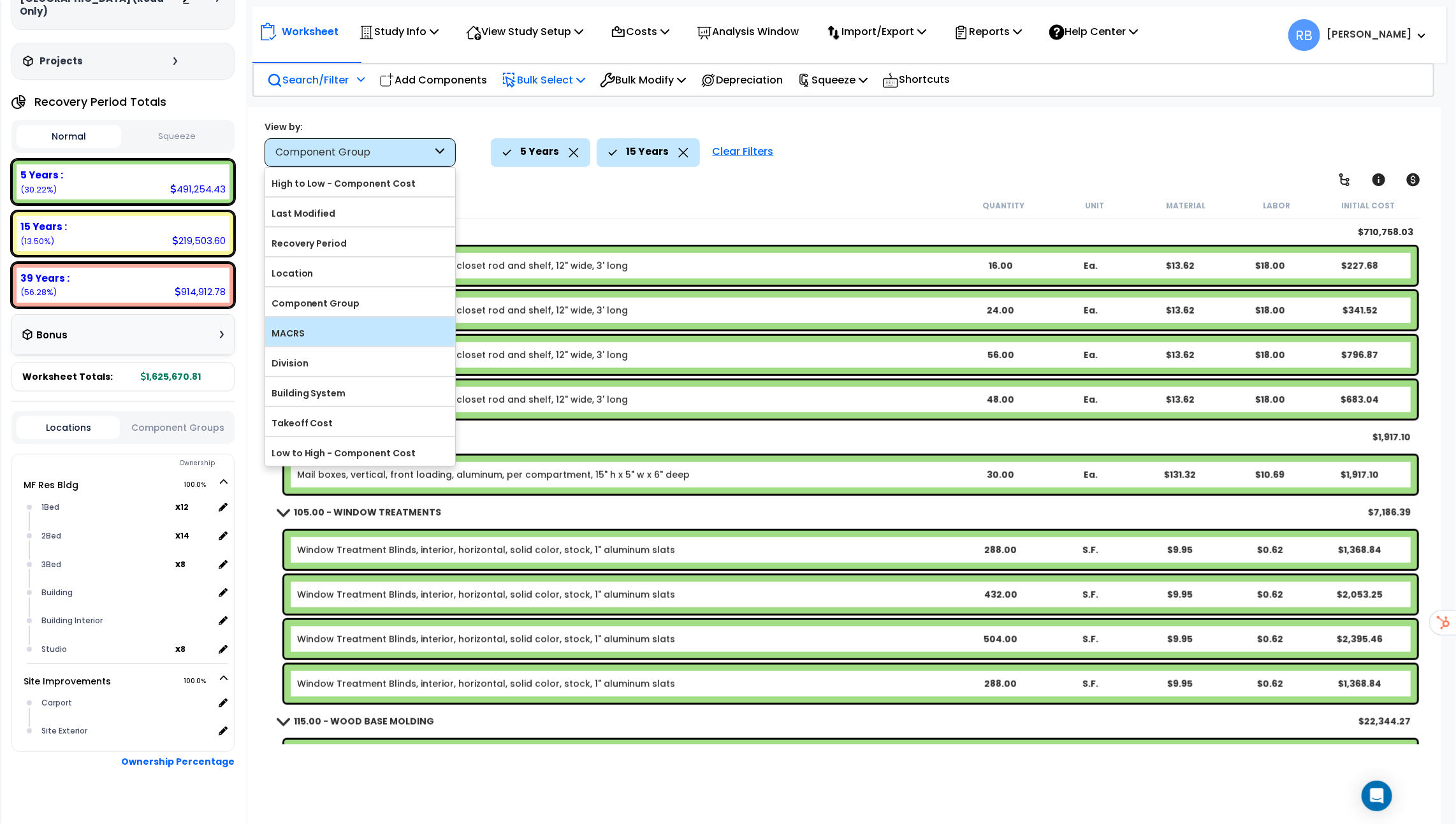
click at [345, 323] on label "MACRS" at bounding box center [360, 333] width 190 height 19
click at [0, 0] on input "MACRS" at bounding box center [0, 0] width 0 height 0
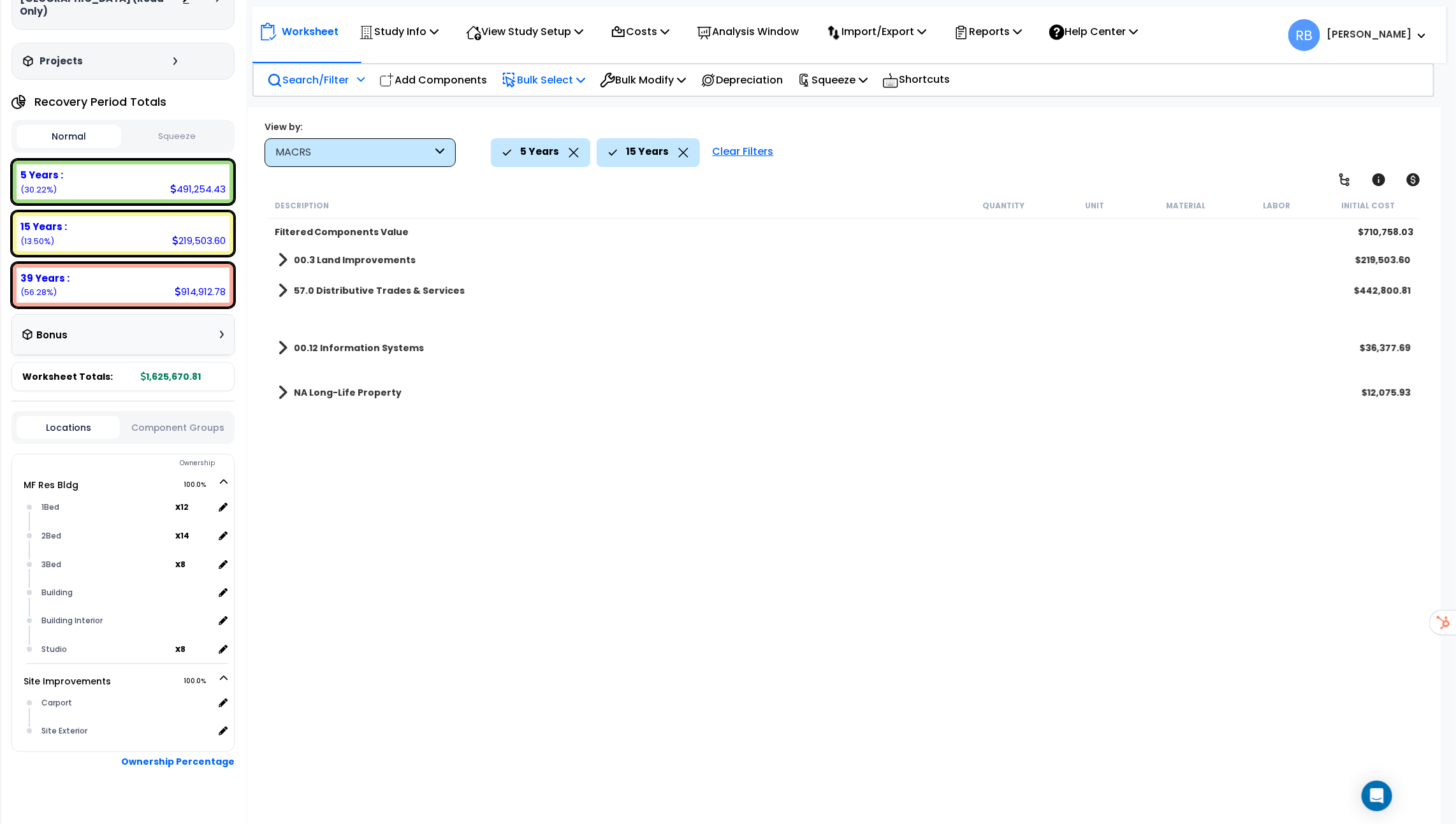
scroll to position [0, 0]
click at [352, 288] on b "57.0 Distributive Trades & Services" at bounding box center [379, 291] width 171 height 13
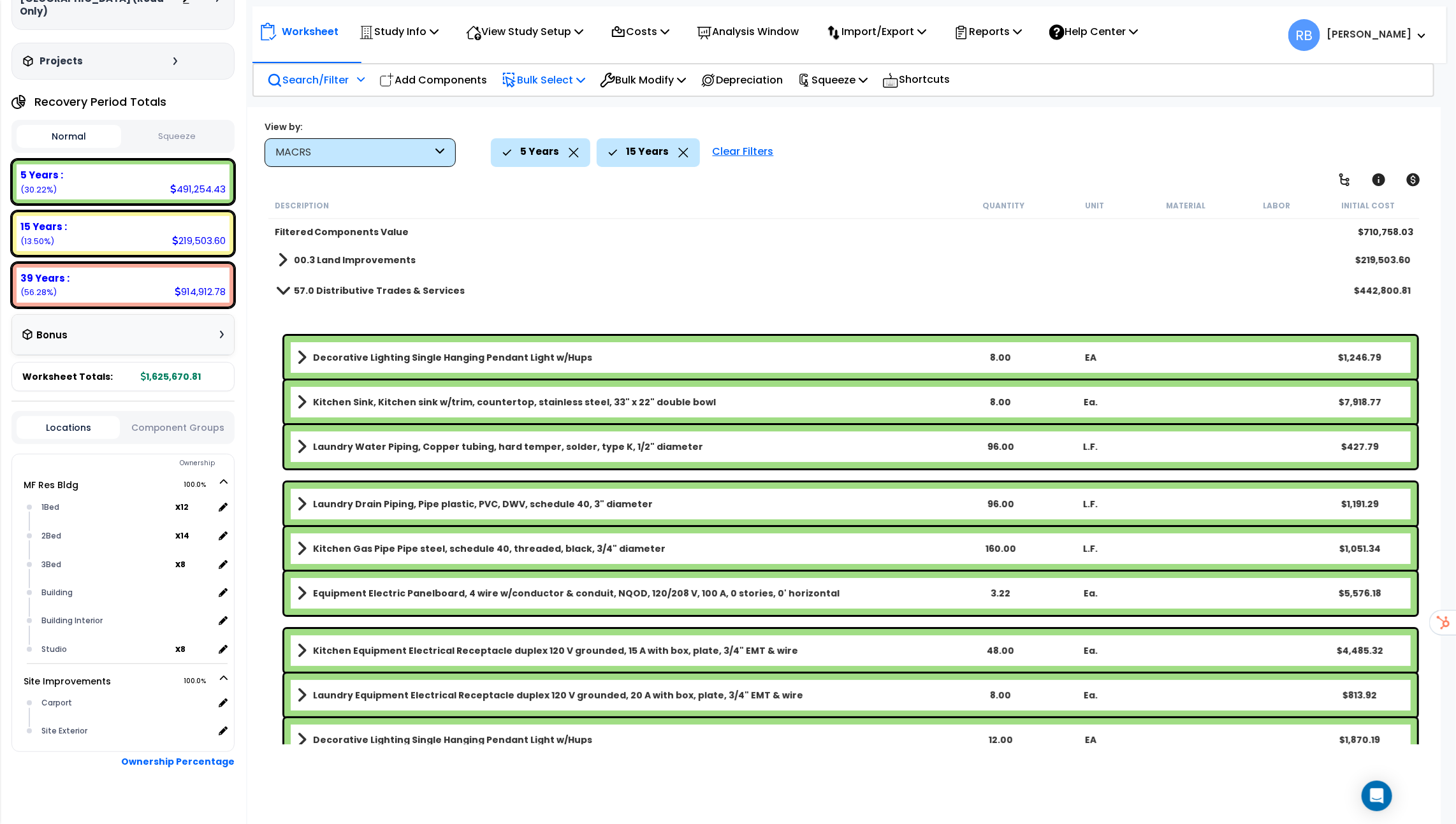
click at [352, 288] on b "57.0 Distributive Trades & Services" at bounding box center [379, 291] width 171 height 13
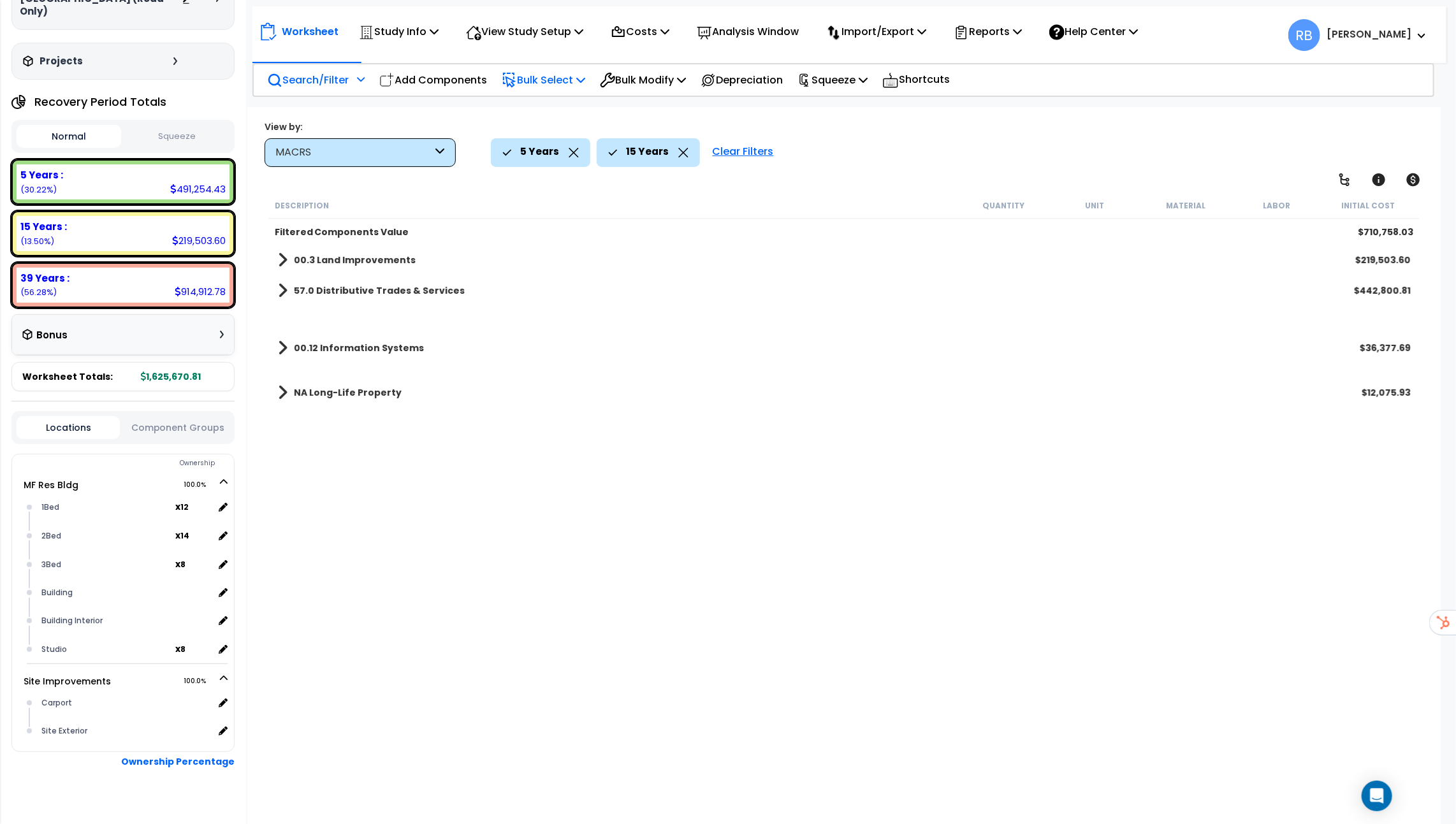
click at [338, 264] on b "00.3 Land Improvements" at bounding box center [354, 260] width 122 height 13
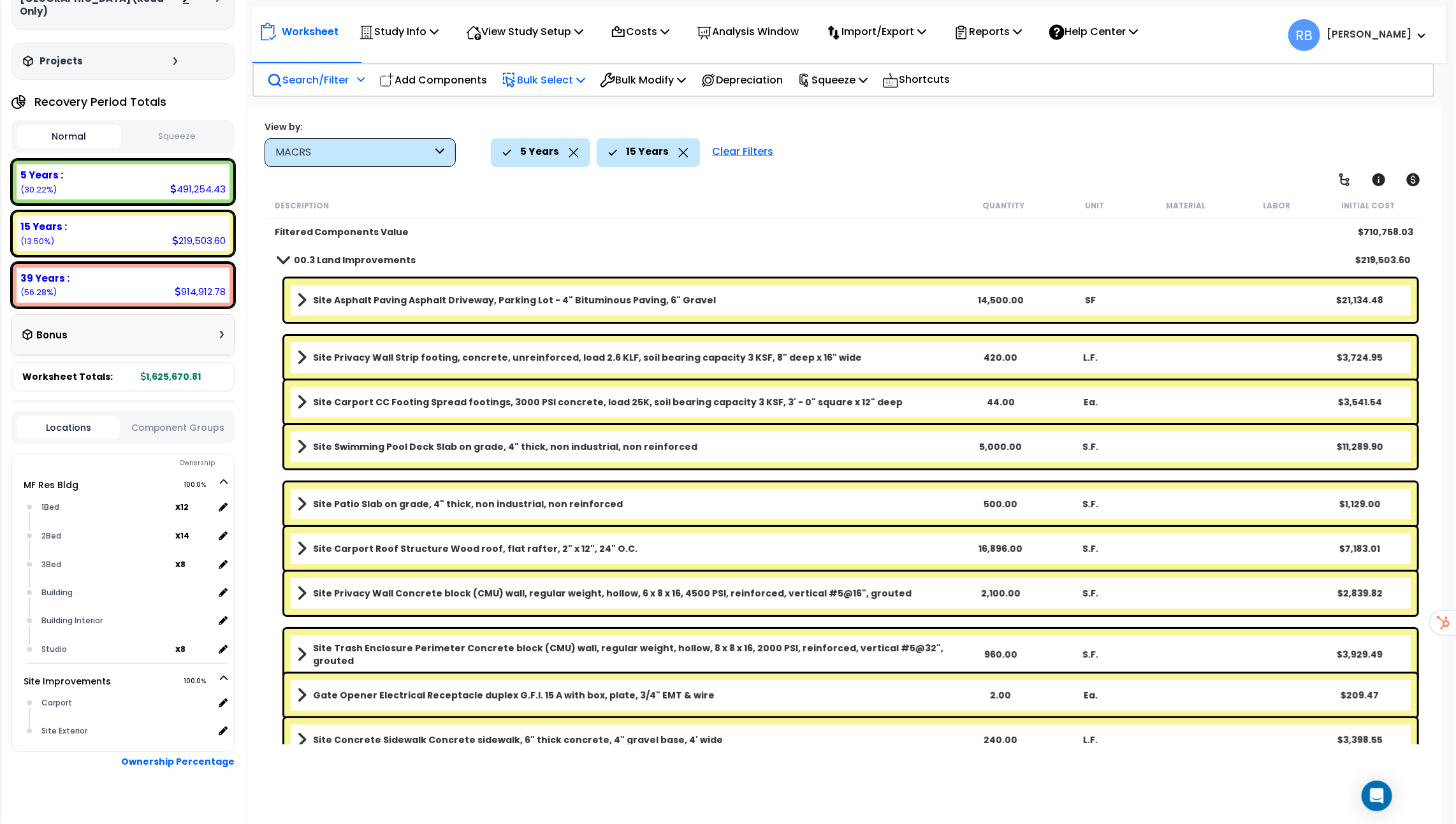
click at [338, 264] on b "00.3 Land Improvements" at bounding box center [354, 260] width 122 height 13
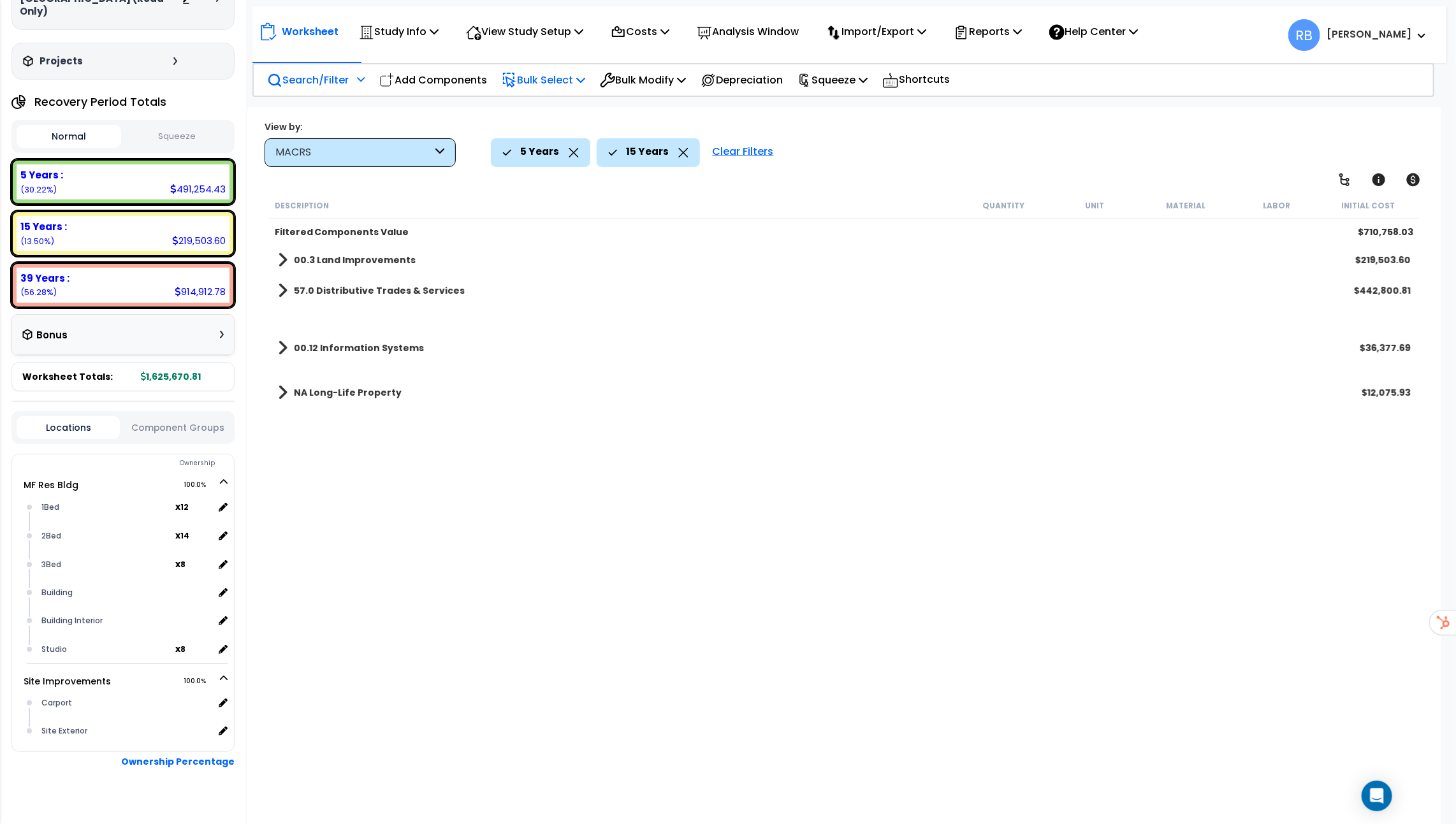
click at [313, 348] on b "00.12 Information Systems" at bounding box center [358, 348] width 130 height 13
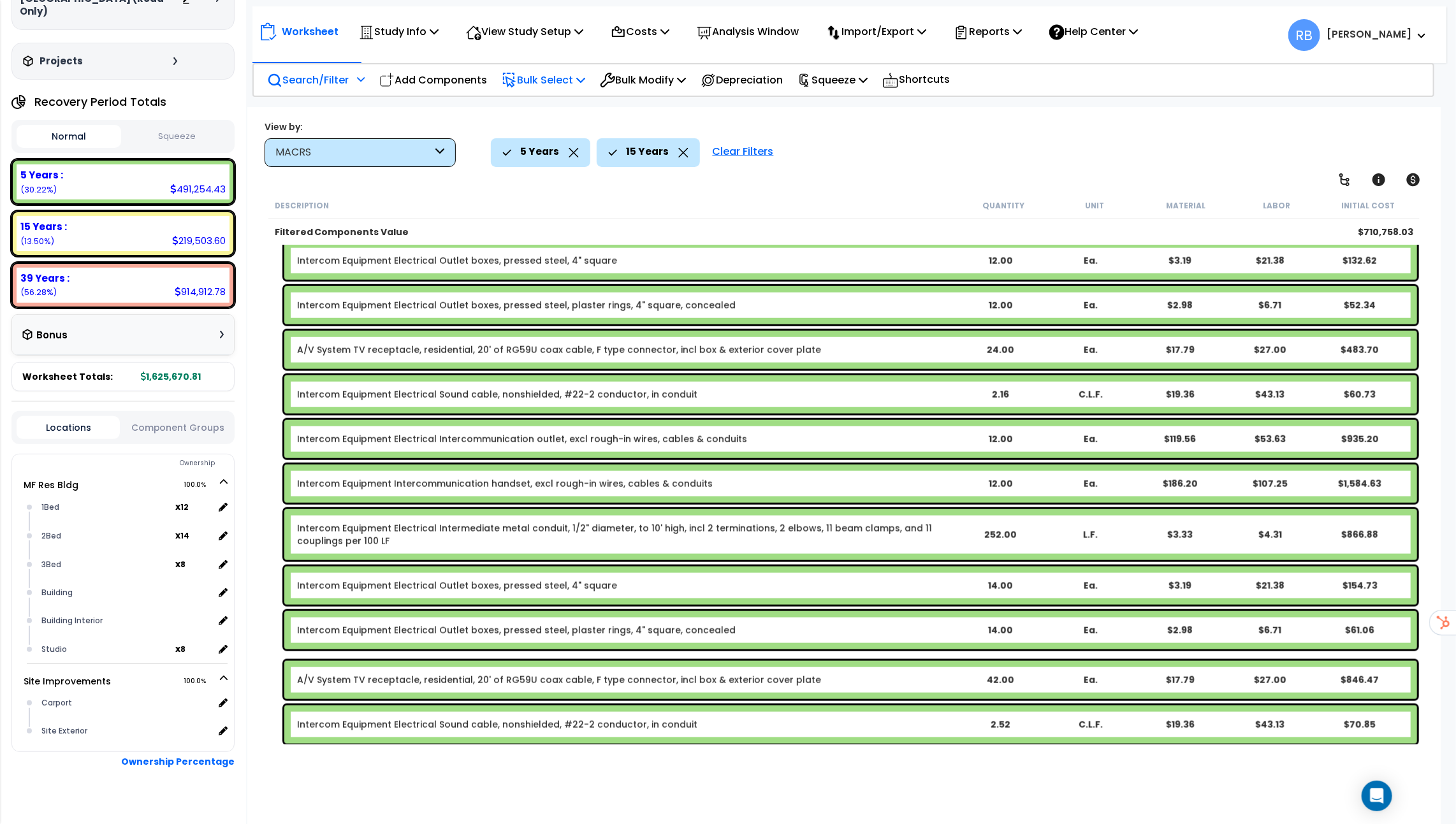
scroll to position [940, 0]
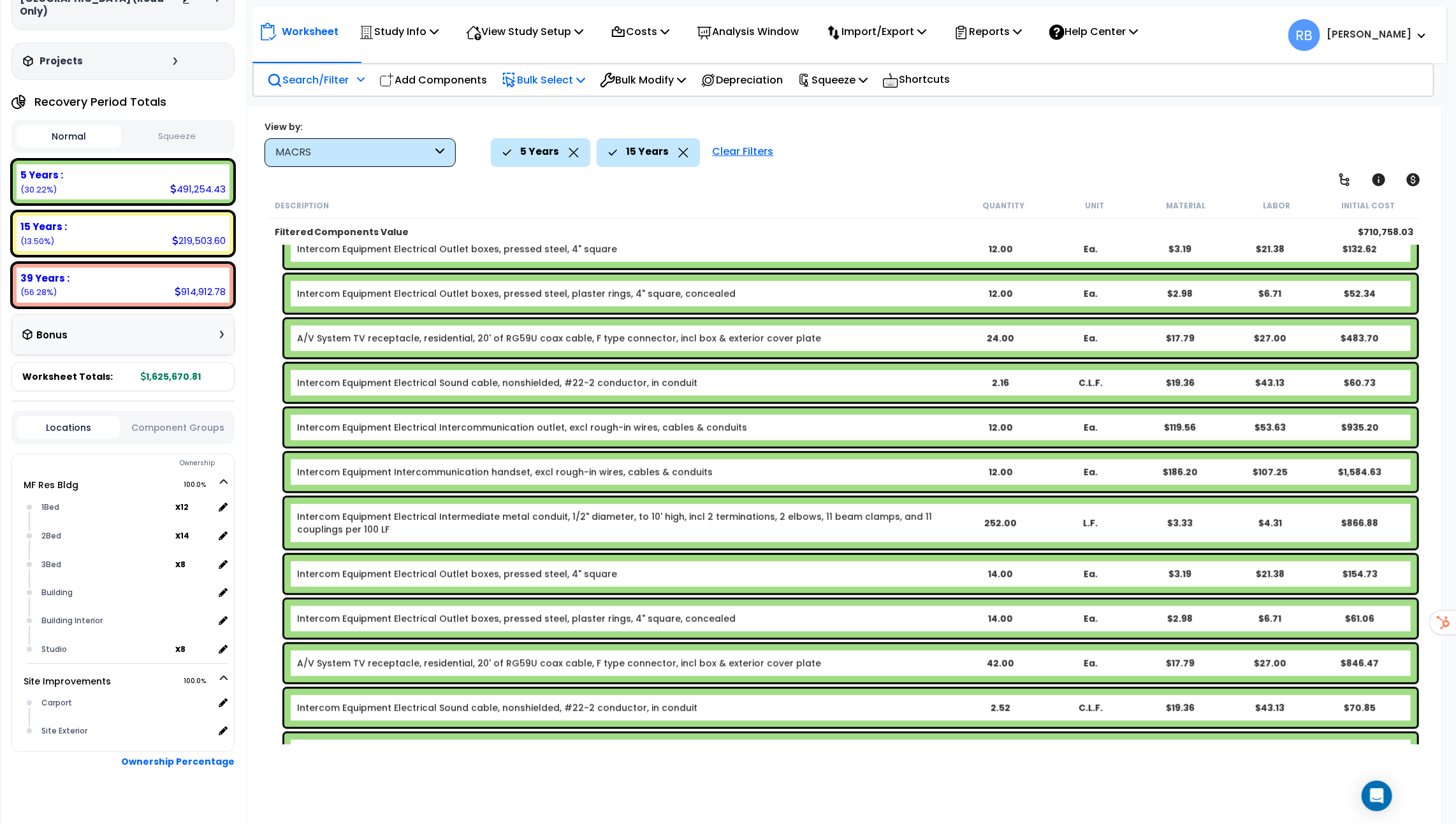
click at [327, 150] on div "MACRS" at bounding box center [354, 153] width 158 height 15
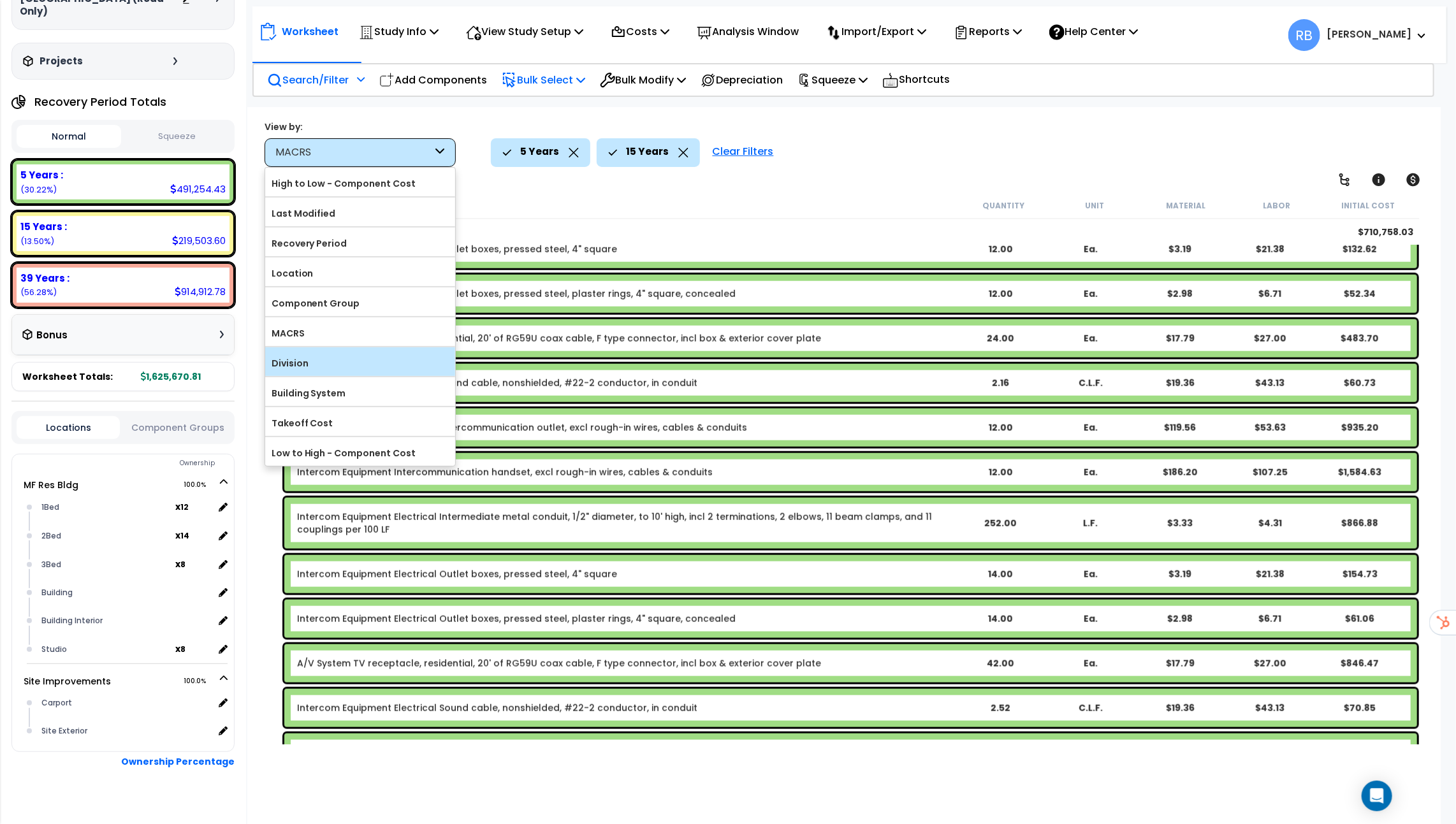
click at [307, 355] on label "Division" at bounding box center [360, 363] width 190 height 19
click at [0, 0] on input "Division" at bounding box center [0, 0] width 0 height 0
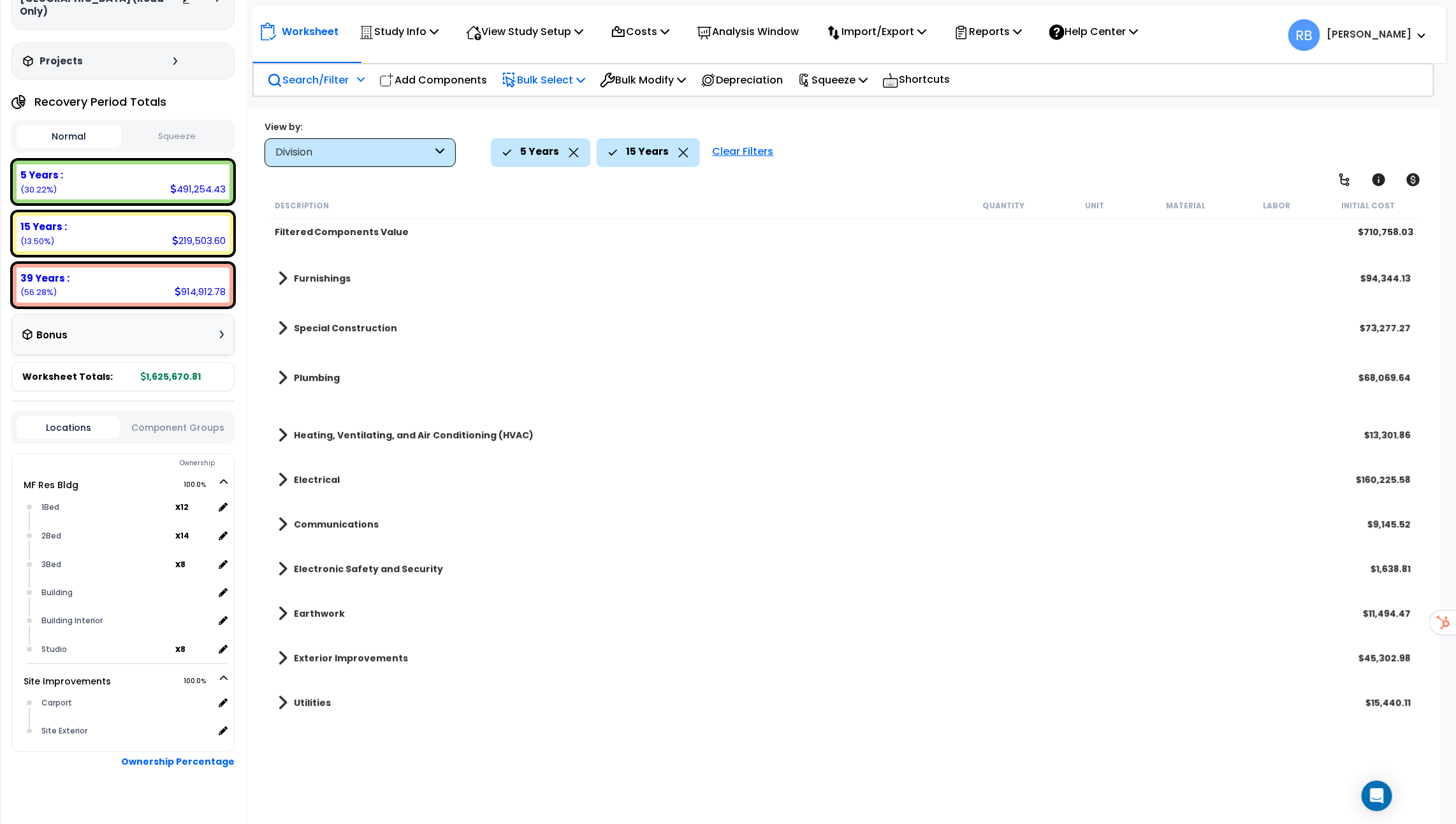
click at [315, 378] on b "Plumbing" at bounding box center [316, 378] width 46 height 13
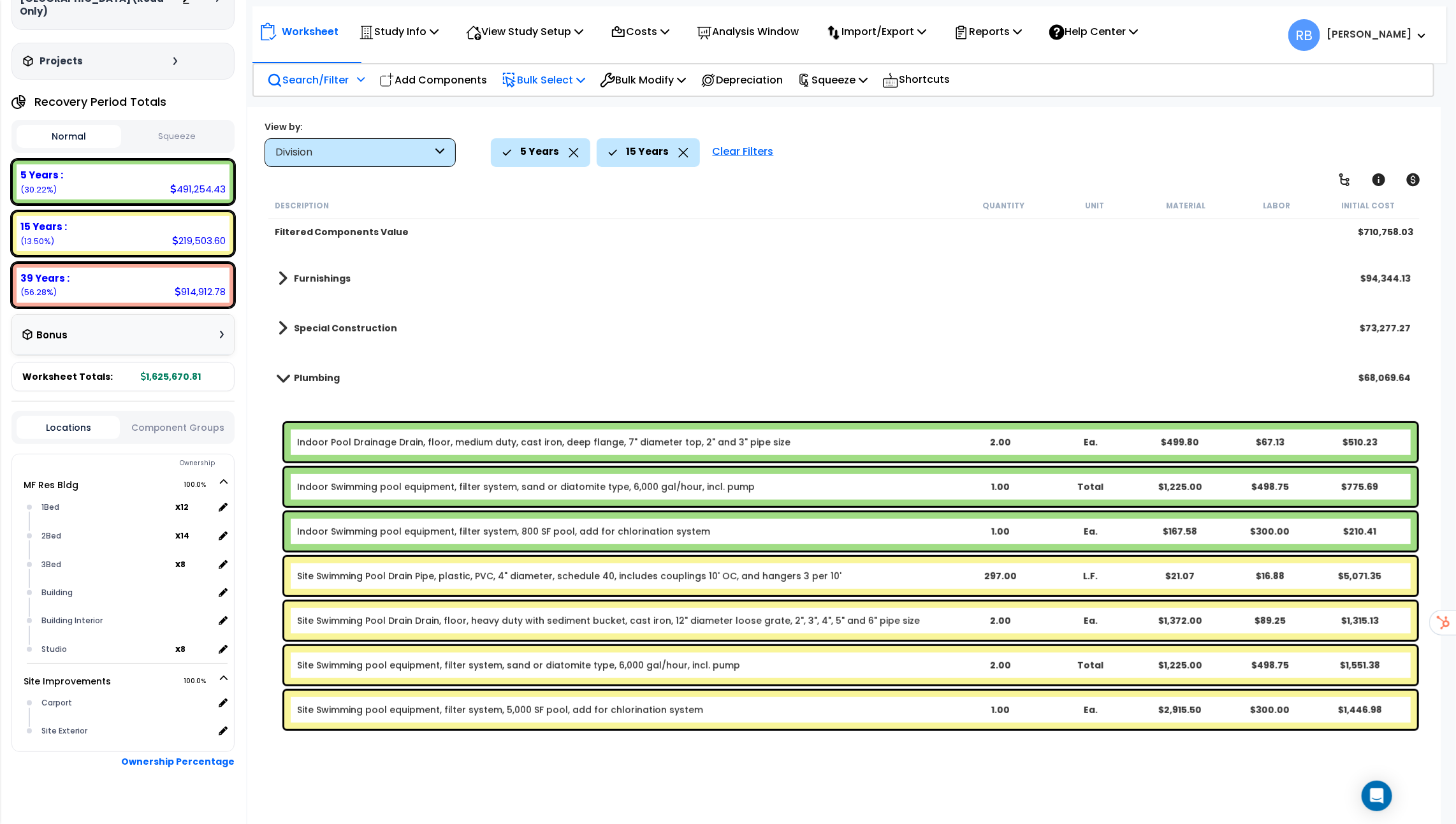
click at [315, 378] on b "Plumbing" at bounding box center [316, 378] width 46 height 13
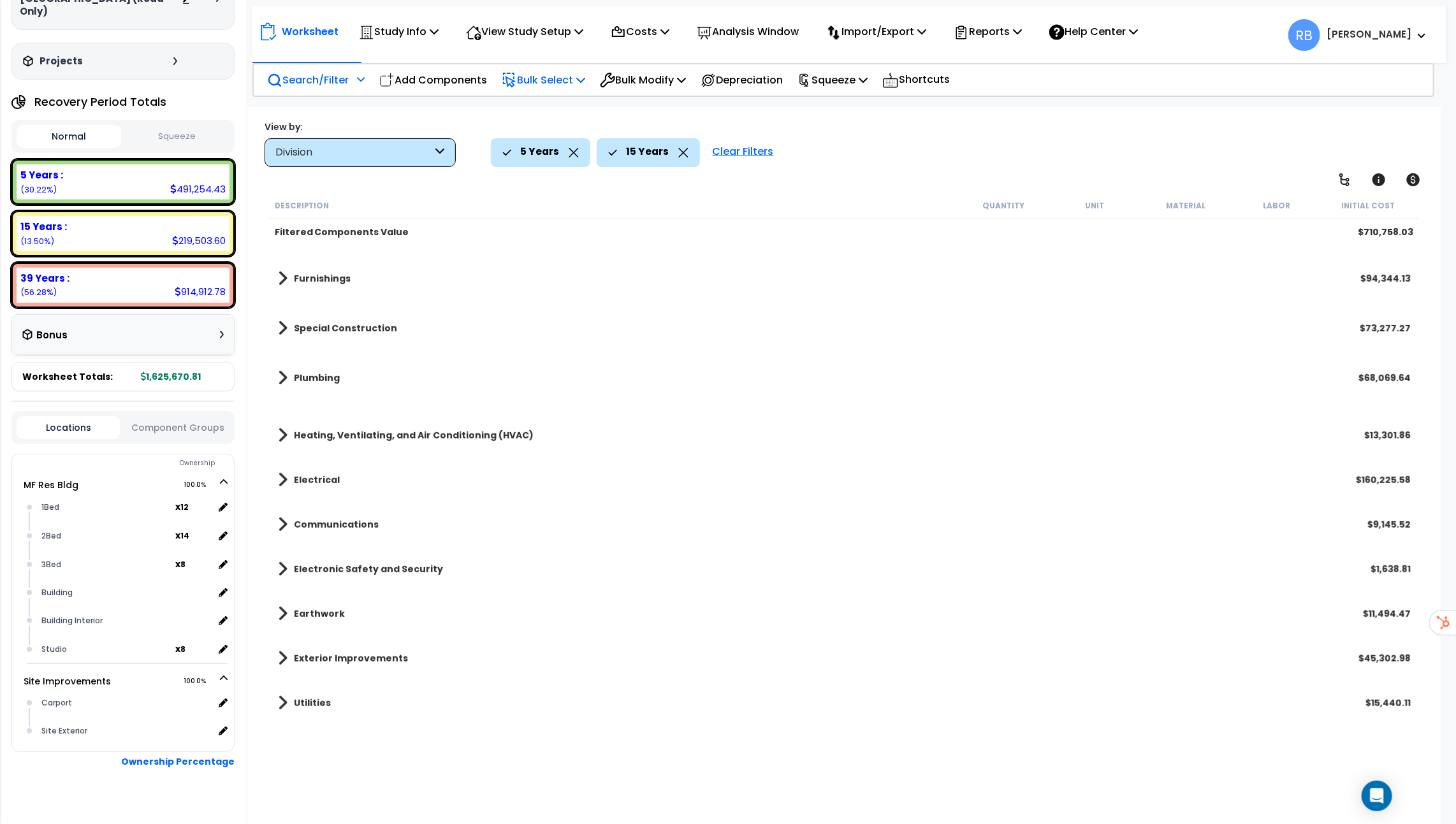
click at [340, 158] on div "Division" at bounding box center [354, 153] width 158 height 15
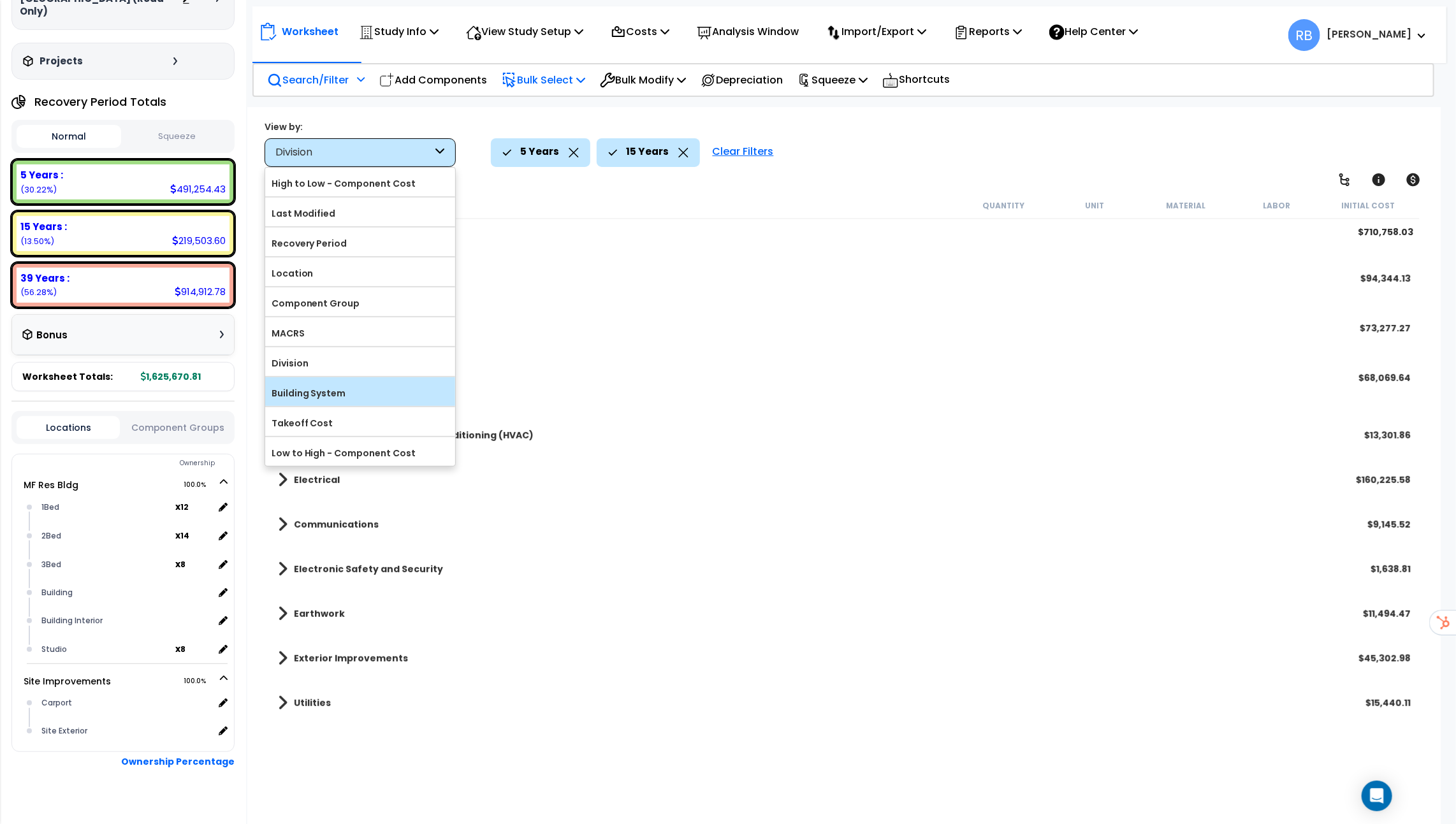
click at [328, 387] on label "Building System" at bounding box center [360, 394] width 190 height 19
click at [0, 0] on input "Building System" at bounding box center [0, 0] width 0 height 0
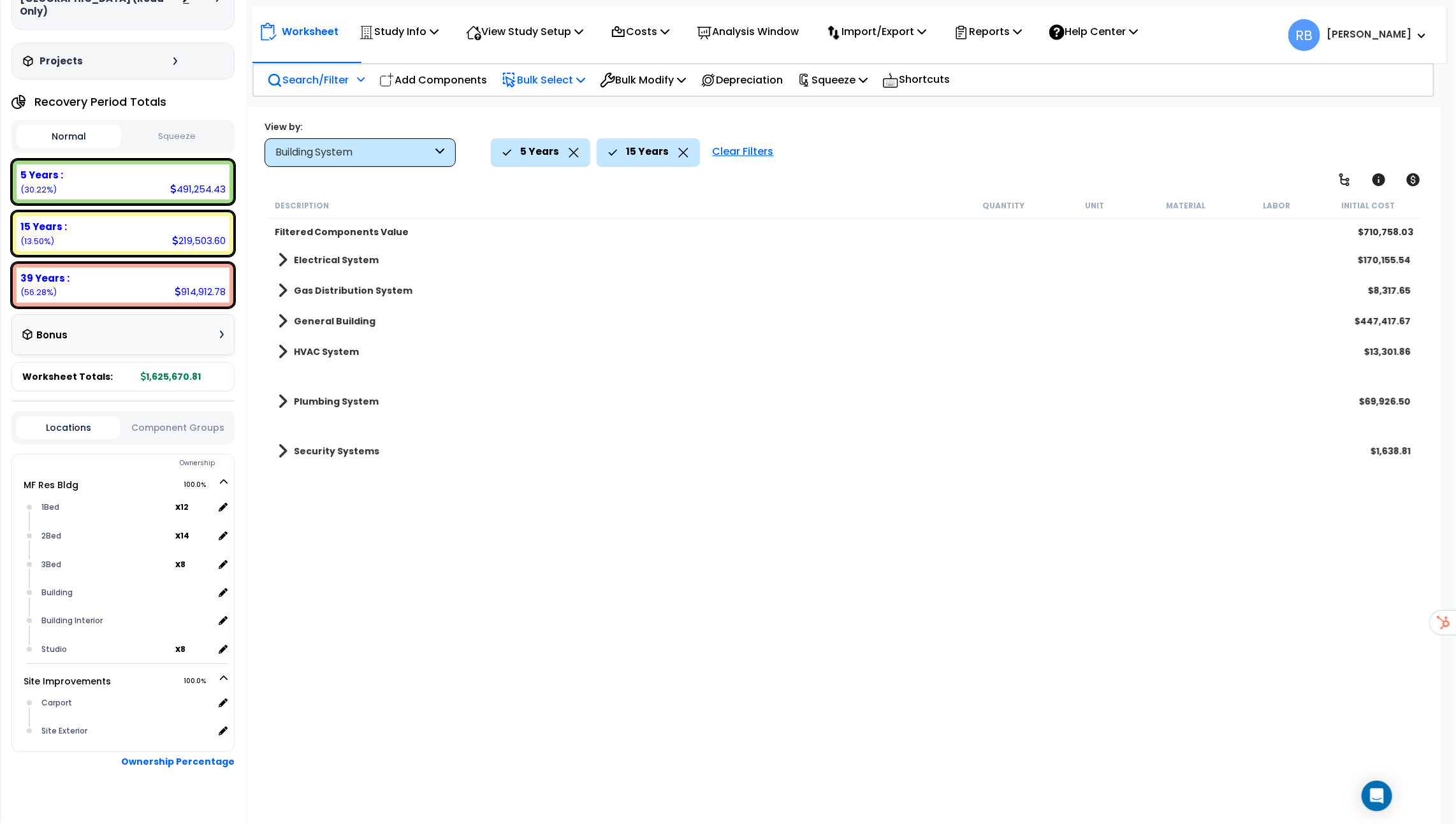
click at [347, 261] on b "Electrical System" at bounding box center [336, 260] width 85 height 13
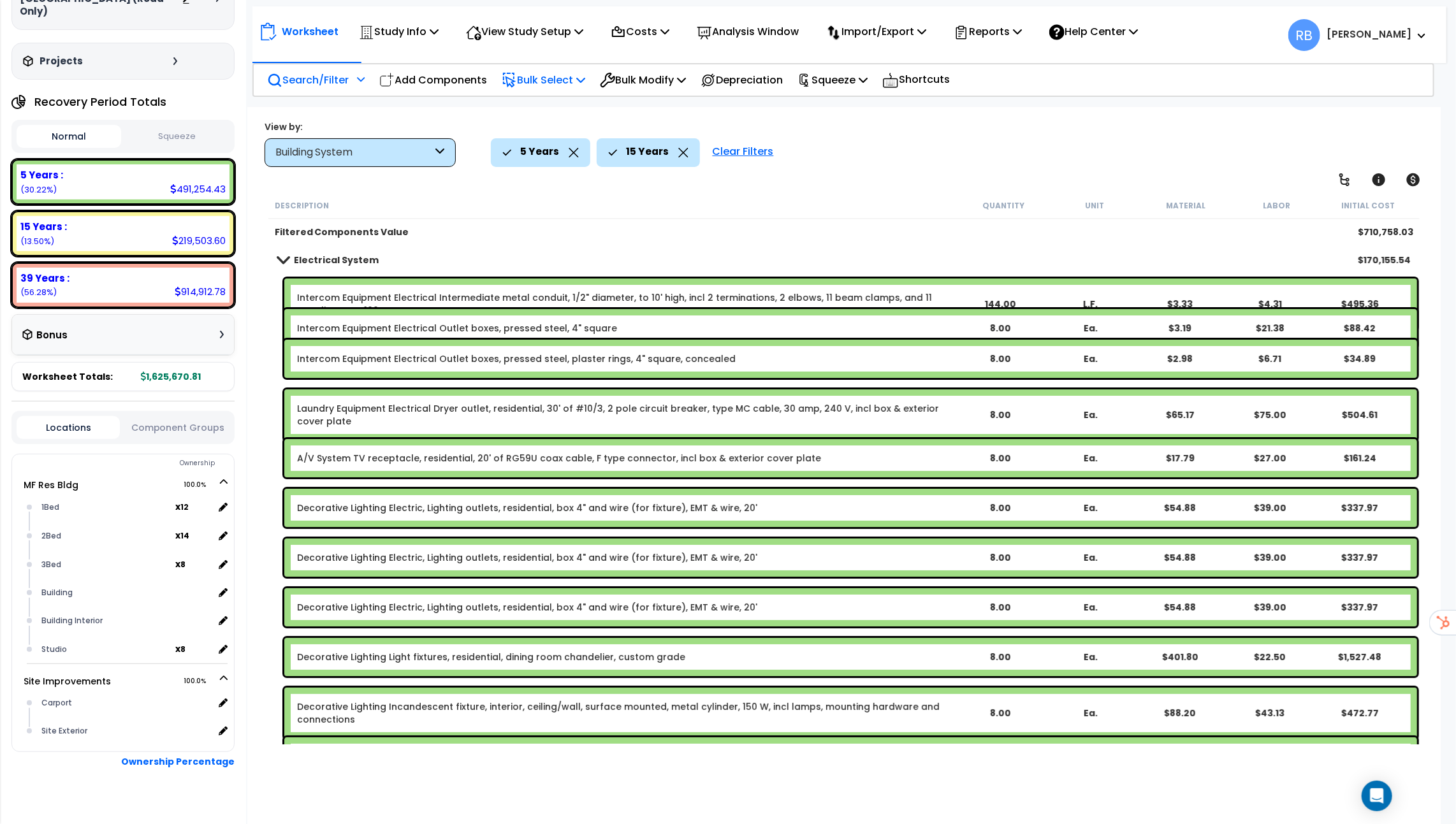
click at [347, 261] on b "Electrical System" at bounding box center [336, 260] width 85 height 13
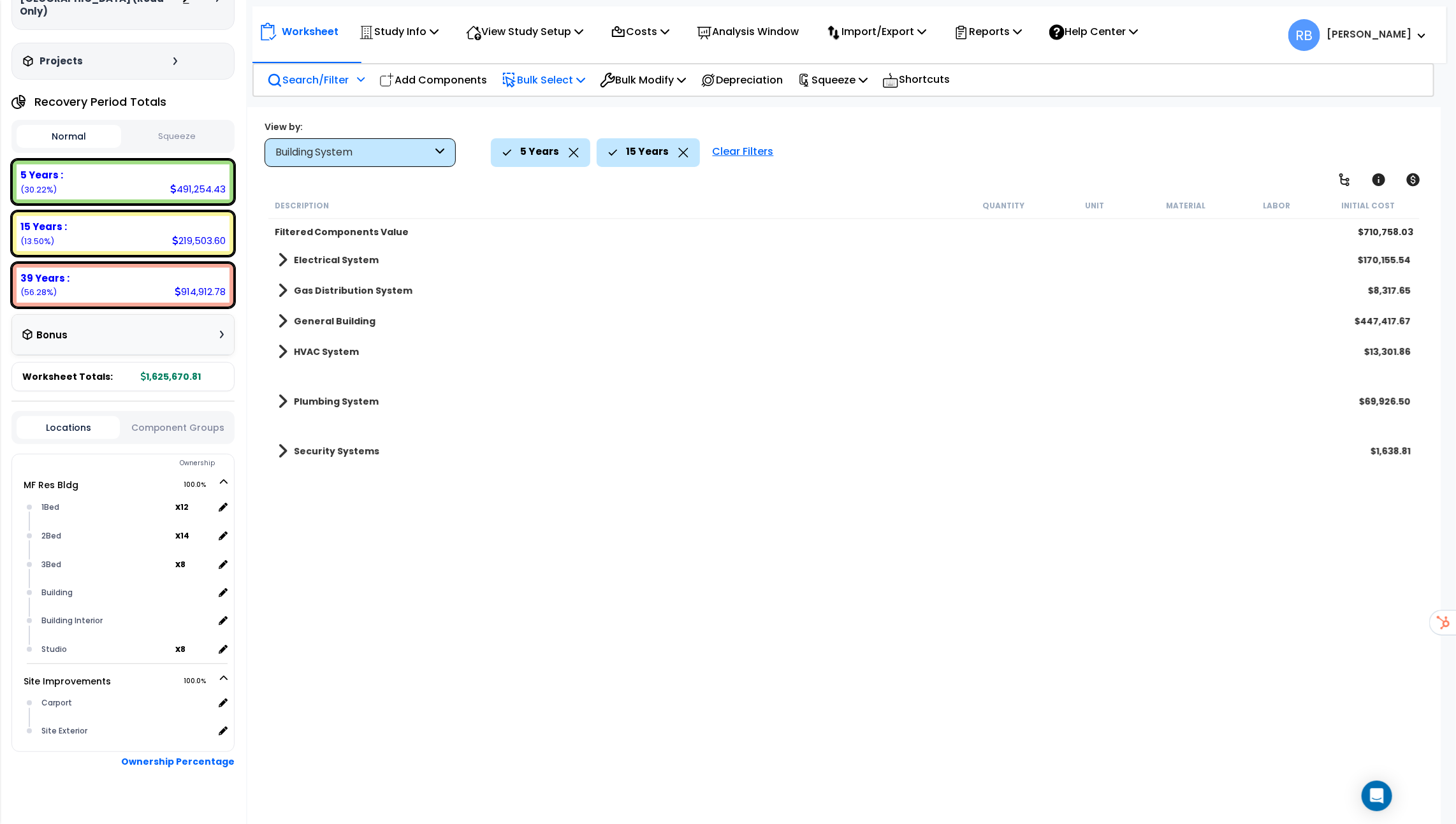
click at [341, 143] on div "Building System" at bounding box center [360, 152] width 191 height 28
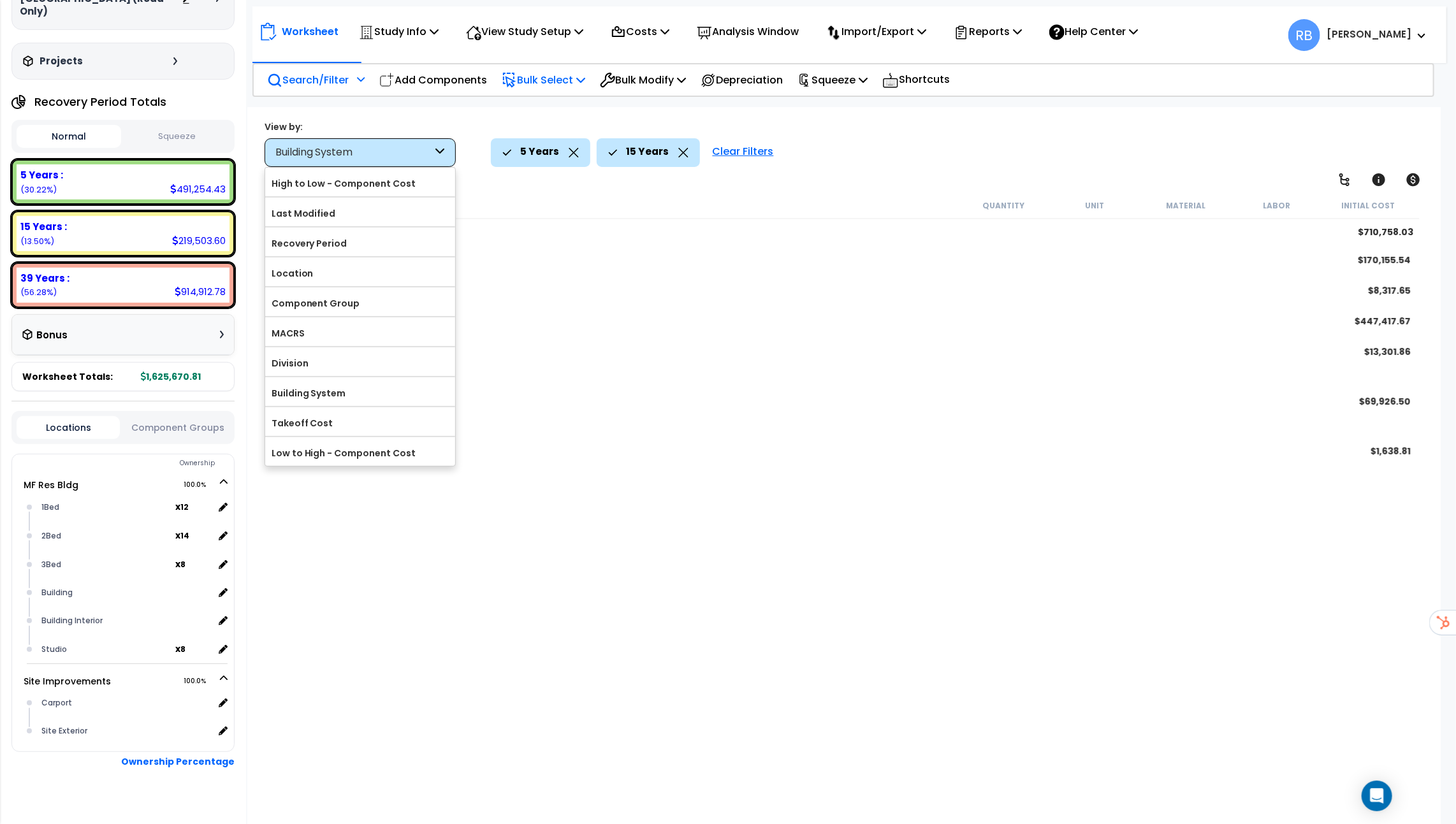
click at [531, 372] on div "Electrical System $170,155.54 Gas Distribution System $8,317.65 General Buildin…" at bounding box center [844, 366] width 1152 height 241
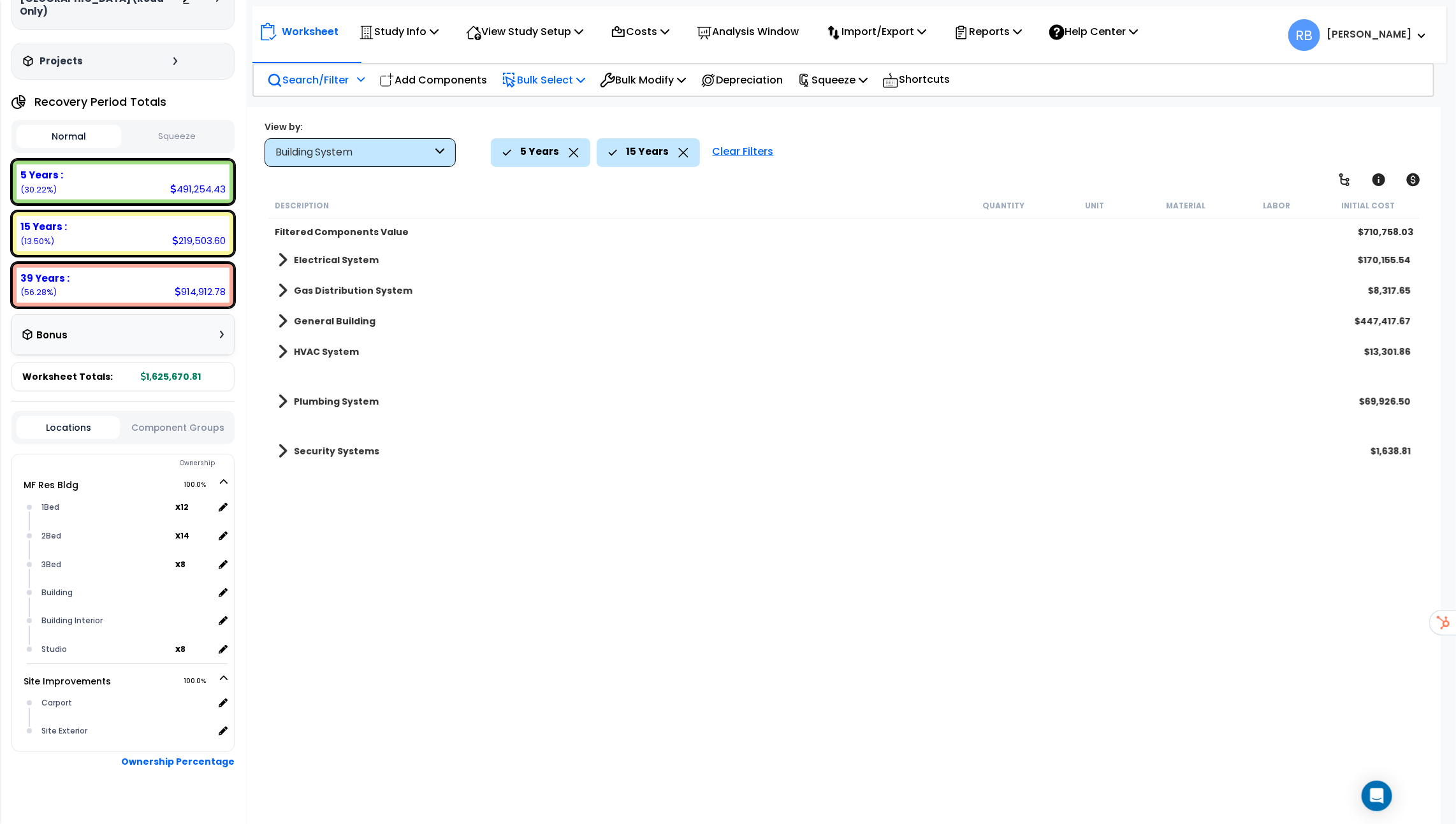
click at [561, 84] on p "Bulk Select" at bounding box center [543, 79] width 83 height 17
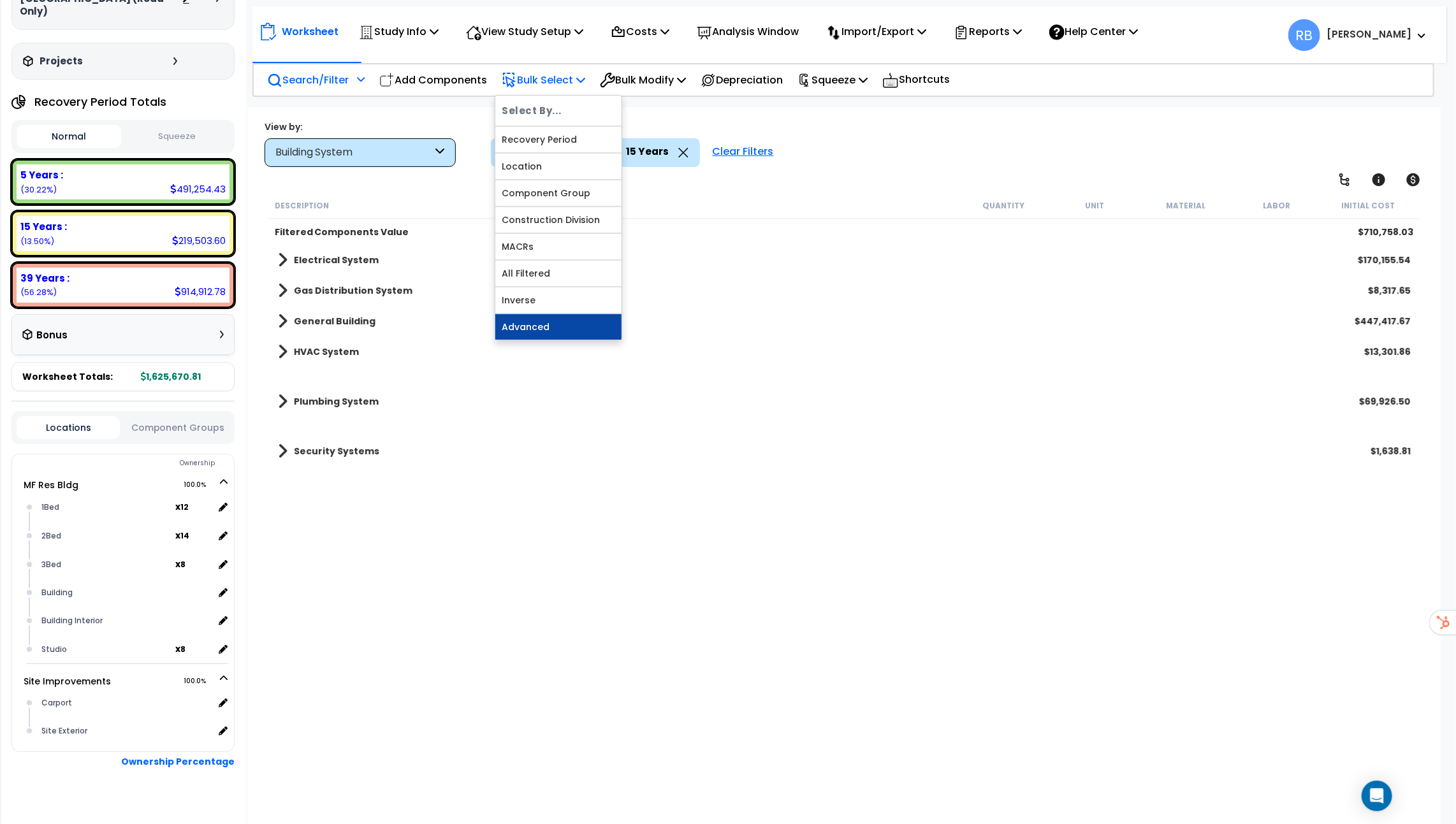
click at [556, 330] on link "Advanced" at bounding box center [558, 327] width 126 height 26
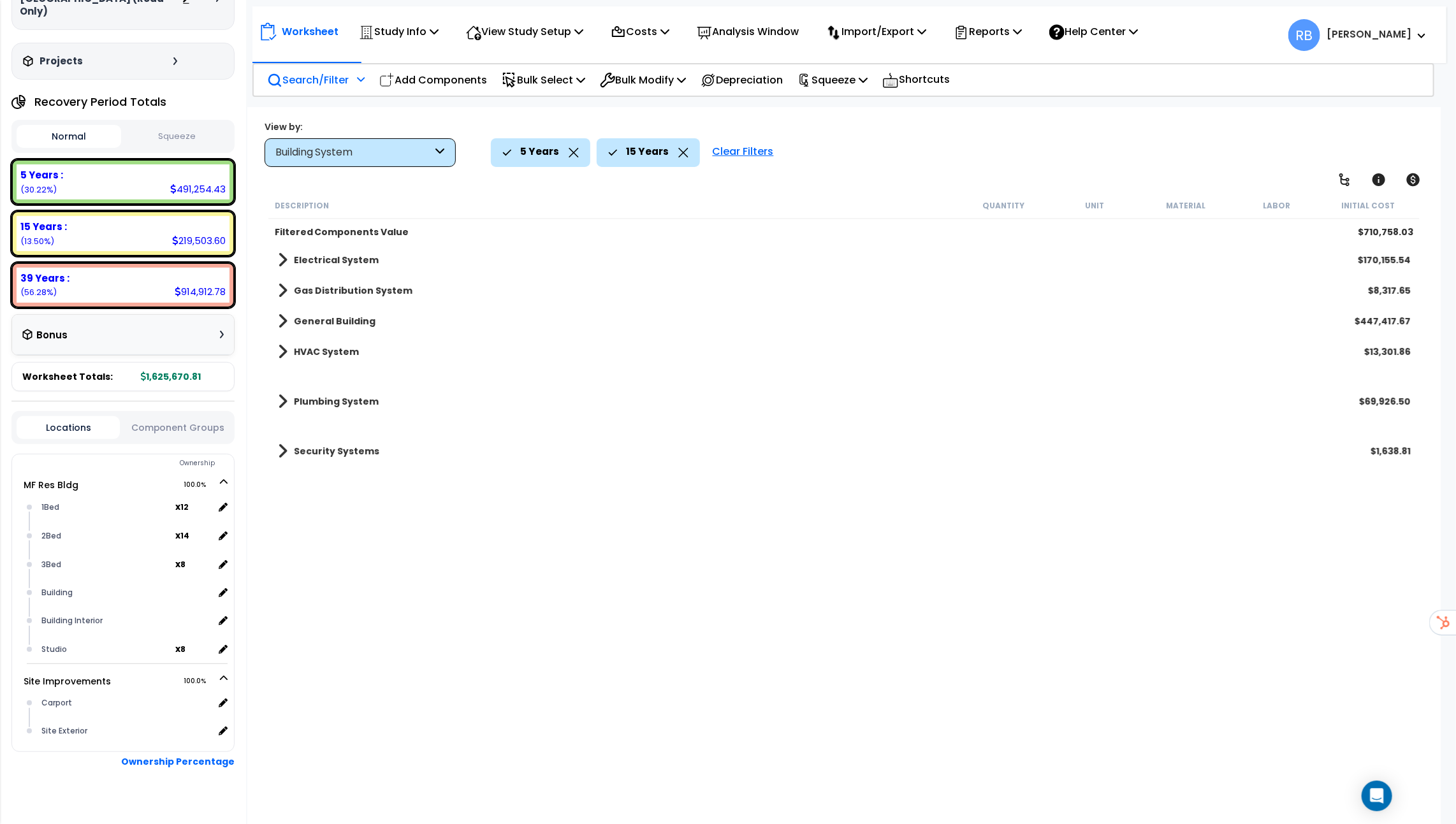
click at [726, 150] on div "Clear Filters" at bounding box center [743, 152] width 74 height 28
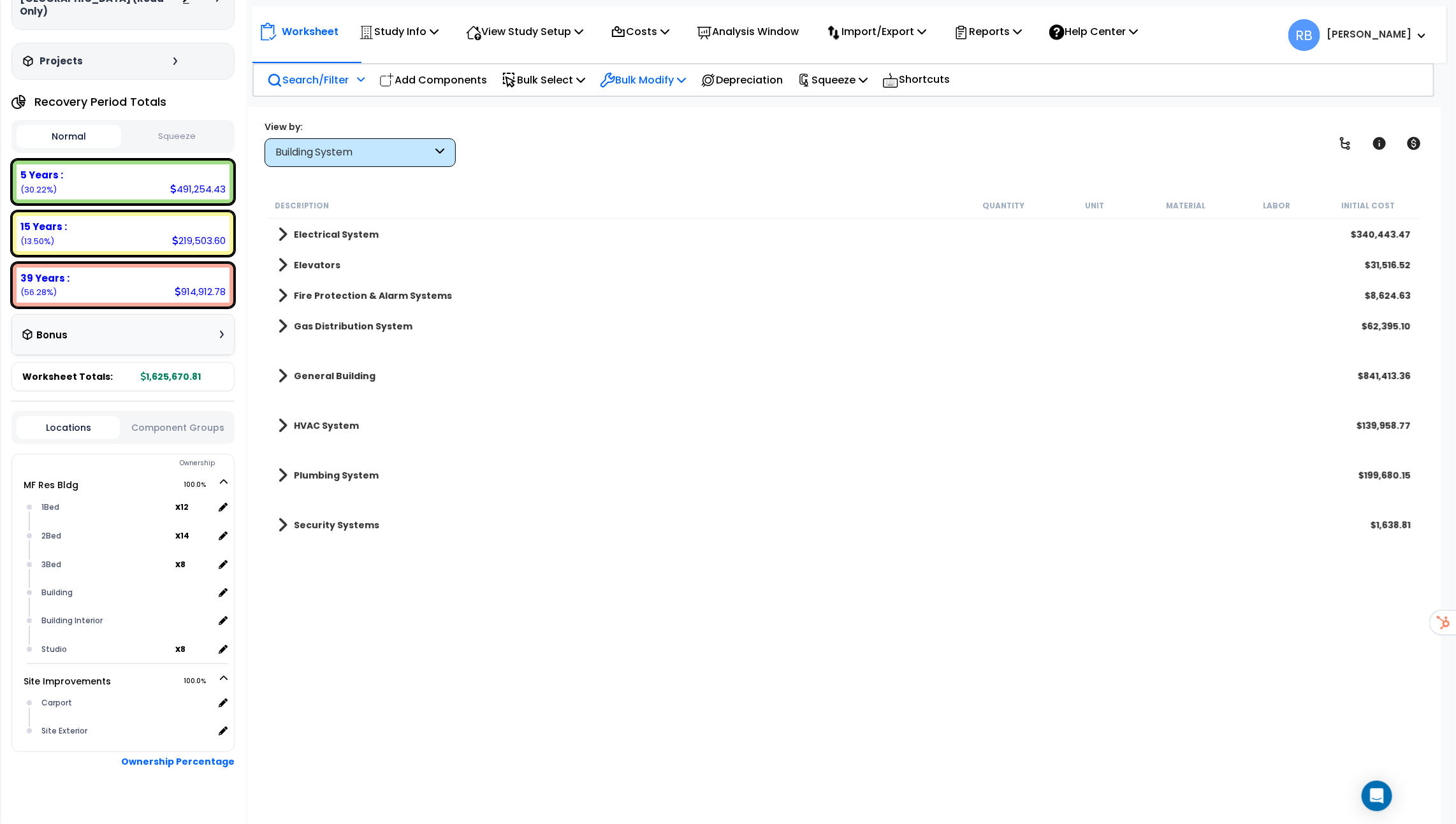
click at [652, 81] on p "Bulk Modify" at bounding box center [643, 79] width 86 height 17
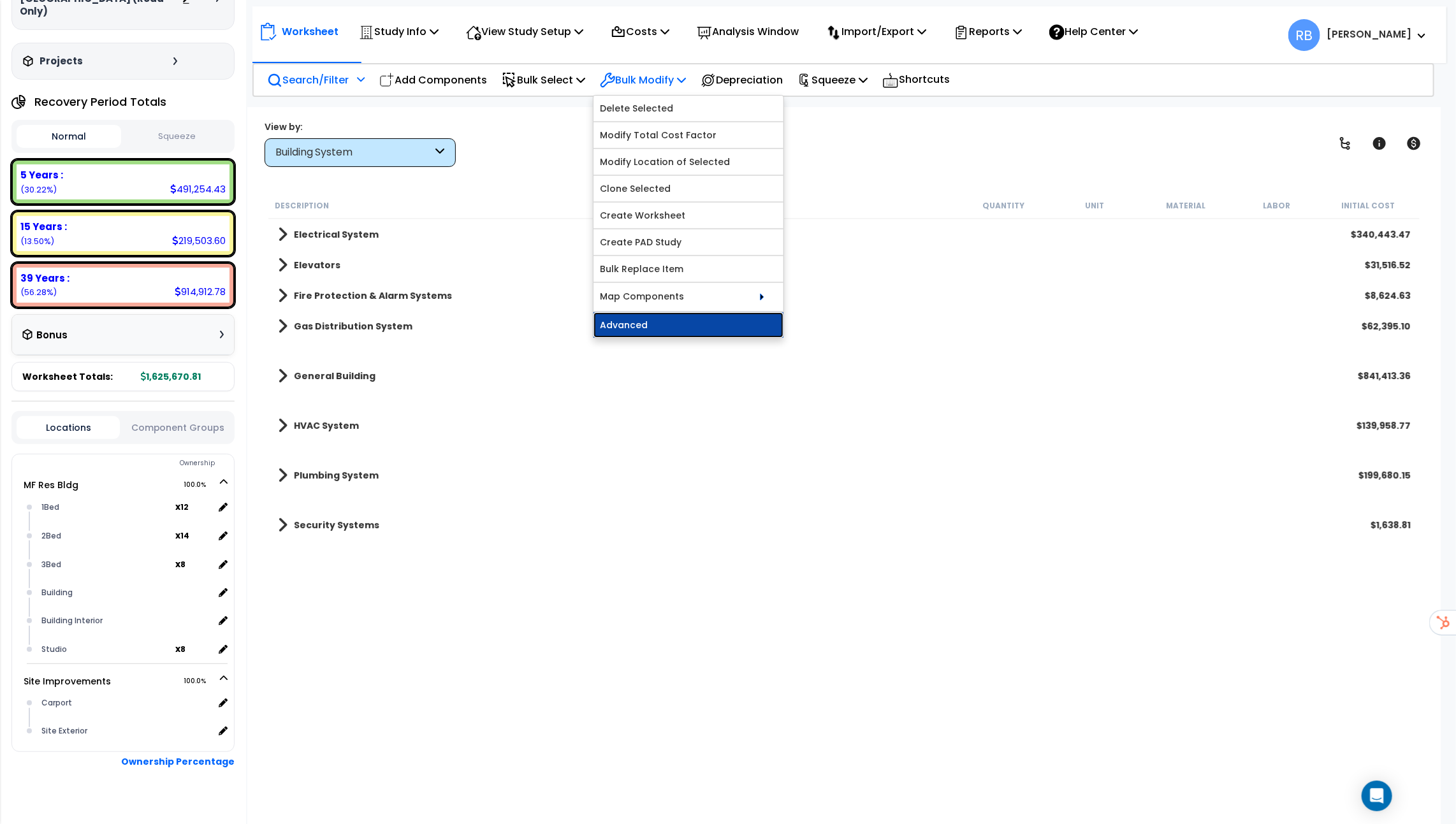
click at [643, 317] on link "Advanced" at bounding box center [688, 325] width 190 height 26
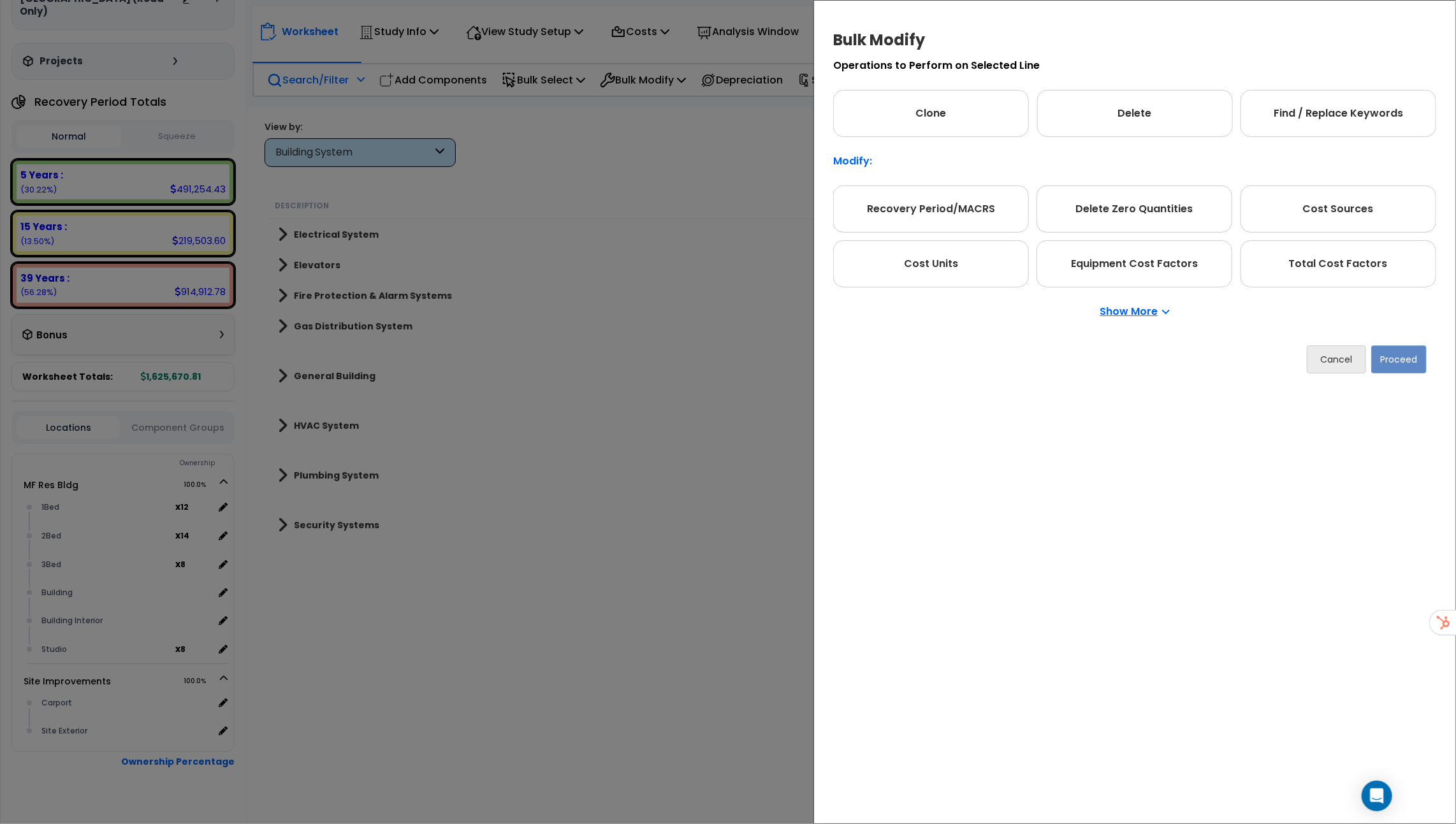
click at [1145, 315] on p "Show More" at bounding box center [1136, 311] width 70 height 11
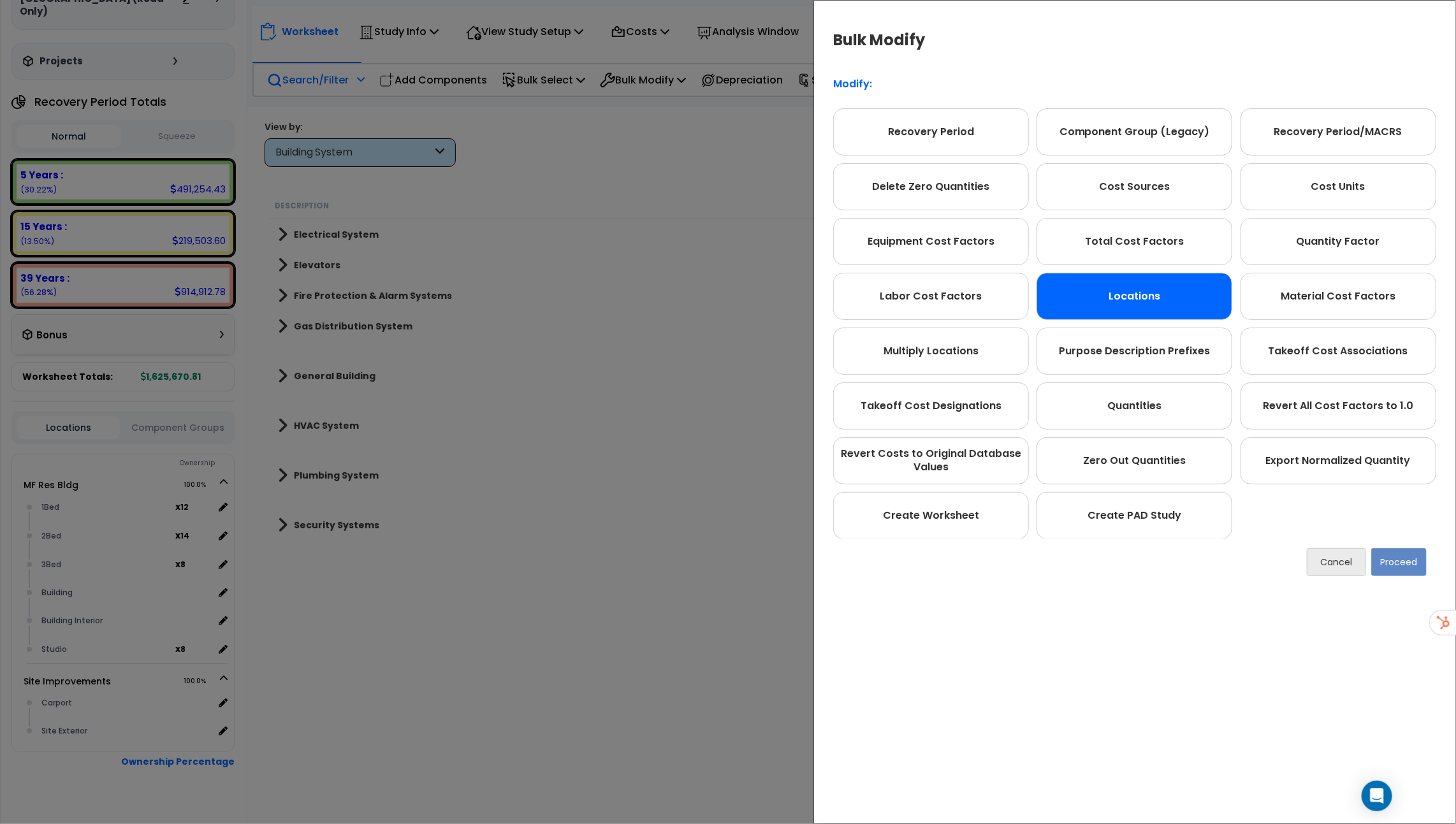
scroll to position [125, 0]
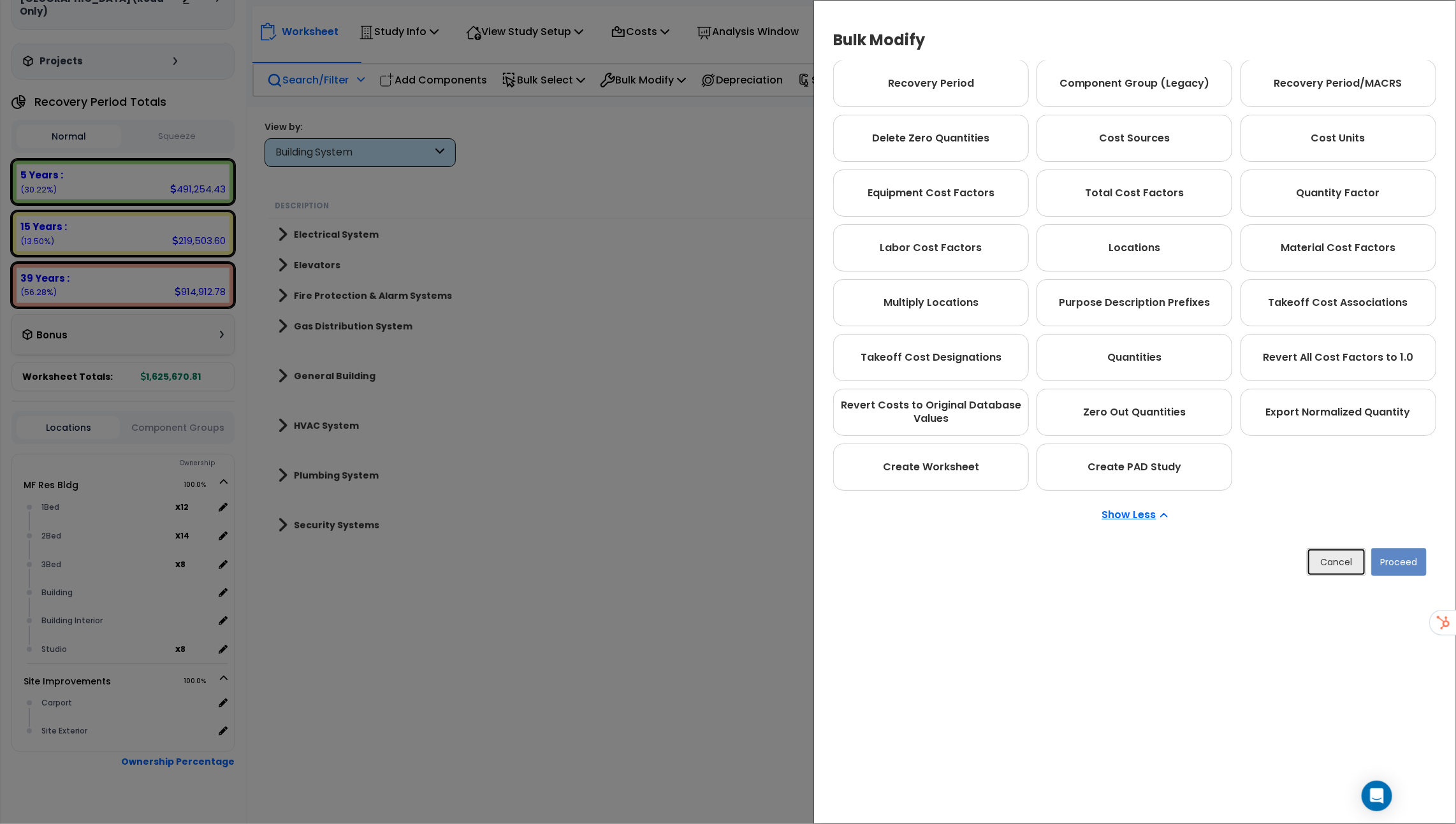
click at [1342, 560] on button "Cancel" at bounding box center [1336, 562] width 59 height 28
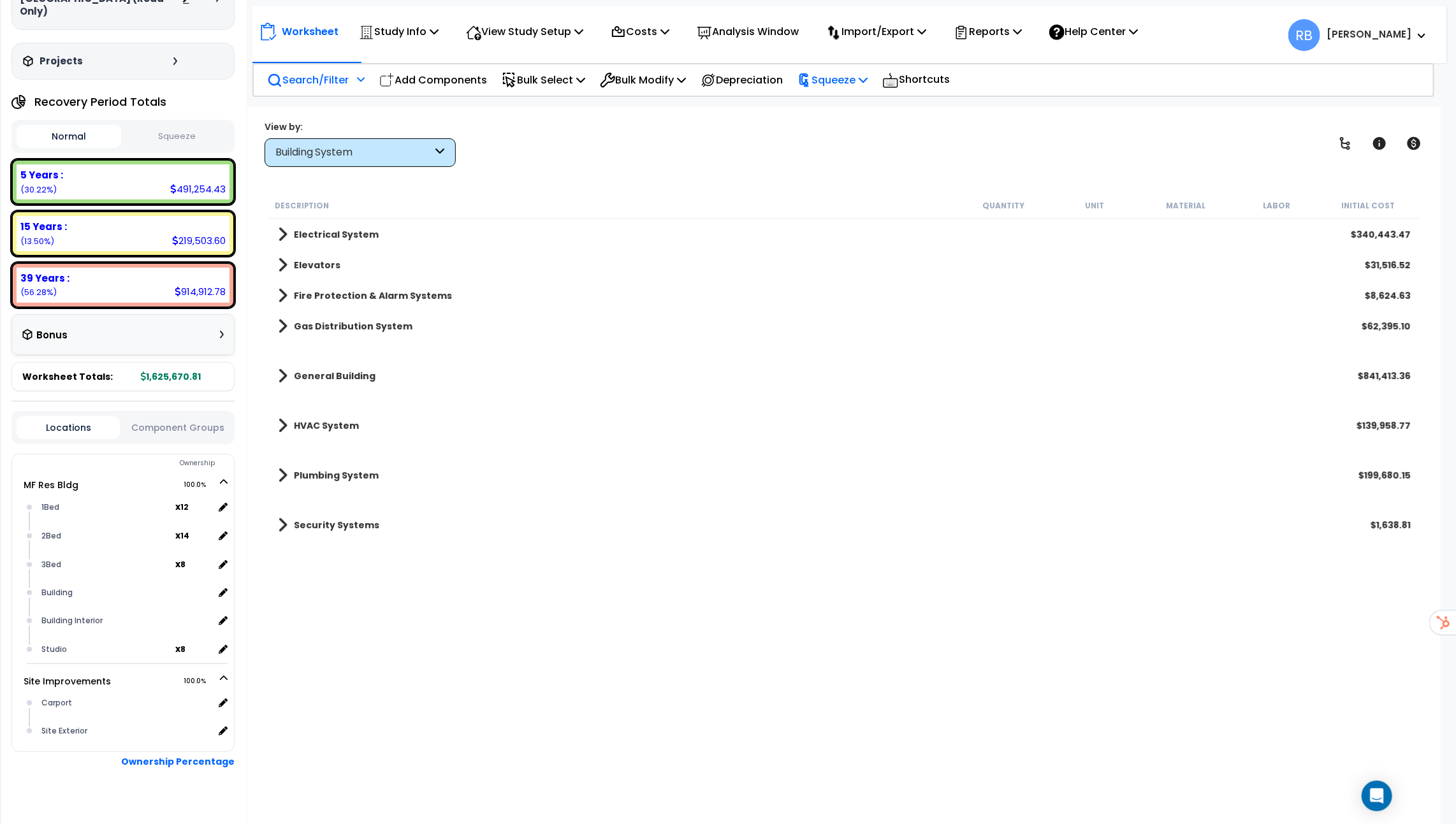
click at [848, 86] on p "Squeeze" at bounding box center [832, 79] width 70 height 17
click at [849, 113] on link "Squeeze" at bounding box center [854, 108] width 126 height 26
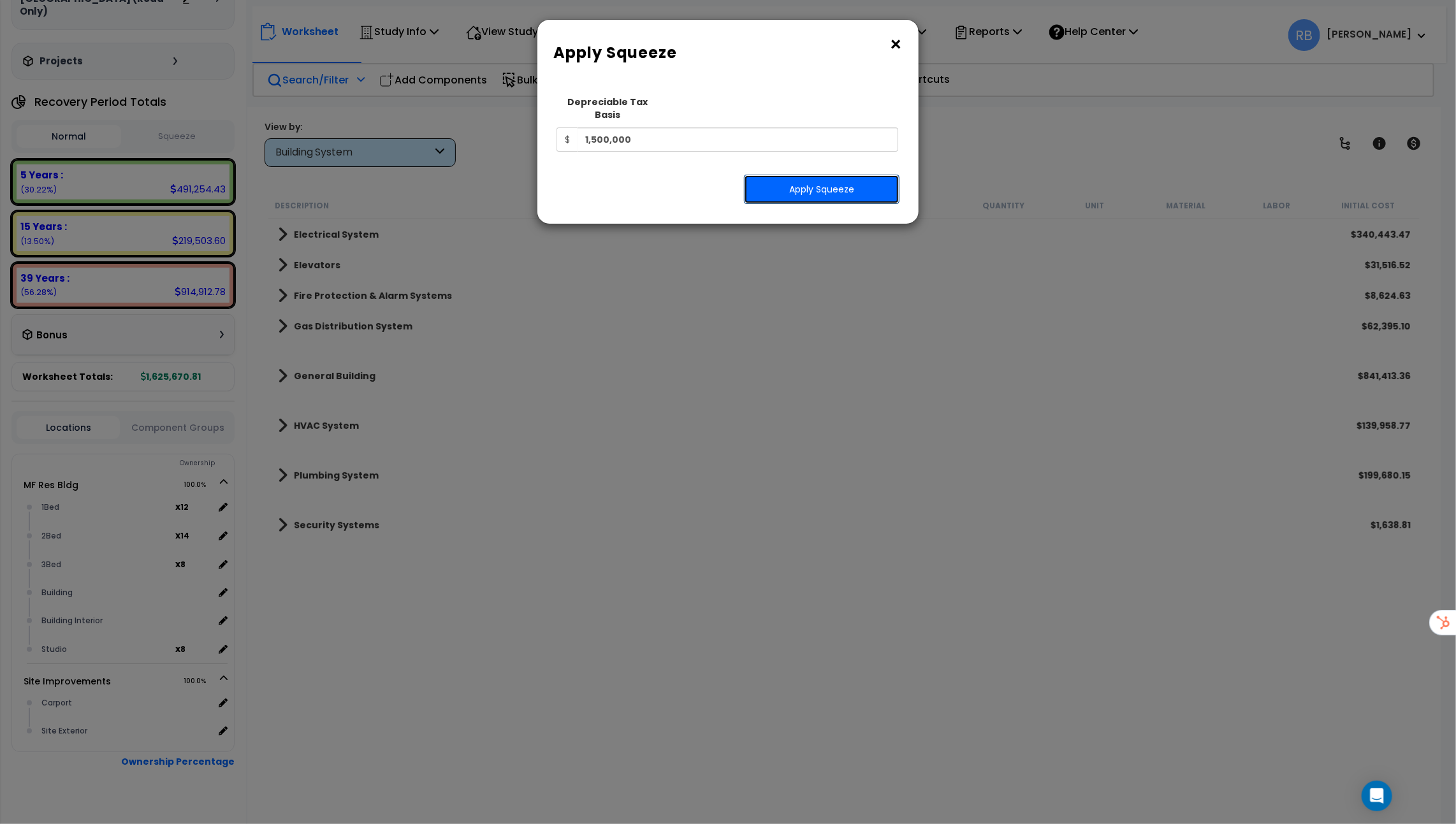
click at [797, 180] on button "Apply Squeeze" at bounding box center [822, 189] width 155 height 29
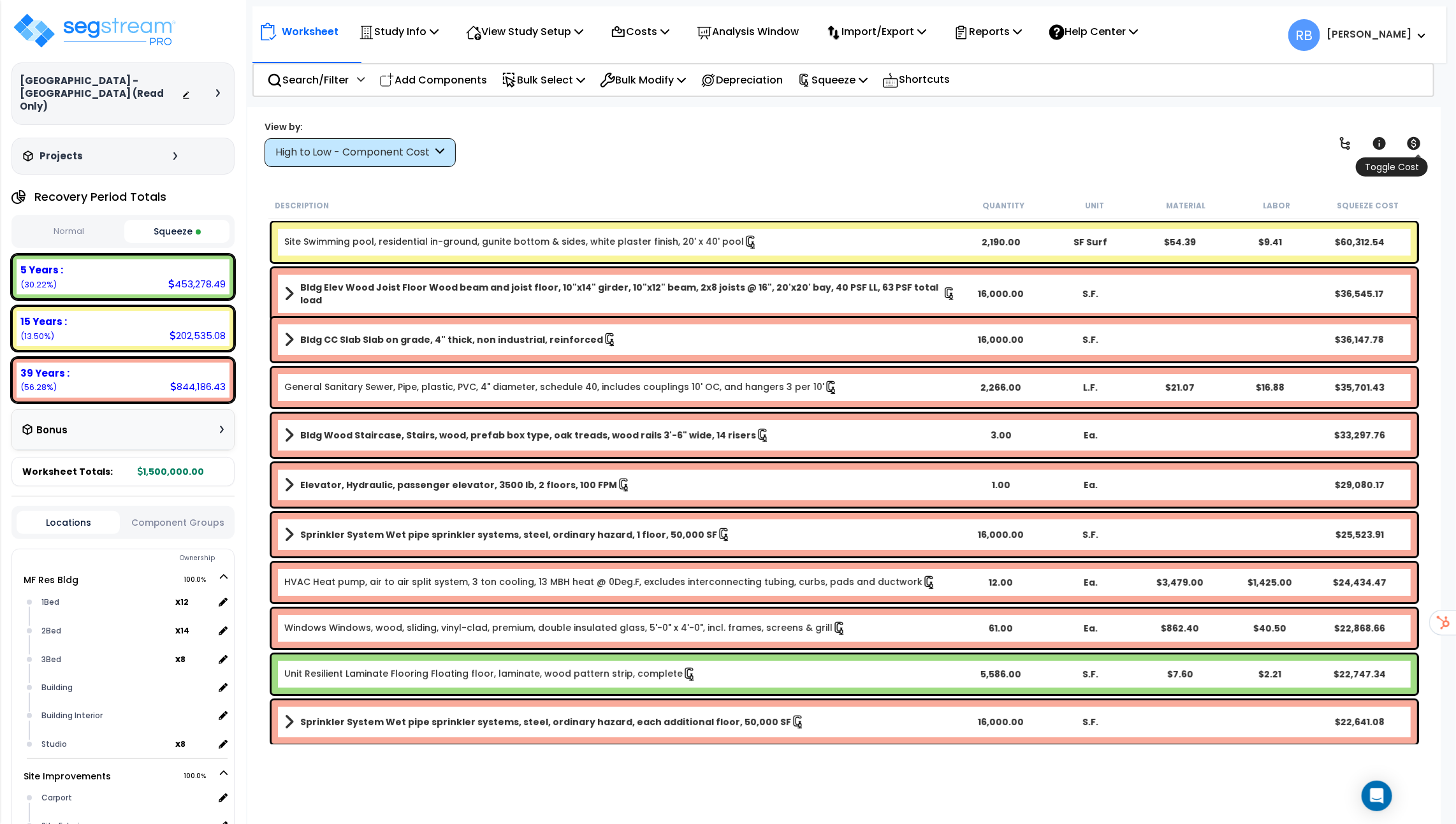
click at [1416, 145] on icon at bounding box center [1414, 143] width 14 height 13
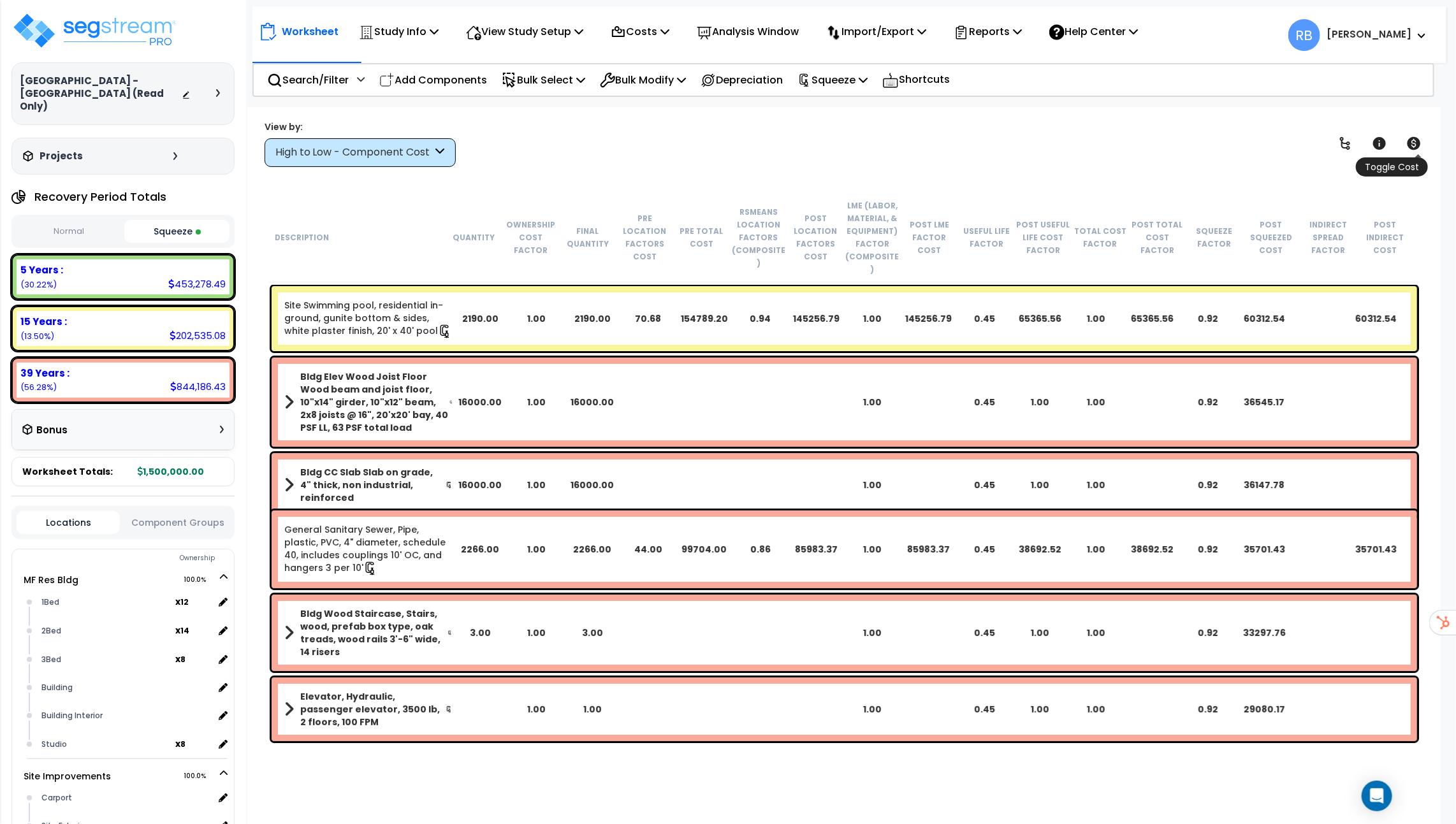
click at [1416, 145] on icon at bounding box center [1414, 143] width 14 height 13
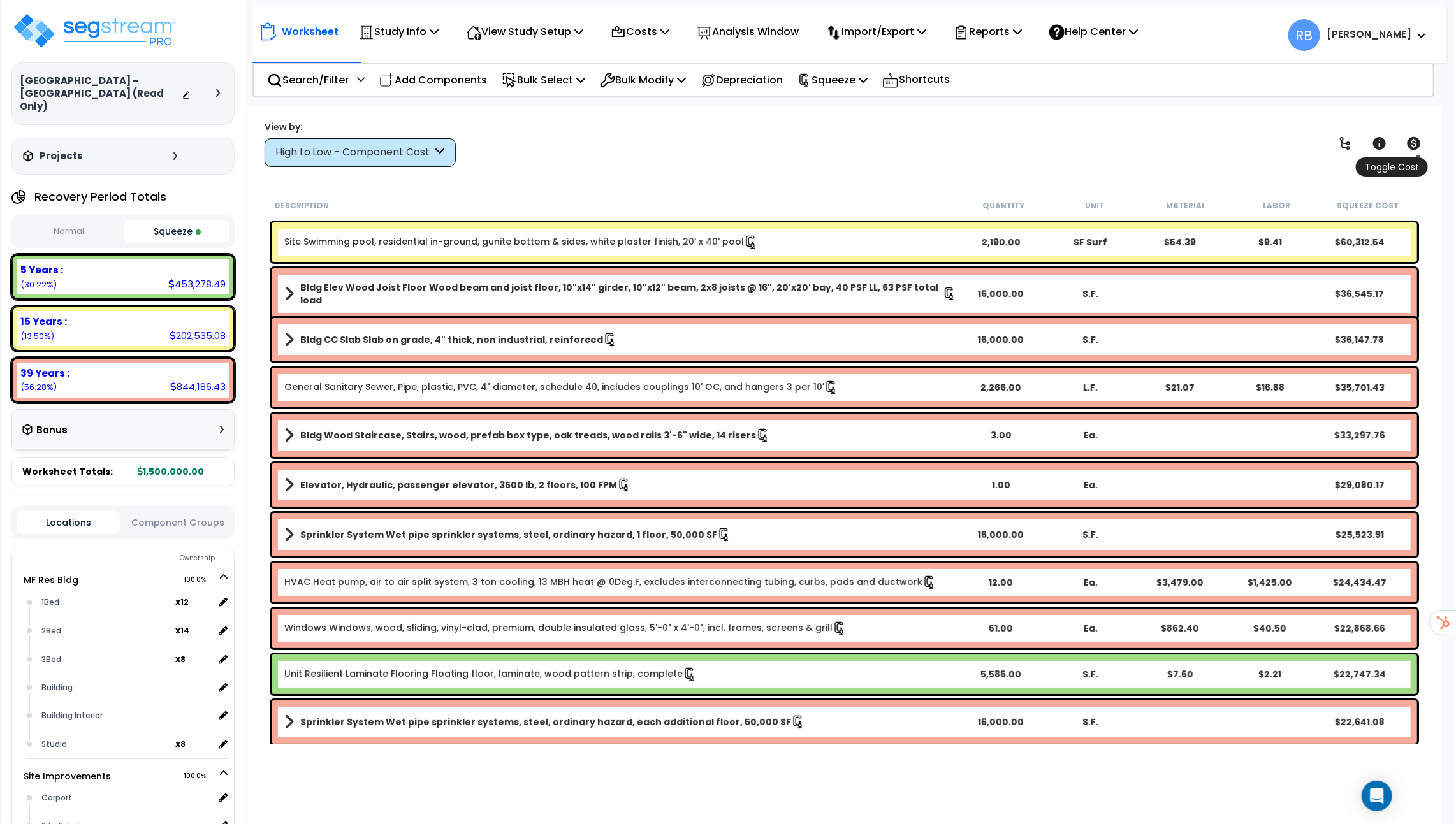
click at [1416, 145] on icon at bounding box center [1414, 143] width 14 height 13
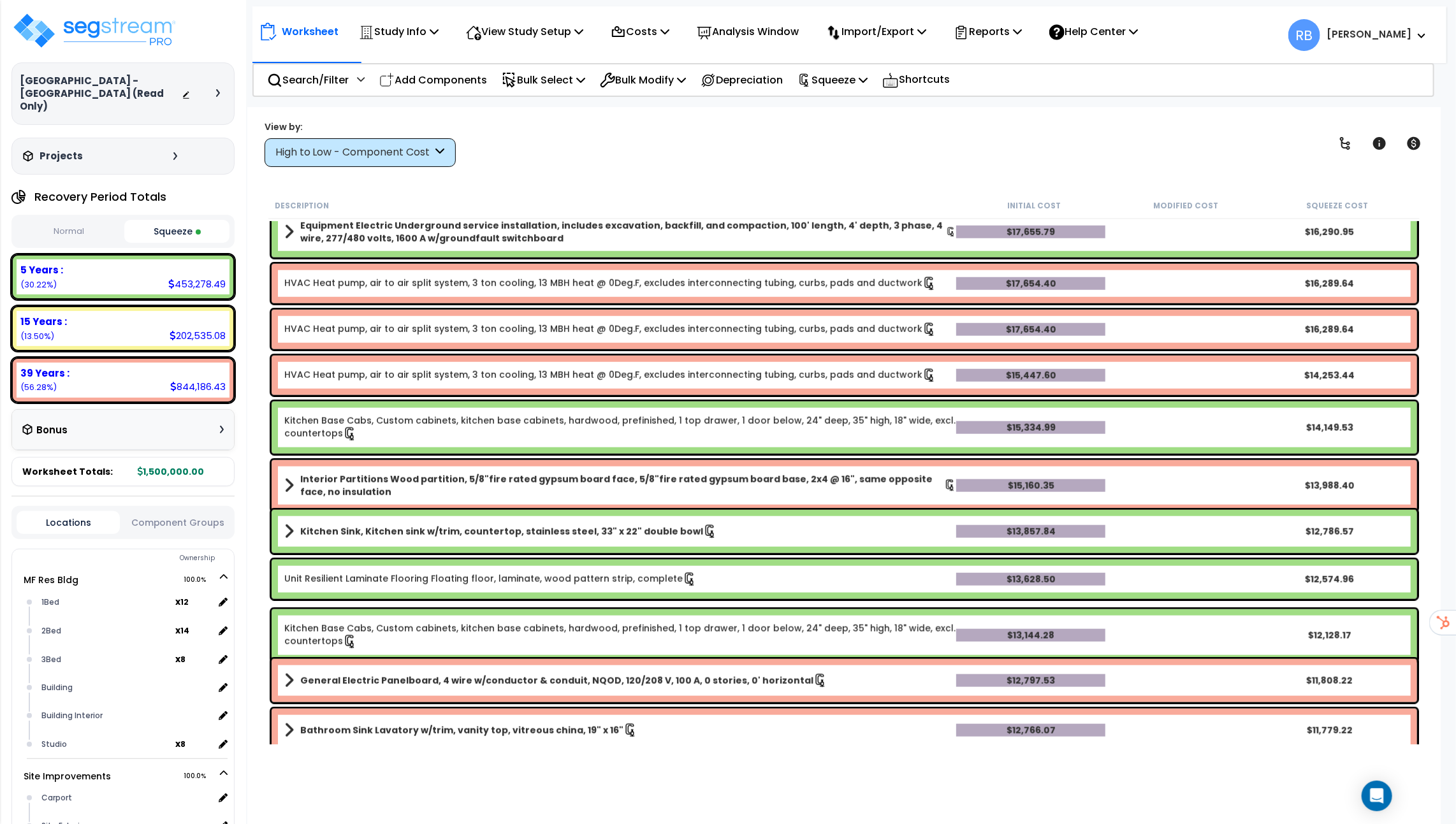
scroll to position [883, 0]
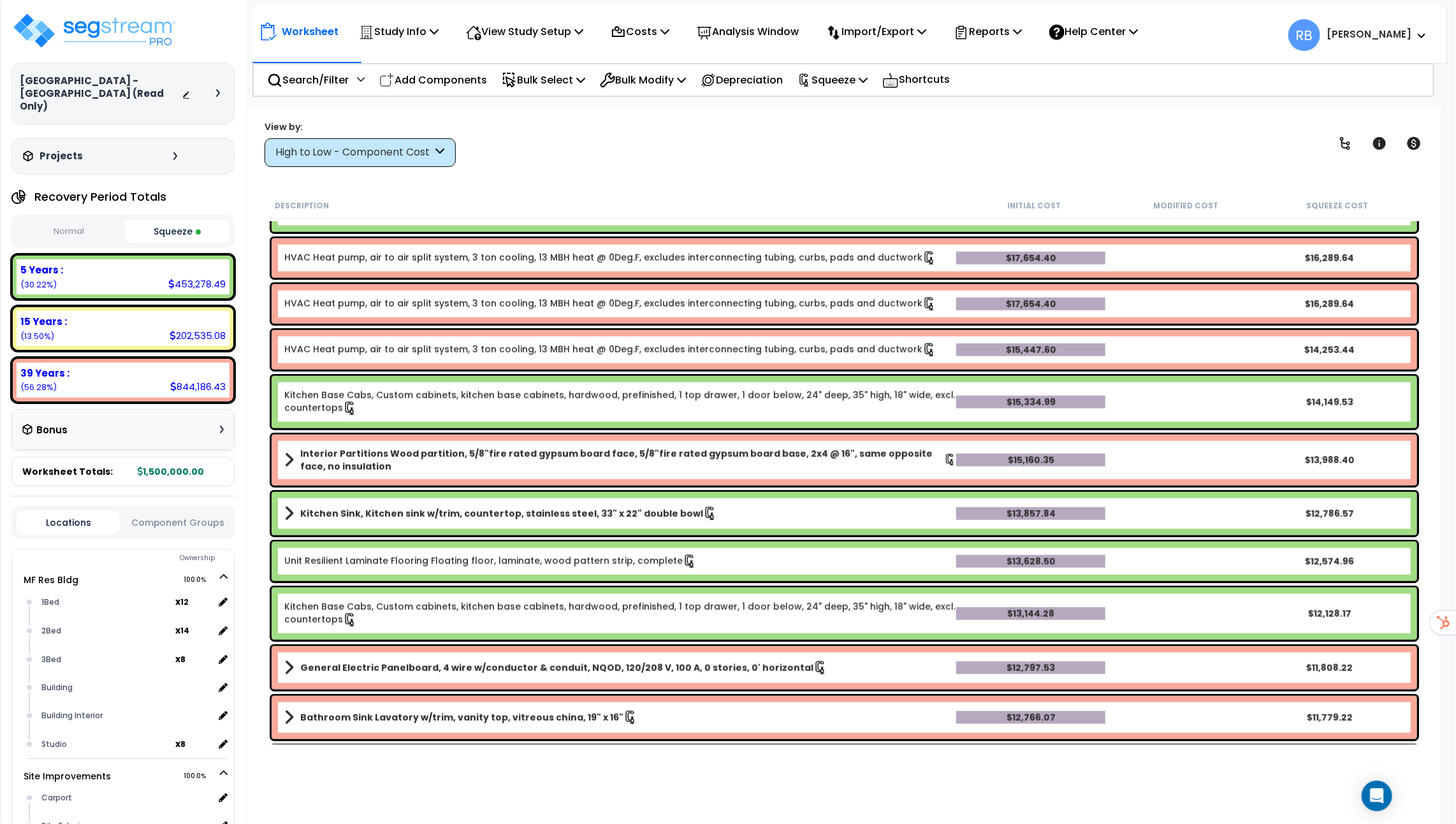
click at [66, 221] on button "Normal" at bounding box center [68, 232] width 104 height 23
click at [160, 221] on button "Squeeze" at bounding box center [176, 232] width 104 height 23
click at [222, 426] on icon at bounding box center [222, 429] width 4 height 7
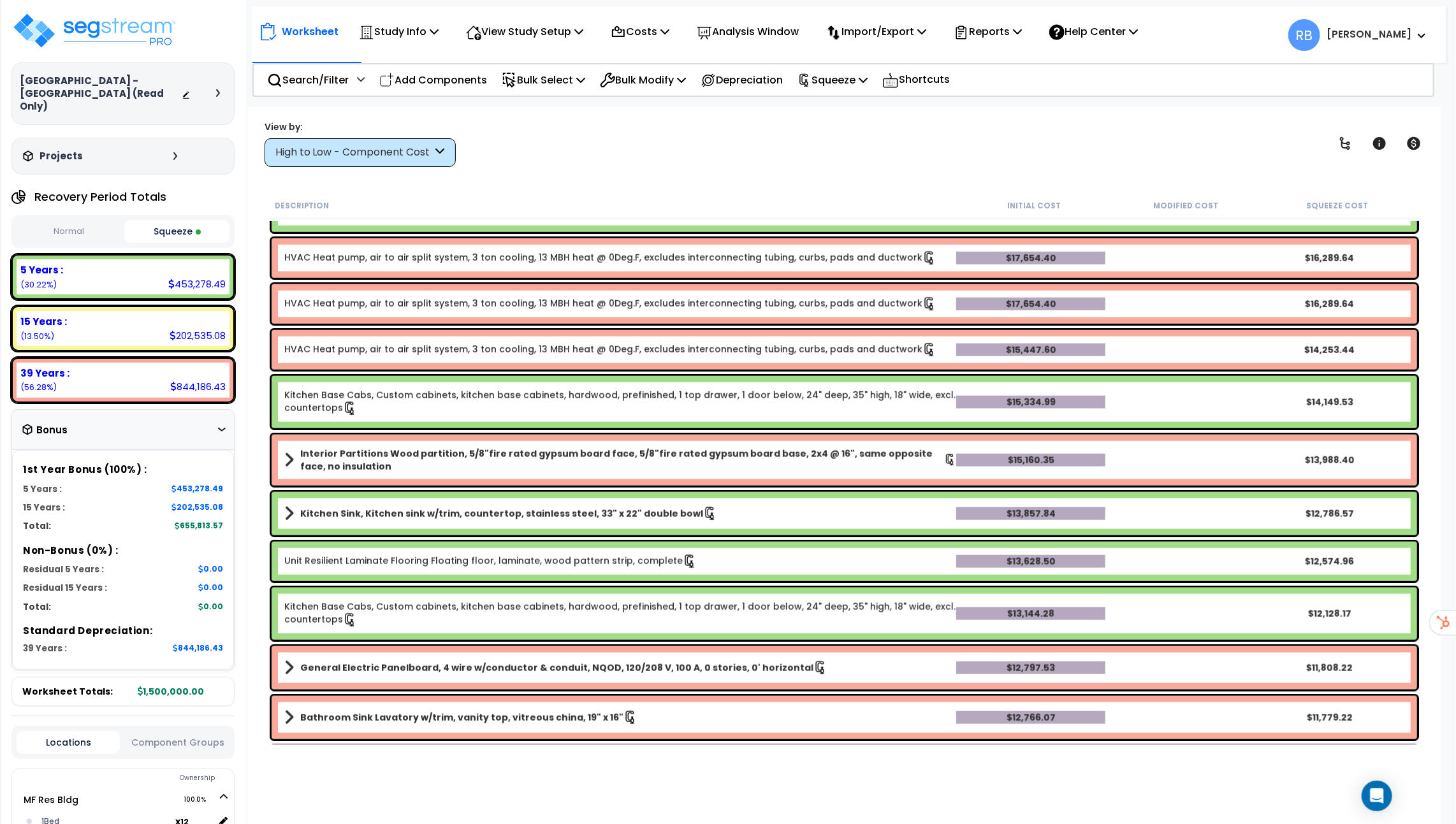
click at [70, 227] on button "Normal" at bounding box center [68, 232] width 104 height 23
click at [193, 225] on button "Squeeze" at bounding box center [176, 232] width 104 height 23
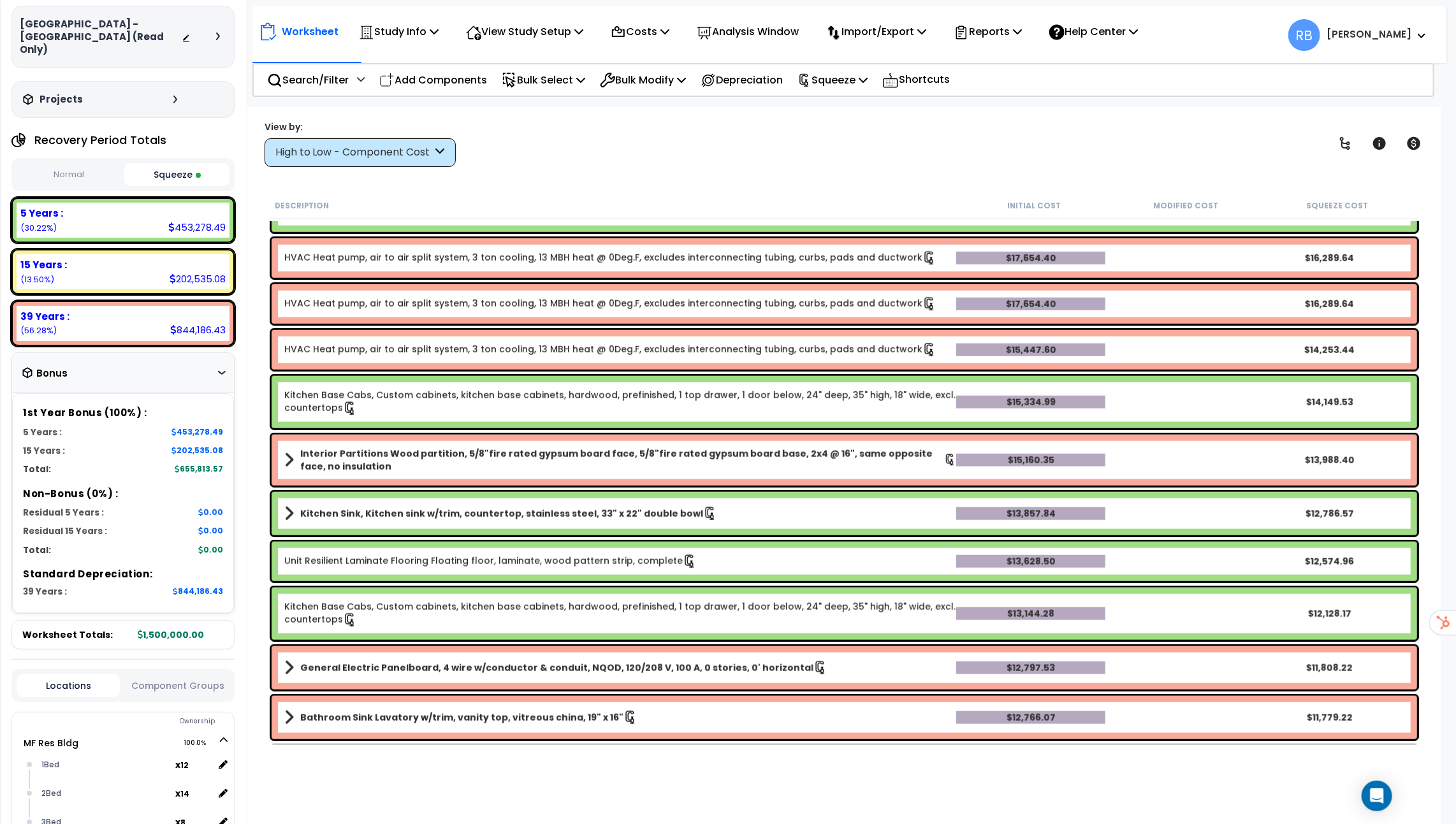
scroll to position [0, 0]
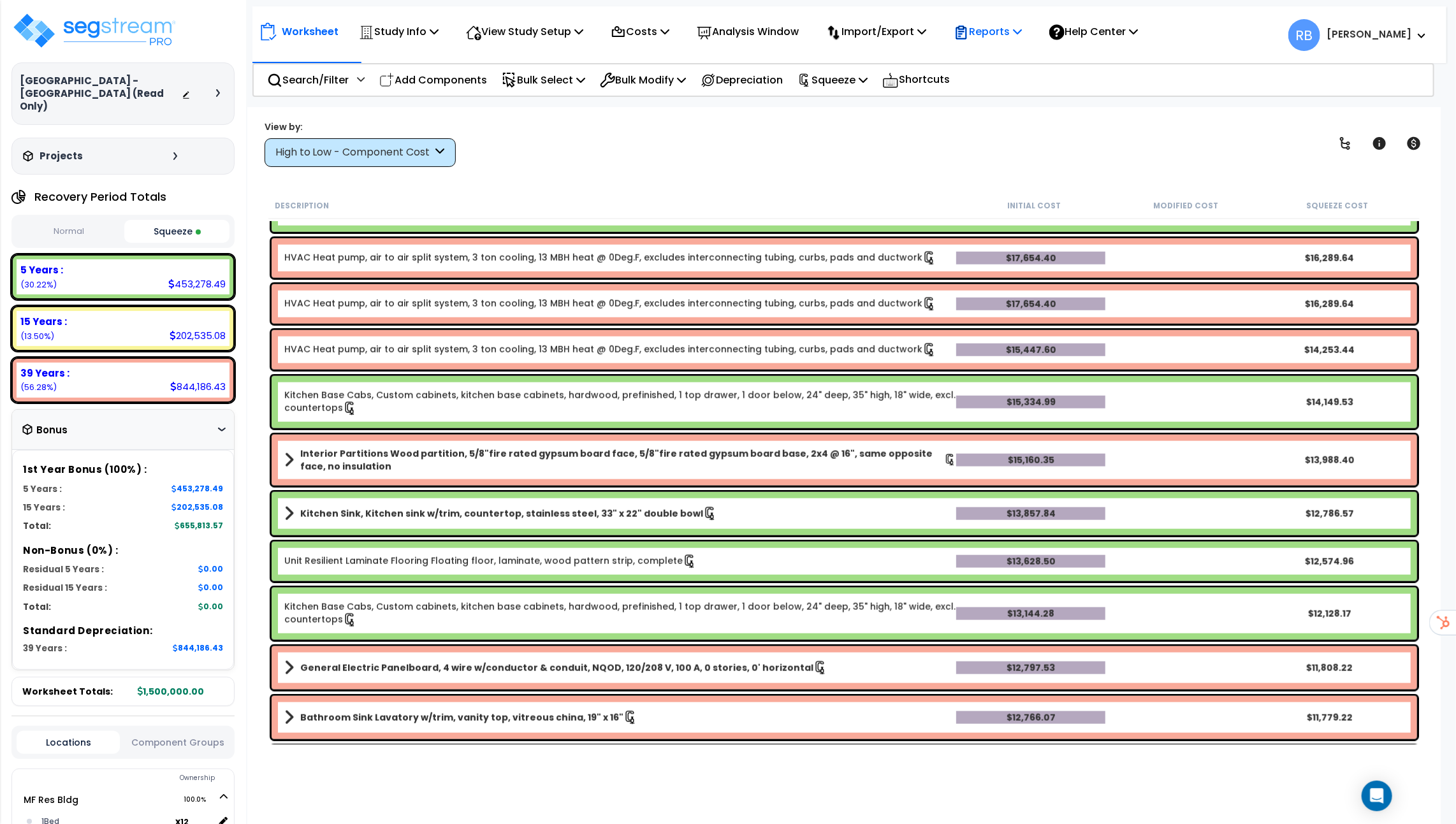
click at [1004, 35] on p "Reports" at bounding box center [988, 31] width 68 height 17
click at [1014, 62] on link "Get Report" at bounding box center [1010, 61] width 126 height 26
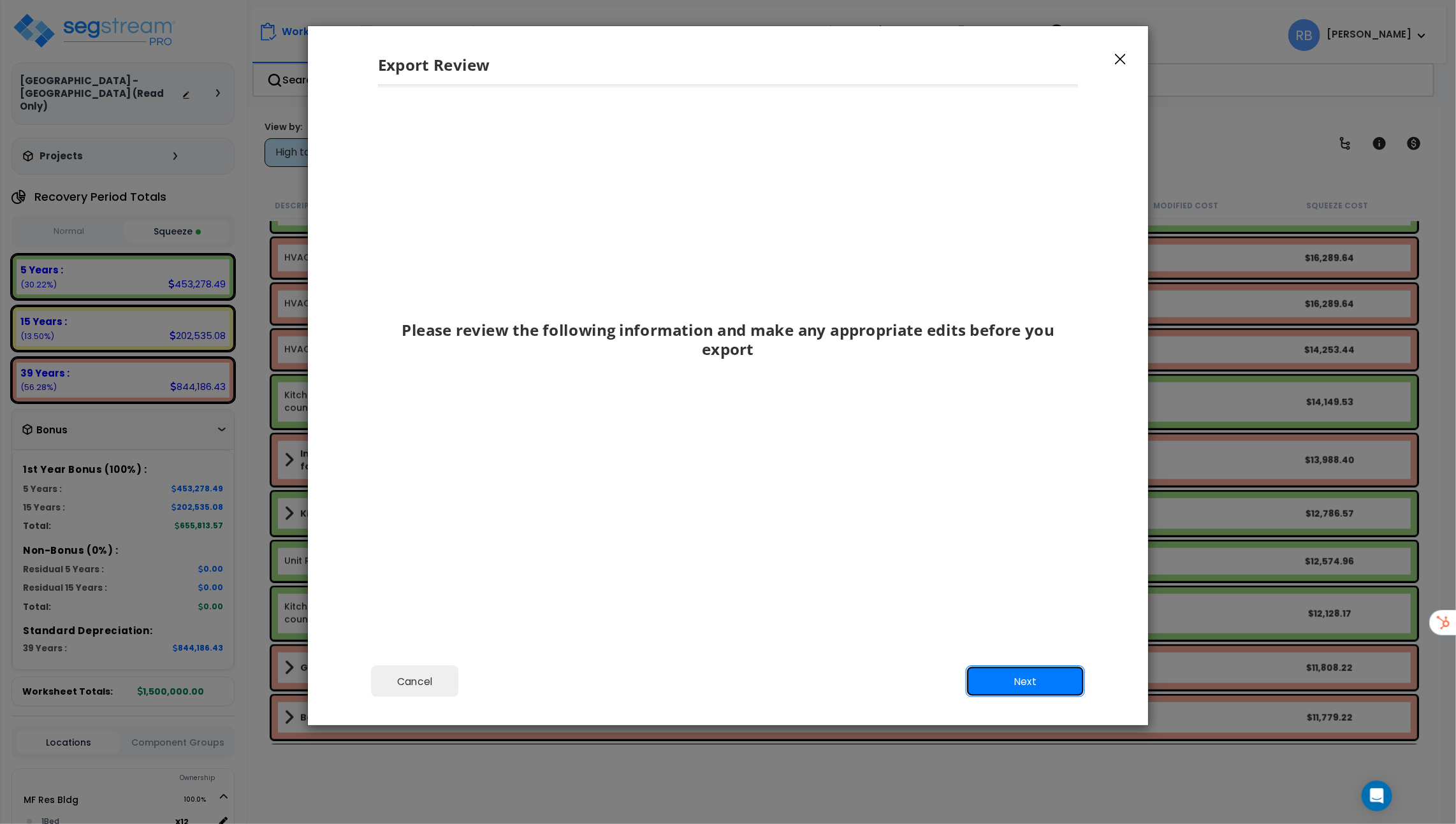
click at [1007, 678] on button "Next" at bounding box center [1025, 681] width 119 height 32
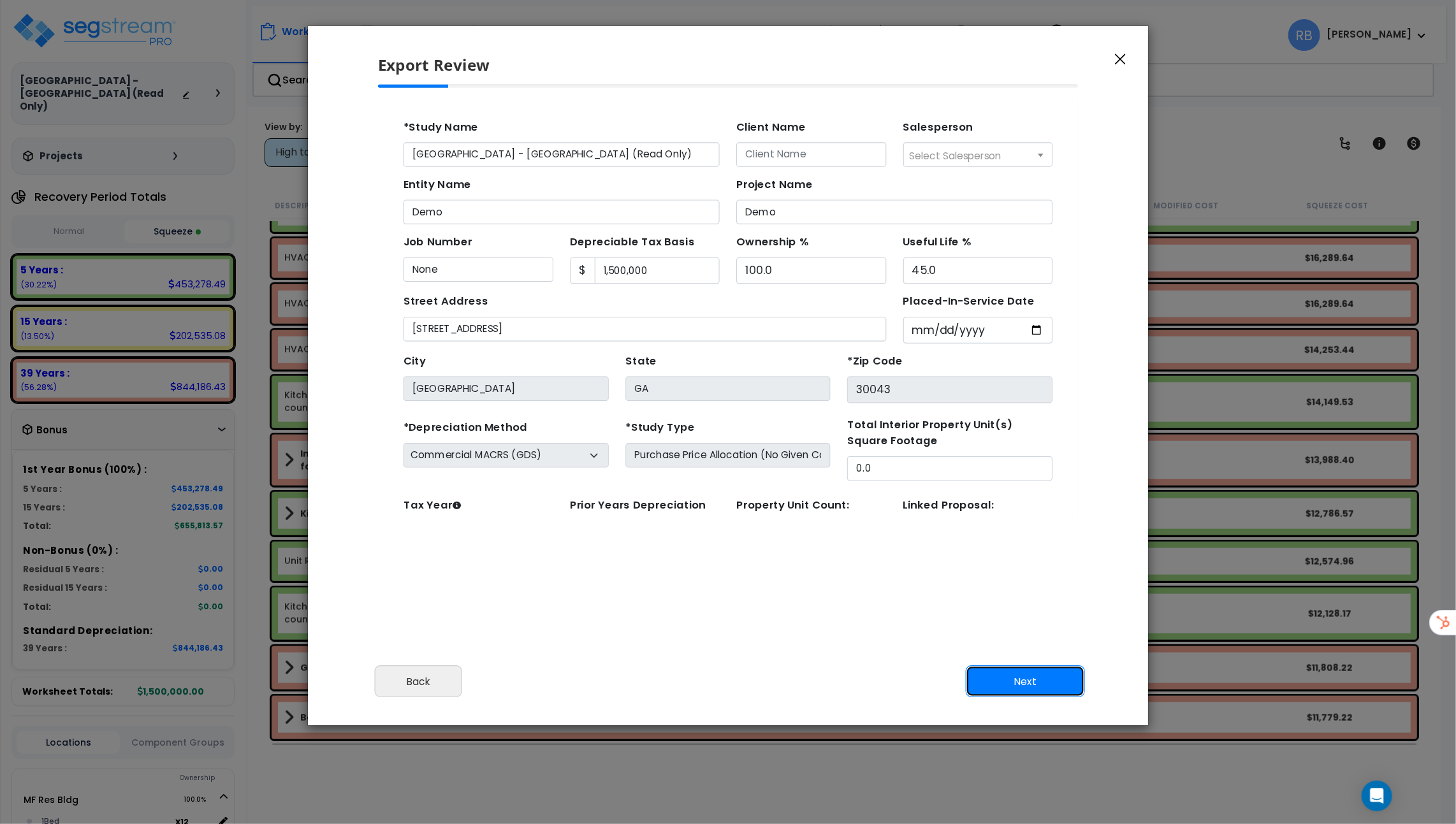
click at [992, 670] on button "Next" at bounding box center [1025, 681] width 119 height 32
type input "89000"
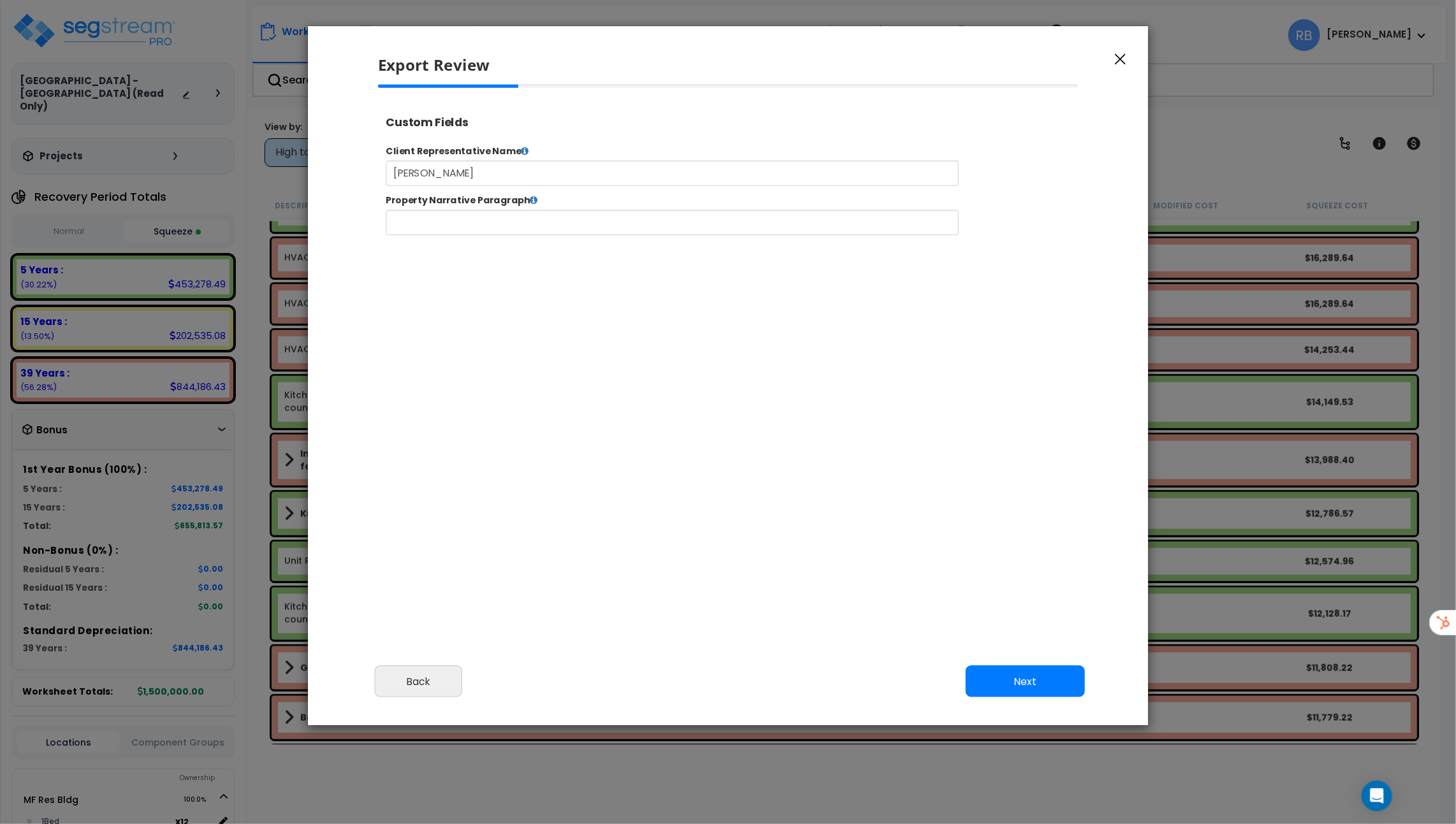
select select "2023"
click at [1000, 676] on button "Next" at bounding box center [1025, 681] width 119 height 32
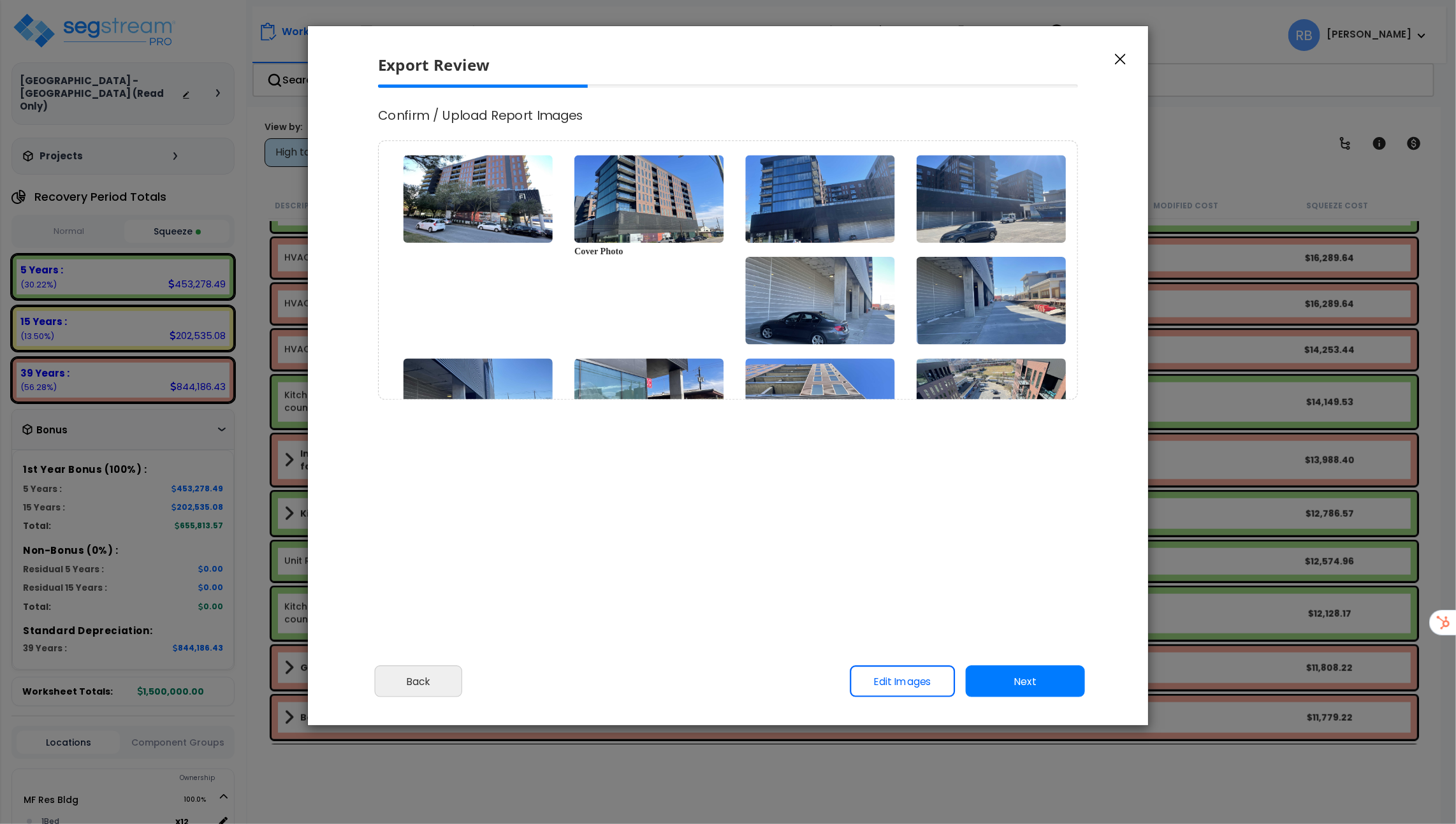
scroll to position [0, 0]
click at [904, 681] on link "Edit Images" at bounding box center [903, 681] width 105 height 32
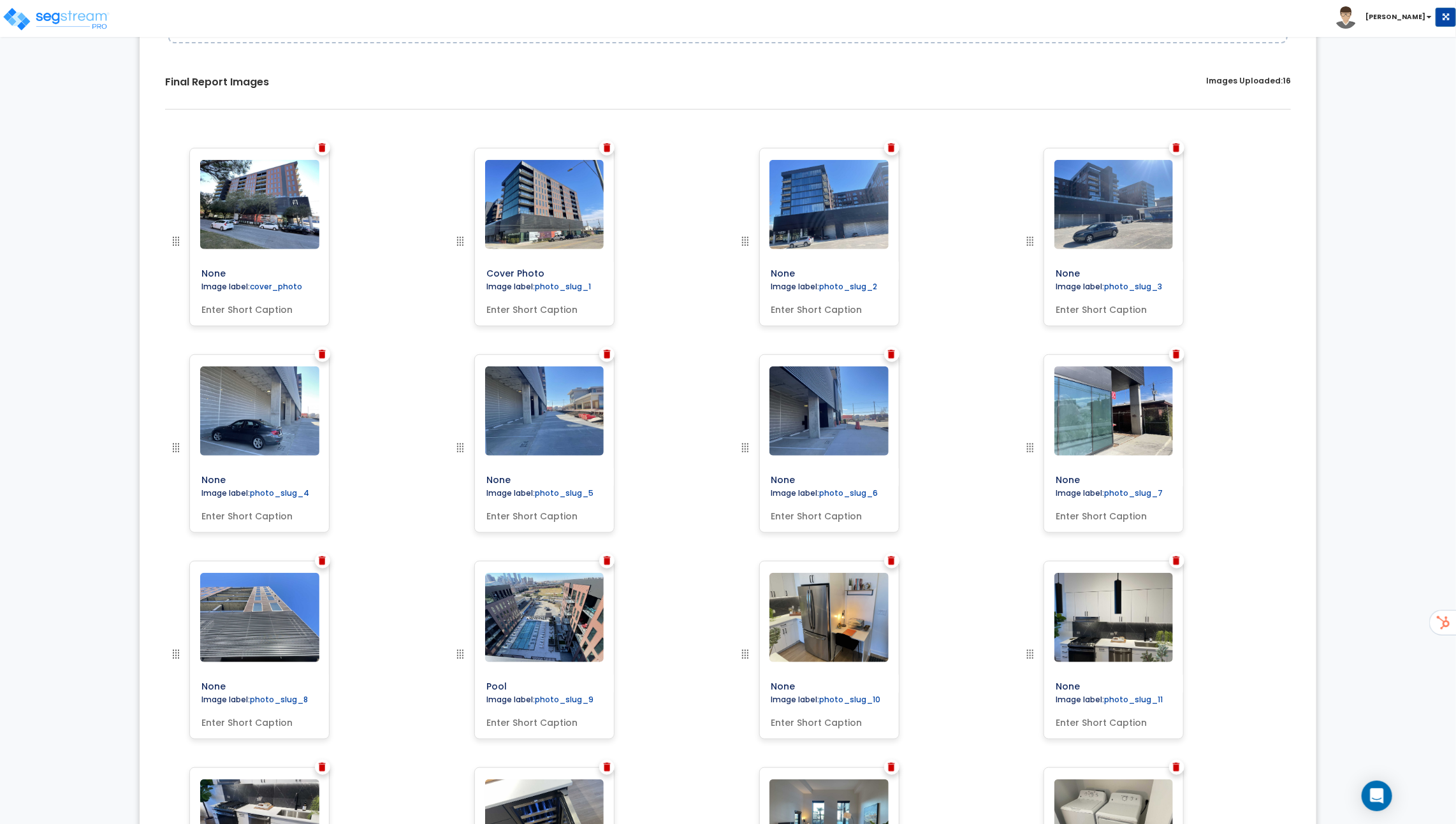
scroll to position [367, 0]
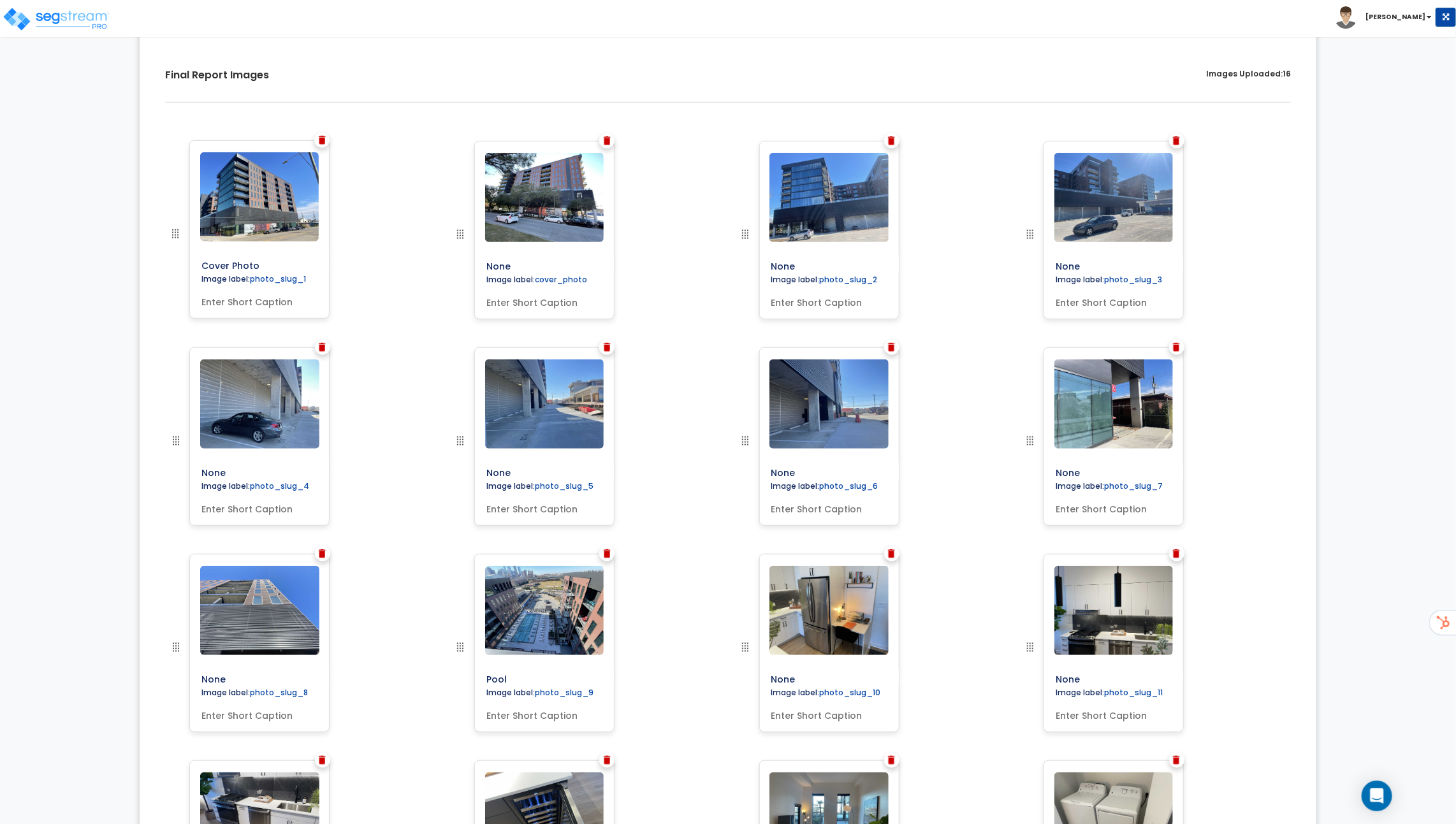
drag, startPoint x: 463, startPoint y: 234, endPoint x: 168, endPoint y: 199, distance: 297.1
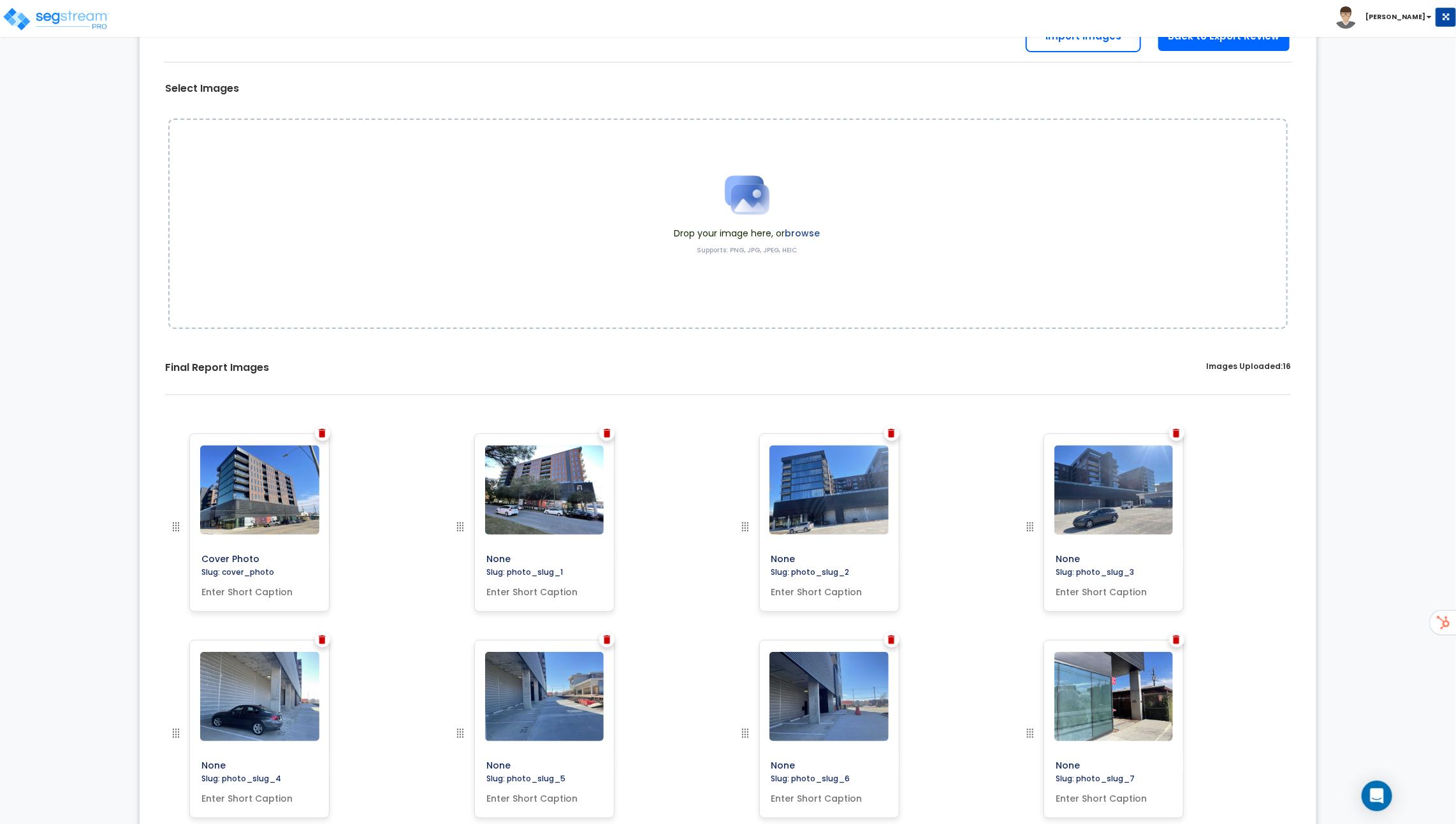
scroll to position [0, 0]
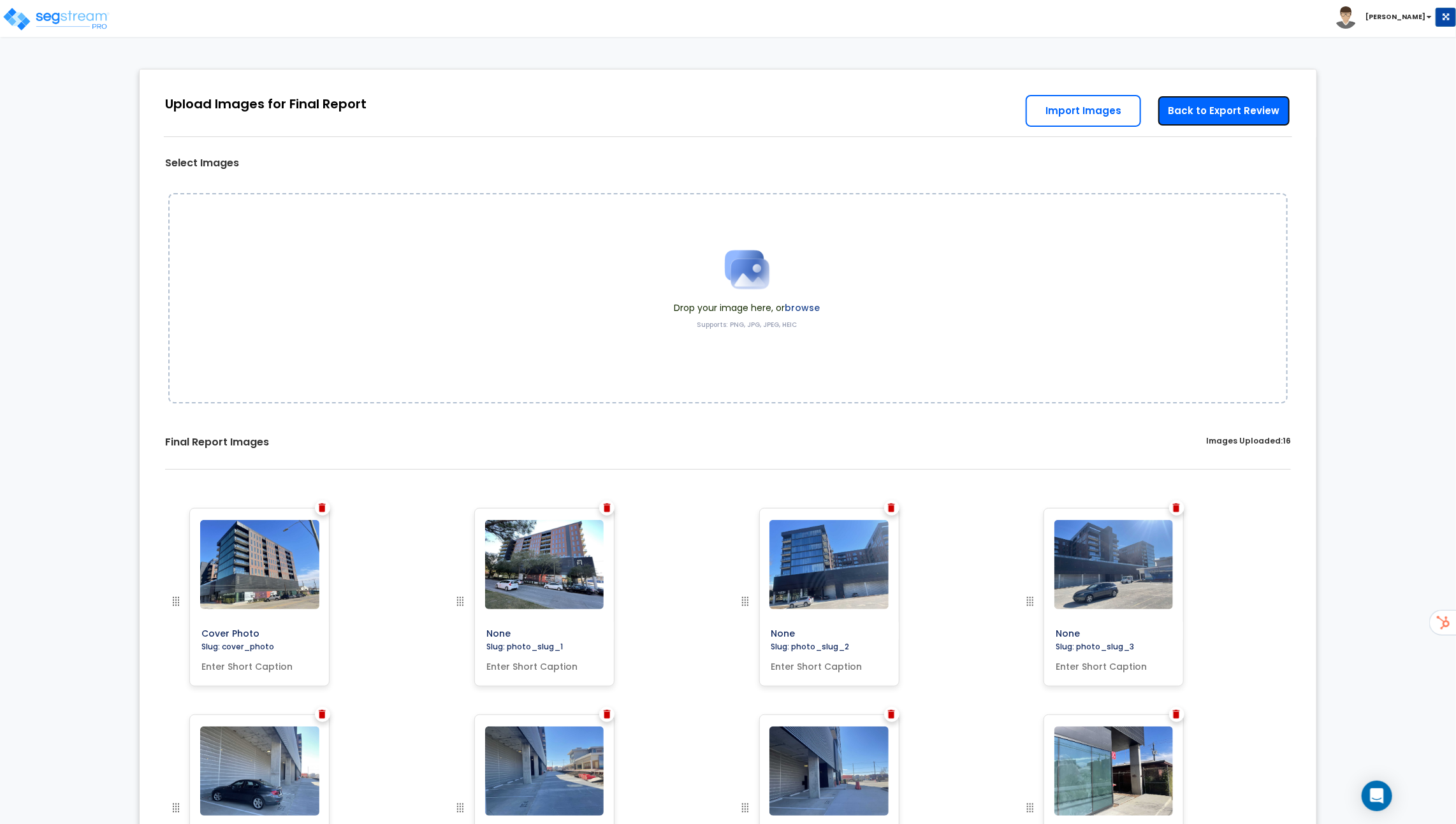
click at [1213, 119] on link "Back to Export Review" at bounding box center [1225, 110] width 134 height 32
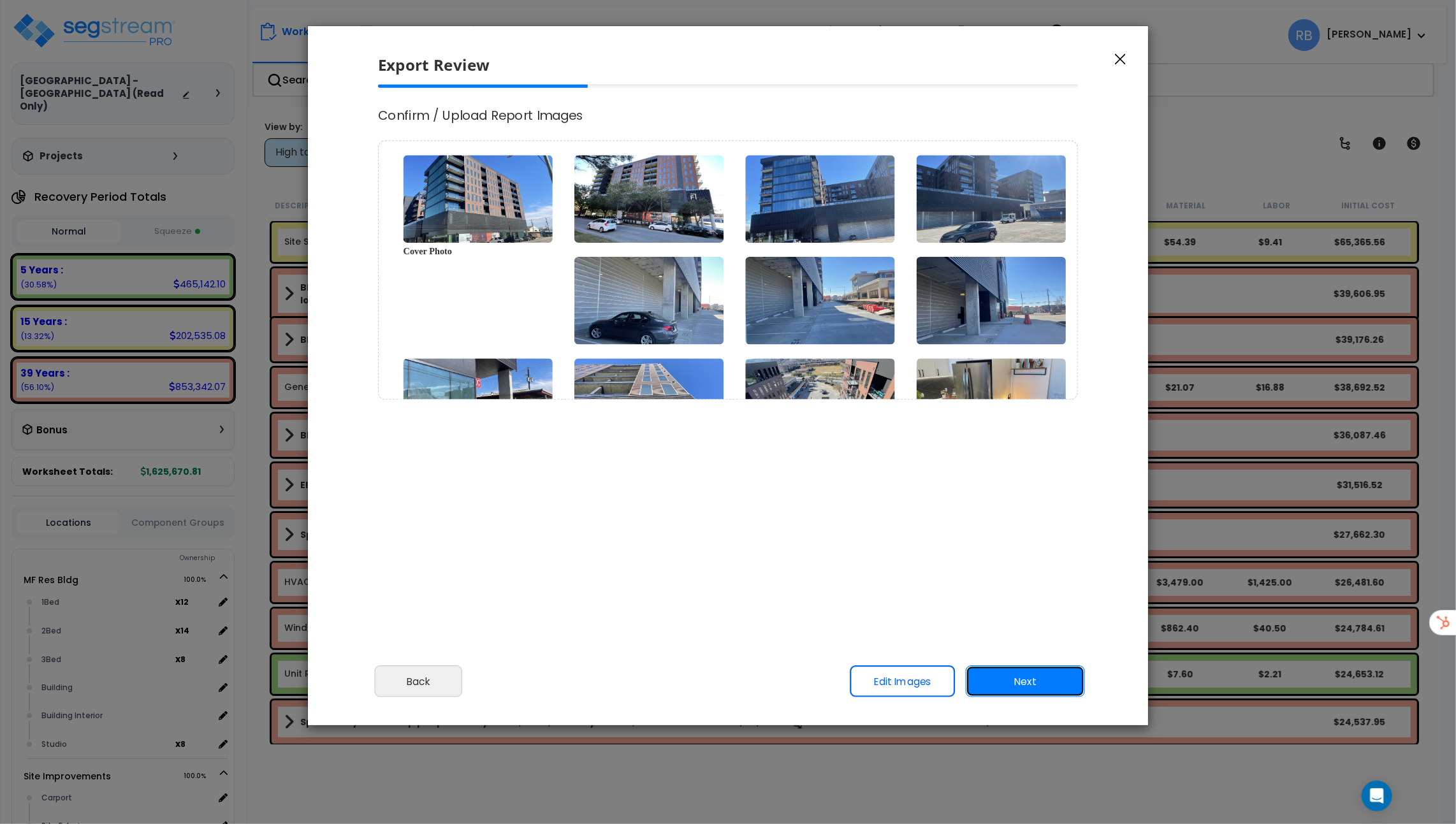
click at [1042, 680] on button "Next" at bounding box center [1025, 681] width 119 height 32
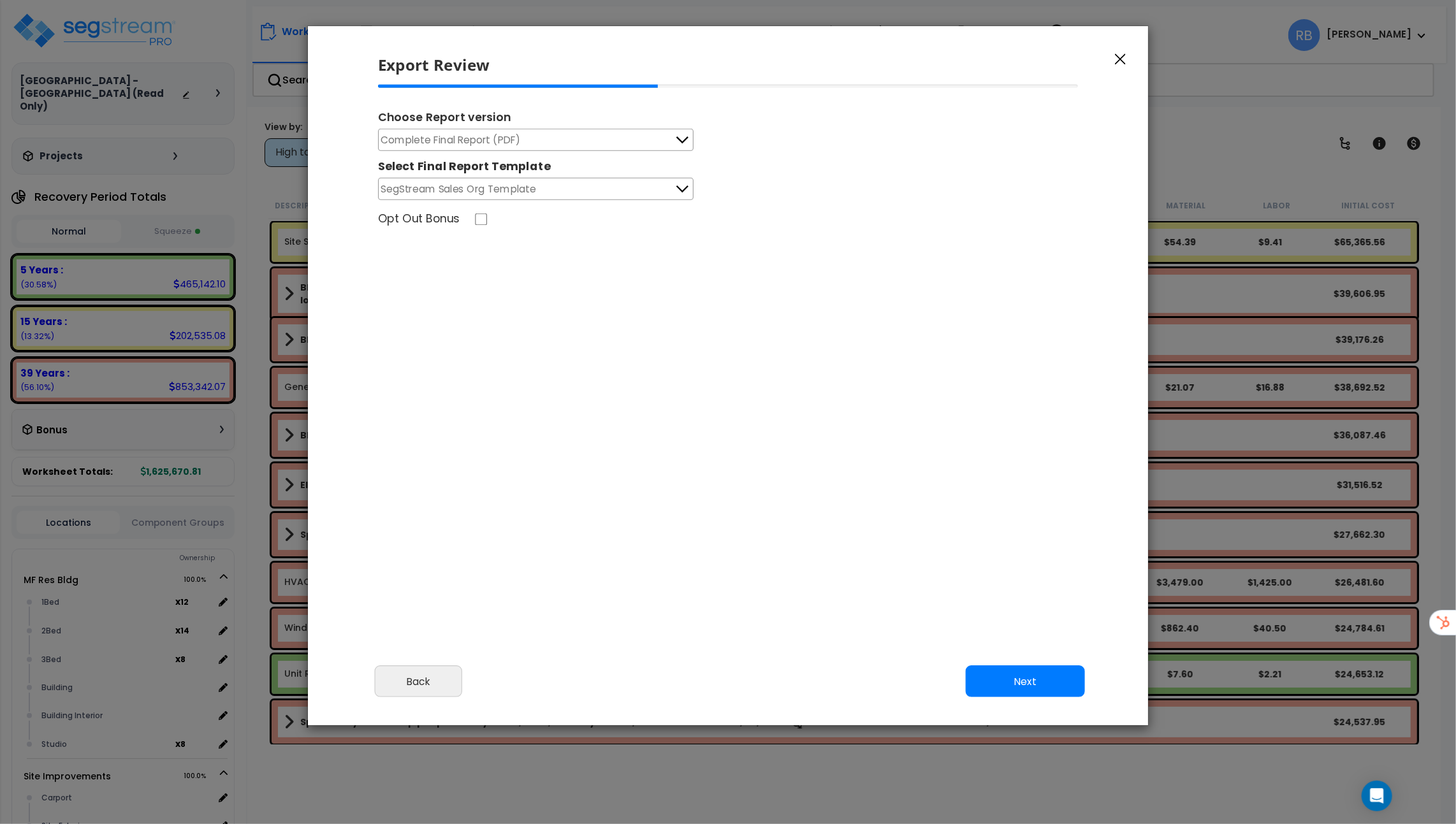
click at [580, 140] on button "Complete Final Report (PDF)" at bounding box center [535, 140] width 315 height 23
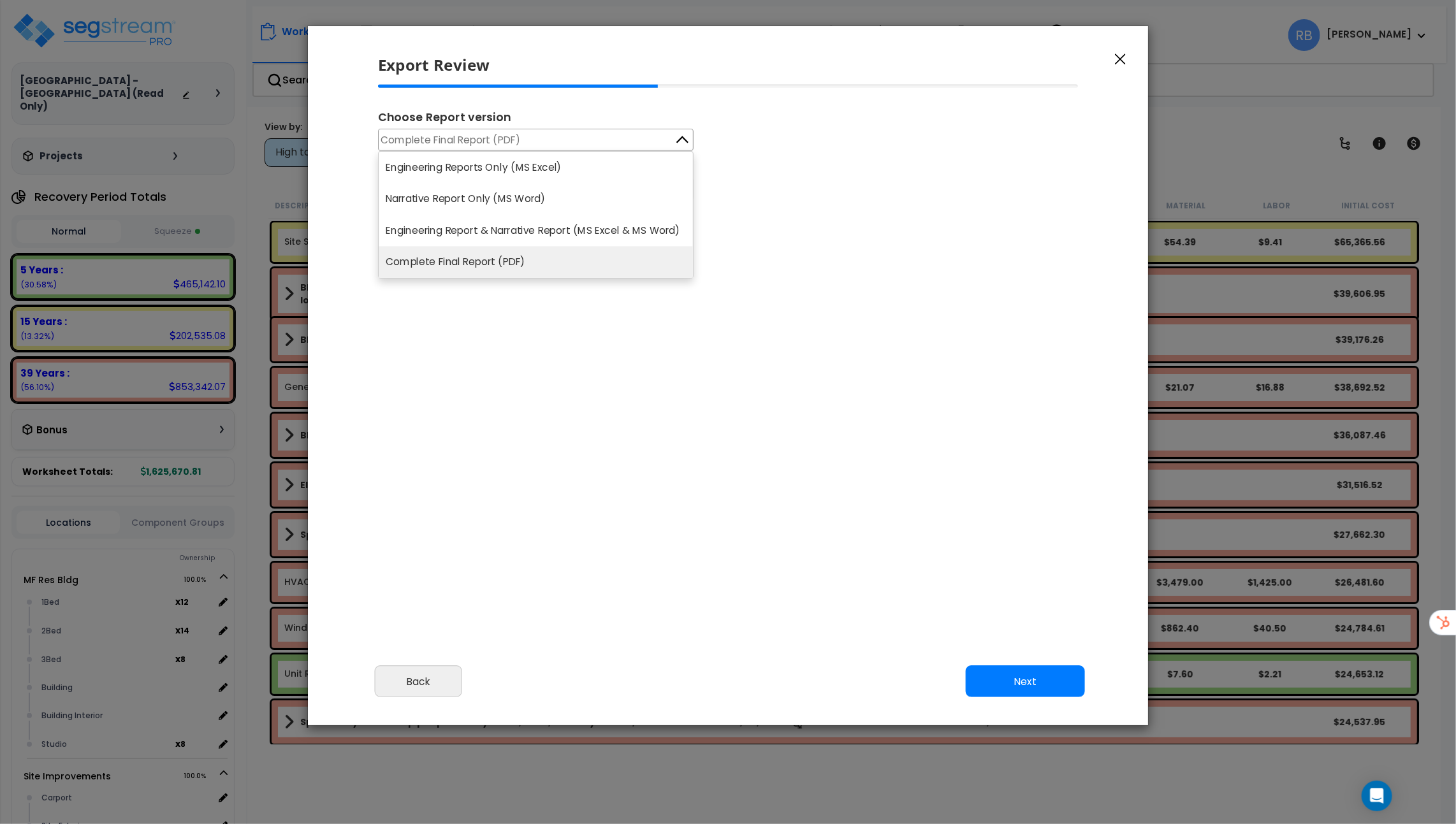
click at [509, 305] on div "Choose Report version Complete Final Report (PDF) Engineering Reports Only (MS …" at bounding box center [729, 260] width 722 height 351
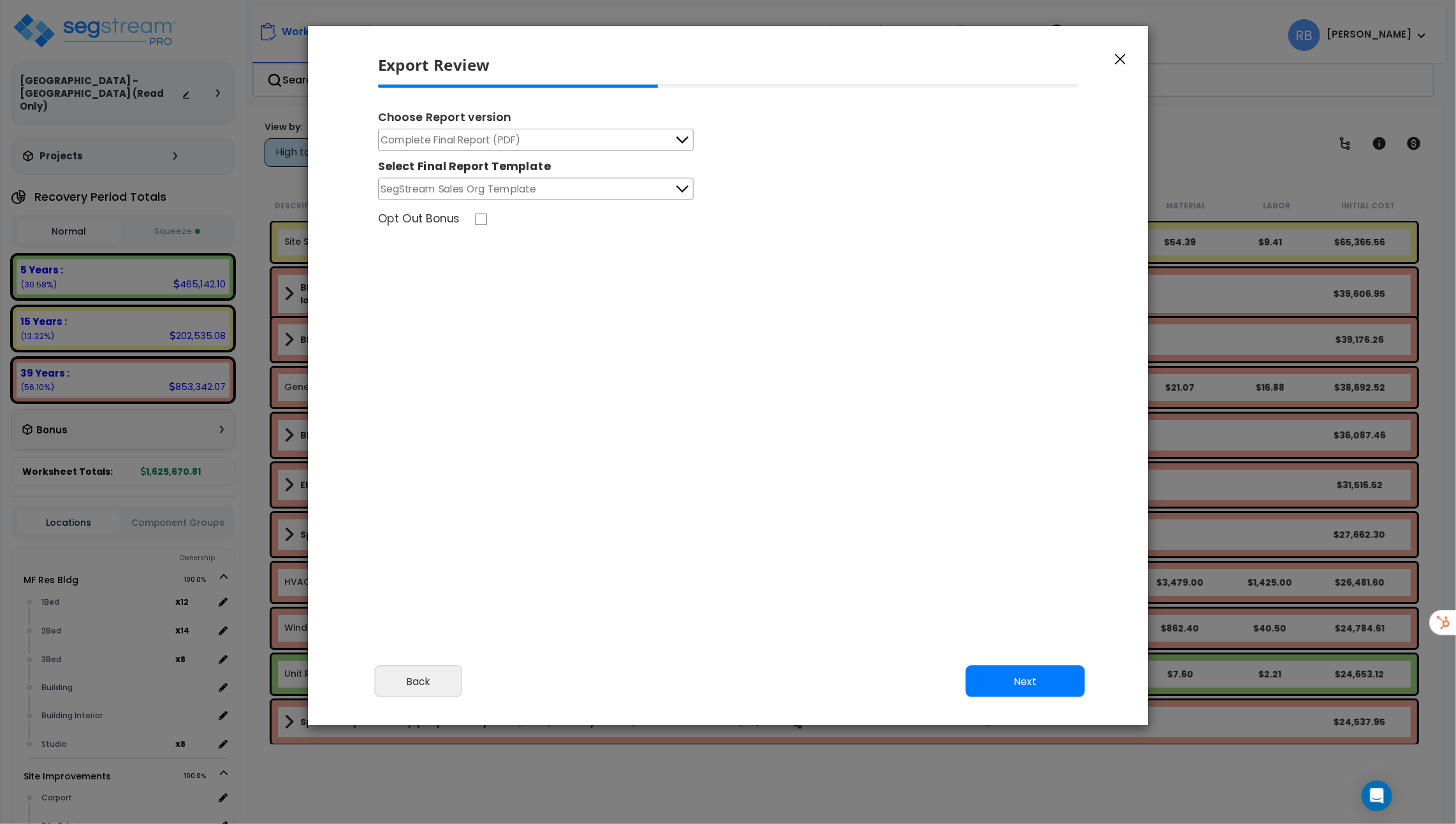
click at [534, 188] on button "SegStream Sales Org Template" at bounding box center [535, 189] width 315 height 23
click at [545, 194] on button "SegStream Sales Org Template" at bounding box center [535, 189] width 315 height 23
click at [1035, 676] on button "Next" at bounding box center [1025, 681] width 119 height 32
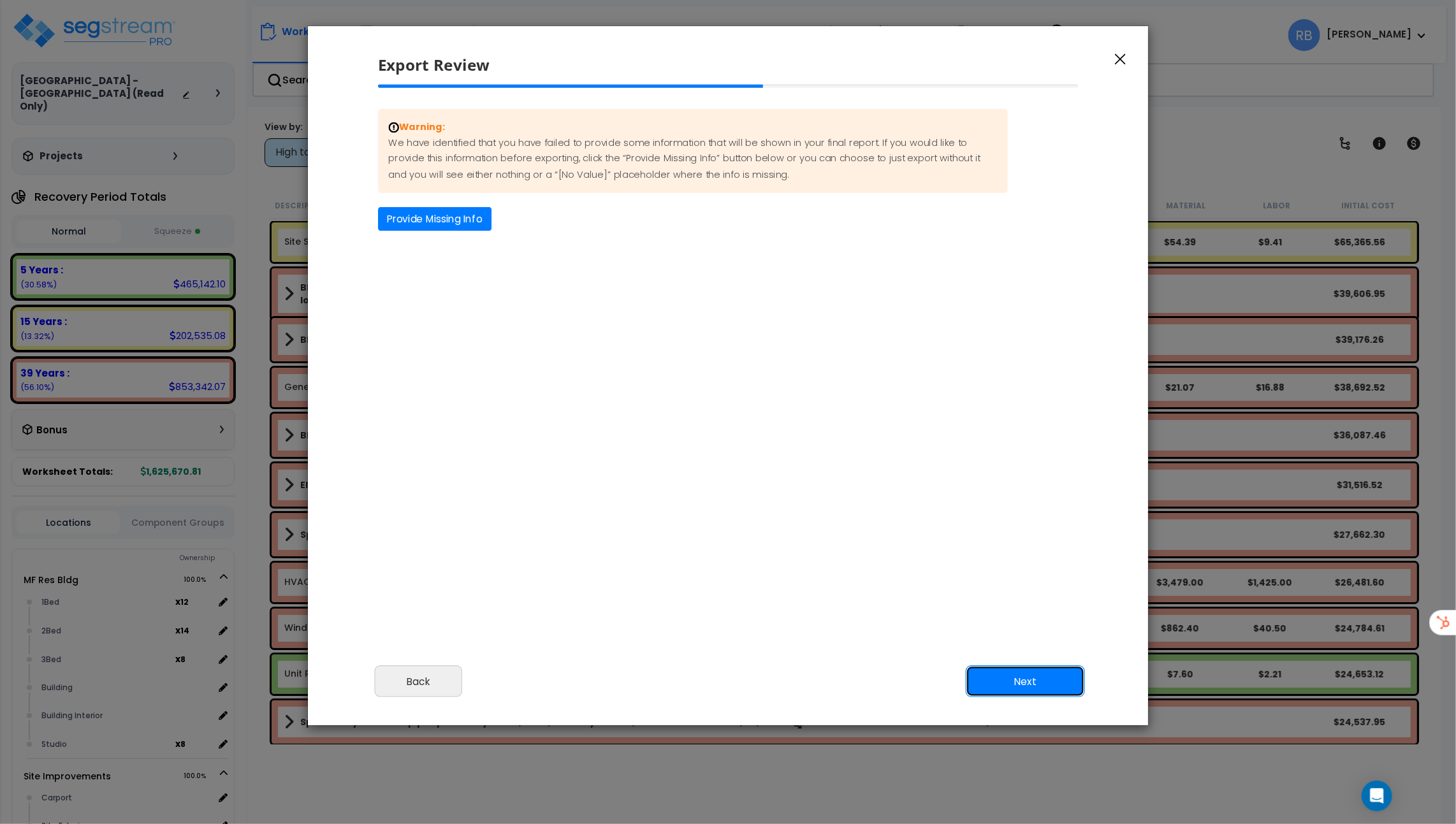
click at [1040, 685] on button "Next" at bounding box center [1025, 681] width 119 height 32
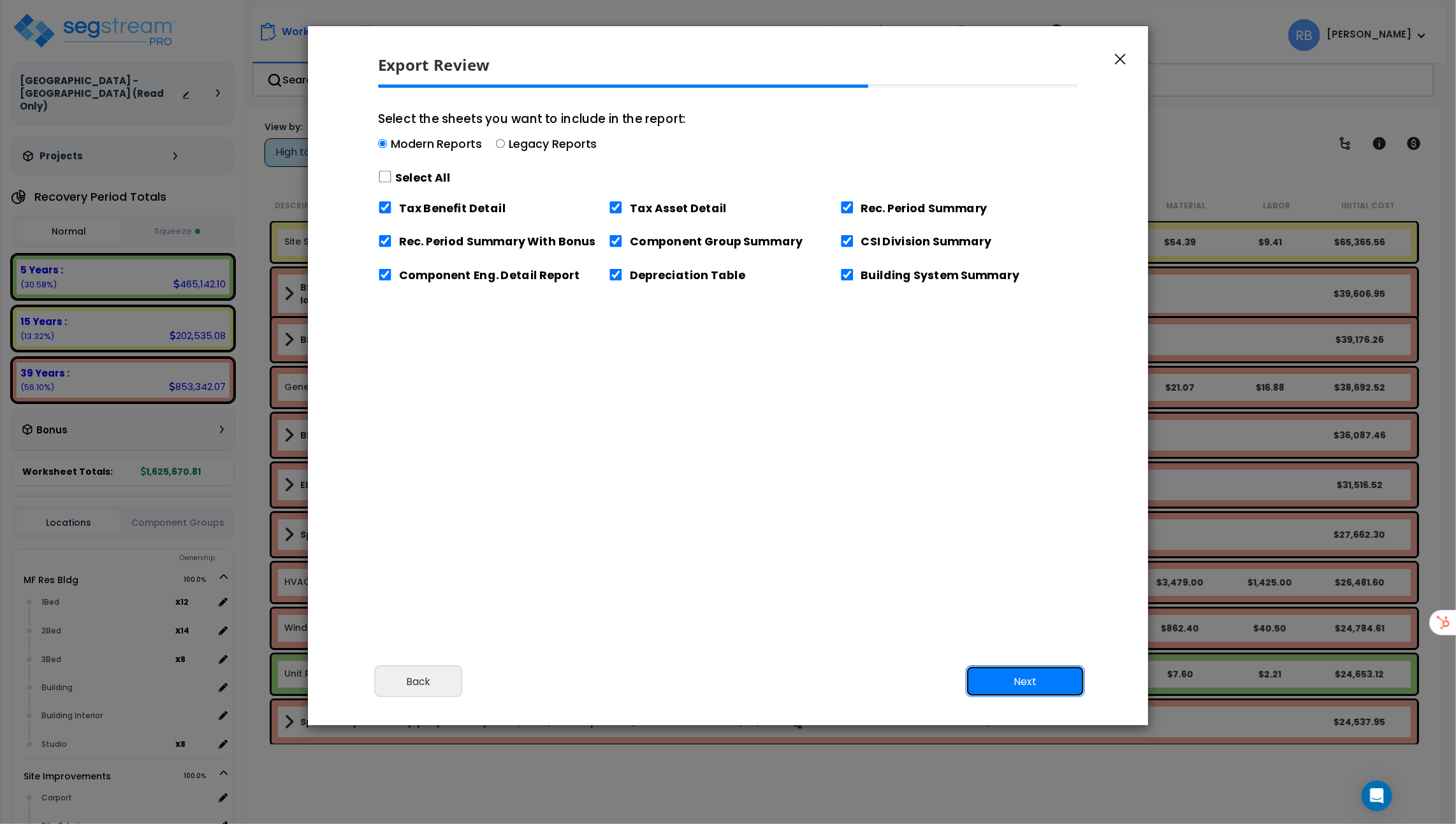
click at [1068, 687] on button "Next" at bounding box center [1025, 681] width 119 height 32
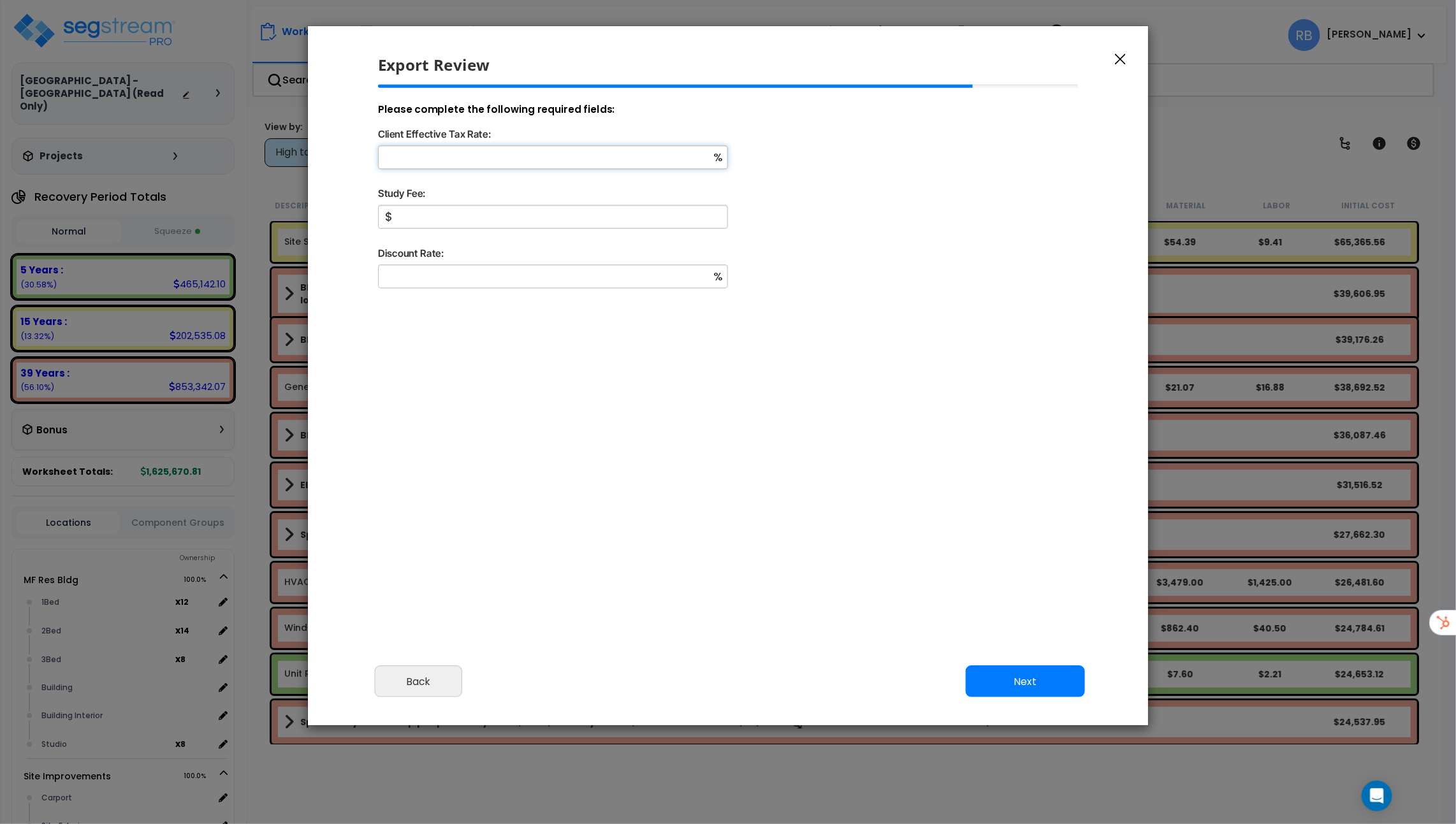
click at [555, 149] on input "Client Effective Tax Rate:" at bounding box center [552, 157] width 350 height 23
type input "34"
click at [438, 230] on div "$" at bounding box center [729, 226] width 722 height 40
click at [442, 218] on input "Study Fee:" at bounding box center [552, 218] width 350 height 23
type input "9,500"
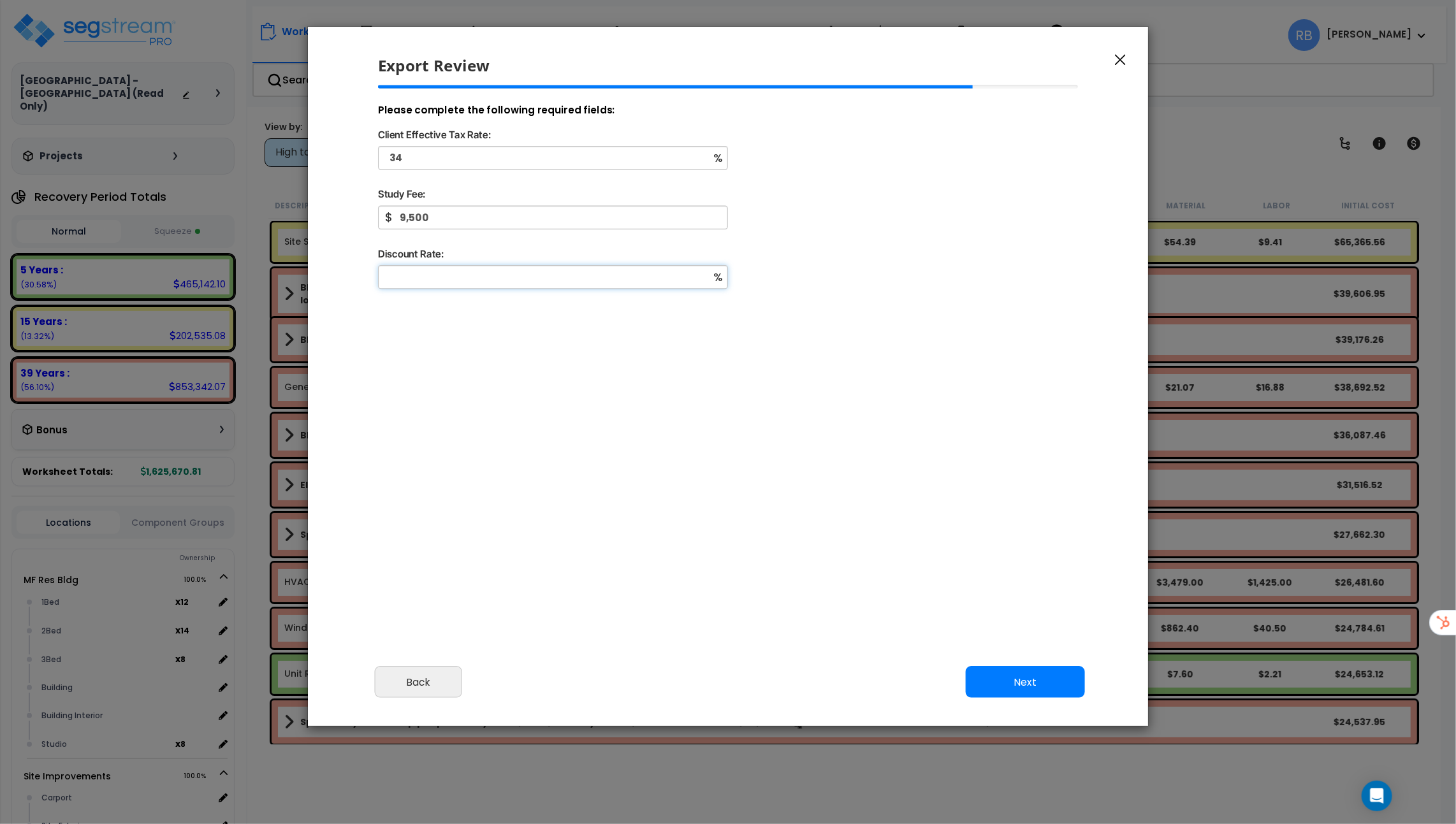
click at [451, 285] on input "Discount Rate:" at bounding box center [552, 277] width 350 height 23
type input "9"
click at [1007, 674] on button "Next" at bounding box center [1025, 682] width 119 height 32
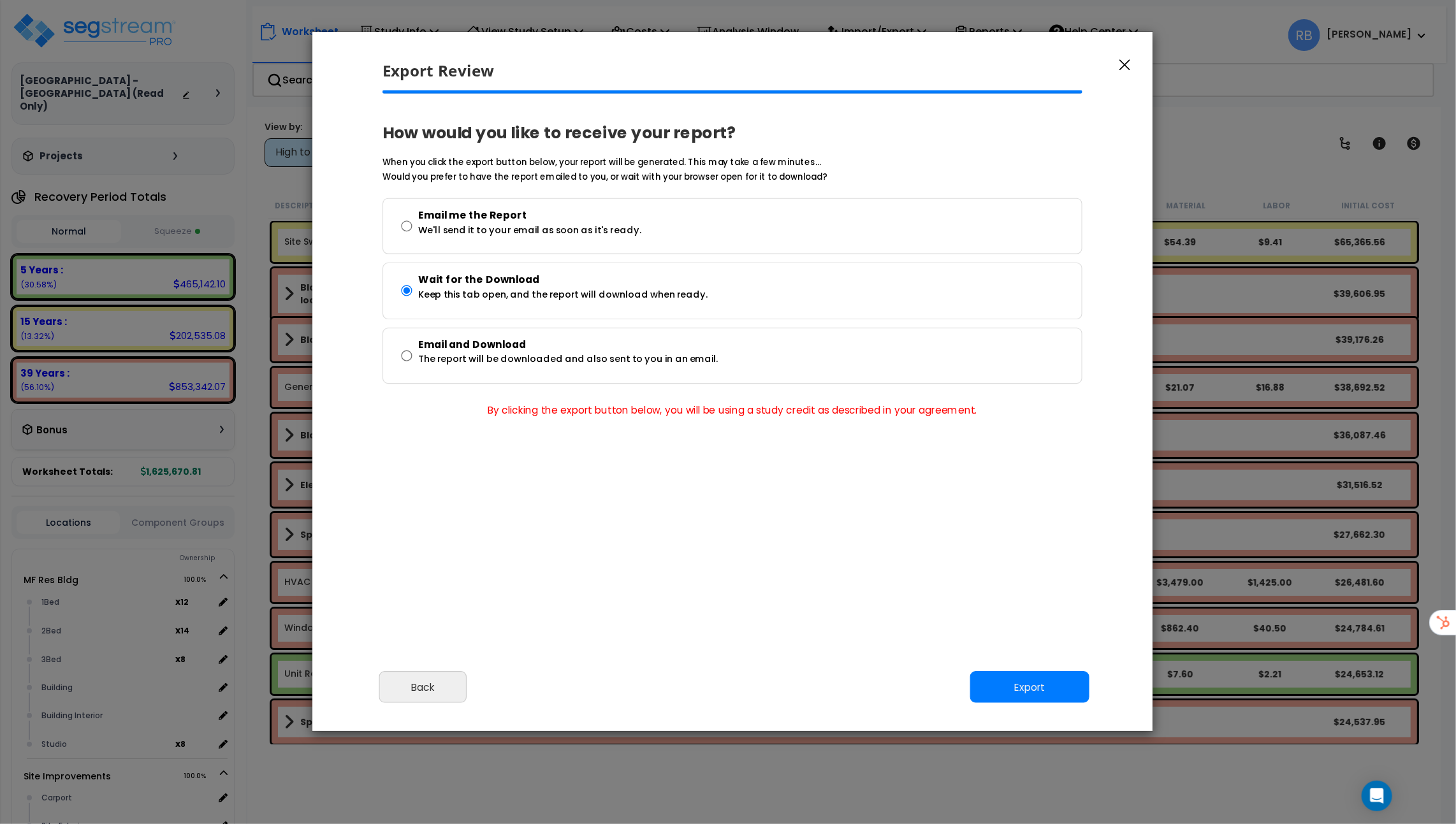
drag, startPoint x: 488, startPoint y: 393, endPoint x: 475, endPoint y: 398, distance: 13.9
click at [475, 398] on div "How would you like to receive your report? When you click the export button bel…" at bounding box center [733, 258] width 722 height 336
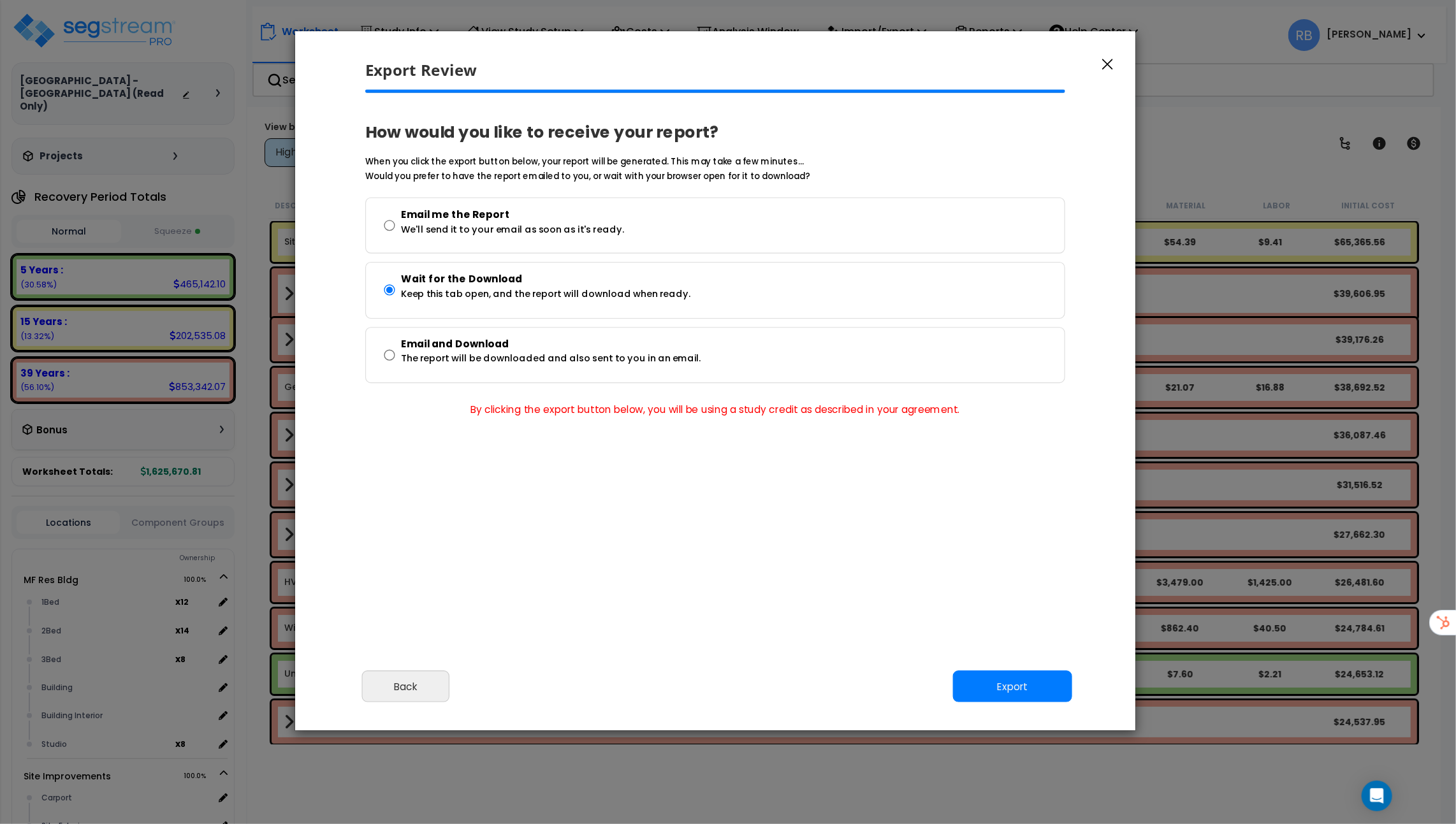
click at [1107, 66] on icon "button" at bounding box center [1107, 65] width 11 height 11
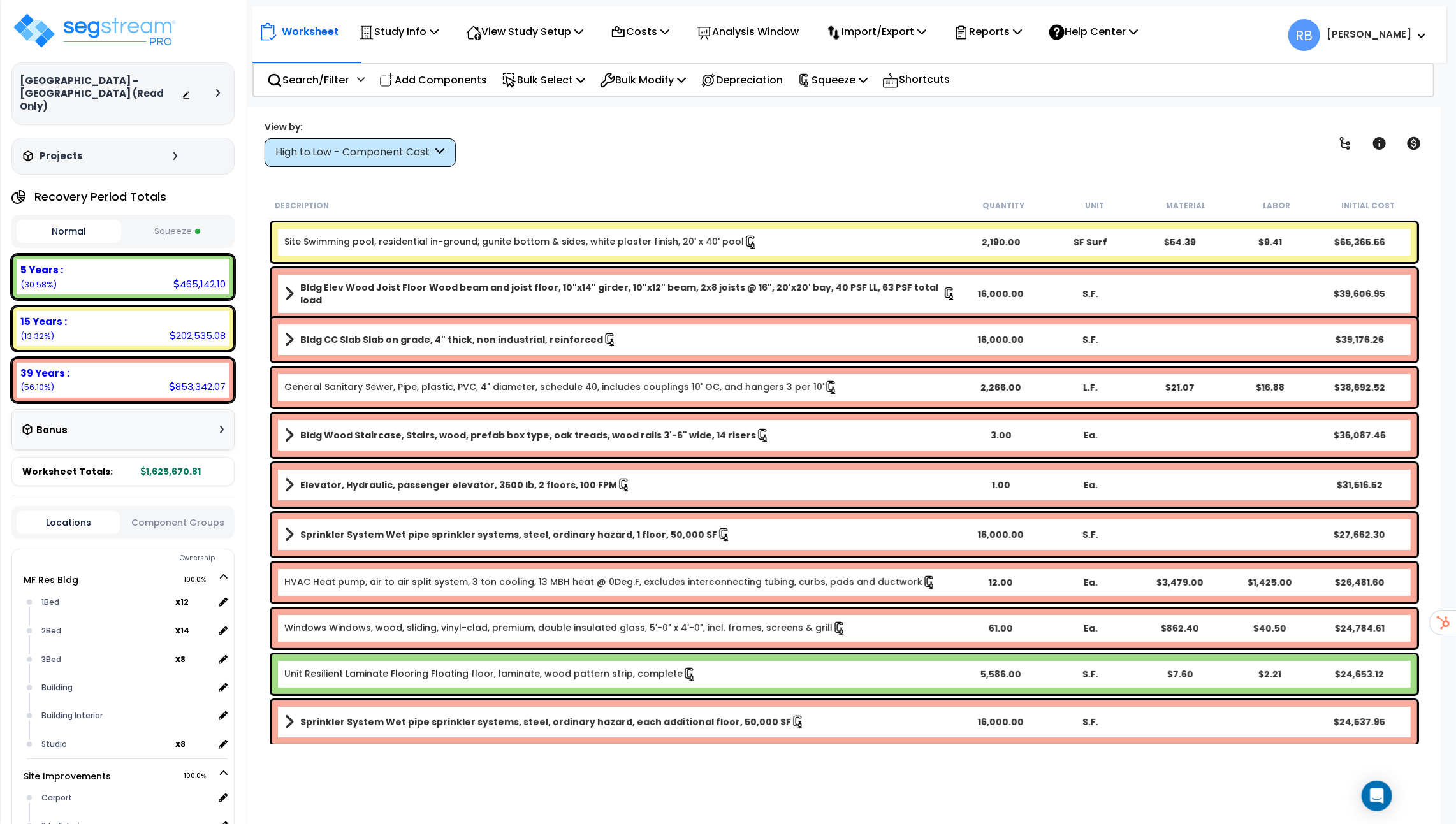
click at [1320, 28] on span "RB" at bounding box center [1304, 35] width 32 height 32
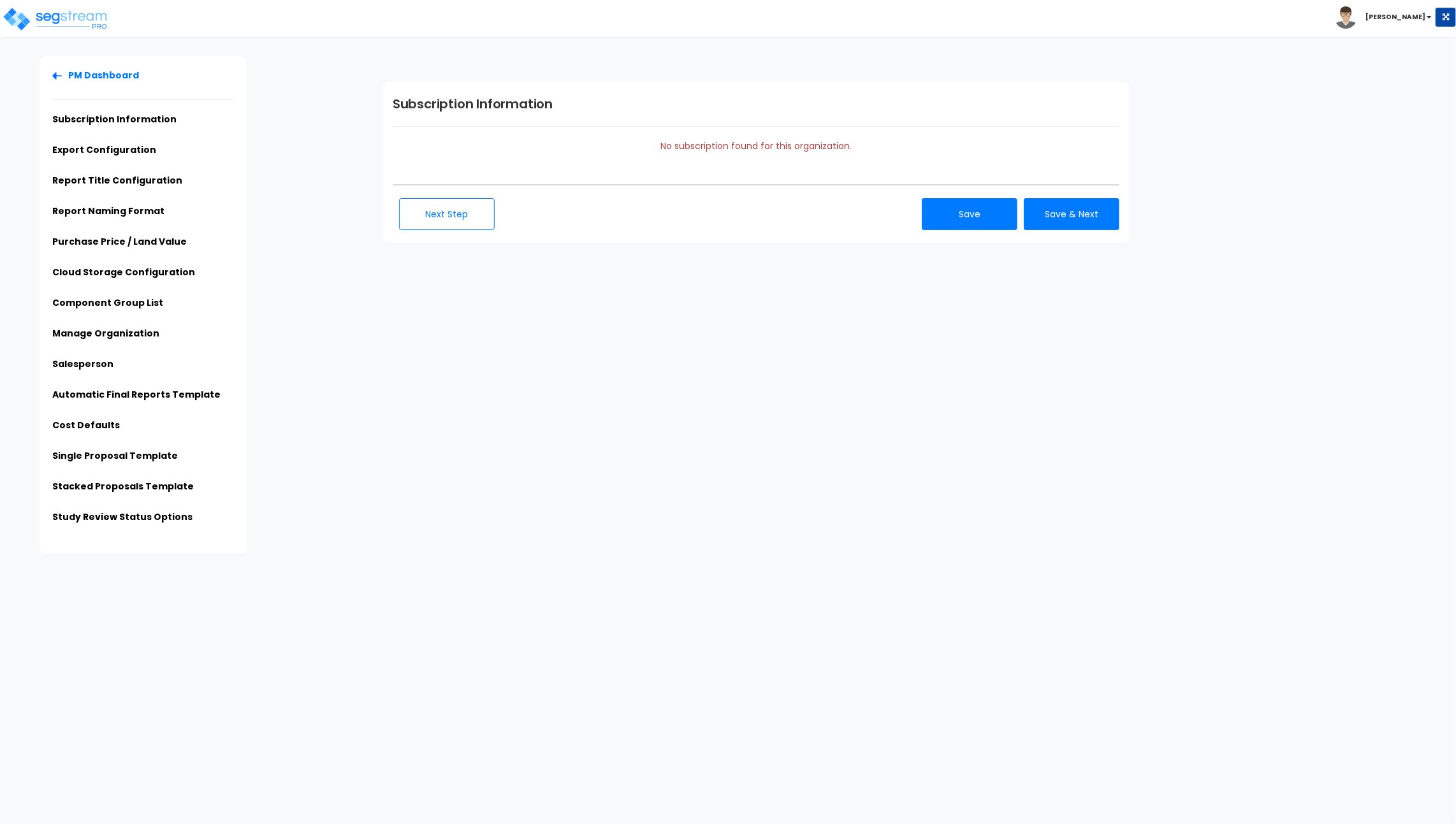
type input "SegStream Sales Org"
type input "[STREET_ADDRESS]"
type input "[EMAIL_ADDRESS][DOMAIN_NAME]"
type input "[PHONE_NUMBER]"
type input "[PERSON_NAME]"
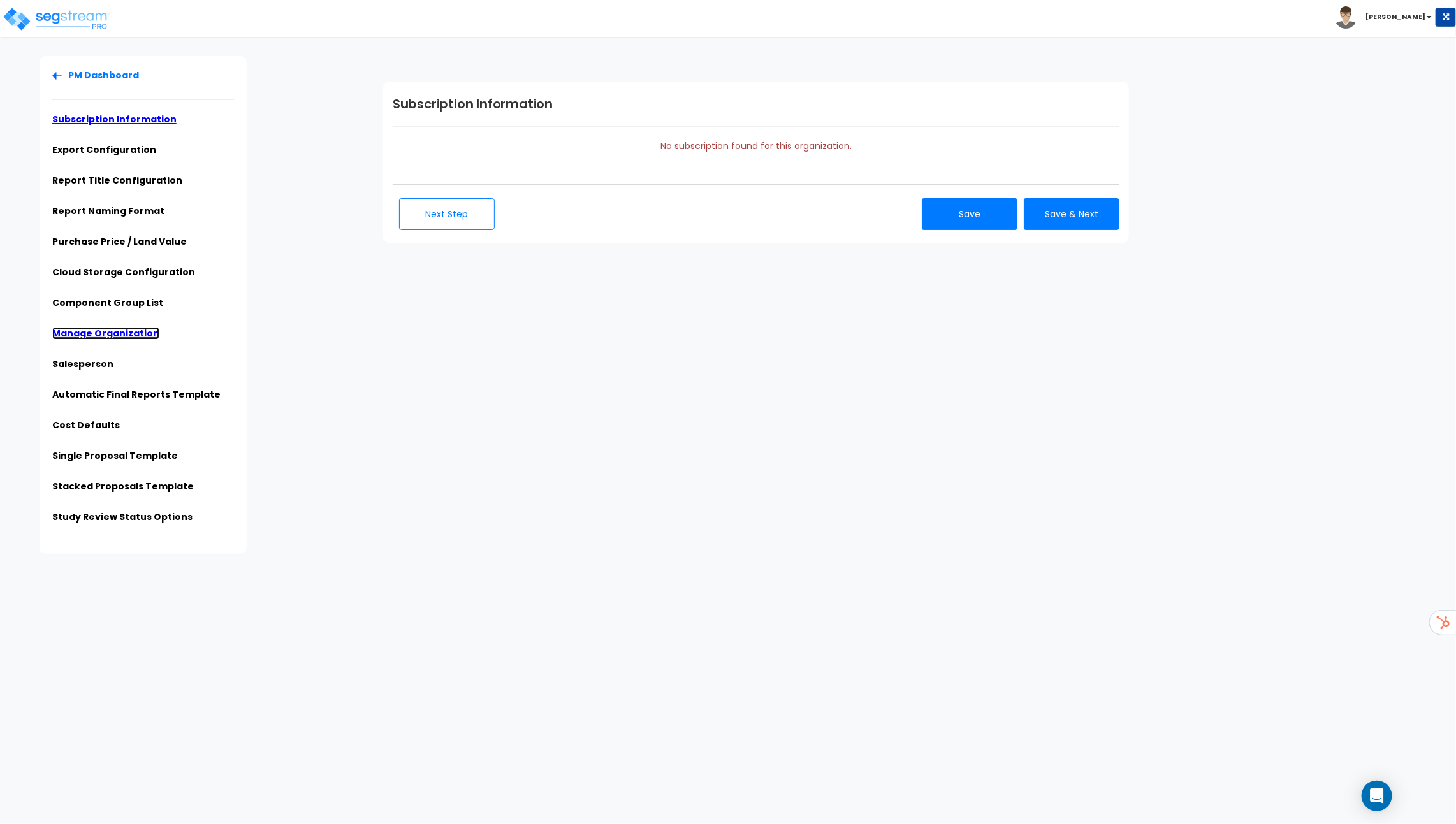
click at [96, 330] on link "Manage Organization" at bounding box center [106, 333] width 107 height 13
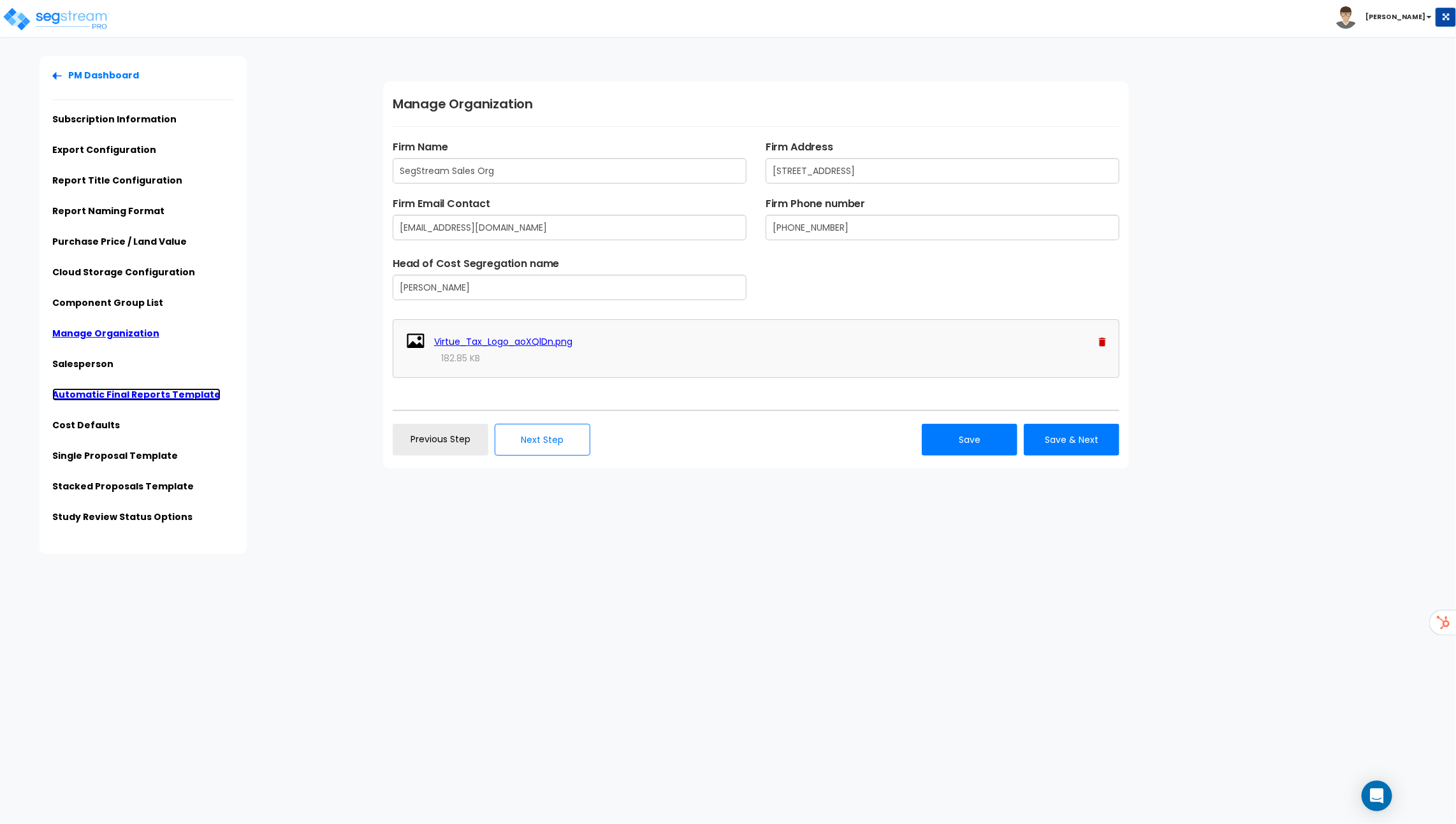
click at [139, 393] on link "Automatic Final Reports Template" at bounding box center [137, 395] width 168 height 13
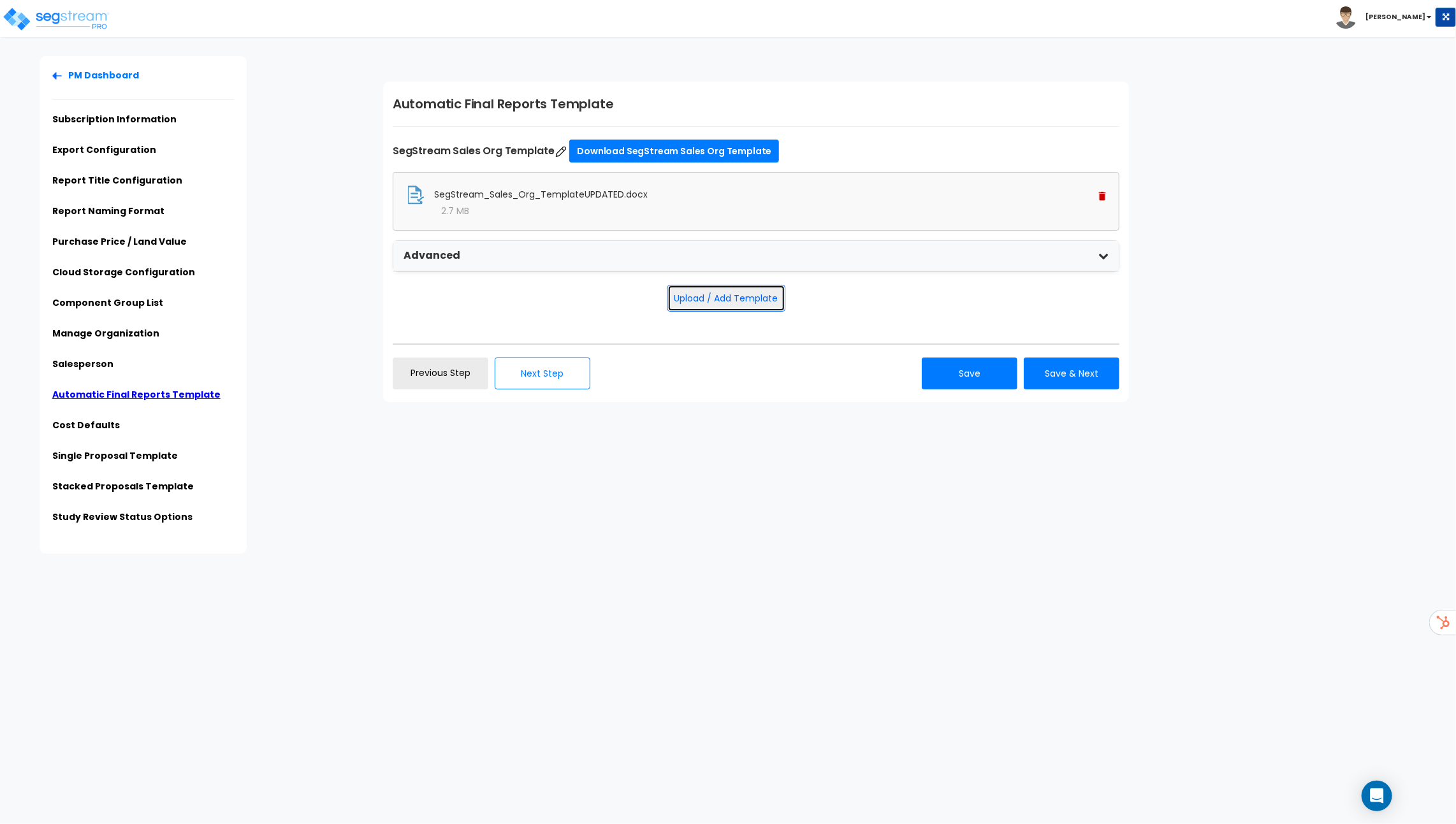
click at [736, 289] on button "Upload / Add Template" at bounding box center [726, 298] width 118 height 27
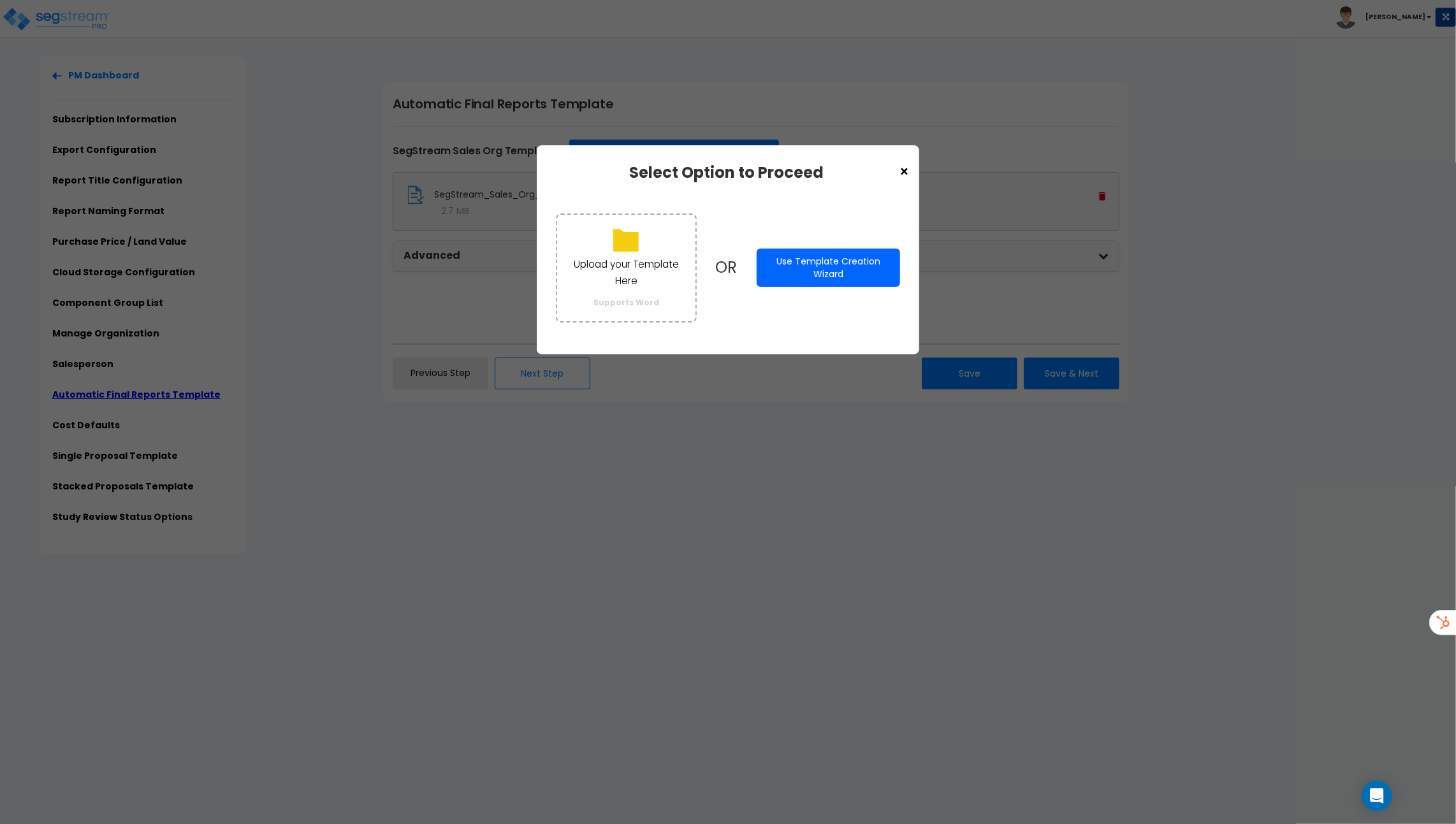
click at [841, 273] on button "Use Template Creation Wizard" at bounding box center [828, 267] width 143 height 38
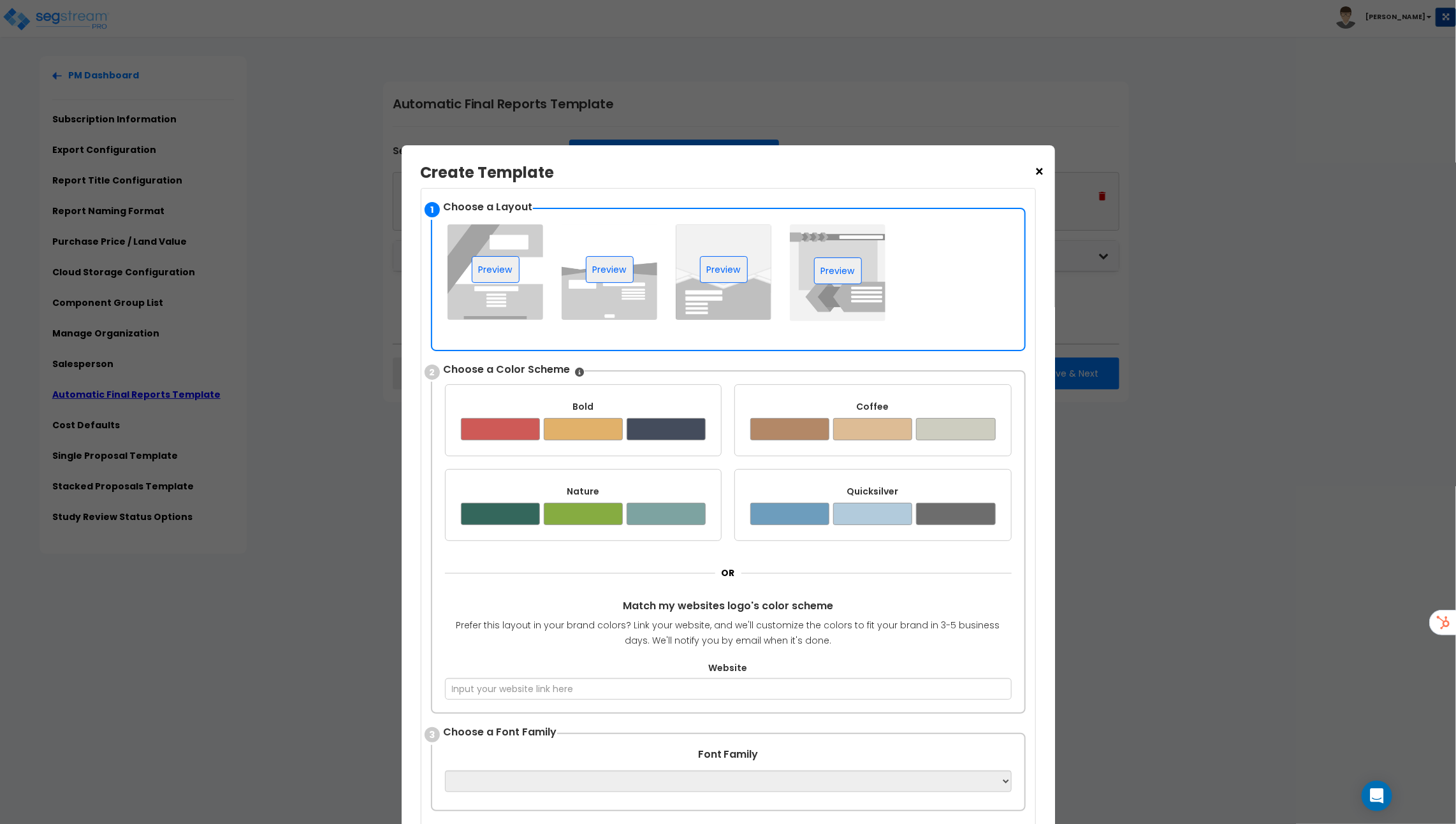
click at [528, 288] on img at bounding box center [495, 272] width 95 height 95
click at [622, 306] on img at bounding box center [609, 272] width 95 height 95
click at [726, 287] on img at bounding box center [724, 272] width 95 height 95
click at [836, 283] on img at bounding box center [838, 273] width 95 height 97
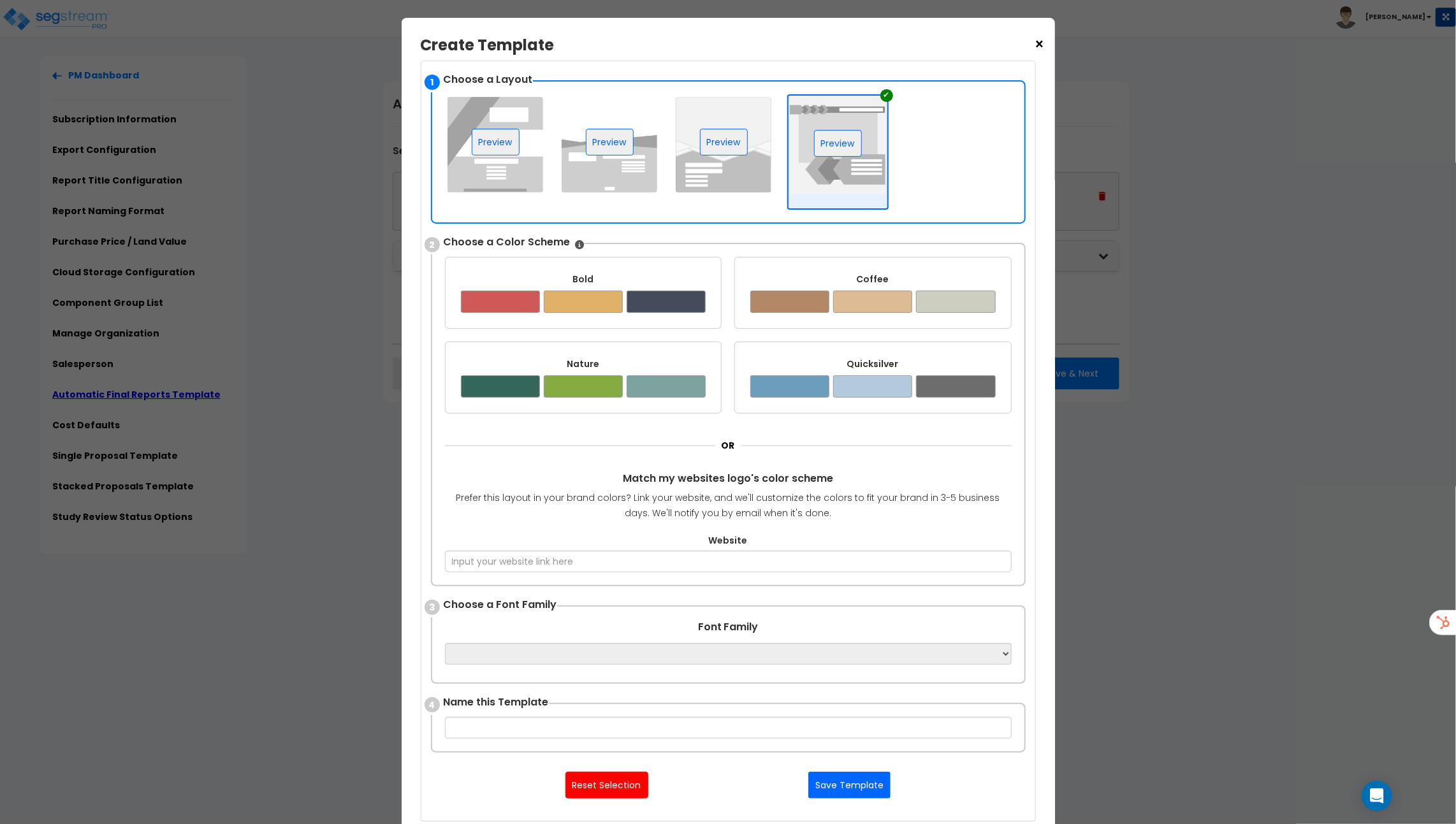
scroll to position [133, 0]
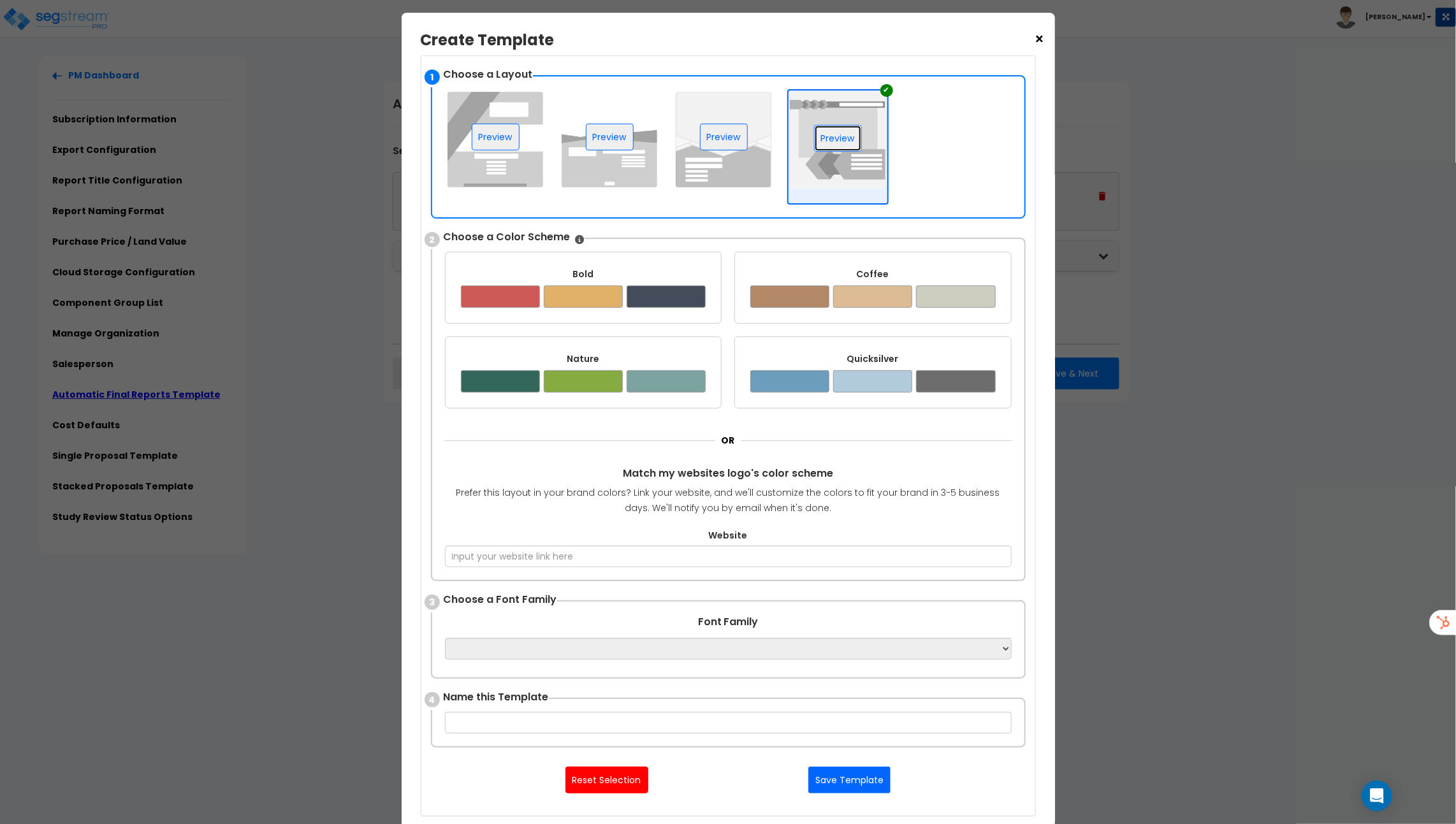
click at [835, 133] on button "Preview" at bounding box center [838, 137] width 48 height 27
click at [836, 276] on div "Coffee" at bounding box center [873, 274] width 245 height 13
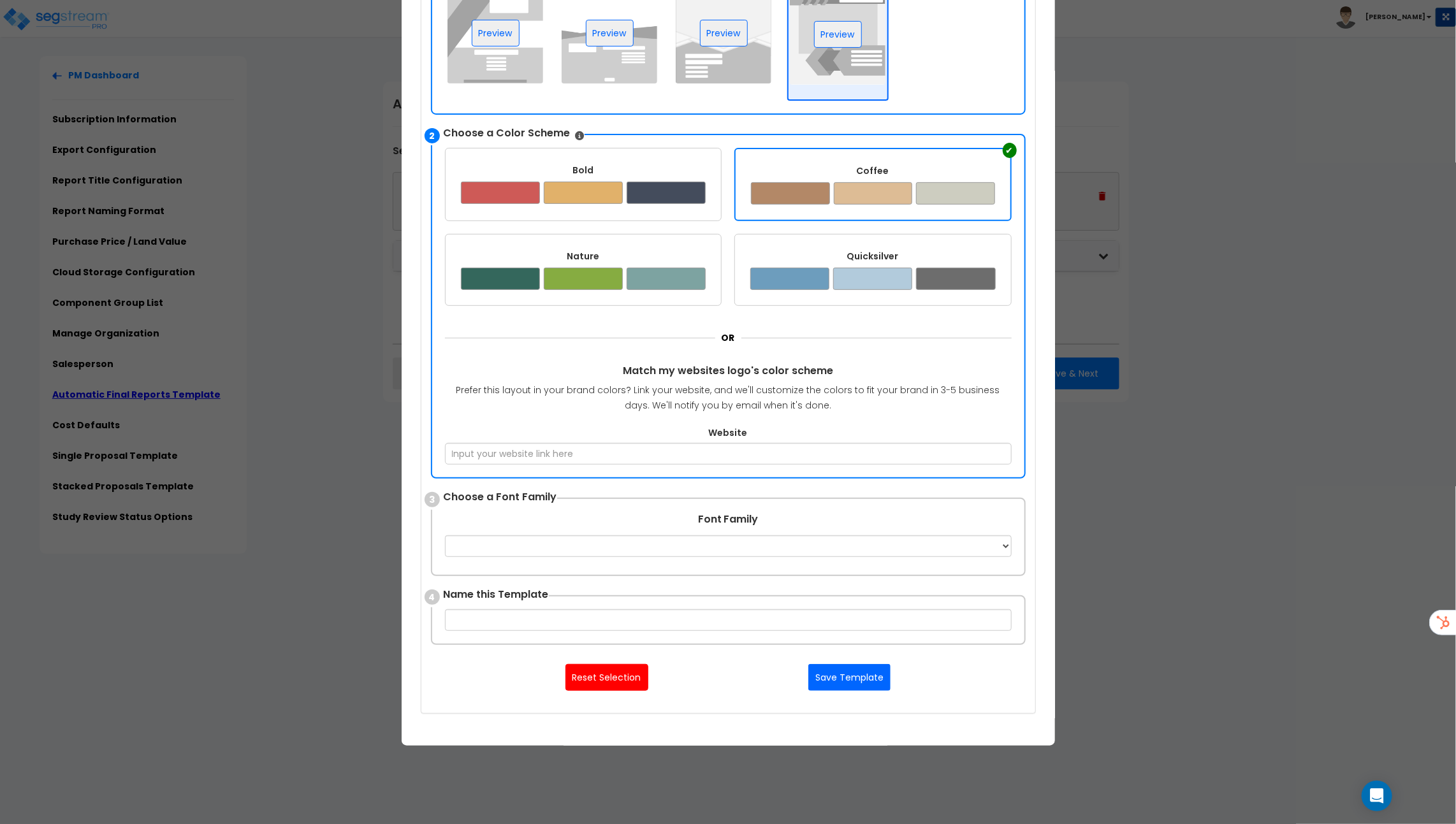
scroll to position [241, 0]
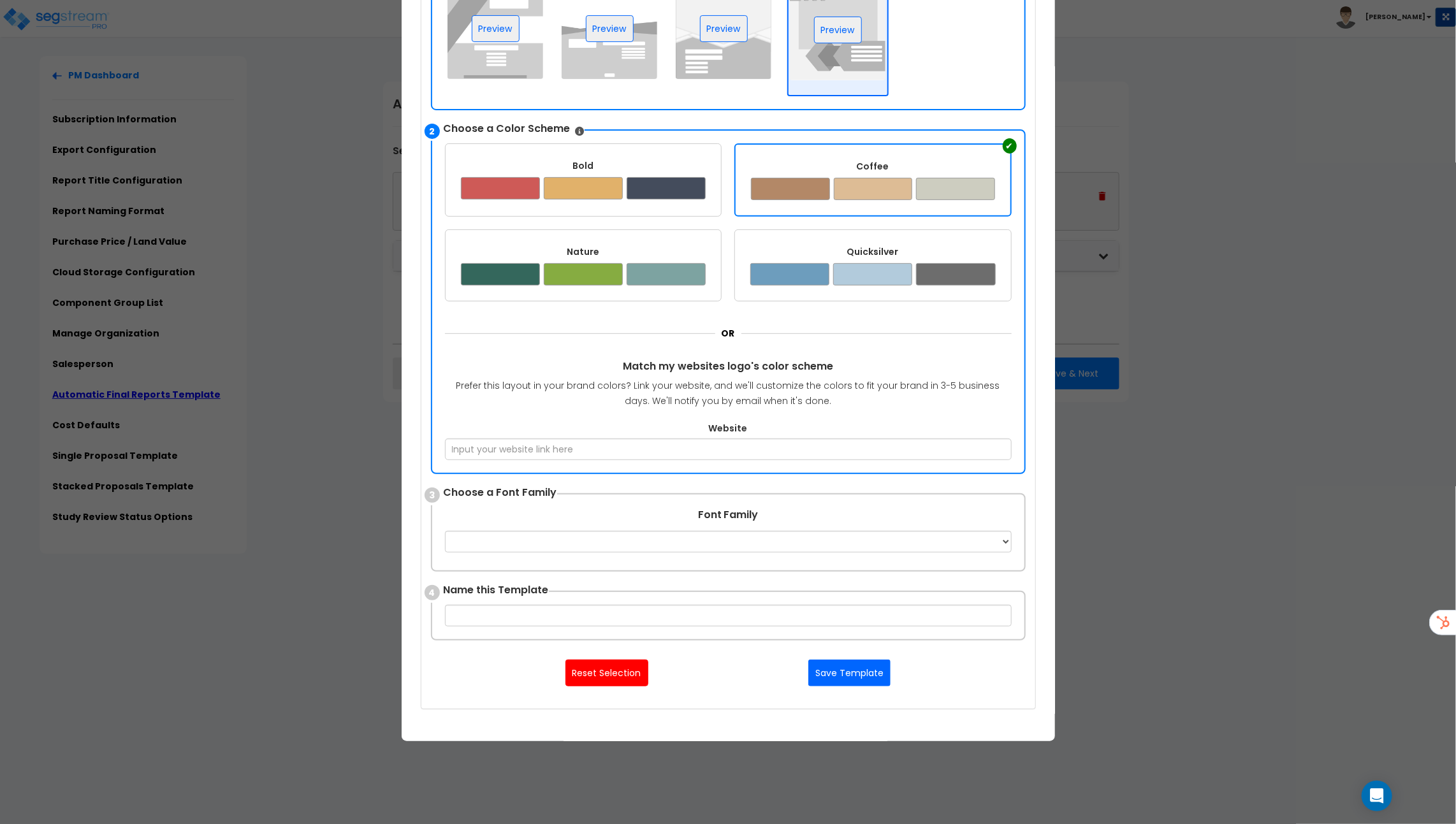
click at [658, 238] on div "Nature ✔" at bounding box center [583, 265] width 277 height 72
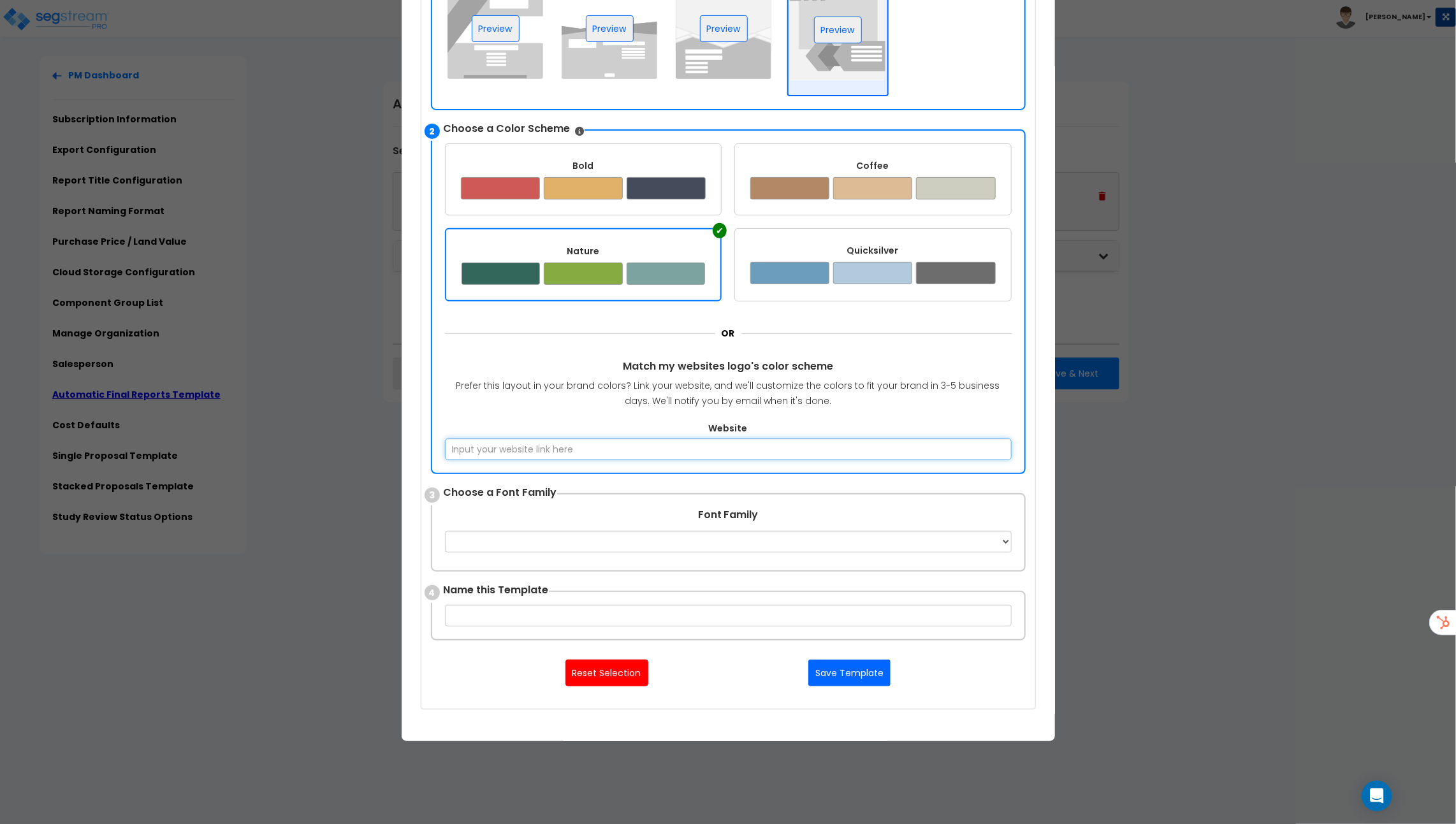
click at [563, 446] on input "Website" at bounding box center [728, 449] width 567 height 22
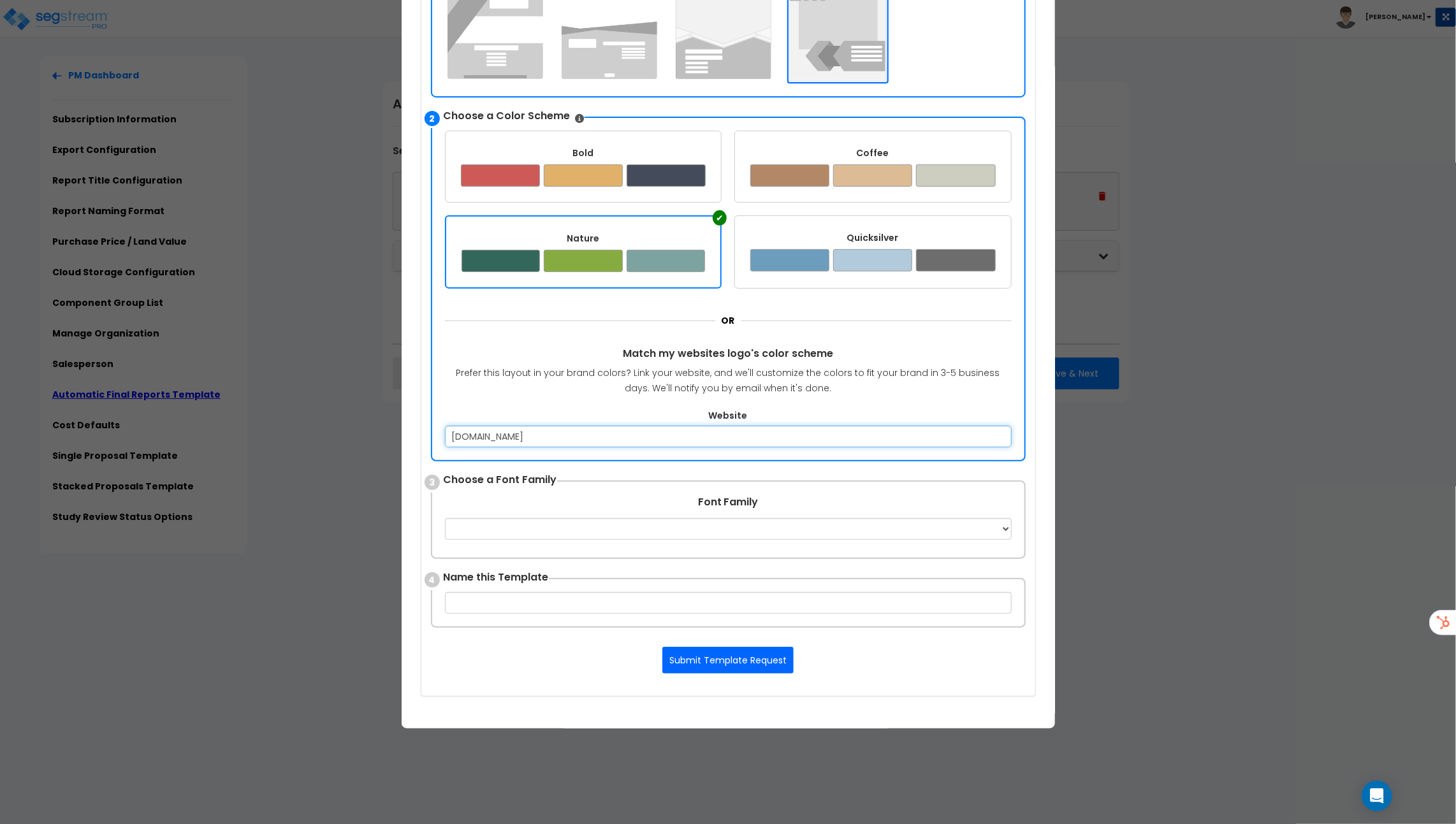
click at [516, 434] on input "[DOMAIN_NAME]" at bounding box center [728, 437] width 567 height 22
drag, startPoint x: 554, startPoint y: 438, endPoint x: 414, endPoint y: 438, distance: 140.0
click at [414, 438] on div "× Create Template Upload your Template Here Supports Word OR Use Template Creat…" at bounding box center [729, 316] width 654 height 824
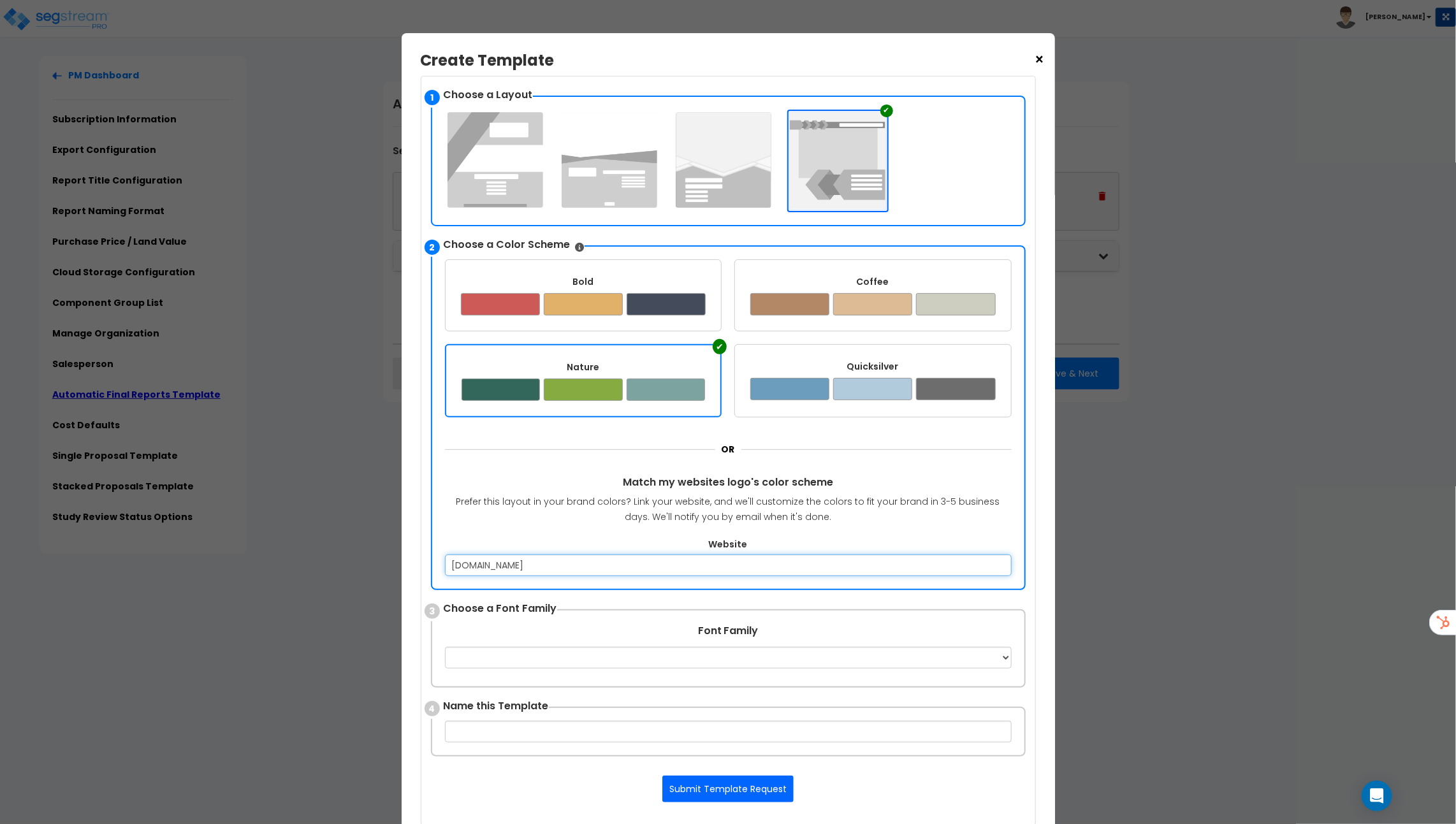
scroll to position [110, 0]
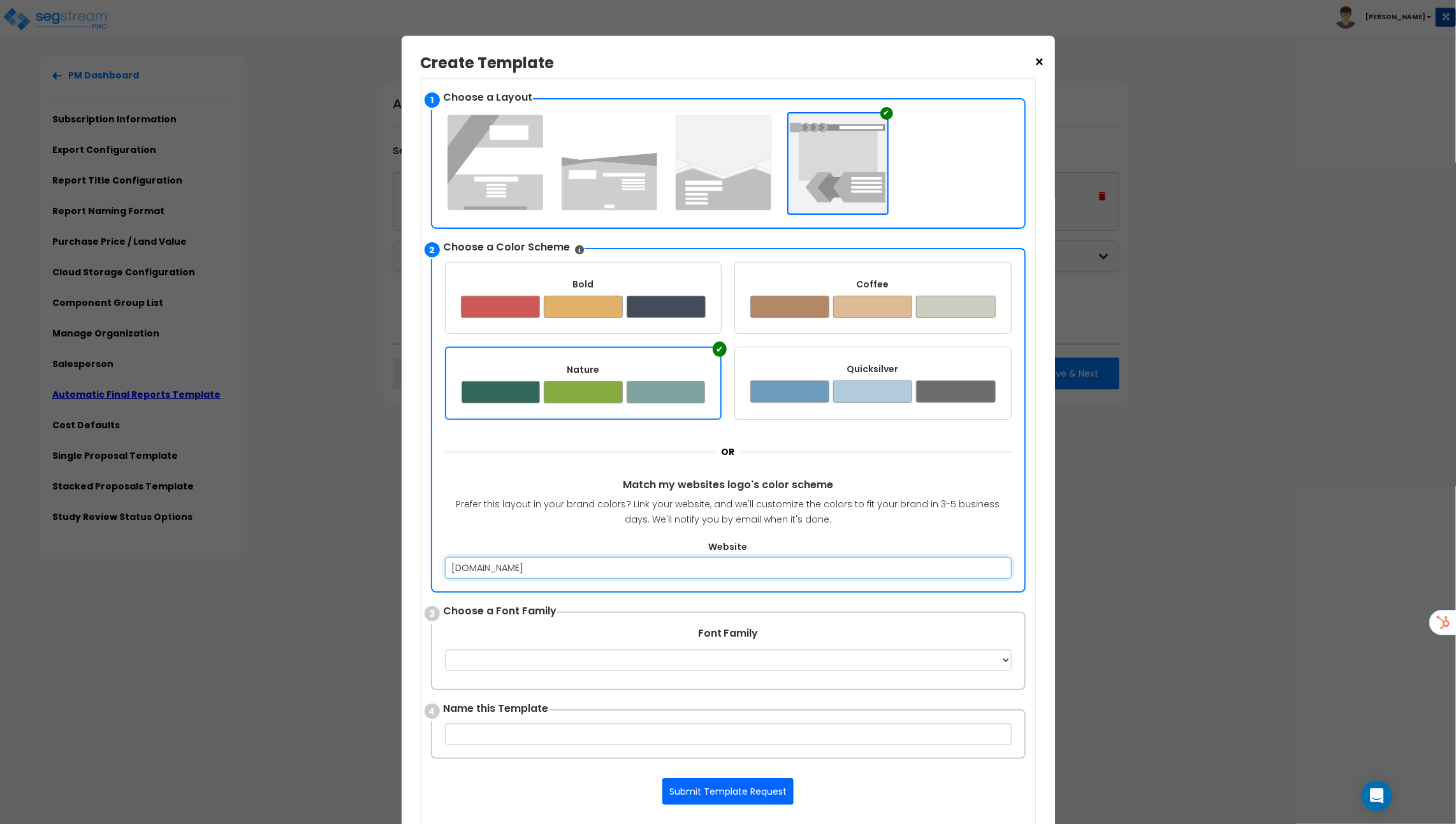
type input "[DOMAIN_NAME]"
click at [722, 161] on img at bounding box center [724, 163] width 95 height 95
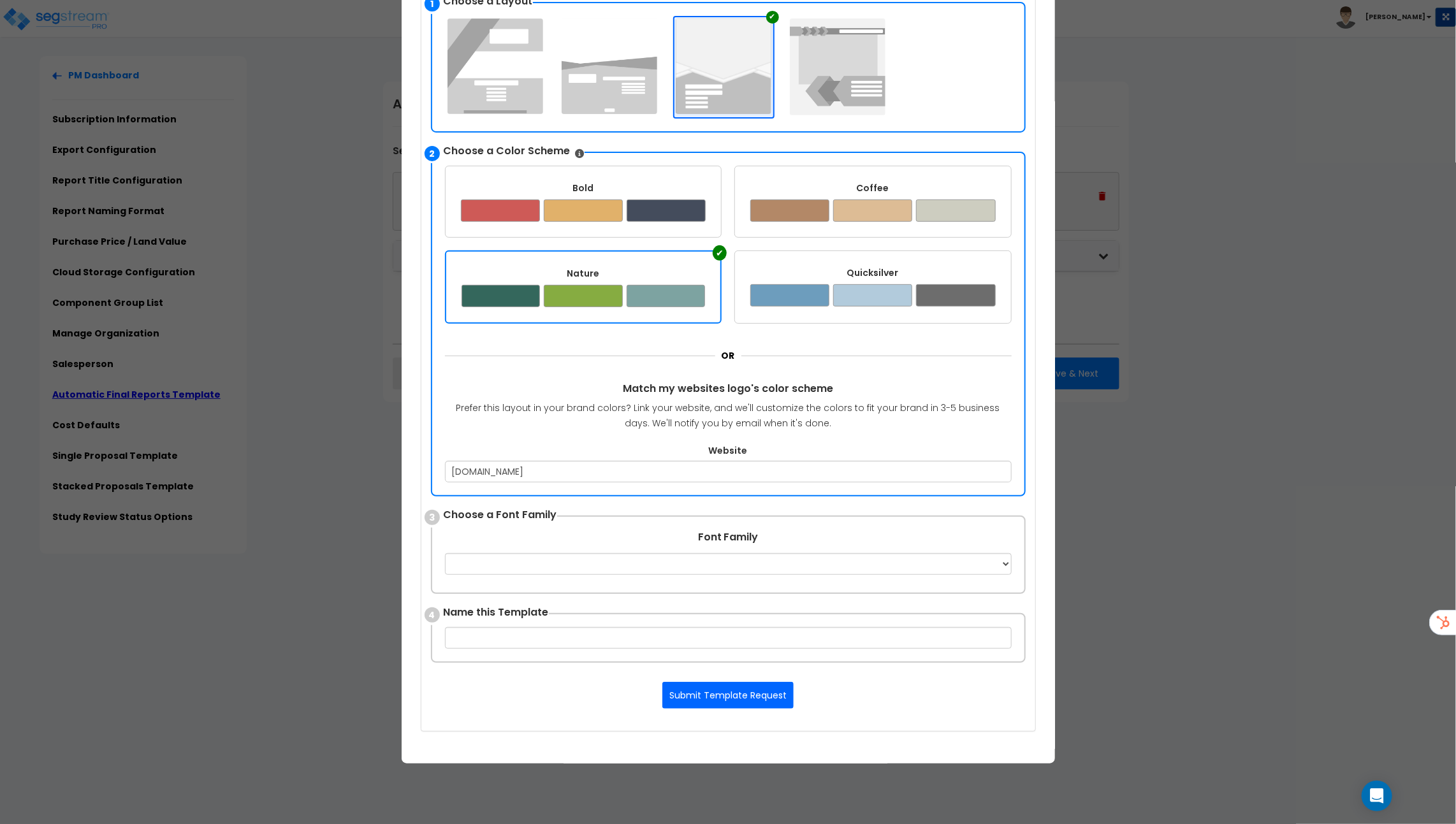
scroll to position [285, 0]
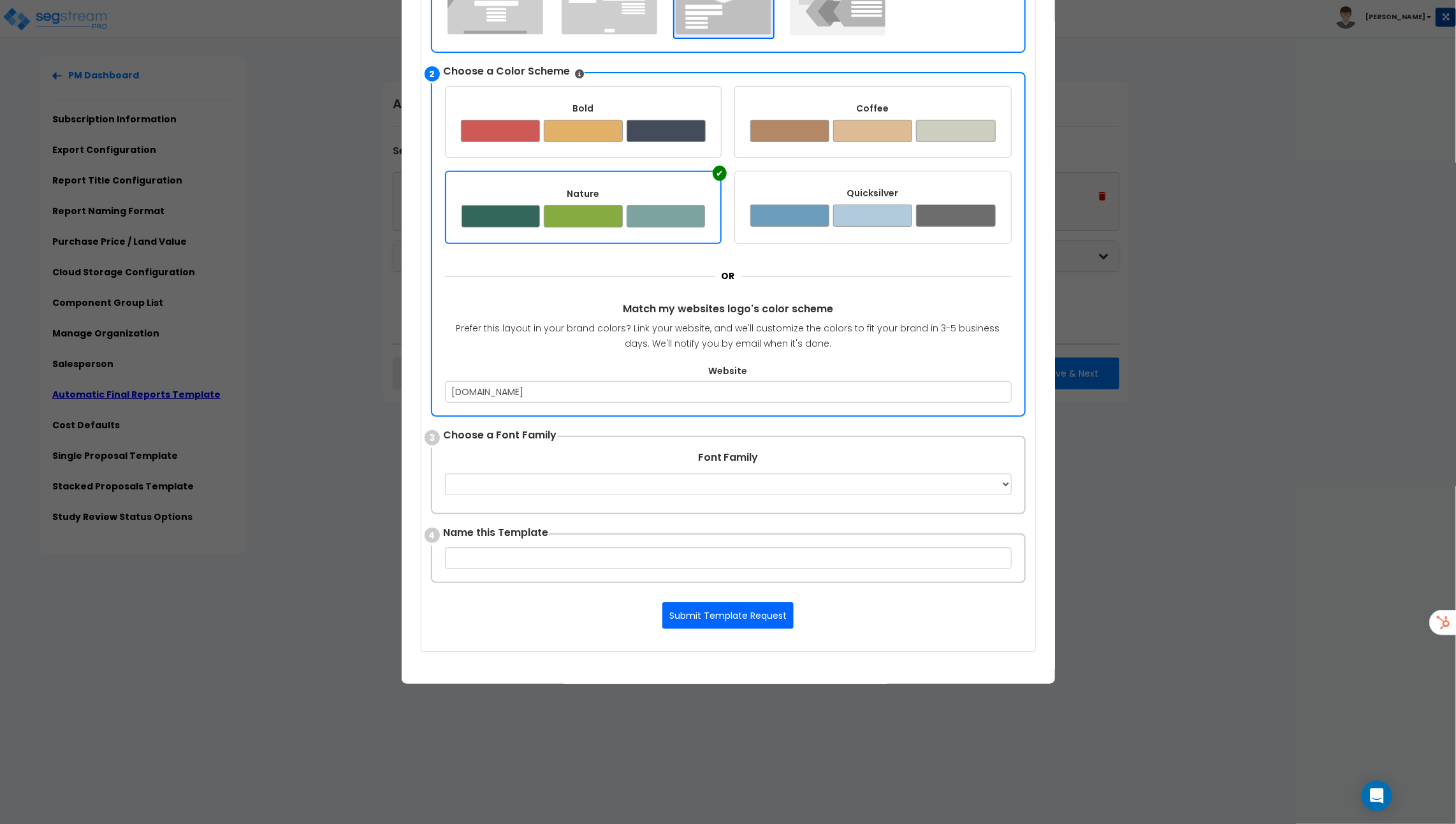
click at [1116, 534] on div "× Create Template Upload your Template Here Supports Word OR Use Template Creat…" at bounding box center [728, 412] width 1456 height 824
